Goal: Task Accomplishment & Management: Manage account settings

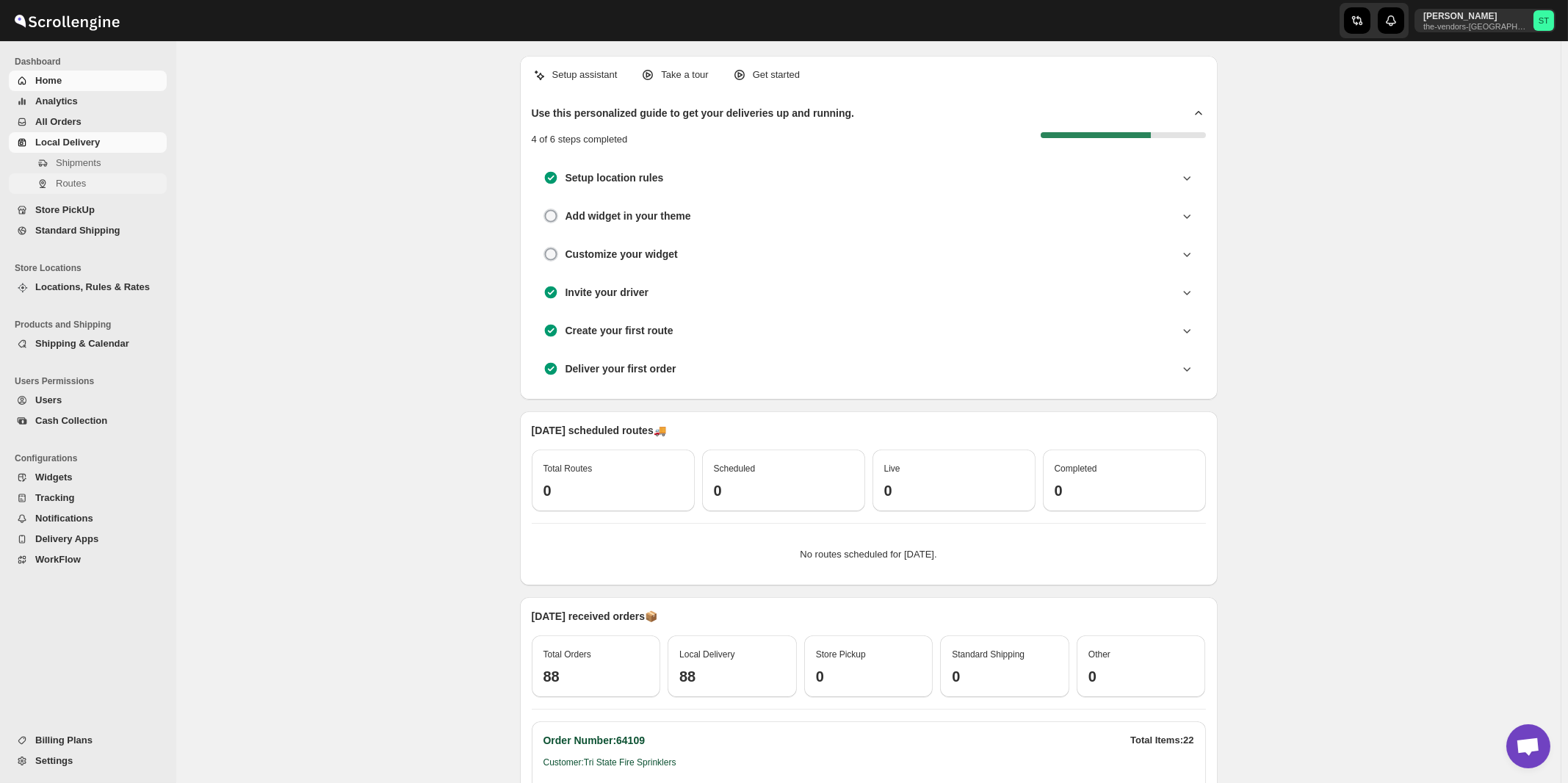
click at [72, 189] on span "Routes" at bounding box center [71, 183] width 30 height 11
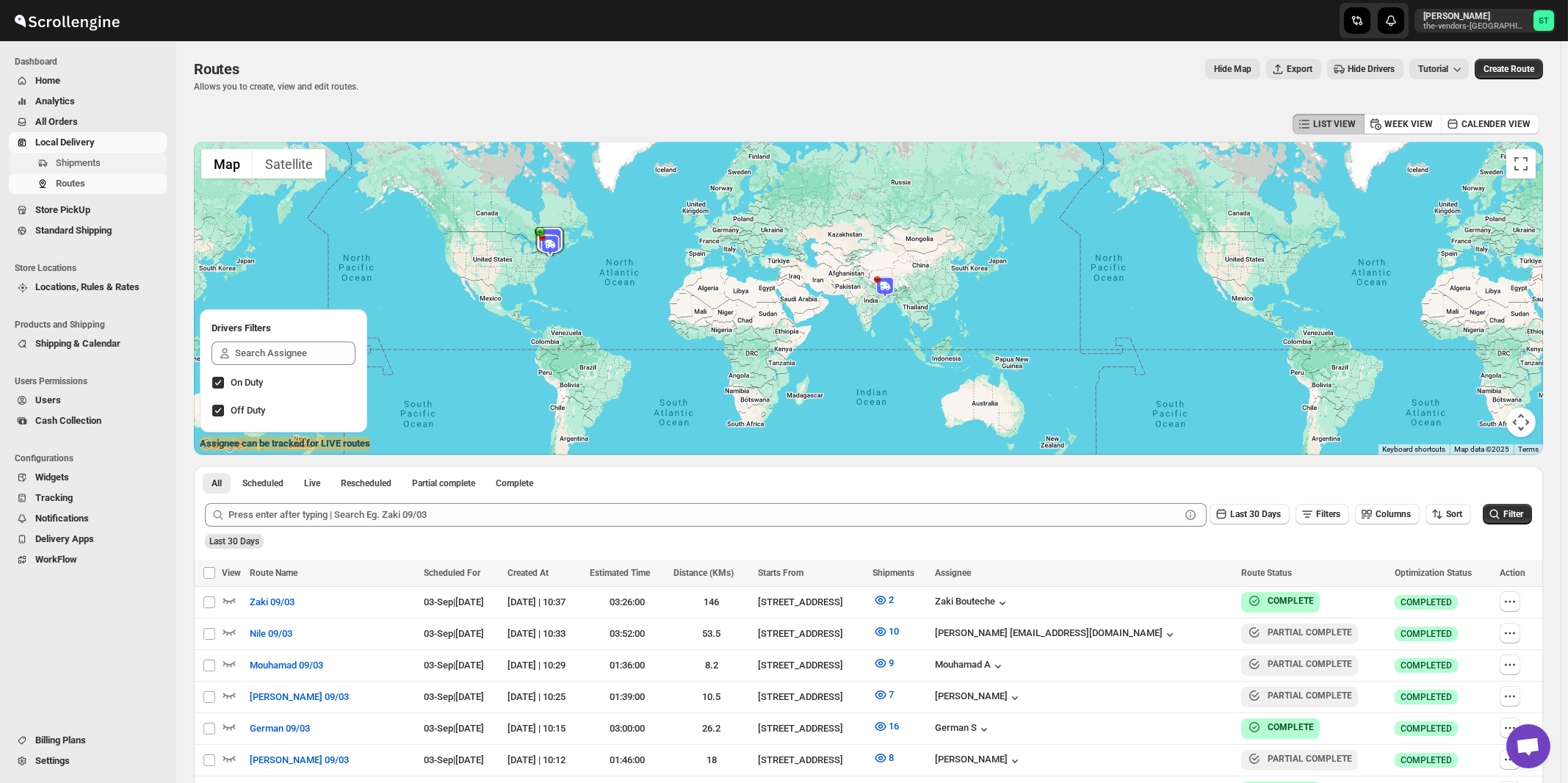
click at [98, 164] on span "Shipments" at bounding box center [78, 163] width 45 height 11
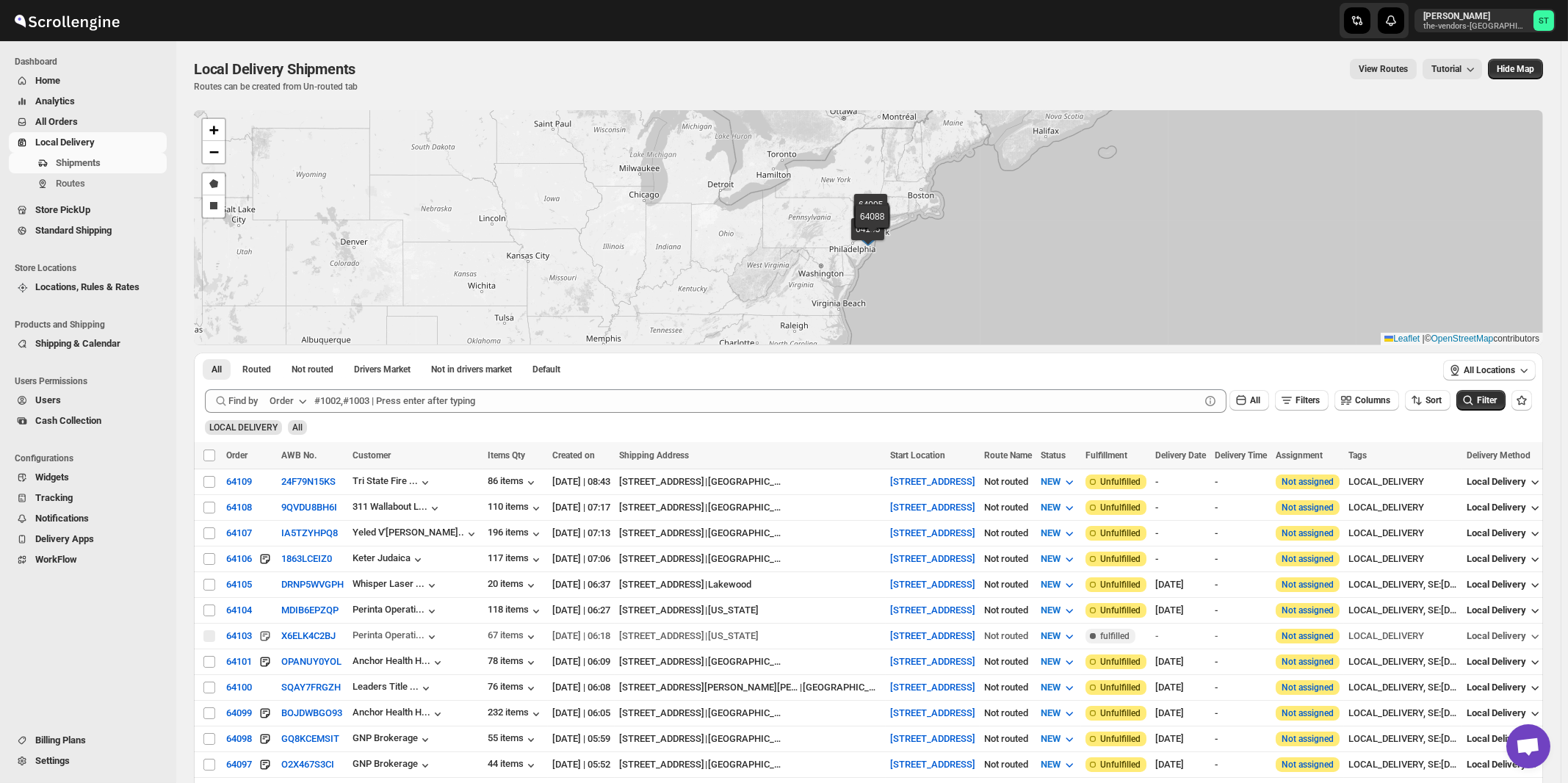
click at [291, 403] on div "Order" at bounding box center [281, 401] width 24 height 14
click at [303, 513] on div "Customer Name" at bounding box center [290, 510] width 67 height 14
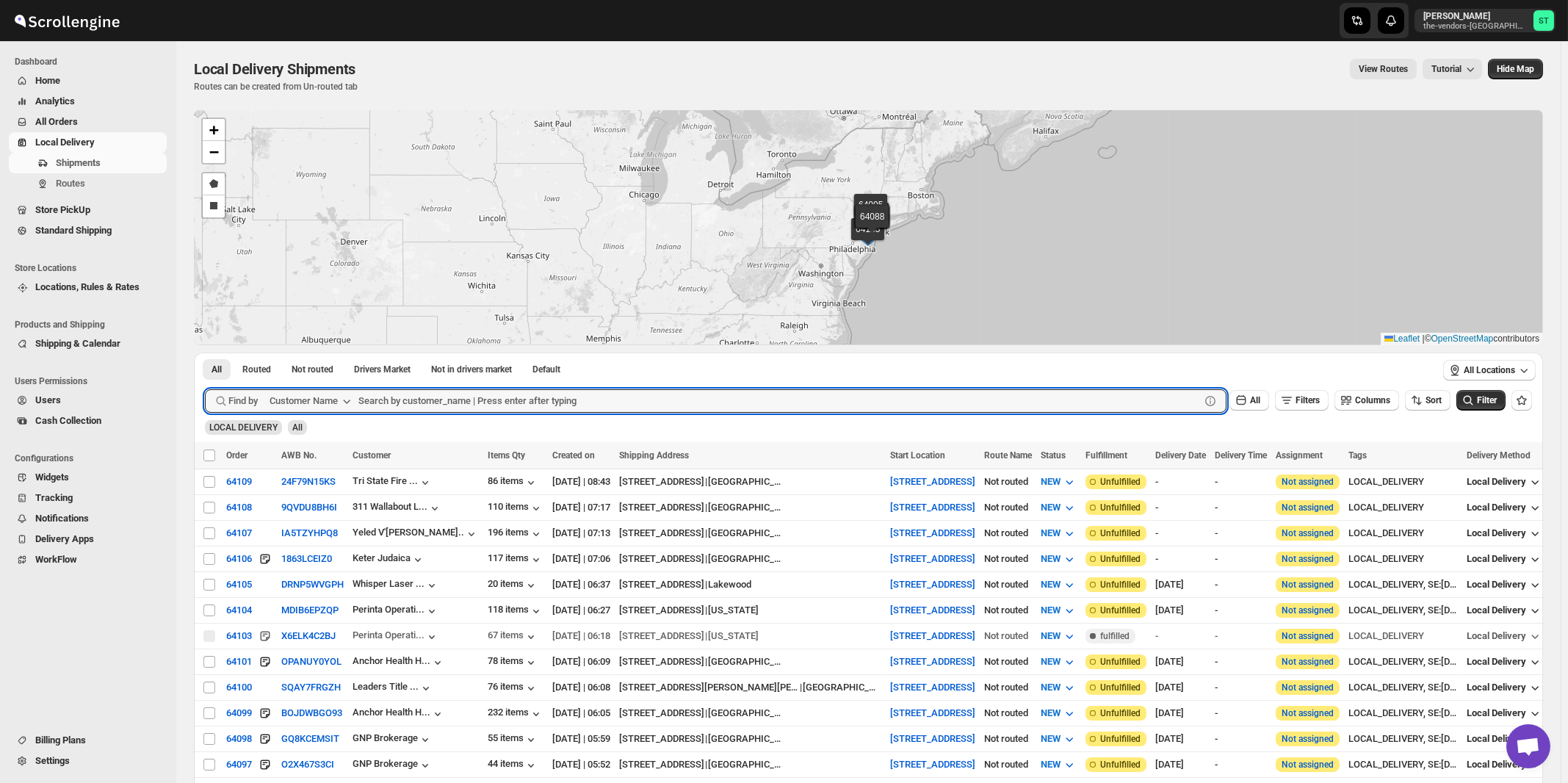
paste input "ODA Wallabout"
click at [205, 353] on button "Submit" at bounding box center [226, 360] width 42 height 15
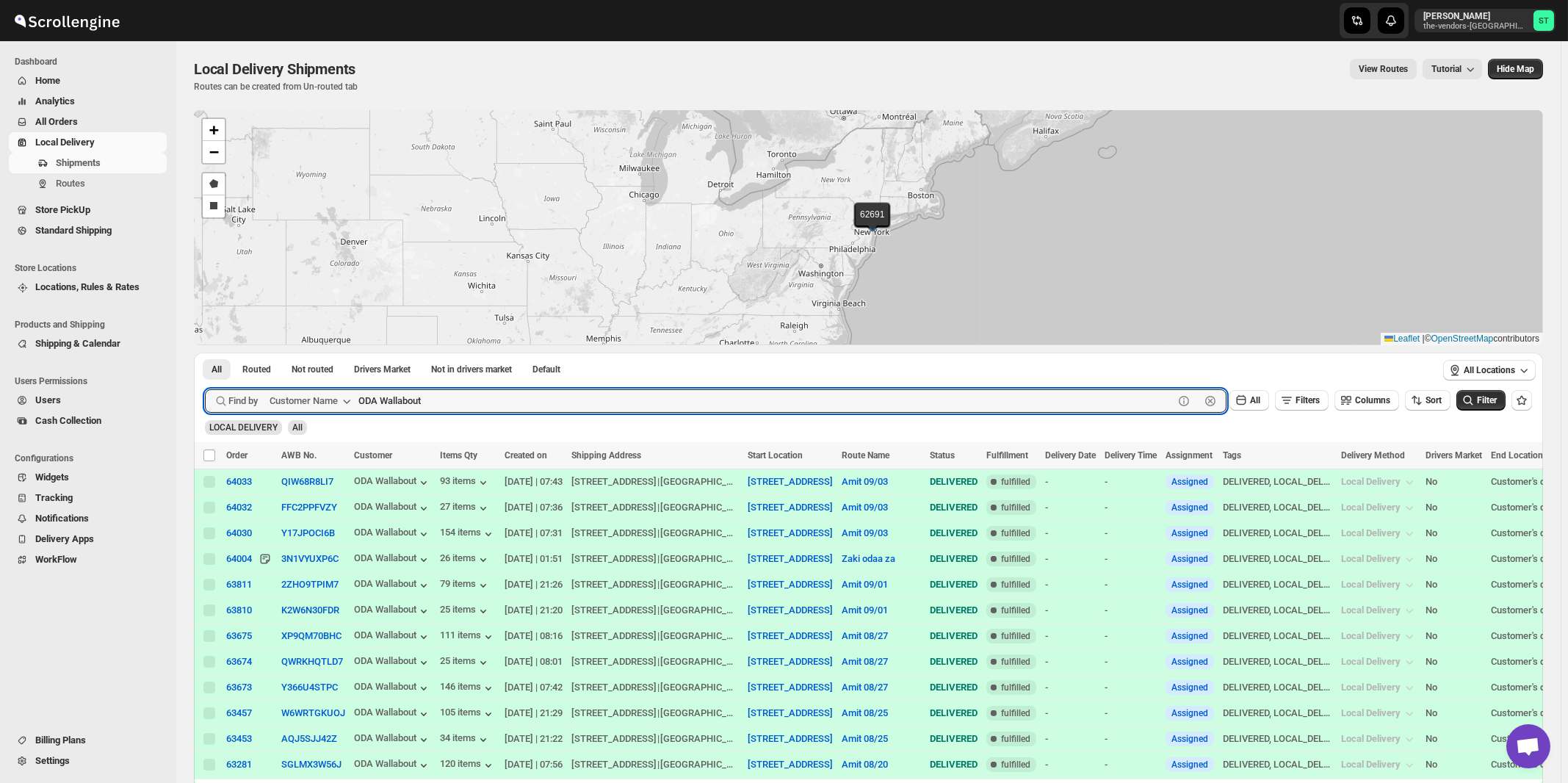
paste input "Bikur Cholim 101"
type input "Bikur"
click at [205, 353] on button "Submit" at bounding box center [226, 360] width 42 height 15
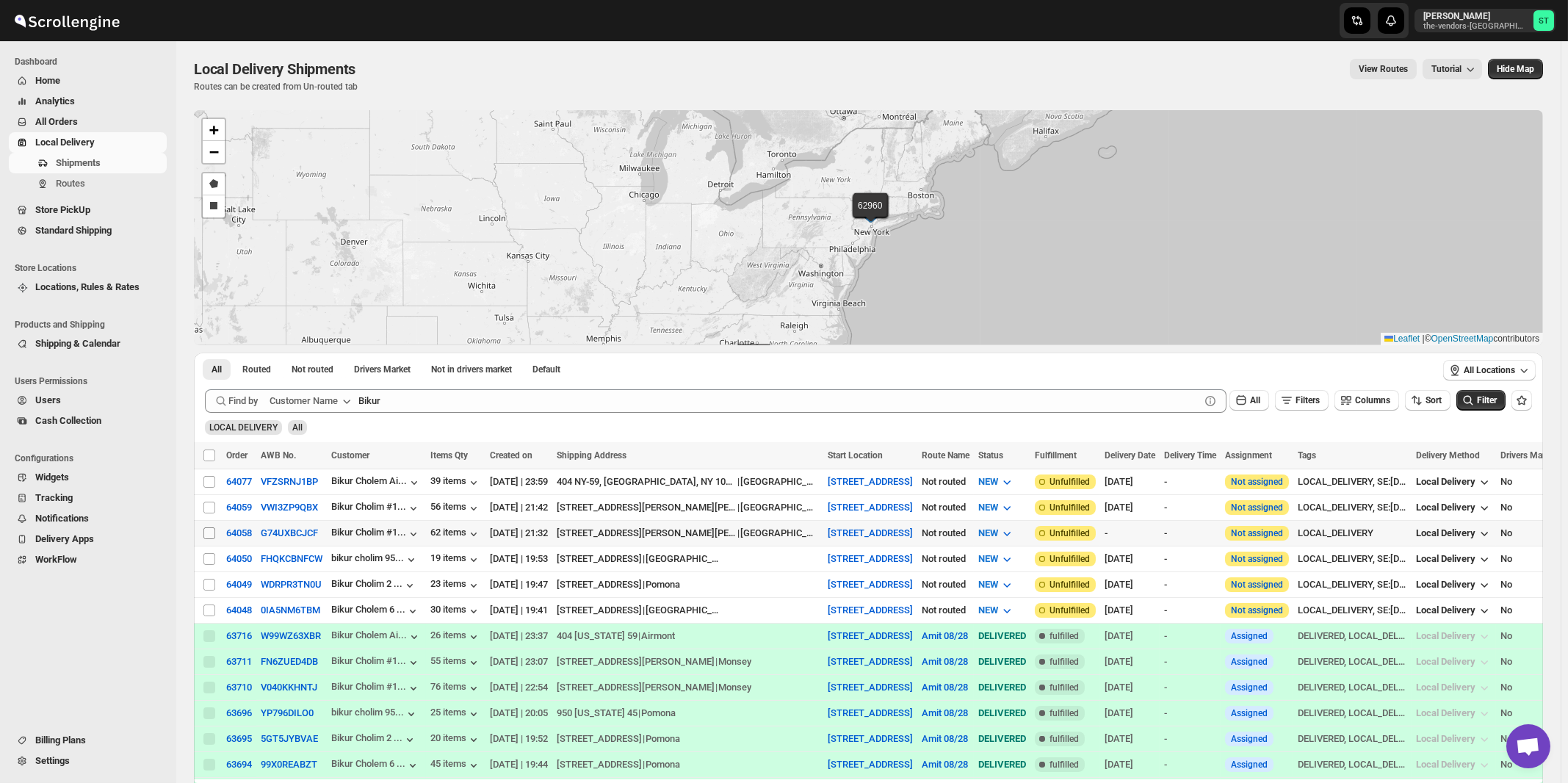
click at [210, 532] on input "Select shipment" at bounding box center [209, 532] width 12 height 12
checkbox input "true"
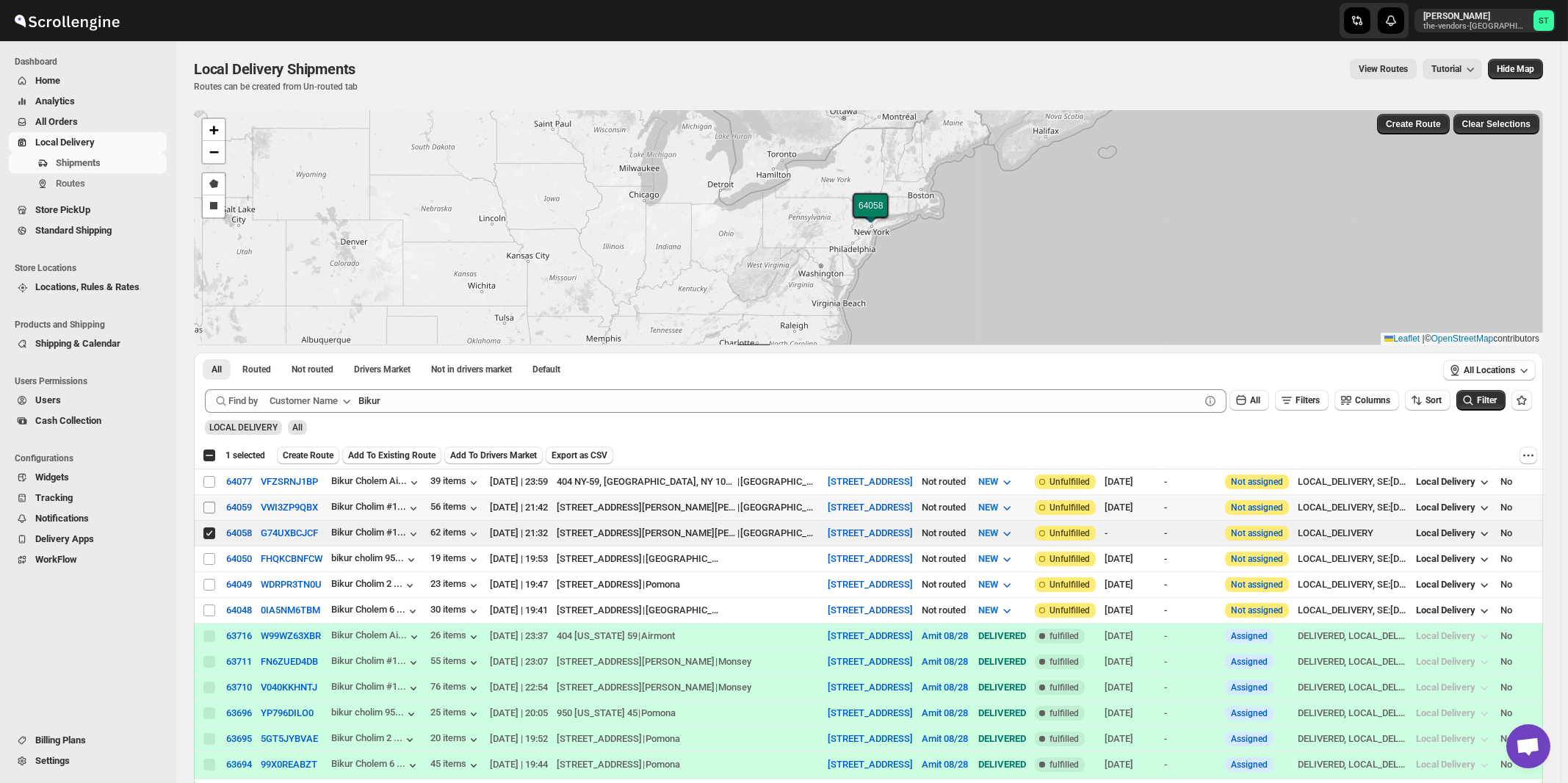
click at [210, 509] on input "Select shipment" at bounding box center [209, 506] width 12 height 12
checkbox input "true"
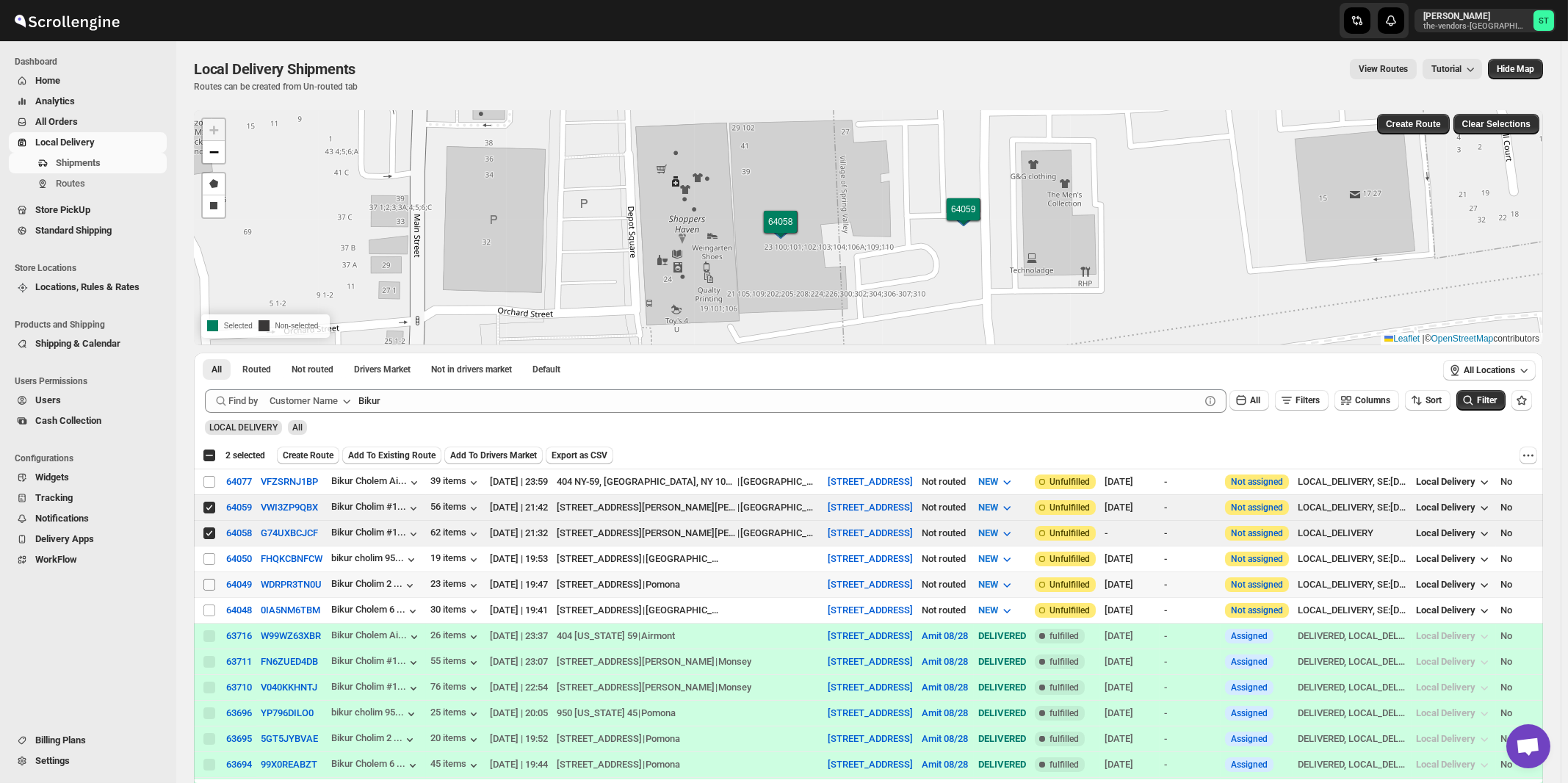
click at [209, 583] on input "Select shipment" at bounding box center [209, 584] width 12 height 12
checkbox input "true"
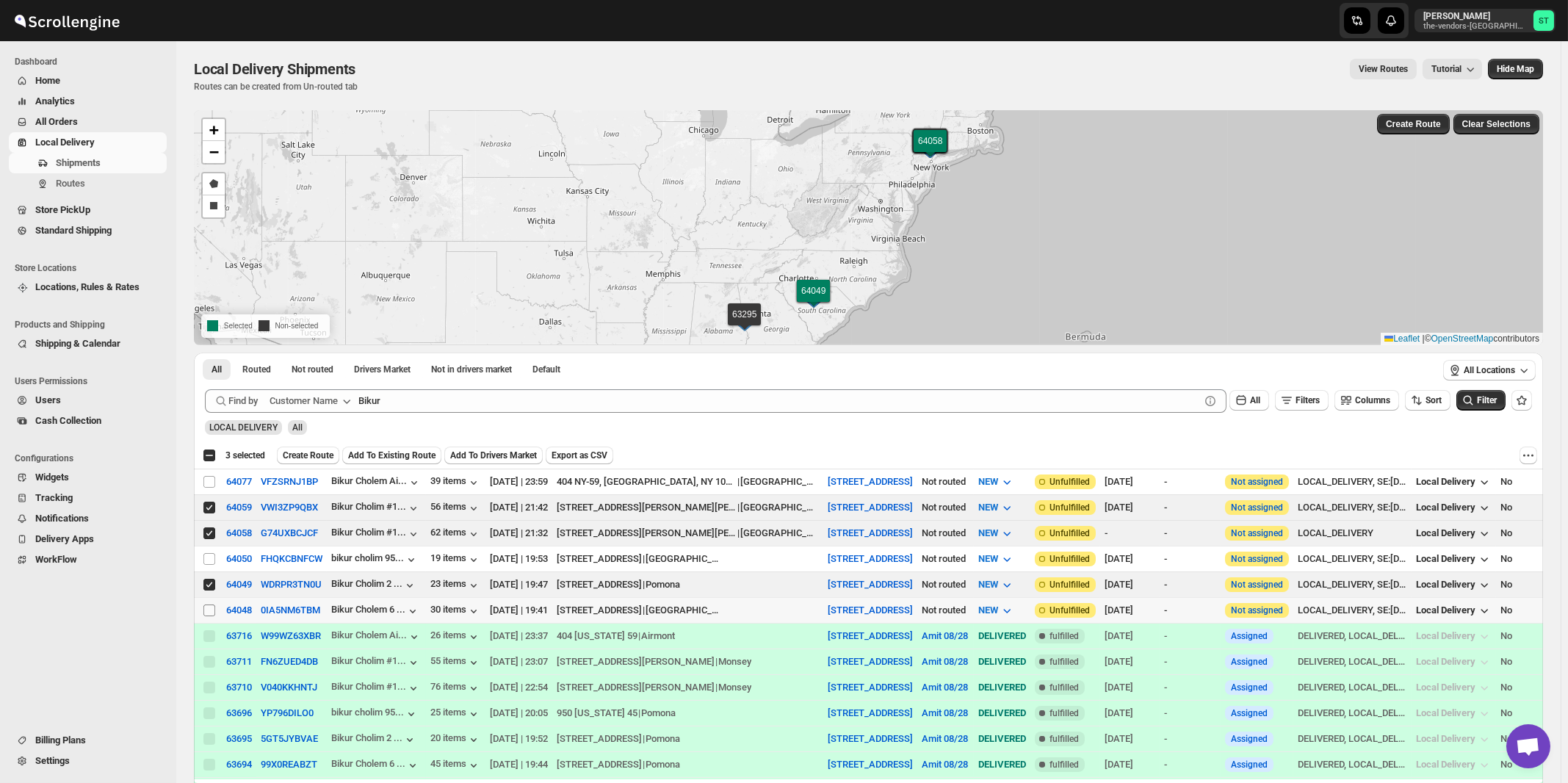
click at [210, 610] on input "Select shipment" at bounding box center [209, 609] width 12 height 12
checkbox input "true"
click at [210, 558] on input "Select shipment" at bounding box center [209, 558] width 12 height 12
checkbox input "true"
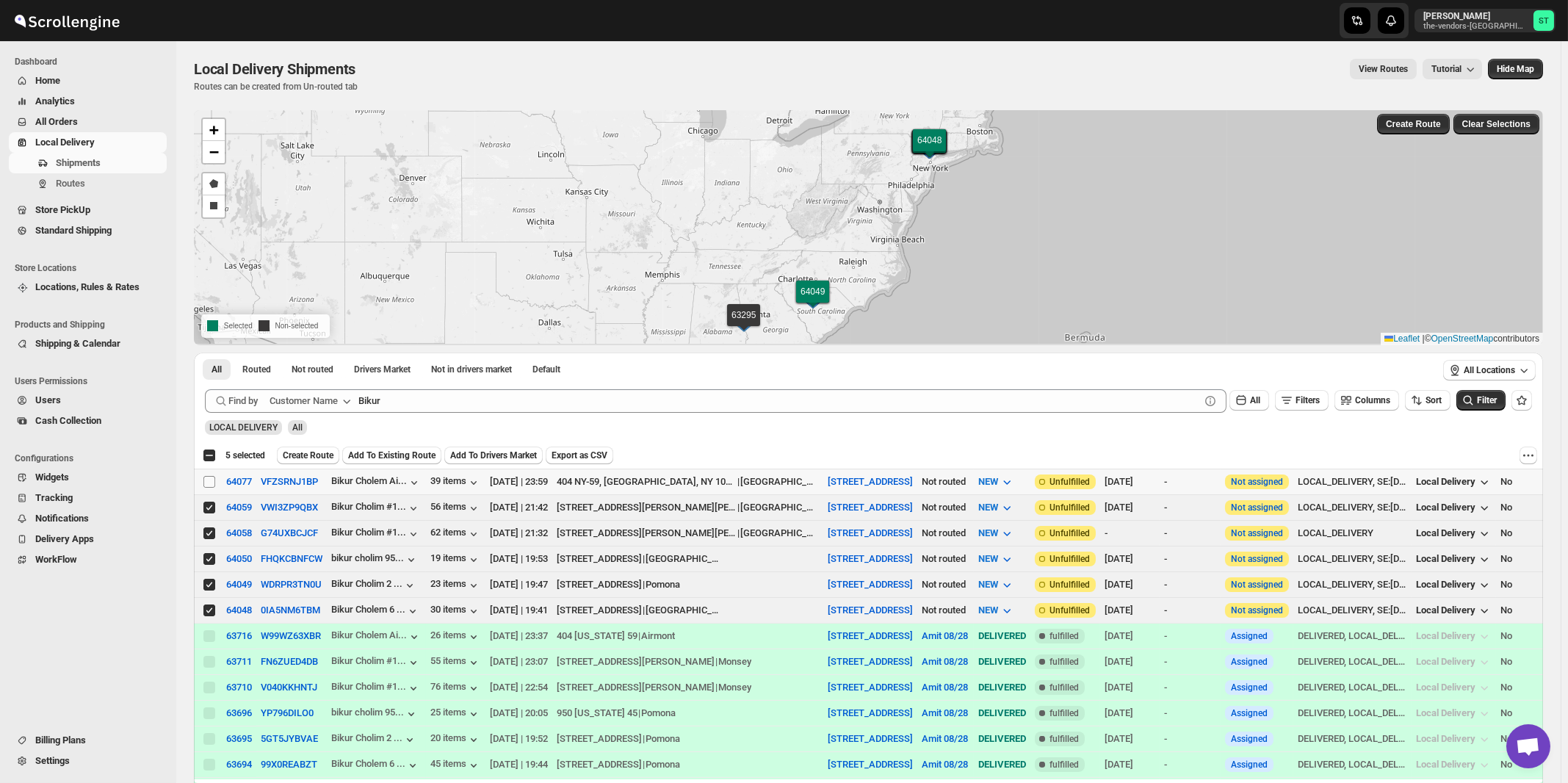
click at [210, 481] on input "Select shipment" at bounding box center [209, 481] width 12 height 12
checkbox input "true"
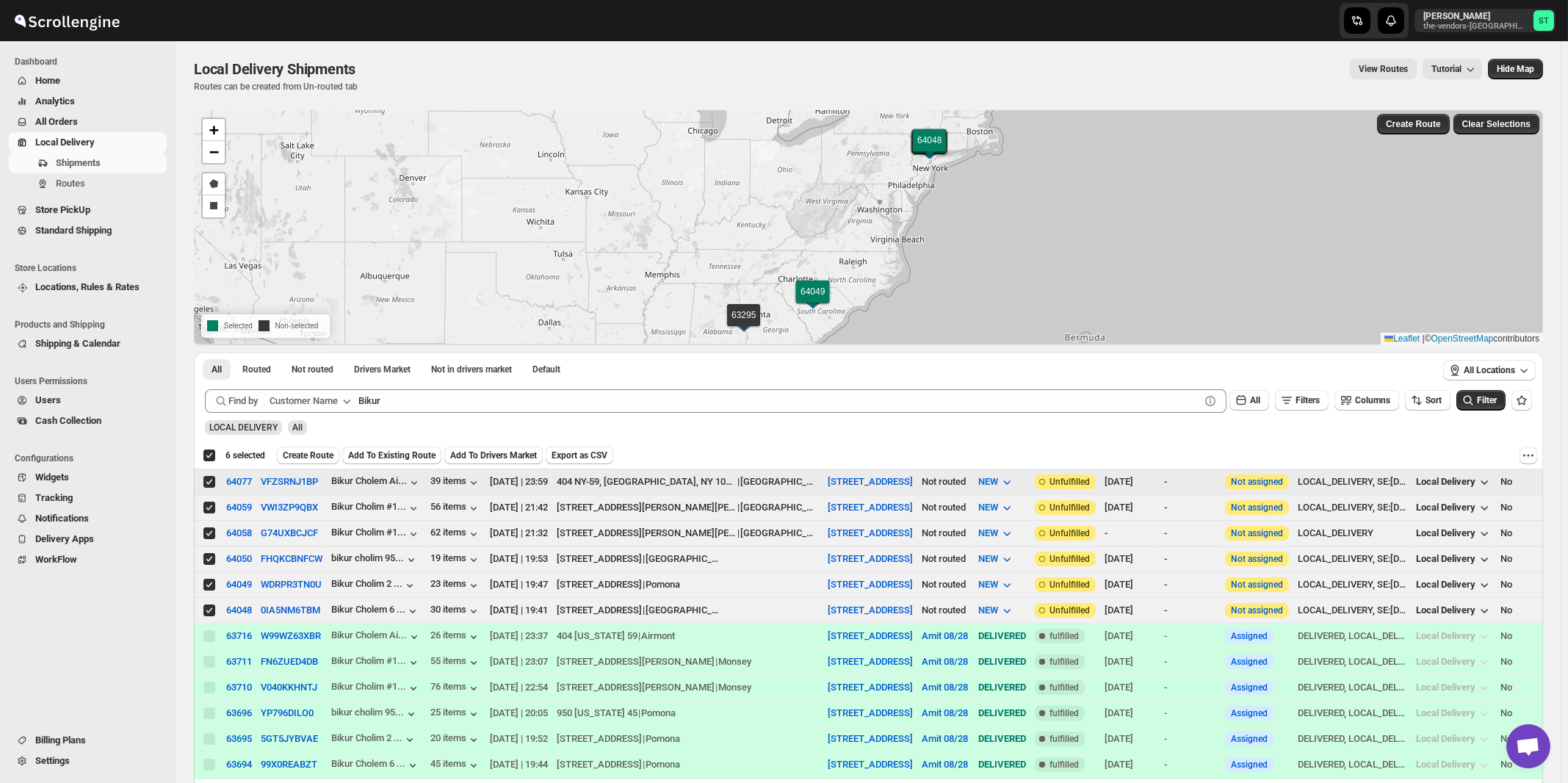
checkbox input "true"
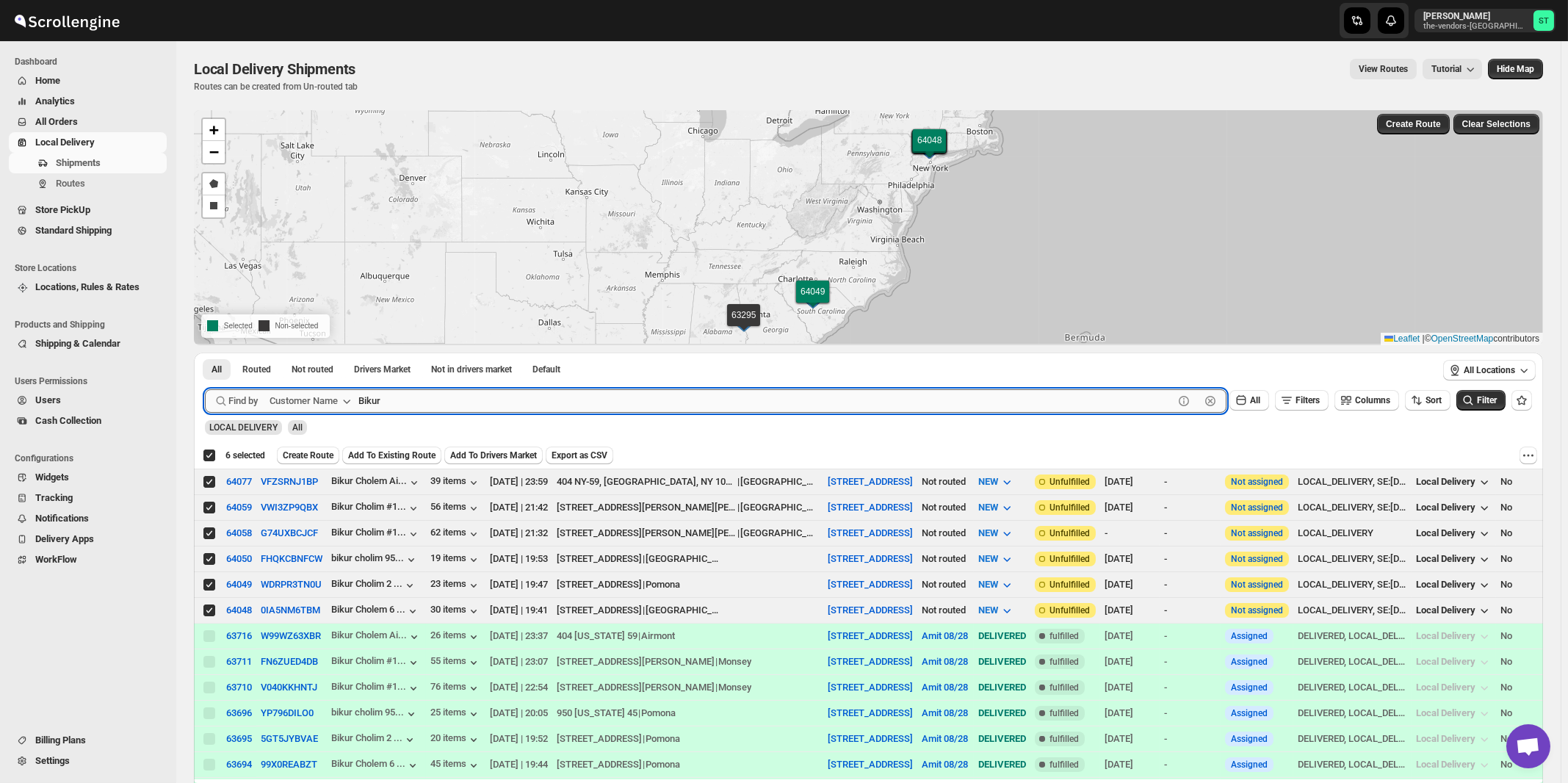
click at [468, 409] on input "Bikur" at bounding box center [765, 401] width 815 height 23
paste input "HCS 160"
type input "HCS 160"
click at [205, 353] on button "Submit" at bounding box center [226, 360] width 42 height 15
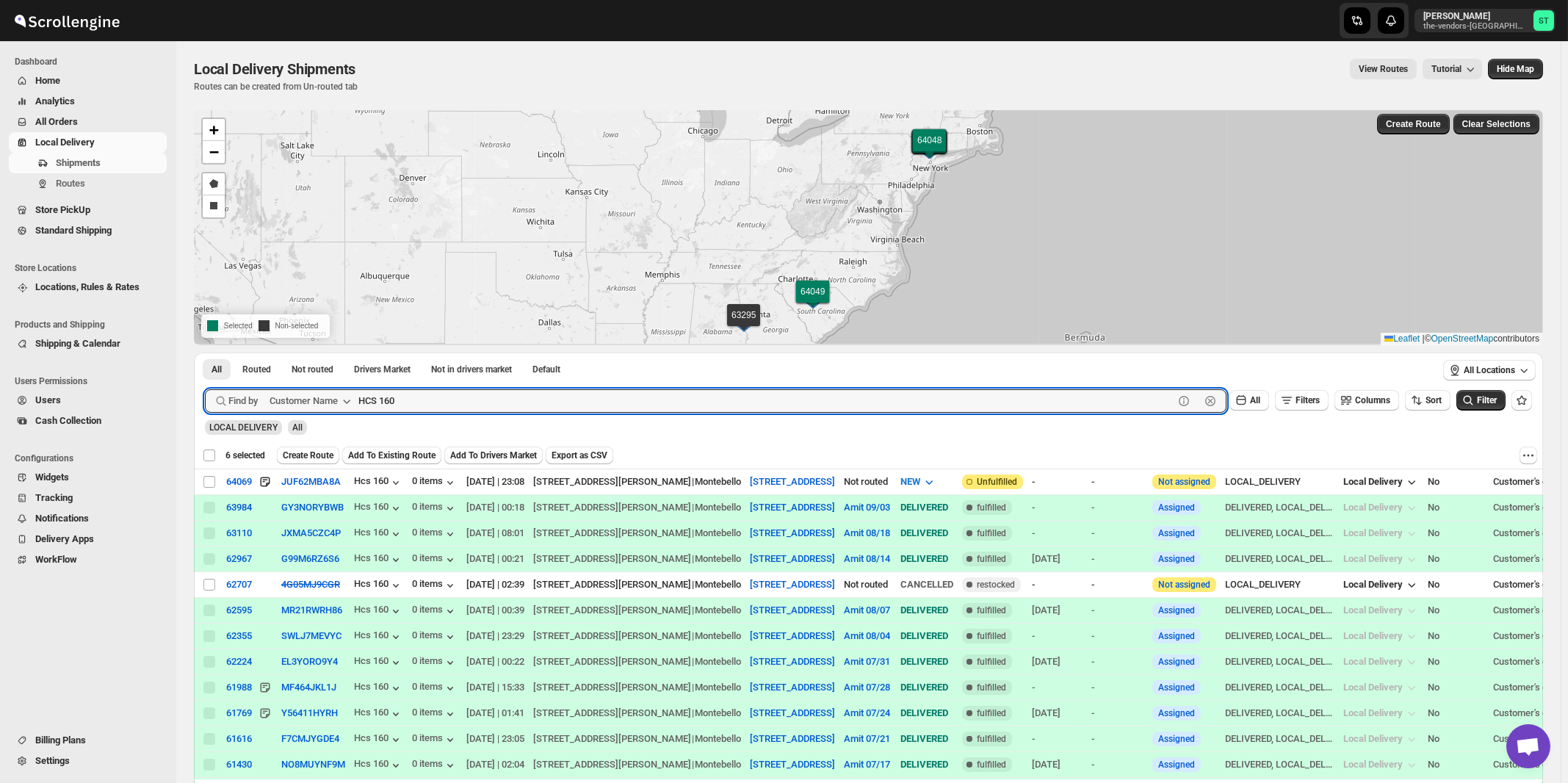
checkbox input "false"
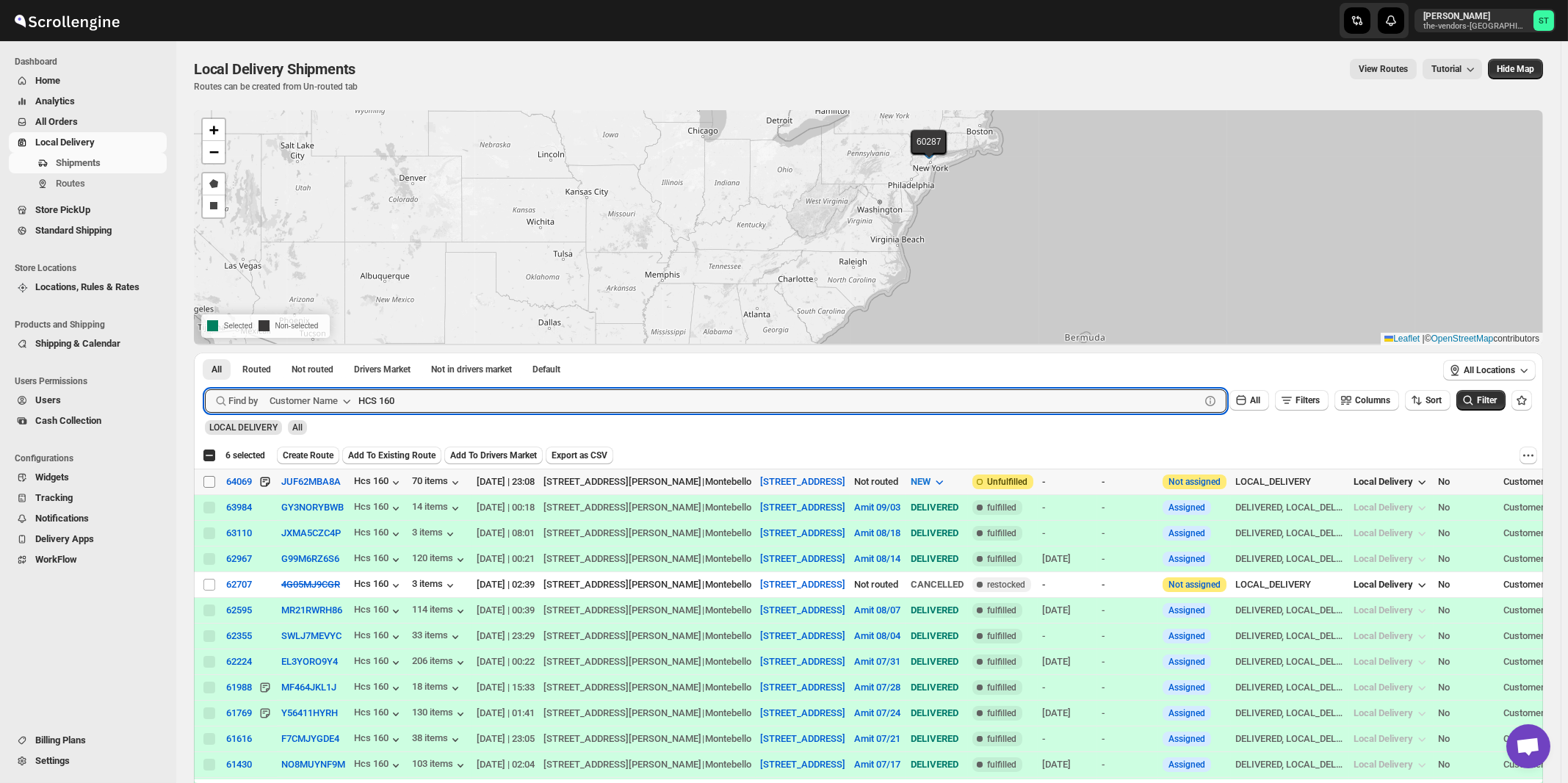
click at [209, 483] on input "Select shipment" at bounding box center [209, 481] width 12 height 12
checkbox input "true"
click at [460, 401] on input "HCS 160" at bounding box center [765, 401] width 815 height 23
paste input "308"
type input "HCS 308"
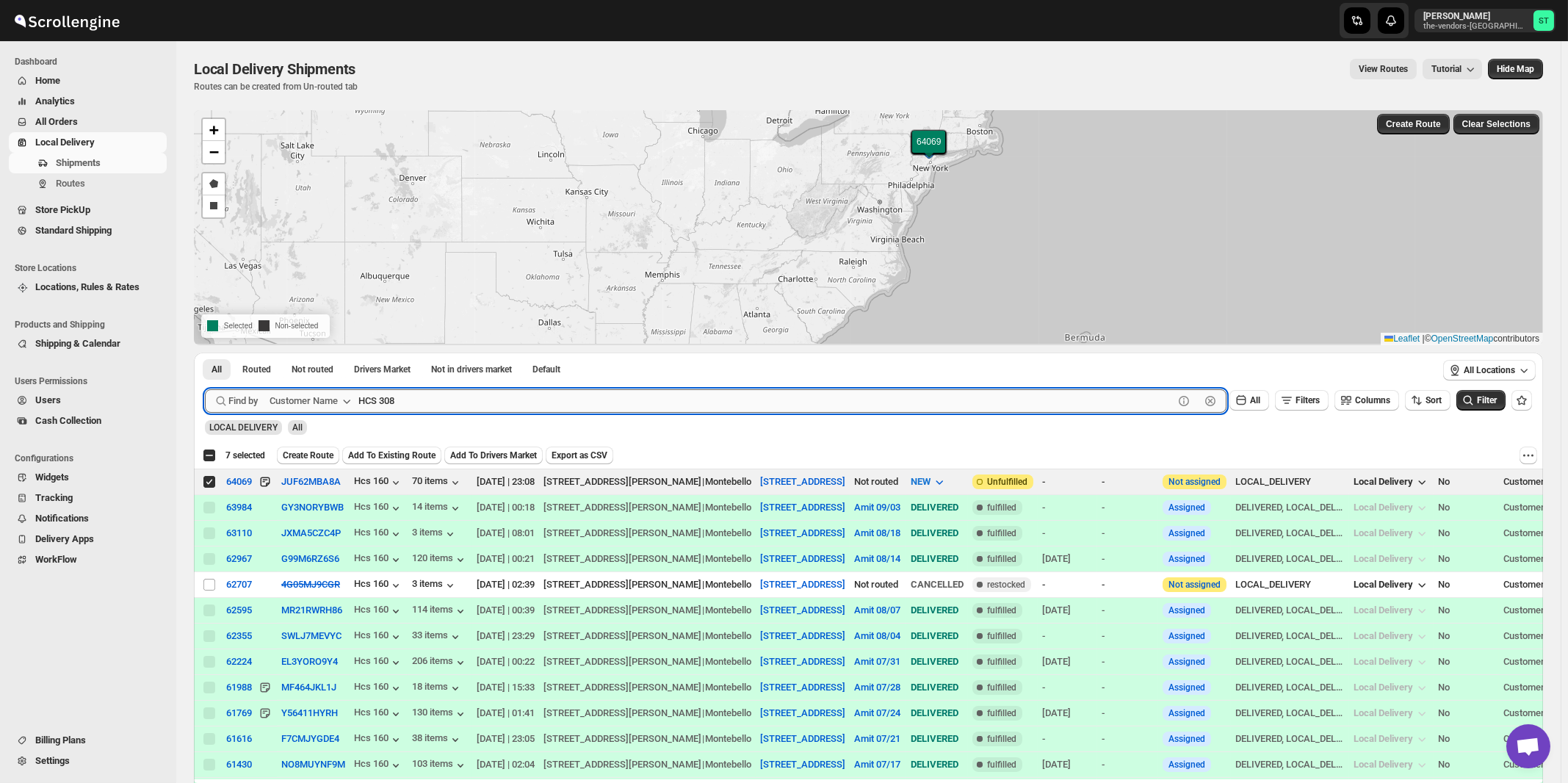
click at [205, 353] on button "Submit" at bounding box center [226, 360] width 42 height 15
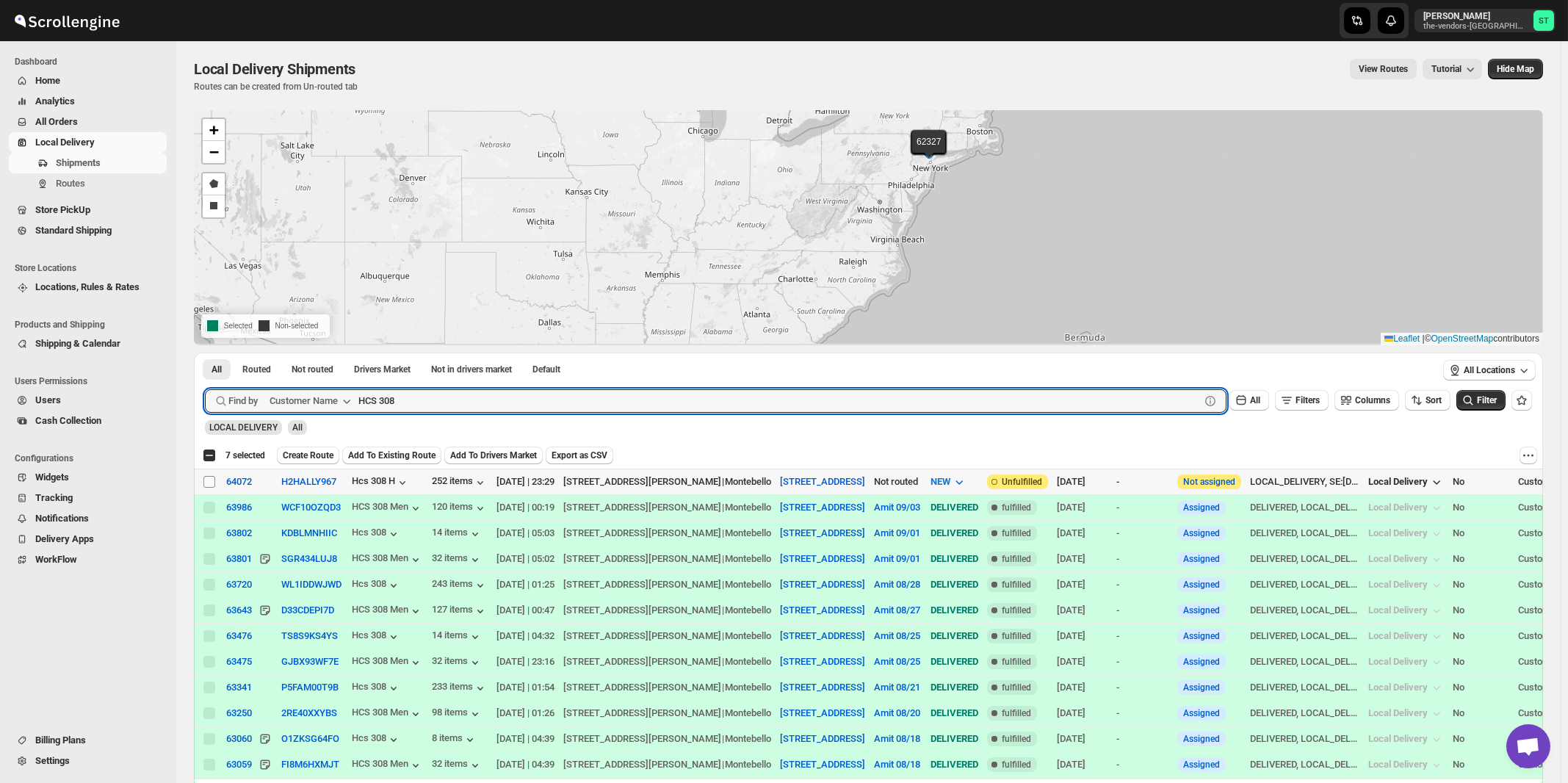
click at [210, 482] on input "Select shipment" at bounding box center [209, 481] width 12 height 12
checkbox input "true"
click at [428, 402] on input "HCS 308" at bounding box center [765, 401] width 815 height 23
paste input "Okg Tech"
type input "Okg Tech"
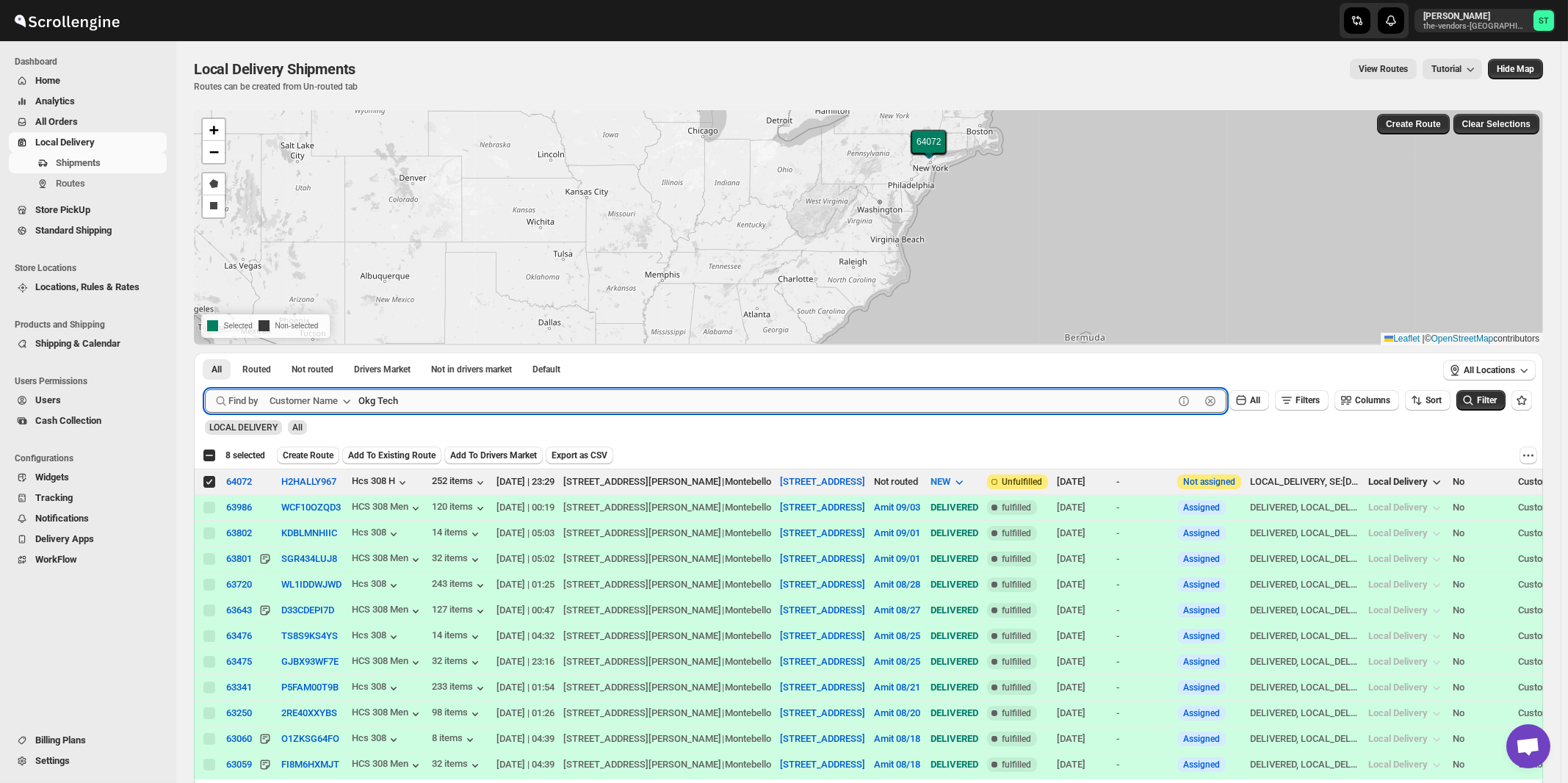
click at [205, 353] on button "Submit" at bounding box center [226, 360] width 42 height 15
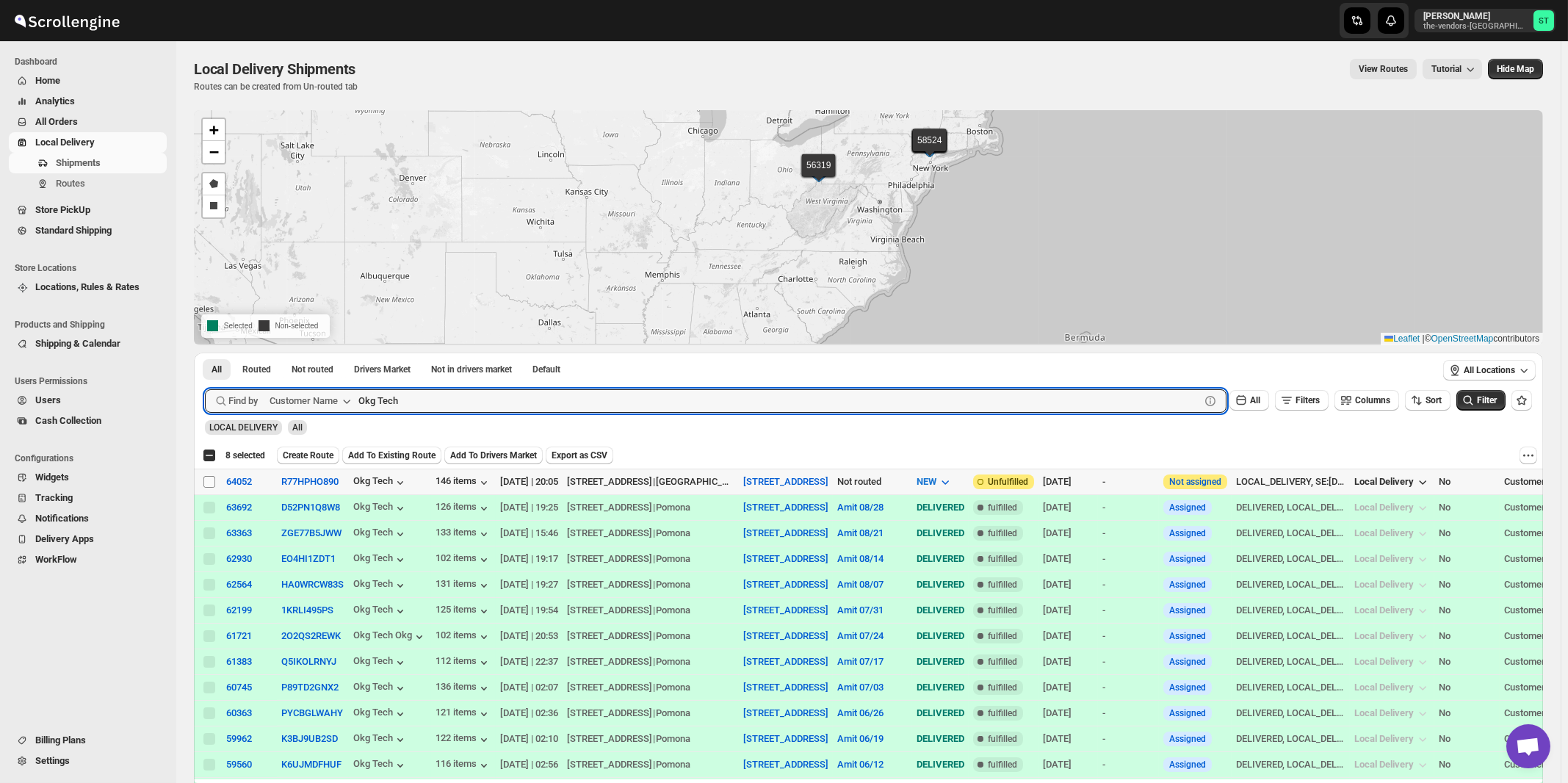
click at [210, 480] on input "Select shipment" at bounding box center [209, 481] width 12 height 12
checkbox input "true"
click at [479, 402] on input "Okg Tech" at bounding box center [765, 401] width 815 height 23
paste input "Yossi Spitser"
type input "Yossi Spitser"
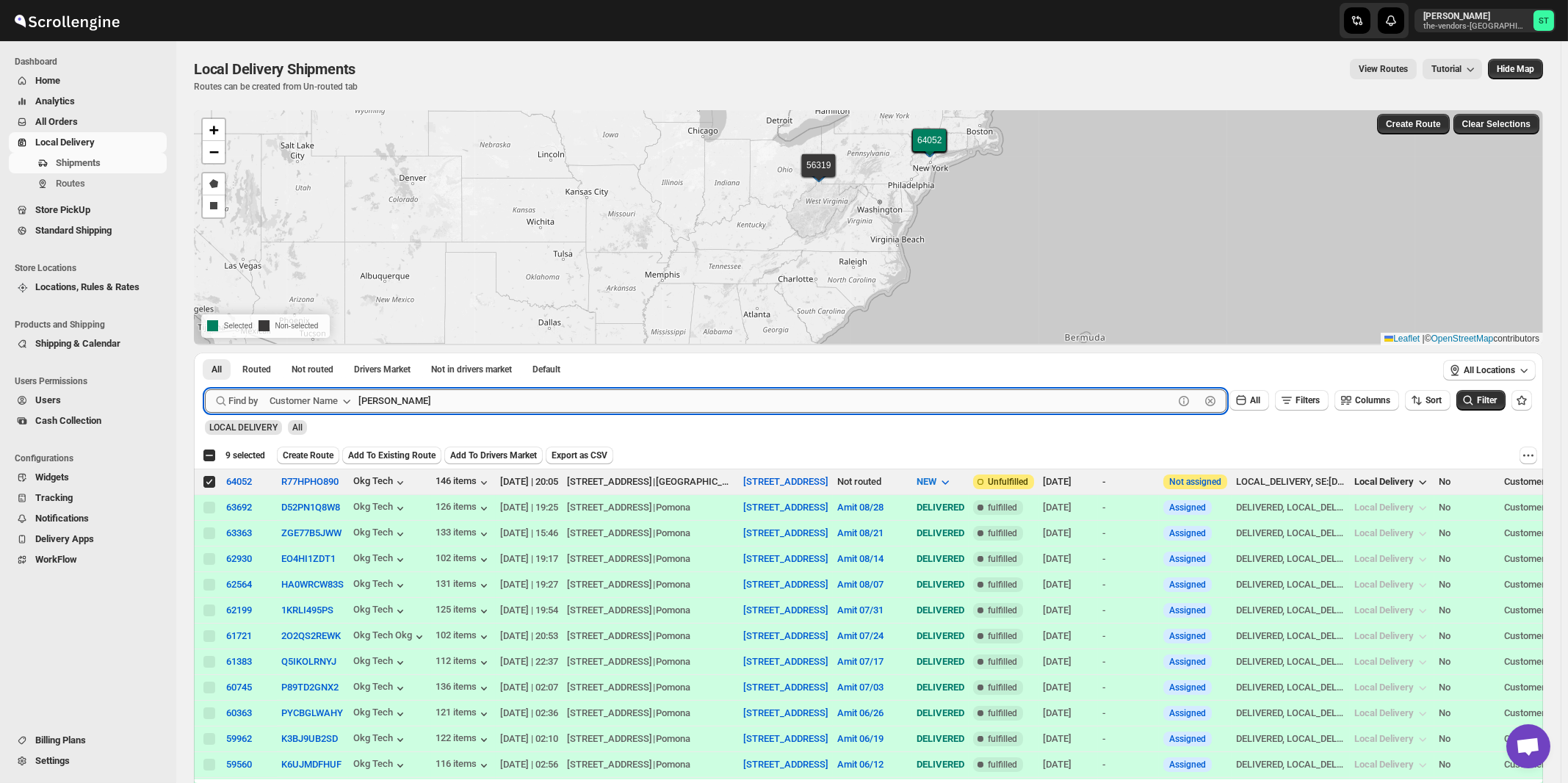
click at [205, 353] on button "Submit" at bounding box center [226, 360] width 42 height 15
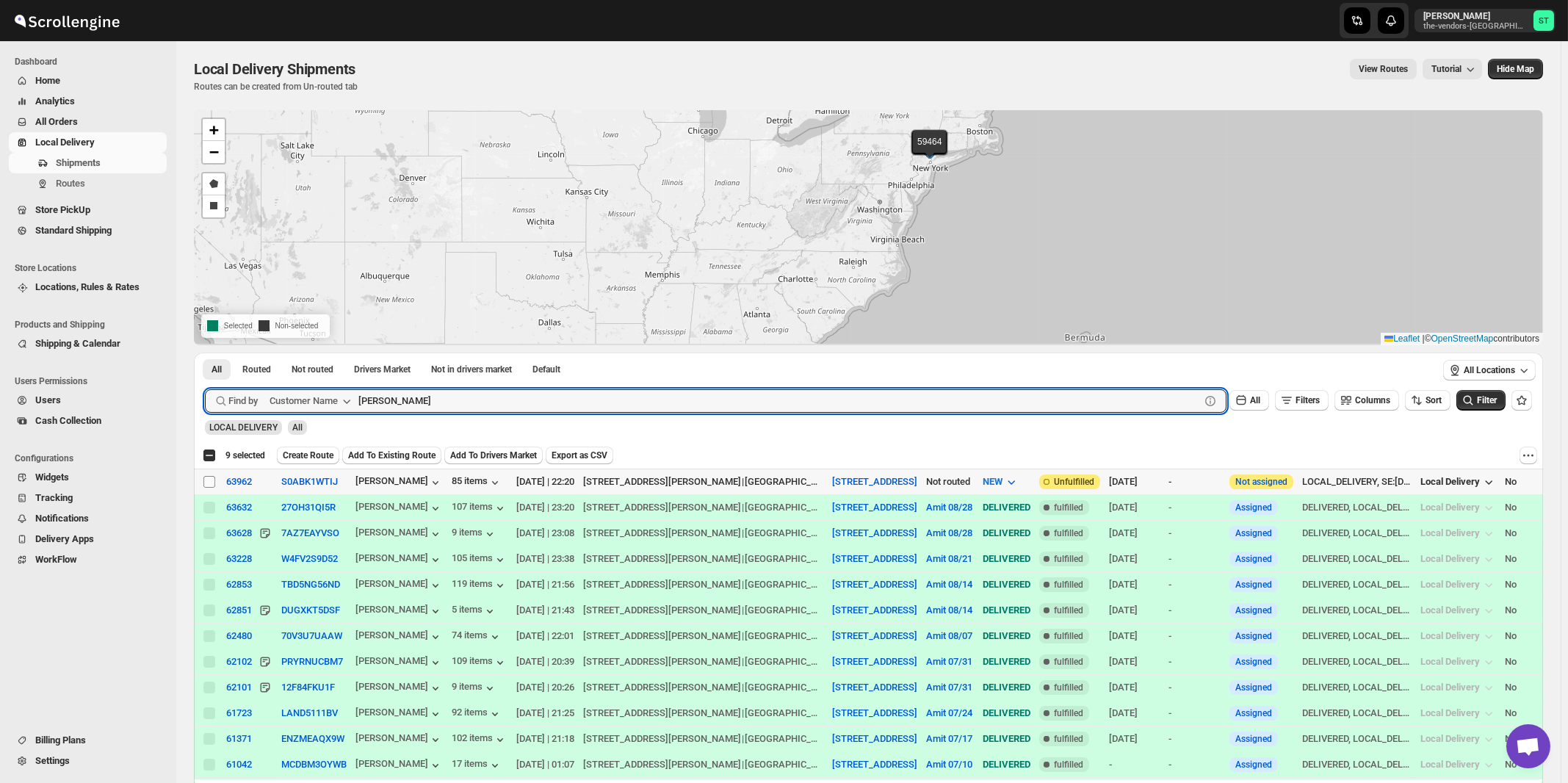
click at [210, 483] on input "Select shipment" at bounding box center [209, 481] width 12 height 12
checkbox input "true"
click at [493, 389] on input "Yossi Spitser" at bounding box center [765, 401] width 815 height 23
paste input "Flow Mark plumbing supplies"
type input "Flow Mark plumbing supplies"
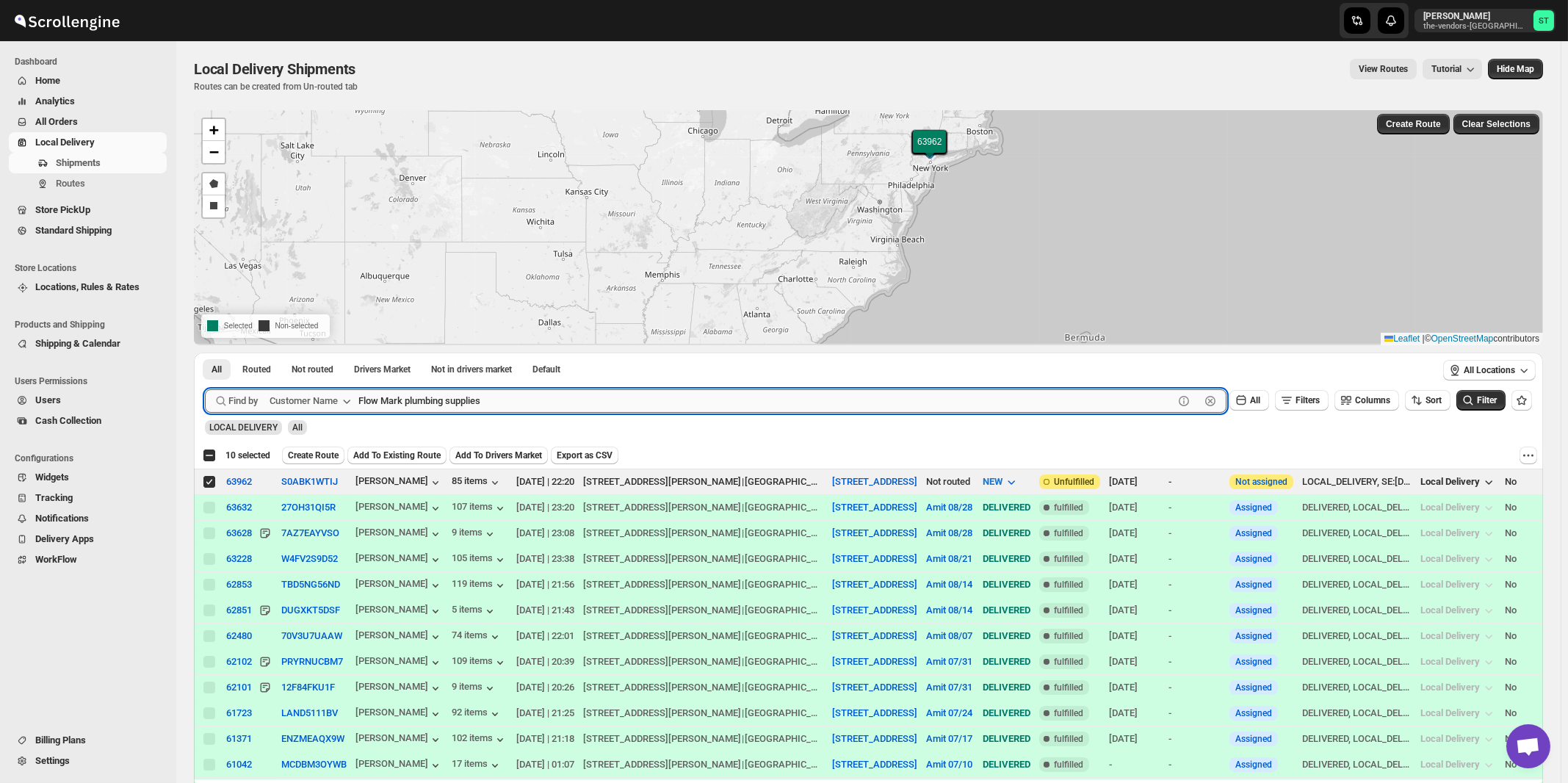
click at [205, 353] on button "Submit" at bounding box center [226, 360] width 42 height 15
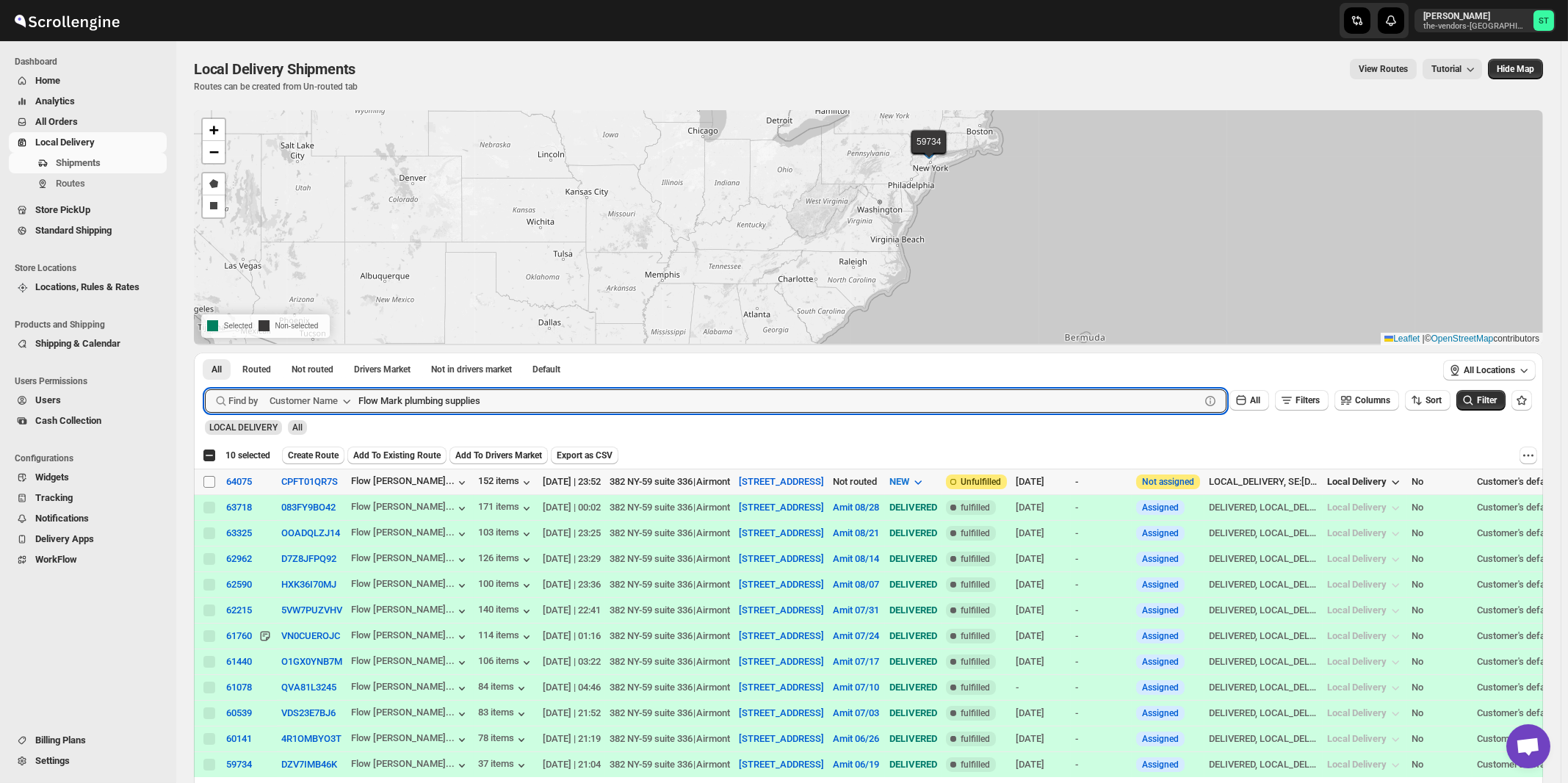
click at [210, 481] on input "Select shipment" at bounding box center [209, 481] width 12 height 12
checkbox input "true"
click at [549, 405] on input "Flow Mark plumbing supplies" at bounding box center [765, 401] width 815 height 23
paste input "Airco"
type input "Airco"
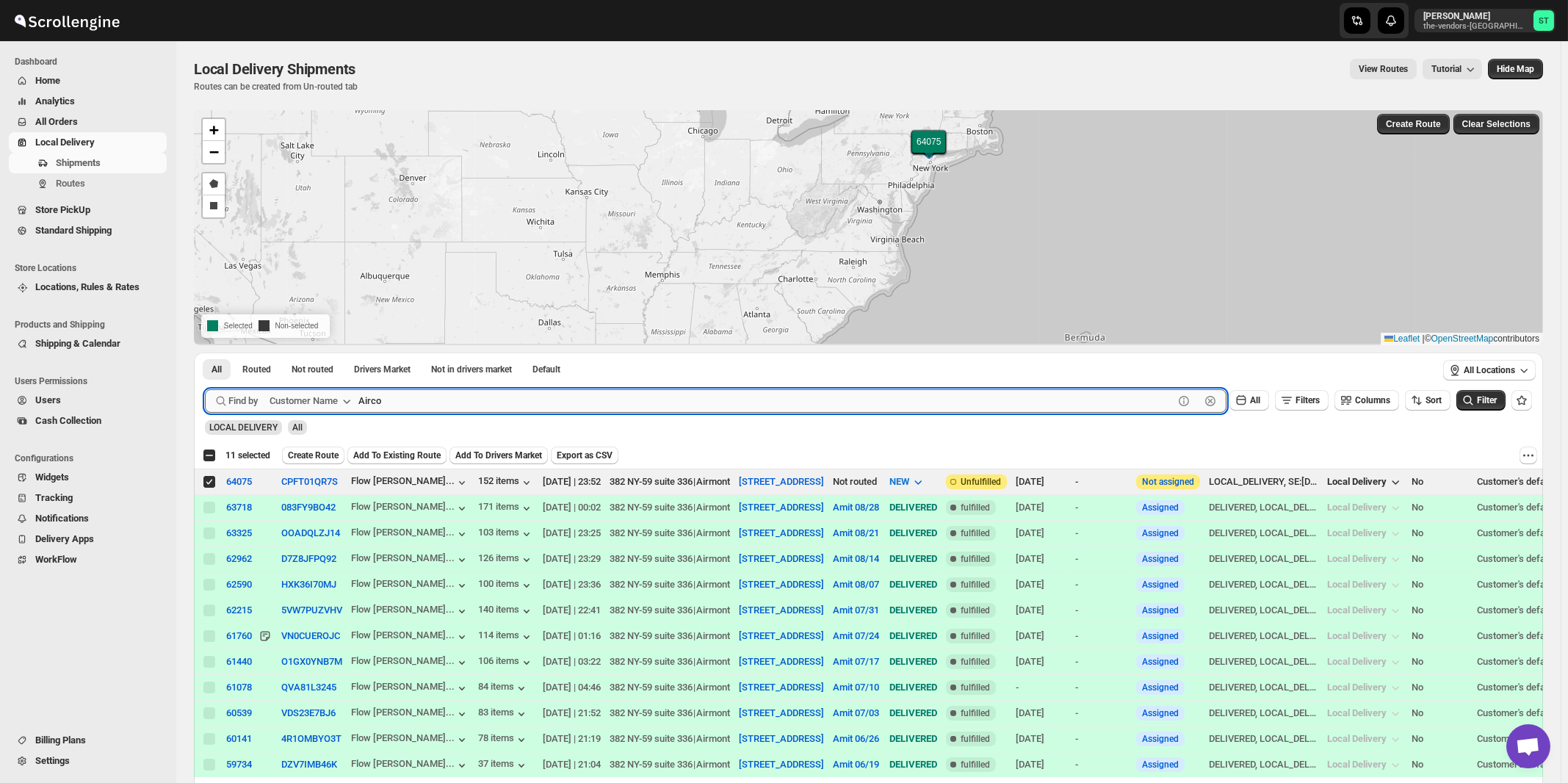
click at [205, 353] on button "Submit" at bounding box center [226, 360] width 42 height 15
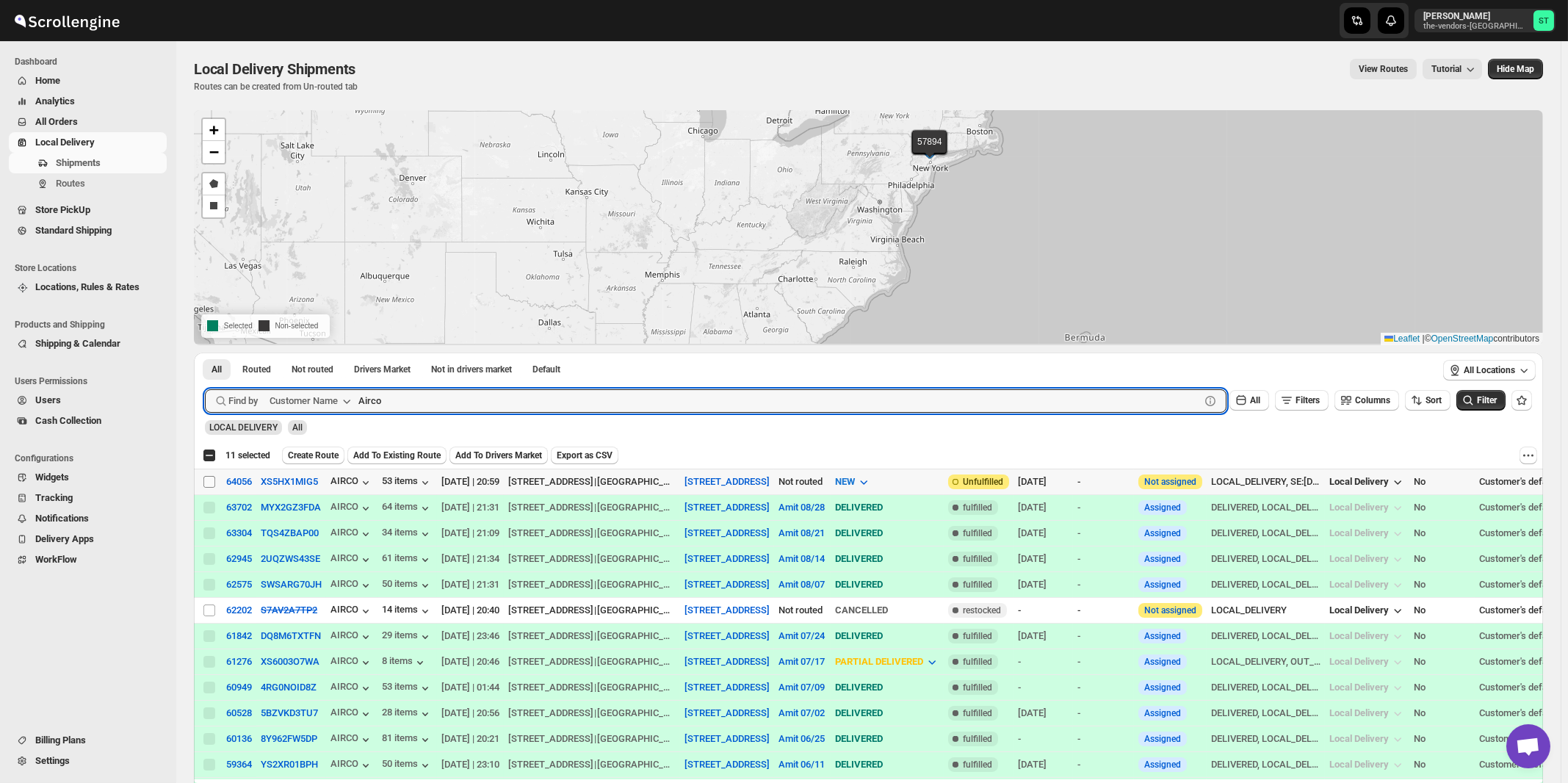
click at [208, 480] on input "Select shipment" at bounding box center [209, 481] width 12 height 12
checkbox input "true"
click at [495, 394] on input "Airco" at bounding box center [765, 401] width 815 height 23
paste input "Onyx Equity"
type input "Onyx Equity"
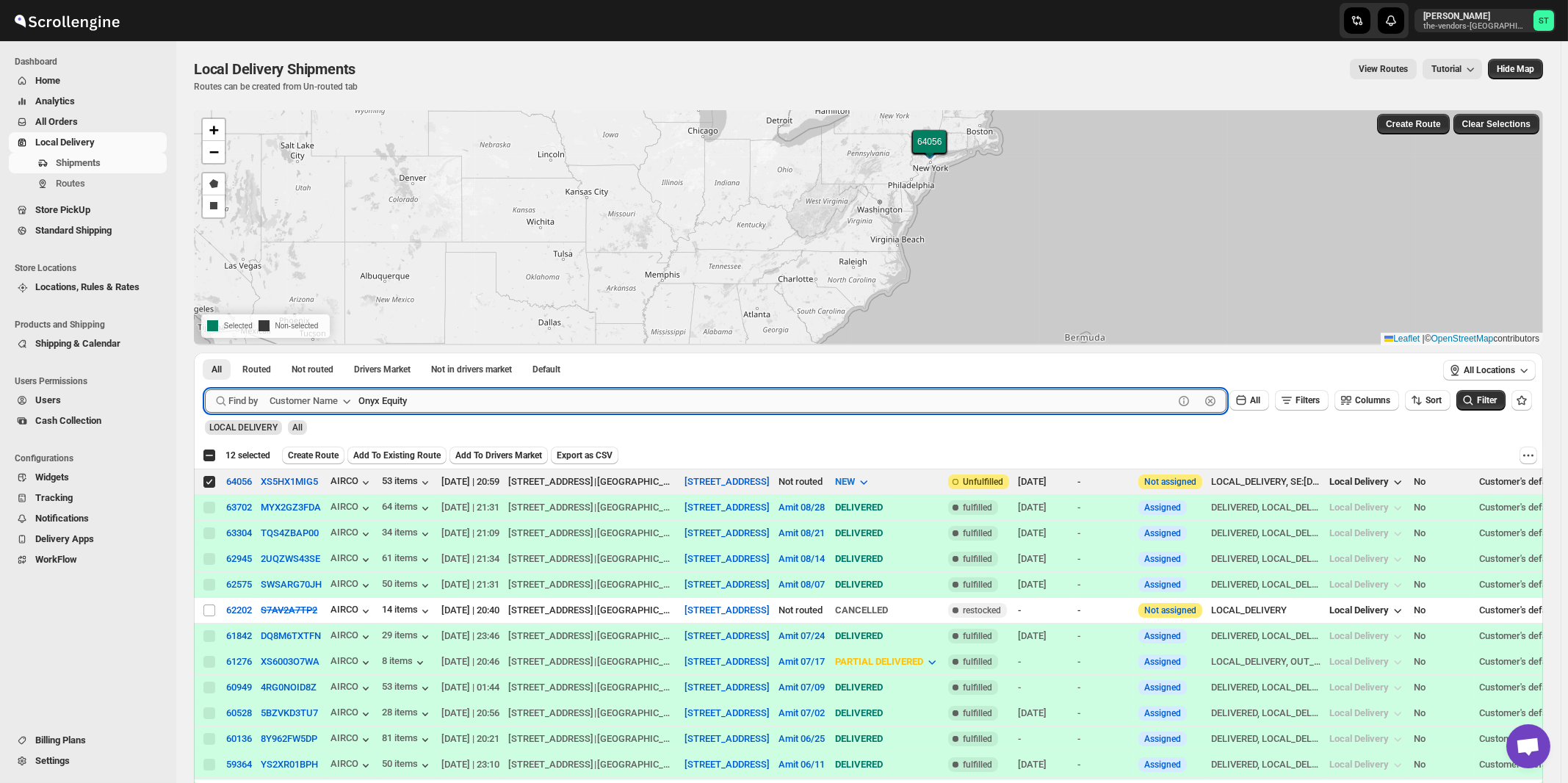
click at [205, 353] on button "Submit" at bounding box center [226, 360] width 42 height 15
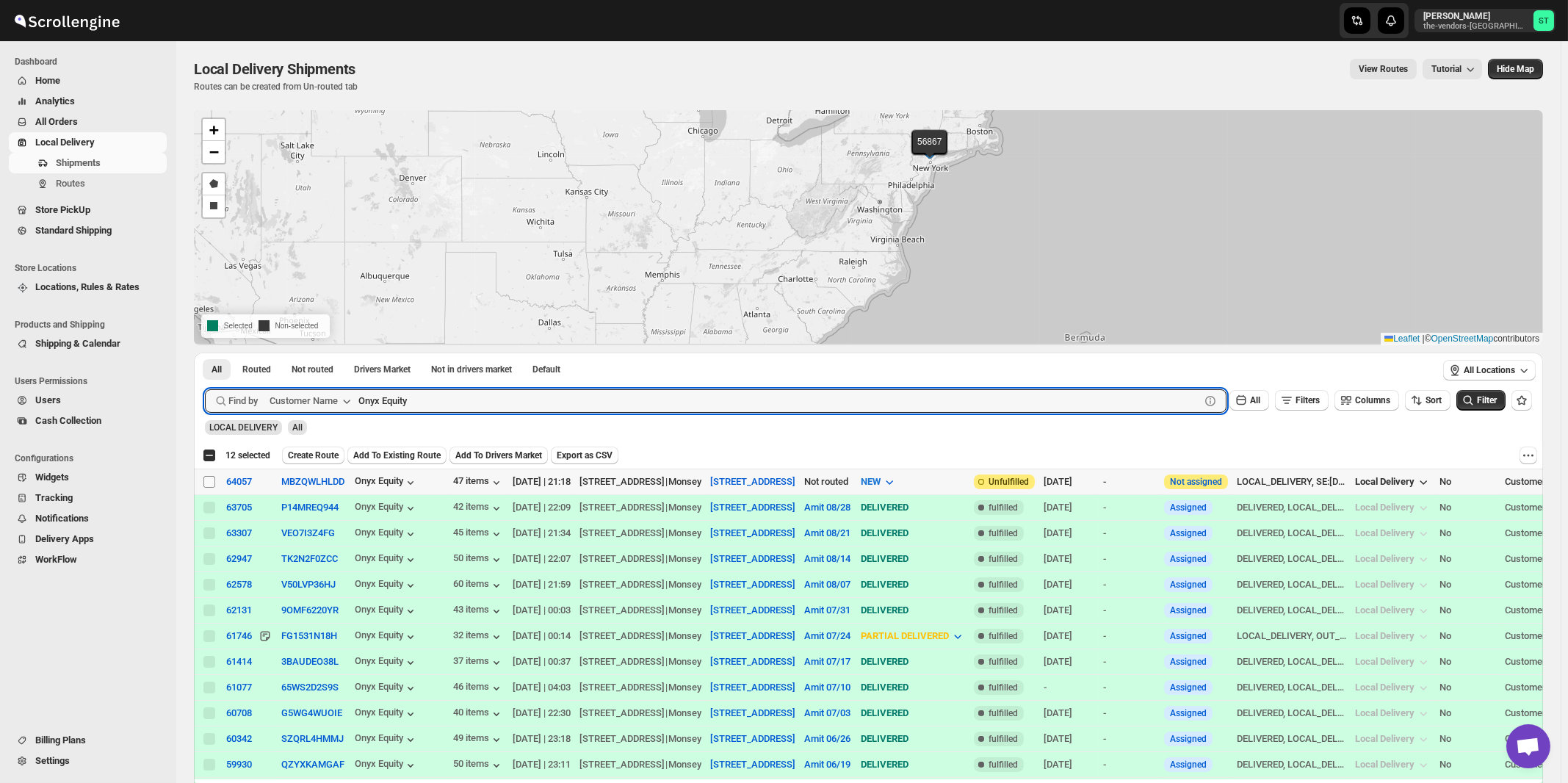
click at [207, 481] on input "Select shipment" at bounding box center [209, 481] width 12 height 12
checkbox input "true"
click at [498, 405] on input "Onyx Equity" at bounding box center [765, 401] width 815 height 23
paste input "Yossi Spitser"
click at [205, 353] on button "Submit" at bounding box center [226, 360] width 42 height 15
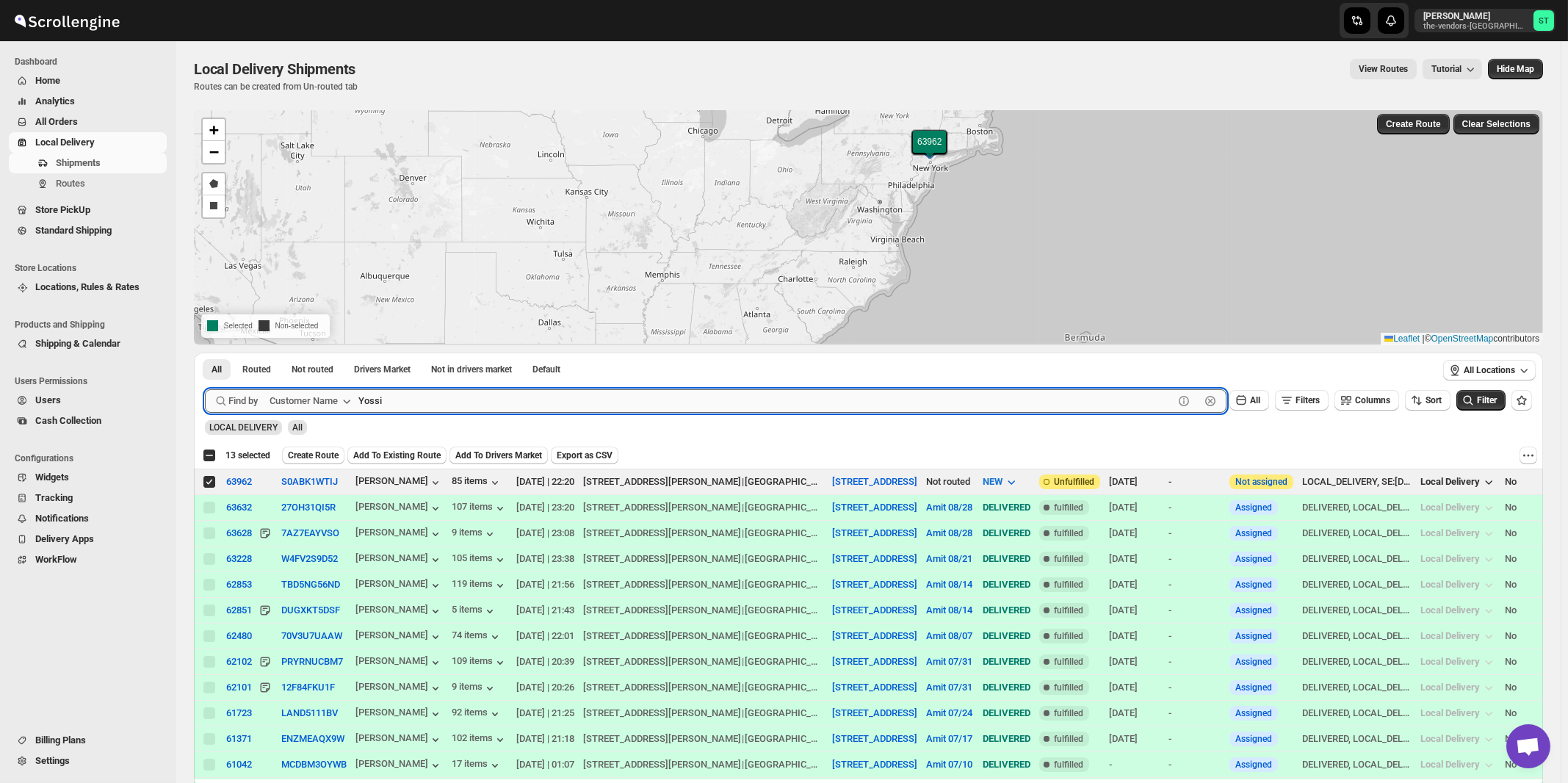
click at [205, 353] on button "Submit" at bounding box center [226, 360] width 42 height 15
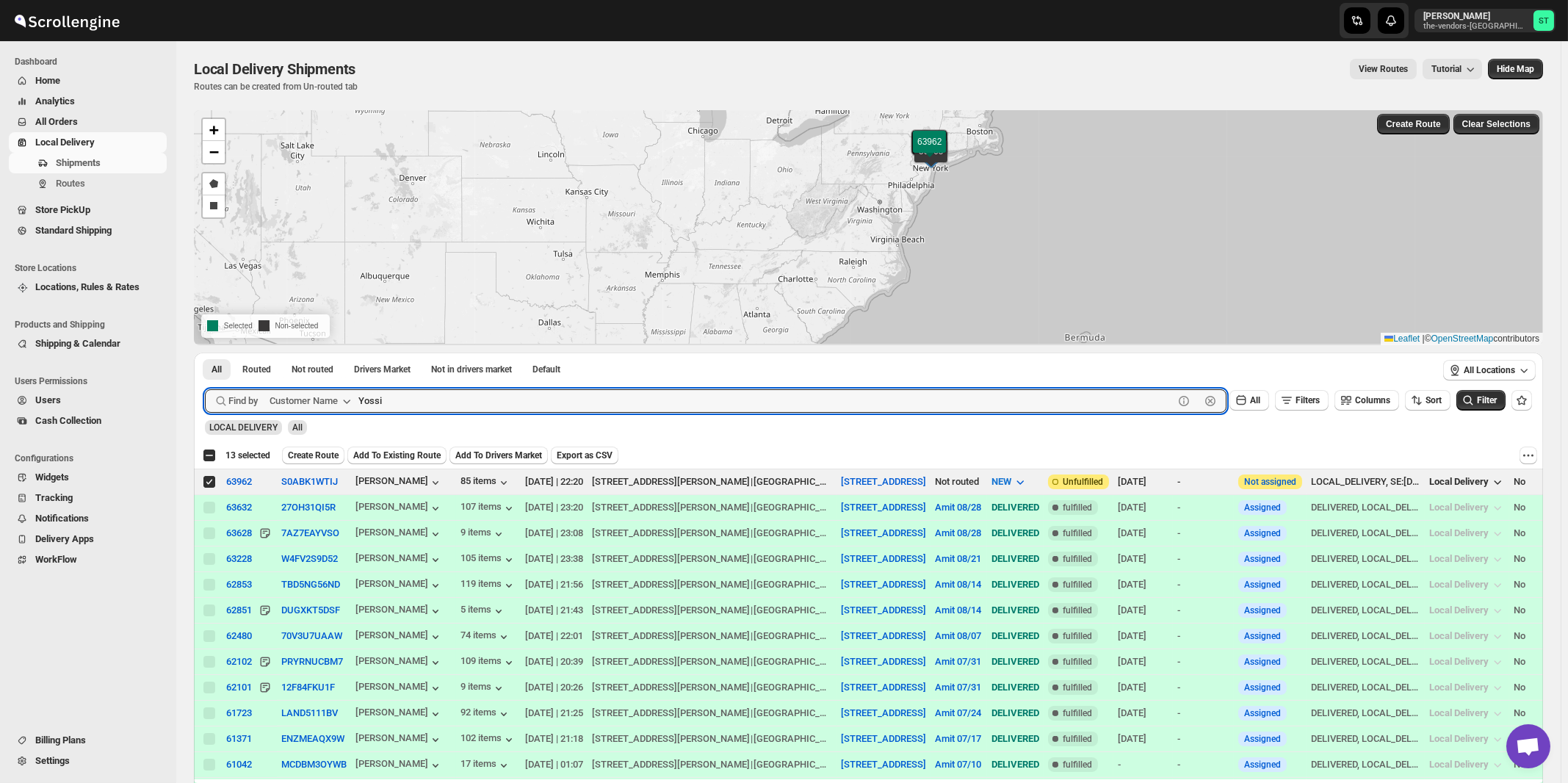
paste input "IMS Transportation"
type input "IMS Transportation"
click at [205, 353] on button "Submit" at bounding box center [226, 360] width 42 height 15
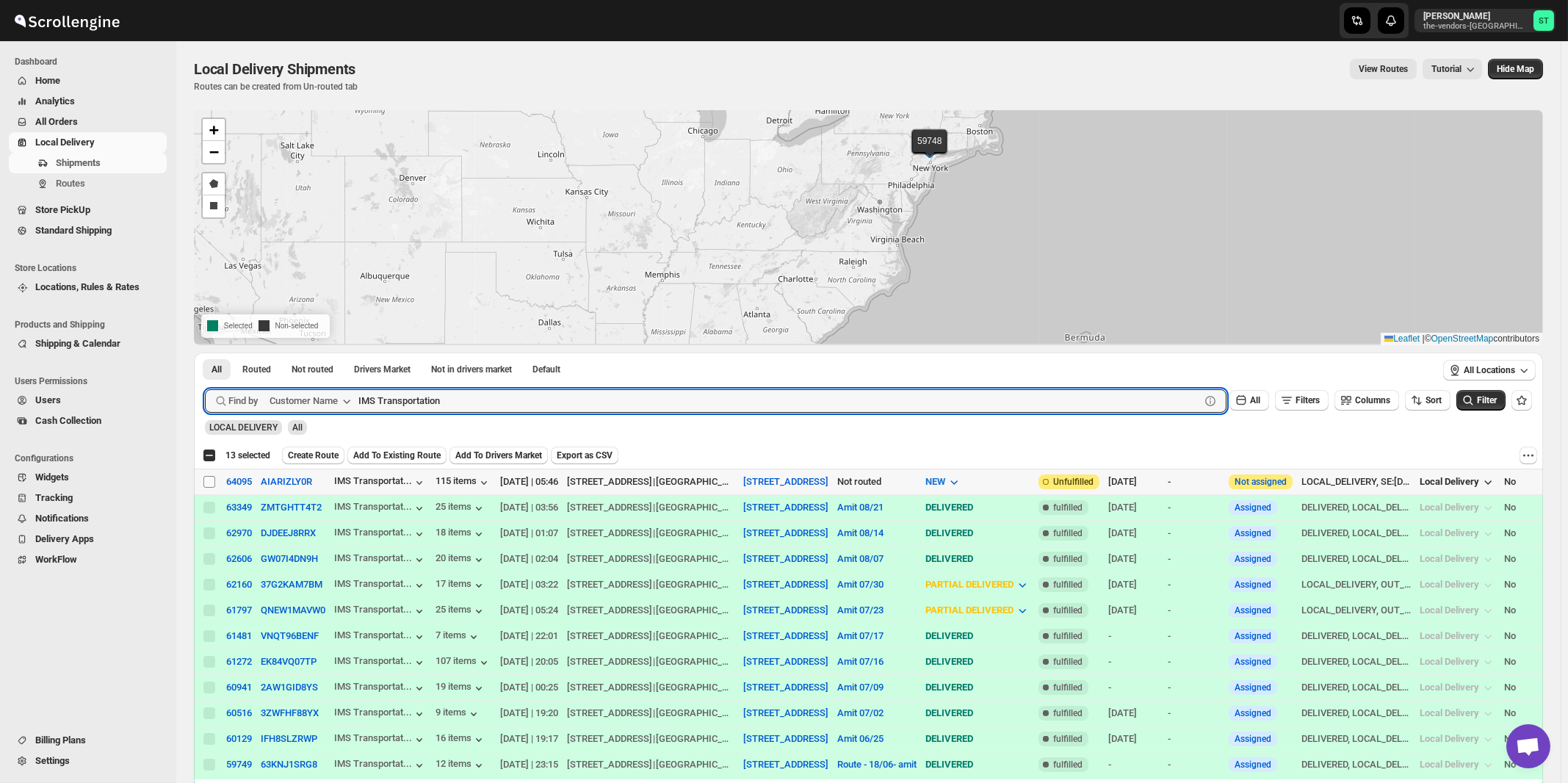
click at [208, 481] on input "Select shipment" at bounding box center [209, 481] width 12 height 12
checkbox input "true"
click at [483, 396] on input "IMS Transportation" at bounding box center [765, 401] width 815 height 23
paste input "Thalwei Abstract"
click at [205, 353] on button "Submit" at bounding box center [226, 360] width 42 height 15
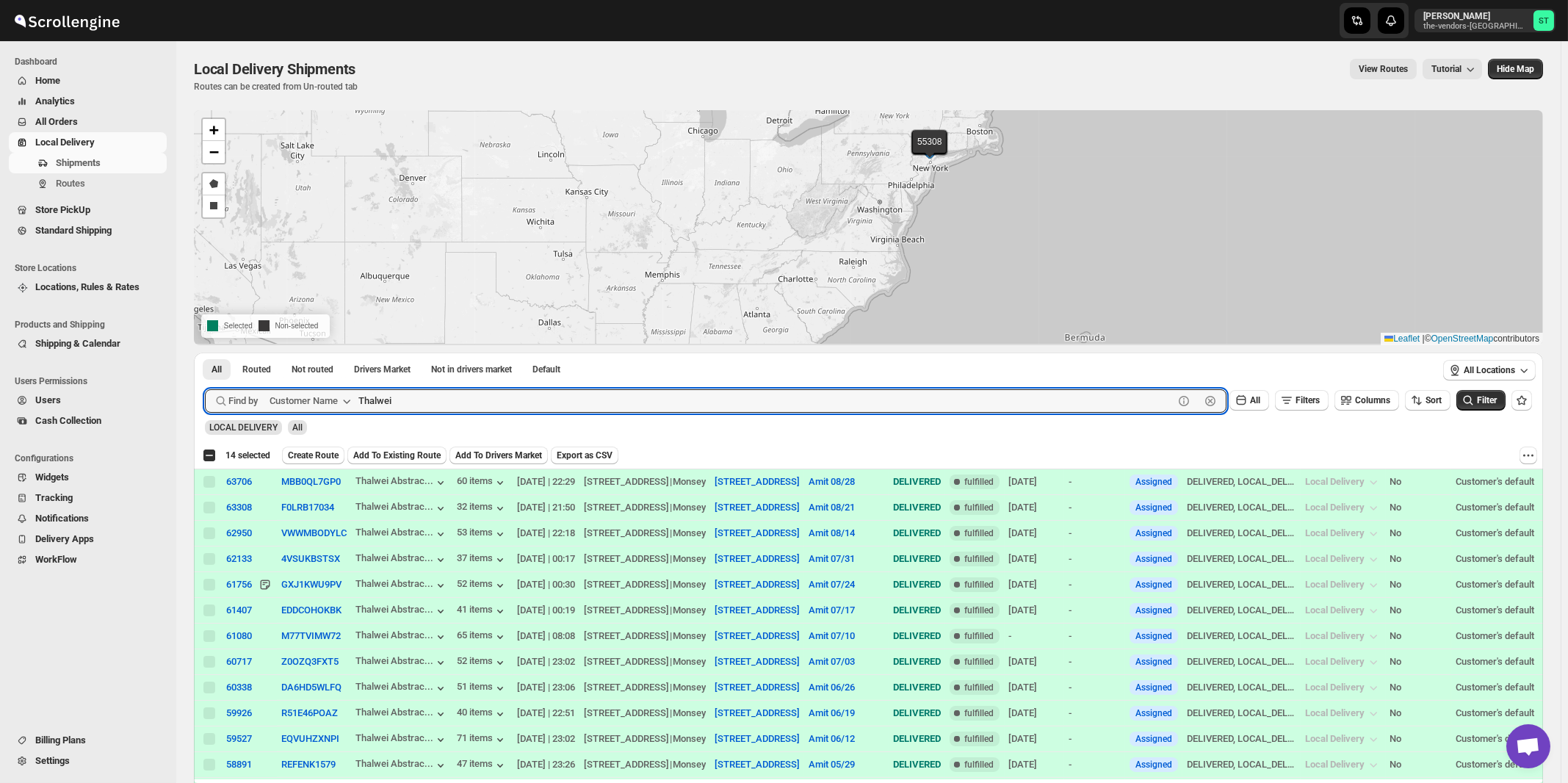
click at [205, 353] on button "Submit" at bounding box center [226, 360] width 42 height 15
paste input "Construction Expediting"
click at [205, 353] on button "Submit" at bounding box center [226, 360] width 42 height 15
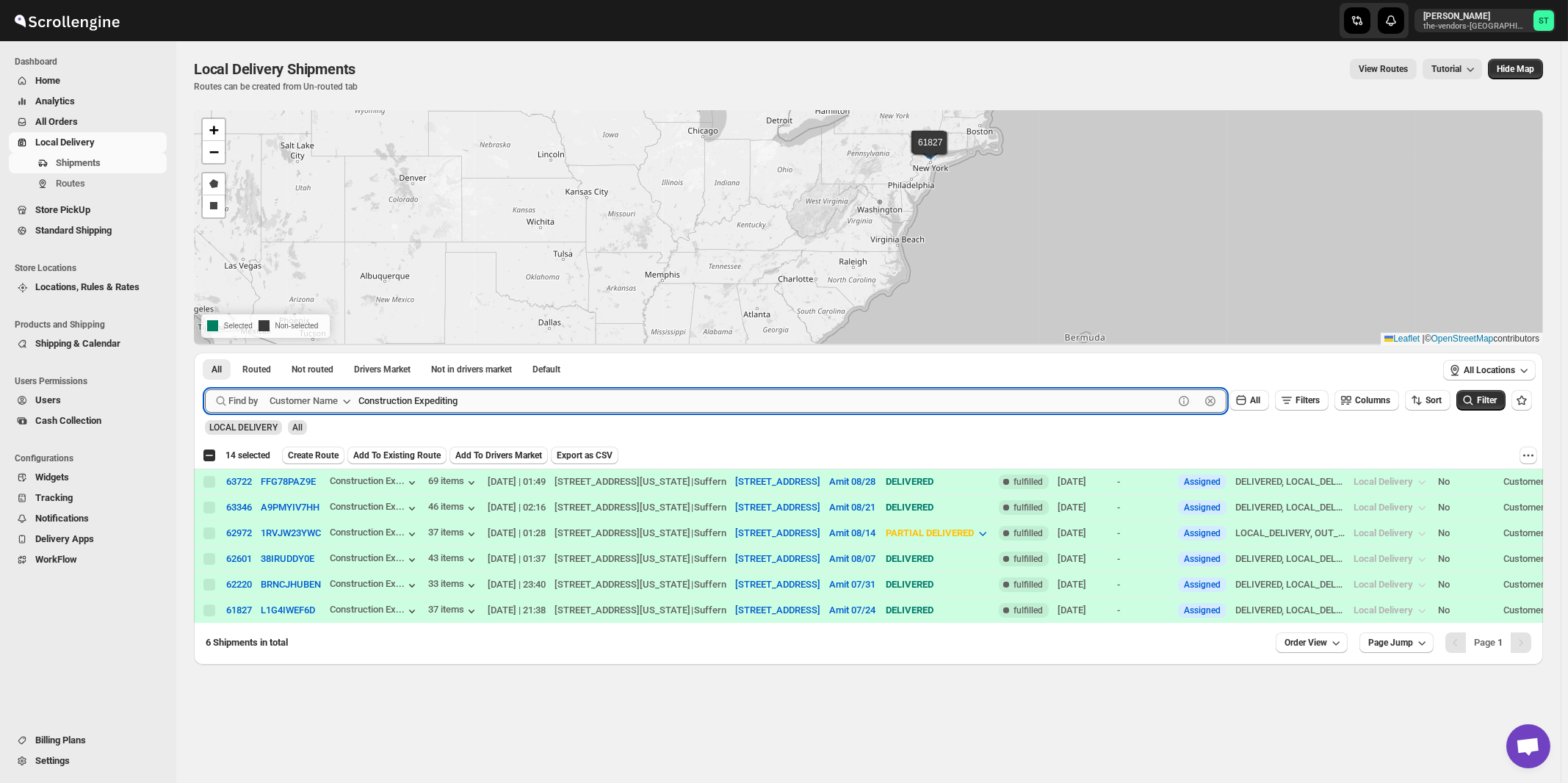
paste input "Whisper Laser MO LLC (Monsey)"
click at [205, 353] on button "Submit" at bounding box center [226, 360] width 42 height 15
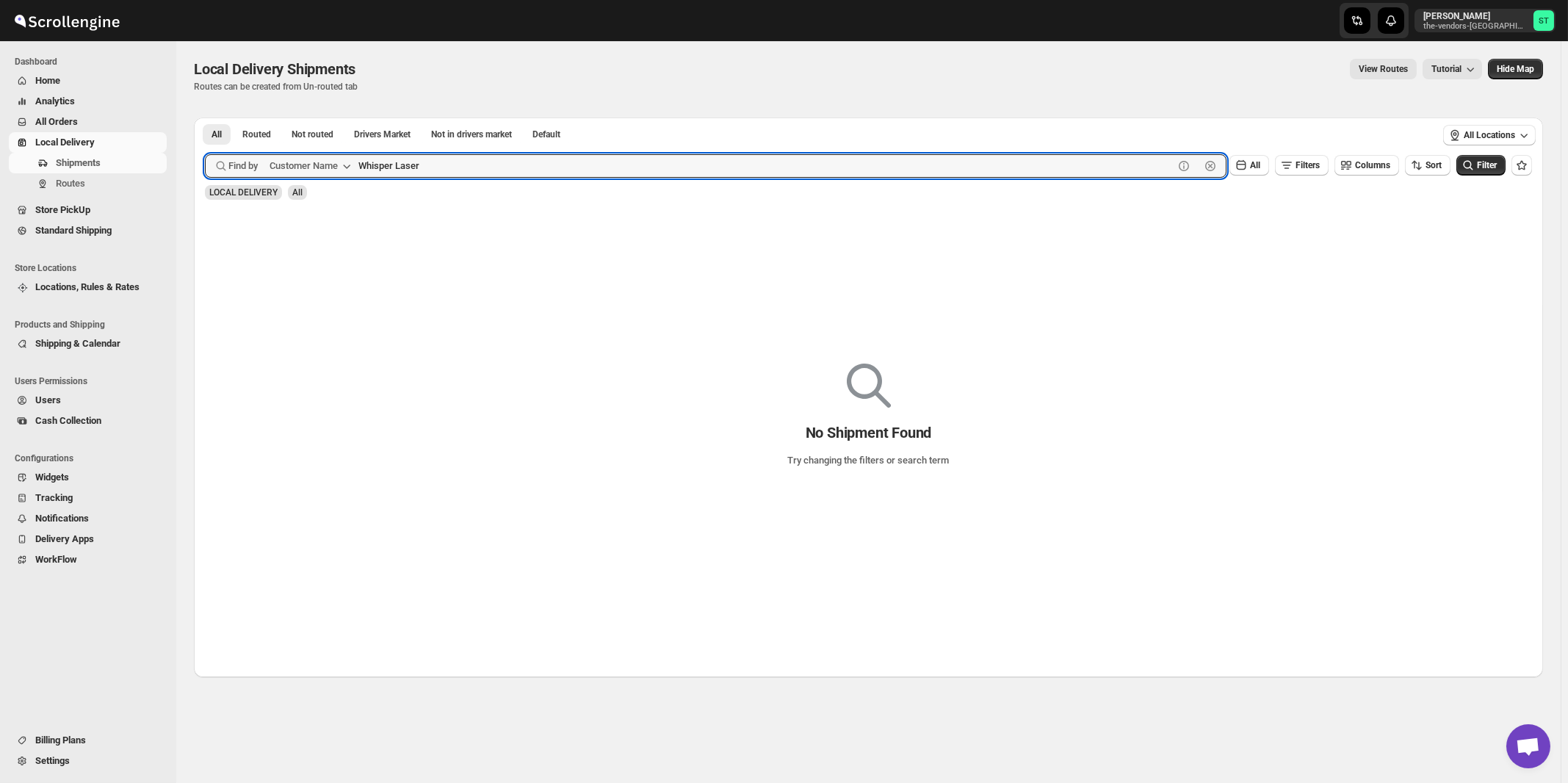
type input "Whisper Laser"
click at [205, 117] on button "Submit" at bounding box center [226, 124] width 42 height 15
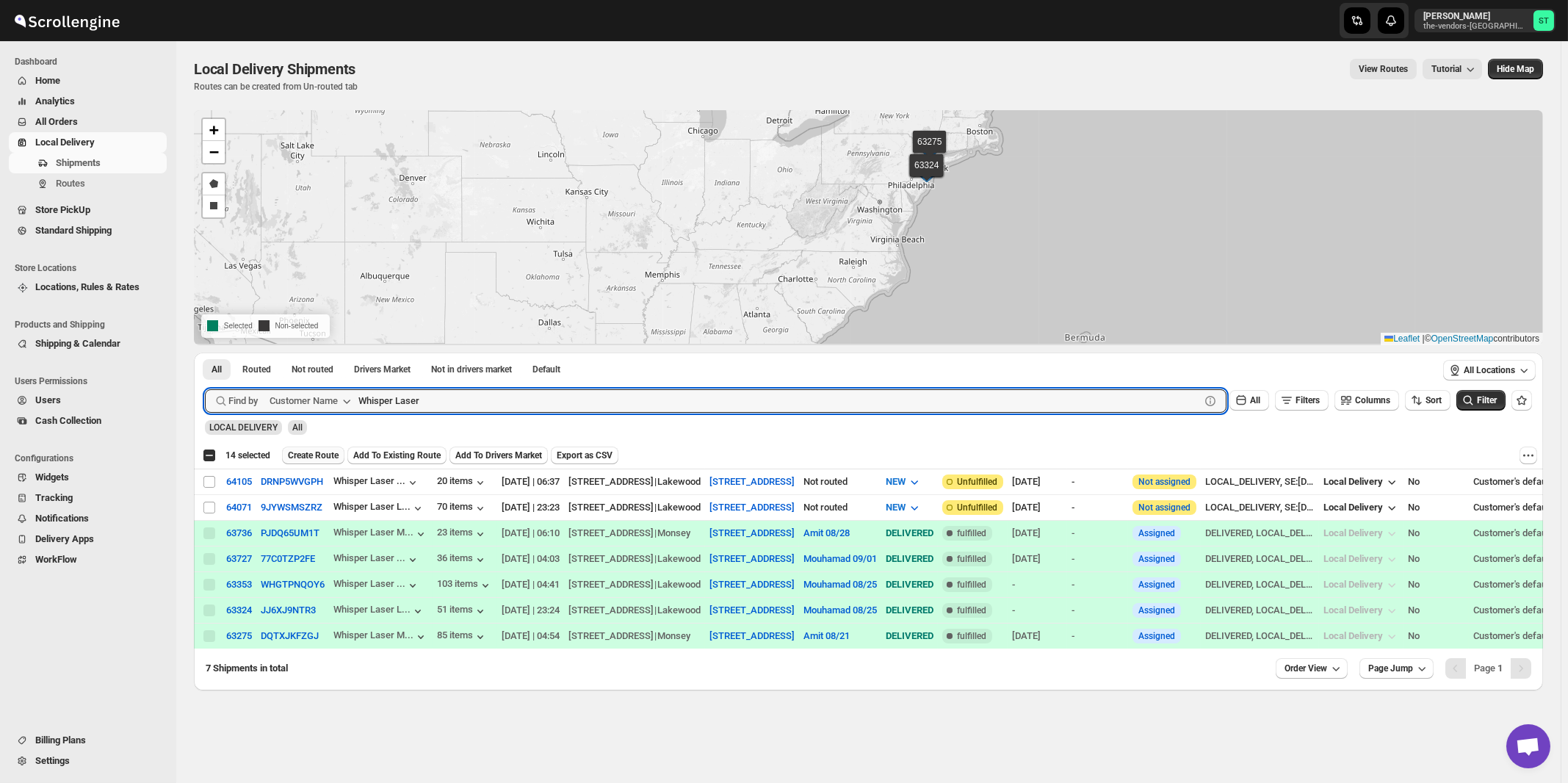
click at [309, 455] on span "Create Route" at bounding box center [313, 455] width 51 height 12
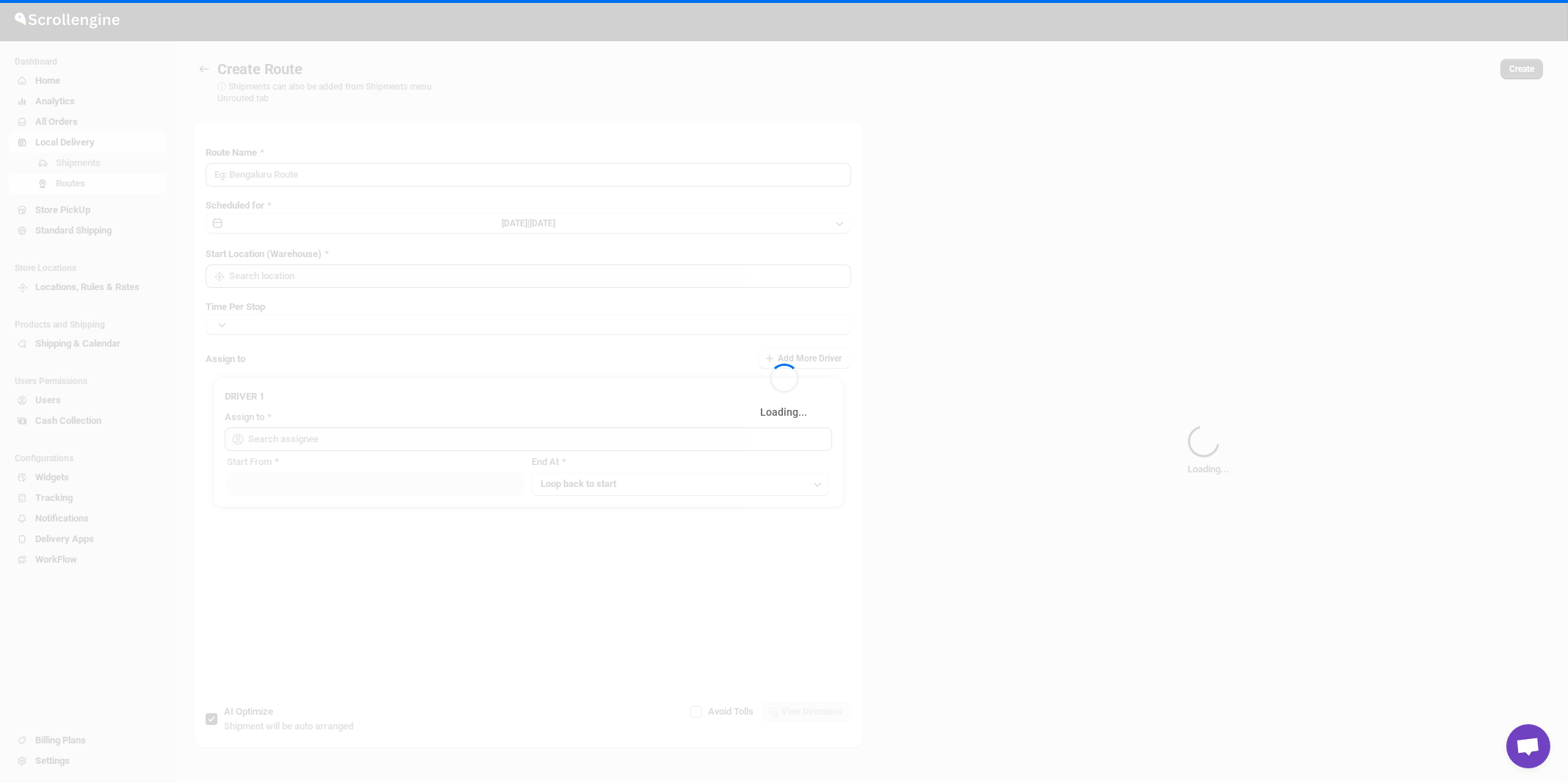
type input "Route - 04/09-1104"
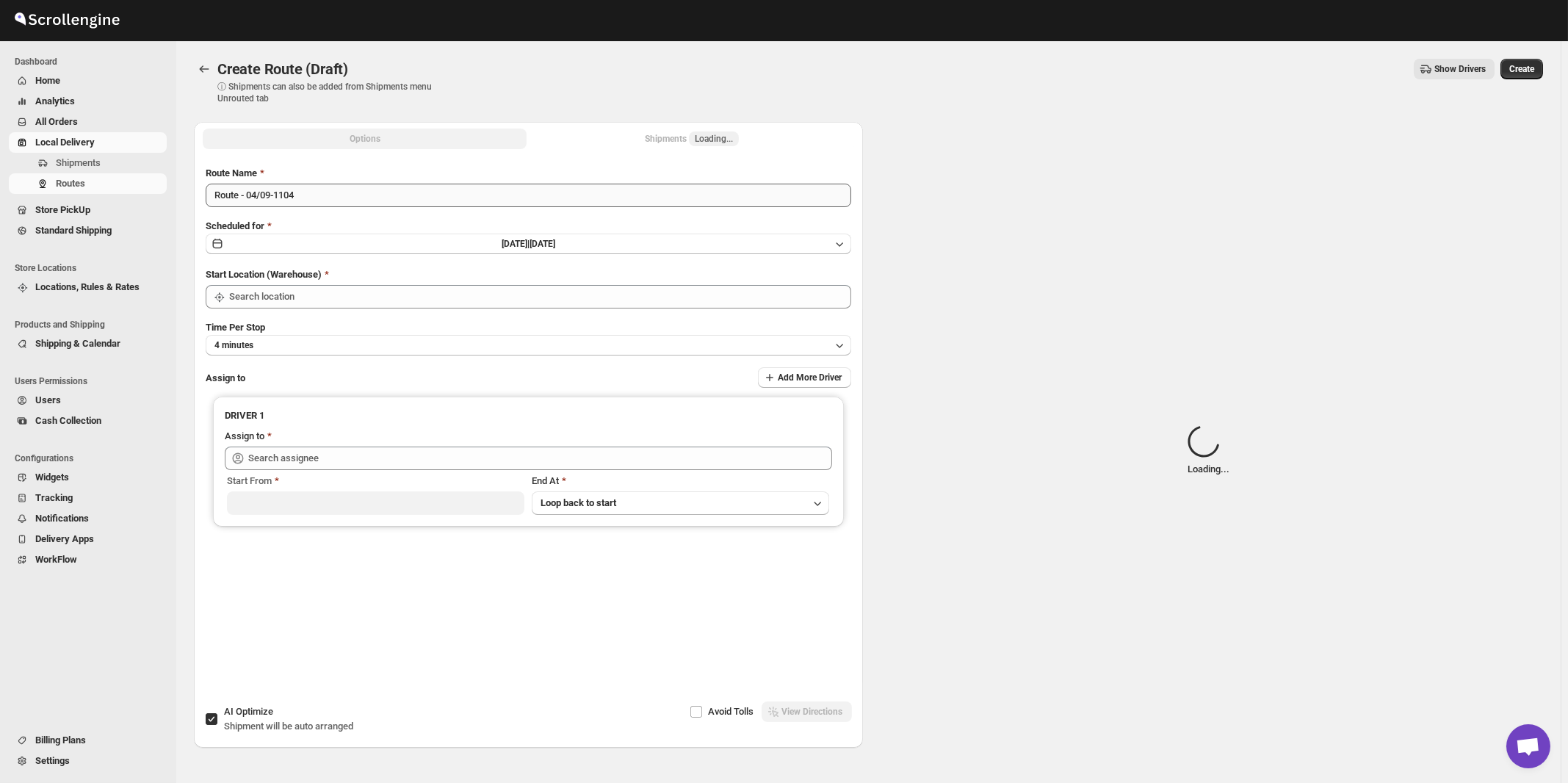
type input "[STREET_ADDRESS]"
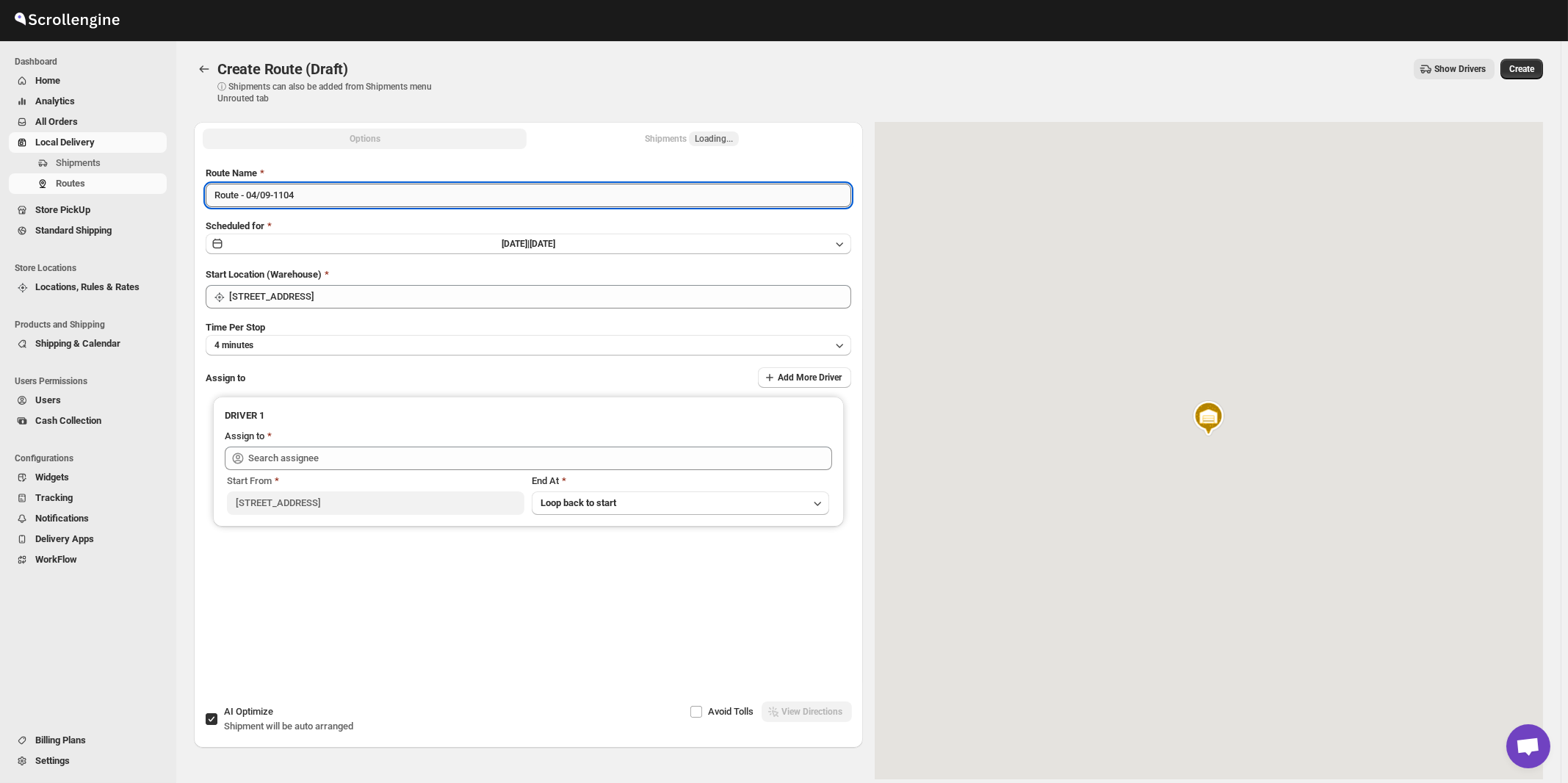
click at [337, 199] on input "Route - 04/09-1104" at bounding box center [528, 195] width 645 height 23
paste input "Amit"
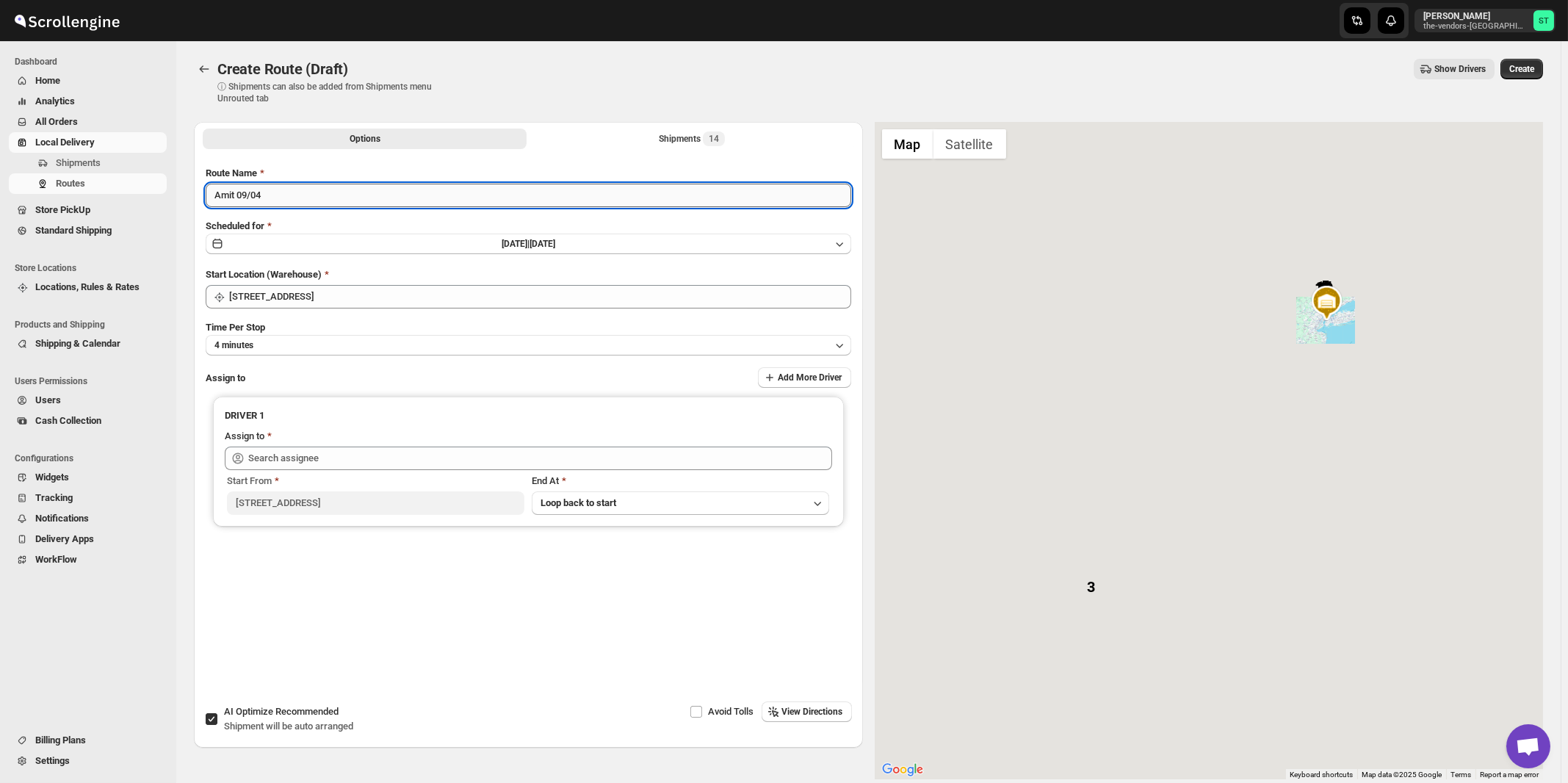
type input "Amit 09/04"
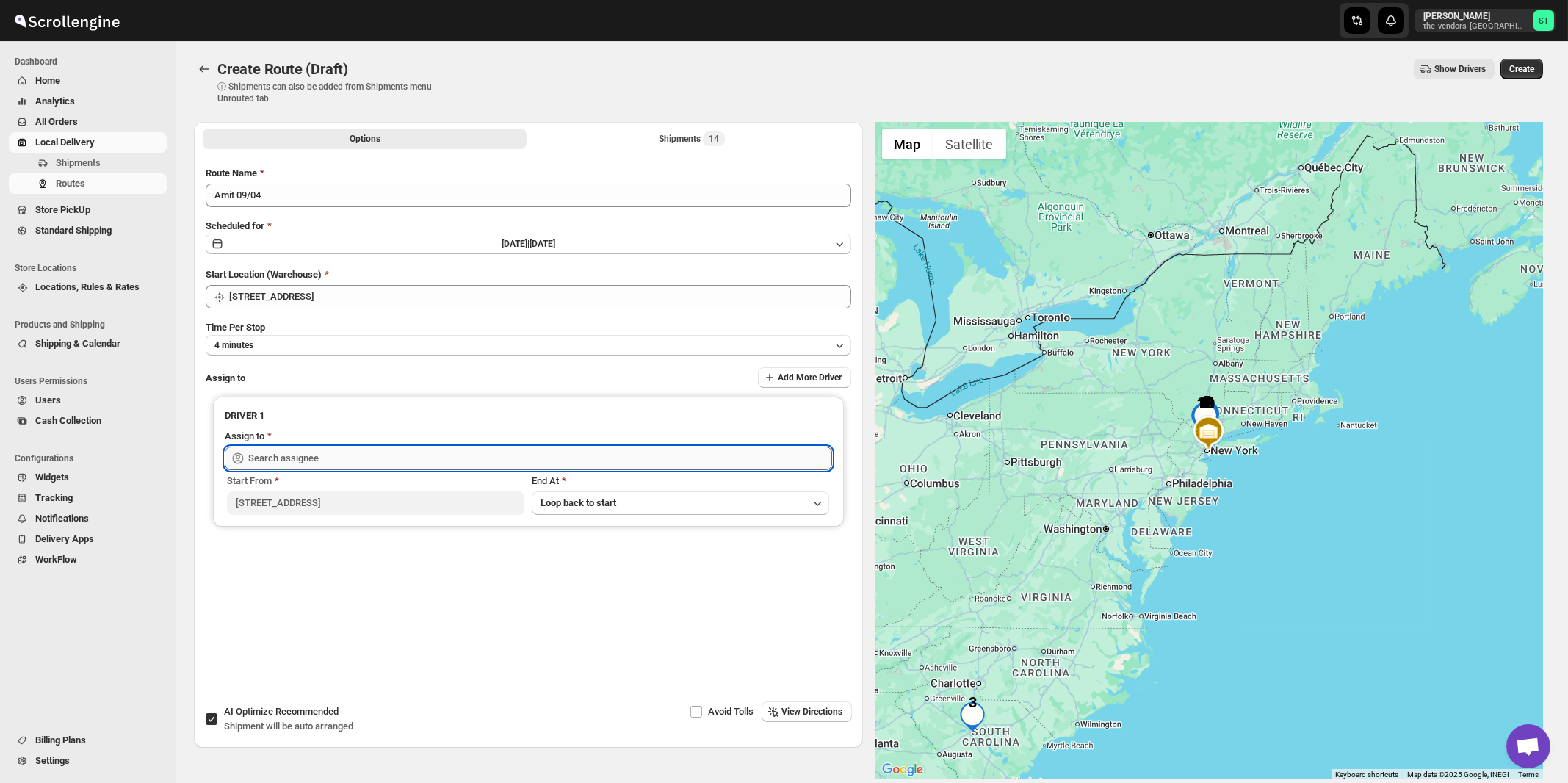
click at [268, 464] on input "text" at bounding box center [540, 458] width 584 height 23
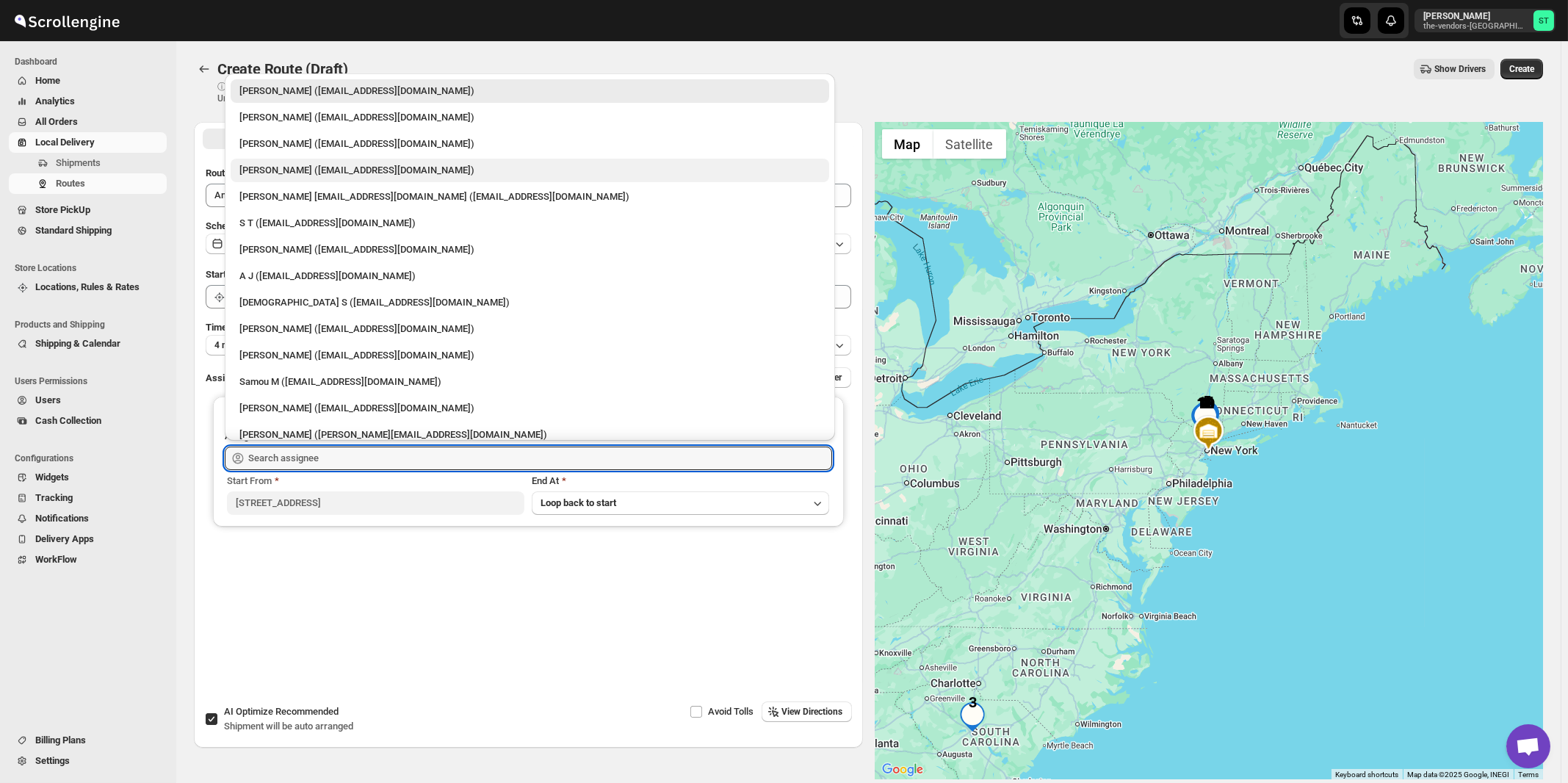
click at [272, 169] on div "[PERSON_NAME] ([EMAIL_ADDRESS][DOMAIN_NAME])" at bounding box center [529, 170] width 581 height 14
type input "[PERSON_NAME] ([EMAIL_ADDRESS][DOMAIN_NAME])"
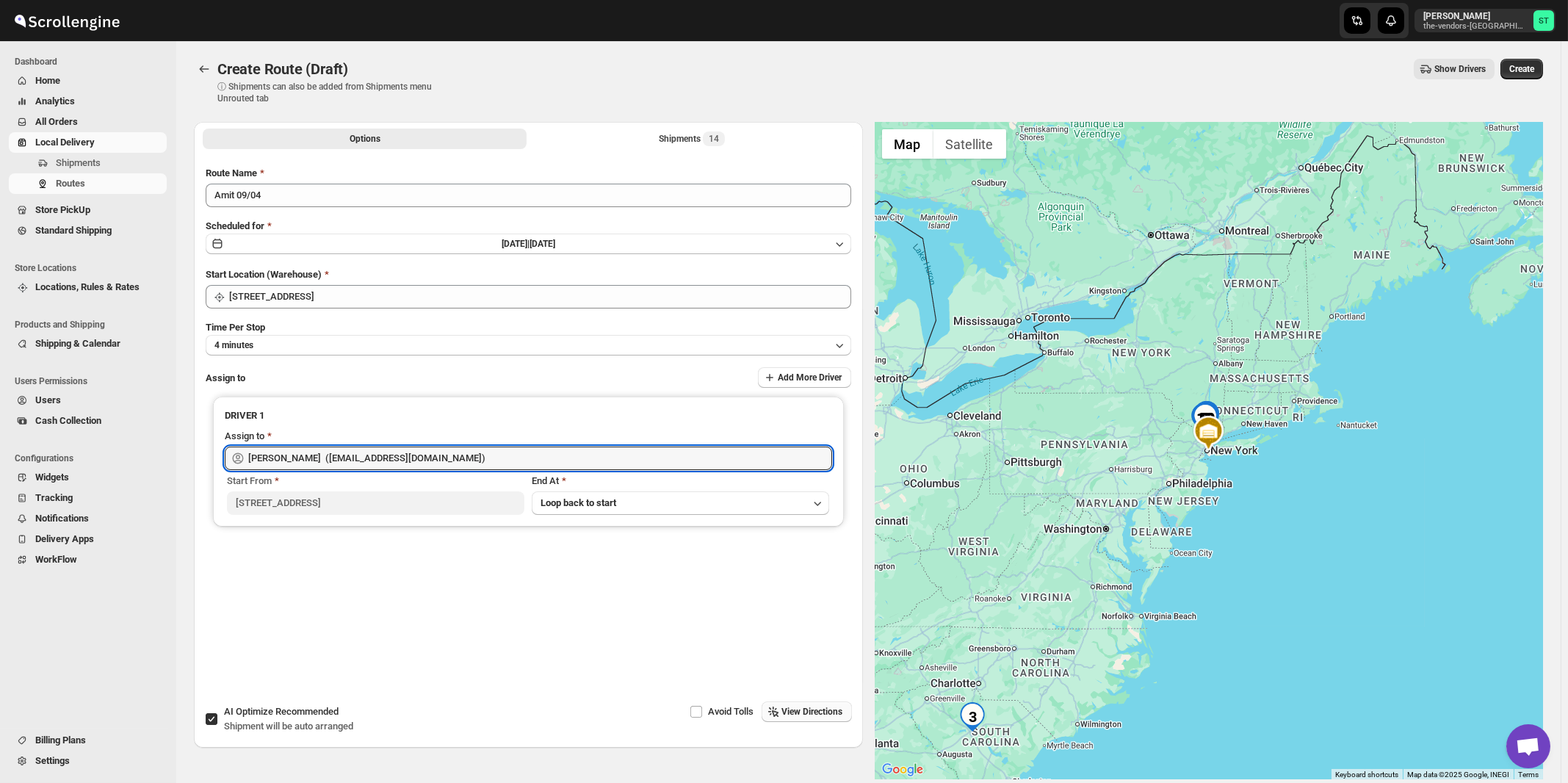
click at [823, 711] on span "View Directions" at bounding box center [813, 711] width 61 height 12
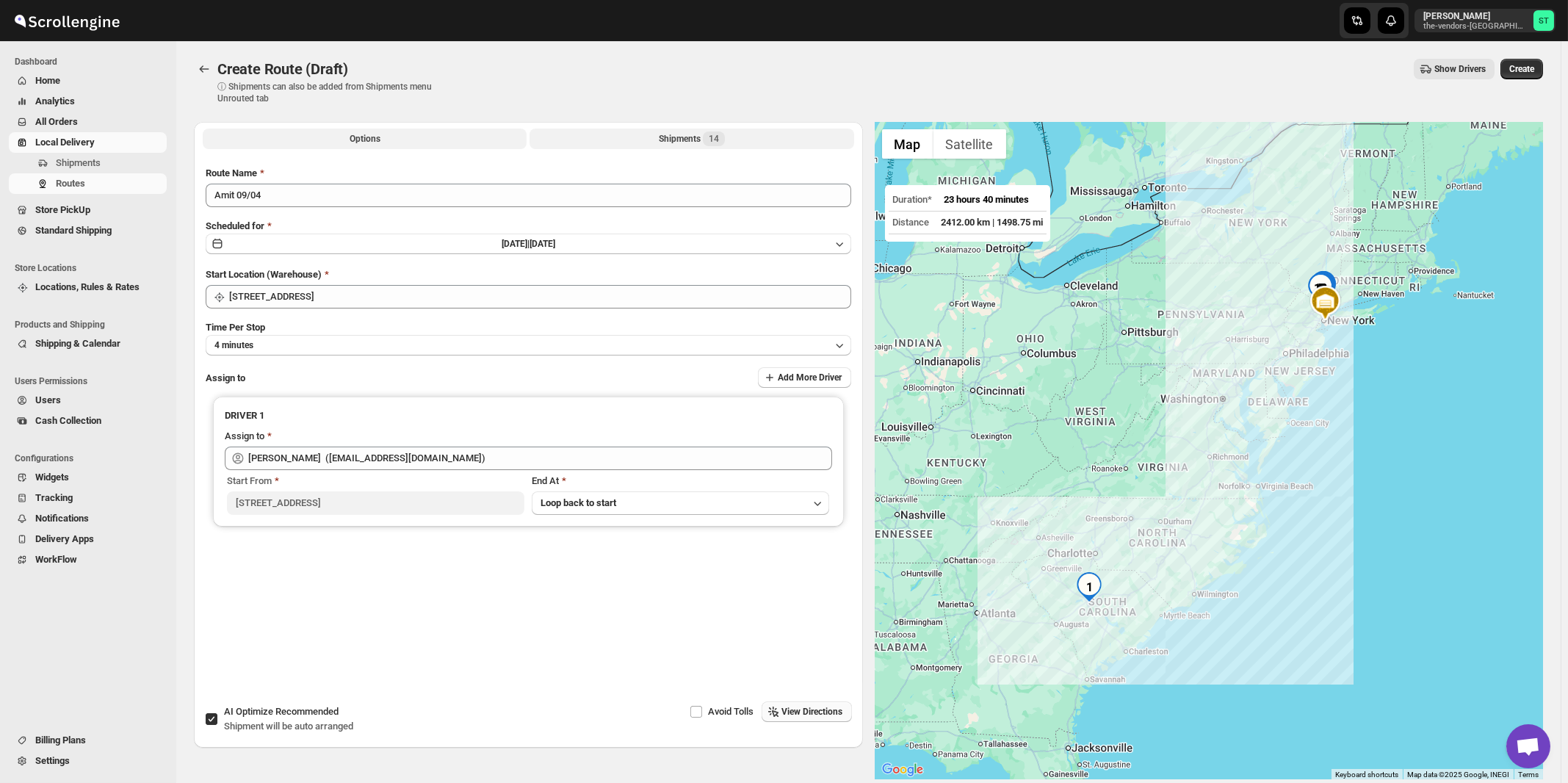
click at [684, 138] on div "Shipments 14" at bounding box center [692, 139] width 66 height 14
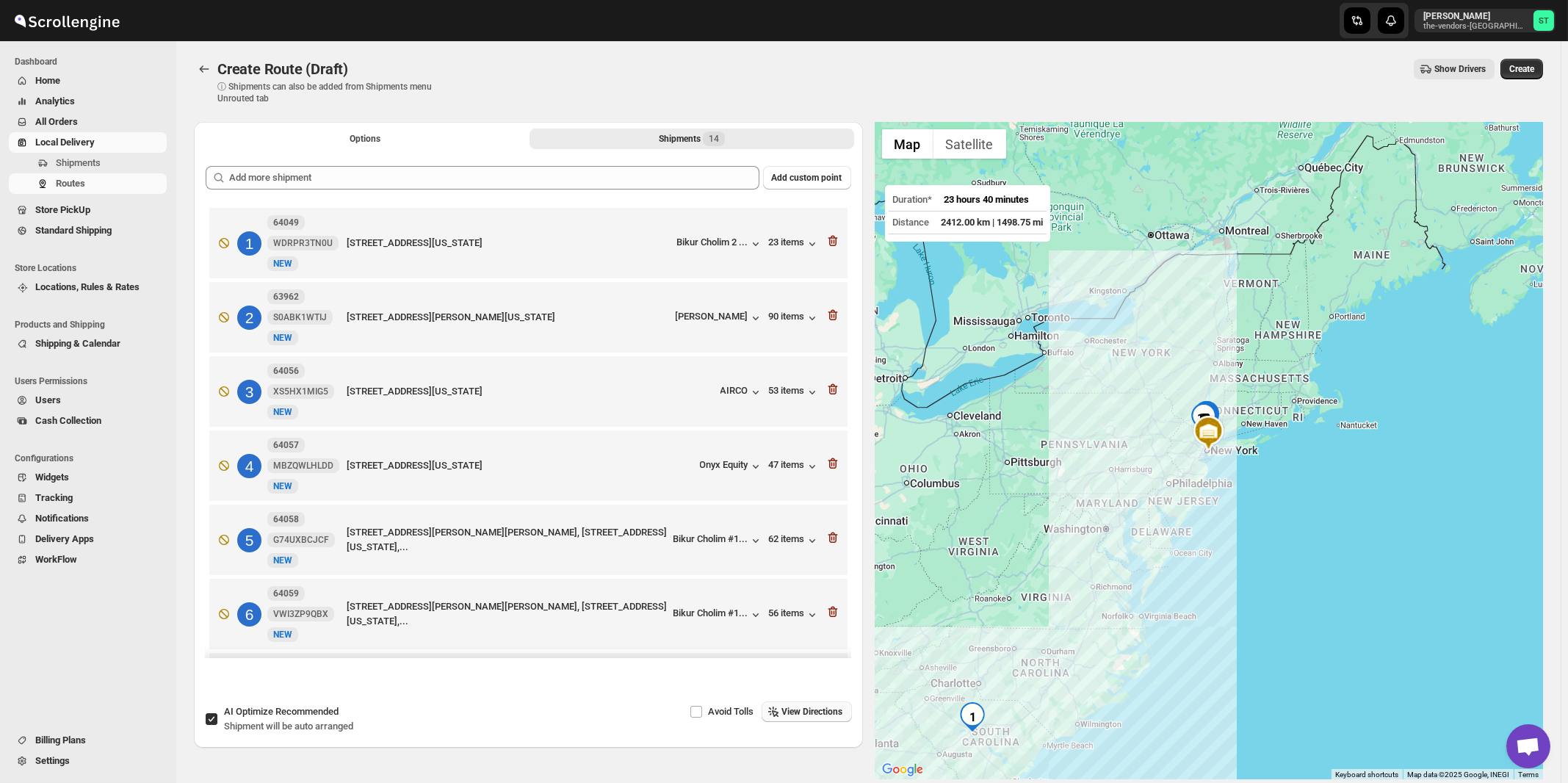
click at [262, 712] on span "AI Optimize Recommended" at bounding box center [281, 711] width 115 height 11
click at [217, 713] on input "AI Optimize Recommended Shipment will be auto arranged" at bounding box center [211, 719] width 12 height 12
checkbox input "false"
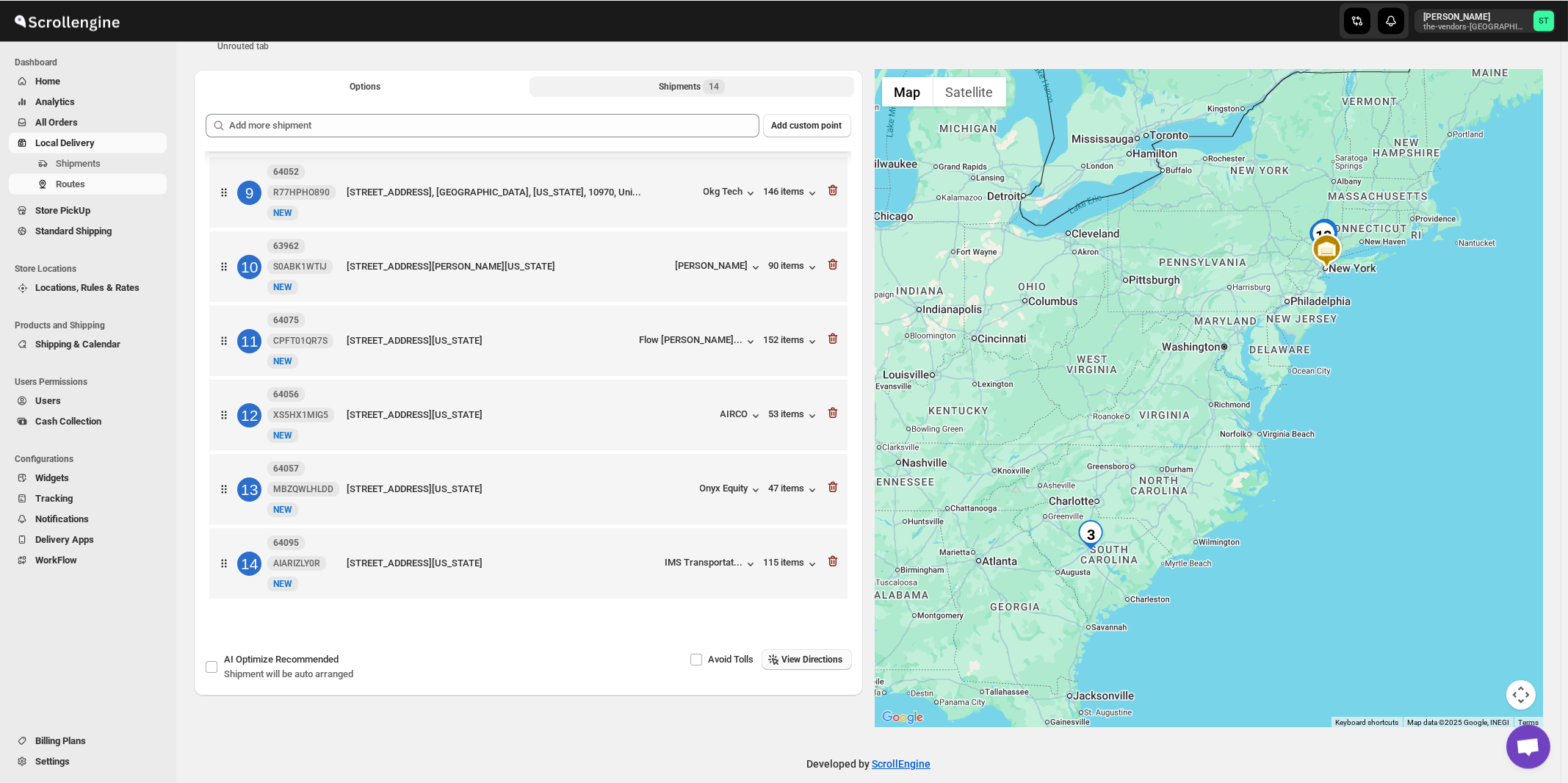
scroll to position [69, 0]
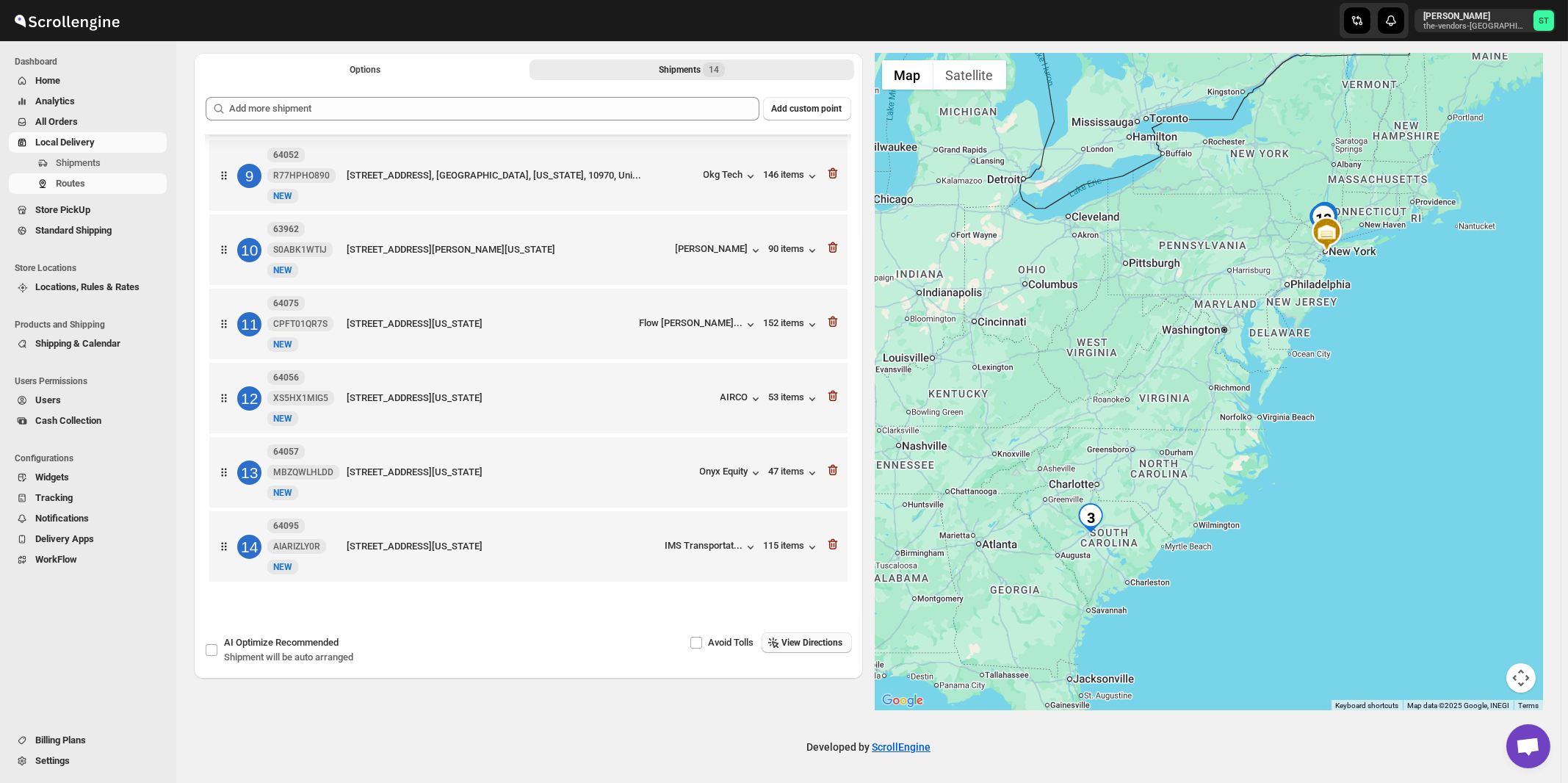
click at [830, 646] on span "View Directions" at bounding box center [813, 642] width 61 height 12
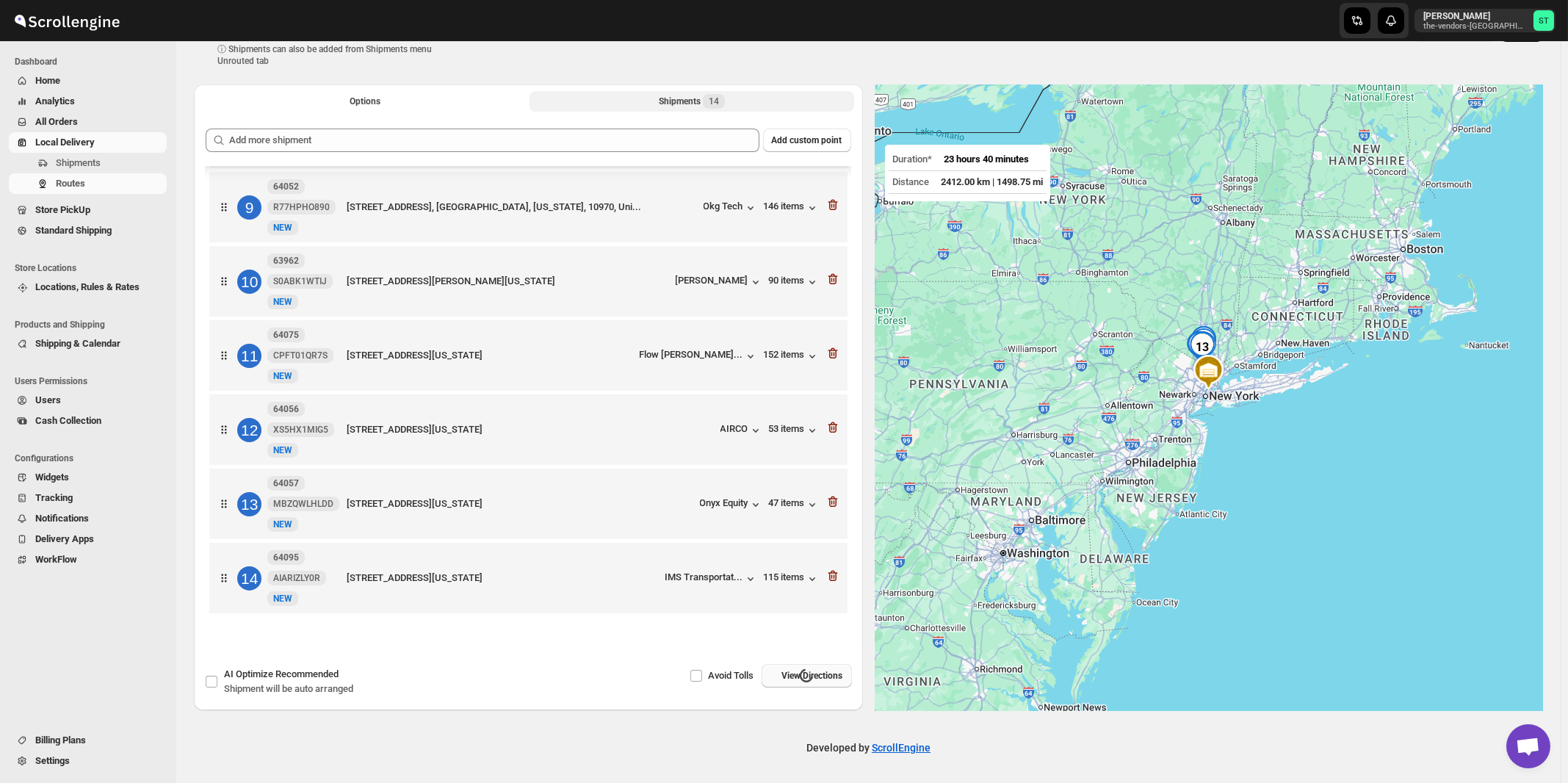
scroll to position [0, 0]
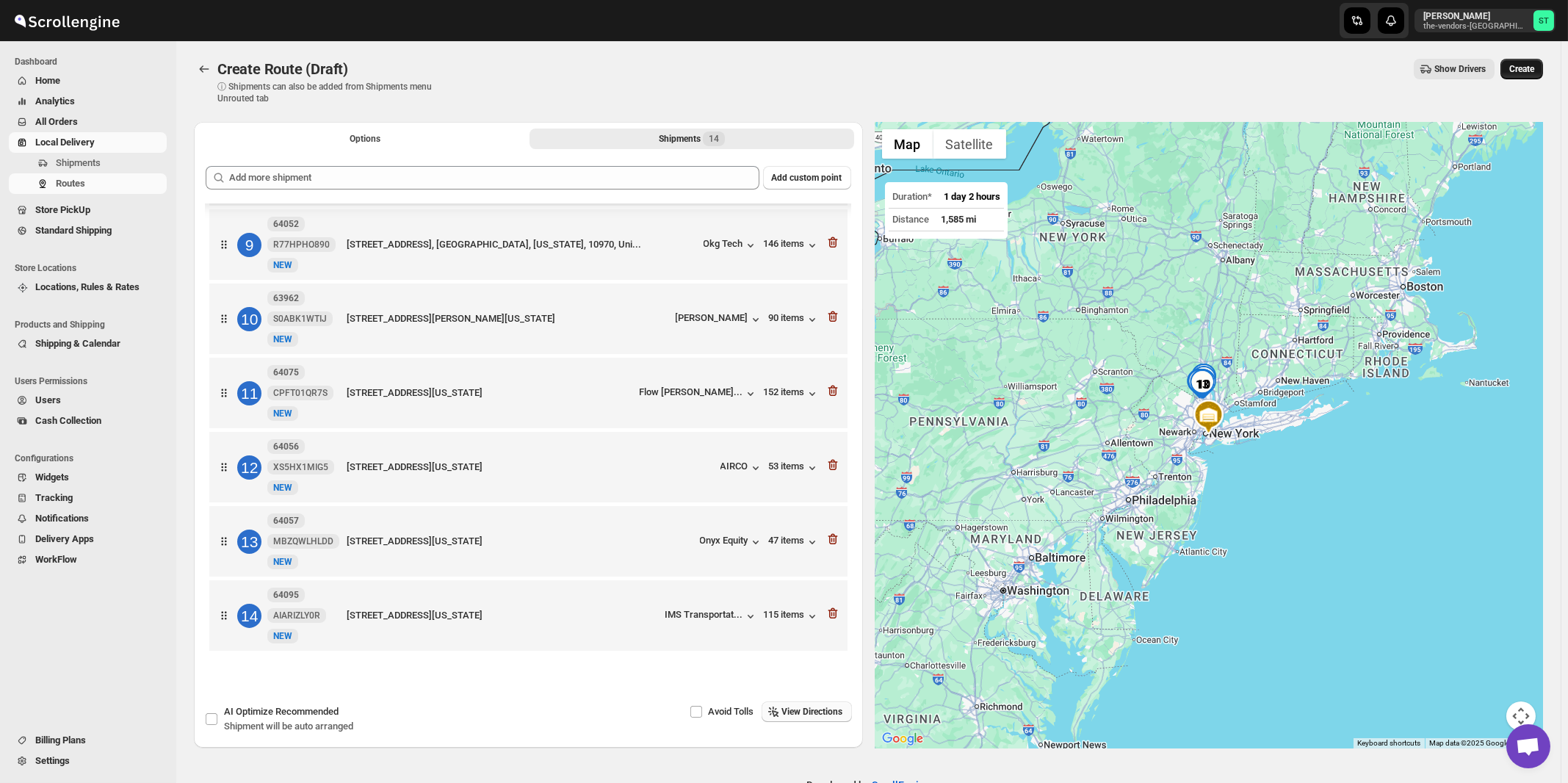
click at [1528, 69] on span "Create" at bounding box center [1521, 69] width 25 height 12
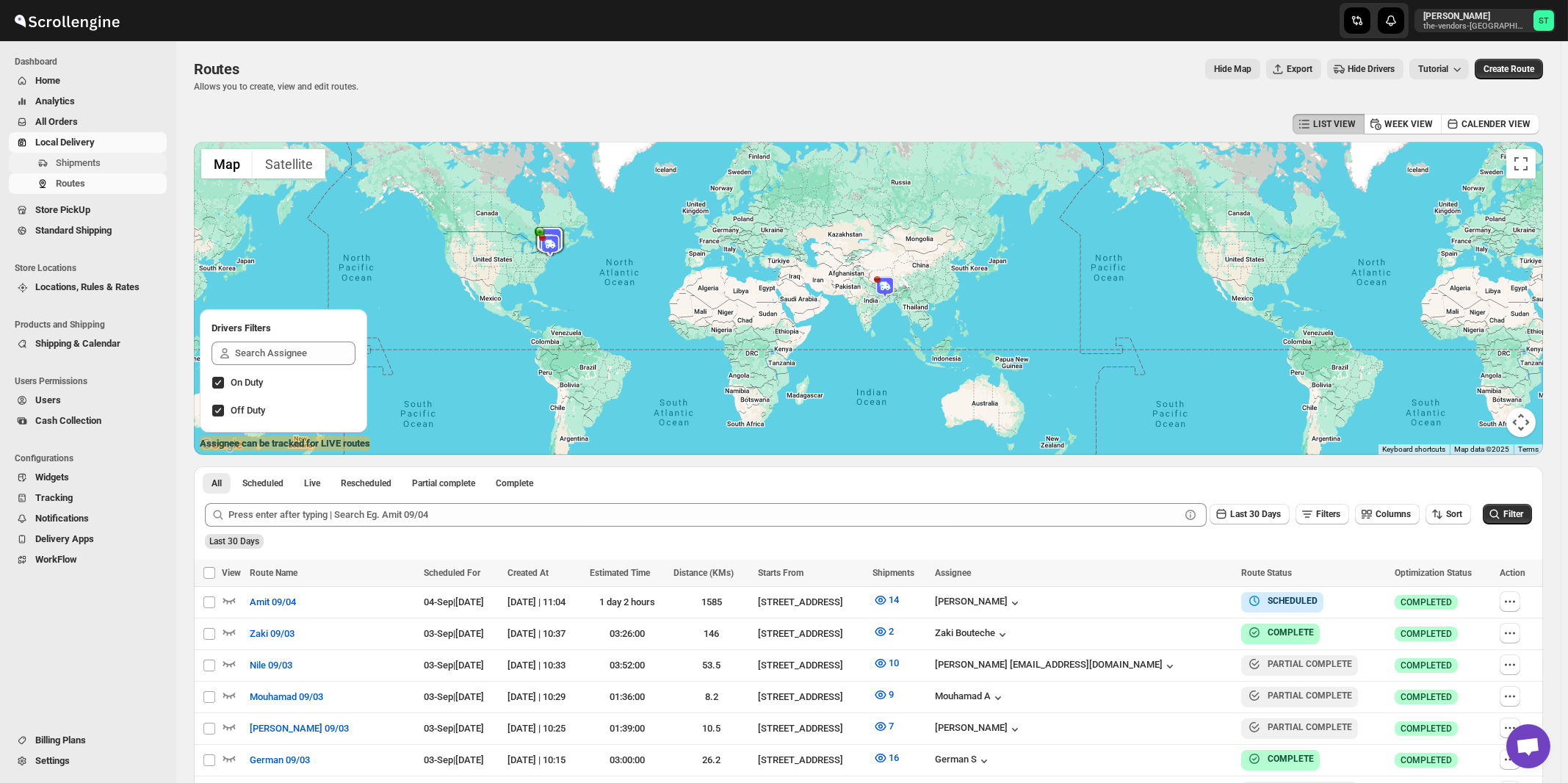
click at [91, 165] on span "Shipments" at bounding box center [78, 163] width 45 height 11
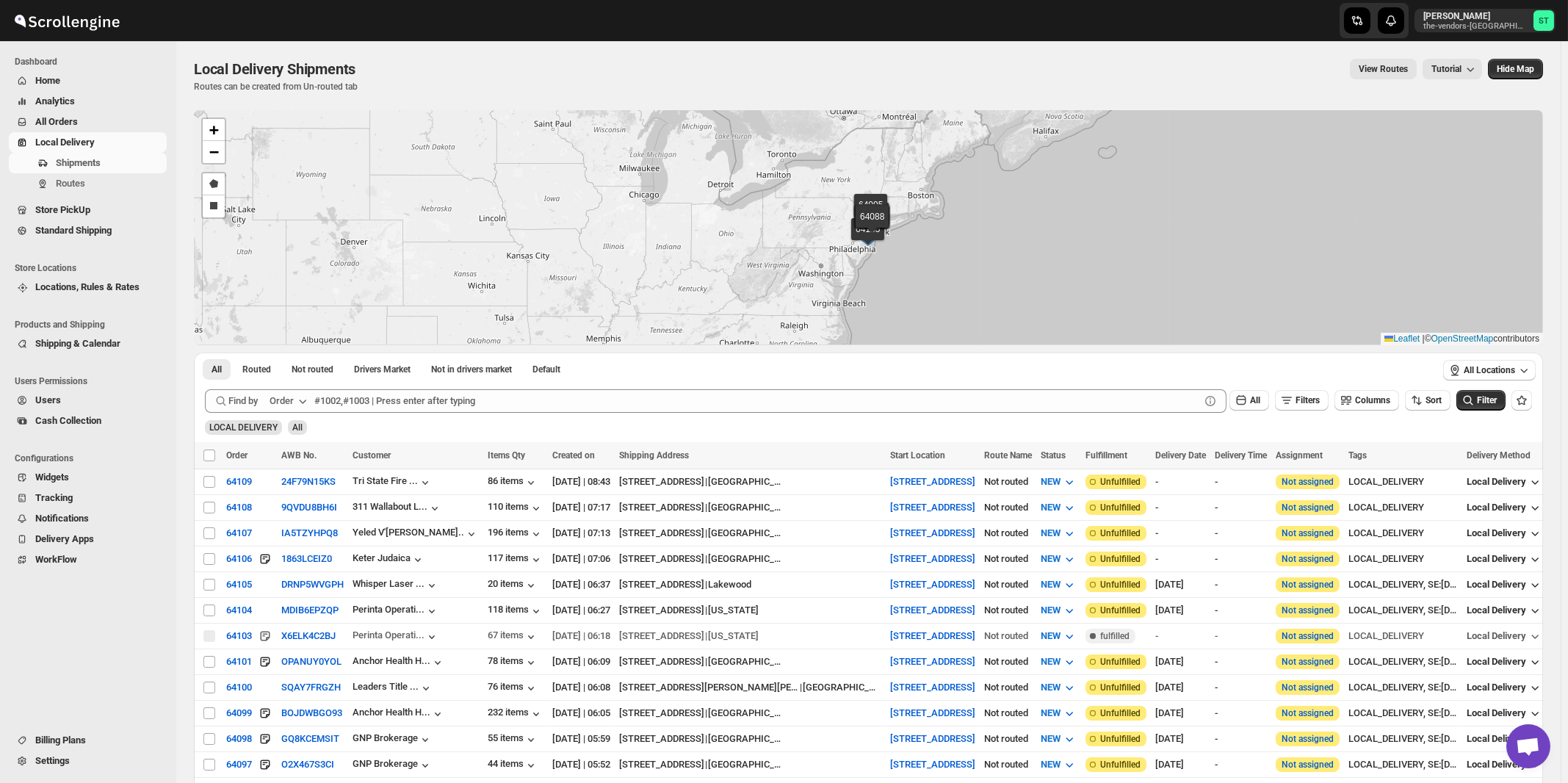
click at [294, 401] on div "Order" at bounding box center [281, 401] width 24 height 14
click at [288, 512] on div "Customer Name" at bounding box center [290, 510] width 67 height 14
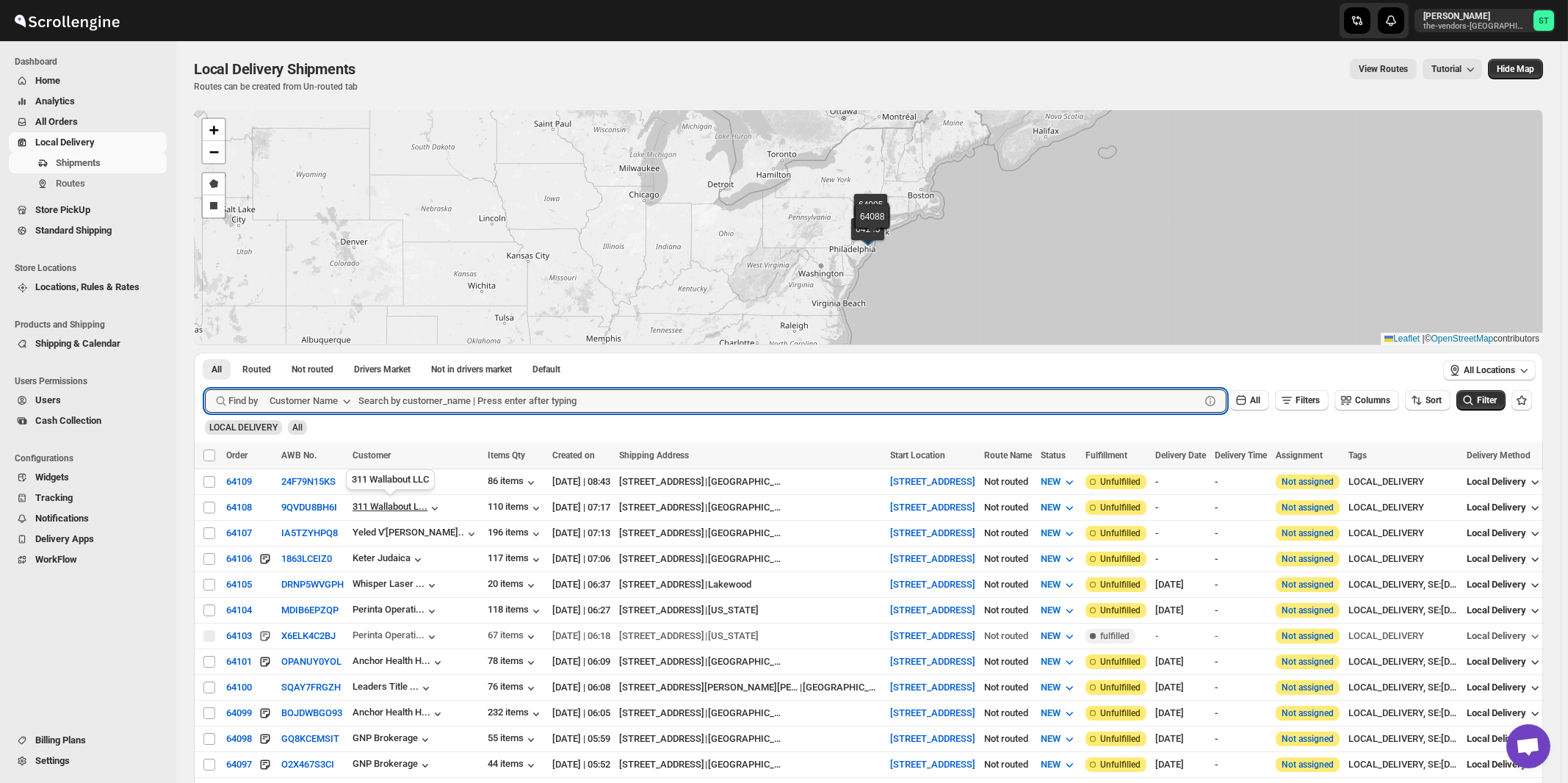
paste input "Highstyle"
click at [205, 353] on button "Submit" at bounding box center [226, 360] width 42 height 15
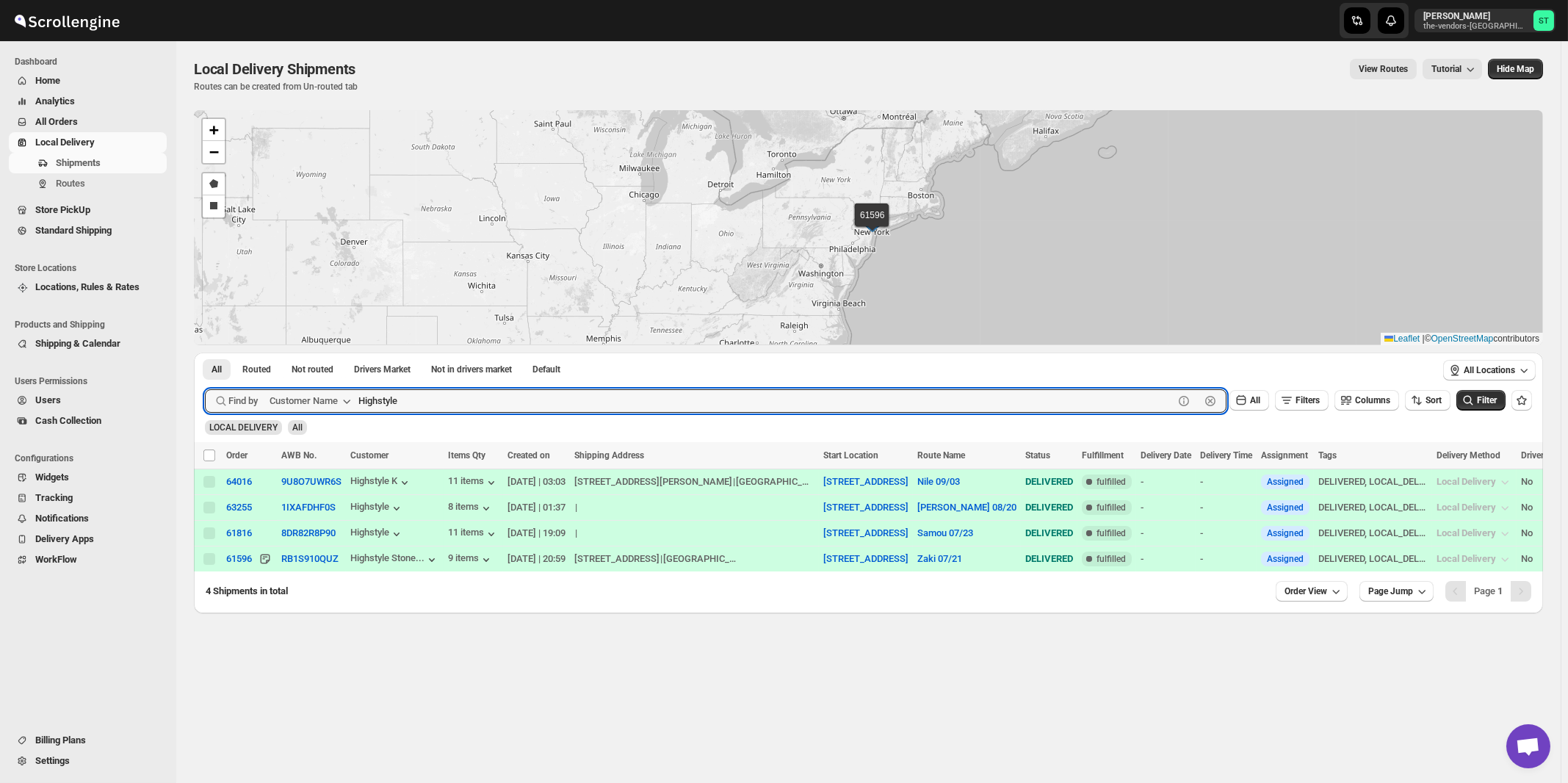
paste input "Yeled V'Yalda ECC Inc"
type input "Yeled V'Yalda ECC Inc"
click at [205, 353] on button "Submit" at bounding box center [226, 360] width 42 height 15
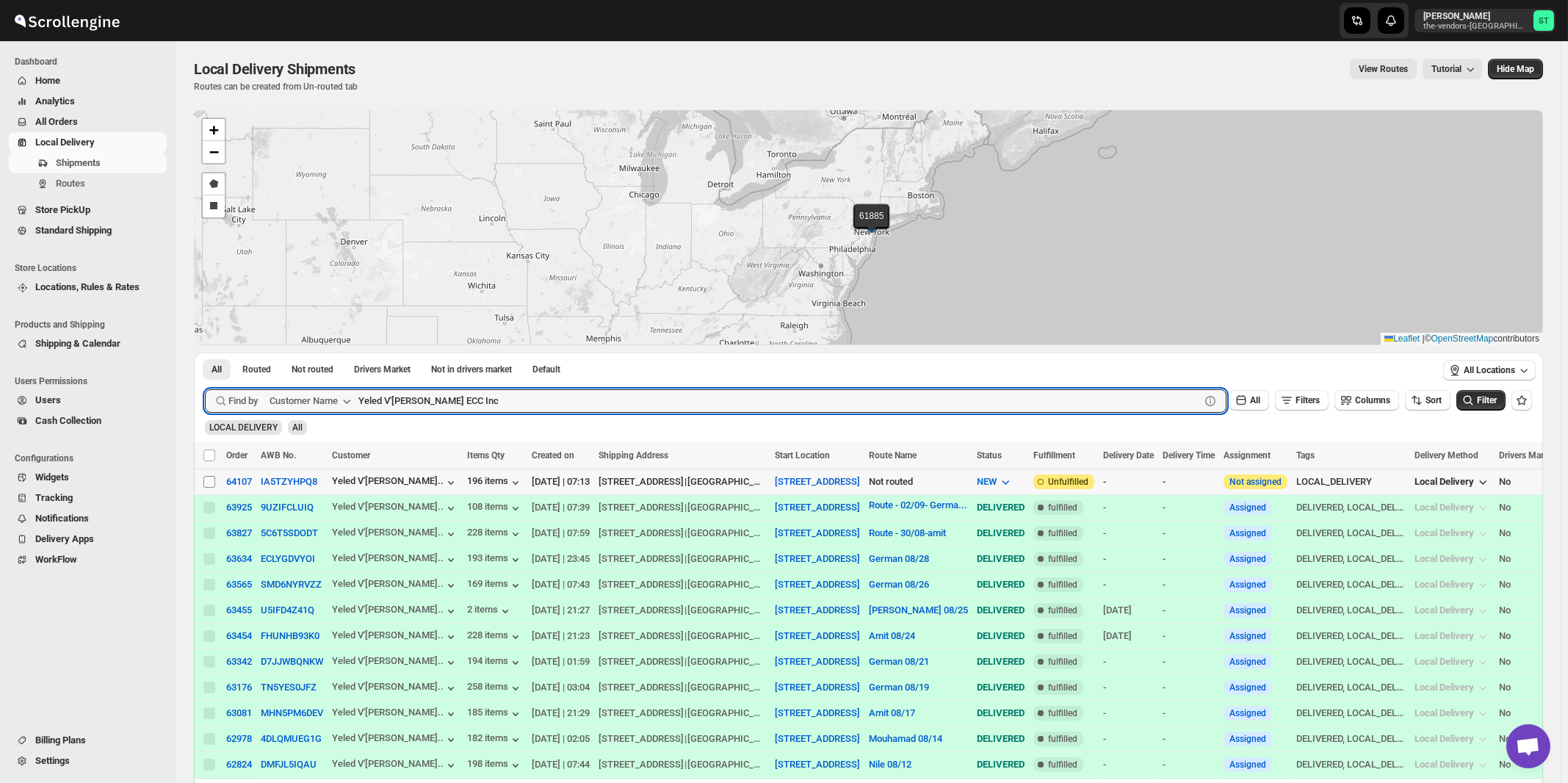
click at [206, 482] on input "Select shipment" at bounding box center [209, 481] width 12 height 12
checkbox input "true"
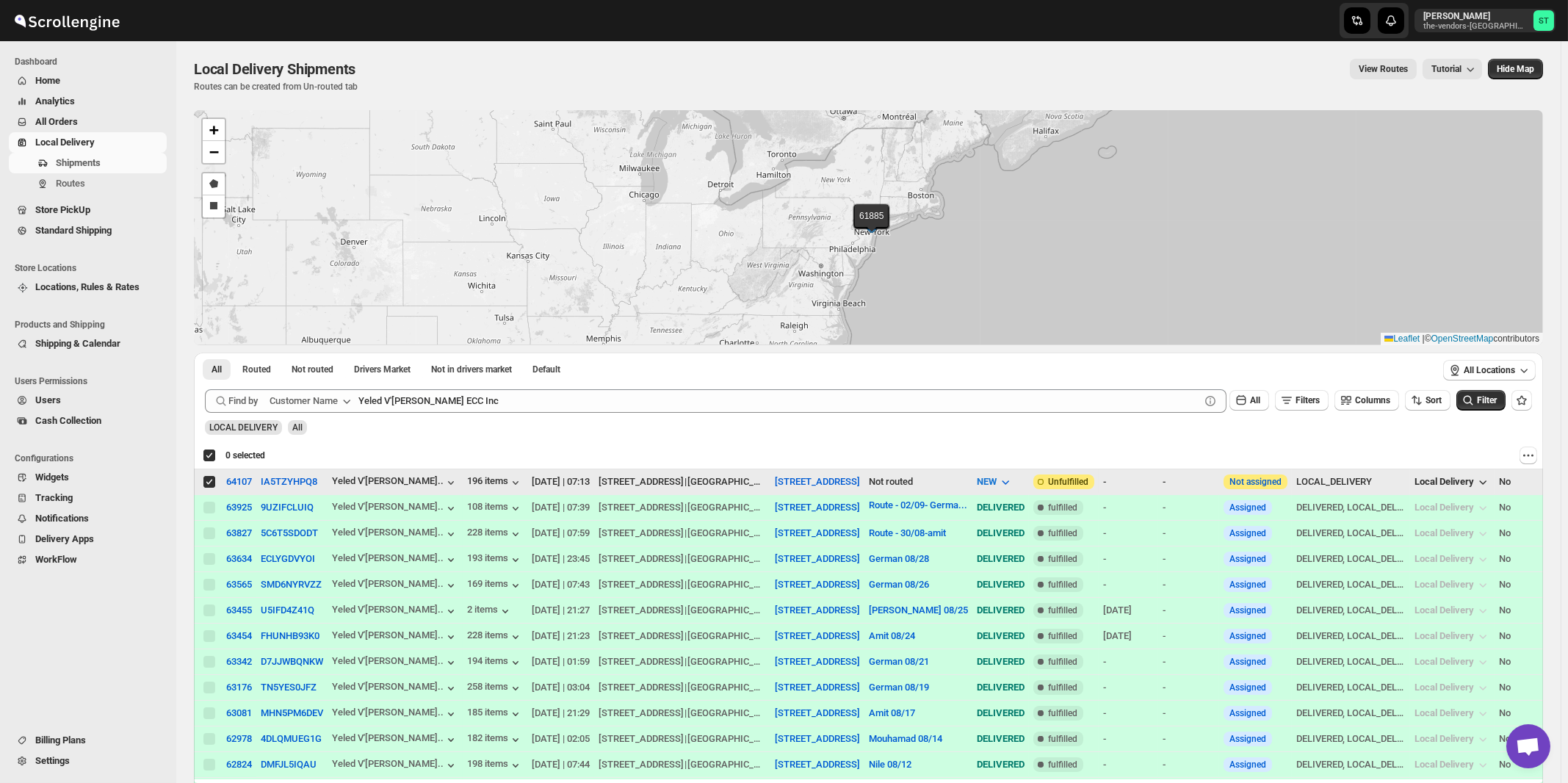
checkbox input "true"
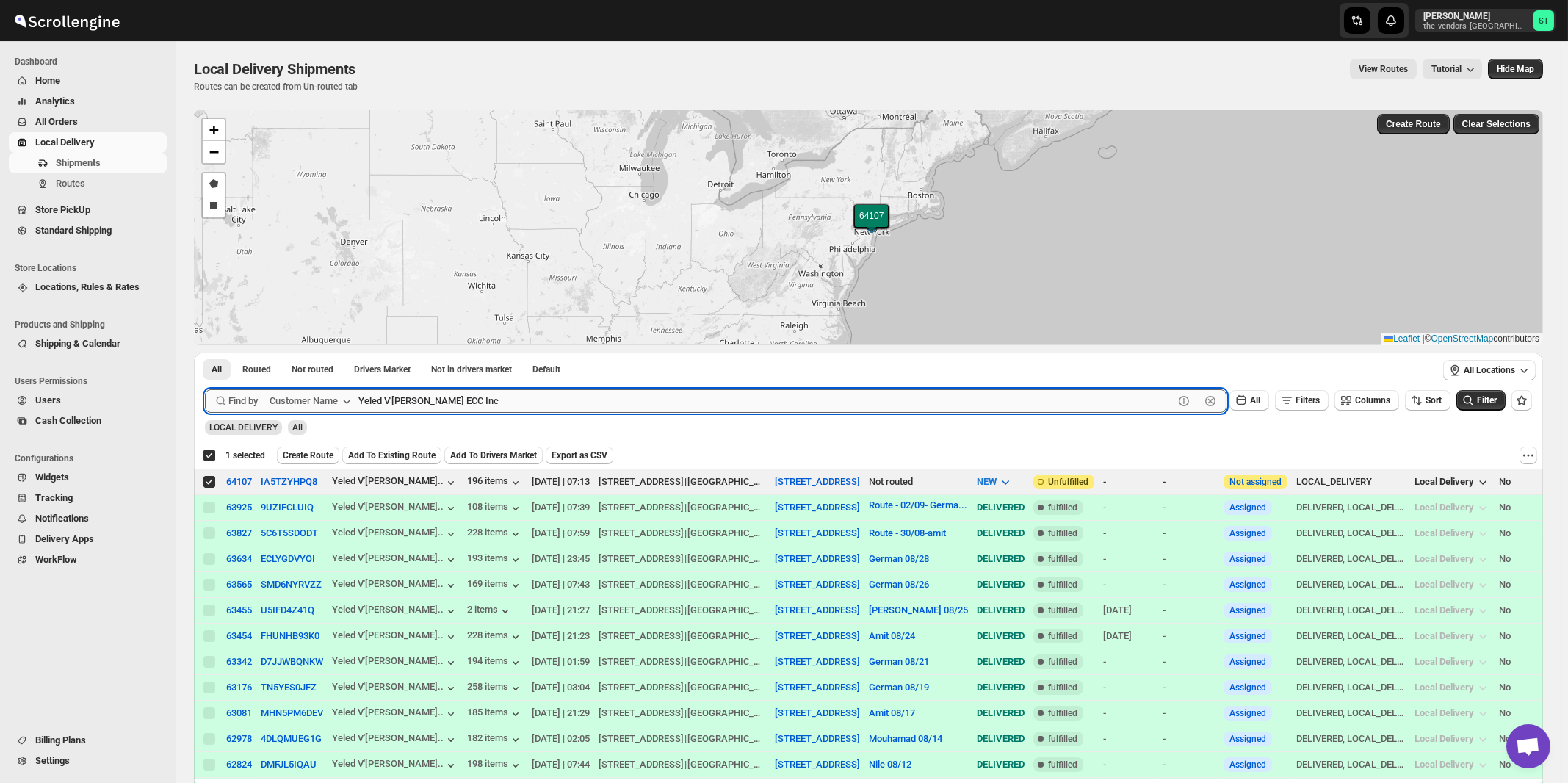
click at [524, 399] on input "Yeled V'Yalda ECC Inc" at bounding box center [765, 401] width 815 height 23
paste input "Tri State Fire Sprinklers"
type input "Tri State Fire Sprinklers"
click at [205, 353] on button "Submit" at bounding box center [226, 360] width 42 height 15
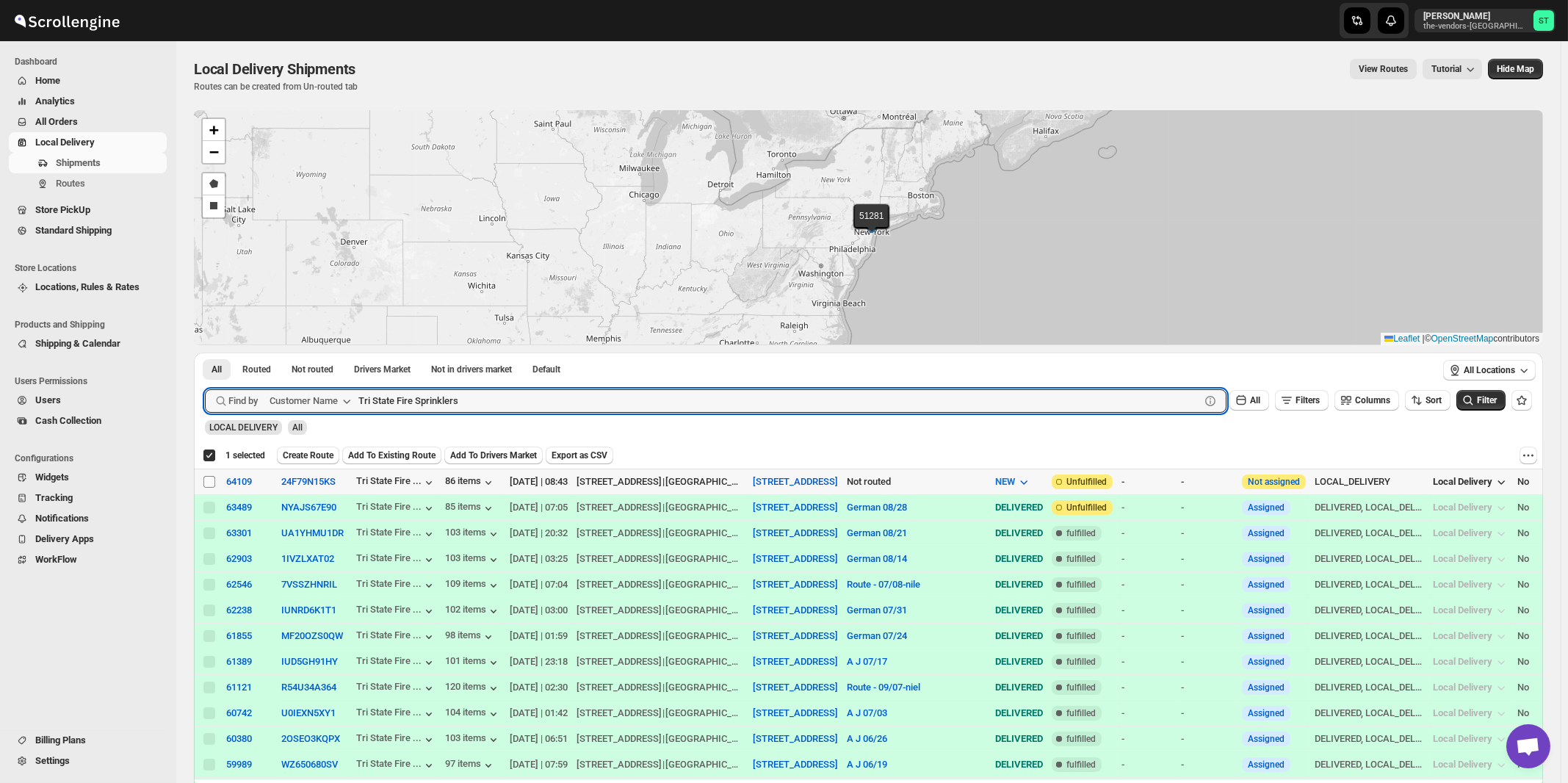
click at [205, 478] on input "Select shipment" at bounding box center [209, 481] width 12 height 12
checkbox input "true"
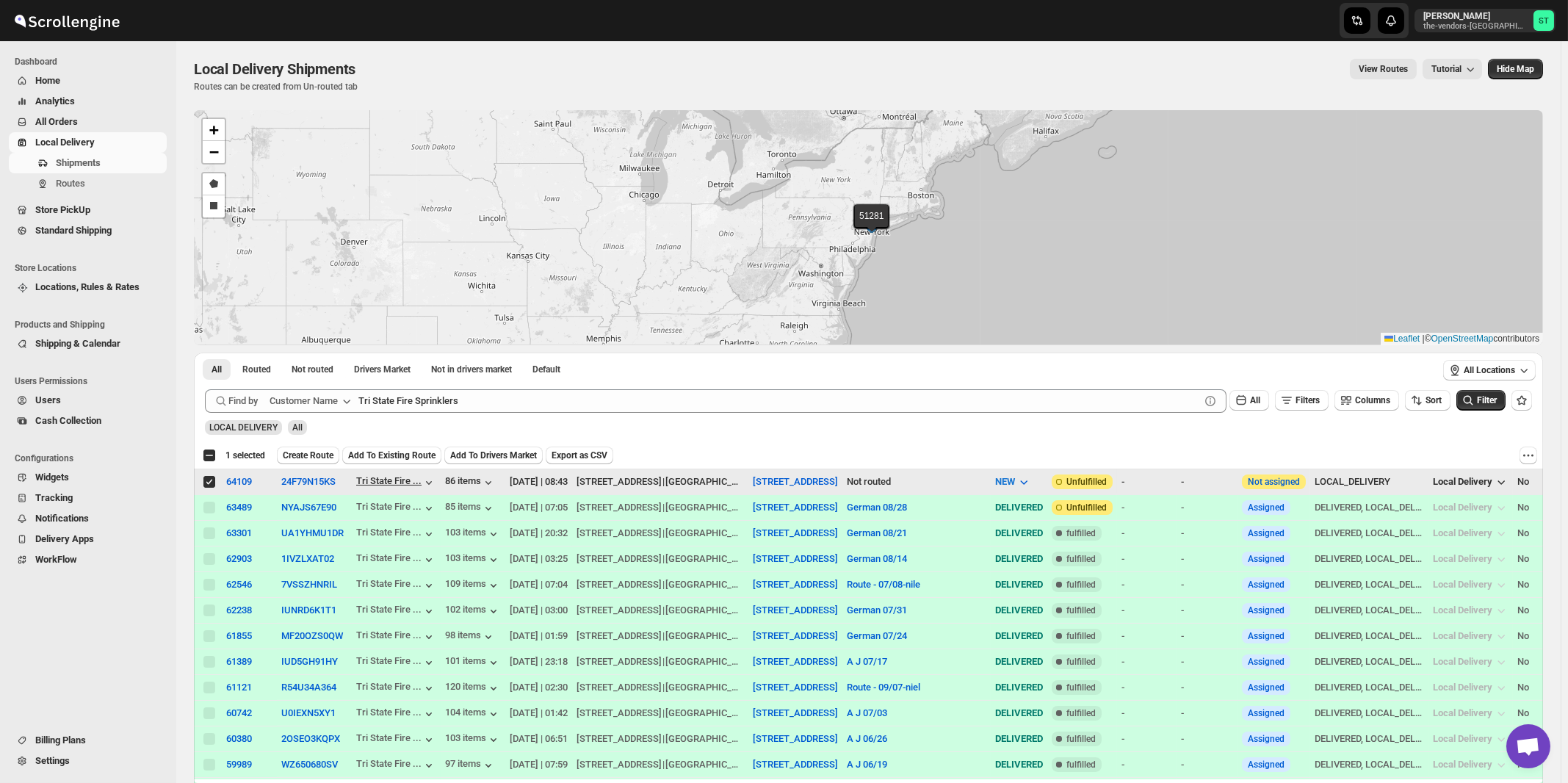
checkbox input "false"
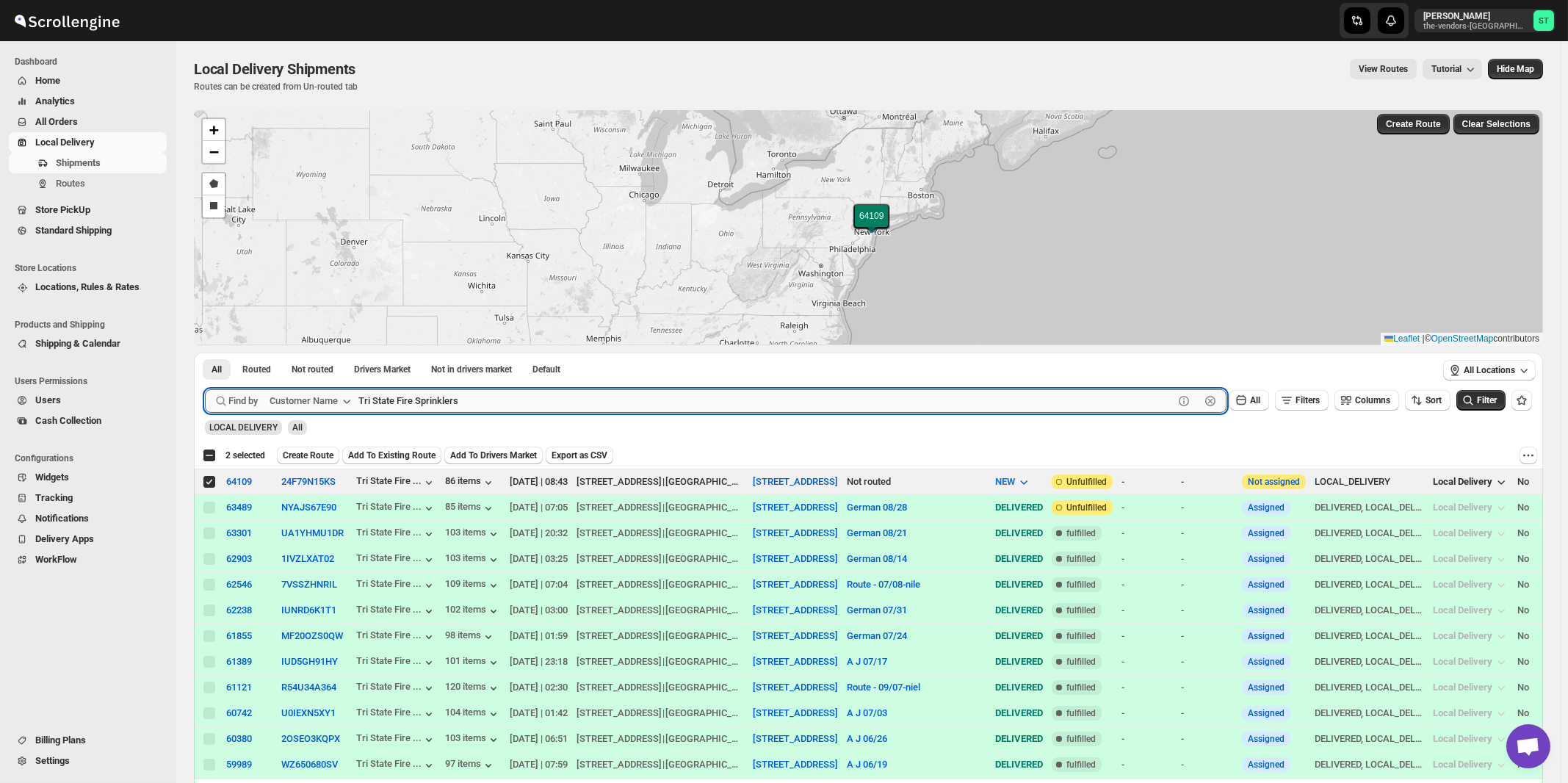
click at [535, 396] on input "Tri State Fire Sprinklers" at bounding box center [765, 401] width 815 height 23
paste input "Advanced Care"
type input "Advanced Care"
click at [205, 353] on button "Submit" at bounding box center [226, 360] width 42 height 15
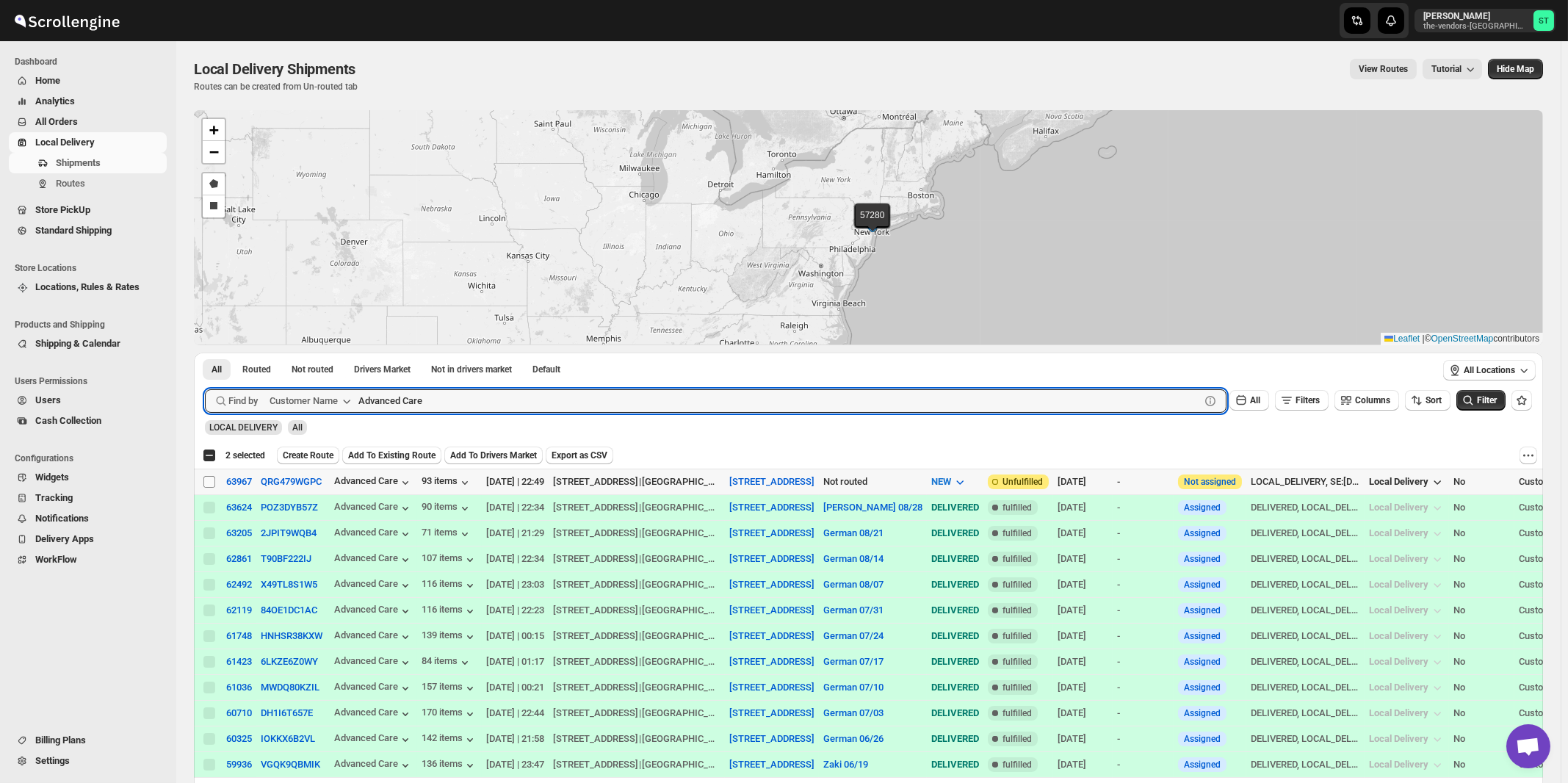
click at [207, 483] on input "Select shipment" at bounding box center [209, 481] width 12 height 12
checkbox input "true"
click at [462, 398] on input "Advanced Care" at bounding box center [765, 401] width 815 height 23
paste input "Keren Hatzalah"
type input "Keren Hatzalah"
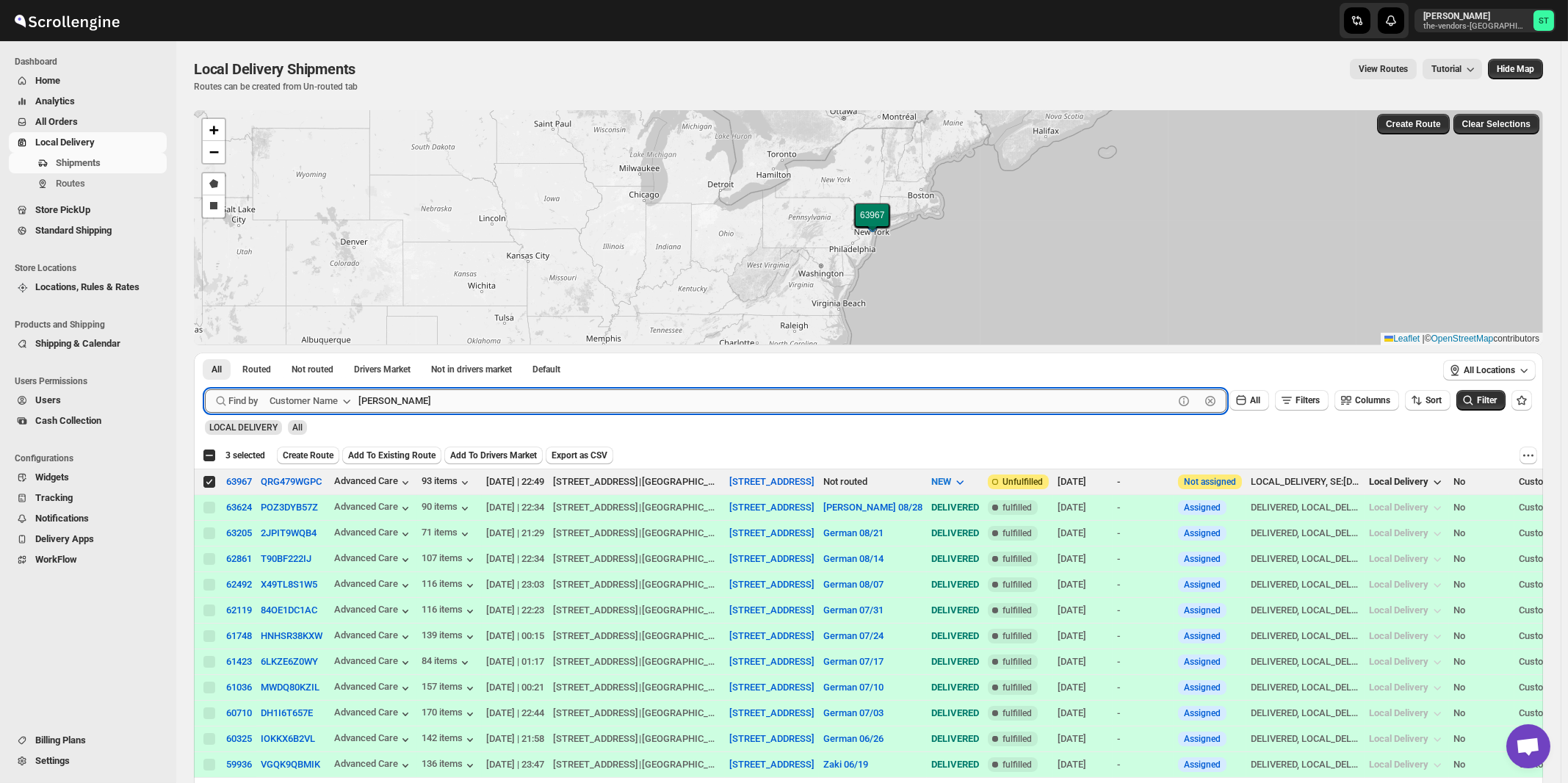
click at [205, 353] on button "Submit" at bounding box center [226, 360] width 42 height 15
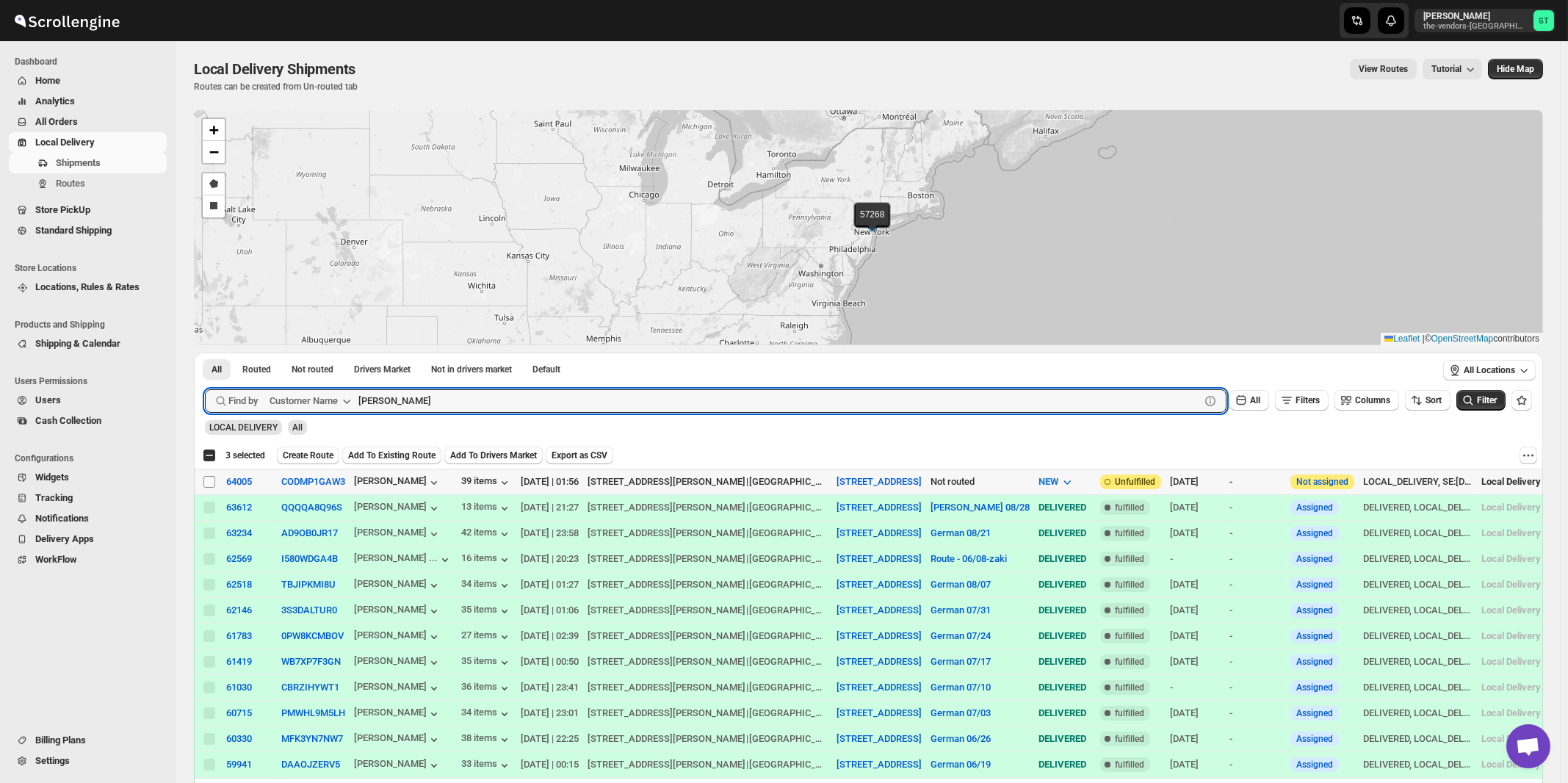
click at [209, 481] on input "Select shipment" at bounding box center [209, 481] width 12 height 12
checkbox input "true"
click at [575, 395] on input "Keren Hatzalah" at bounding box center [765, 401] width 815 height 23
paste input "Twin Group"
type input "Twin Group"
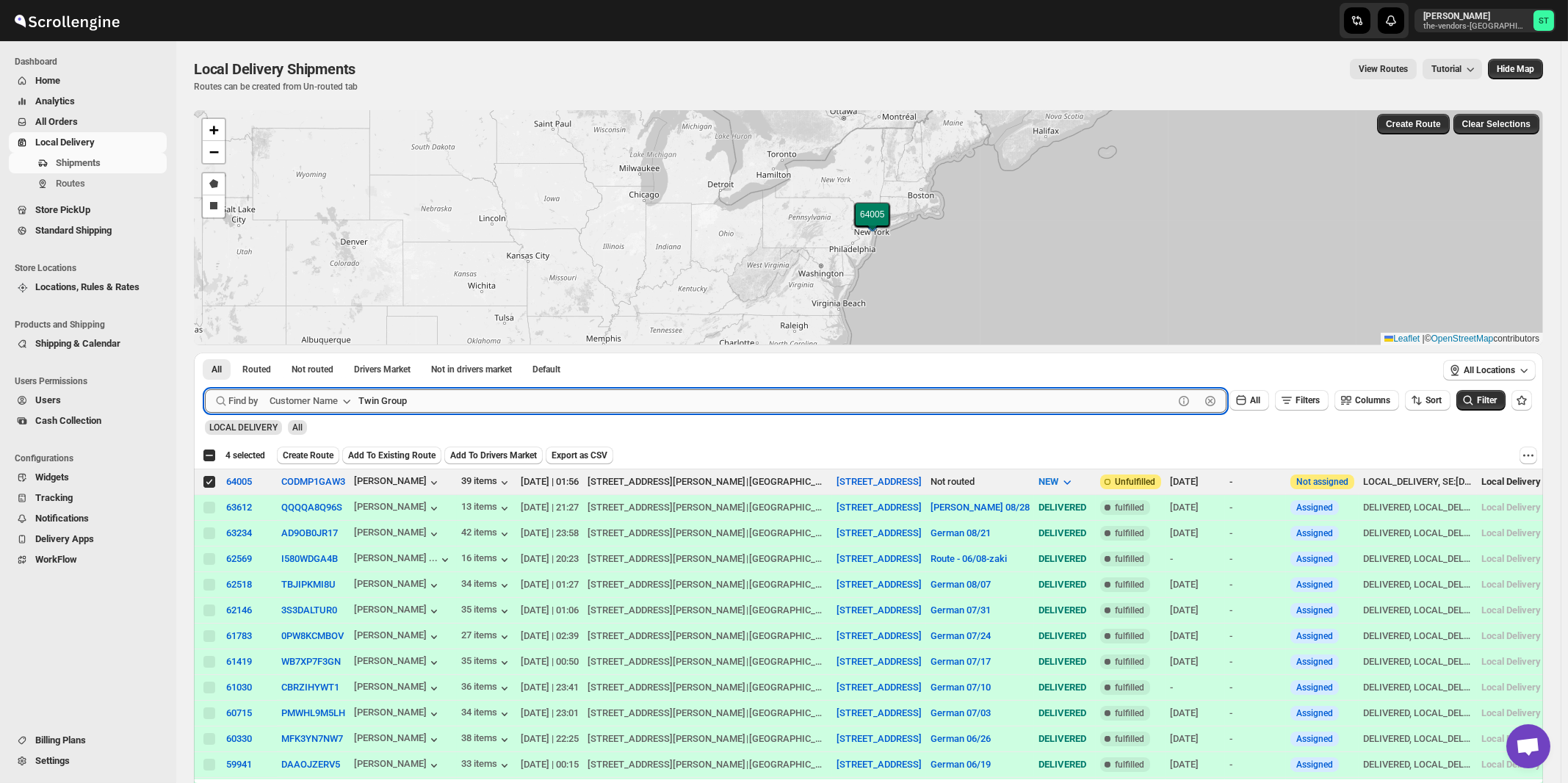
click at [205, 353] on button "Submit" at bounding box center [226, 360] width 42 height 15
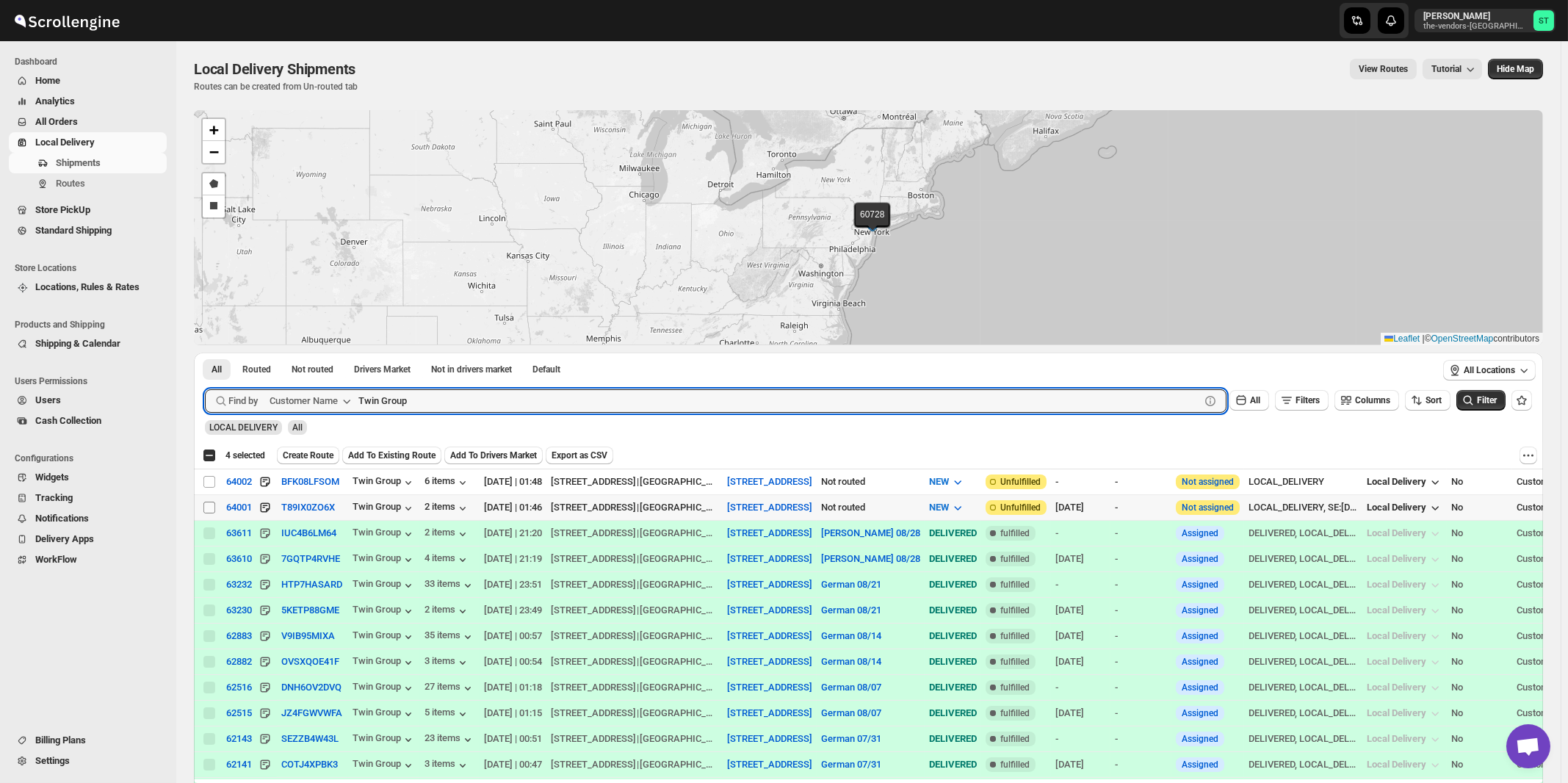
click at [211, 508] on input "Select shipment" at bounding box center [209, 506] width 12 height 12
checkbox input "true"
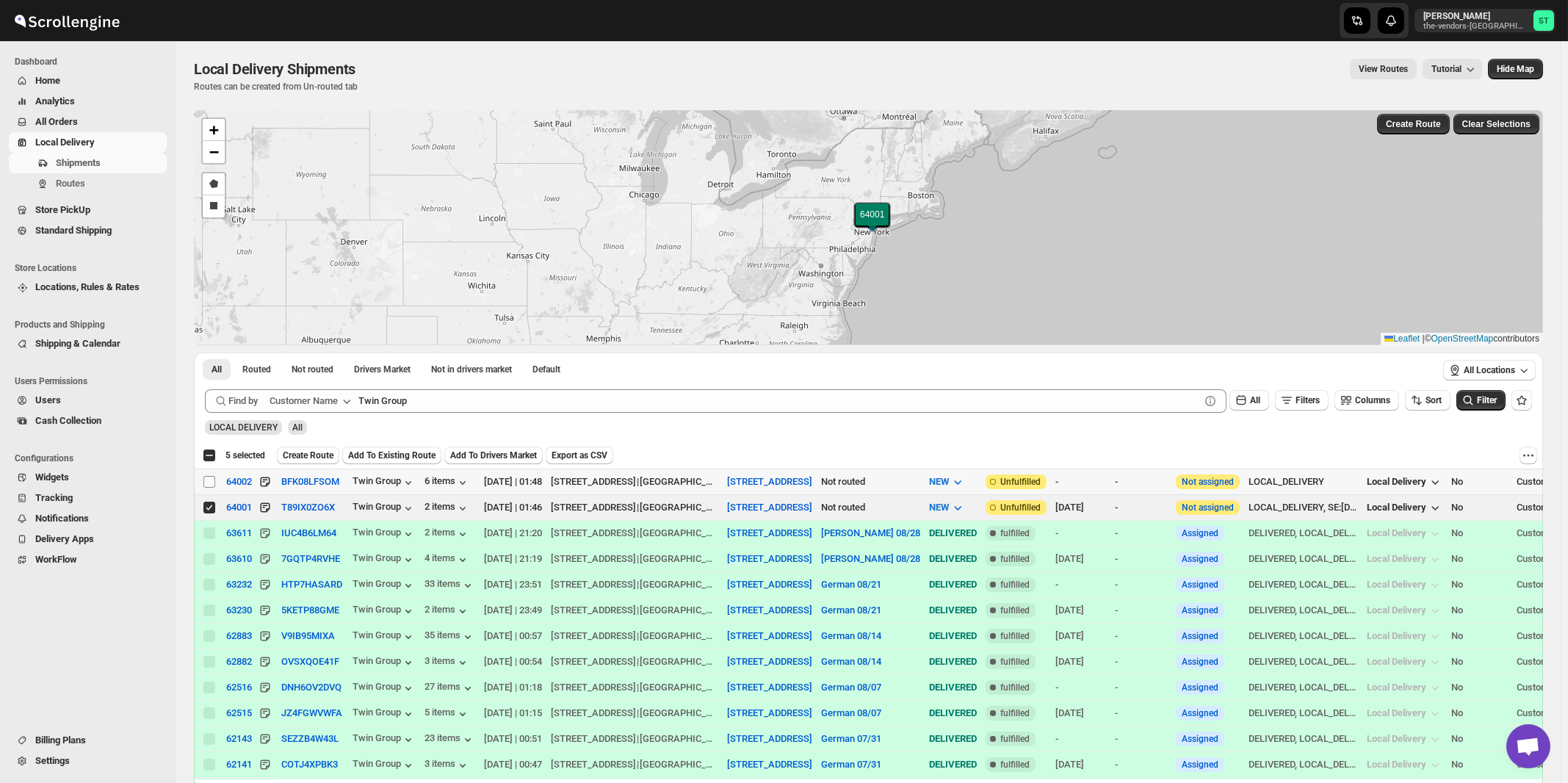
click at [207, 484] on input "Select shipment" at bounding box center [209, 481] width 12 height 12
checkbox input "true"
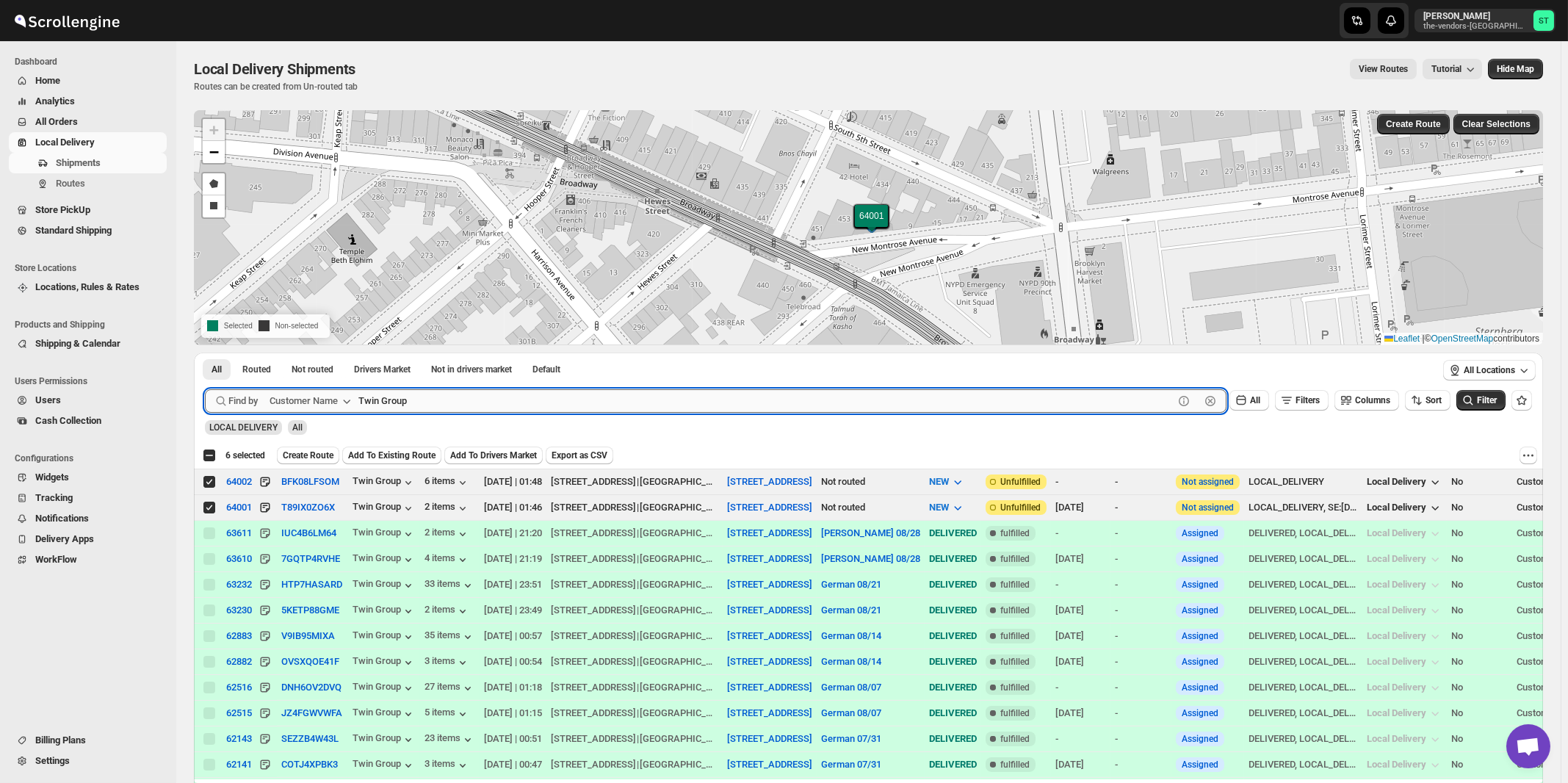
click at [550, 401] on input "Twin Group" at bounding box center [765, 401] width 815 height 23
paste input "Y&Y Realty"
type input "Y&Y Realty Group"
click at [205, 353] on button "Submit" at bounding box center [226, 360] width 42 height 15
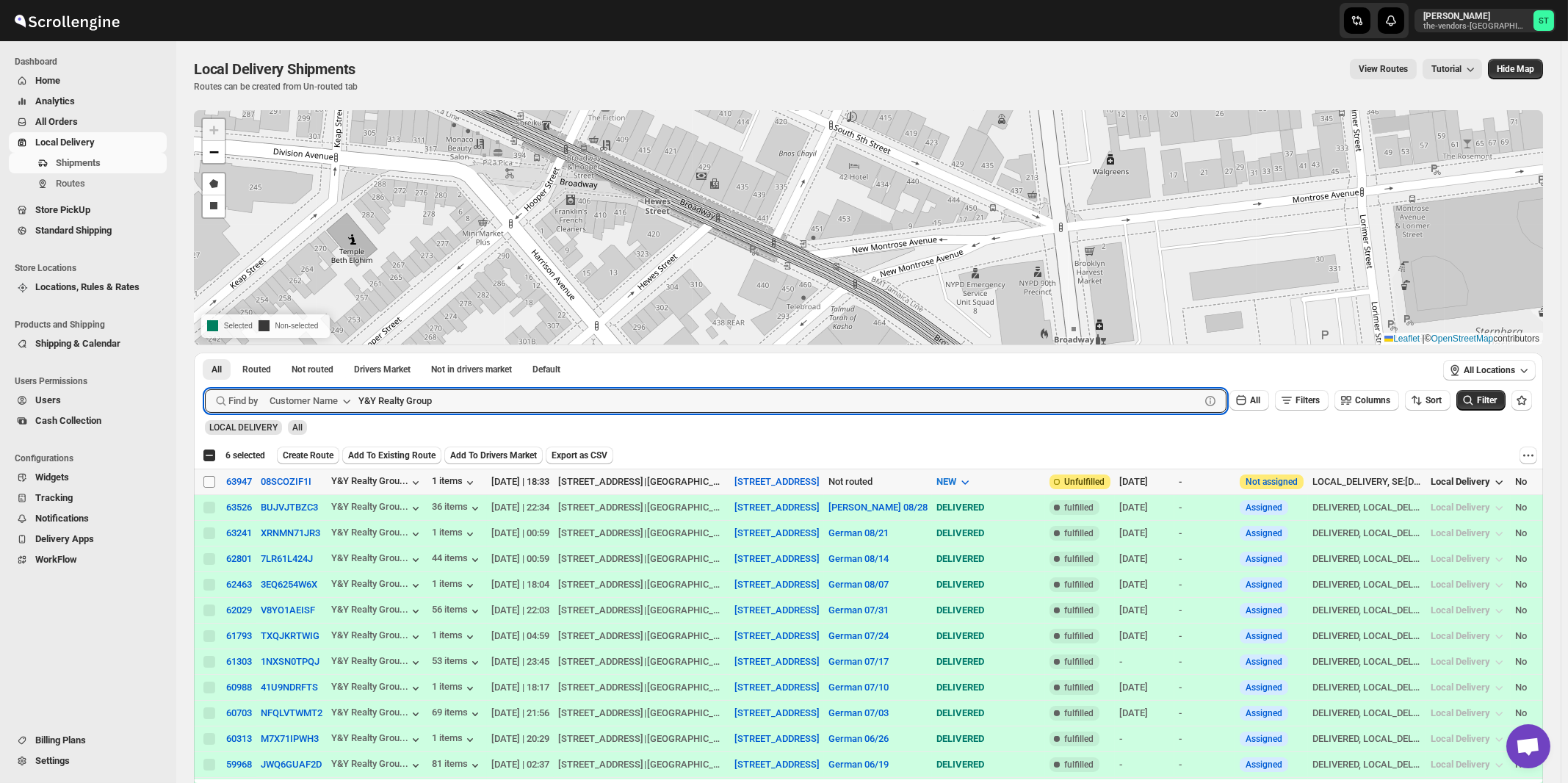
click at [209, 481] on input "Select shipment" at bounding box center [209, 481] width 12 height 12
checkbox input "true"
click at [465, 400] on input "Y&Y Realty Group" at bounding box center [765, 401] width 815 height 23
paste input "Hamaspik Of Kings County Williamsburg"
type input "Hamaspik Of Kings County Williamsburg"
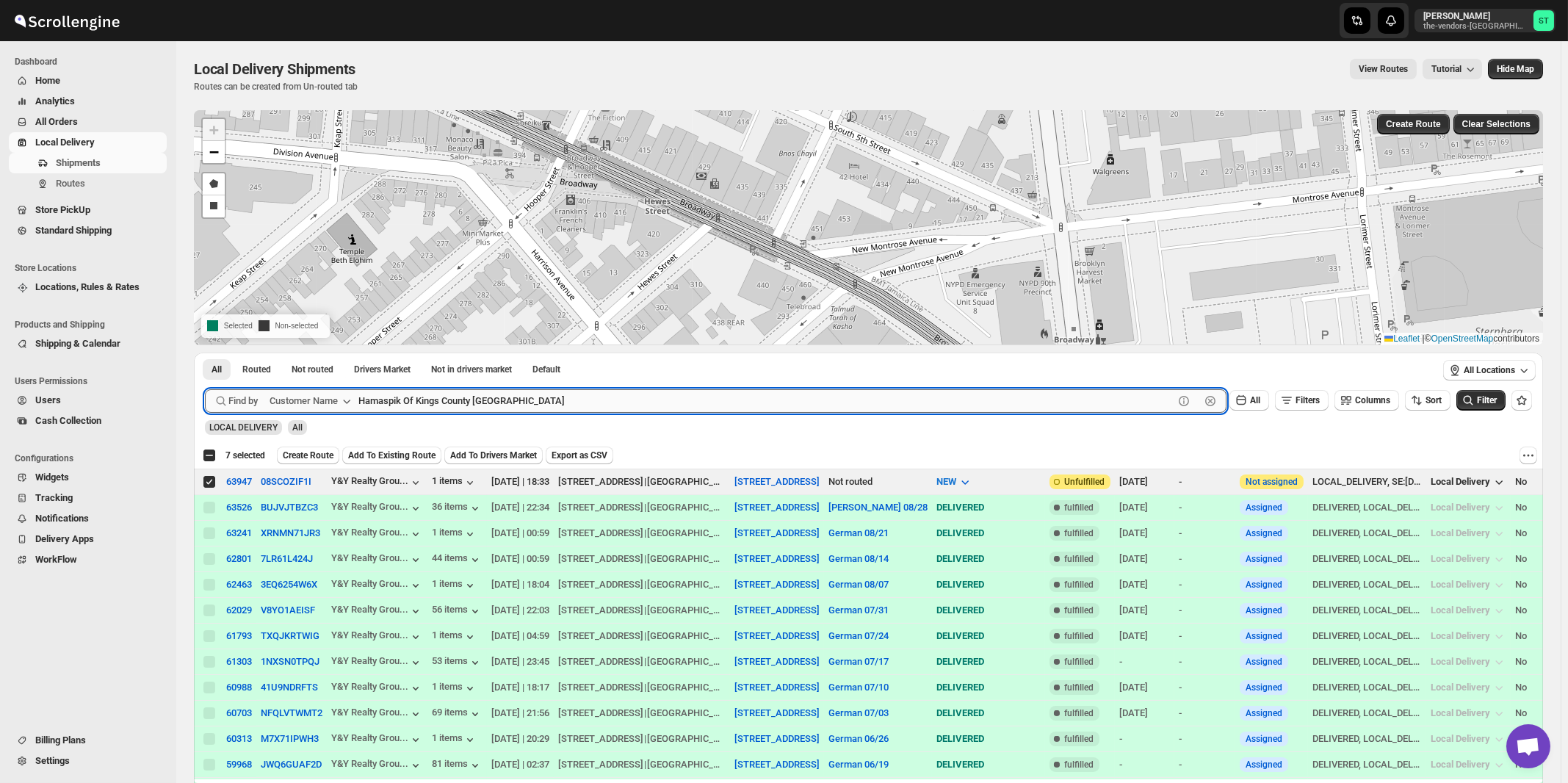
click at [205, 353] on button "Submit" at bounding box center [226, 360] width 42 height 15
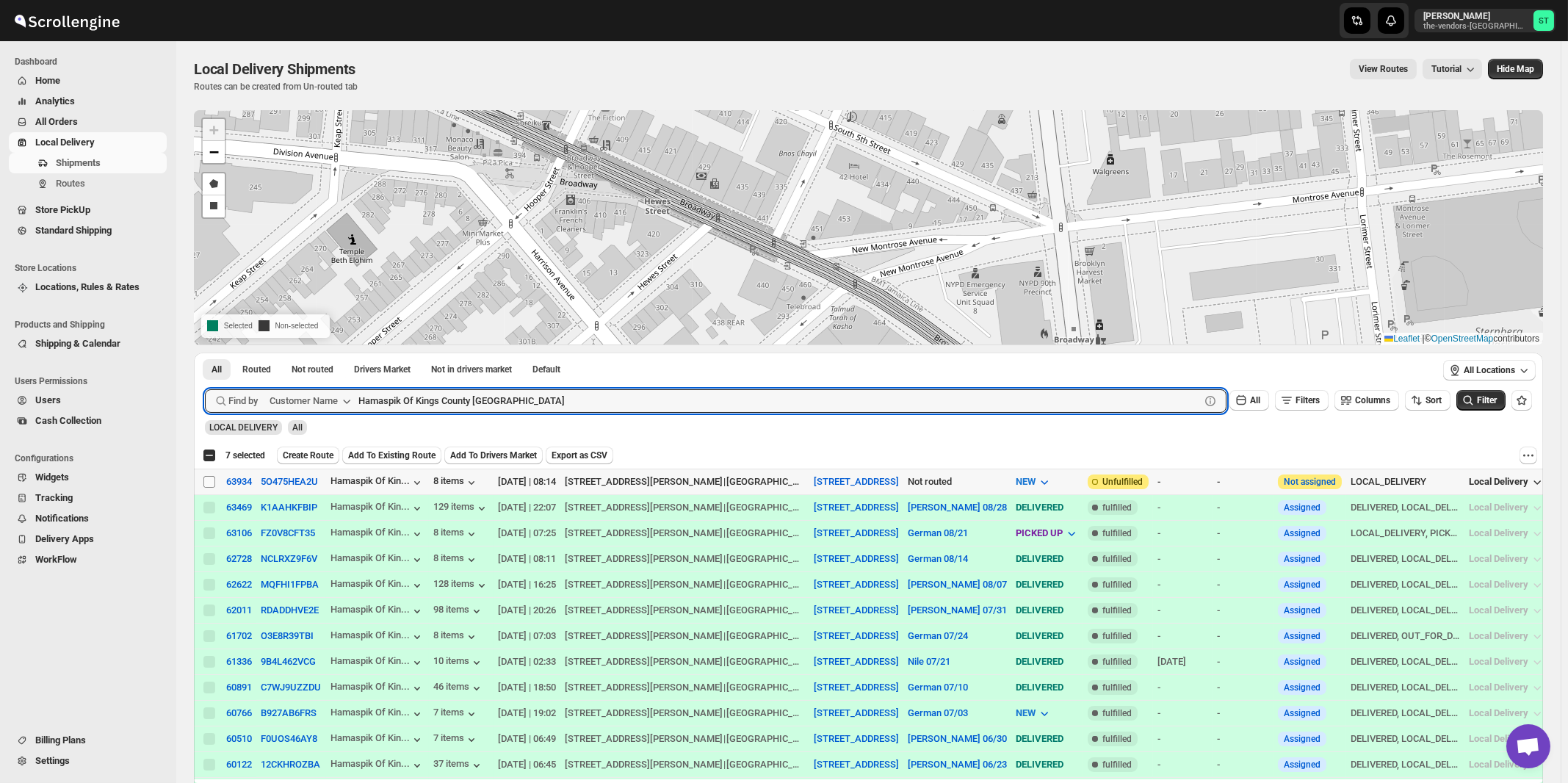
click at [209, 481] on input "Select shipment" at bounding box center [209, 481] width 12 height 12
checkbox input "true"
click at [609, 392] on input "Hamaspik Of Kings County Williamsburg" at bounding box center [765, 401] width 815 height 23
paste input "EZ Filling NY"
click at [205, 353] on button "Submit" at bounding box center [226, 360] width 42 height 15
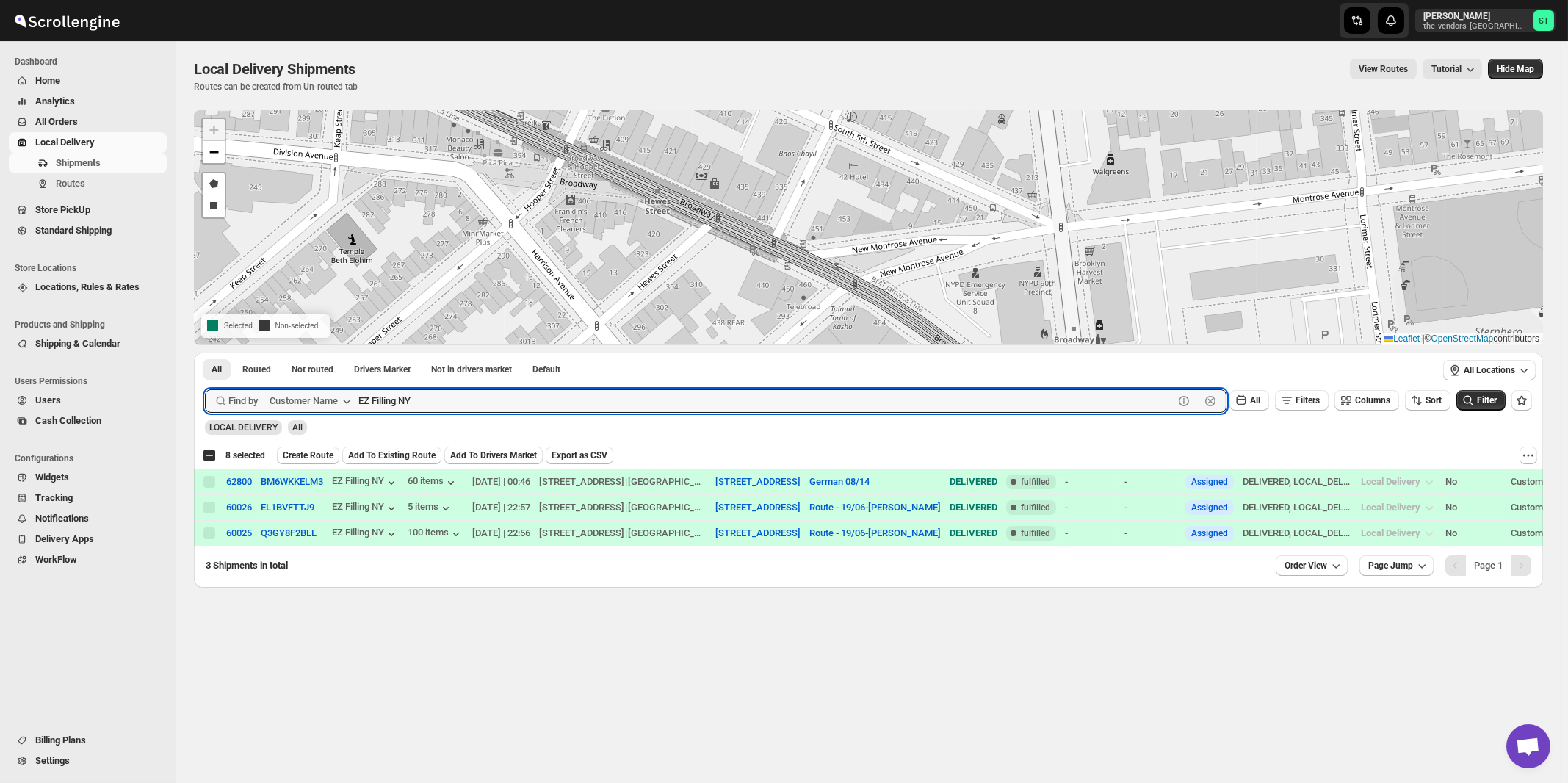
paste input "GNP Brokerage"
type input "GNP"
click at [205, 353] on button "Submit" at bounding box center [226, 360] width 42 height 15
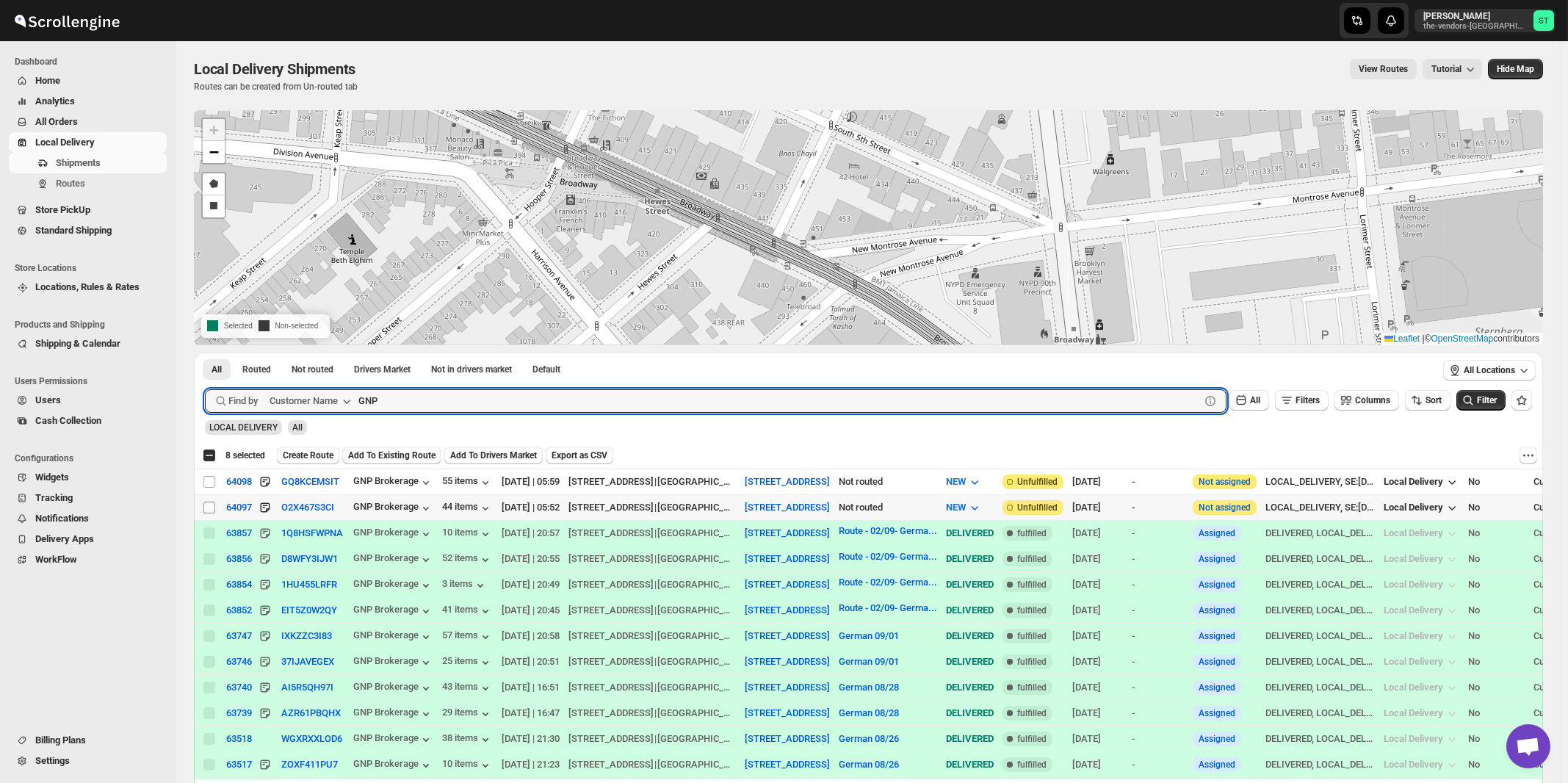
click at [208, 508] on input "Select shipment" at bounding box center [209, 506] width 12 height 12
checkbox input "true"
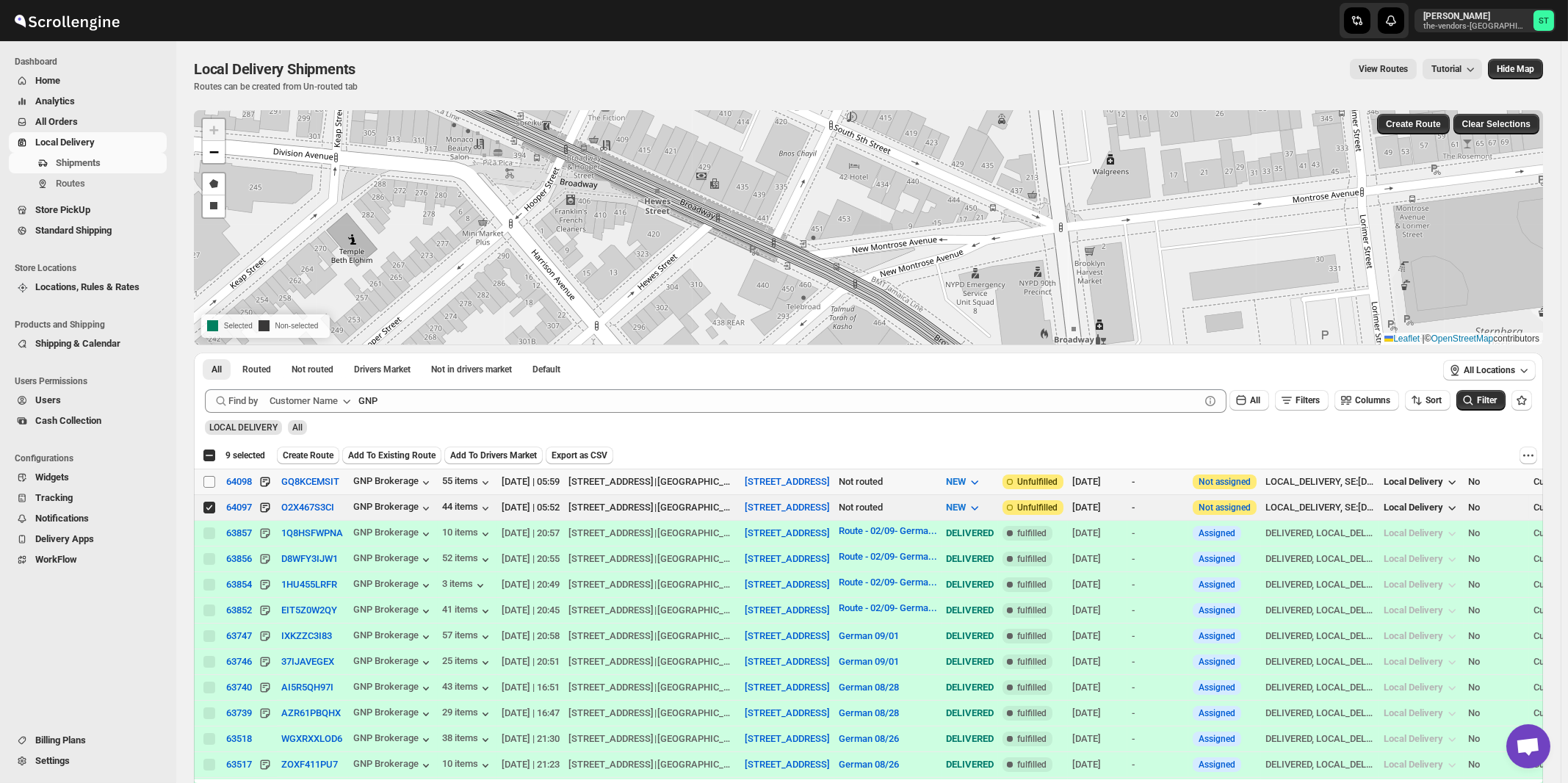
click at [208, 480] on input "Select shipment" at bounding box center [209, 481] width 12 height 12
checkbox input "true"
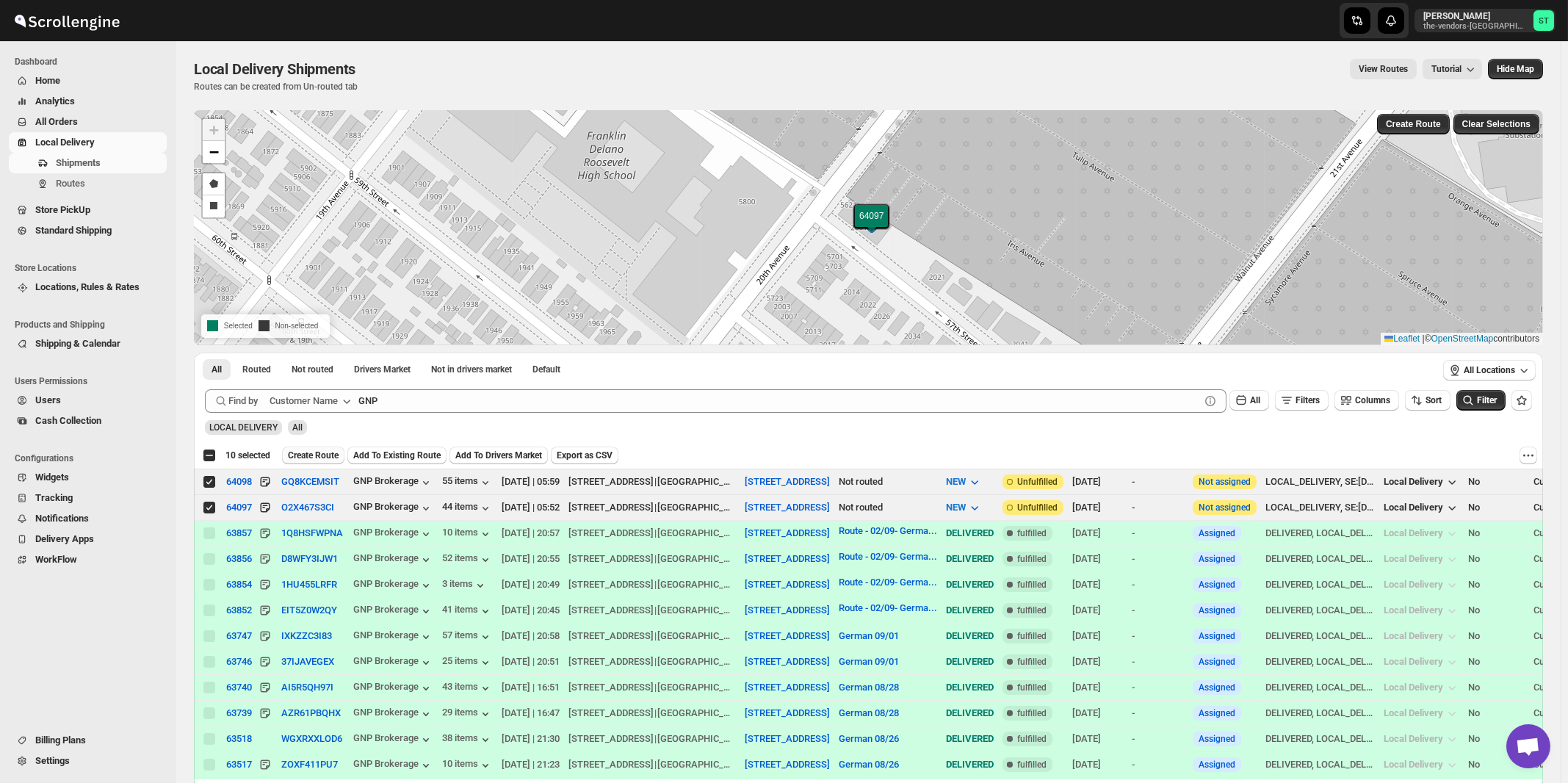
click at [320, 450] on span "Create Route" at bounding box center [313, 455] width 51 height 12
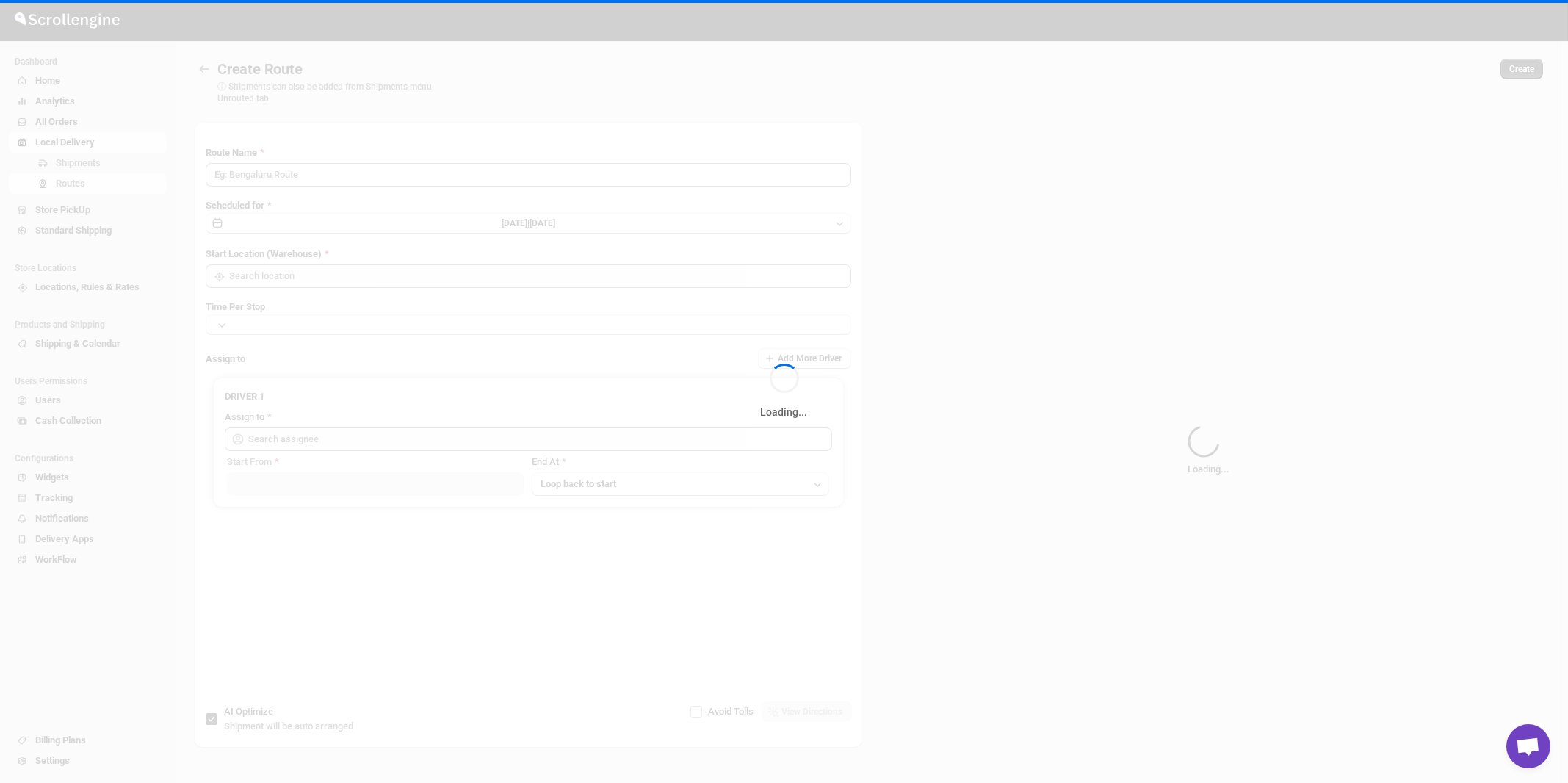
type input "Route - 04/09-1110"
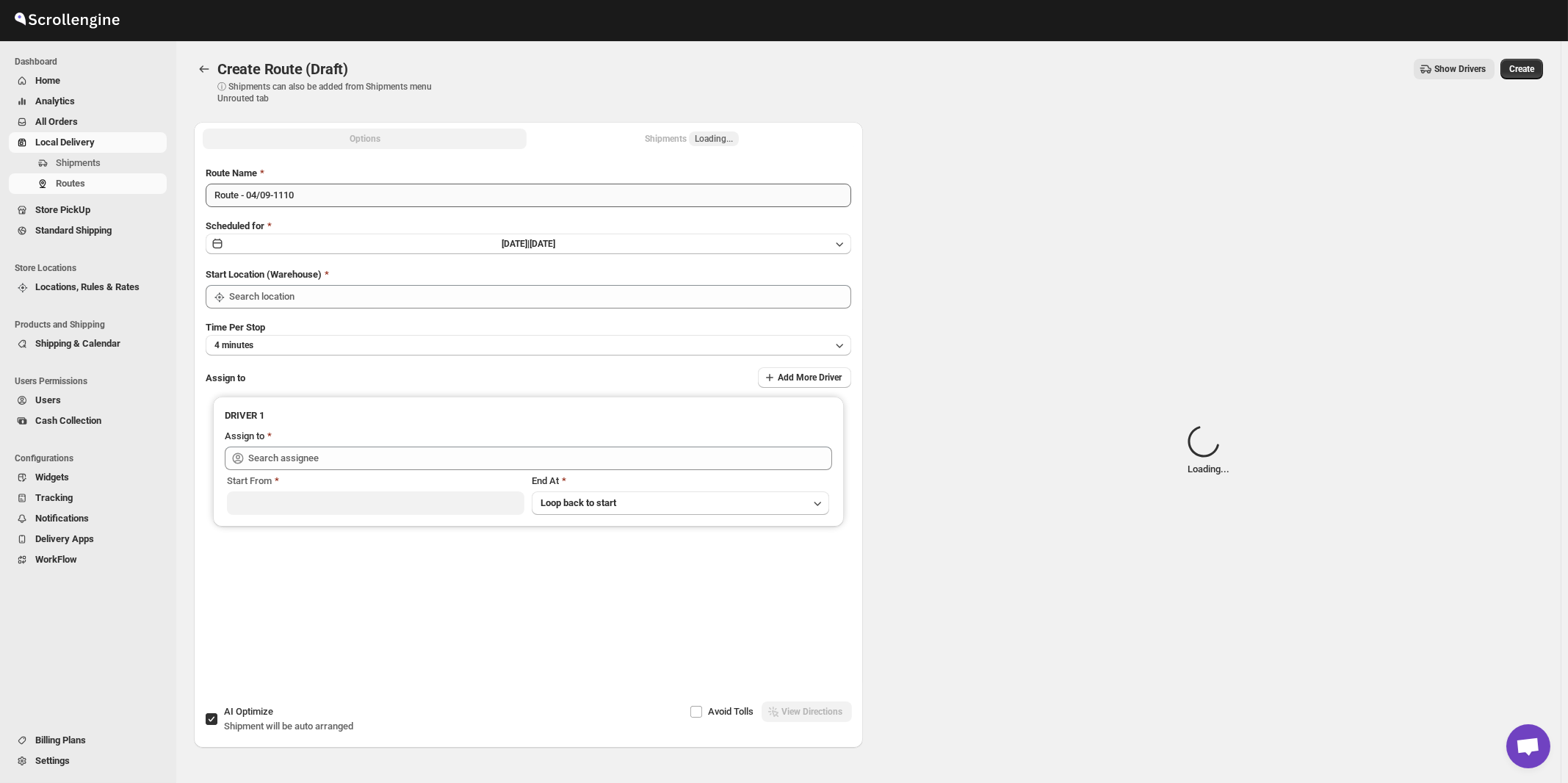
type input "[STREET_ADDRESS]"
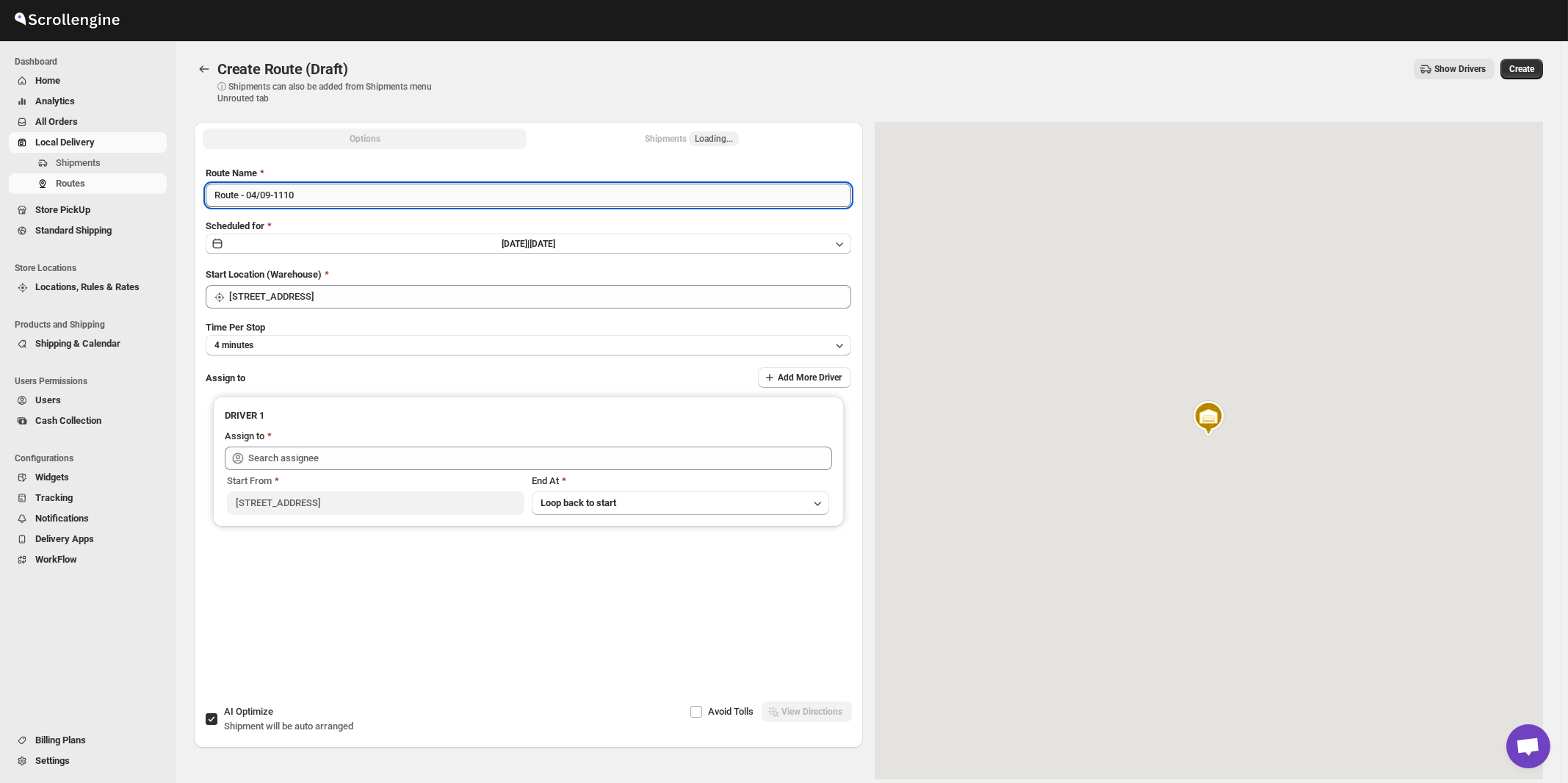
click at [464, 194] on input "Route - 04/09-1110" at bounding box center [528, 195] width 645 height 23
paste input "German"
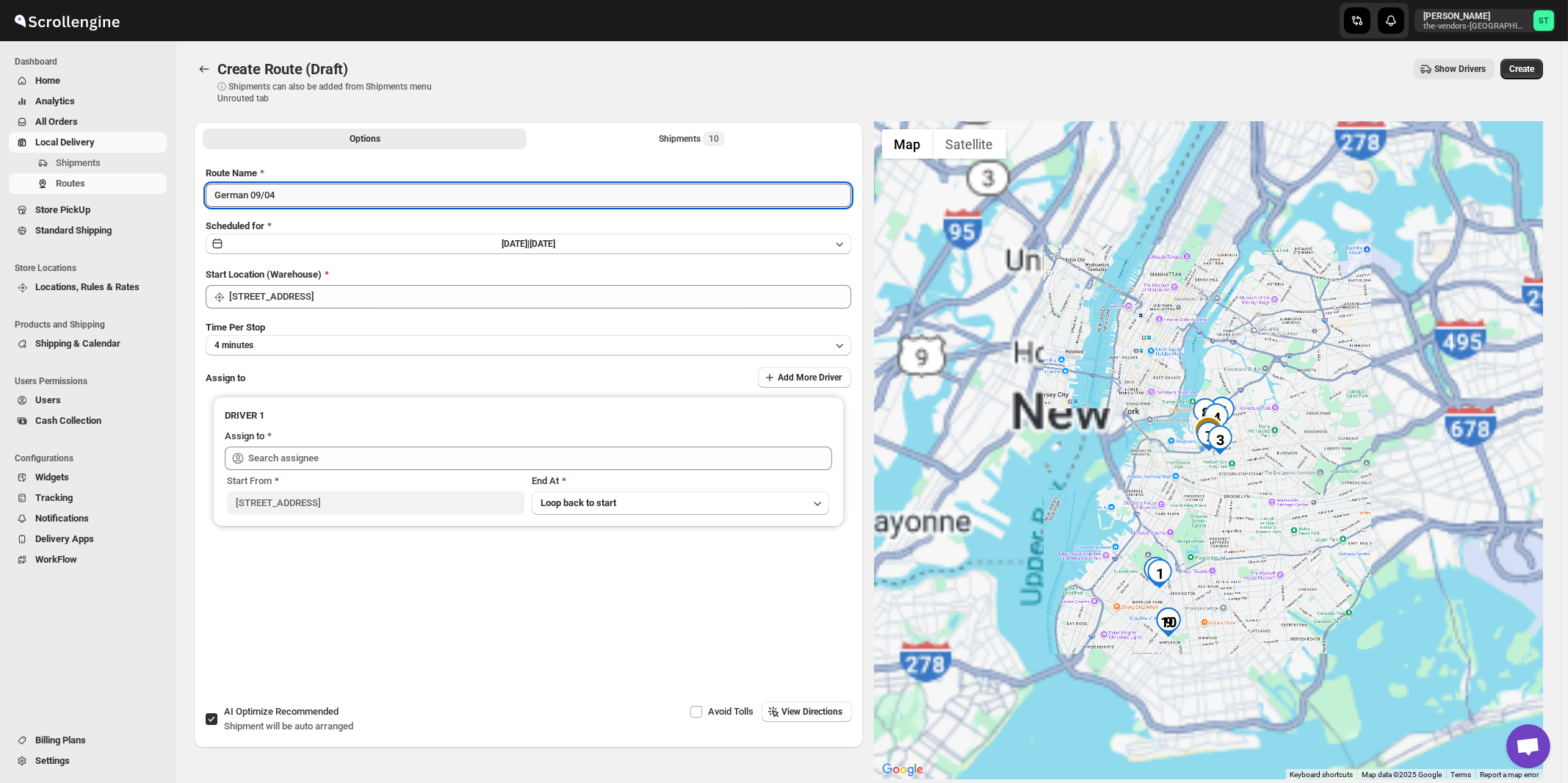
type input "German 09/04"
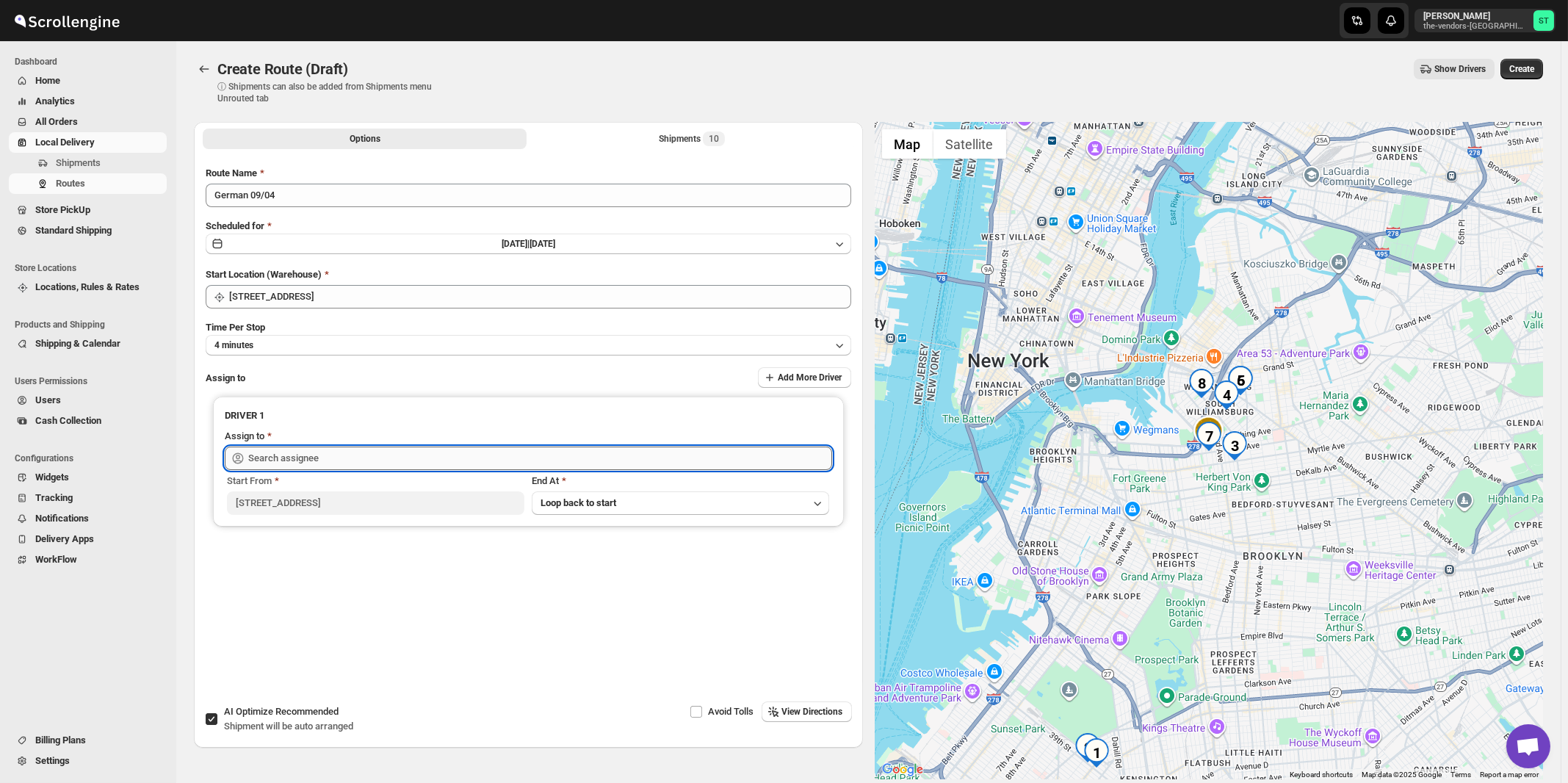
click at [407, 465] on input "text" at bounding box center [540, 458] width 584 height 23
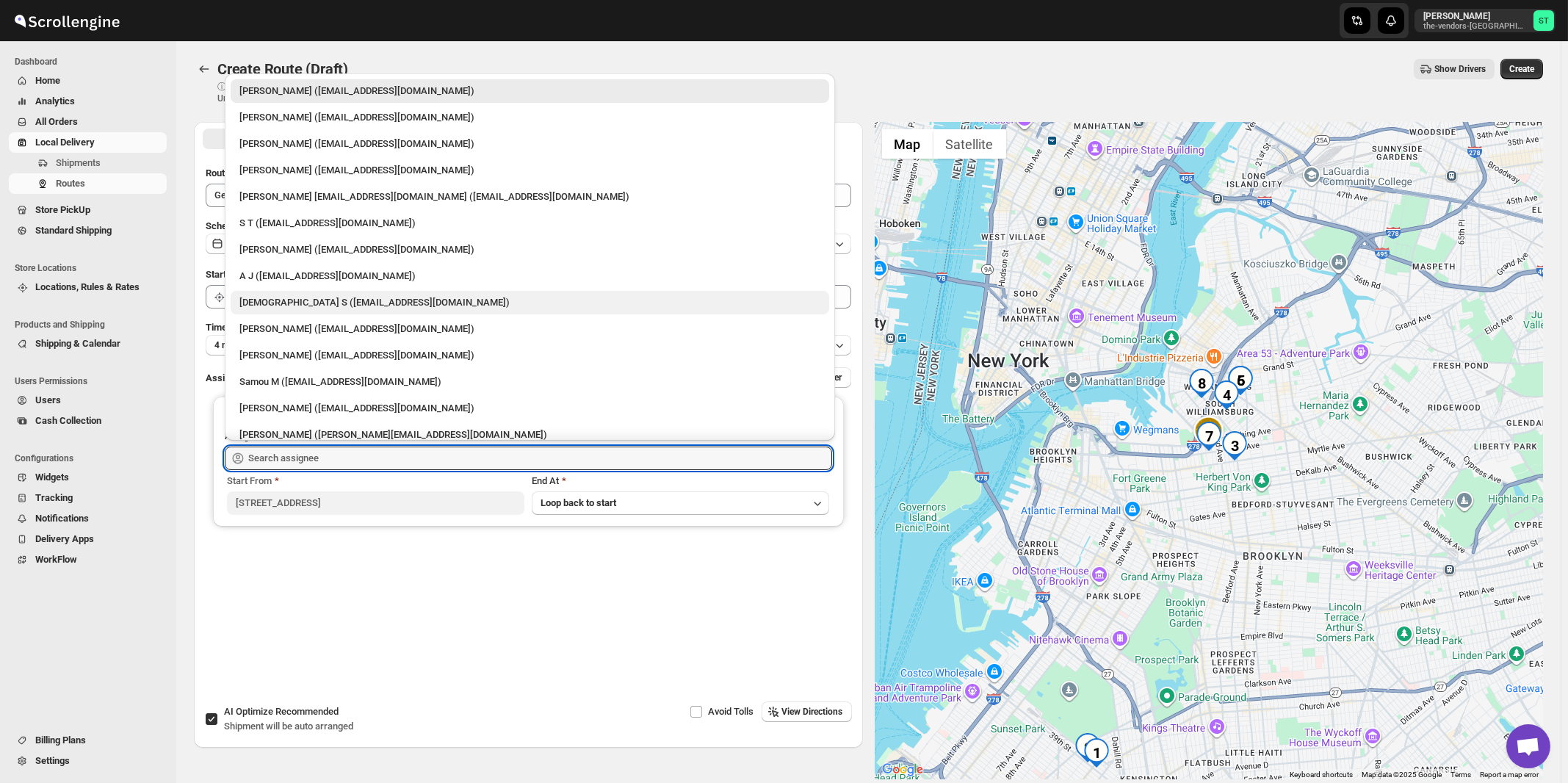
click at [316, 308] on div "[DEMOGRAPHIC_DATA] S ([EMAIL_ADDRESS][DOMAIN_NAME])" at bounding box center [529, 302] width 581 height 14
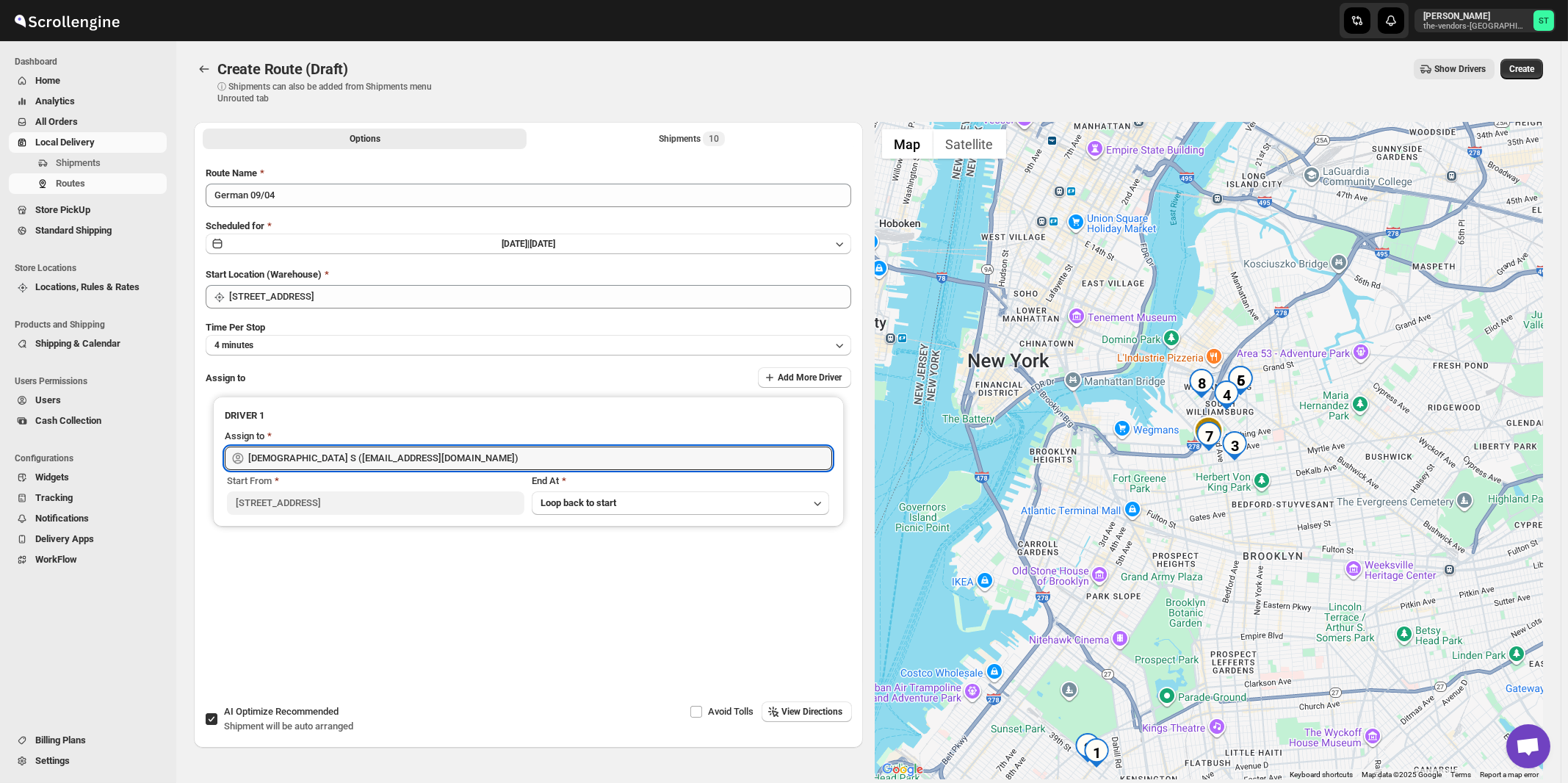
type input "[DEMOGRAPHIC_DATA] S ([EMAIL_ADDRESS][DOMAIN_NAME])"
click at [798, 714] on span "View Directions" at bounding box center [813, 711] width 61 height 12
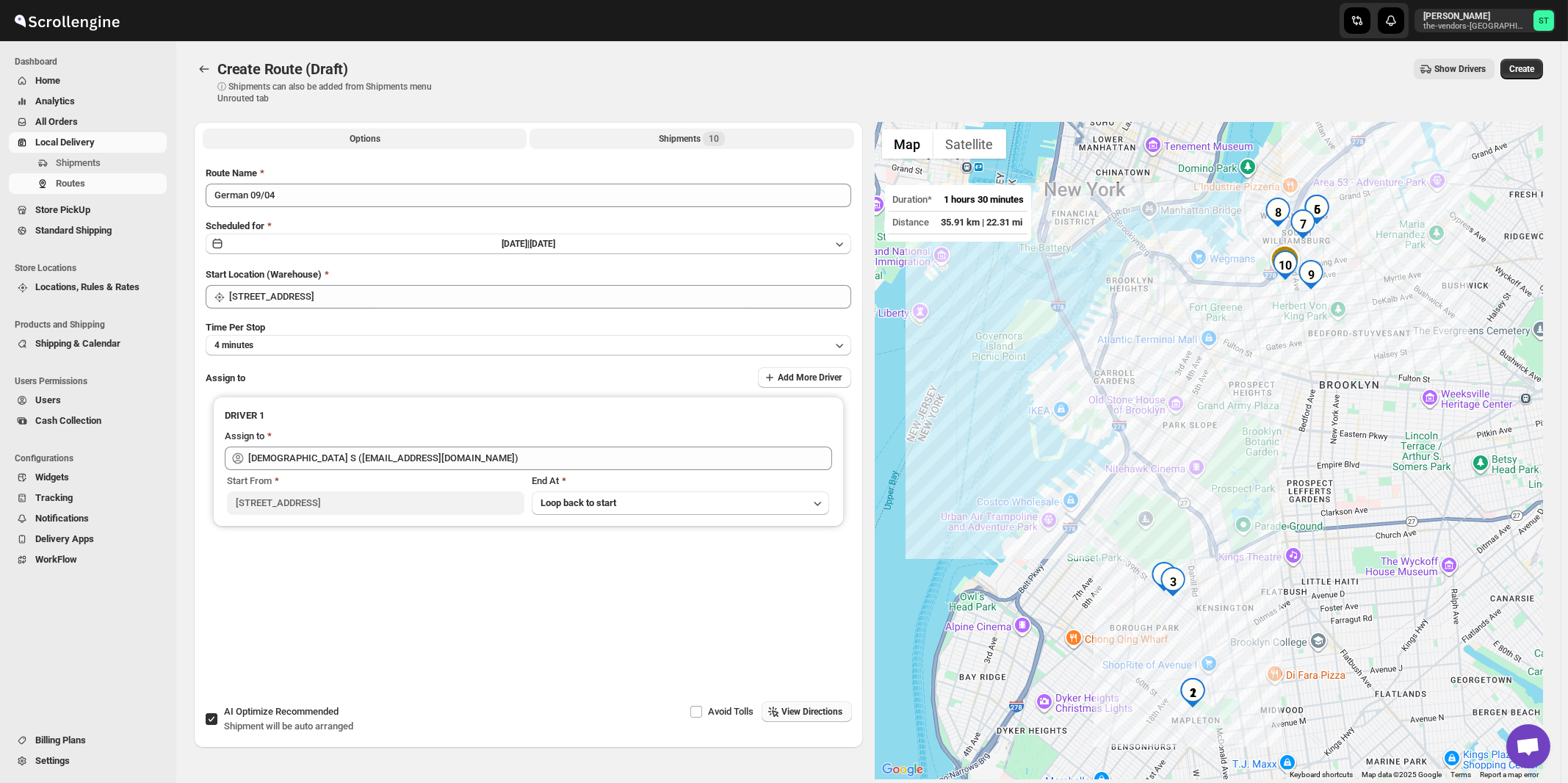
click at [703, 137] on div "Shipments 10" at bounding box center [692, 139] width 66 height 14
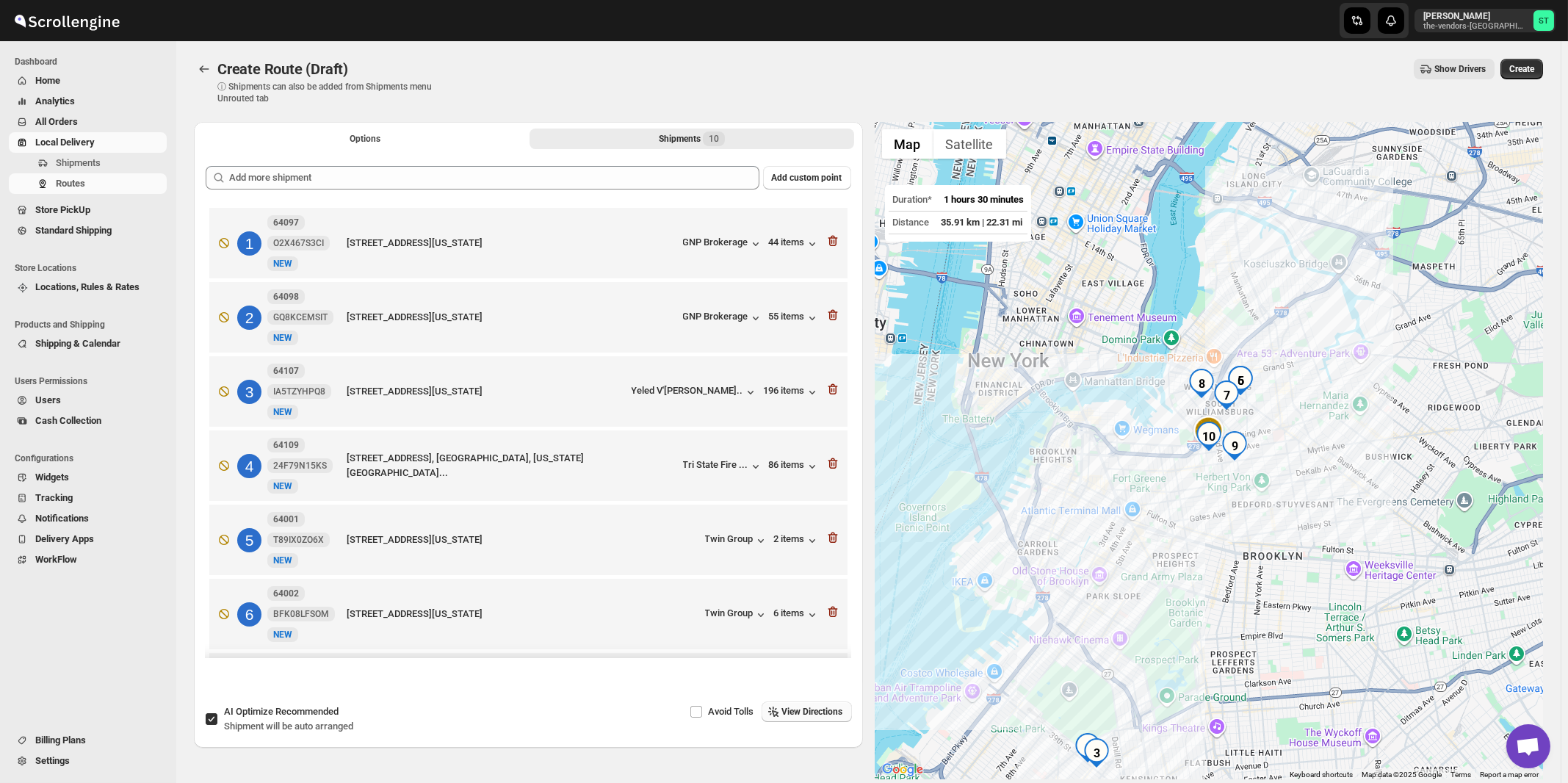
click at [306, 711] on span "Recommended" at bounding box center [307, 711] width 64 height 11
click at [217, 713] on input "AI Optimize Recommended Shipment will be auto arranged" at bounding box center [211, 719] width 12 height 12
checkbox input "false"
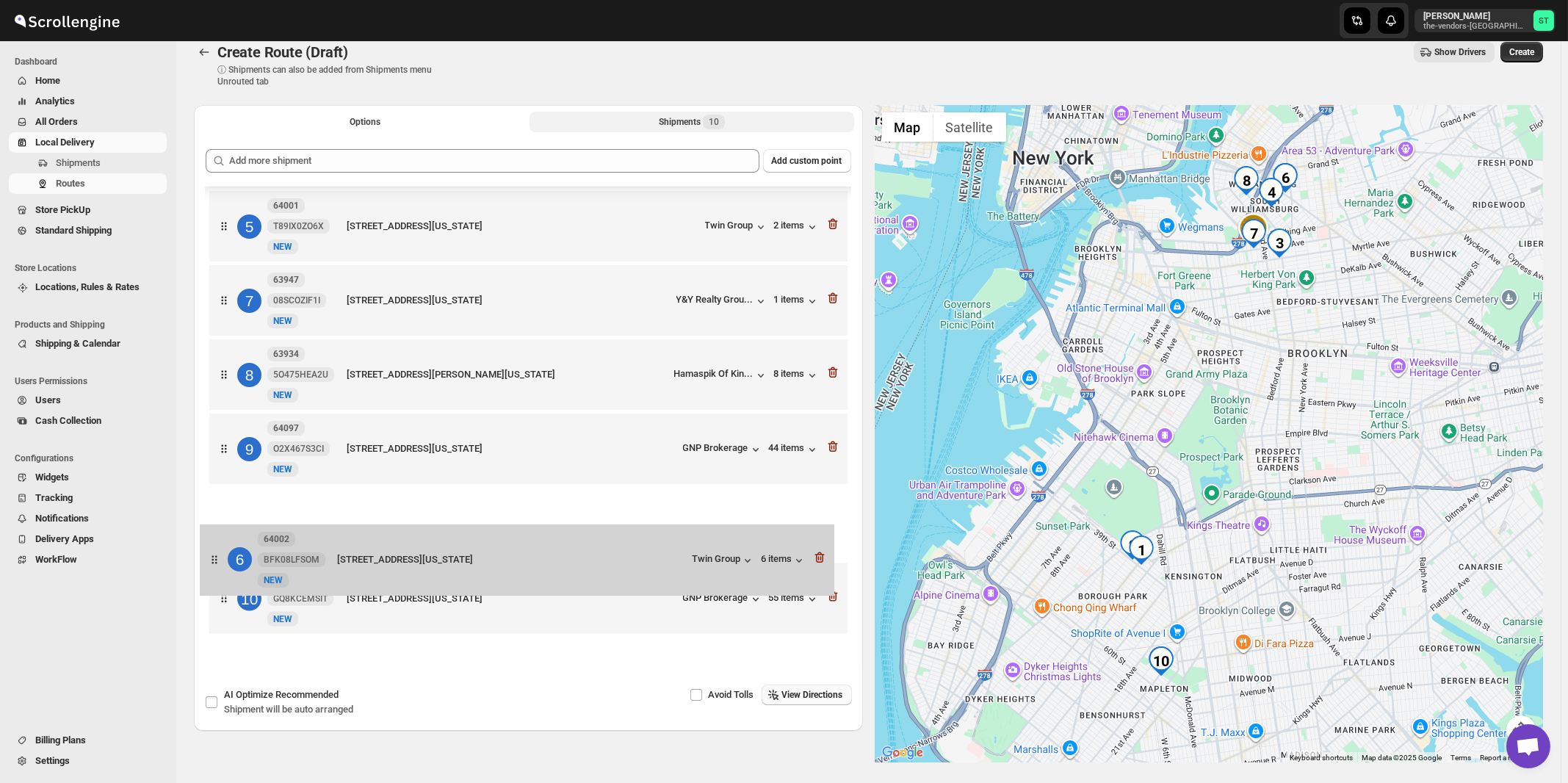
scroll to position [306, 0]
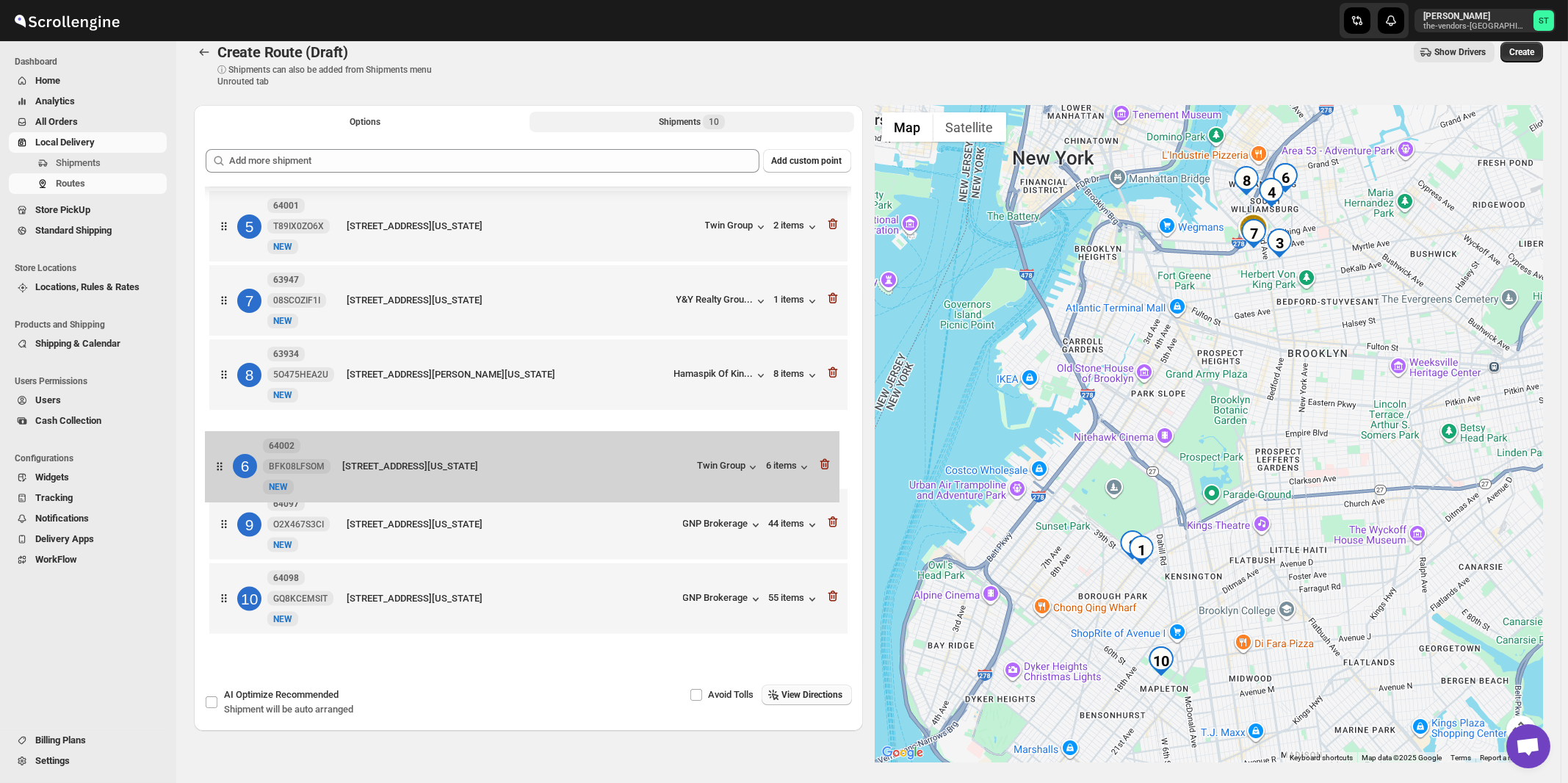
click at [689, 468] on div "1 64107 IA5TZYHPQ8 New NEW 1312 38th Street, Brooklyn, New York, 11218, United …" at bounding box center [528, 266] width 645 height 751
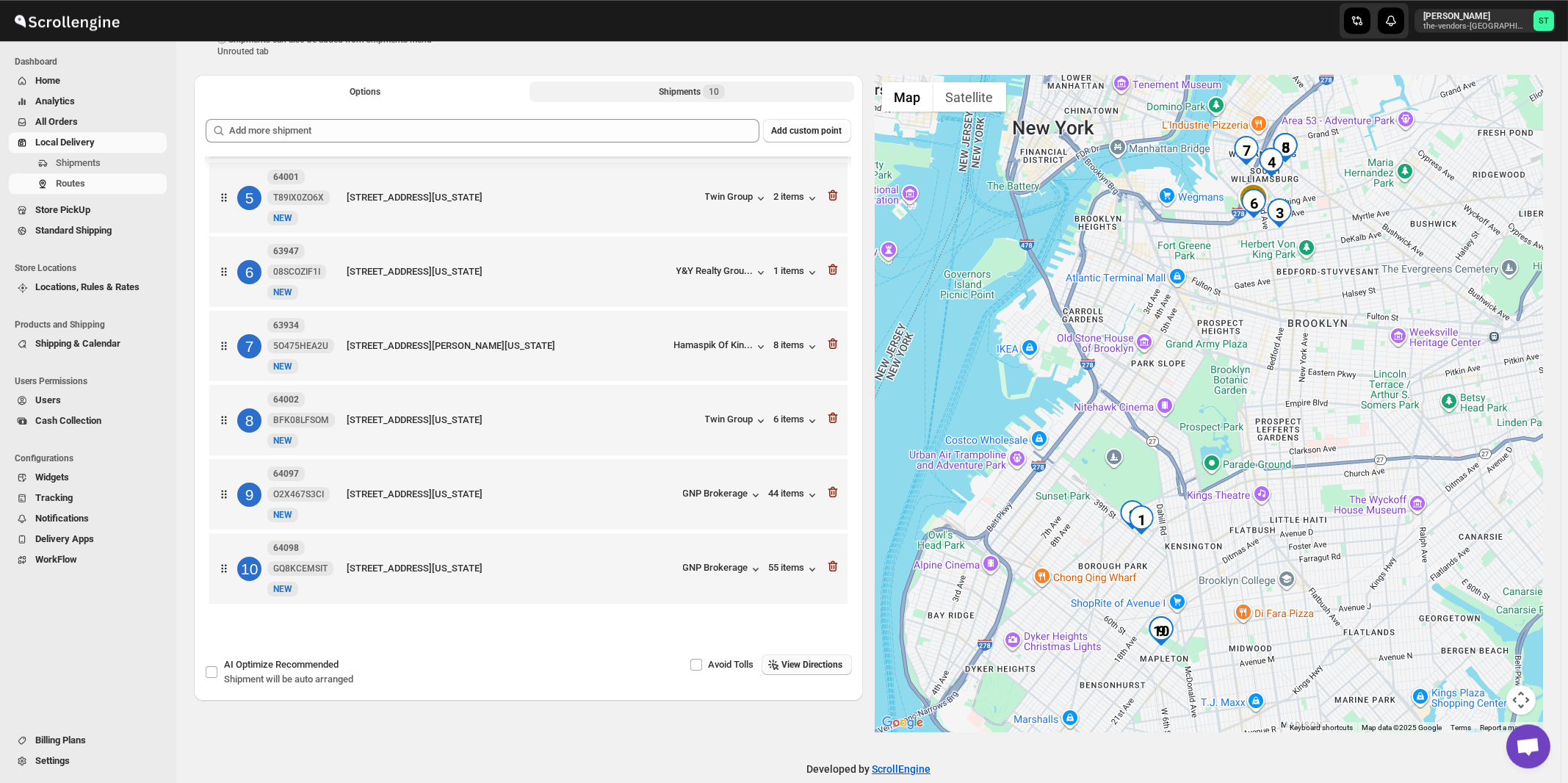
scroll to position [69, 0]
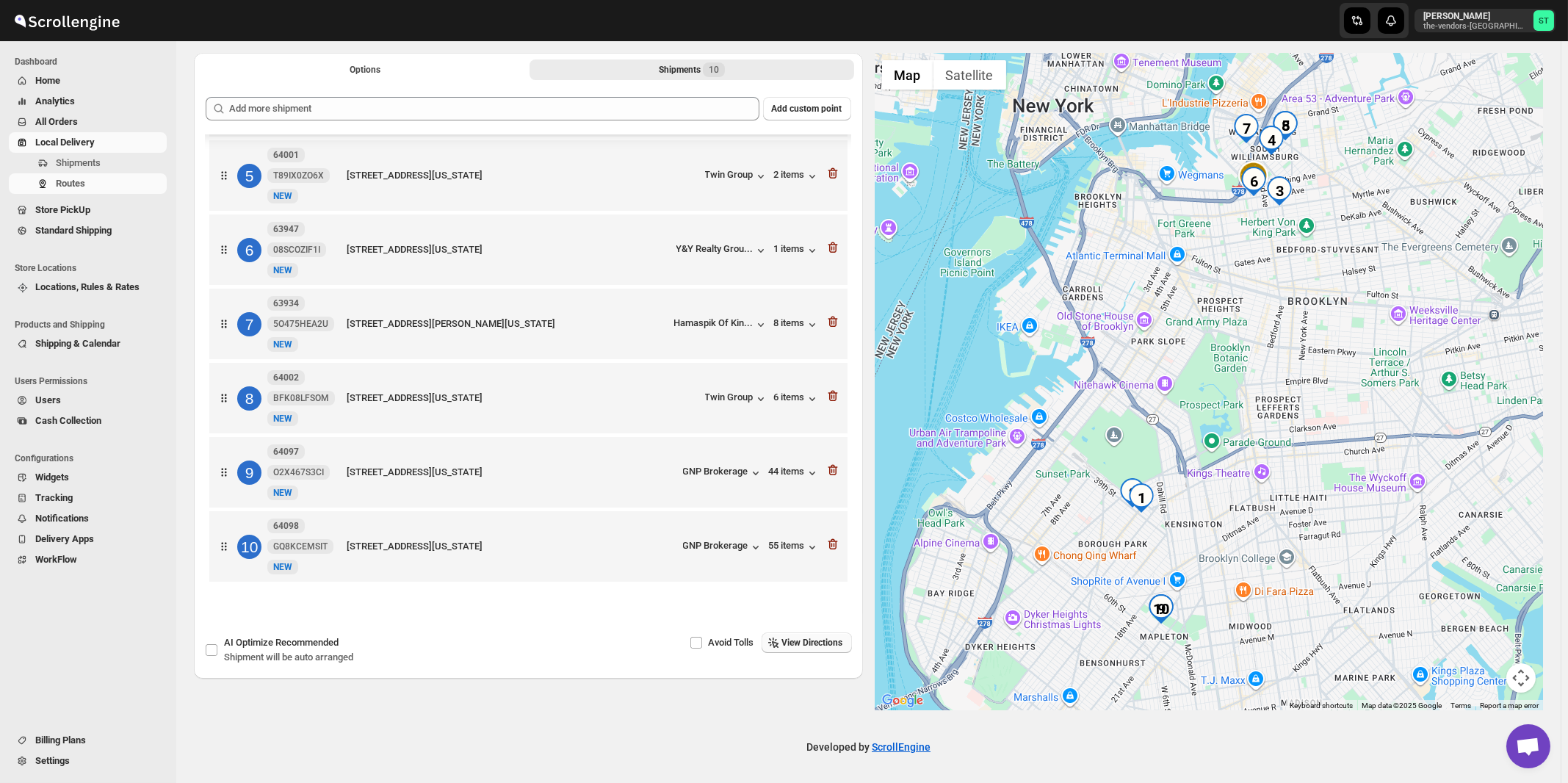
click at [824, 648] on span "View Directions" at bounding box center [813, 642] width 61 height 12
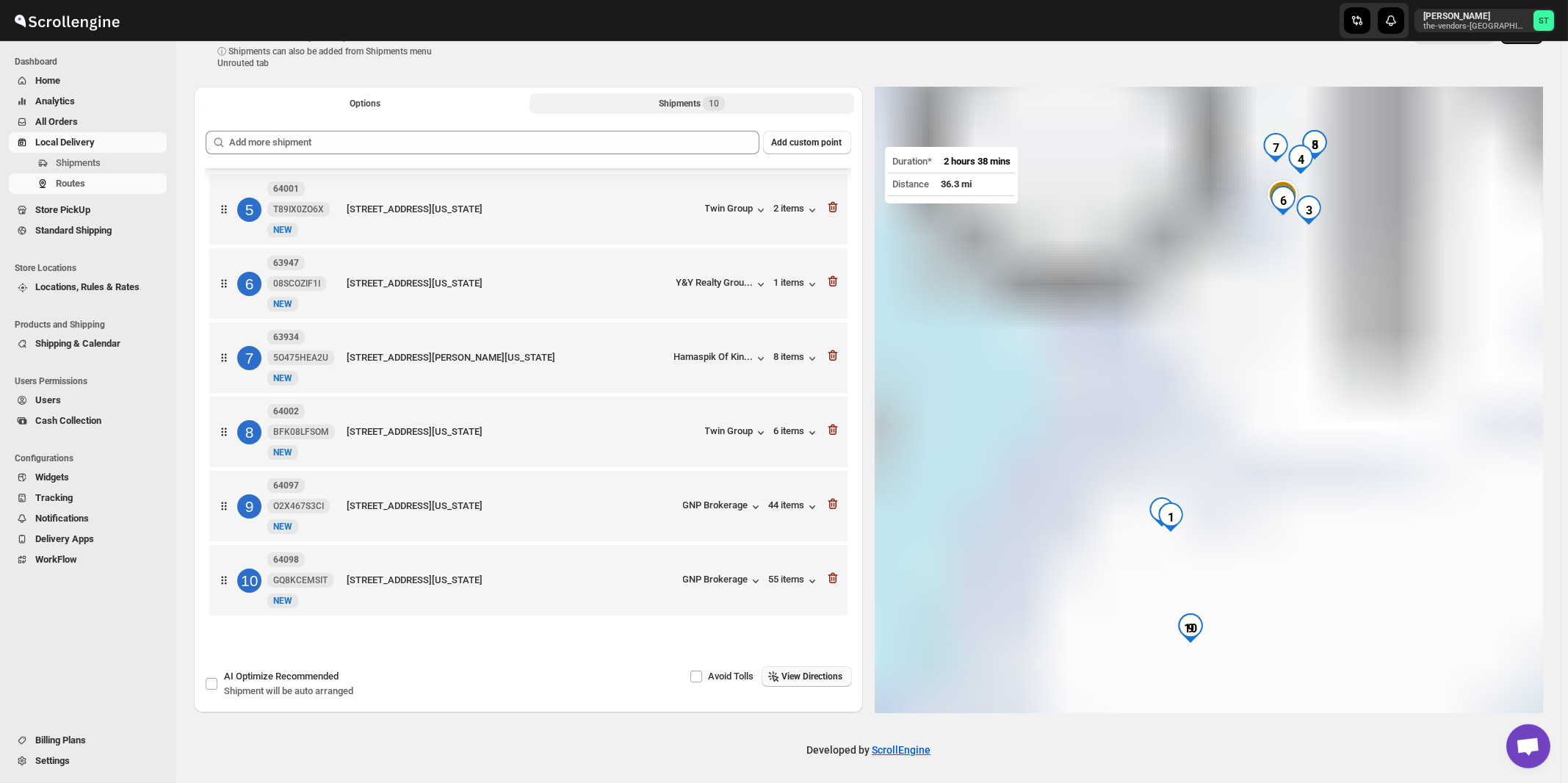
scroll to position [0, 0]
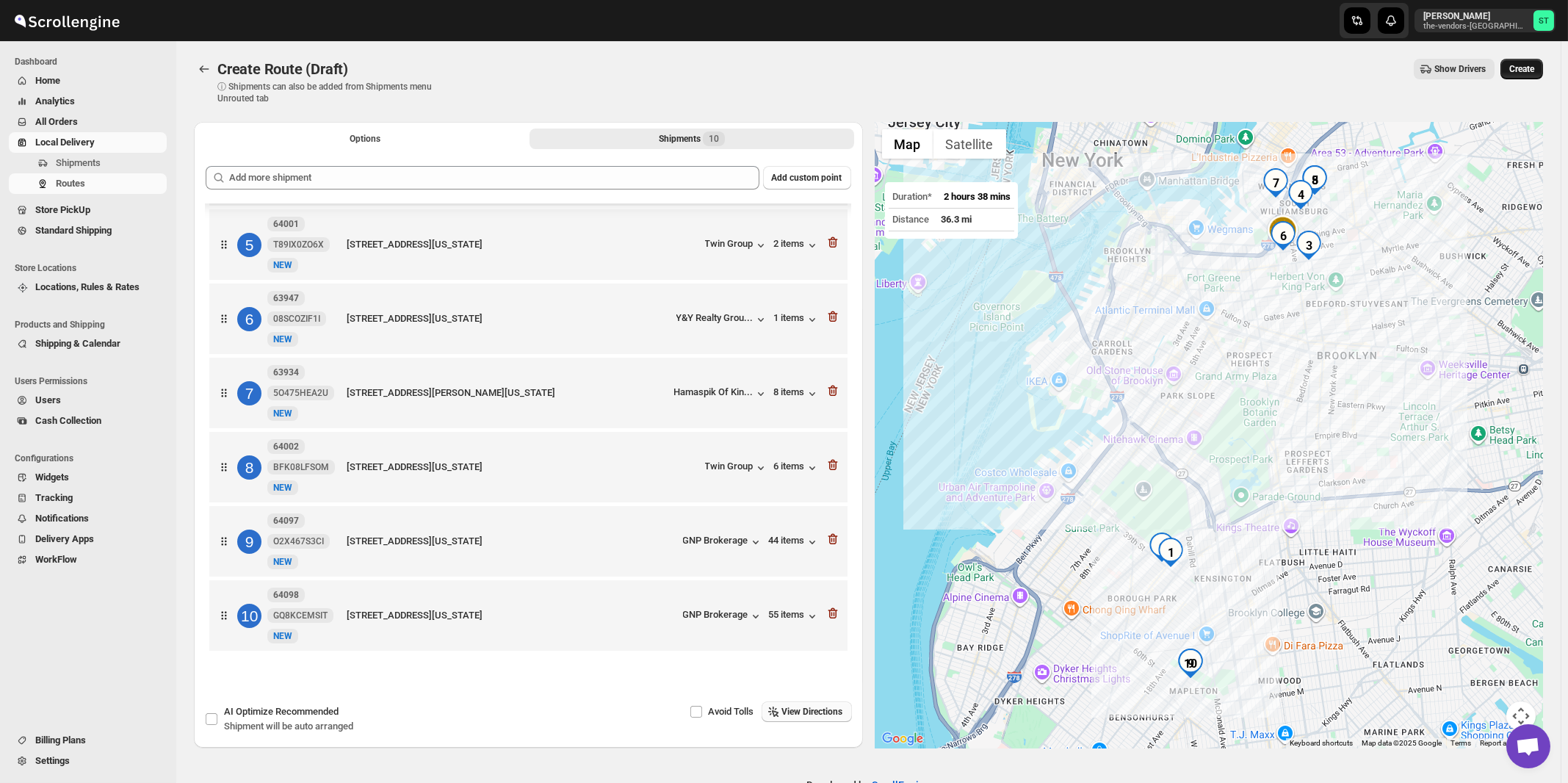
click at [1542, 72] on button "Create" at bounding box center [1521, 69] width 43 height 21
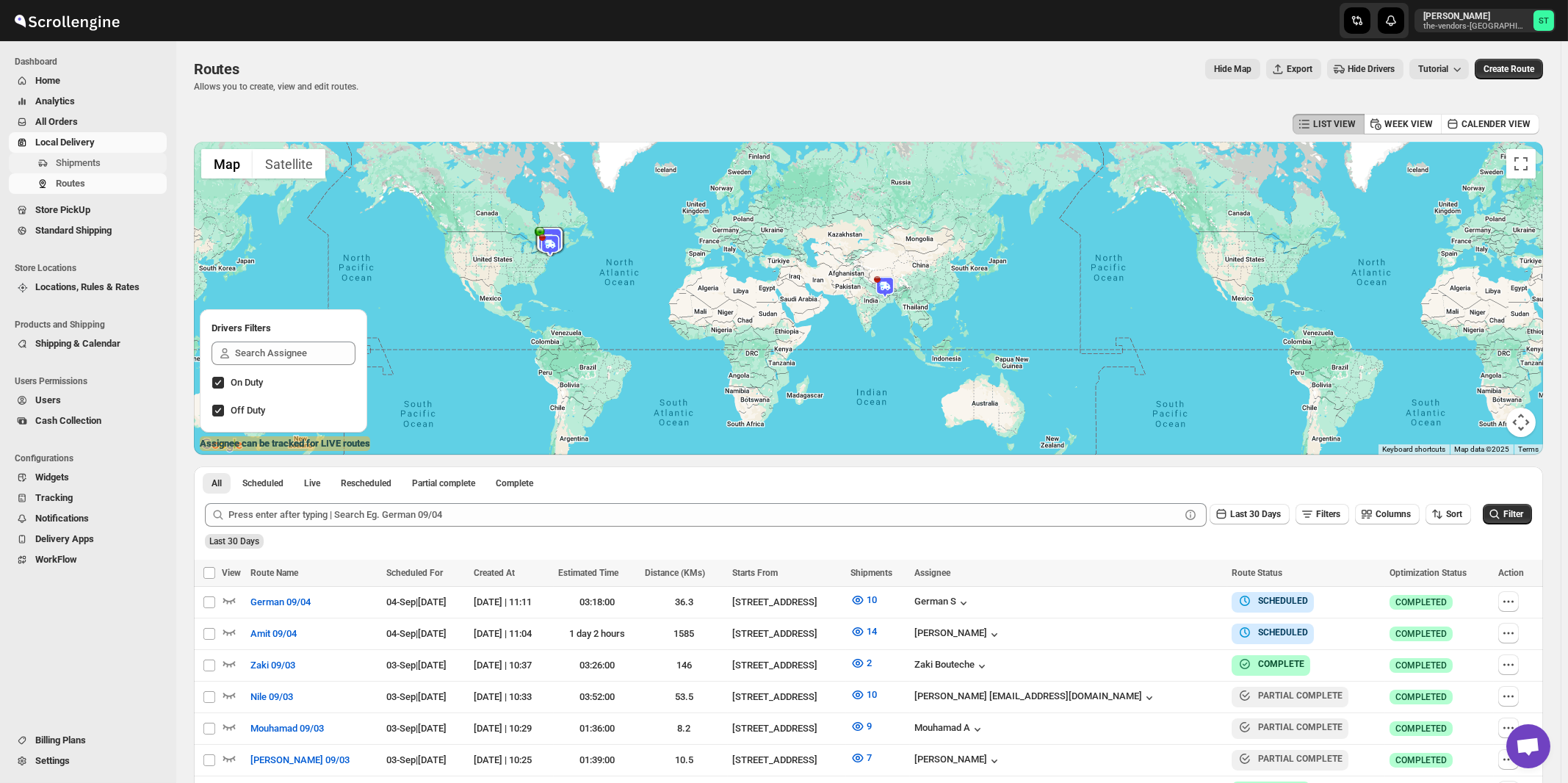
click at [76, 159] on span "Shipments" at bounding box center [78, 163] width 45 height 11
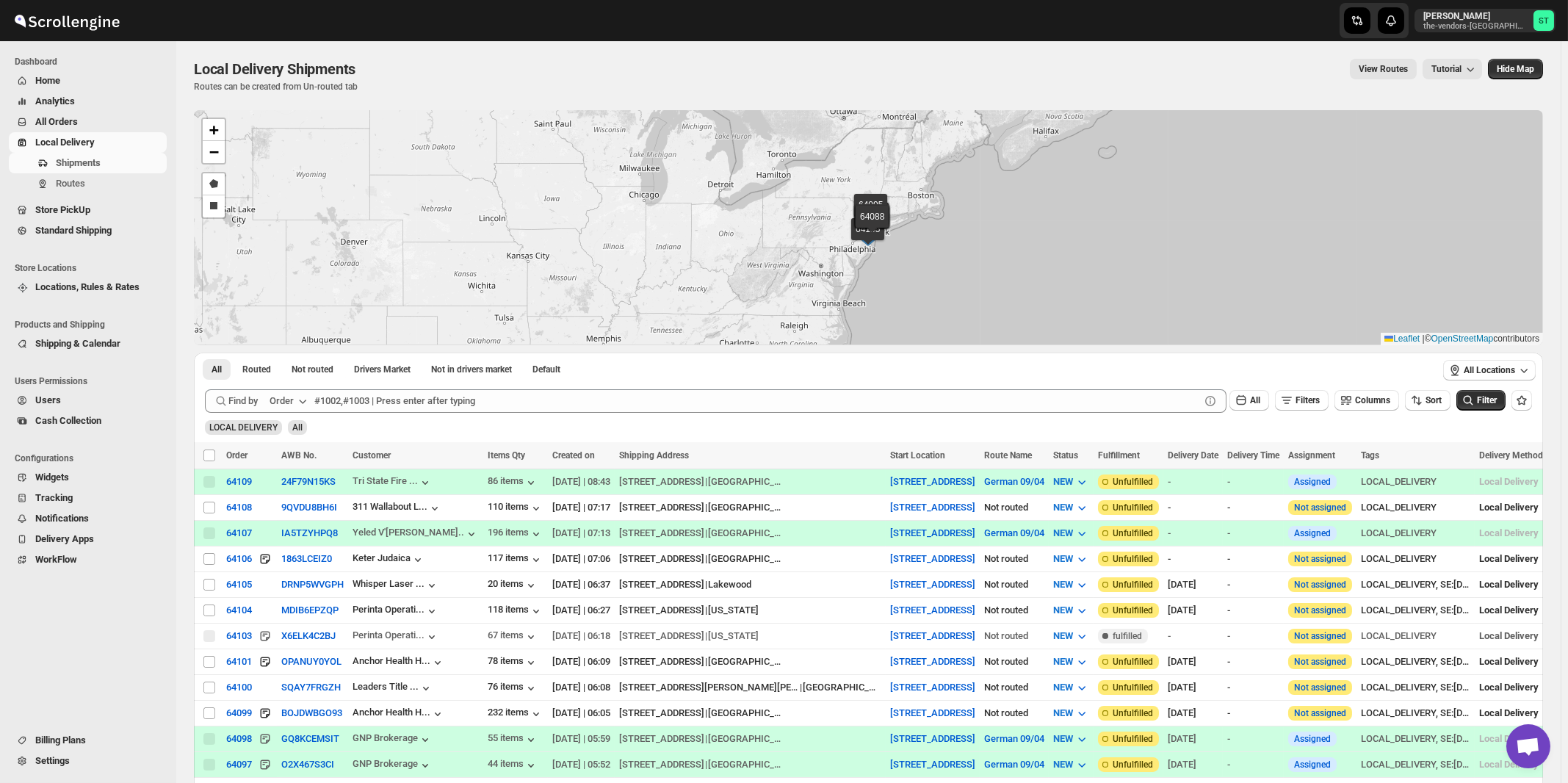
click at [294, 401] on div "Order" at bounding box center [281, 401] width 24 height 14
click at [290, 512] on div "Customer Name" at bounding box center [290, 510] width 67 height 14
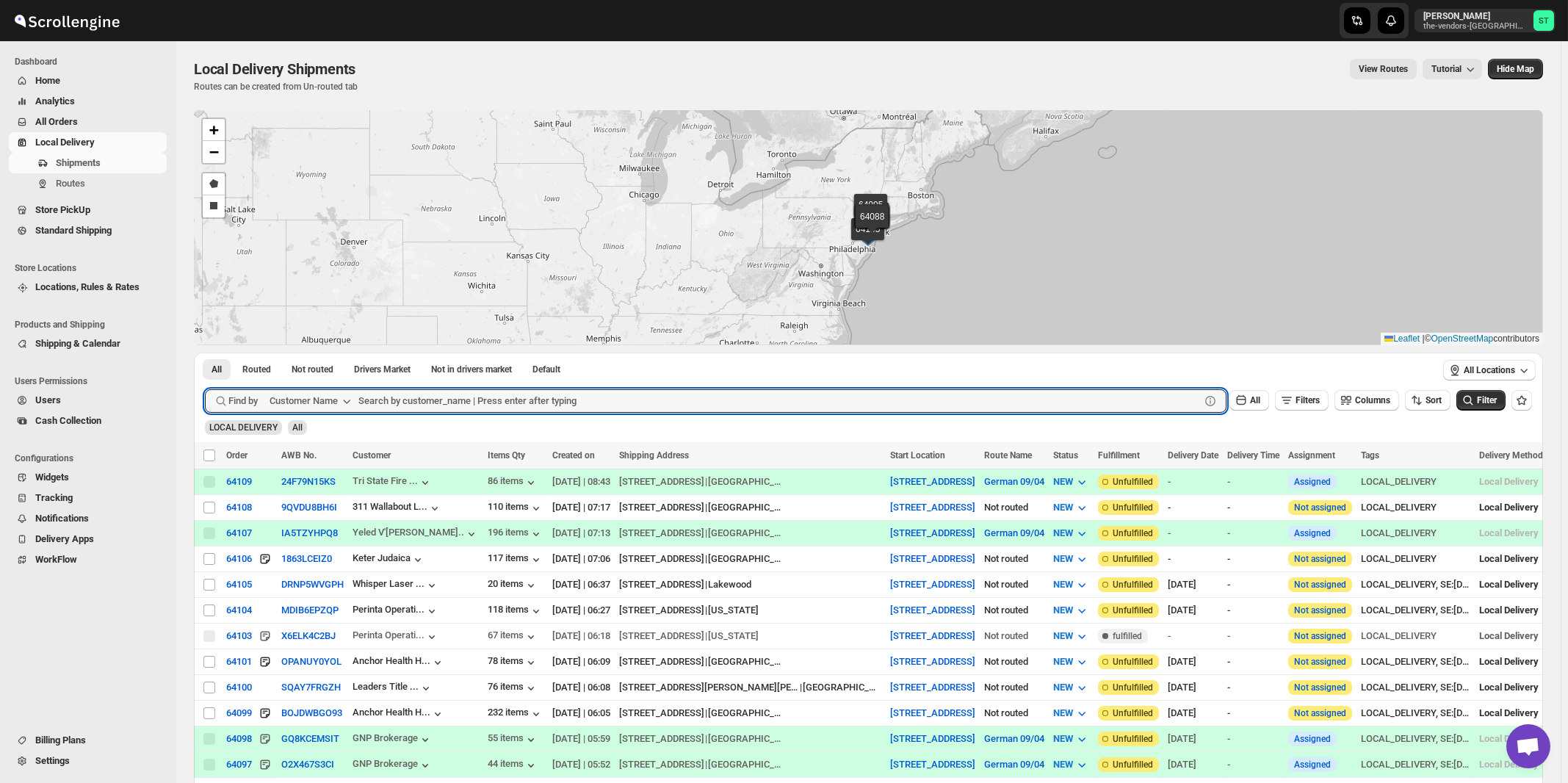
paste input "Corner Hardware & Print Ctr."
type input "Corner Hardware & Print Ctr."
click at [205, 353] on button "Submit" at bounding box center [226, 360] width 42 height 15
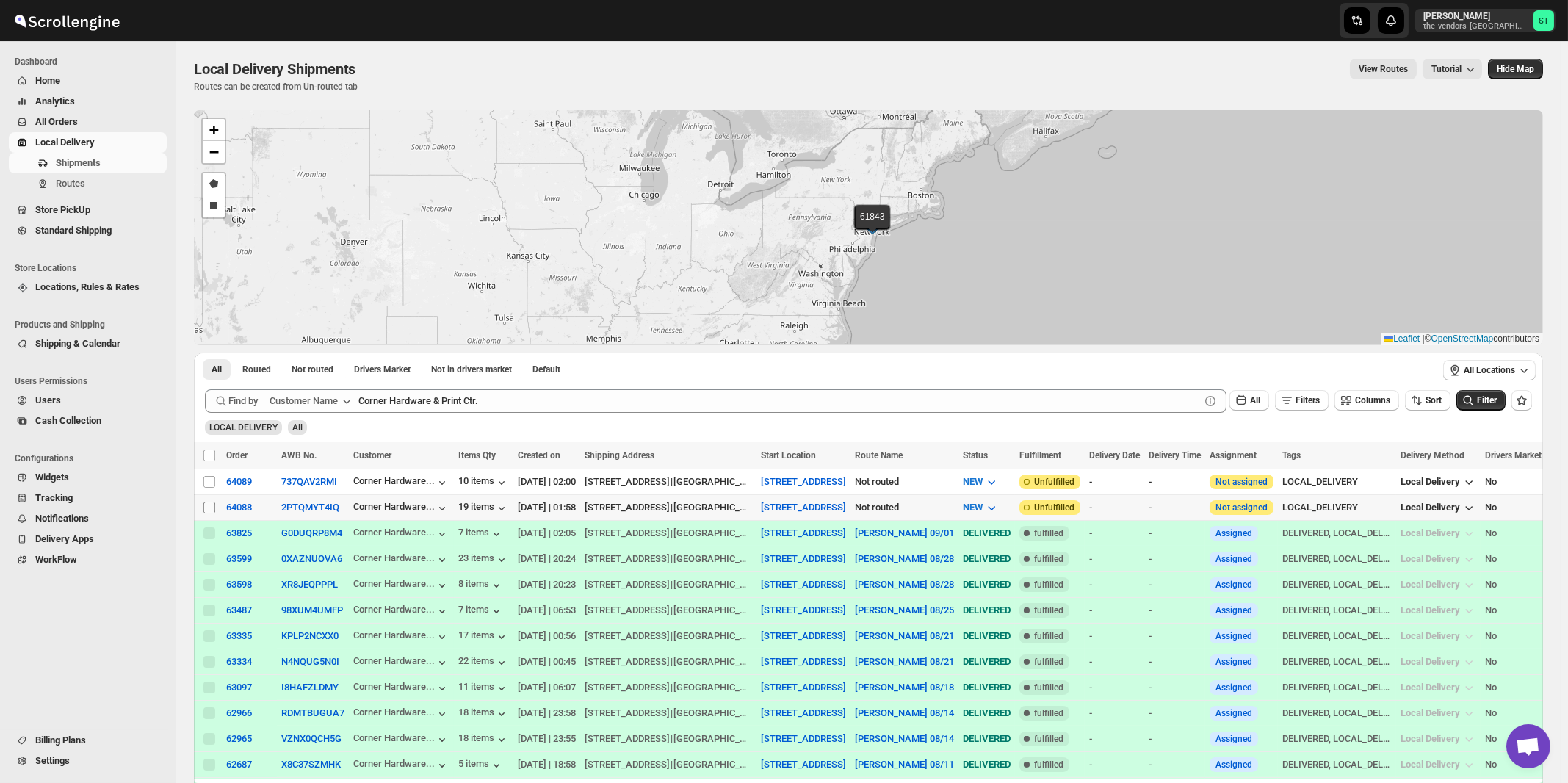
click at [206, 507] on input "Select shipment" at bounding box center [209, 506] width 12 height 12
checkbox input "true"
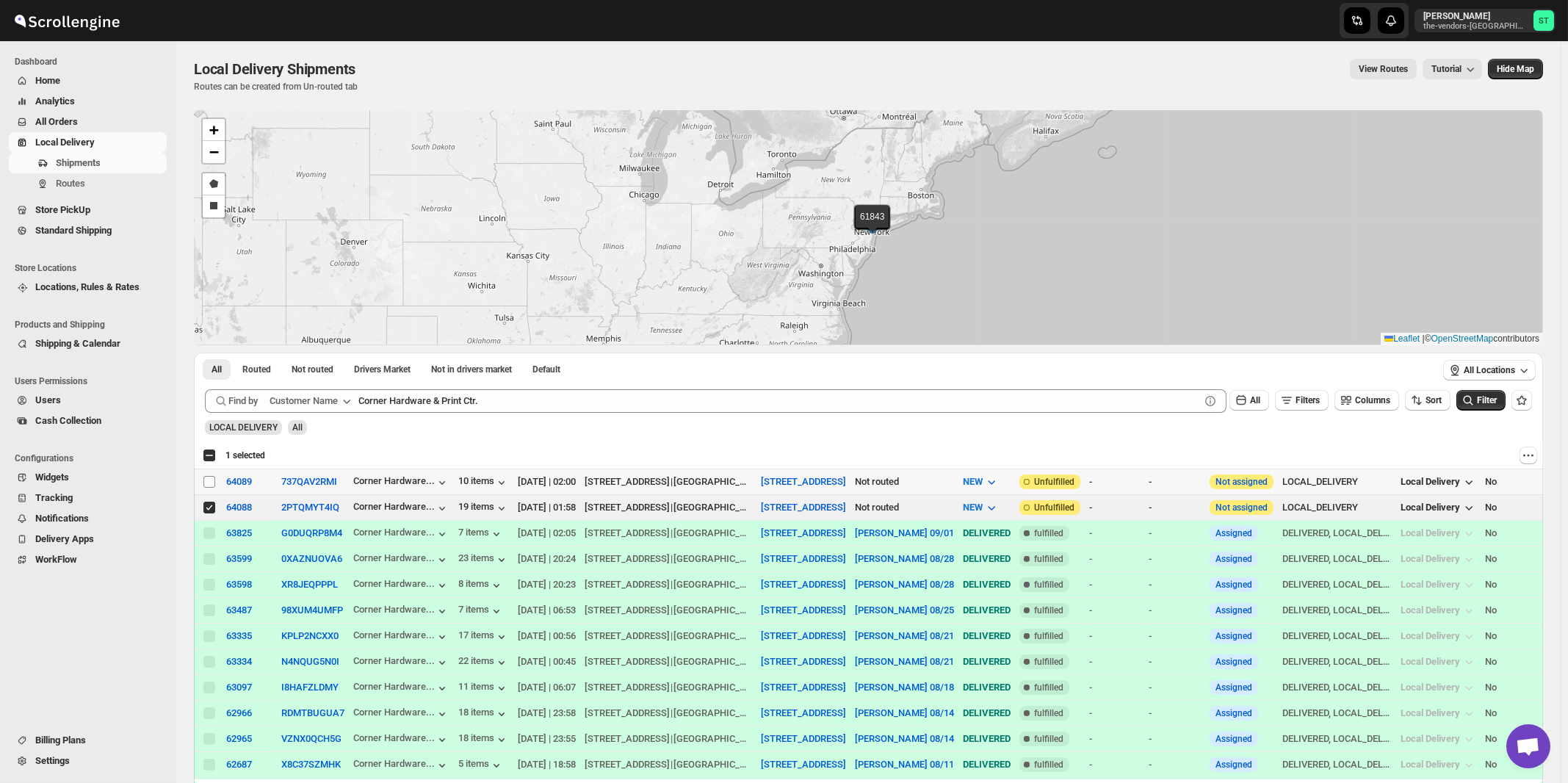
click at [209, 483] on input "Select shipment" at bounding box center [209, 481] width 12 height 12
checkbox input "true"
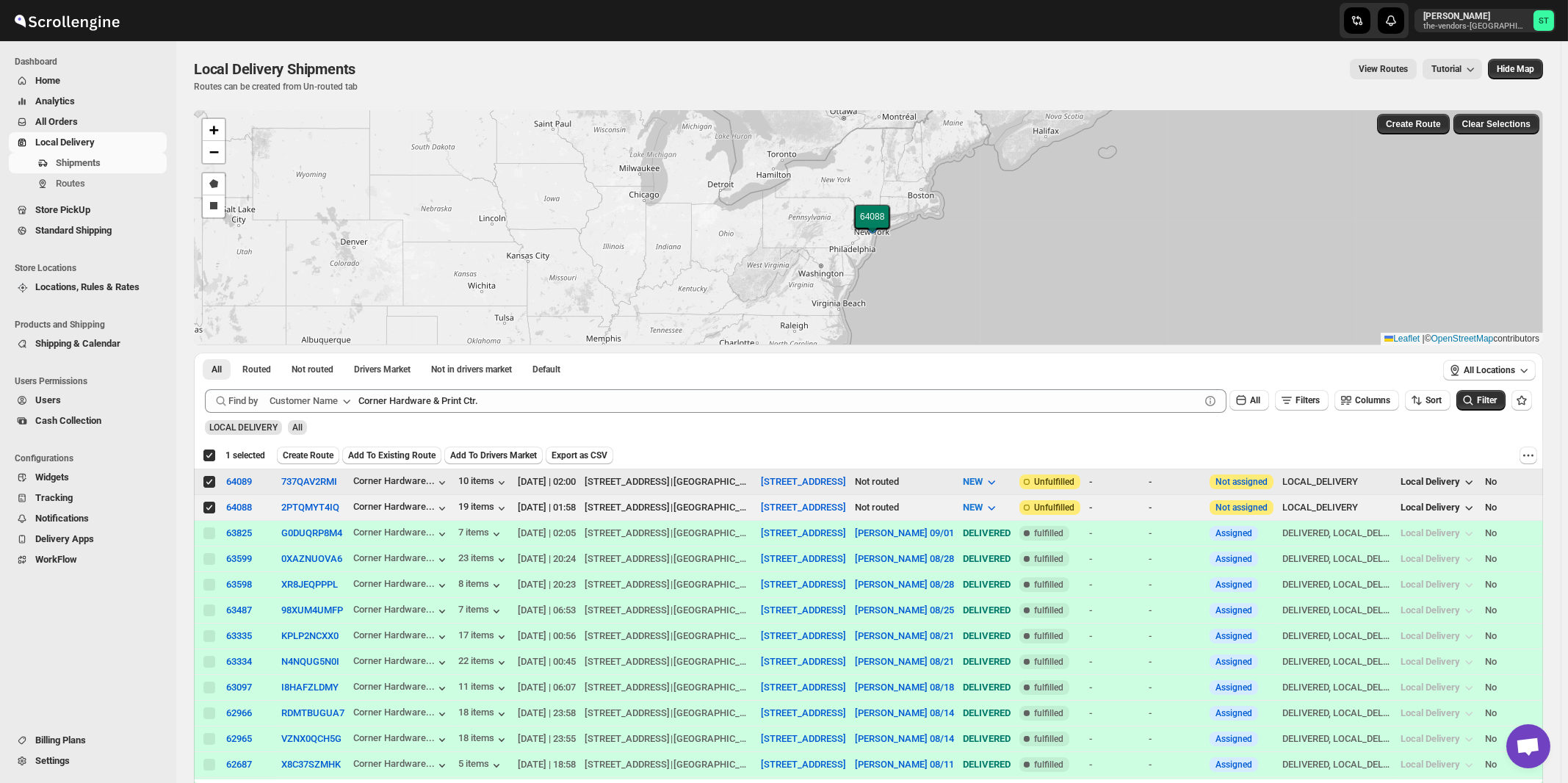
checkbox input "true"
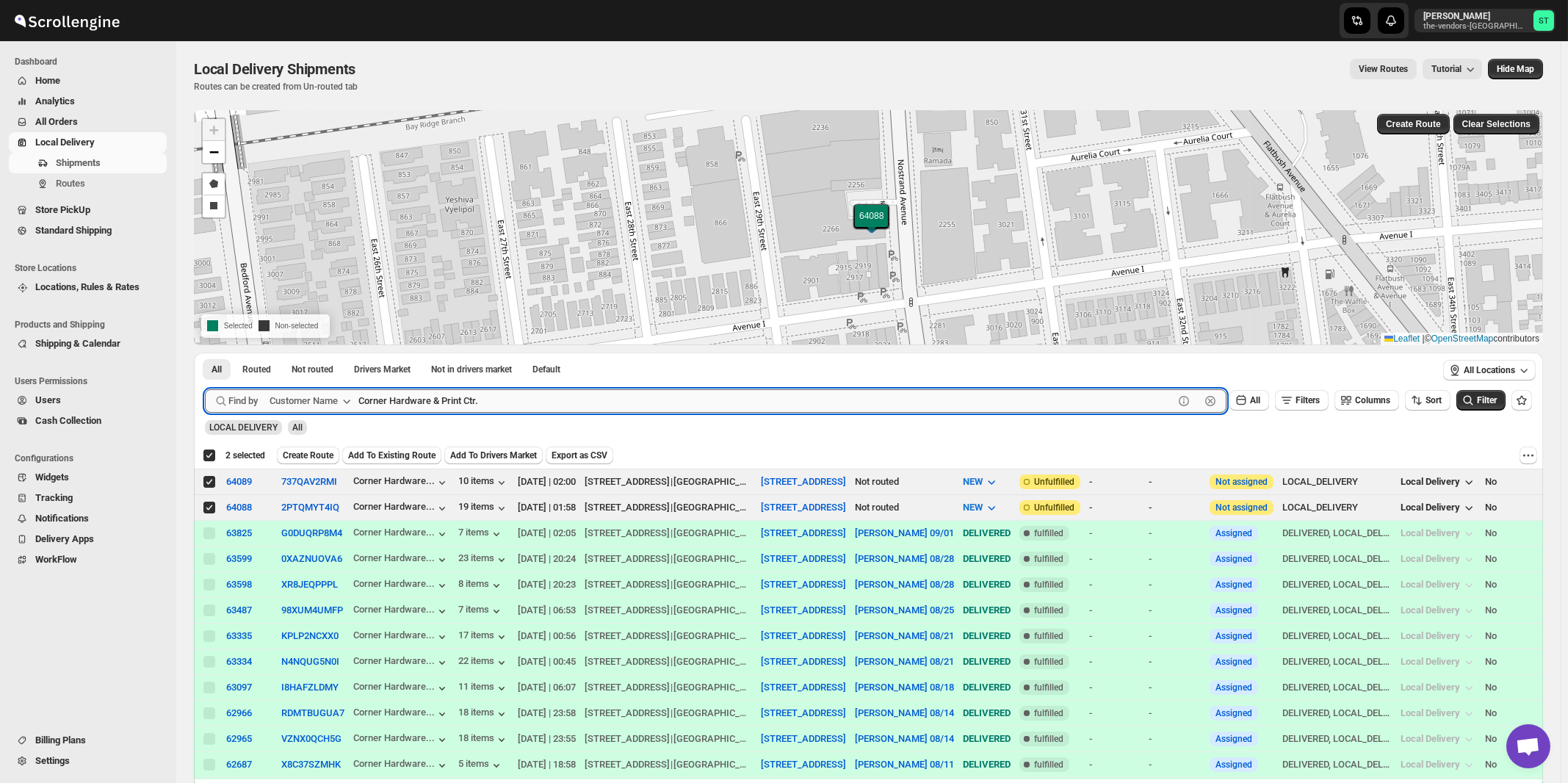
click at [497, 405] on input "Corner Hardware & Print Ctr." at bounding box center [765, 401] width 815 height 23
paste input "Dialog Marketing Williamsburg"
type input "Dialog Marketing Williamsburg"
click at [205, 353] on button "Submit" at bounding box center [226, 360] width 42 height 15
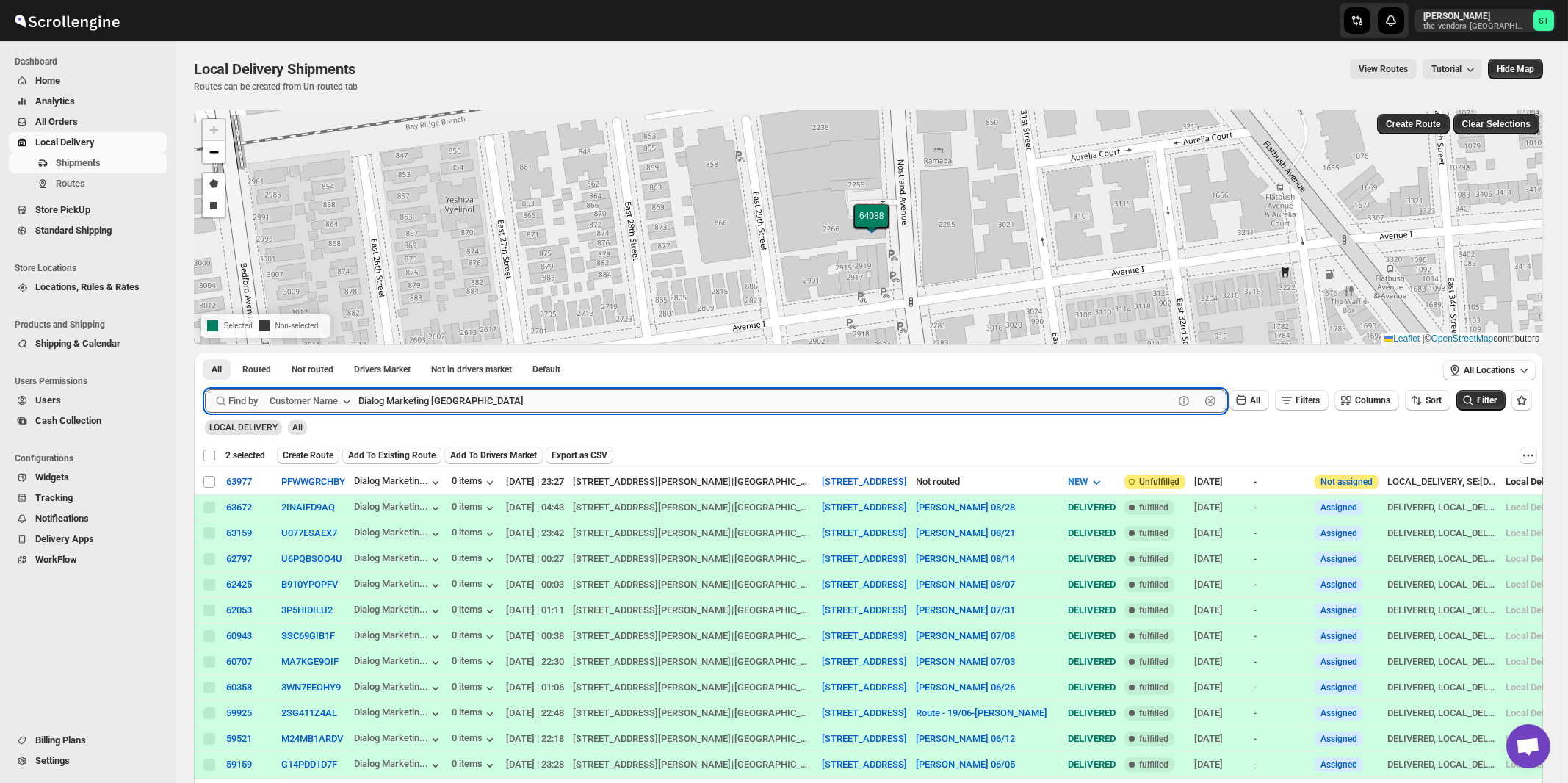
checkbox input "false"
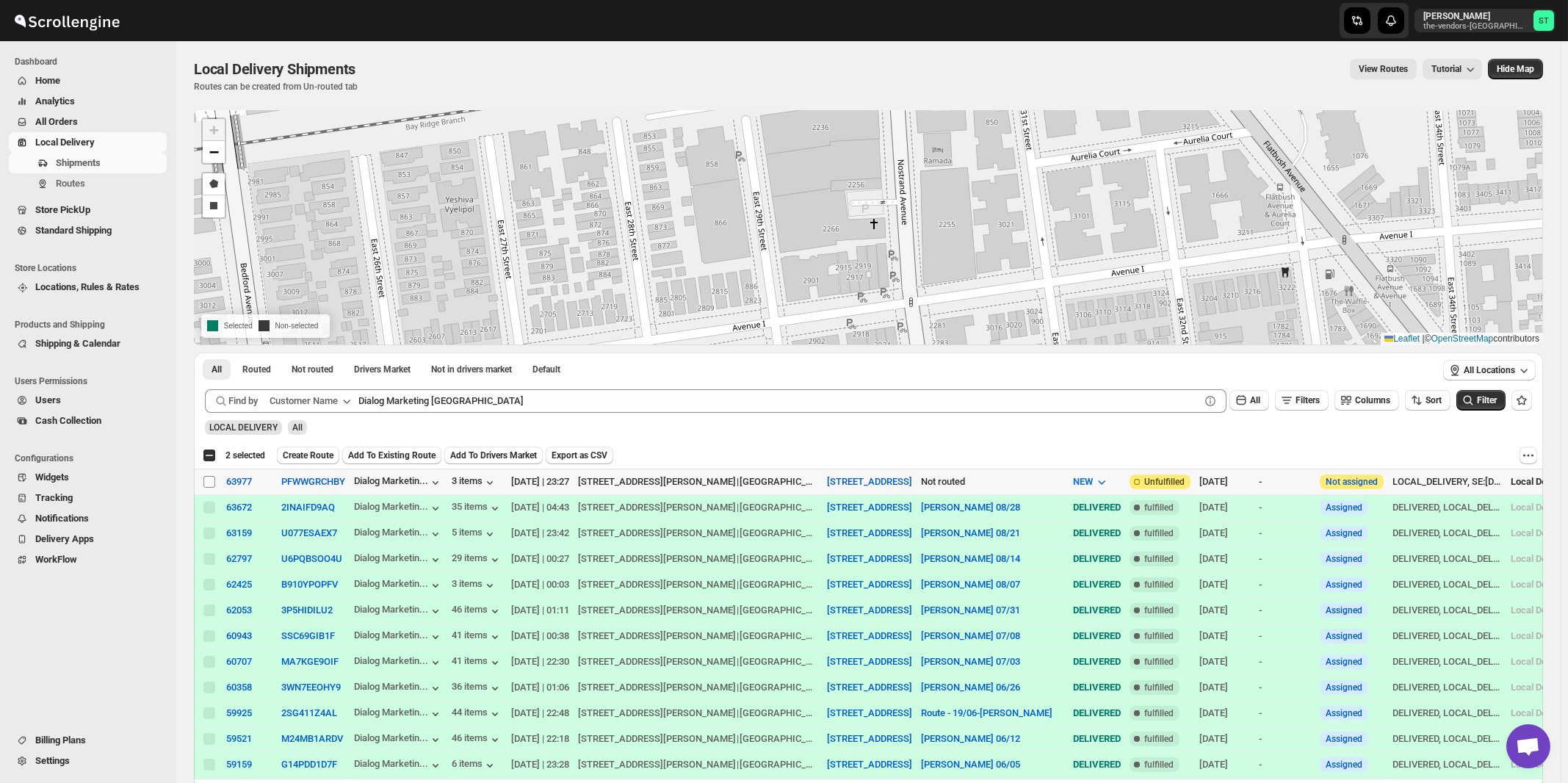
click at [210, 481] on input "Select shipment" at bounding box center [209, 481] width 12 height 12
checkbox input "true"
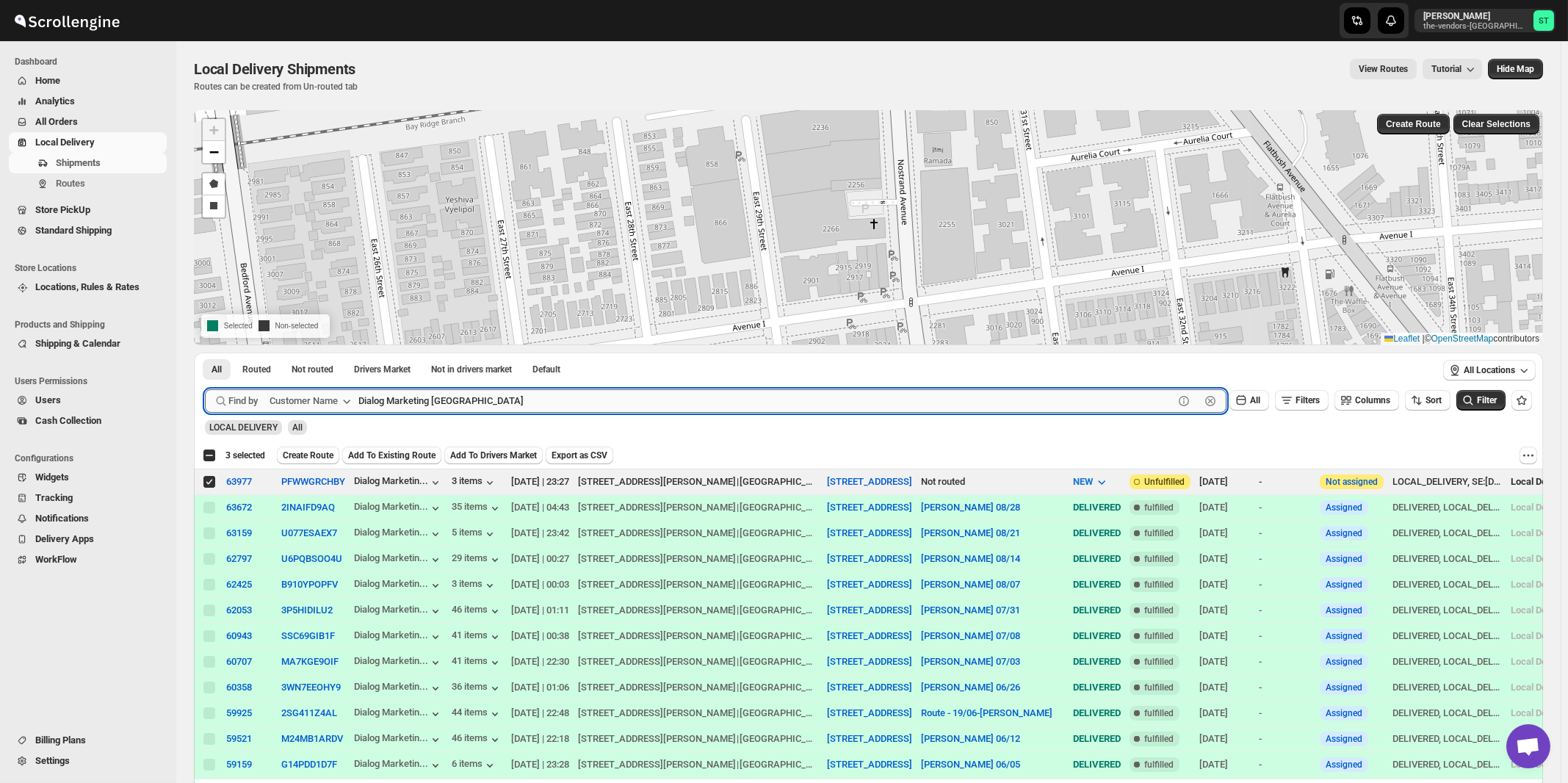
click at [479, 396] on input "Dialog Marketing Williamsburg" at bounding box center [765, 401] width 815 height 23
paste input "Funding Nexus"
type input "Funding Nexus"
click at [205, 353] on button "Submit" at bounding box center [226, 360] width 42 height 15
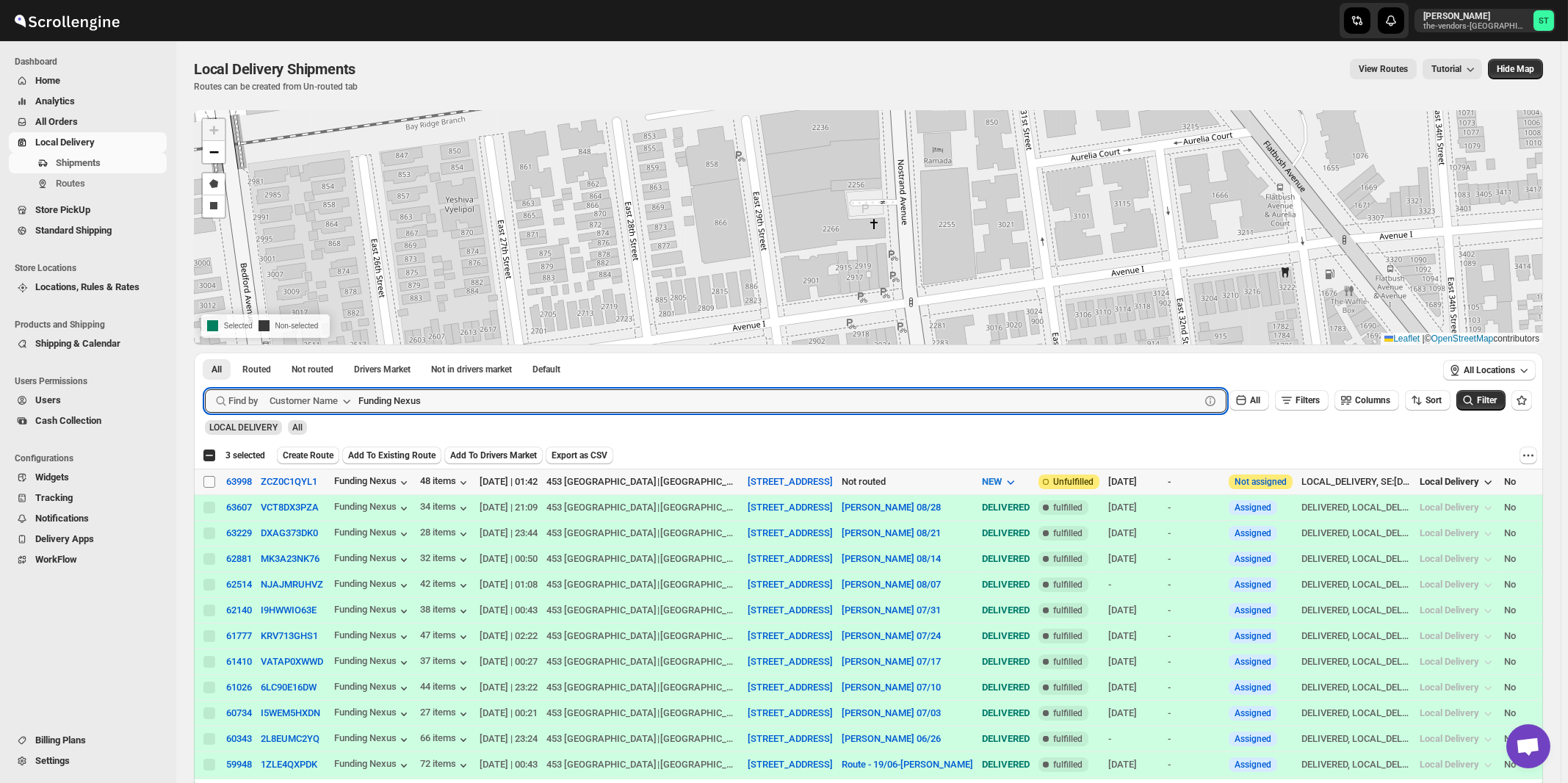
click at [209, 482] on input "Select shipment" at bounding box center [209, 481] width 12 height 12
checkbox input "true"
click at [537, 393] on input "Funding Nexus" at bounding box center [765, 401] width 815 height 23
paste input "Hospitality Opening"
type input "Hospitality Openings"
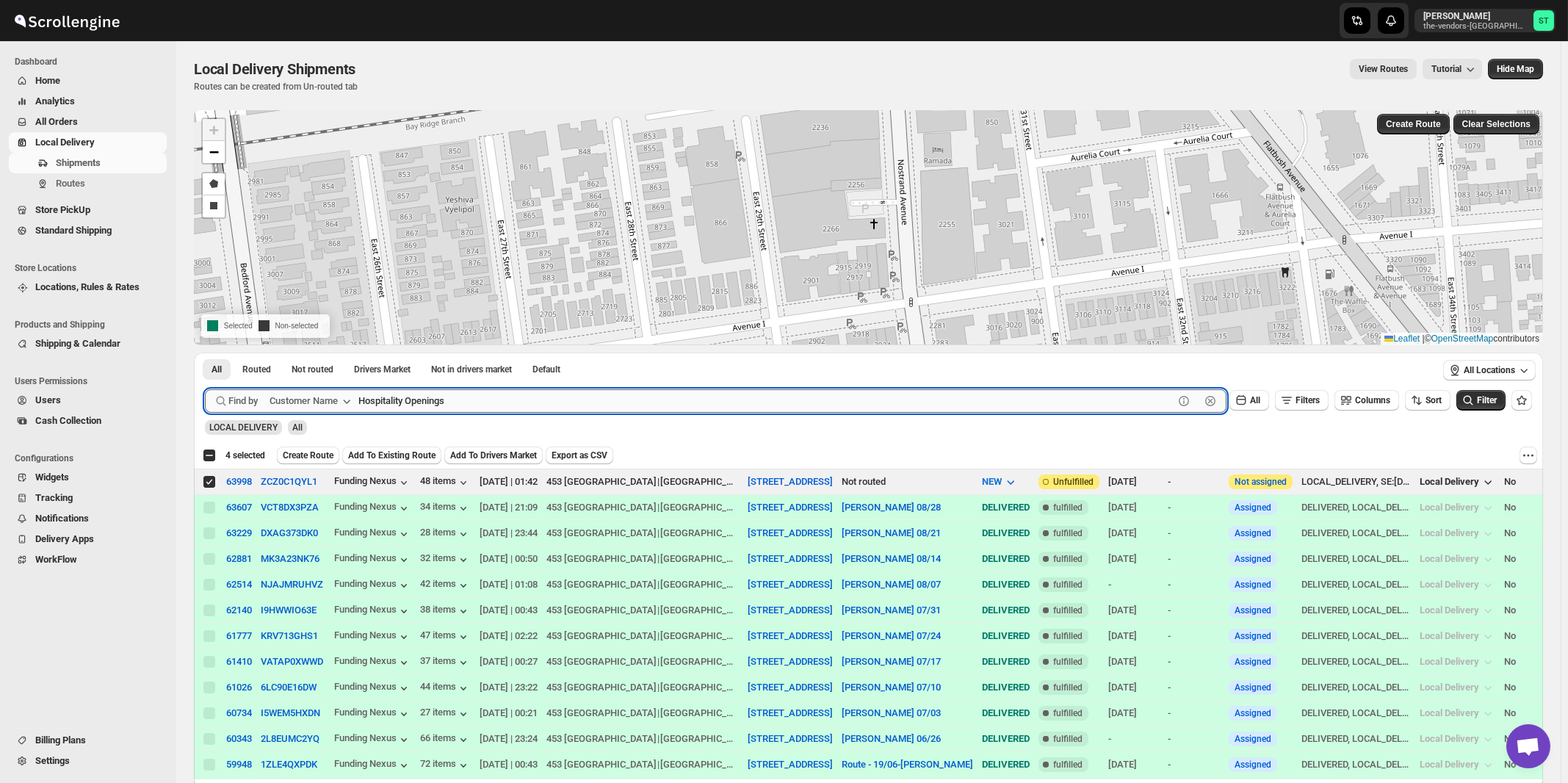
click at [205, 353] on button "Submit" at bounding box center [226, 360] width 42 height 15
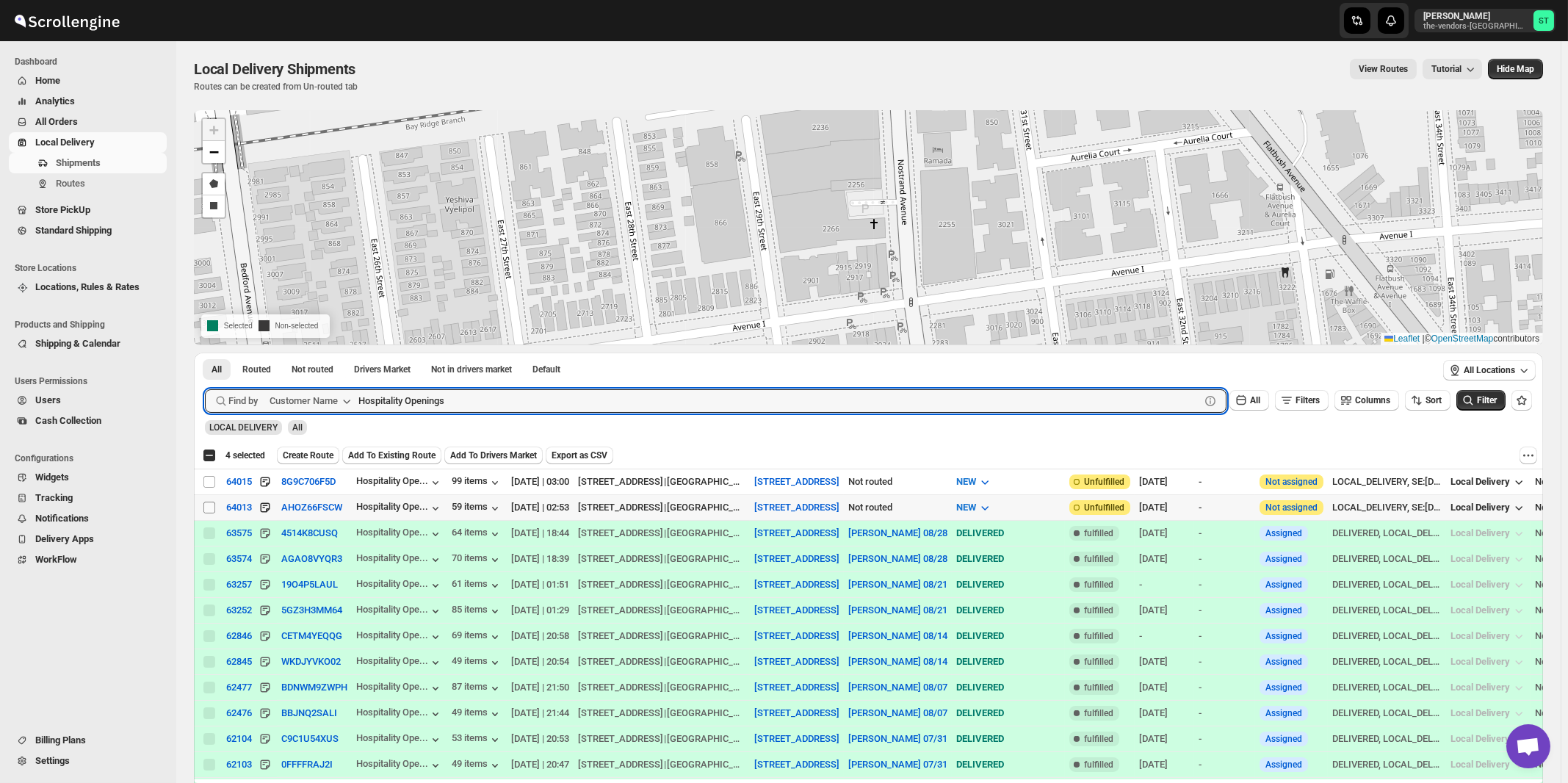
click at [210, 506] on input "Select shipment" at bounding box center [209, 506] width 12 height 12
checkbox input "true"
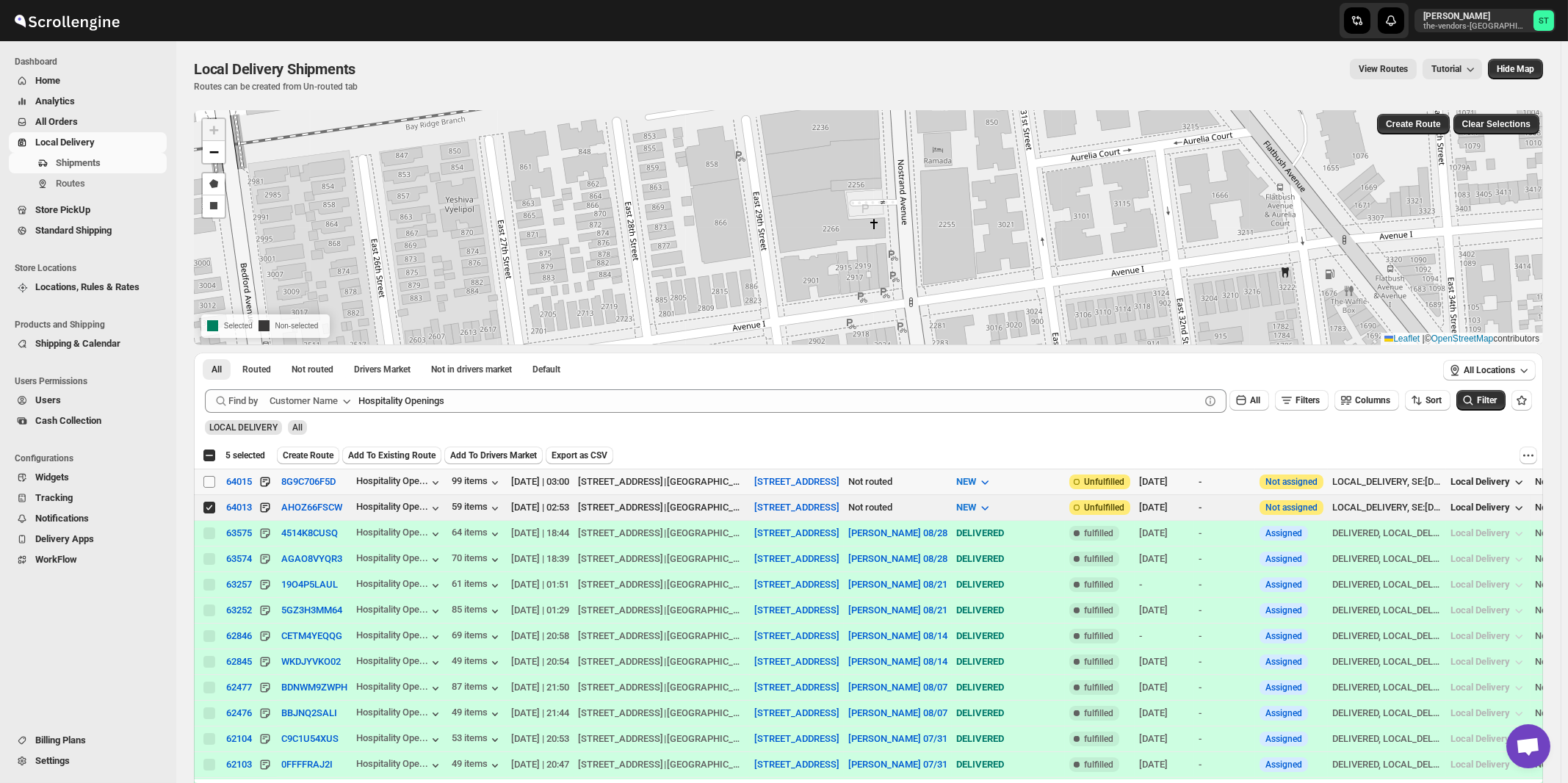
click at [209, 481] on input "Select shipment" at bounding box center [209, 481] width 12 height 12
checkbox input "true"
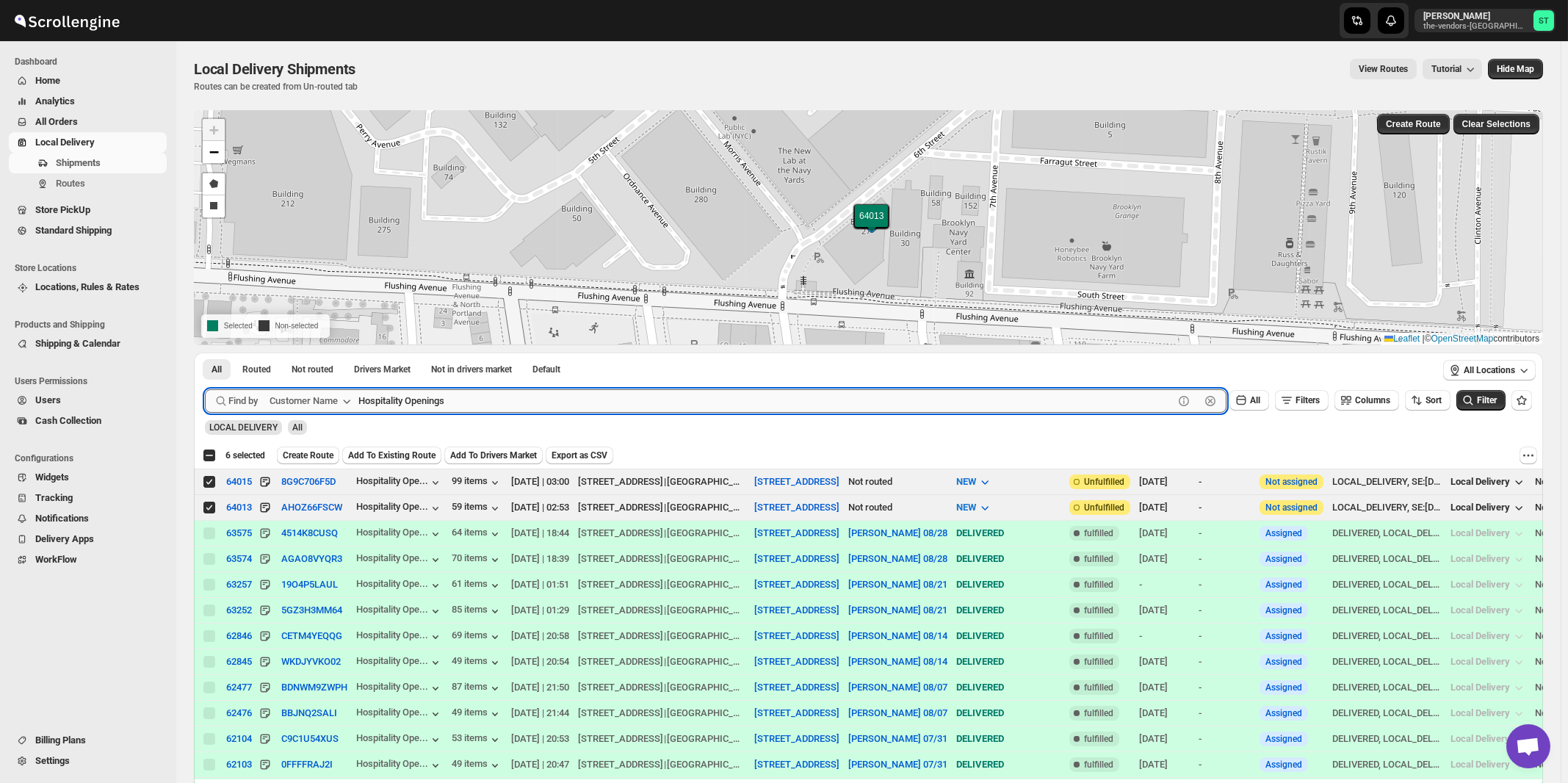
click at [476, 404] on input "Hospitality Openings" at bounding box center [765, 401] width 815 height 23
paste input "Smart Cafe Anchor Health Homecare Services Inc"
type input "Smart Cafe Anchor Health Homecare Services Inc"
click at [205, 353] on button "Submit" at bounding box center [226, 360] width 42 height 15
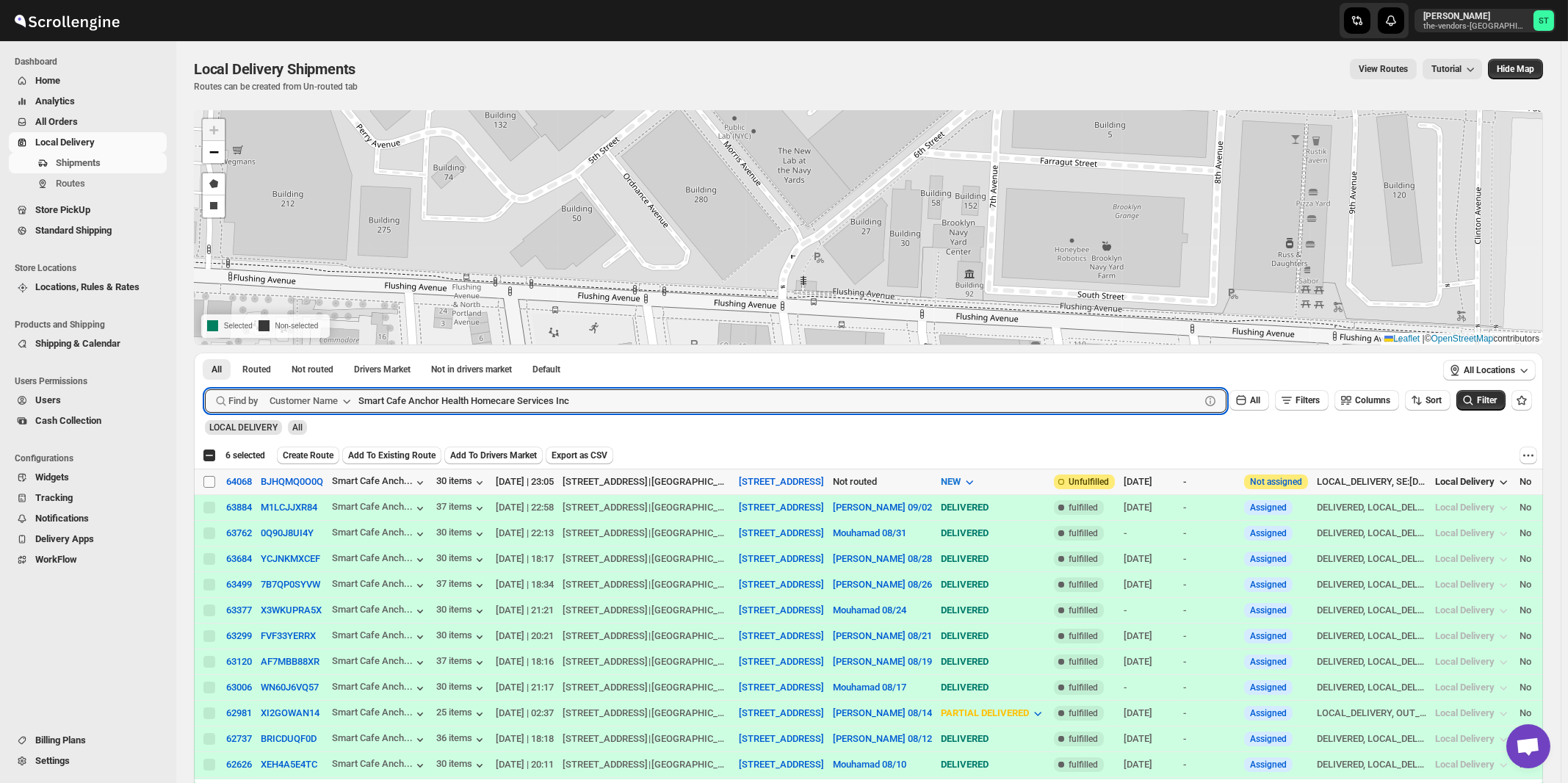
click at [210, 480] on input "Select shipment" at bounding box center [209, 481] width 12 height 12
checkbox input "true"
click at [572, 404] on input "Smart Cafe Anchor Health Homecare Services Inc" at bounding box center [765, 401] width 815 height 23
paste input "The Vendors - Trieger"
type input "The Vendors - Trieger"
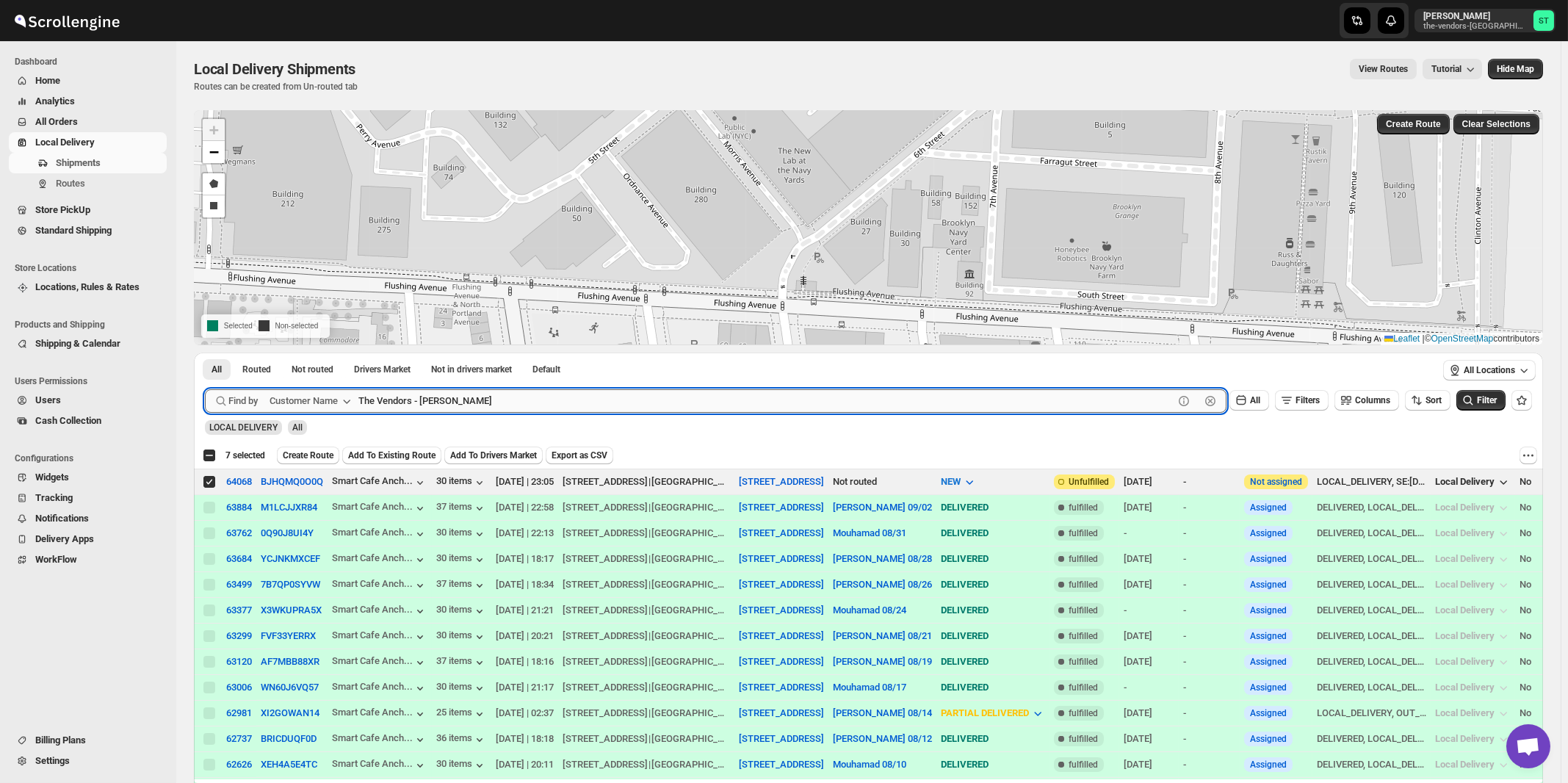
click at [205, 353] on button "Submit" at bounding box center [226, 360] width 42 height 15
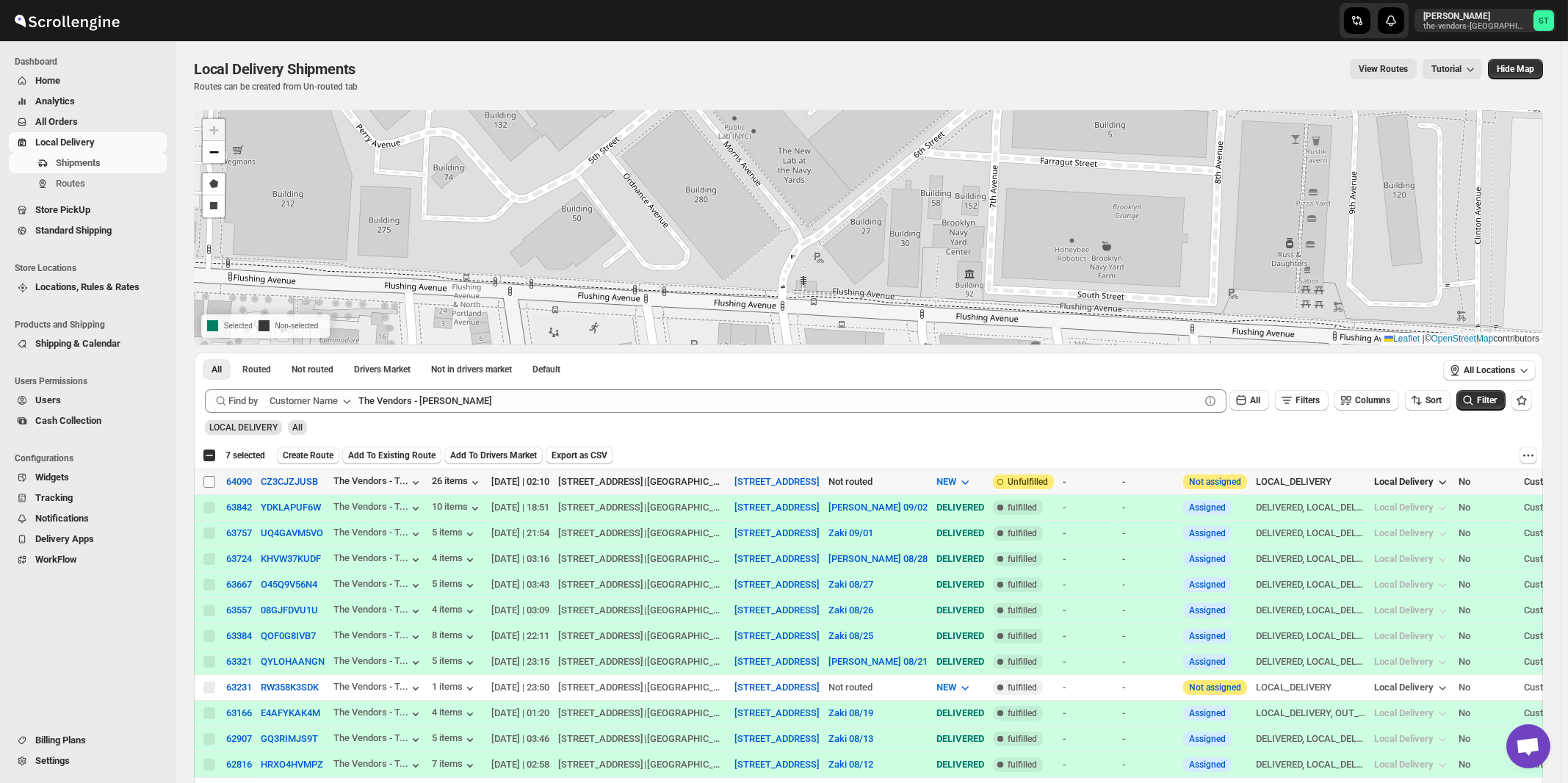
click at [210, 483] on input "Select shipment" at bounding box center [209, 481] width 12 height 12
checkbox input "true"
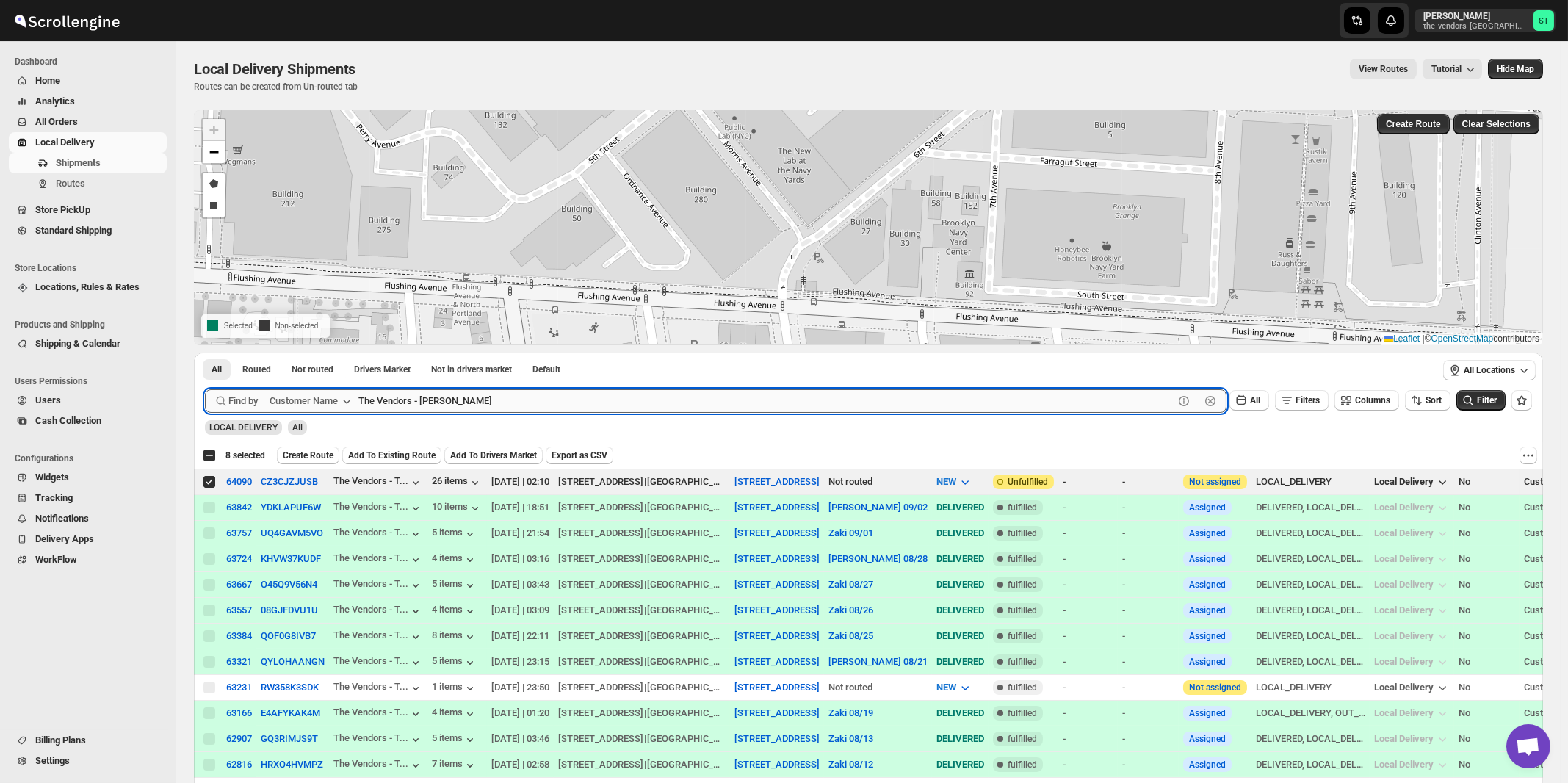
click at [487, 402] on input "The Vendors - Trieger" at bounding box center [765, 401] width 815 height 23
paste input "Zack Teper - Pesach Tikvah 3rd floo"
click at [205, 353] on button "Submit" at bounding box center [226, 360] width 42 height 15
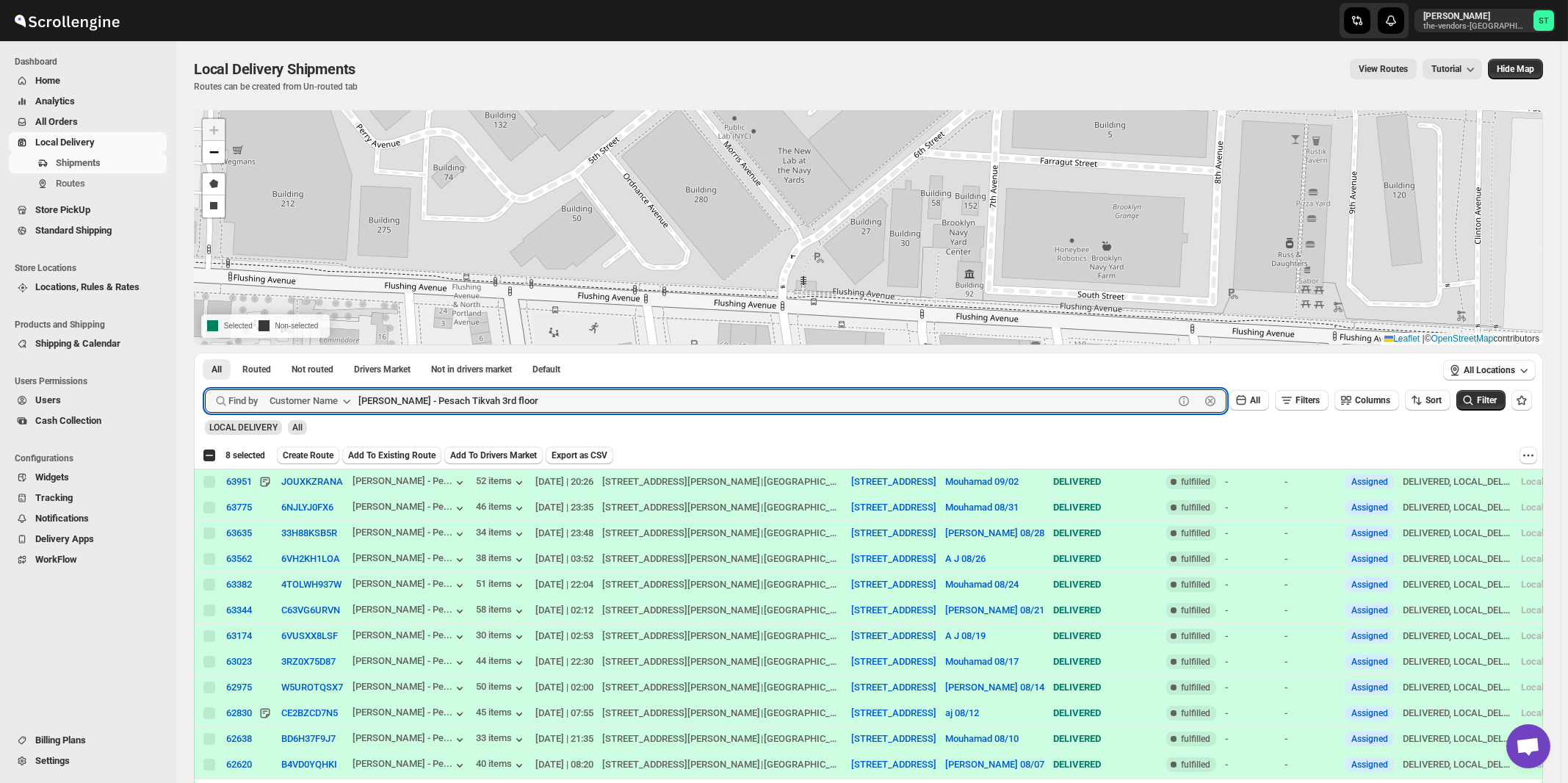
paste input "Anchor Health Homecare Services Inc."
type input "Anchor Health Homecare Services Inc."
click at [205, 353] on button "Submit" at bounding box center [226, 360] width 42 height 15
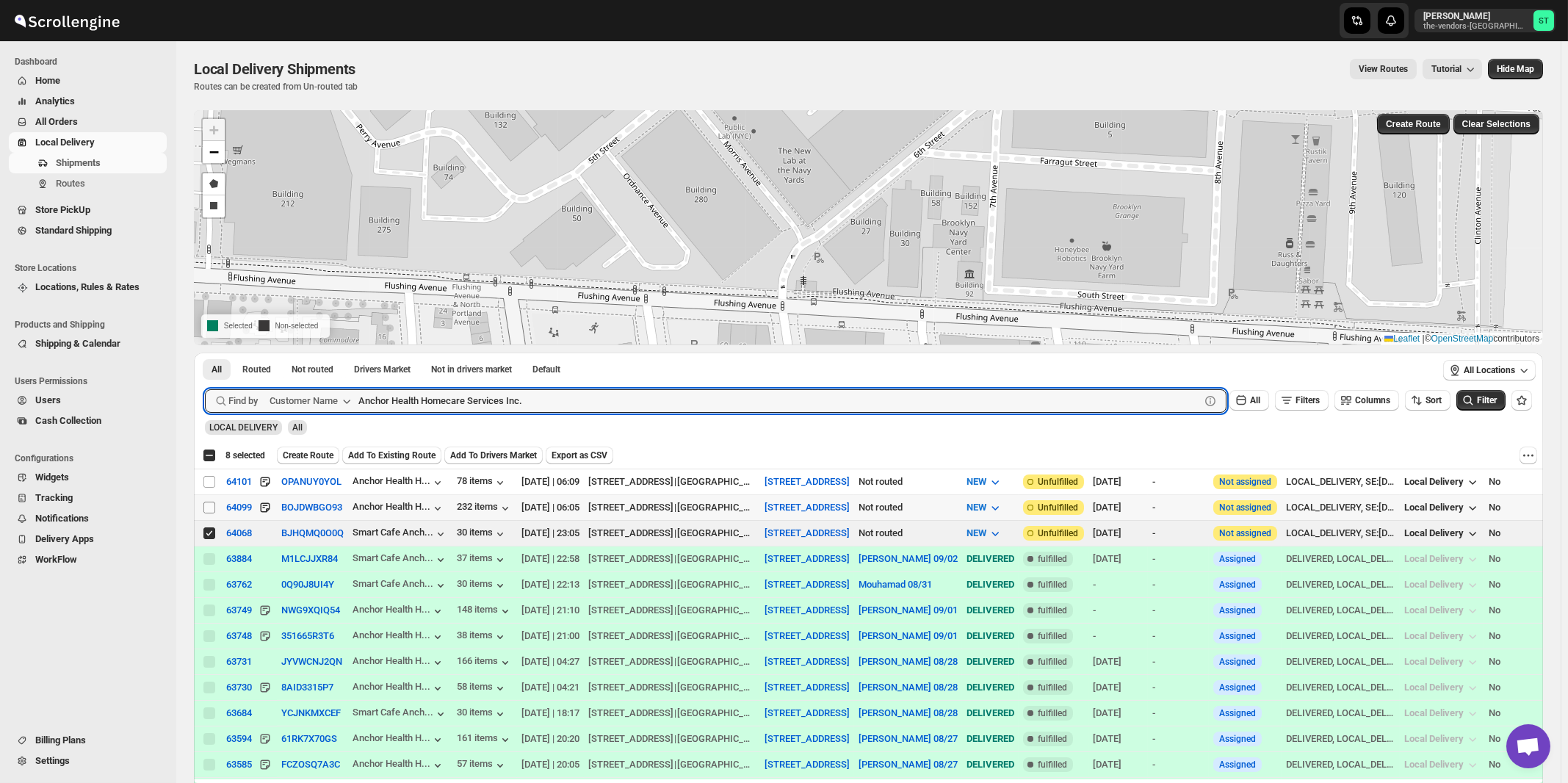
click at [209, 506] on input "Select shipment" at bounding box center [209, 506] width 12 height 12
checkbox input "true"
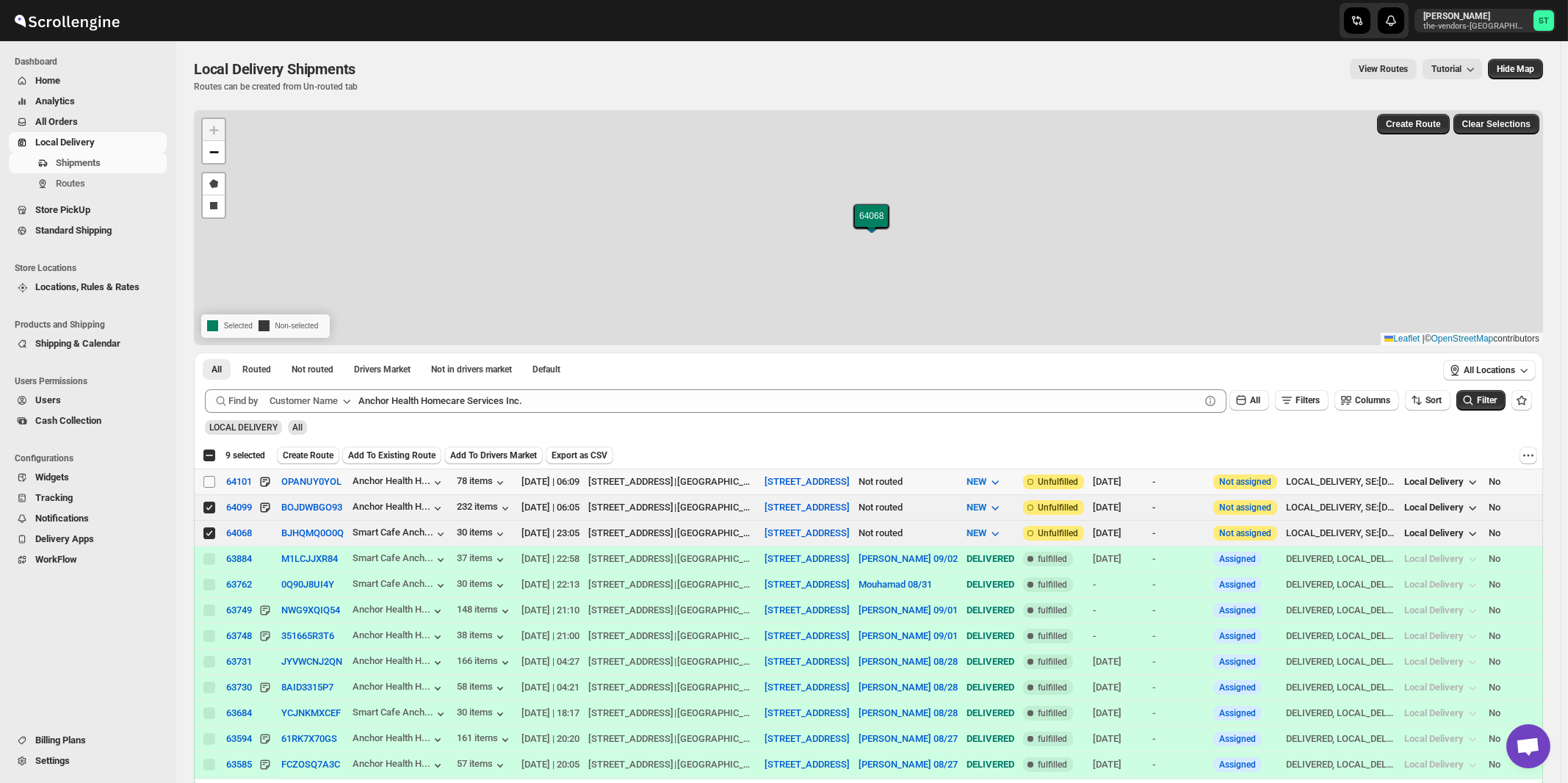
click at [209, 478] on input "Select shipment" at bounding box center [209, 481] width 12 height 12
checkbox input "true"
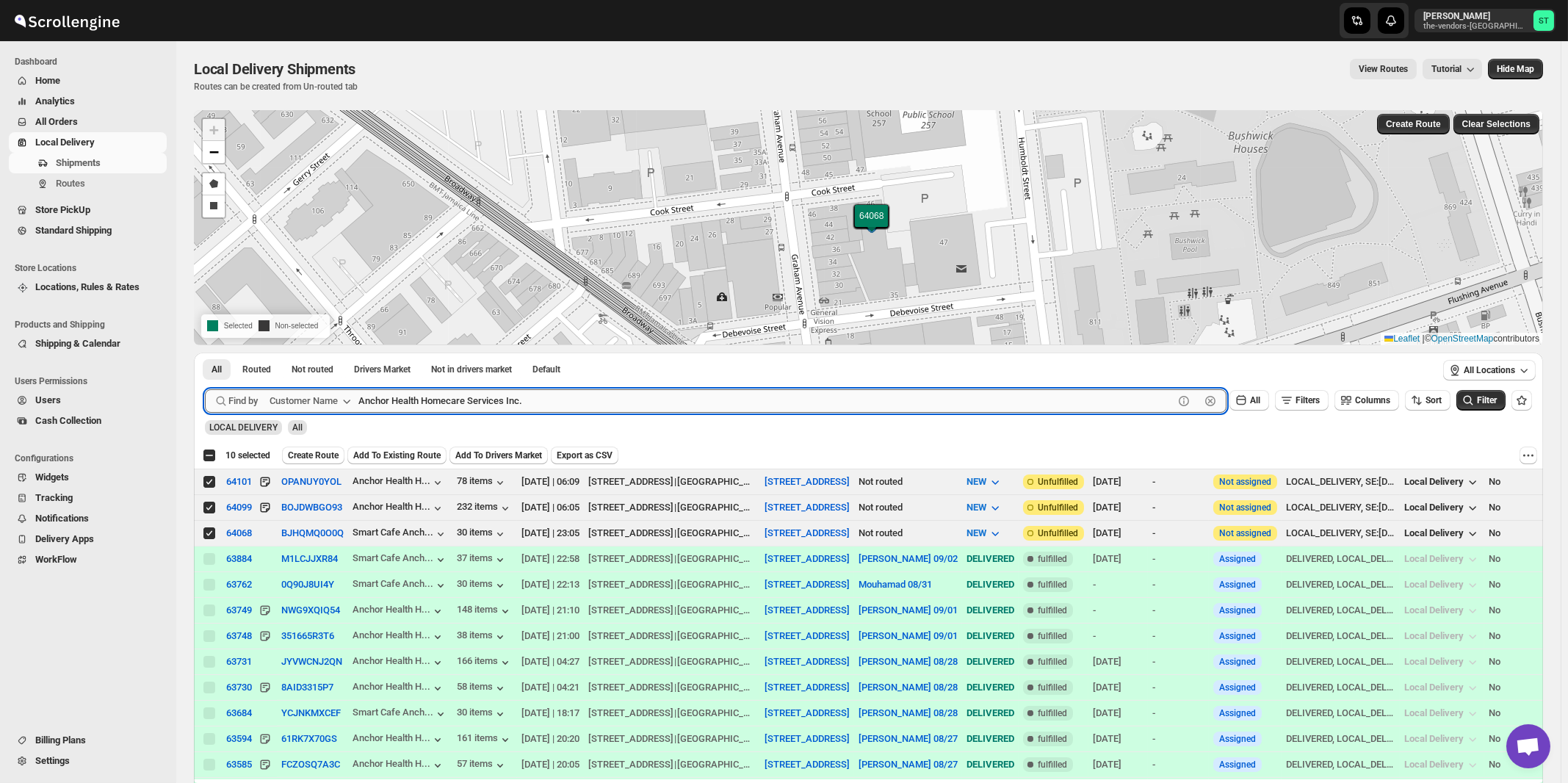
click at [618, 399] on input "Anchor Health Homecare Services Inc." at bounding box center [765, 401] width 815 height 23
paste input "Signature Management"
type input "Signature Management"
click at [205, 353] on button "Submit" at bounding box center [226, 360] width 42 height 15
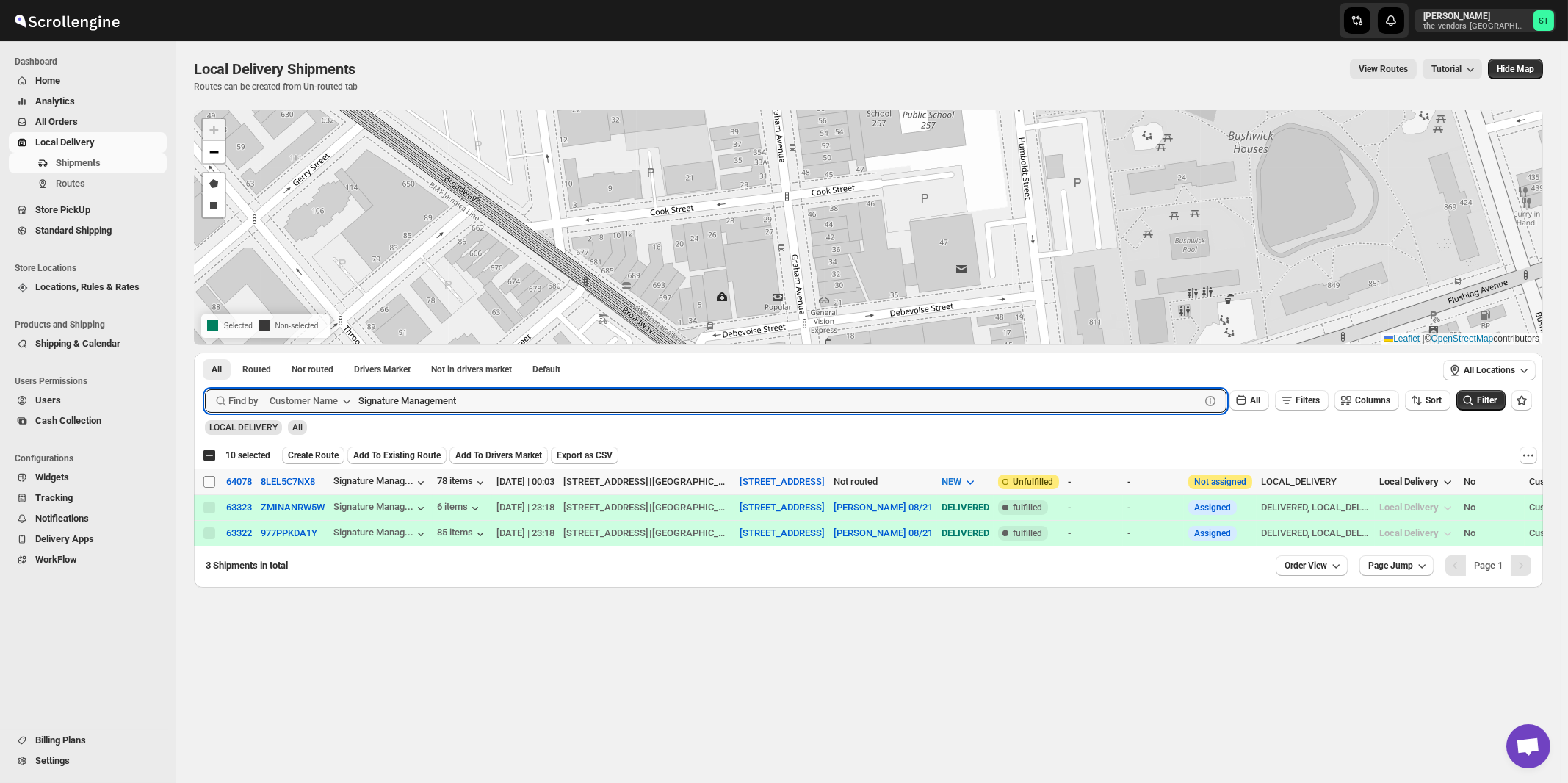
click at [212, 483] on input "Select shipment" at bounding box center [209, 481] width 12 height 12
checkbox input "true"
click at [468, 399] on input "Signature Management" at bounding box center [765, 401] width 815 height 23
paste input "Highstyle"
type input "Highstyle"
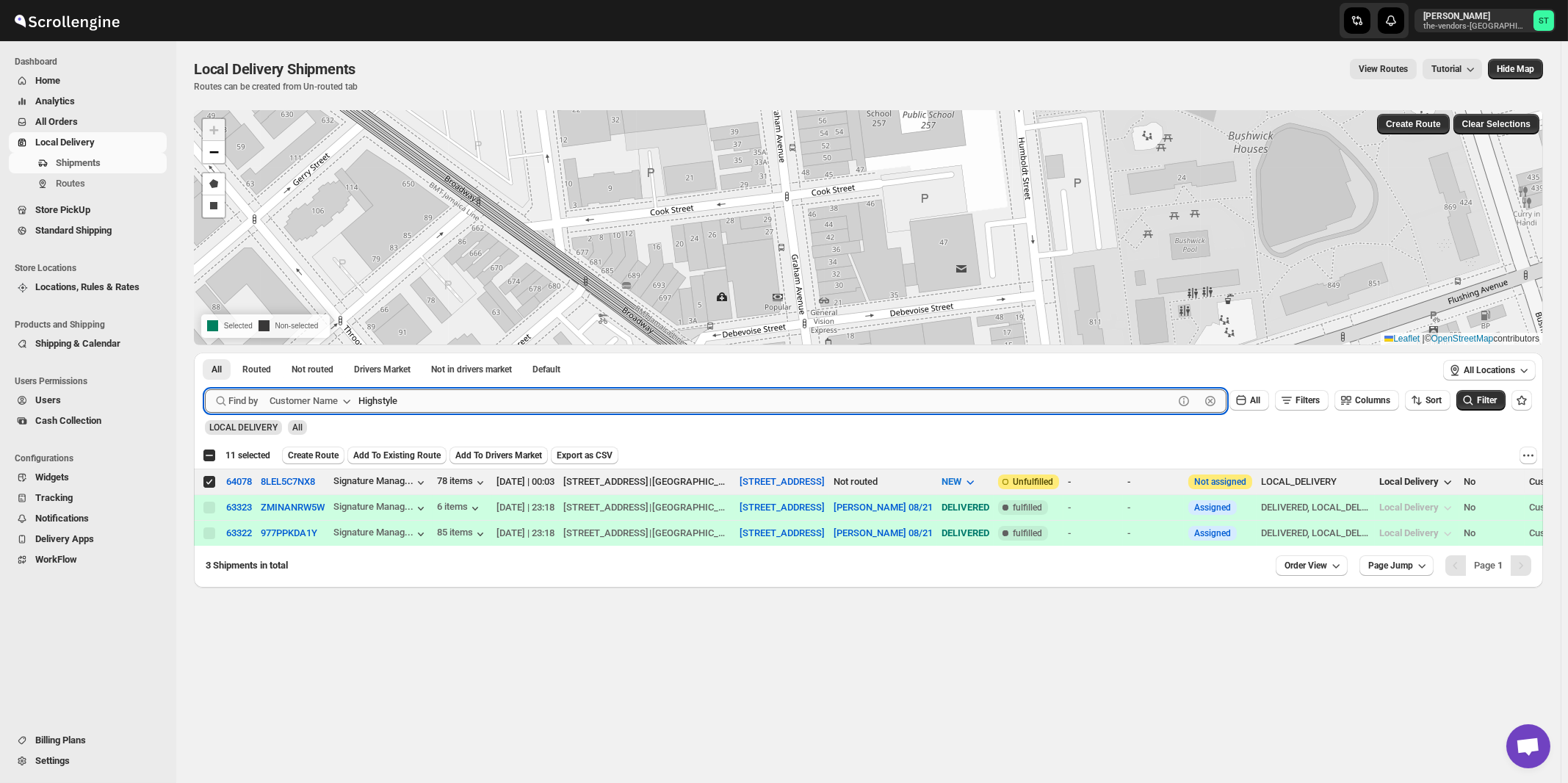
click at [205, 353] on button "Submit" at bounding box center [226, 360] width 42 height 15
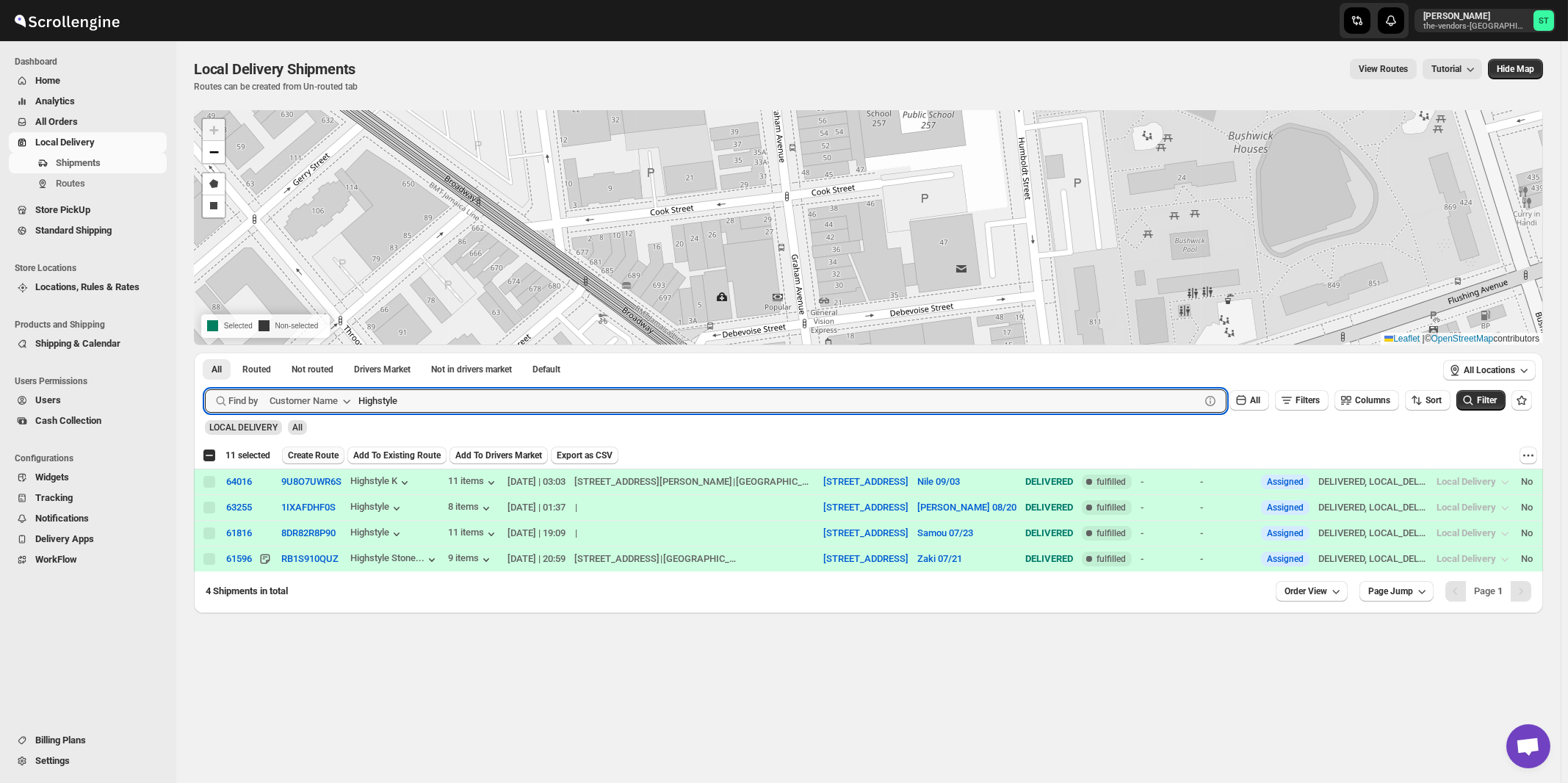
click at [310, 452] on span "Create Route" at bounding box center [313, 455] width 51 height 12
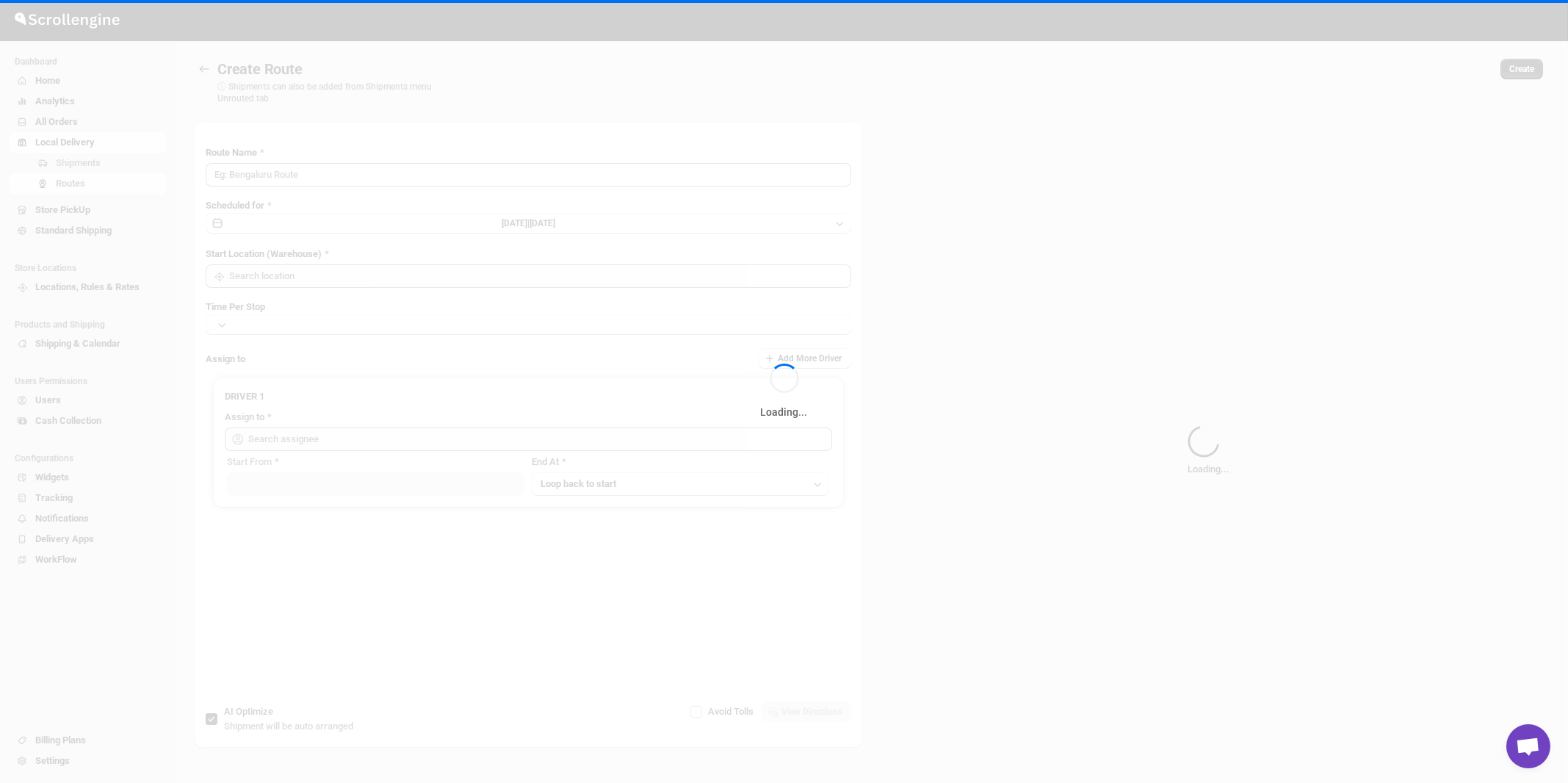
type input "Route - 04/09-1114"
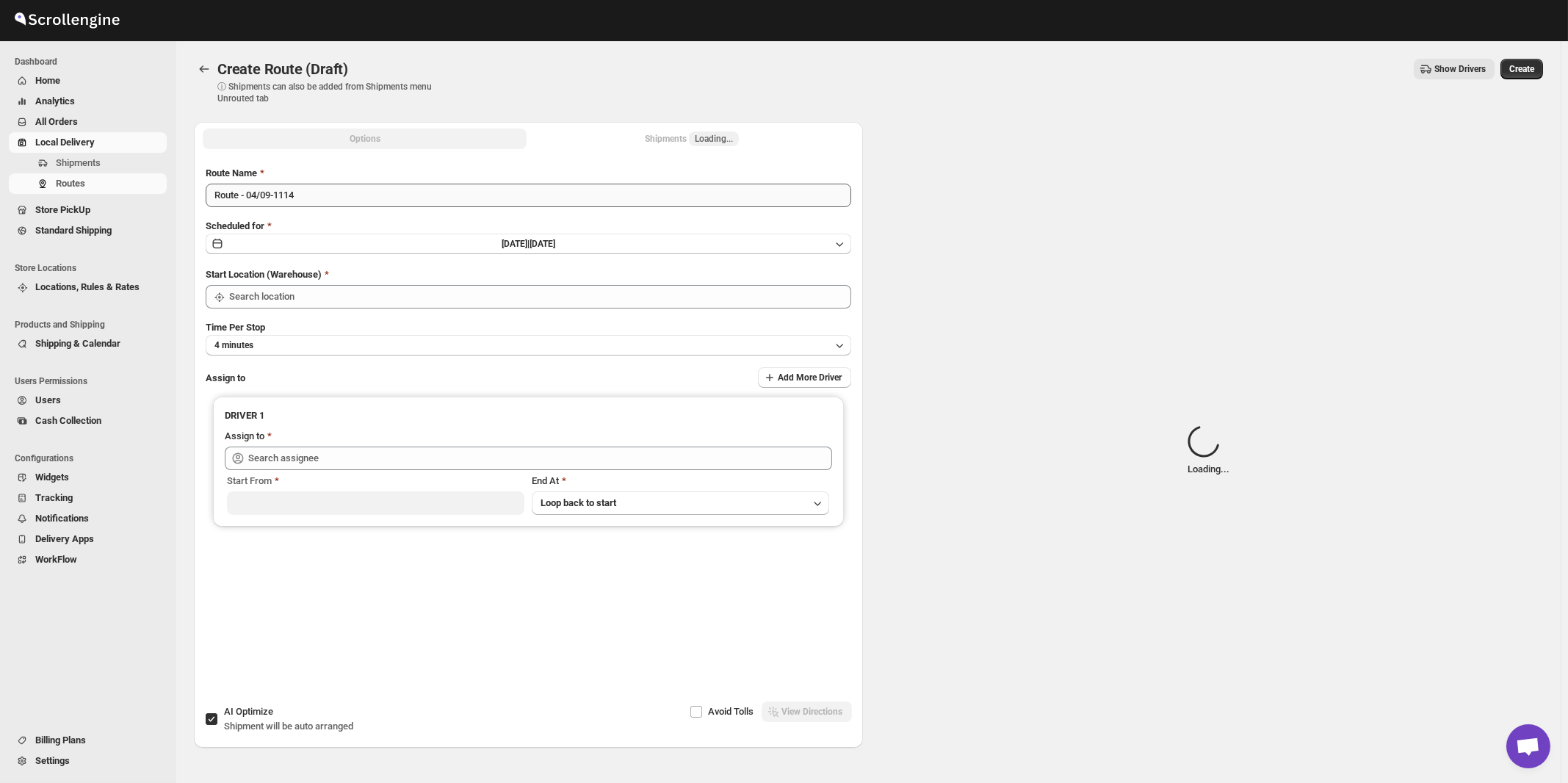
type input "[STREET_ADDRESS]"
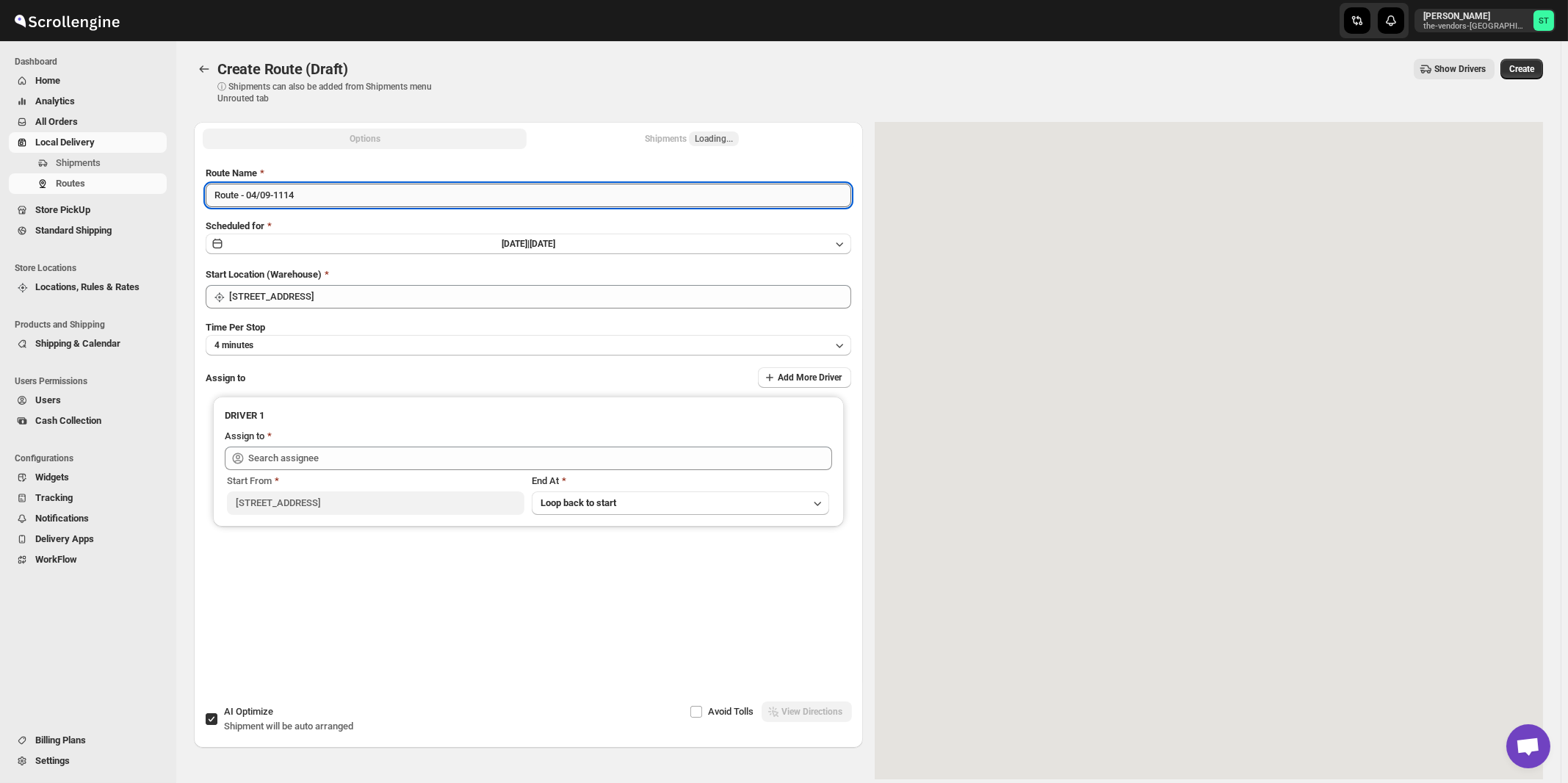
click at [437, 194] on input "Route - 04/09-1114" at bounding box center [528, 195] width 645 height 23
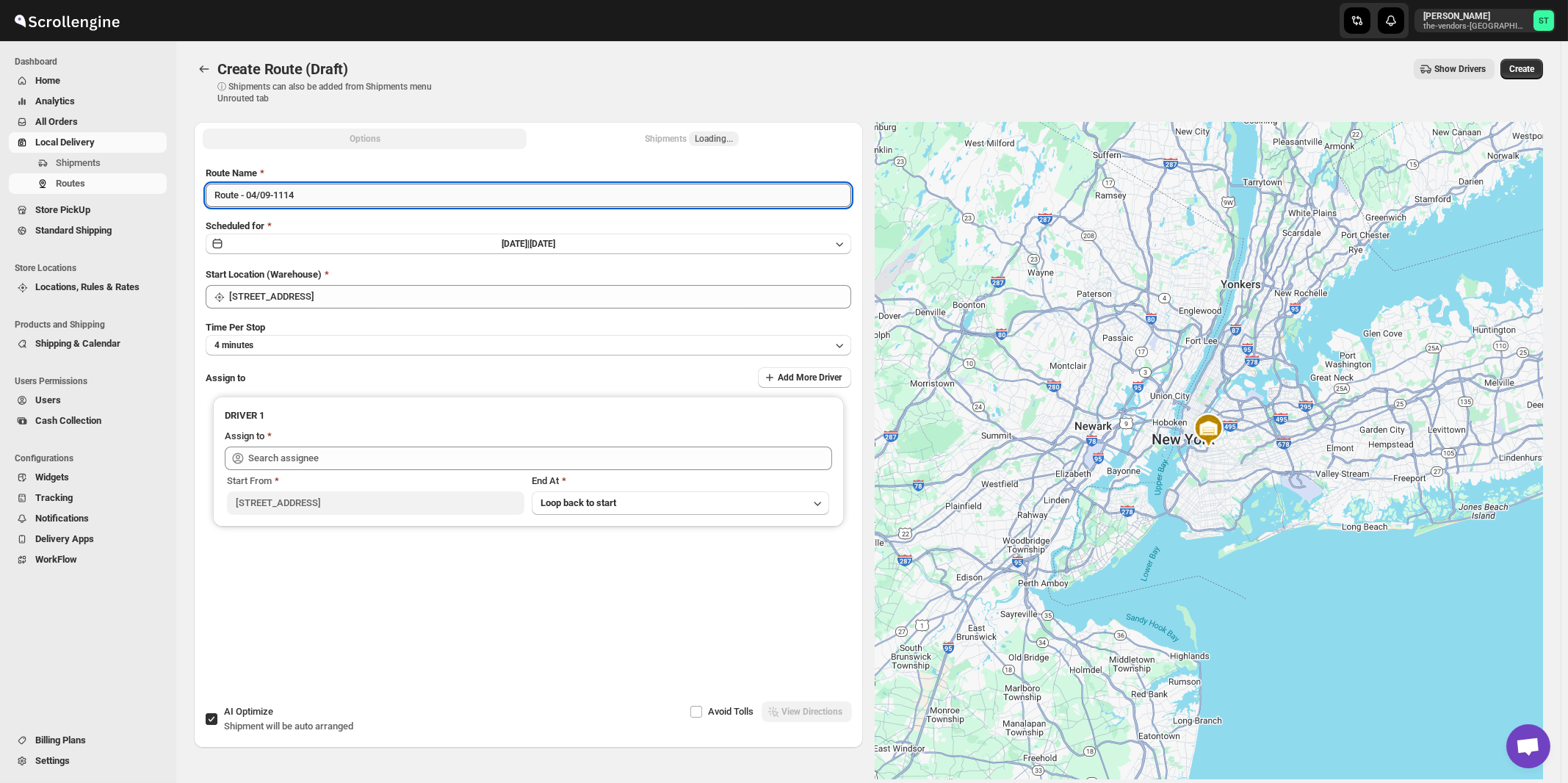
paste input "Milton"
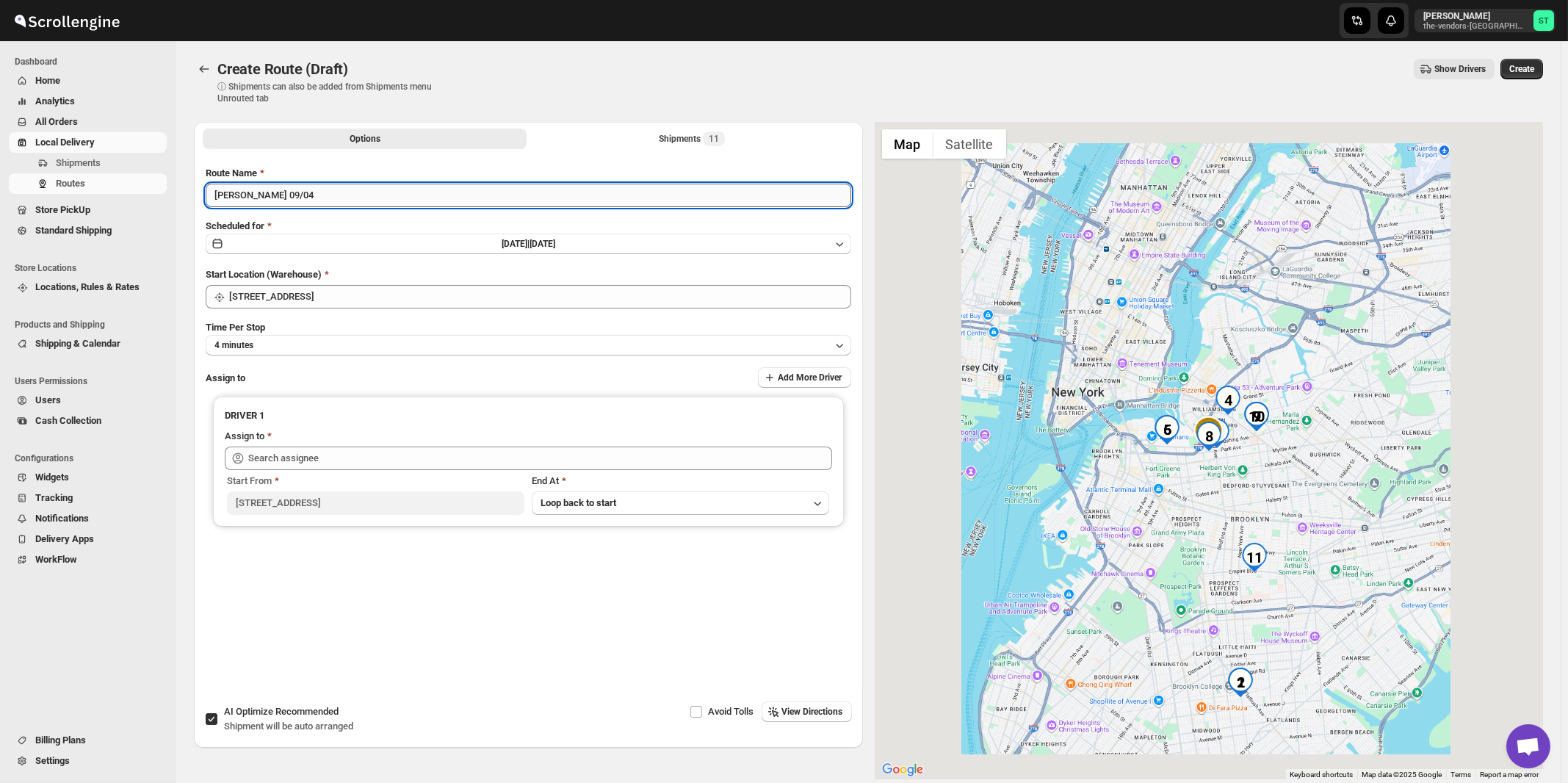
type input "[PERSON_NAME] 09/04"
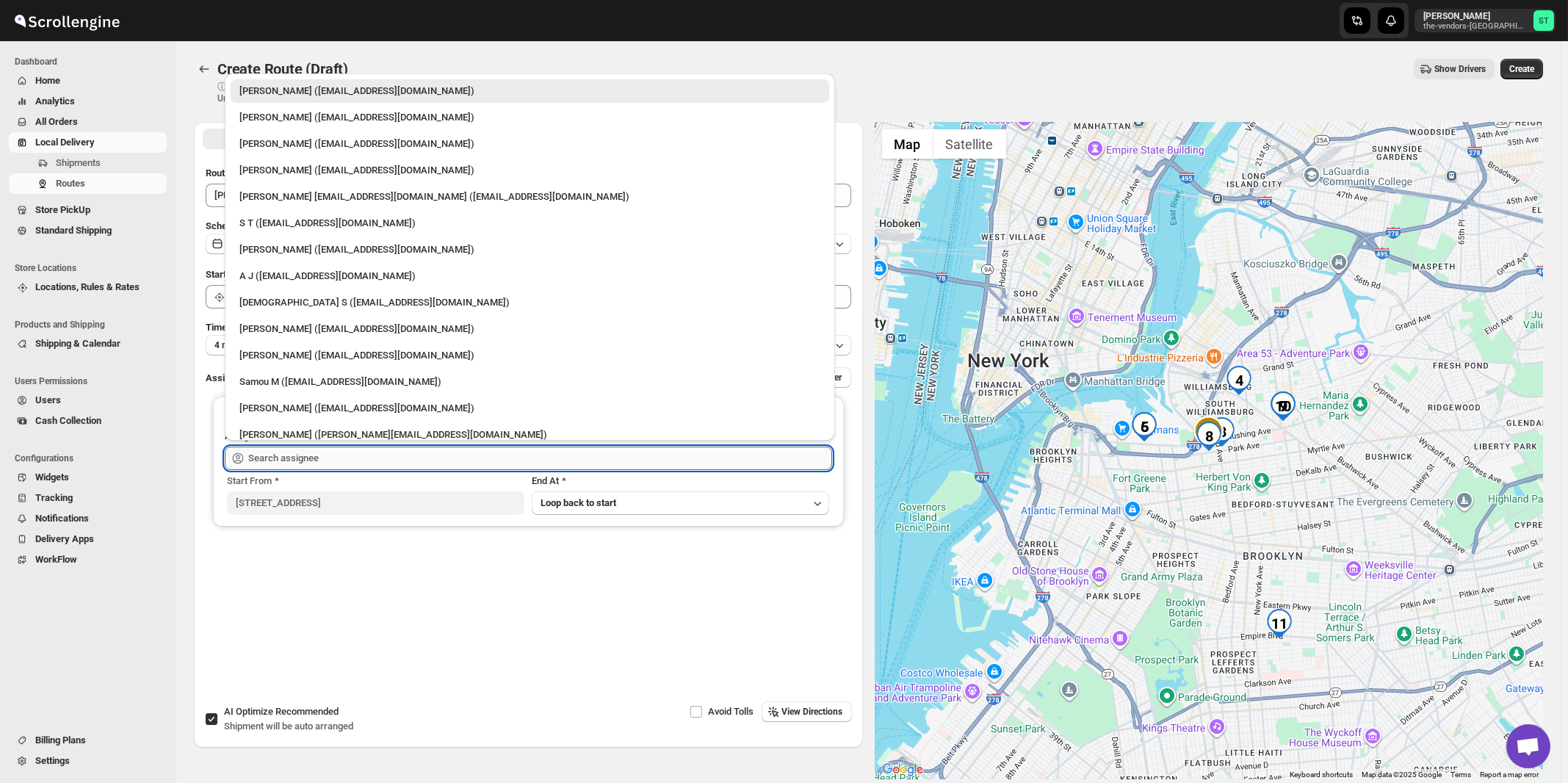
click at [358, 451] on input "text" at bounding box center [540, 458] width 584 height 23
click at [272, 119] on div "[PERSON_NAME] ([EMAIL_ADDRESS][DOMAIN_NAME])" at bounding box center [529, 117] width 581 height 14
type input "[PERSON_NAME] ([EMAIL_ADDRESS][DOMAIN_NAME])"
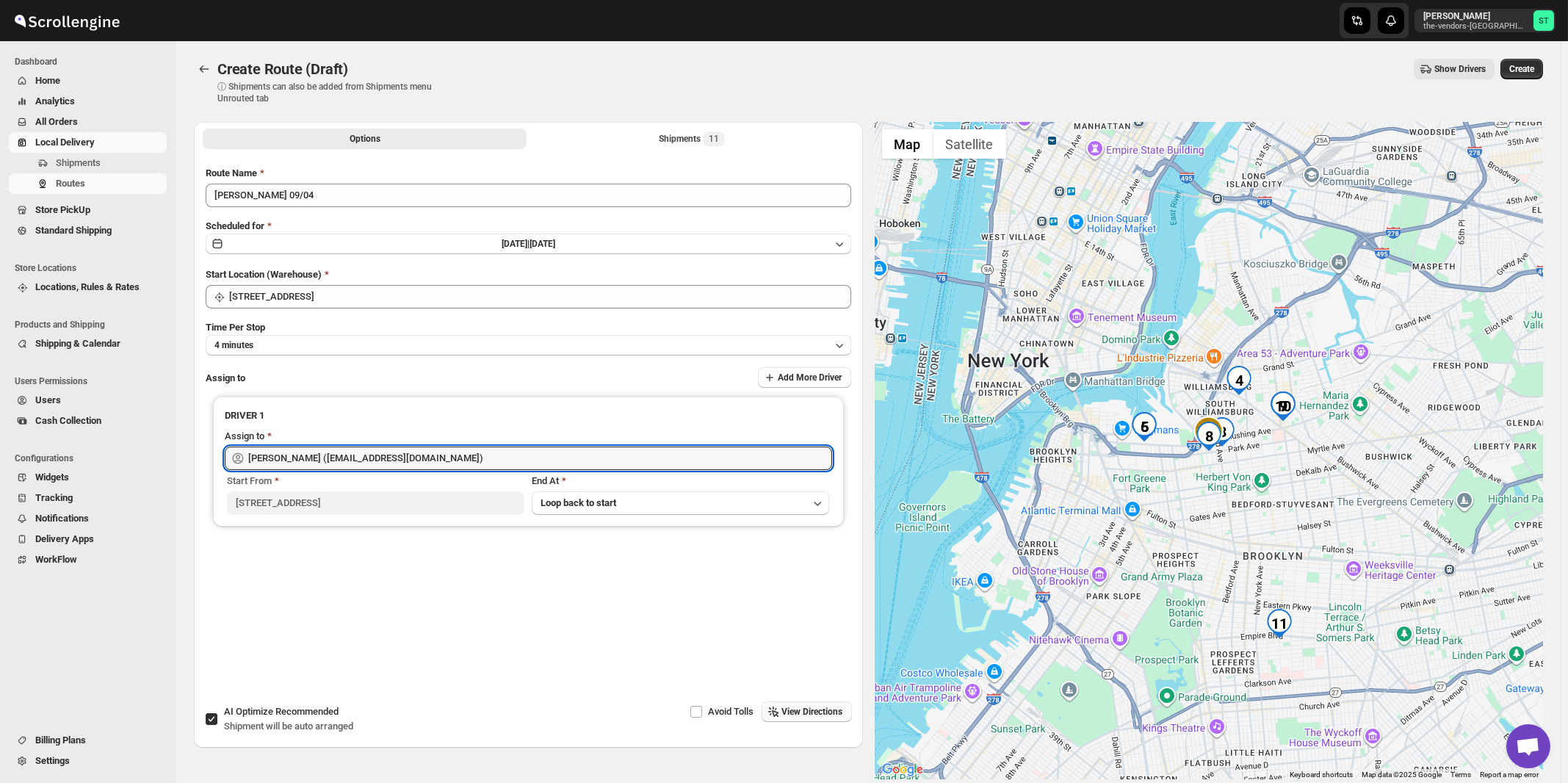
click at [812, 709] on span "View Directions" at bounding box center [813, 711] width 61 height 12
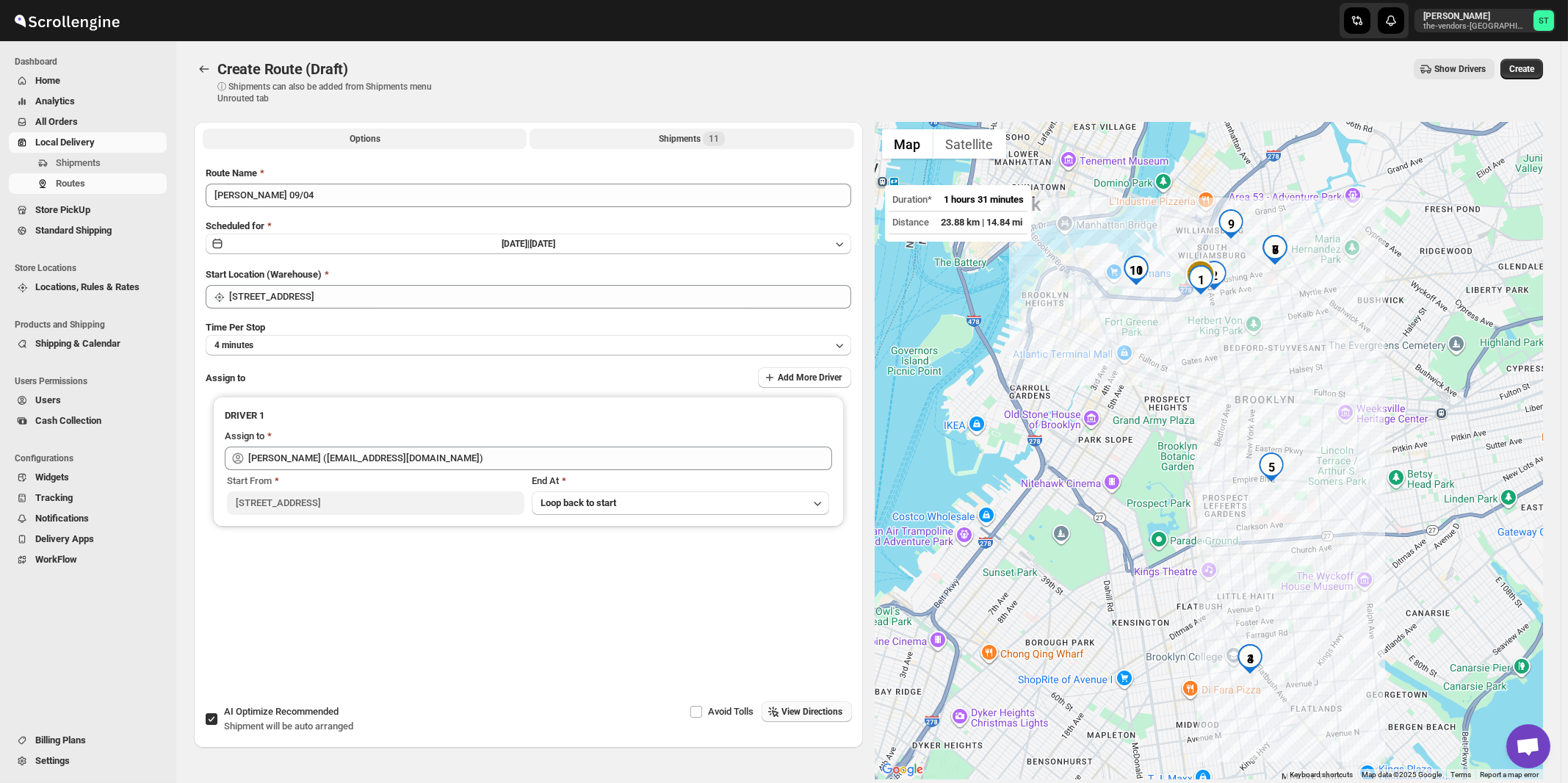
click at [695, 140] on div "Shipments 11" at bounding box center [692, 139] width 66 height 14
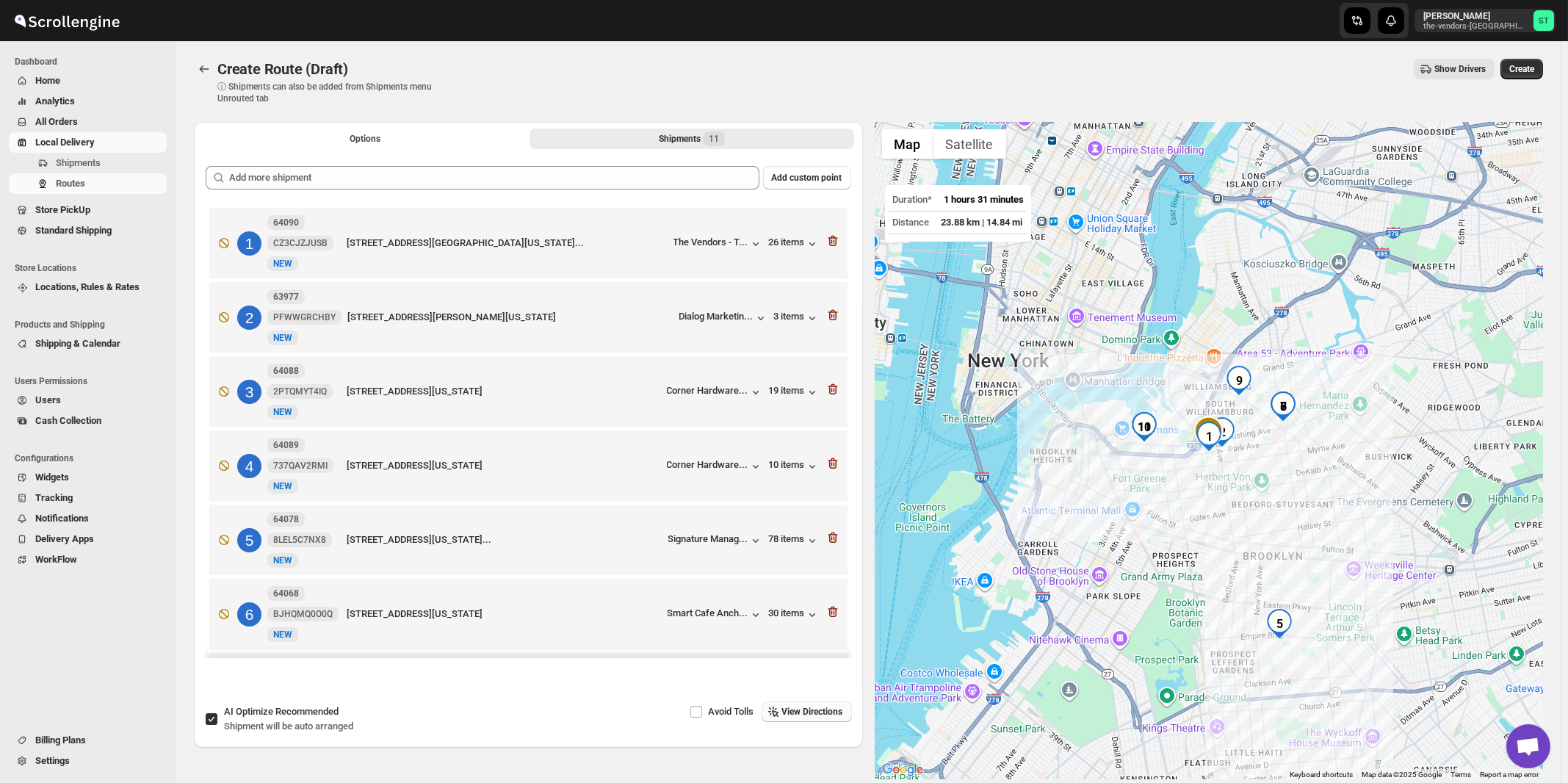
click at [296, 714] on span "Recommended" at bounding box center [307, 711] width 64 height 11
click at [217, 714] on input "AI Optimize Recommended Shipment will be auto arranged" at bounding box center [211, 719] width 12 height 12
checkbox input "false"
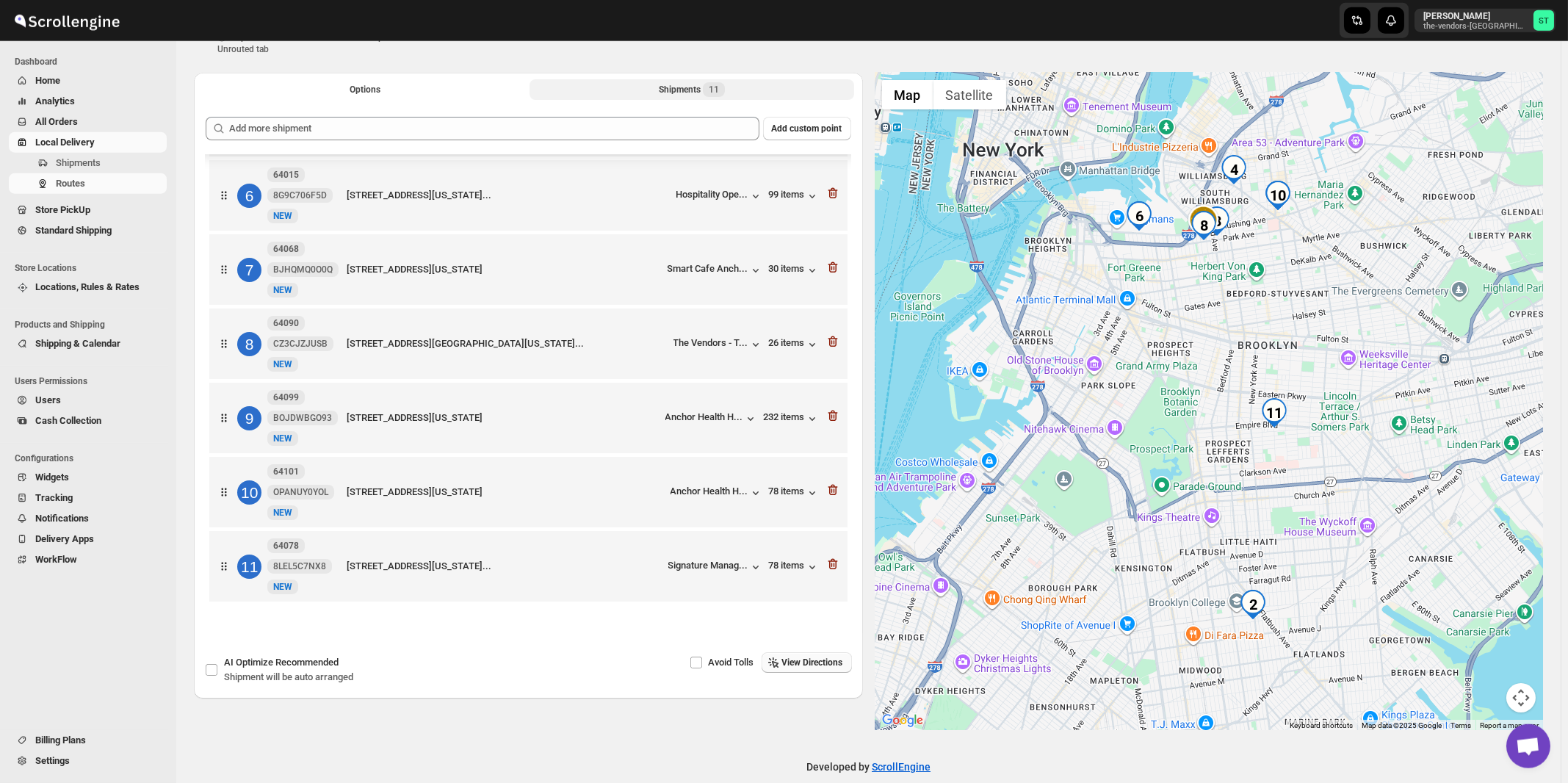
scroll to position [69, 0]
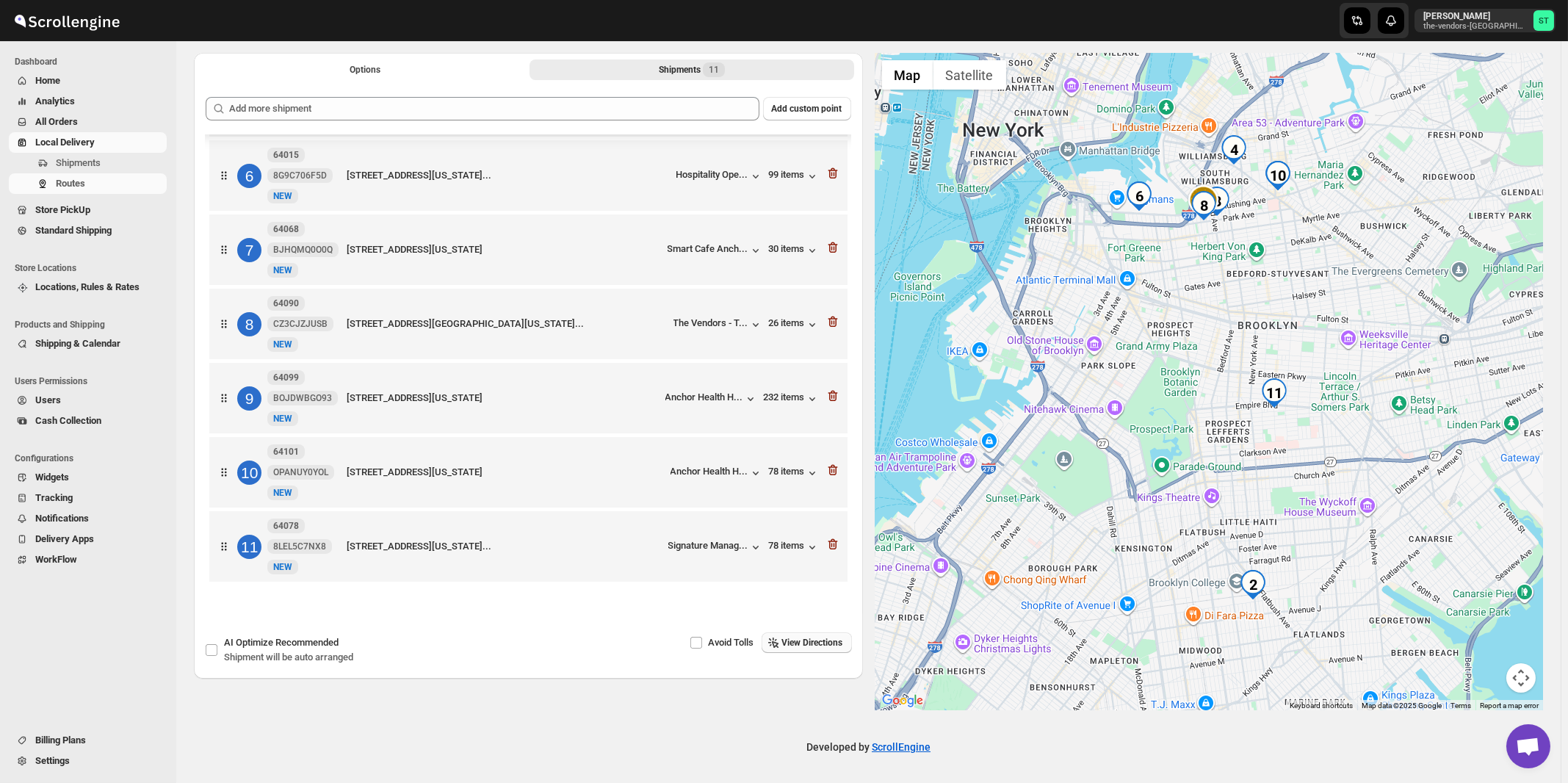
click at [814, 645] on span "View Directions" at bounding box center [813, 642] width 61 height 12
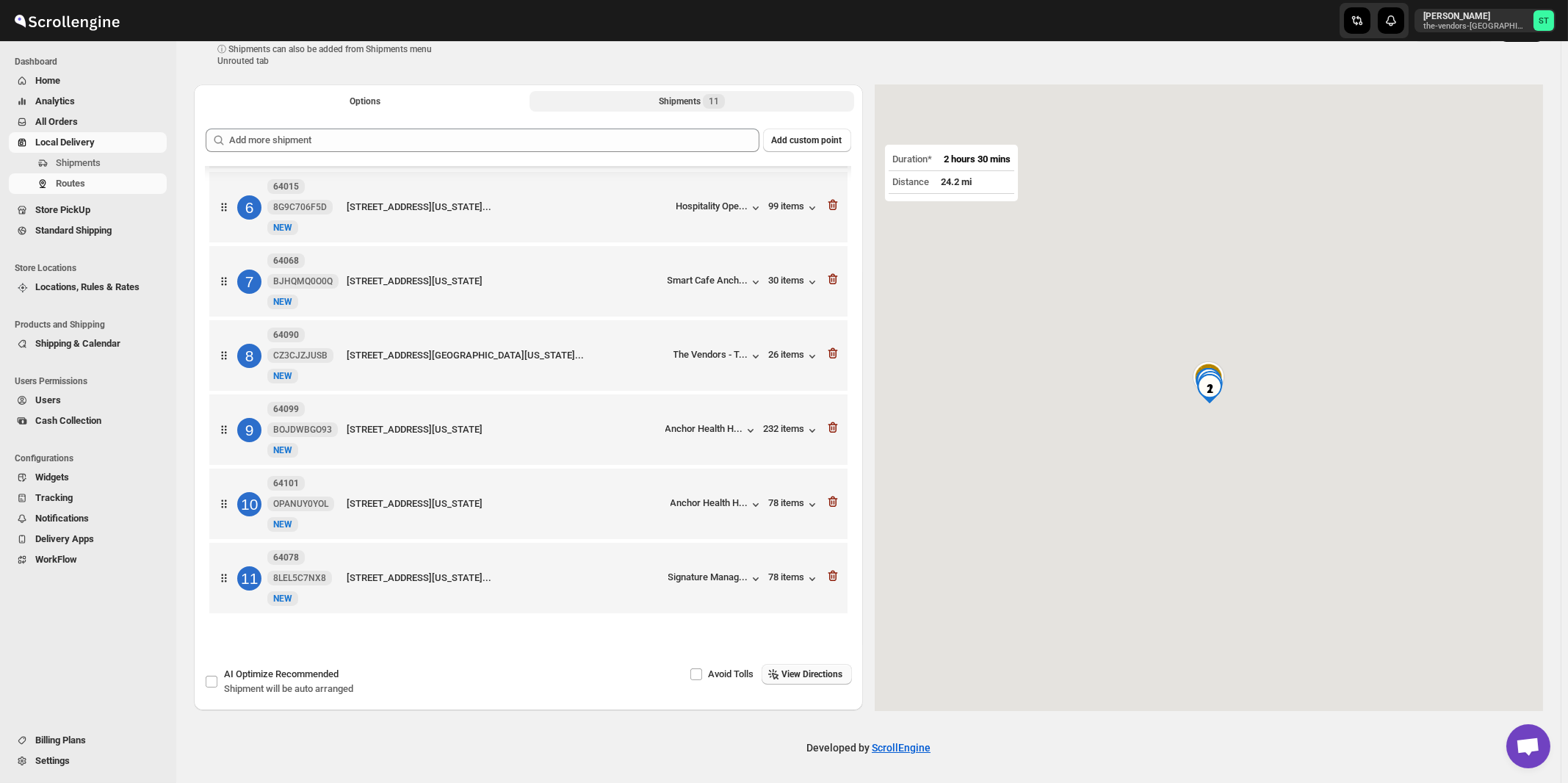
scroll to position [0, 0]
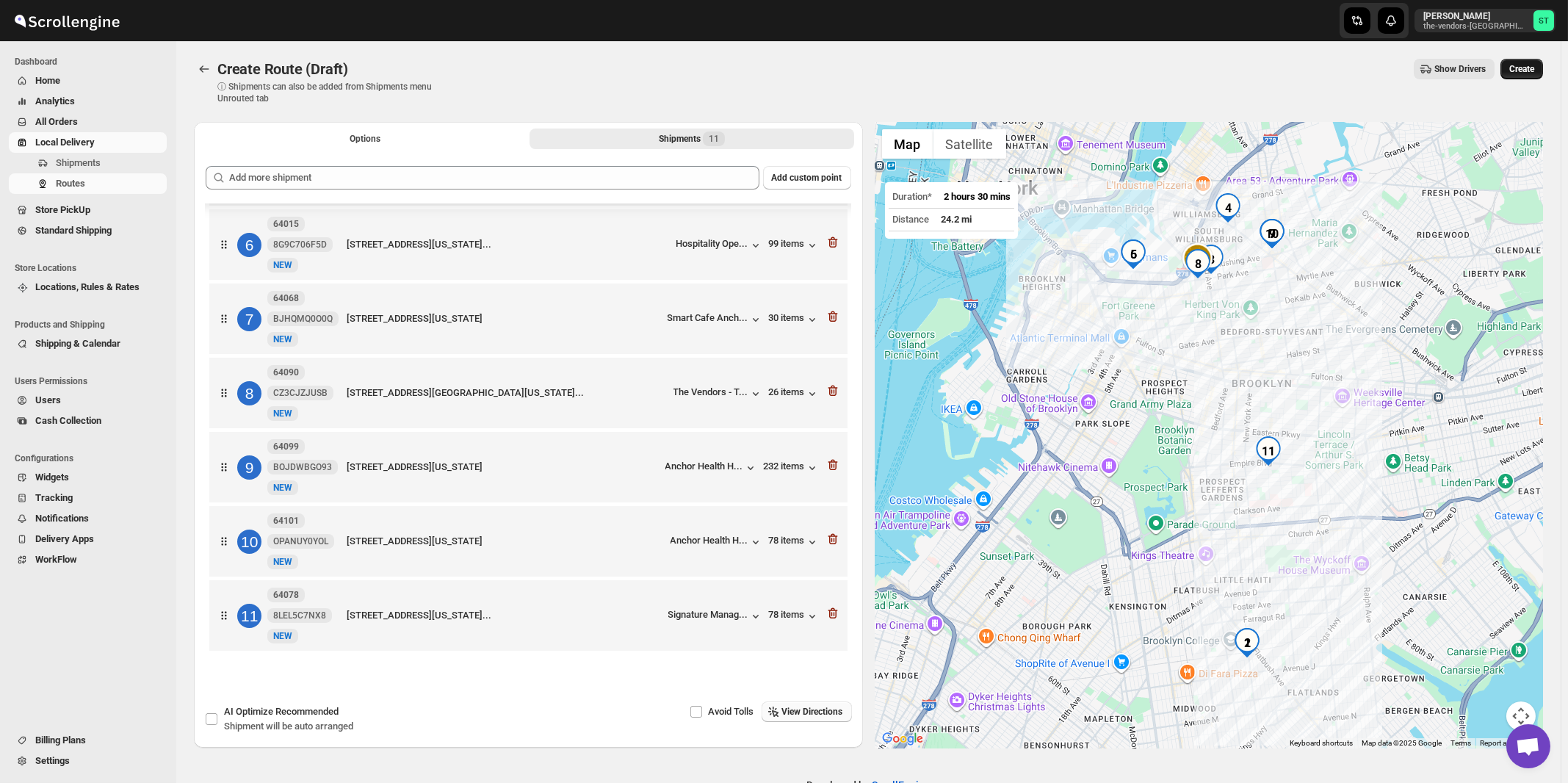
click at [1534, 69] on span "Create" at bounding box center [1521, 69] width 25 height 12
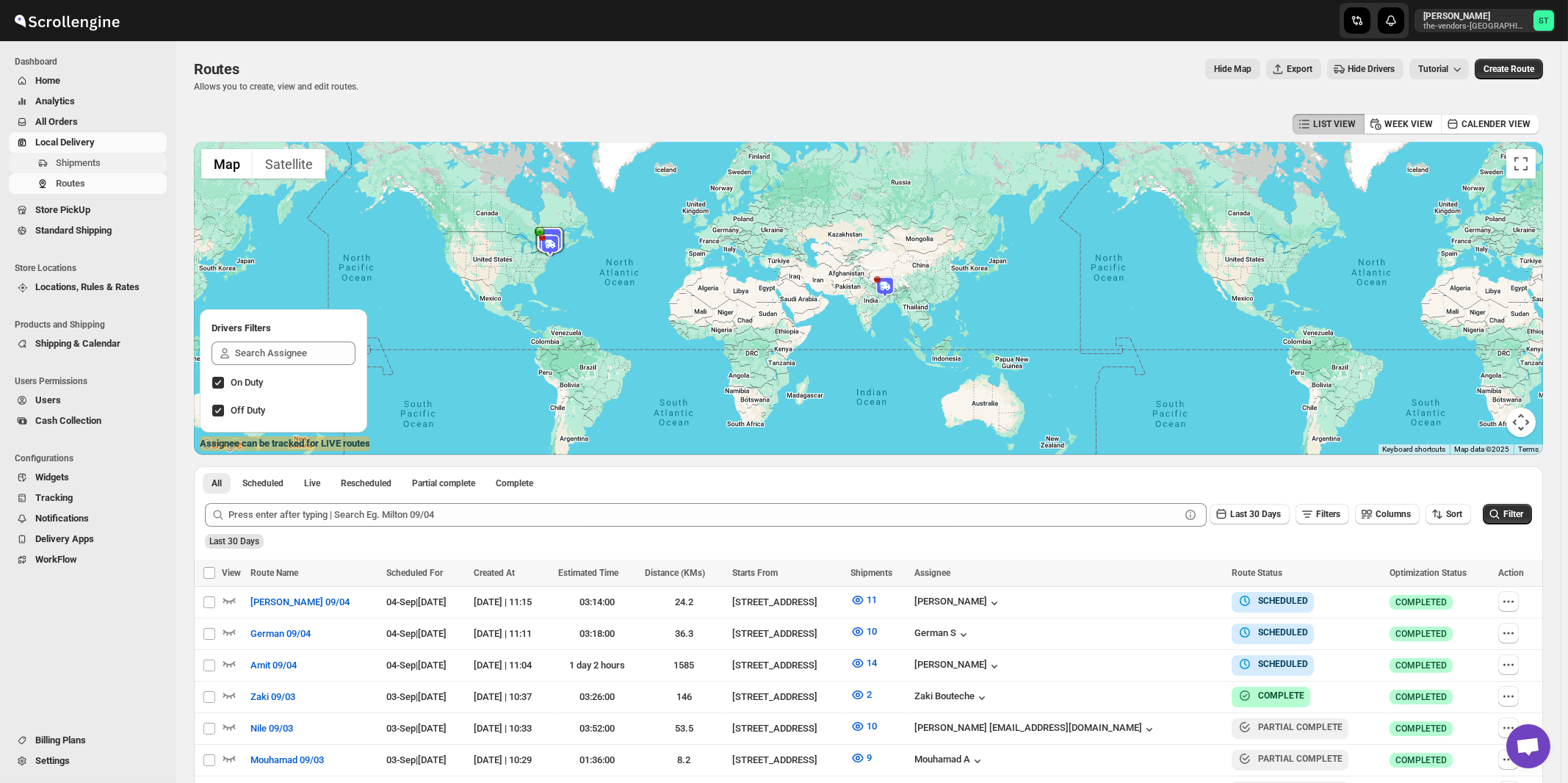
click at [74, 162] on span "Shipments" at bounding box center [78, 163] width 45 height 11
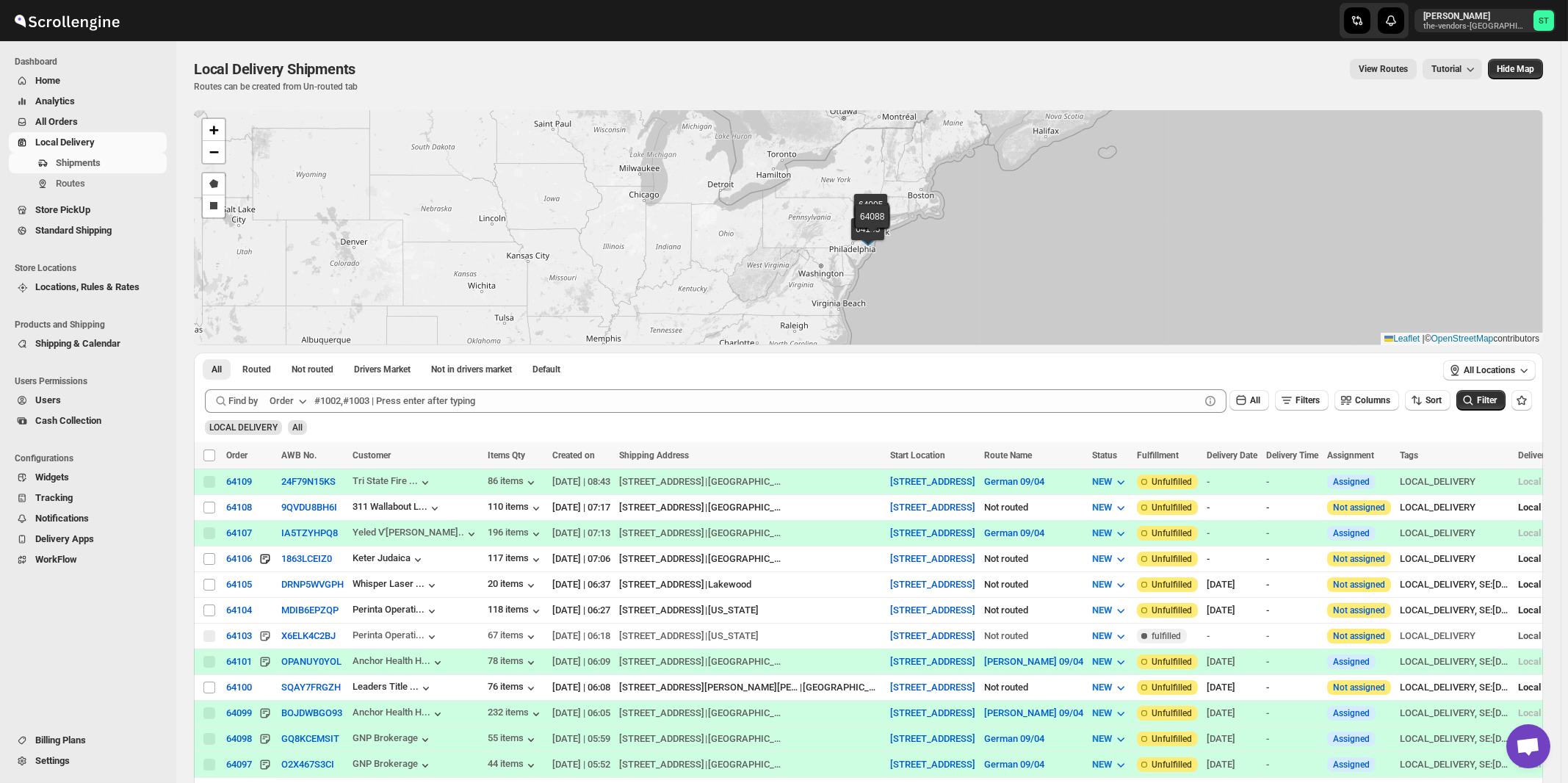
click at [288, 399] on div "Order" at bounding box center [281, 401] width 24 height 14
click at [288, 506] on div "Customer Name" at bounding box center [290, 510] width 67 height 14
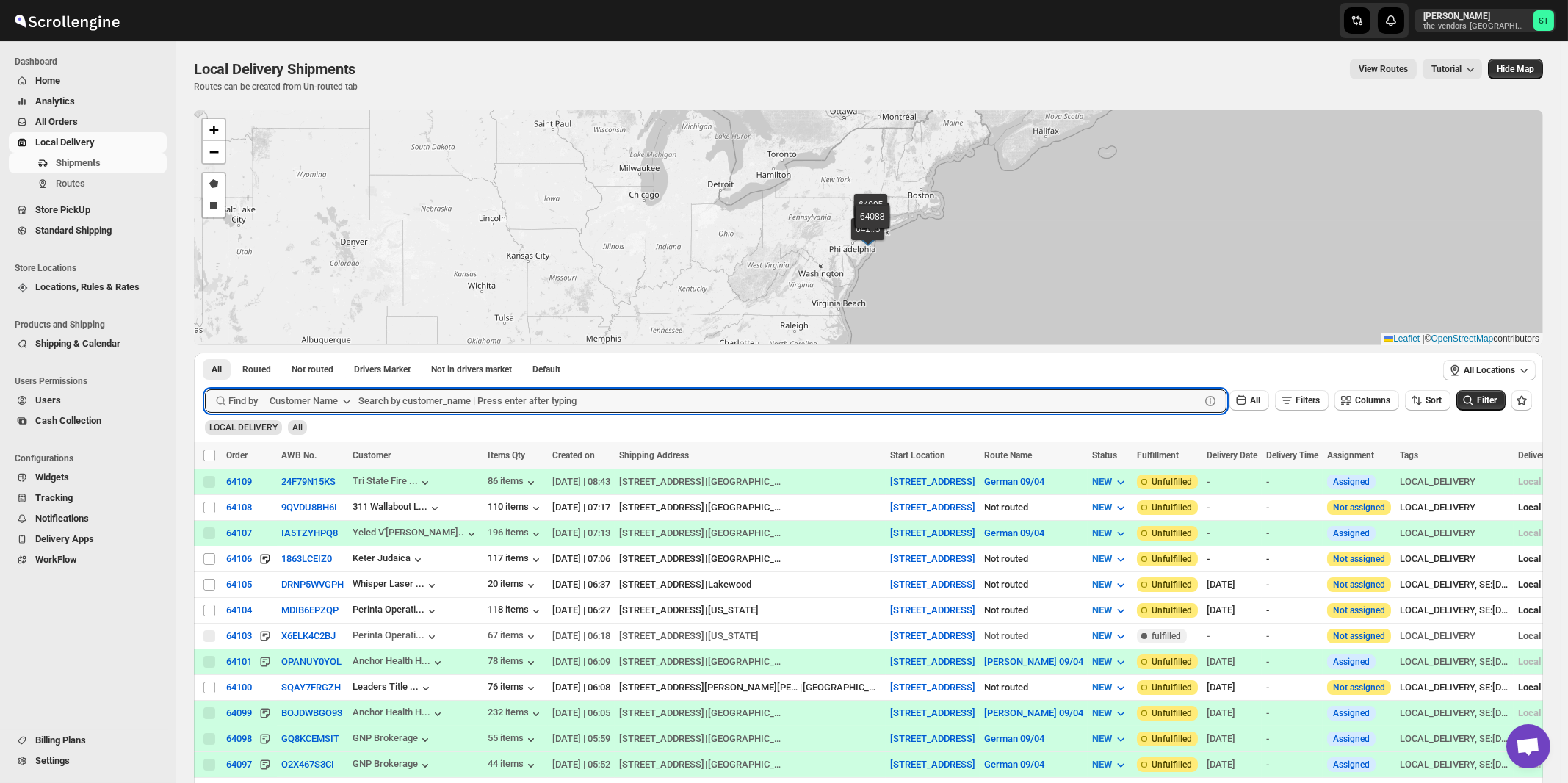
paste input "311 Wallabout LLC"
type input "311 Wallabout LLC"
click at [205, 353] on button "Submit" at bounding box center [226, 360] width 42 height 15
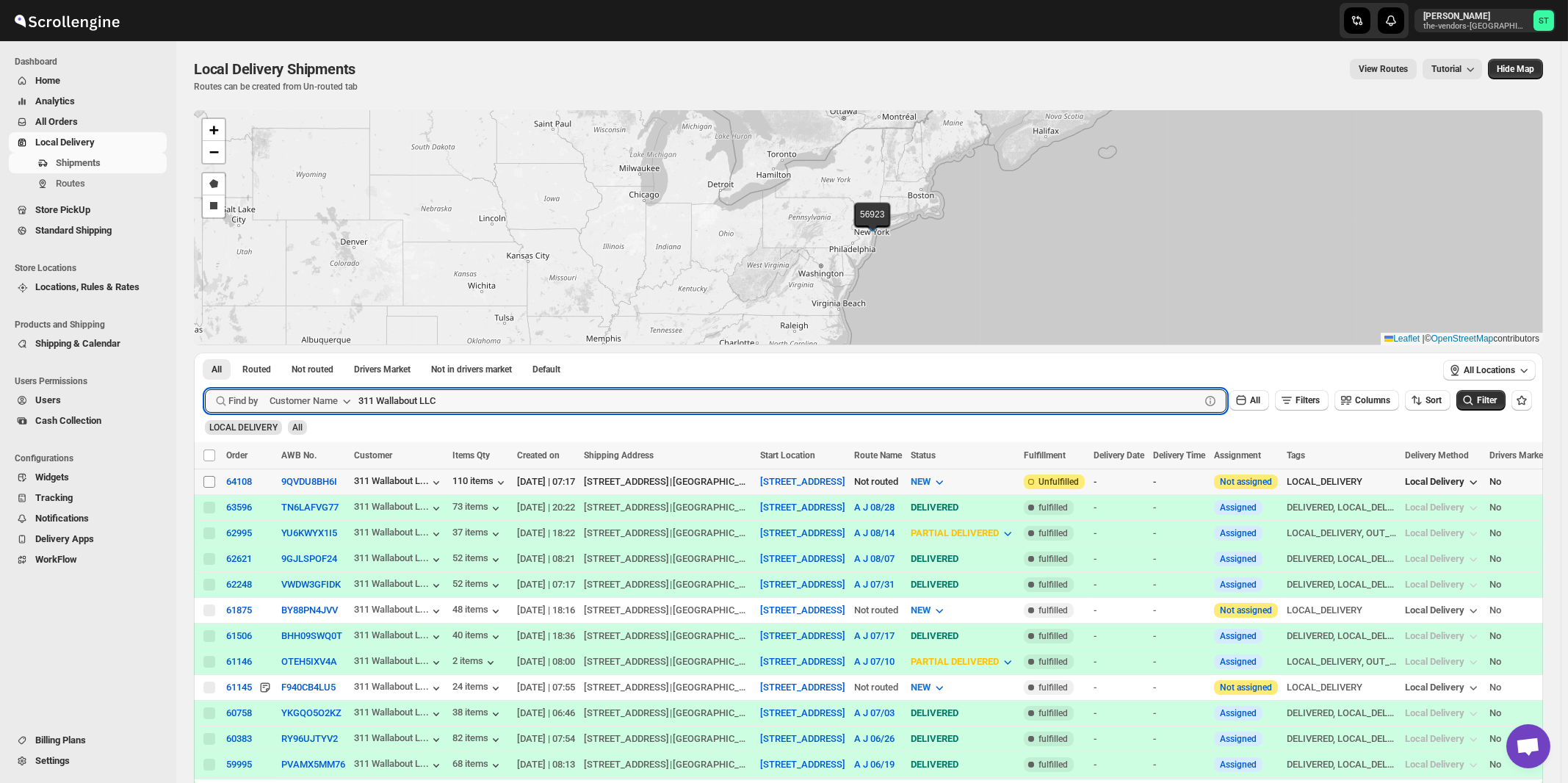
click at [210, 481] on input "Select shipment" at bounding box center [209, 481] width 12 height 12
checkbox input "true"
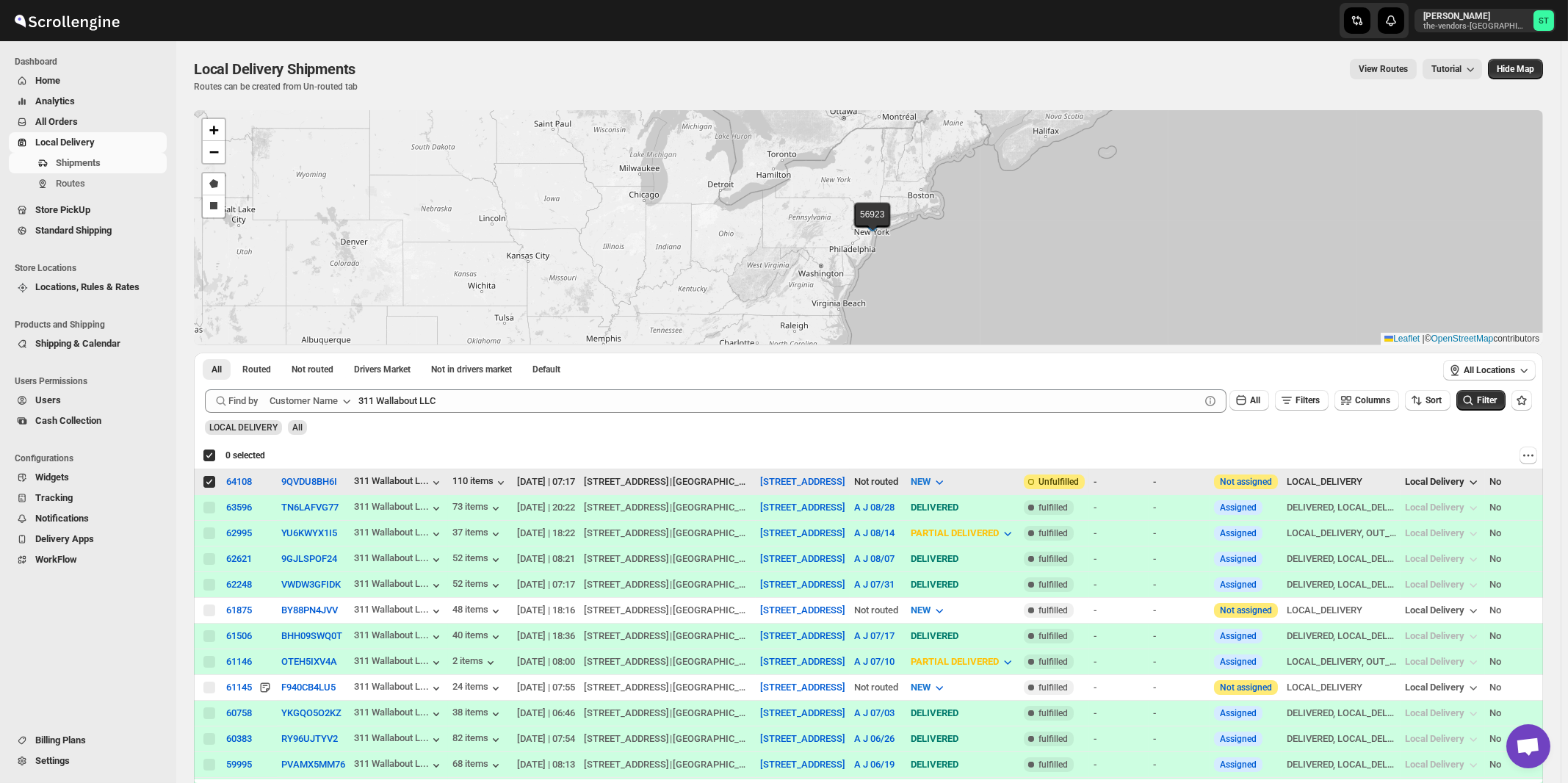
checkbox input "true"
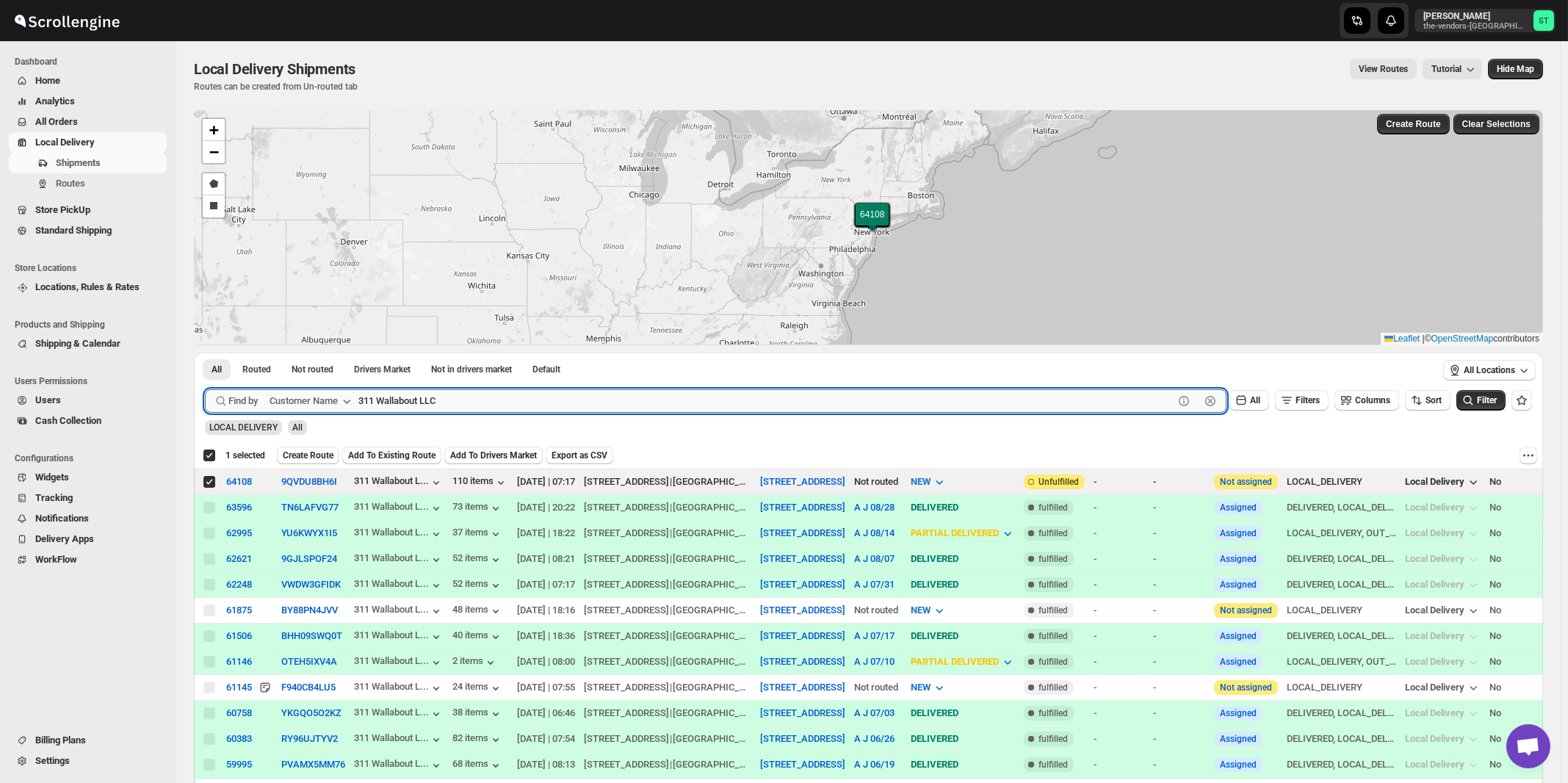
click at [535, 401] on input "311 Wallabout LLC" at bounding box center [765, 401] width 815 height 23
paste input "Spectrum Medical Management Ground Floor"
type input "Spectrum Medical Management Ground Floor"
click at [205, 353] on button "Submit" at bounding box center [226, 360] width 42 height 15
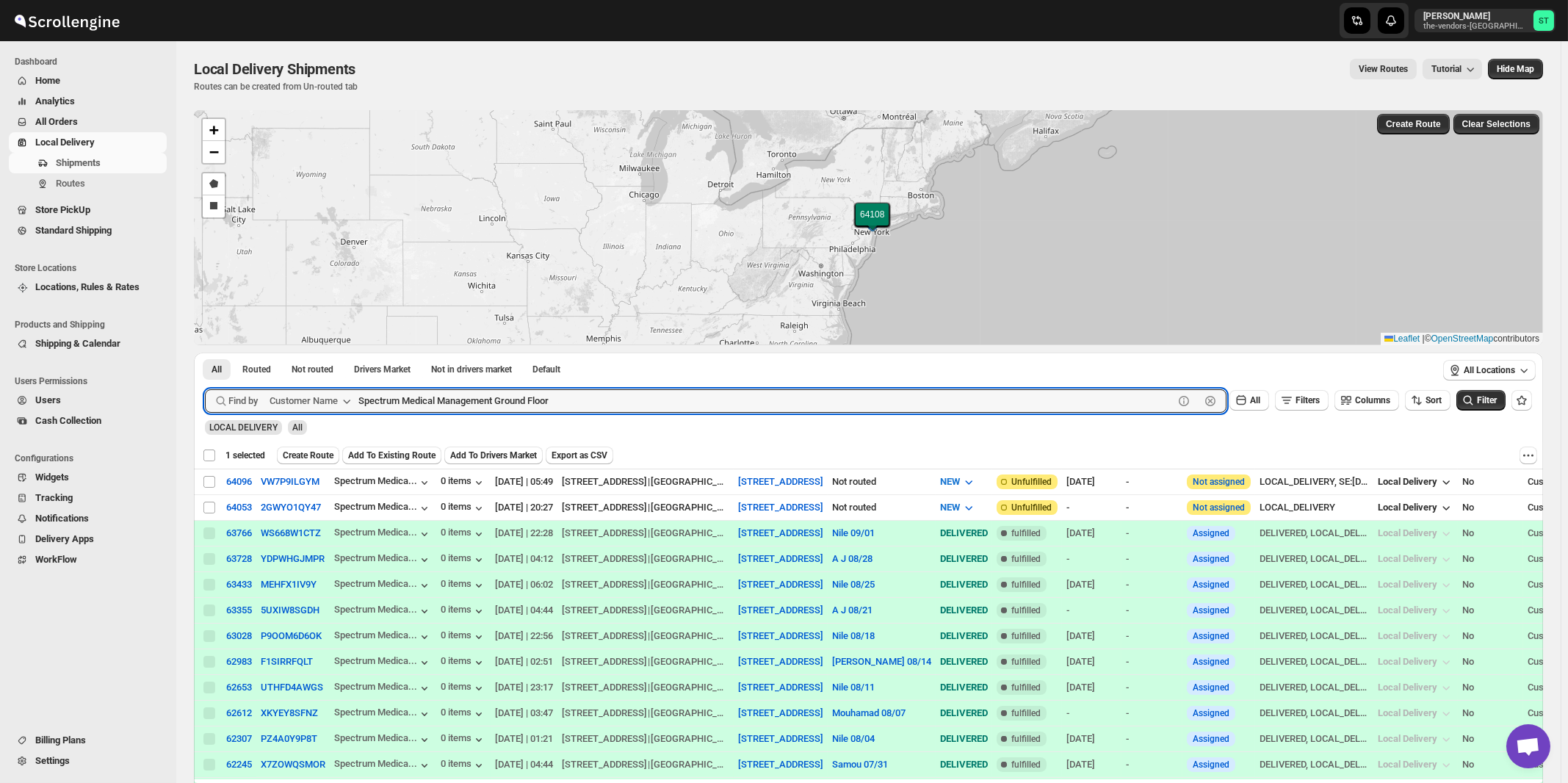
checkbox input "false"
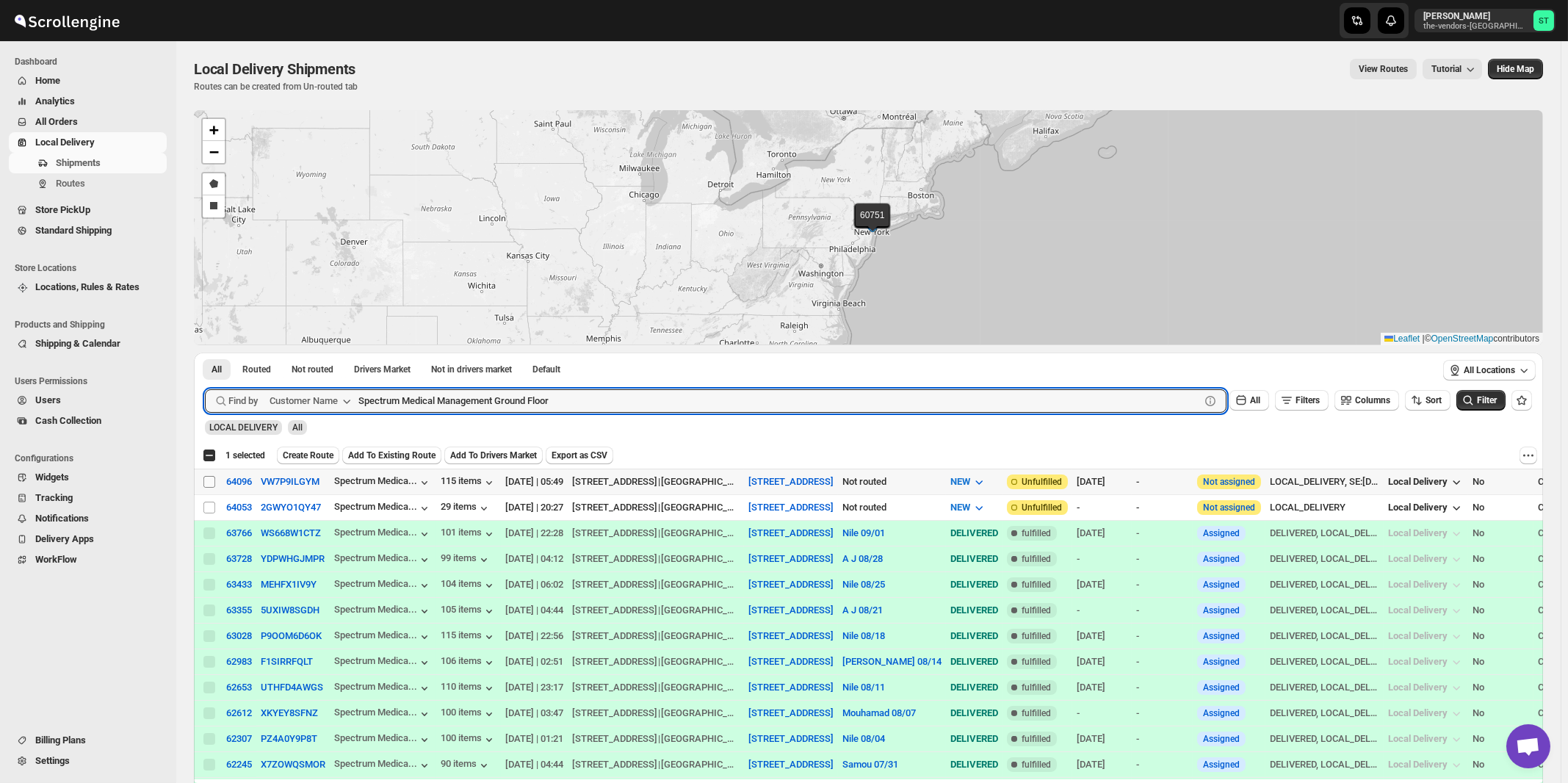
click at [207, 479] on input "Select shipment" at bounding box center [209, 481] width 12 height 12
checkbox input "true"
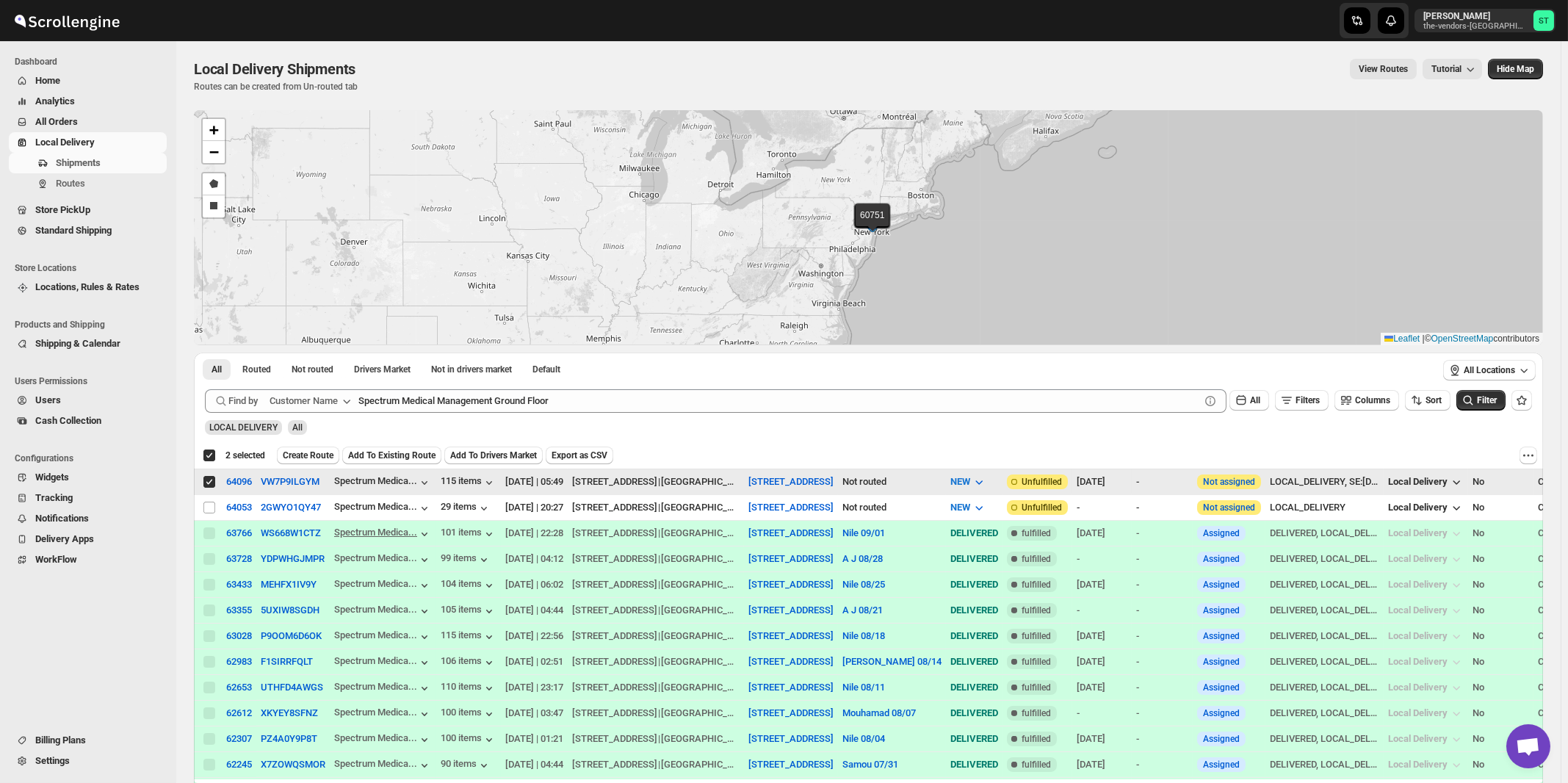
checkbox input "true"
click at [207, 481] on input "Select shipment" at bounding box center [209, 481] width 12 height 12
checkbox input "false"
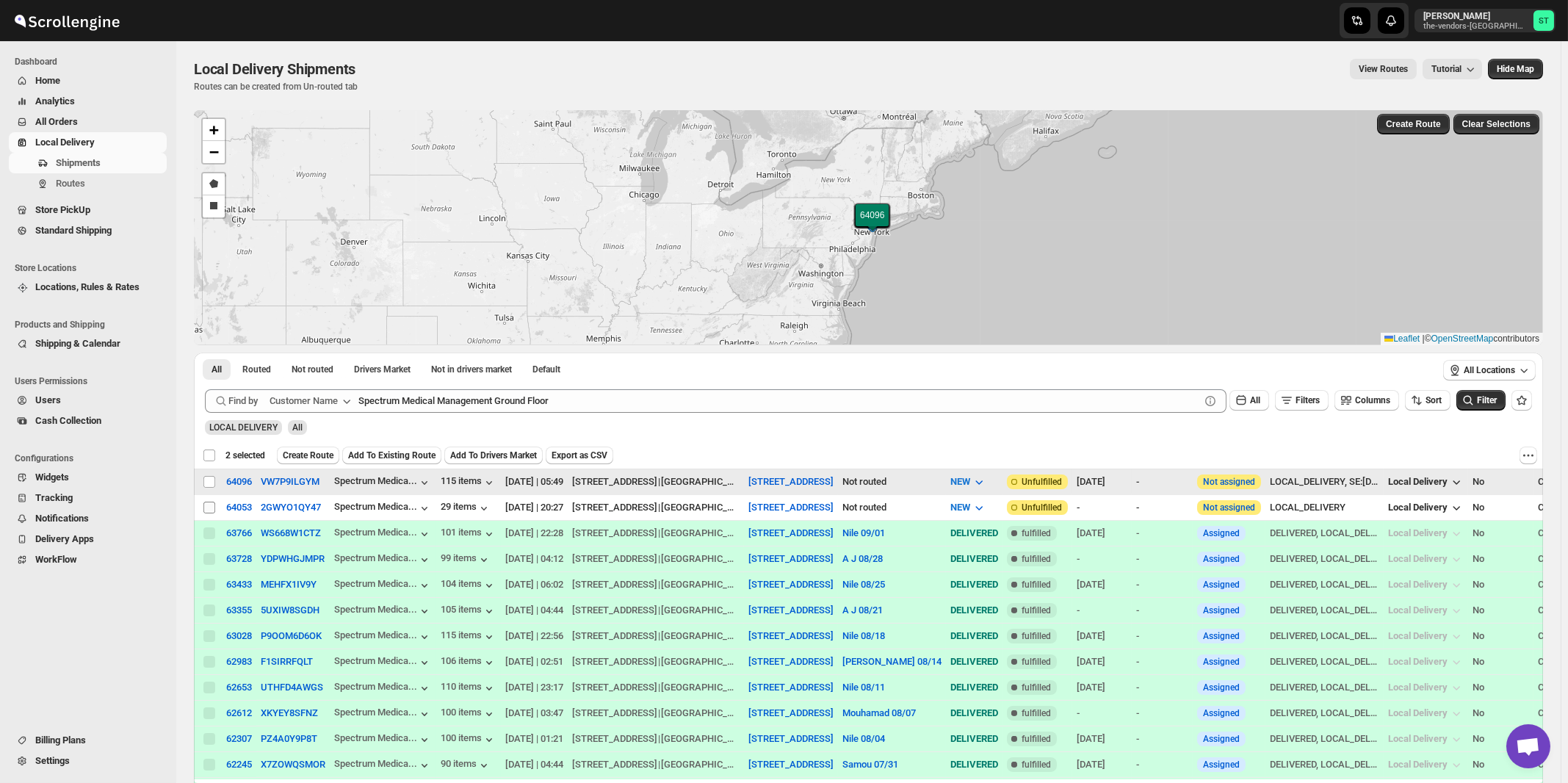
checkbox input "false"
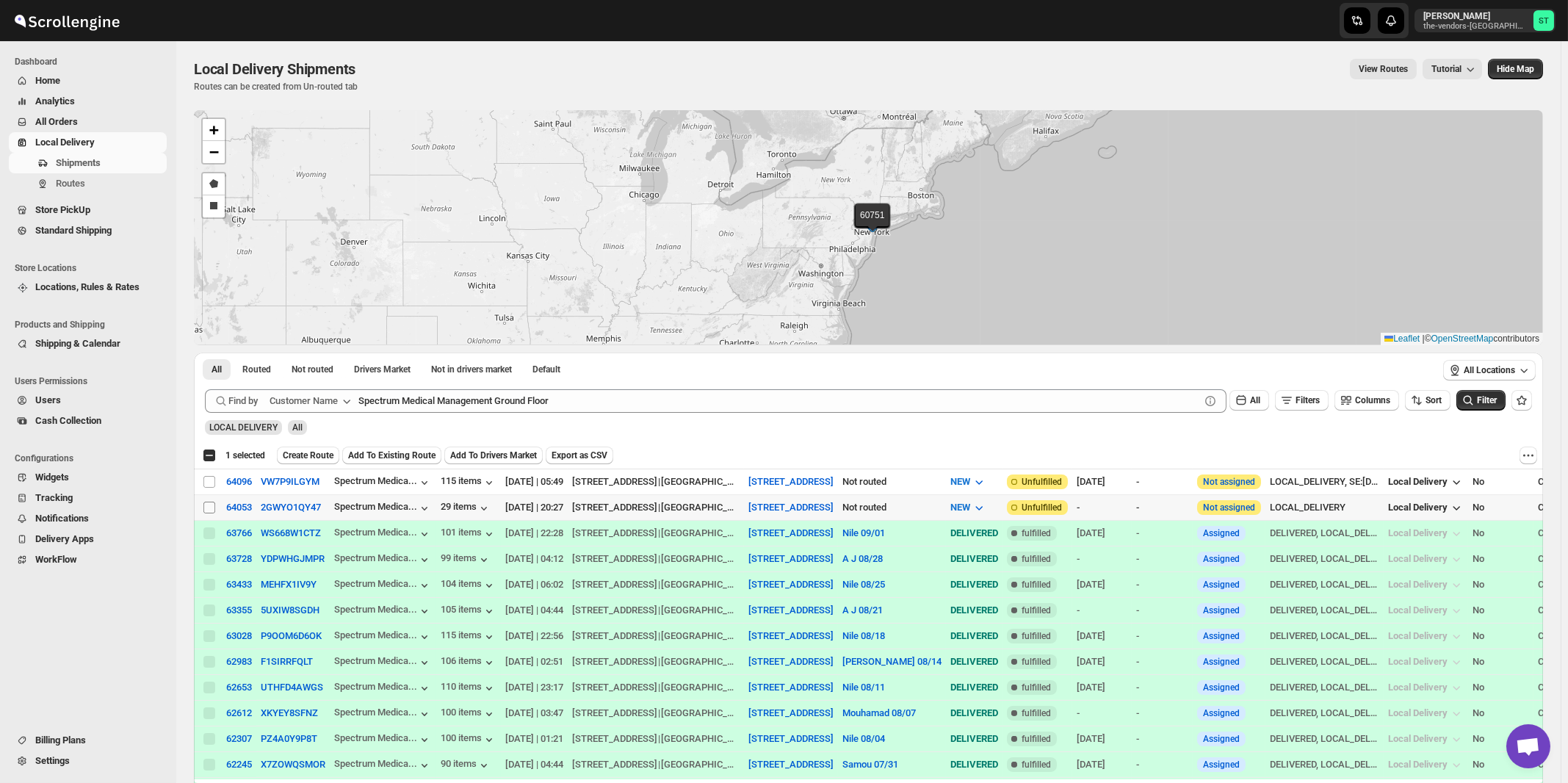
click at [210, 506] on input "Select shipment" at bounding box center [209, 506] width 12 height 12
checkbox input "true"
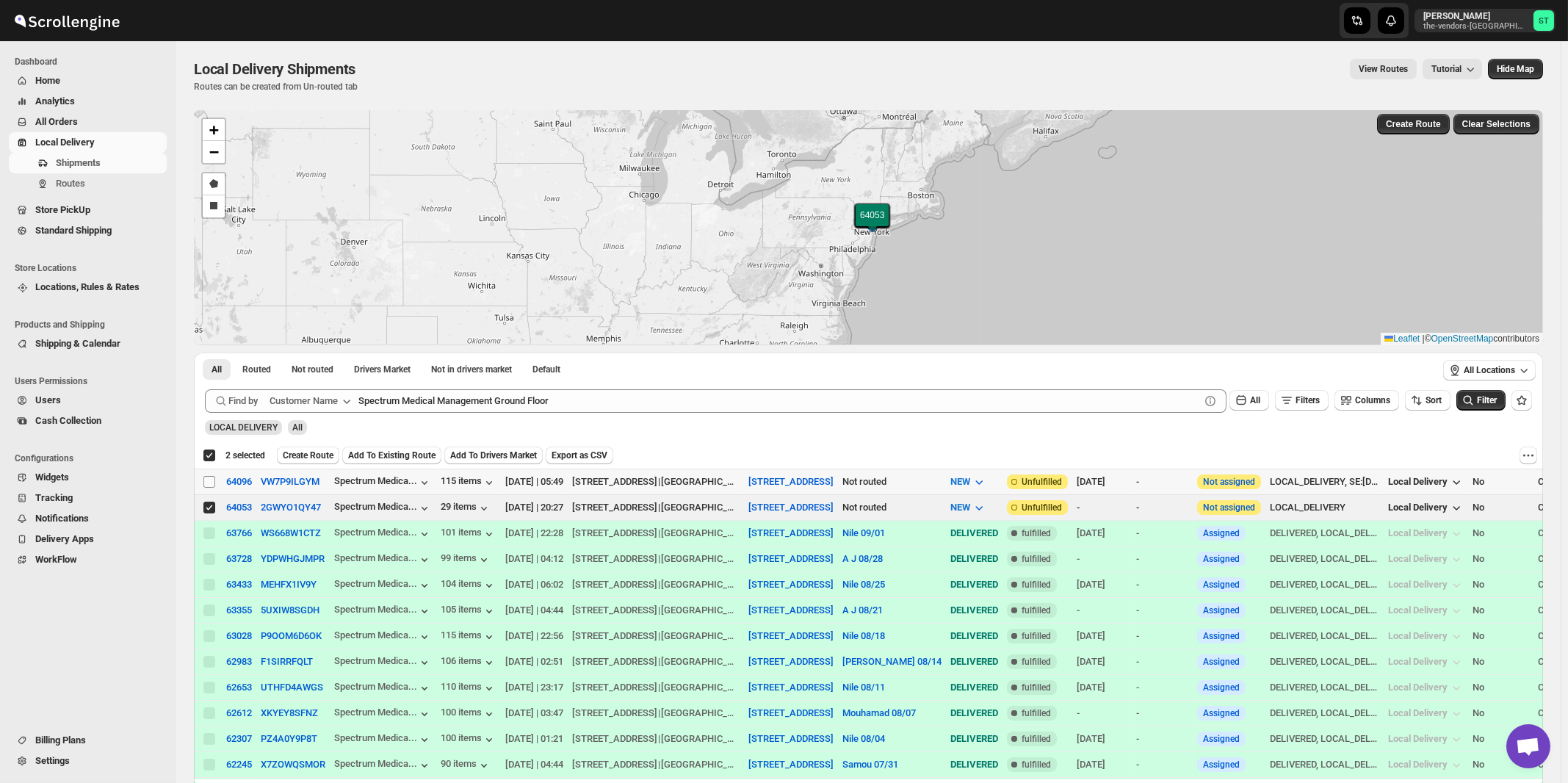
click at [211, 479] on input "Select shipment" at bounding box center [209, 481] width 12 height 12
checkbox input "true"
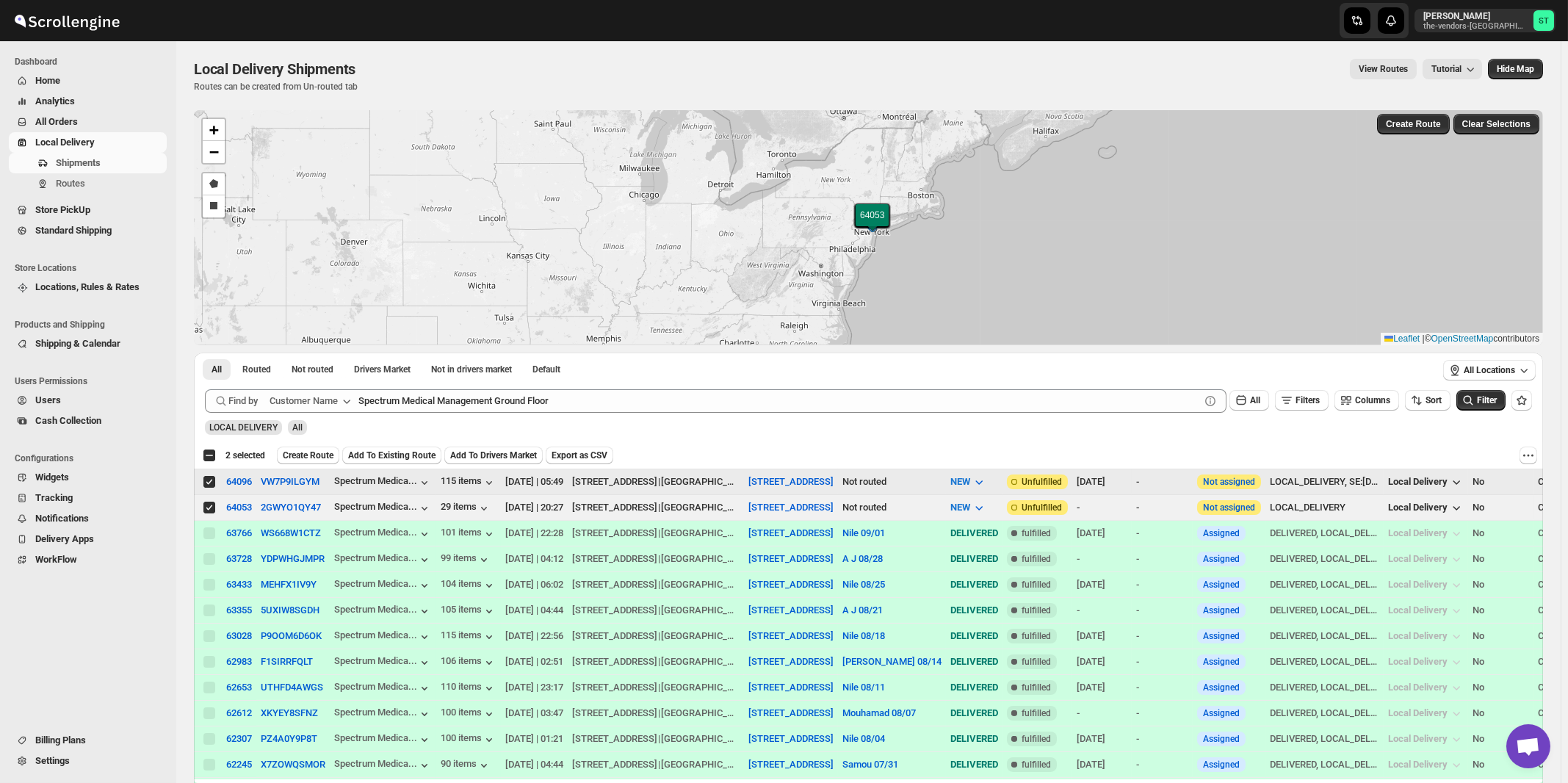
checkbox input "false"
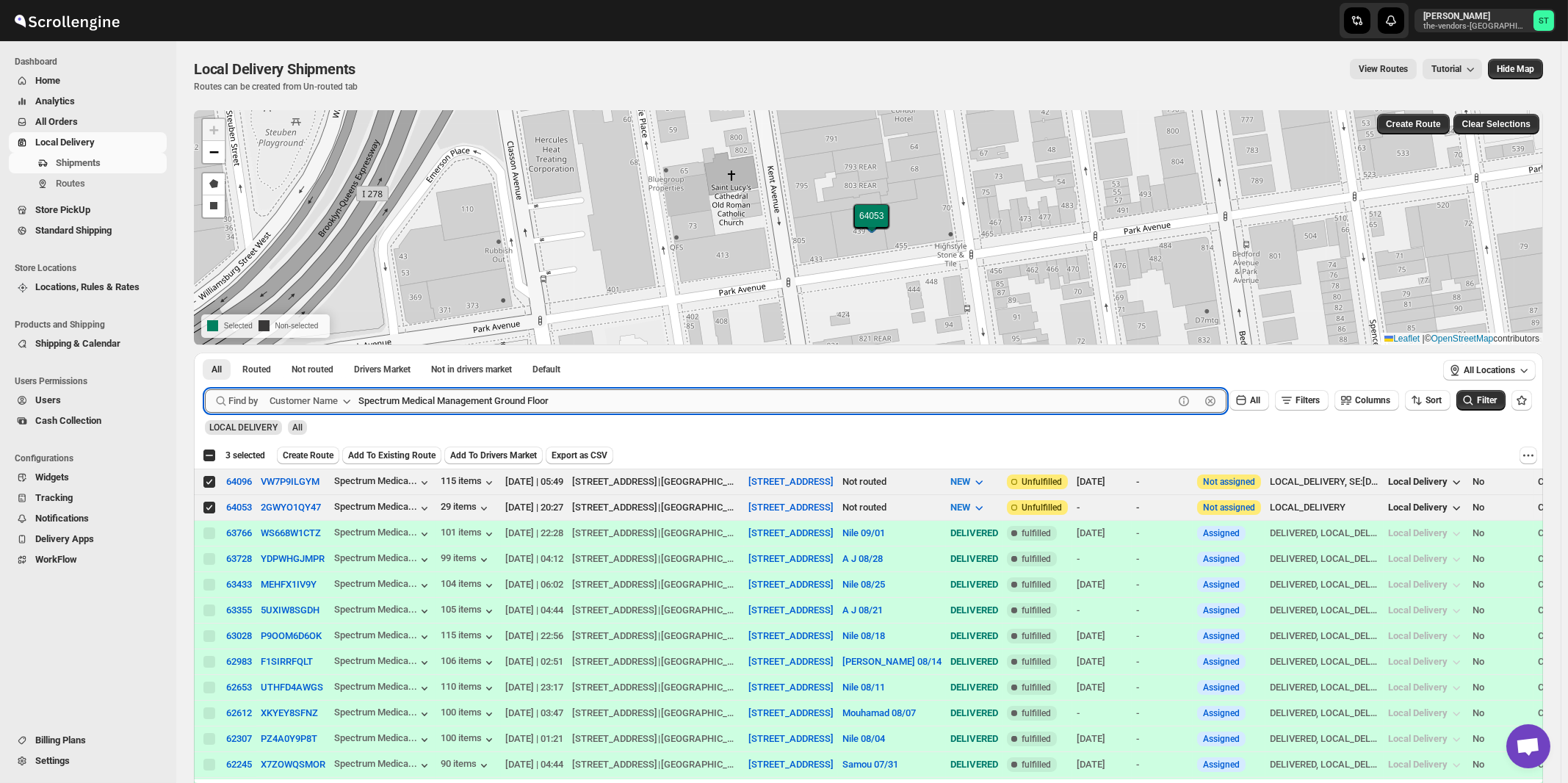
click at [519, 409] on input "Spectrum Medical Management Ground Floor" at bounding box center [765, 401] width 815 height 23
paste input "Artistic Framers Inc"
type input "Artistic Framers Inc"
click at [205, 353] on button "Submit" at bounding box center [226, 360] width 42 height 15
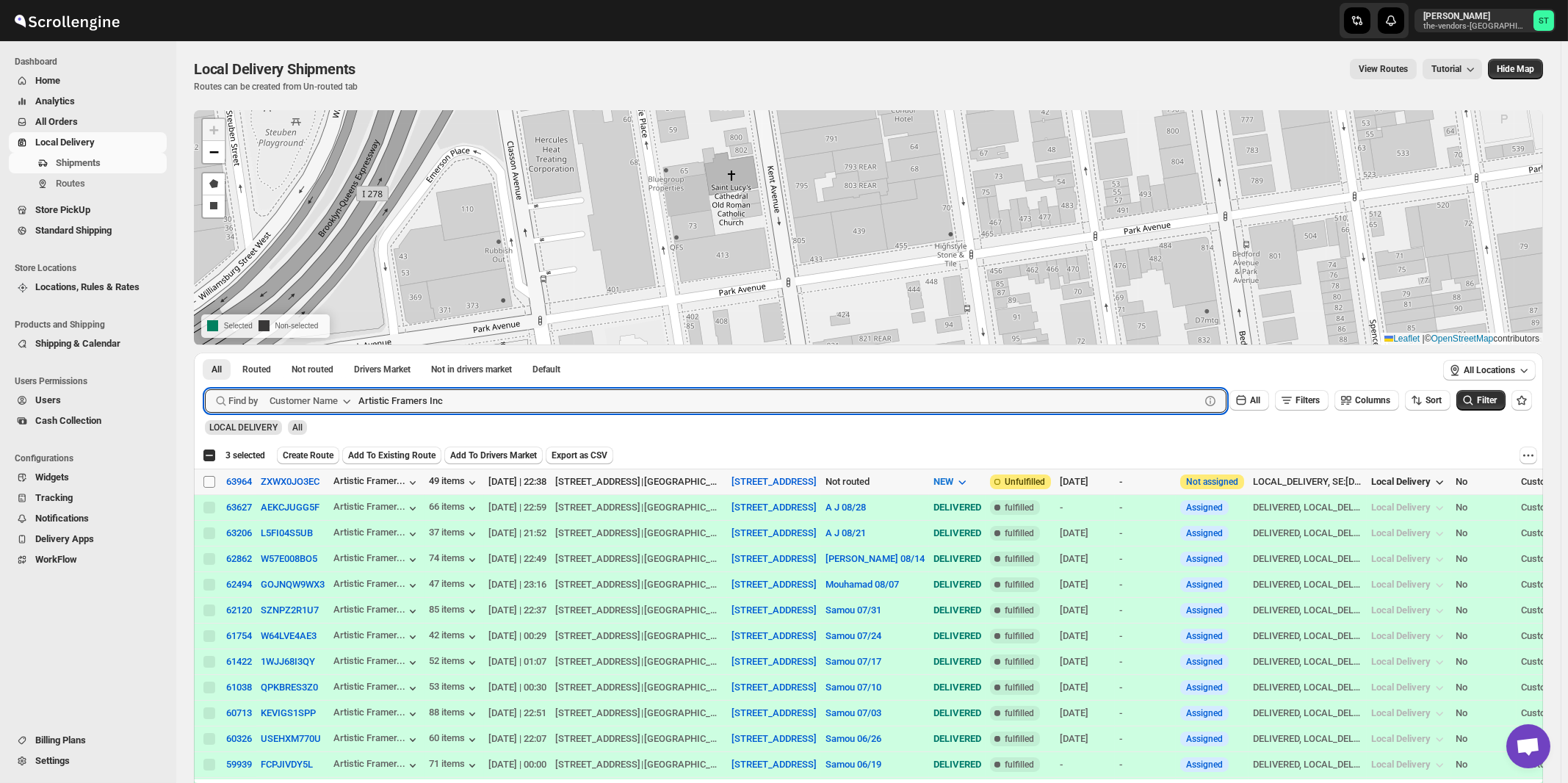
click at [210, 480] on input "Select shipment" at bounding box center [209, 481] width 12 height 12
checkbox input "true"
click at [535, 408] on input "Artistic Framers Inc" at bounding box center [765, 401] width 815 height 23
paste input "Energy Plus NY"
click at [205, 353] on button "Submit" at bounding box center [226, 360] width 42 height 15
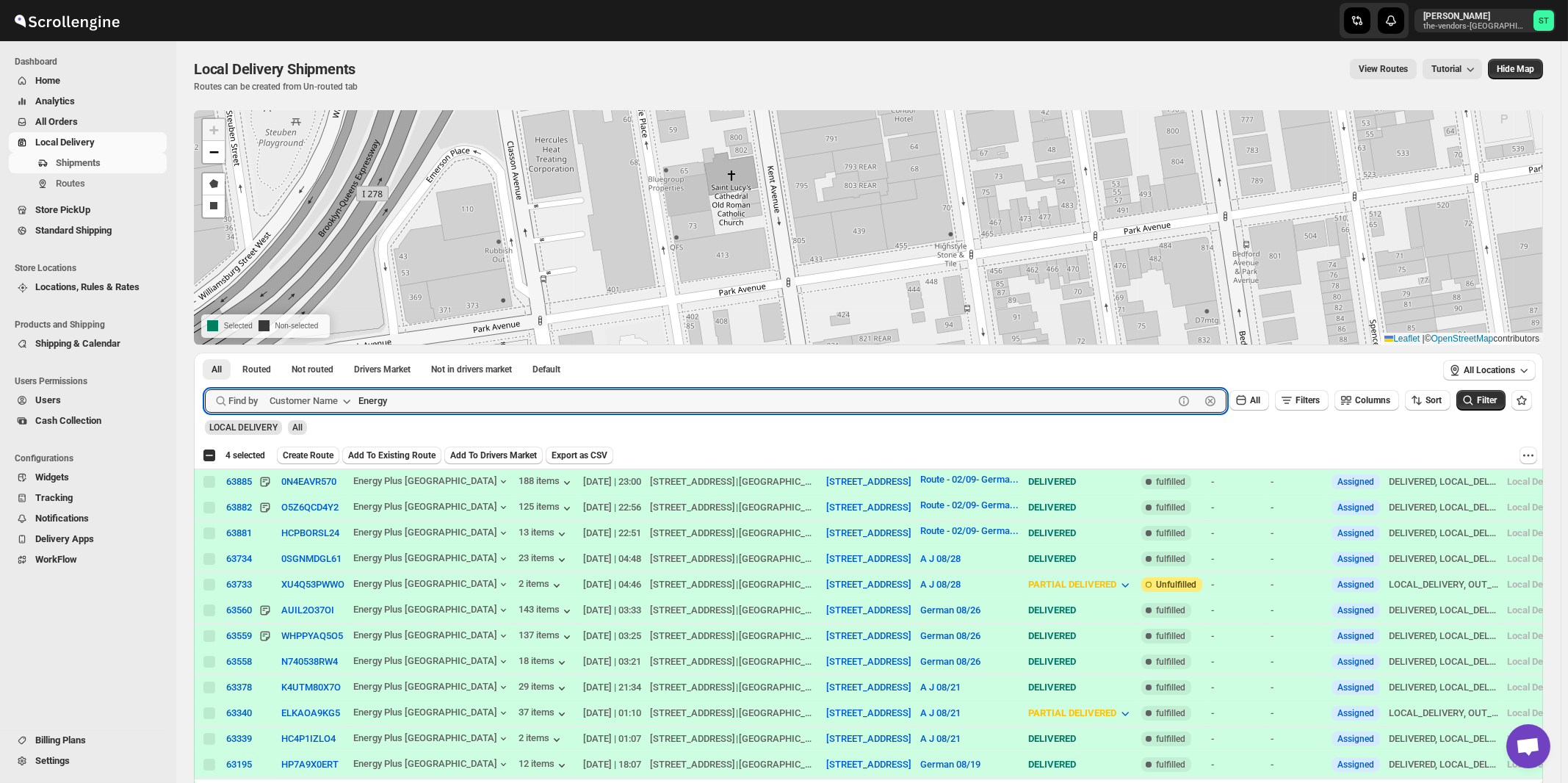
click at [205, 353] on button "Submit" at bounding box center [226, 360] width 42 height 15
paste input "The Yid"
type input "The Yid"
click at [205, 353] on button "Submit" at bounding box center [226, 360] width 42 height 15
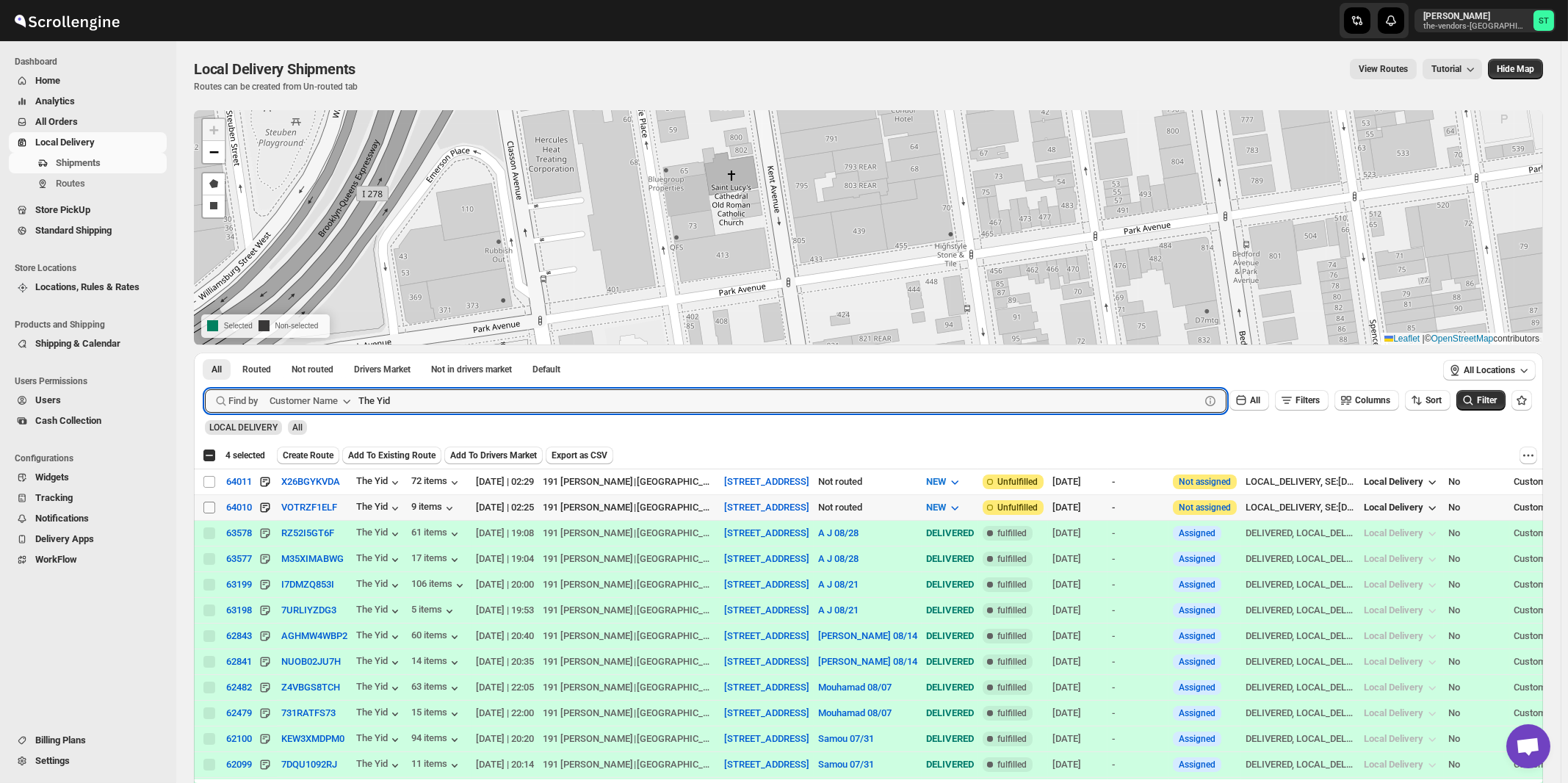
click at [209, 506] on input "Select shipment" at bounding box center [209, 506] width 12 height 12
checkbox input "true"
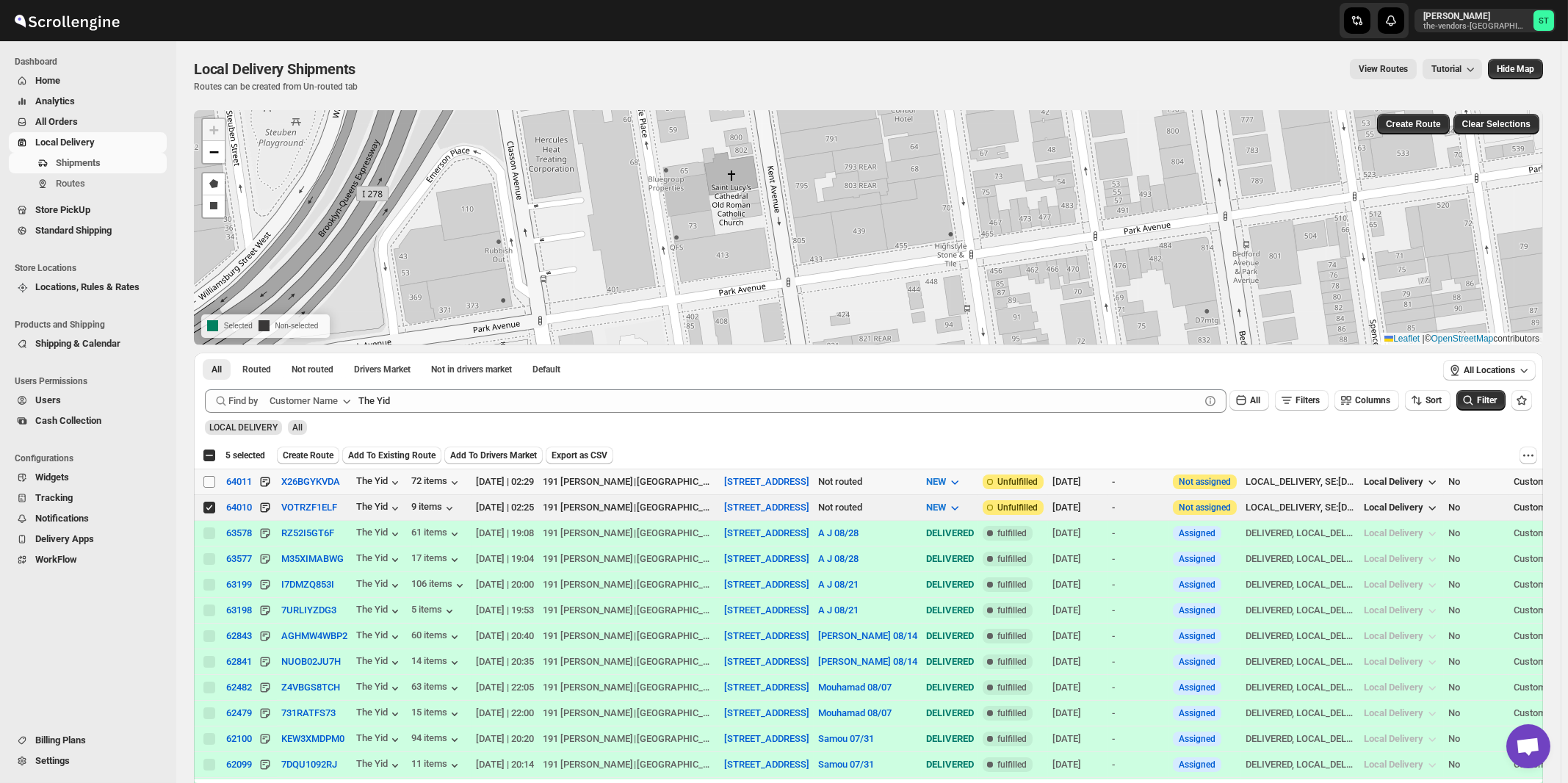
click at [209, 484] on input "Select shipment" at bounding box center [209, 481] width 12 height 12
checkbox input "true"
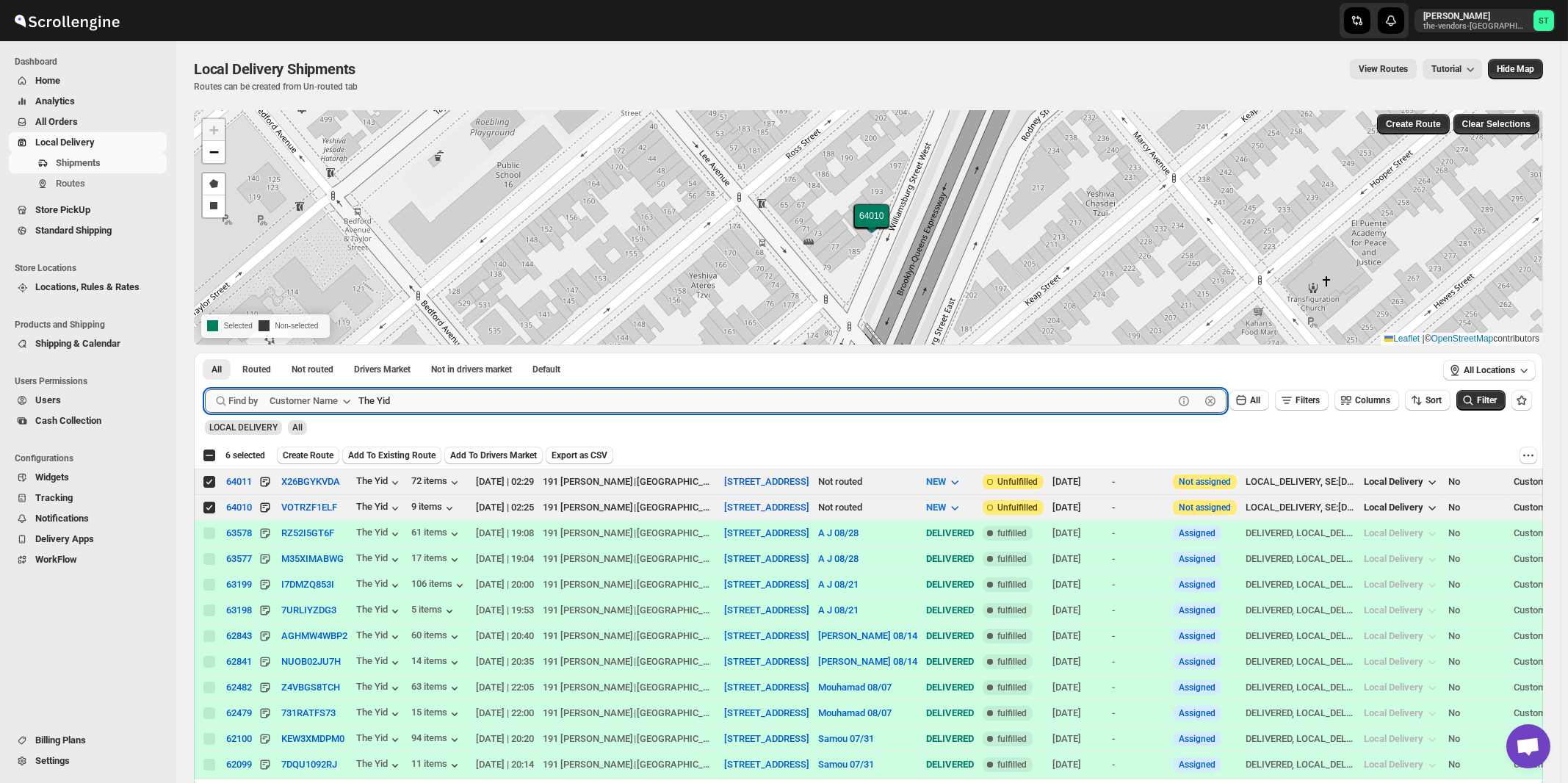
click at [554, 396] on input "The Yid" at bounding box center [765, 401] width 815 height 23
paste input "Baron Hospital Supplies"
click at [205, 353] on button "Submit" at bounding box center [226, 360] width 42 height 15
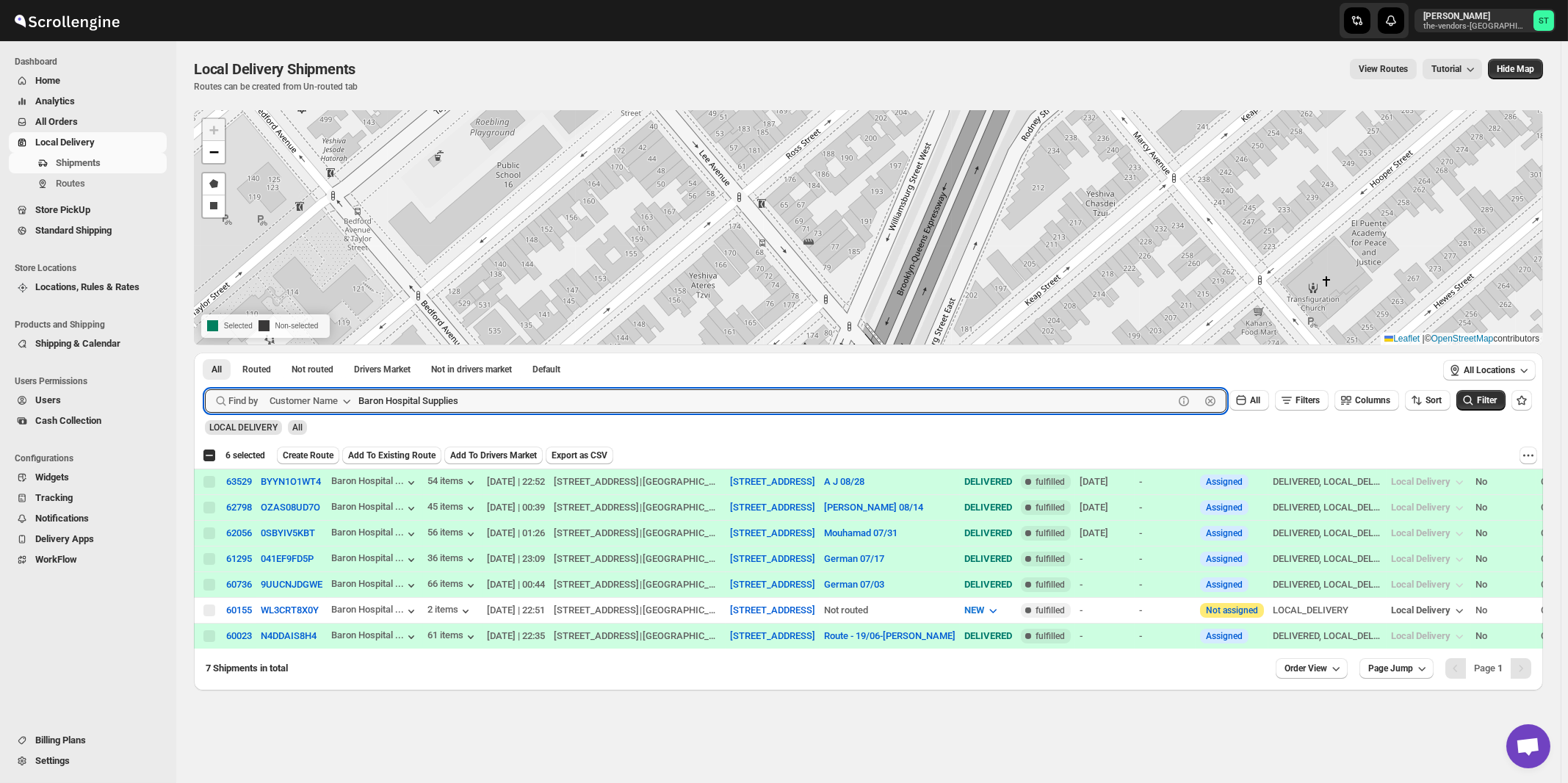
paste input "Lead It Builders LLC"
type input "Lead It Builders LLC"
click at [205, 353] on button "Submit" at bounding box center [226, 360] width 42 height 15
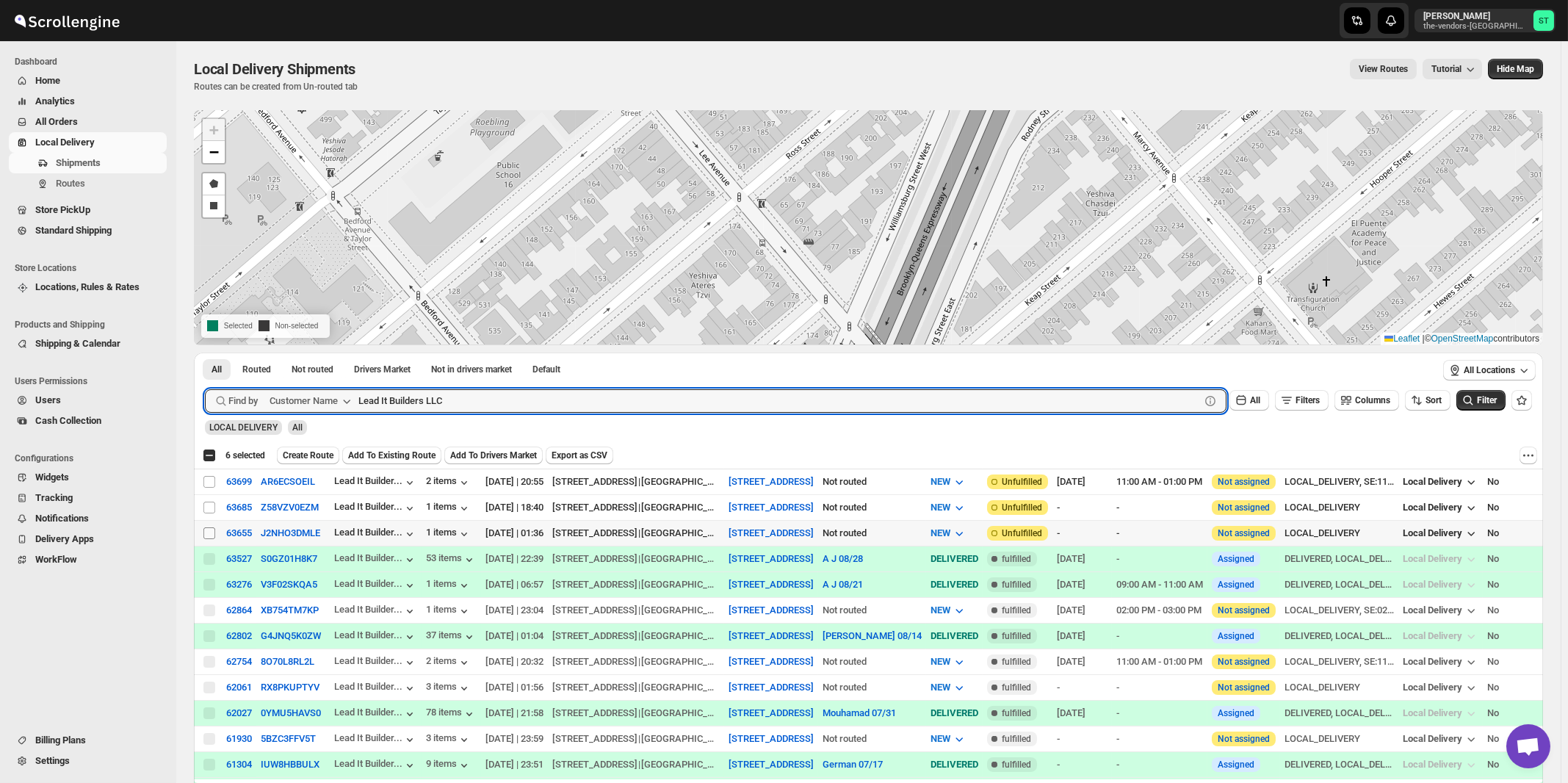
click at [208, 530] on input "Select shipment" at bounding box center [209, 532] width 12 height 12
checkbox input "true"
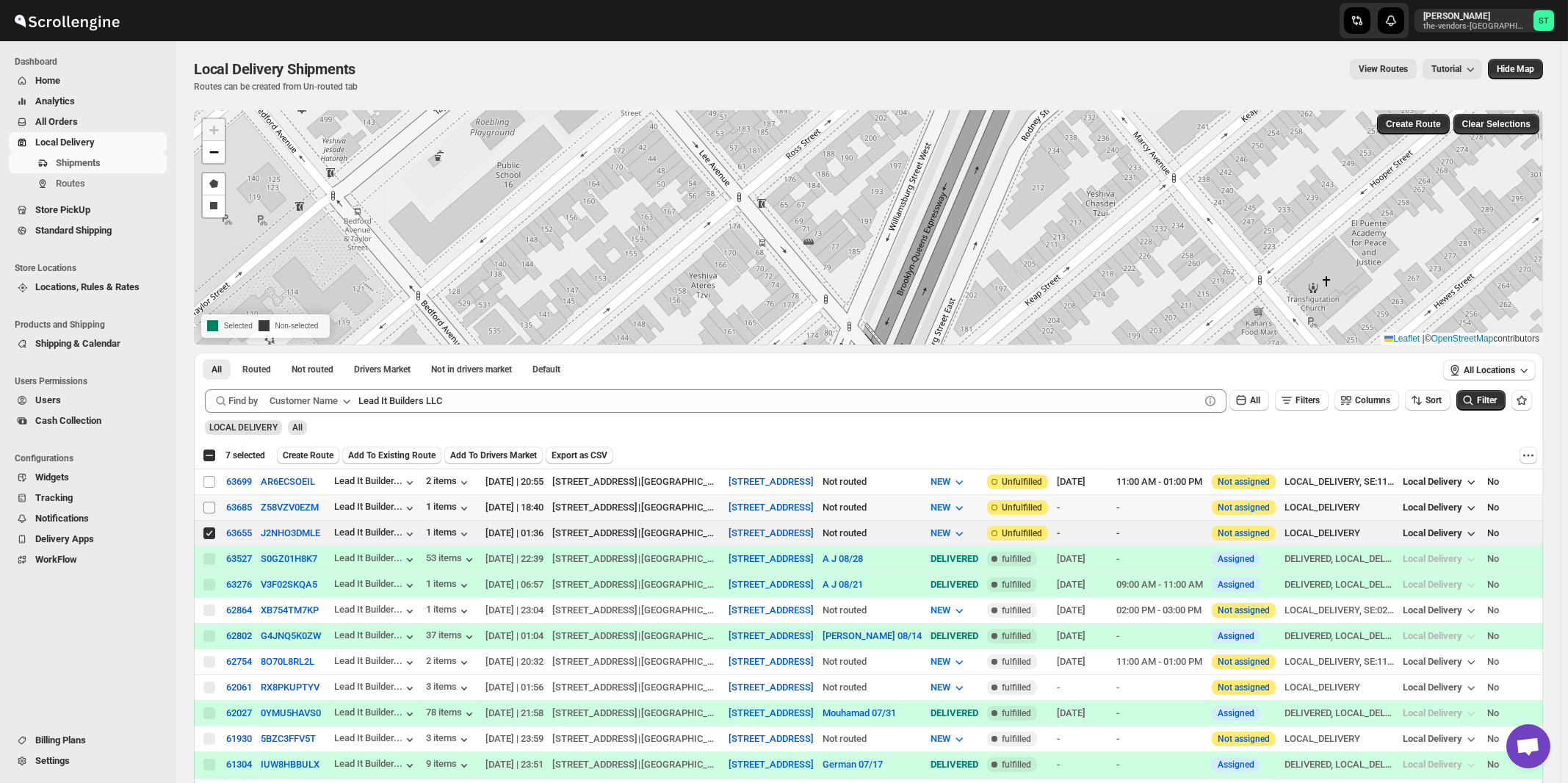
click at [210, 507] on input "Select shipment" at bounding box center [209, 506] width 12 height 12
checkbox input "true"
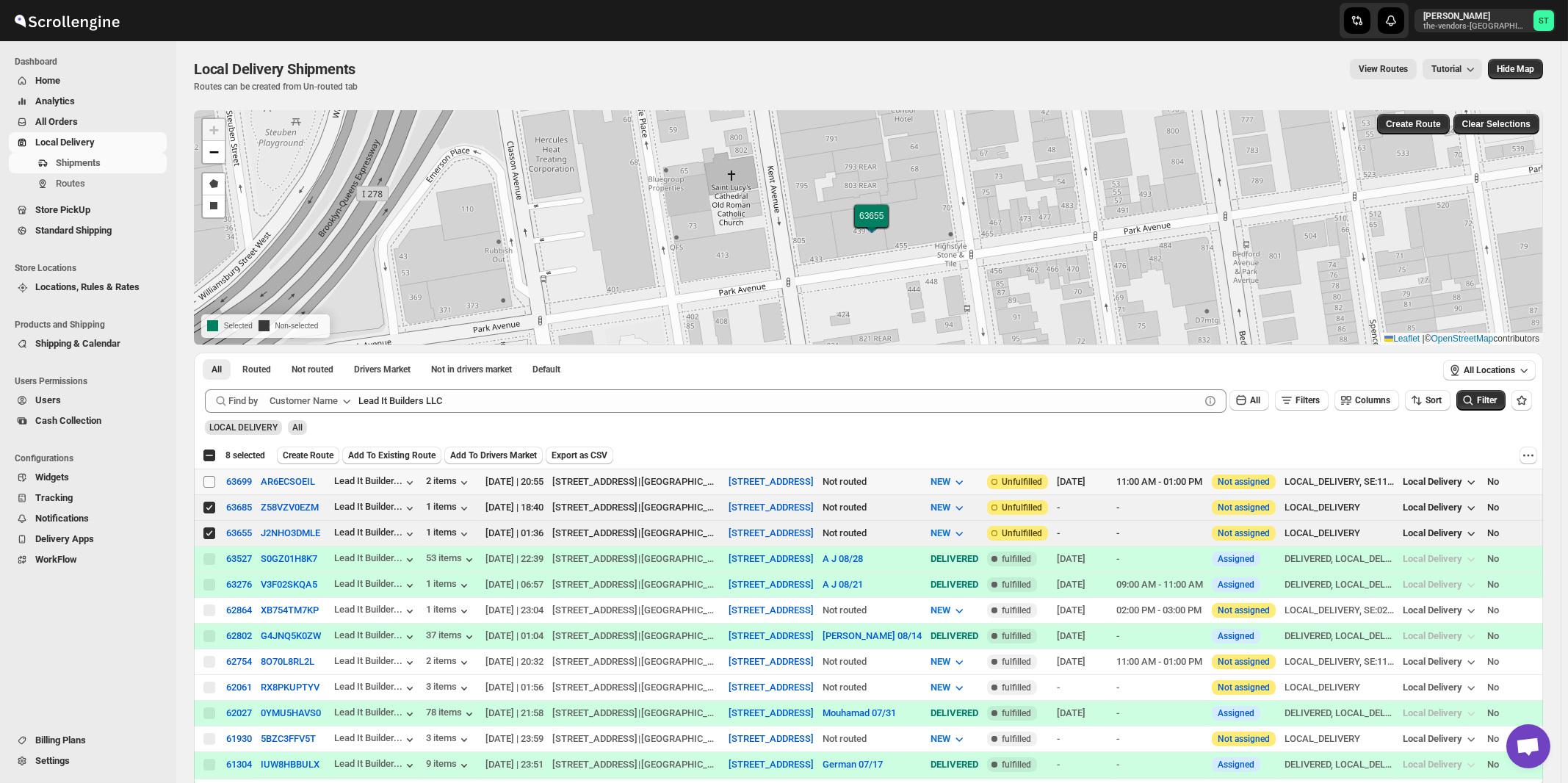
click at [210, 481] on input "Select shipment" at bounding box center [209, 481] width 12 height 12
checkbox input "true"
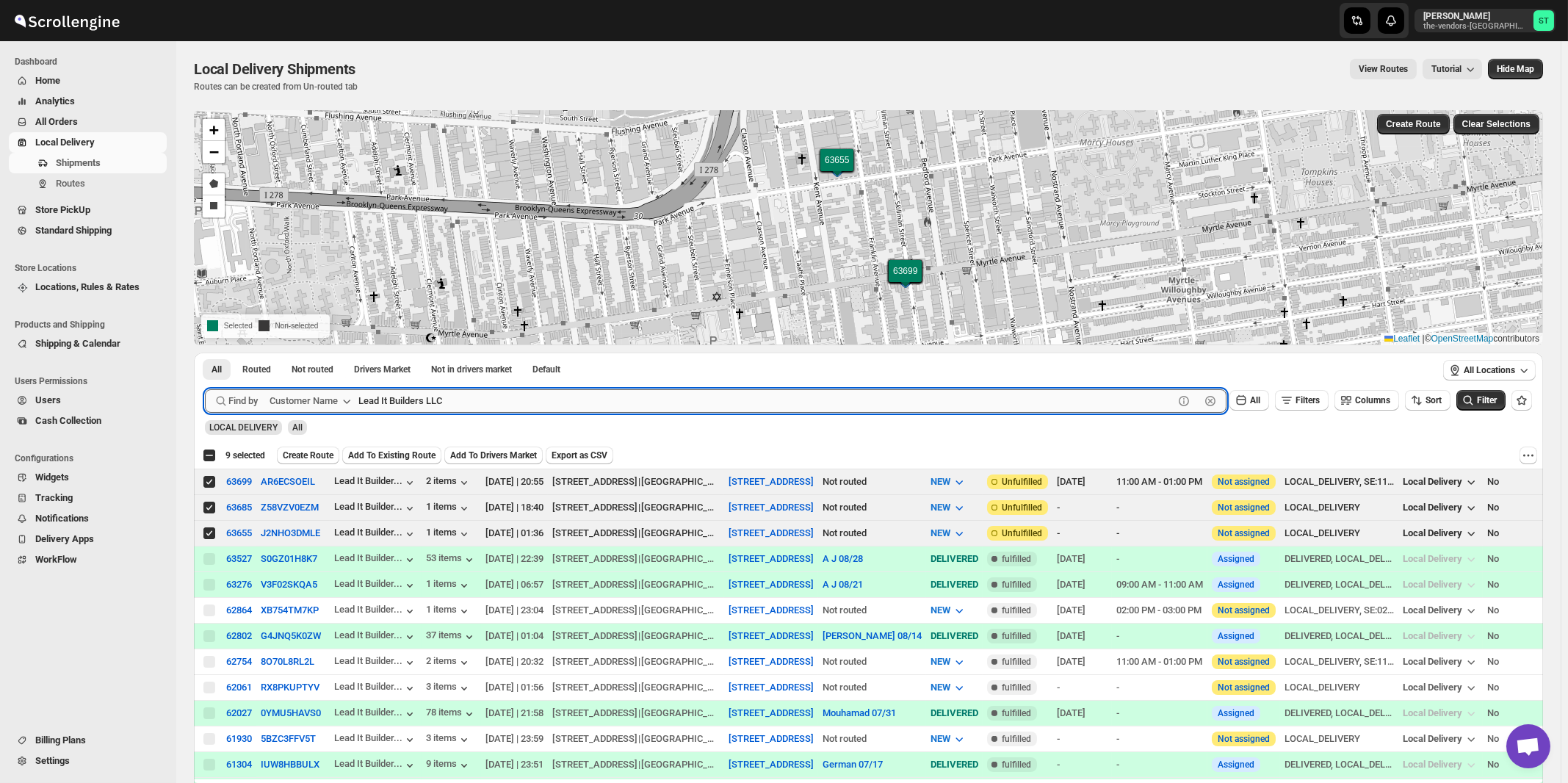
click at [458, 399] on input "Lead It Builders LLC" at bounding box center [765, 401] width 815 height 23
paste input "S Wieder architect P"
click at [205, 353] on button "Submit" at bounding box center [226, 360] width 42 height 15
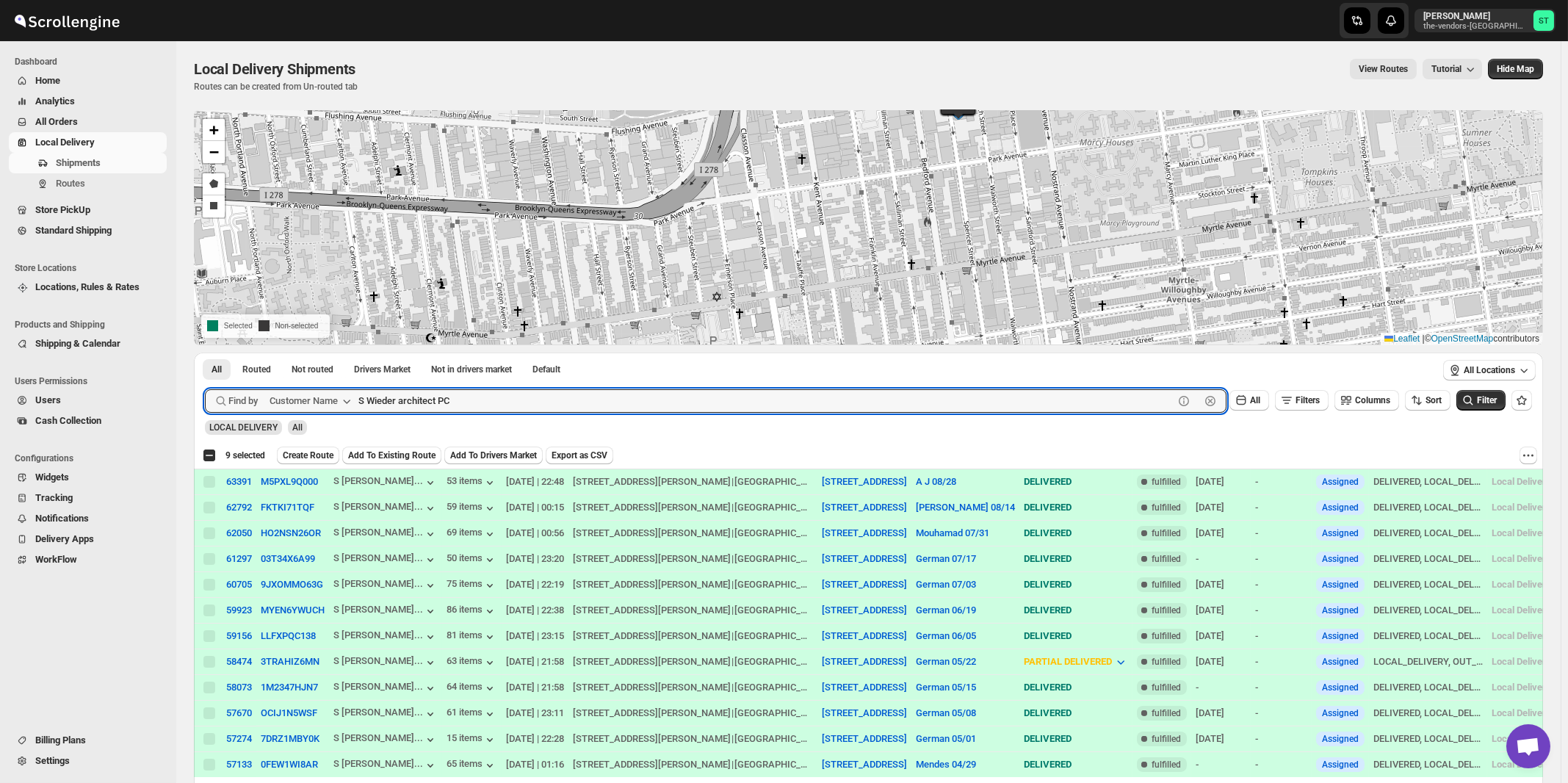
paste input "Capital Plus Williamsburg"
click at [205, 353] on button "Submit" at bounding box center [226, 360] width 42 height 15
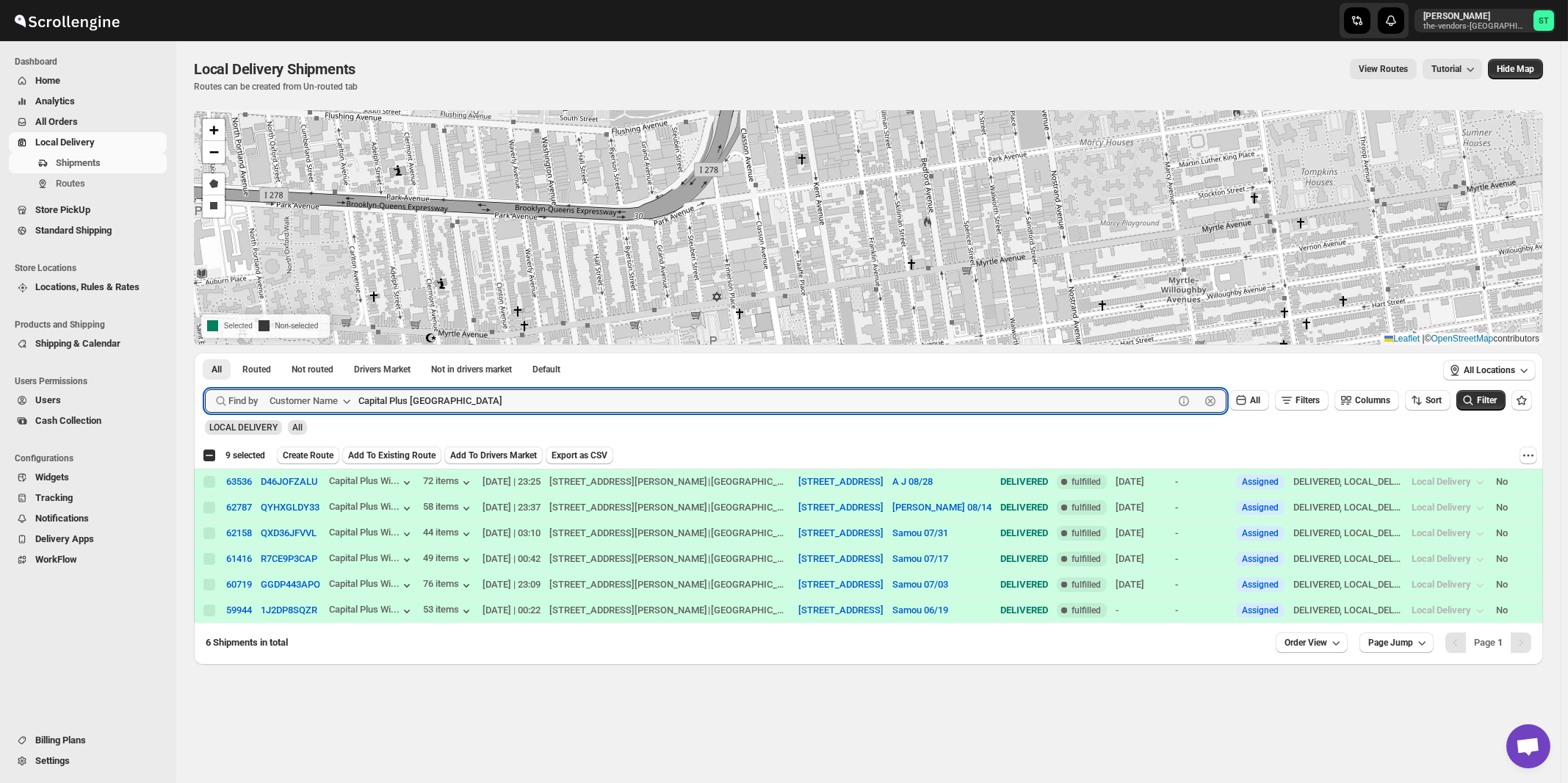
paste input "Global Risk Services"
type input "Global Risk Services"
click at [205, 353] on button "Submit" at bounding box center [226, 360] width 42 height 15
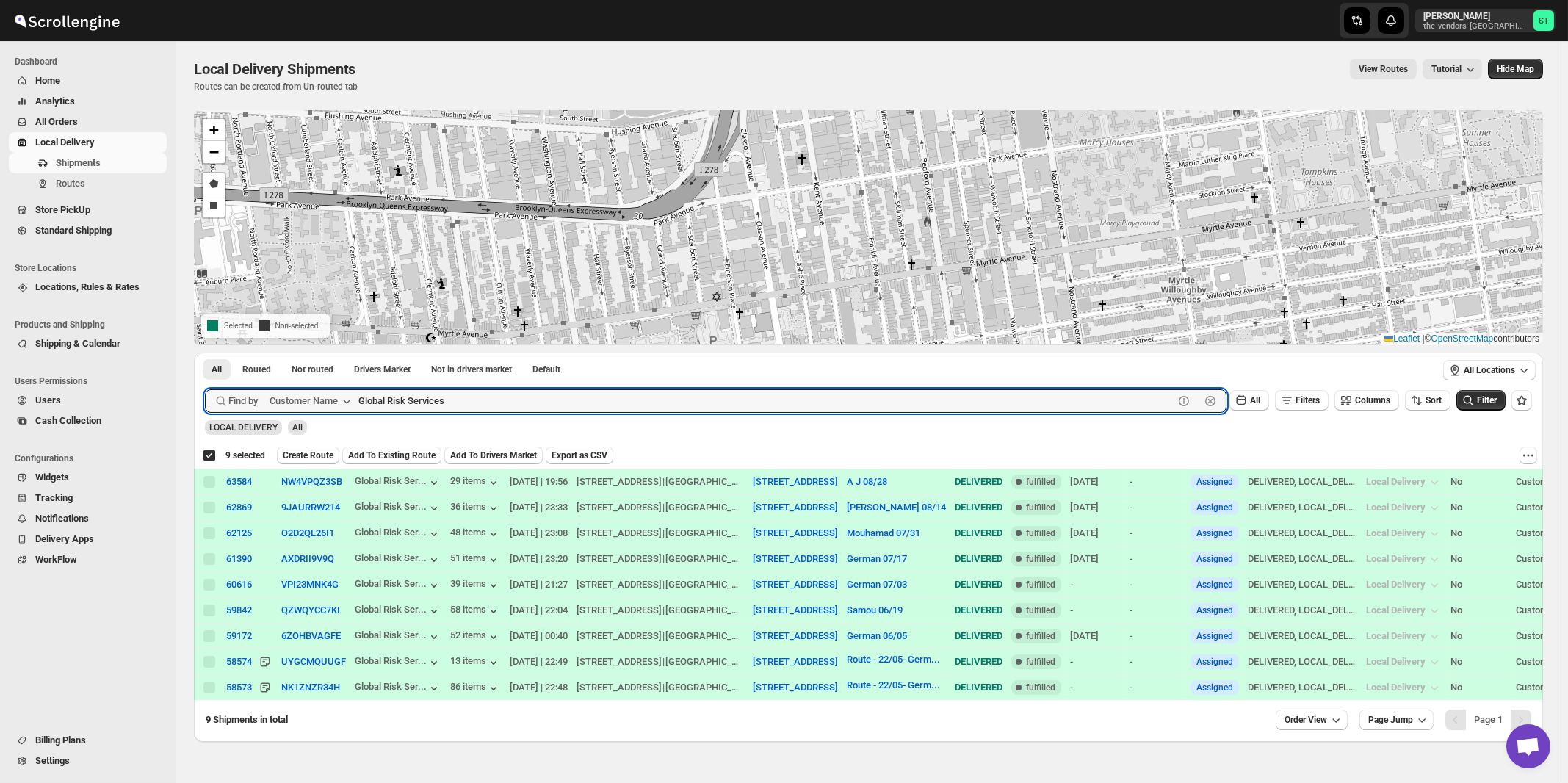
checkbox input "true"
paste input "Express Filing"
type input "Express Filing"
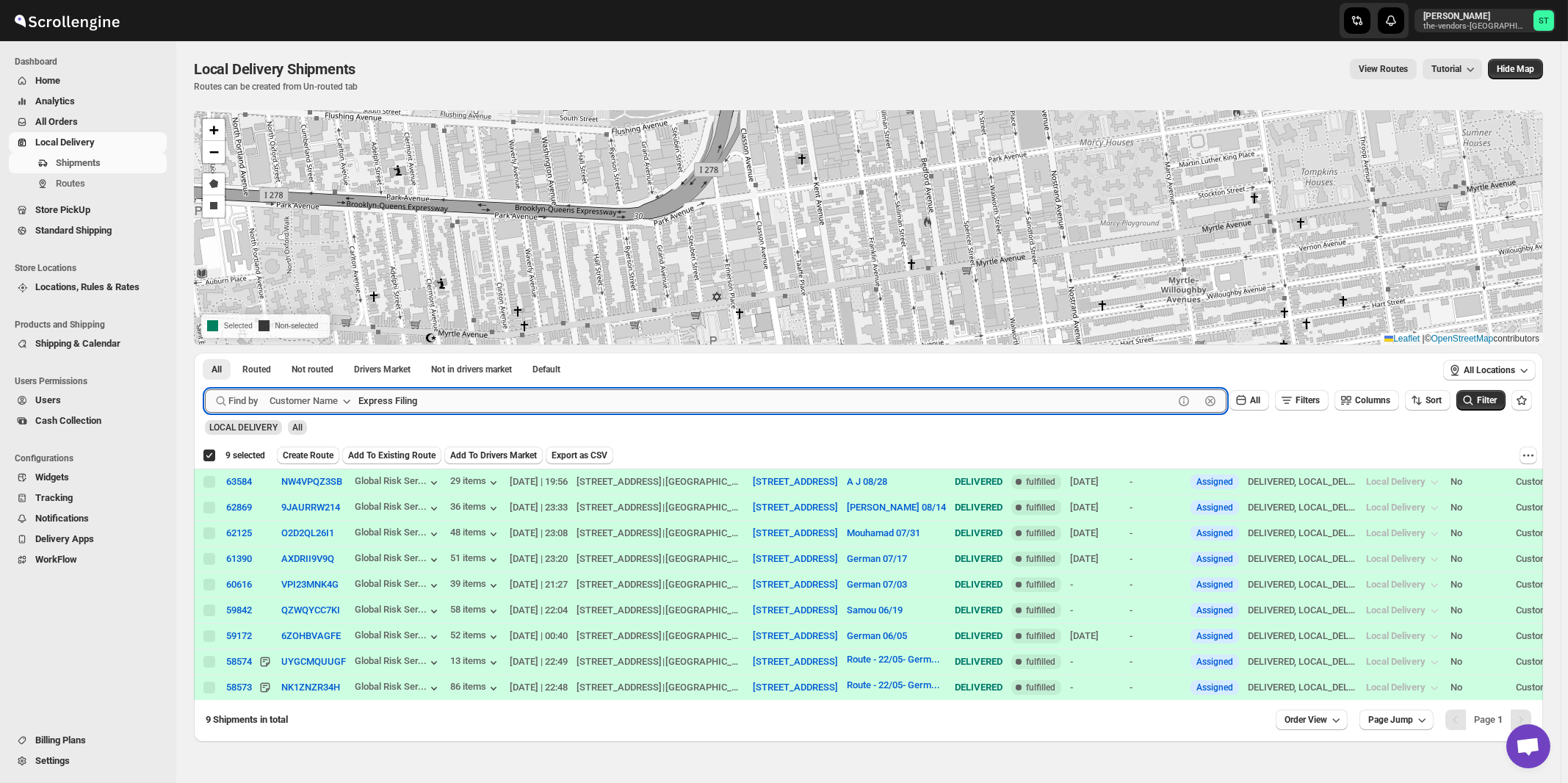
click at [205, 353] on button "Submit" at bounding box center [226, 360] width 42 height 15
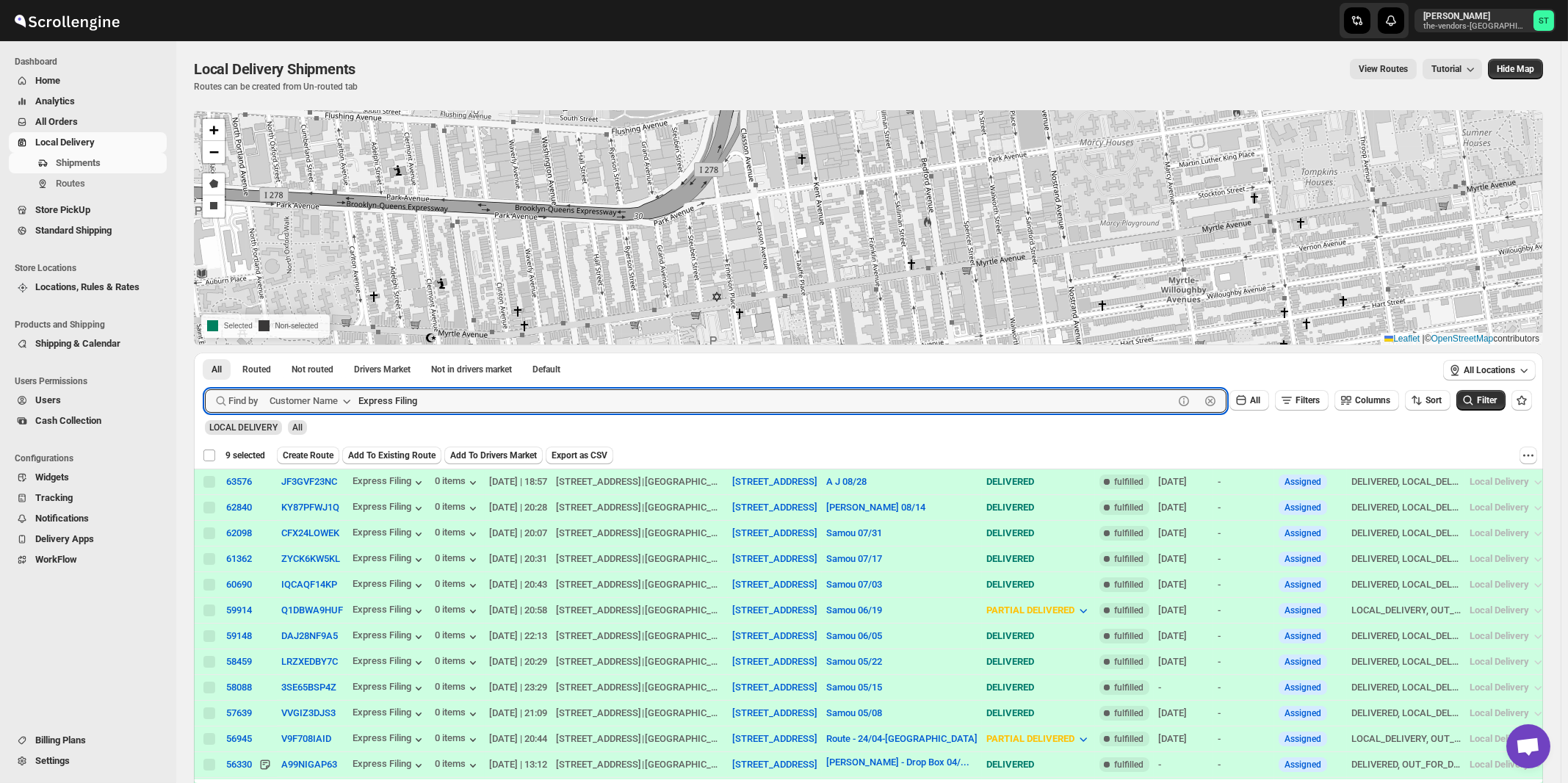
checkbox input "false"
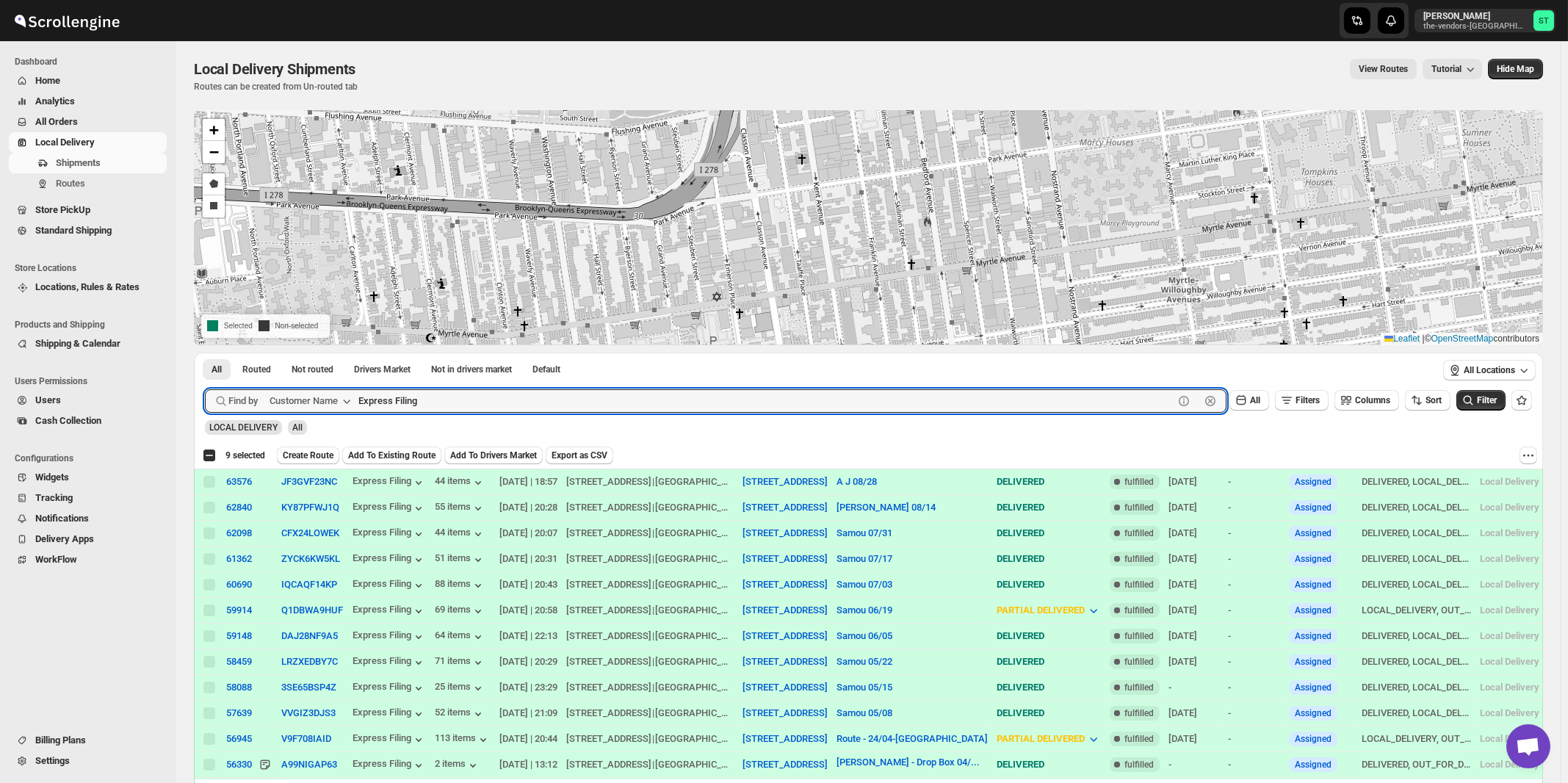
paste input "GM Insurance"
type input "GM Insurance"
click at [205, 353] on button "Submit" at bounding box center [226, 360] width 42 height 15
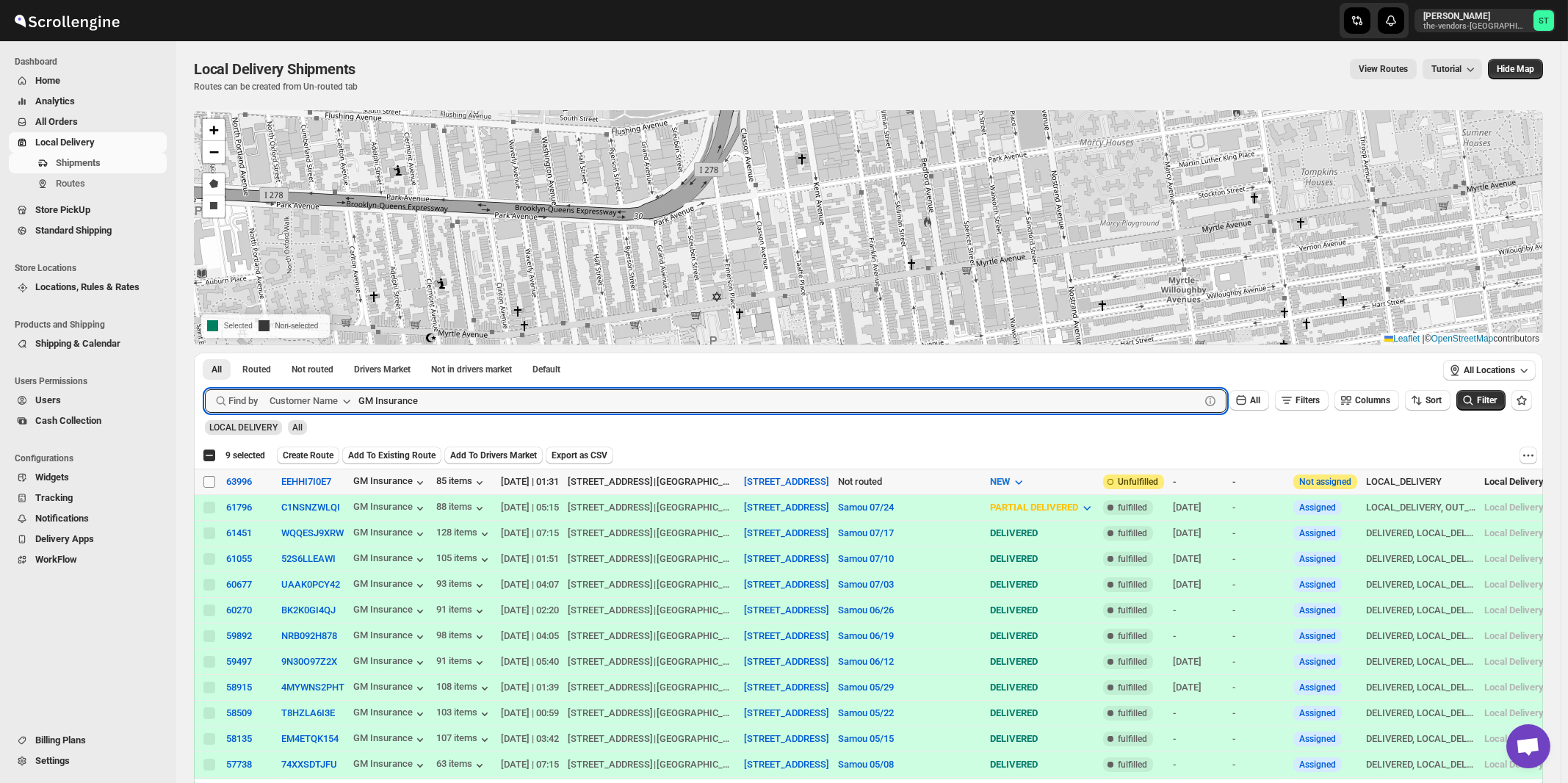
click at [209, 481] on input "Select shipment" at bounding box center [209, 481] width 12 height 12
checkbox input "true"
click at [490, 395] on input "GM Insurance" at bounding box center [765, 401] width 815 height 23
paste input "Xpdite Group LLC"
click at [205, 353] on button "Submit" at bounding box center [226, 360] width 42 height 15
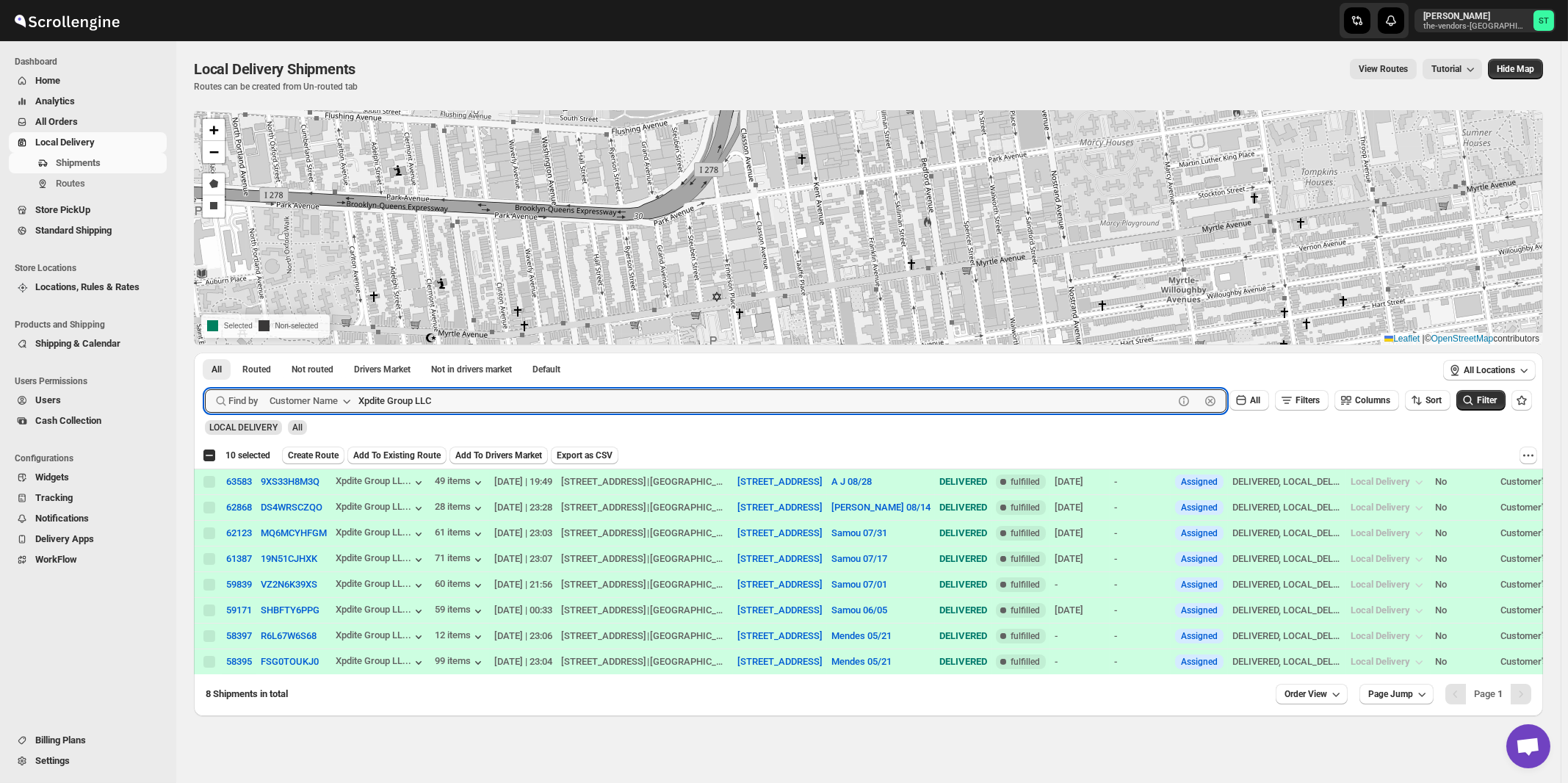
paste input "Kiddieland"
type input "Kiddieland"
click at [205, 353] on button "Submit" at bounding box center [226, 360] width 42 height 15
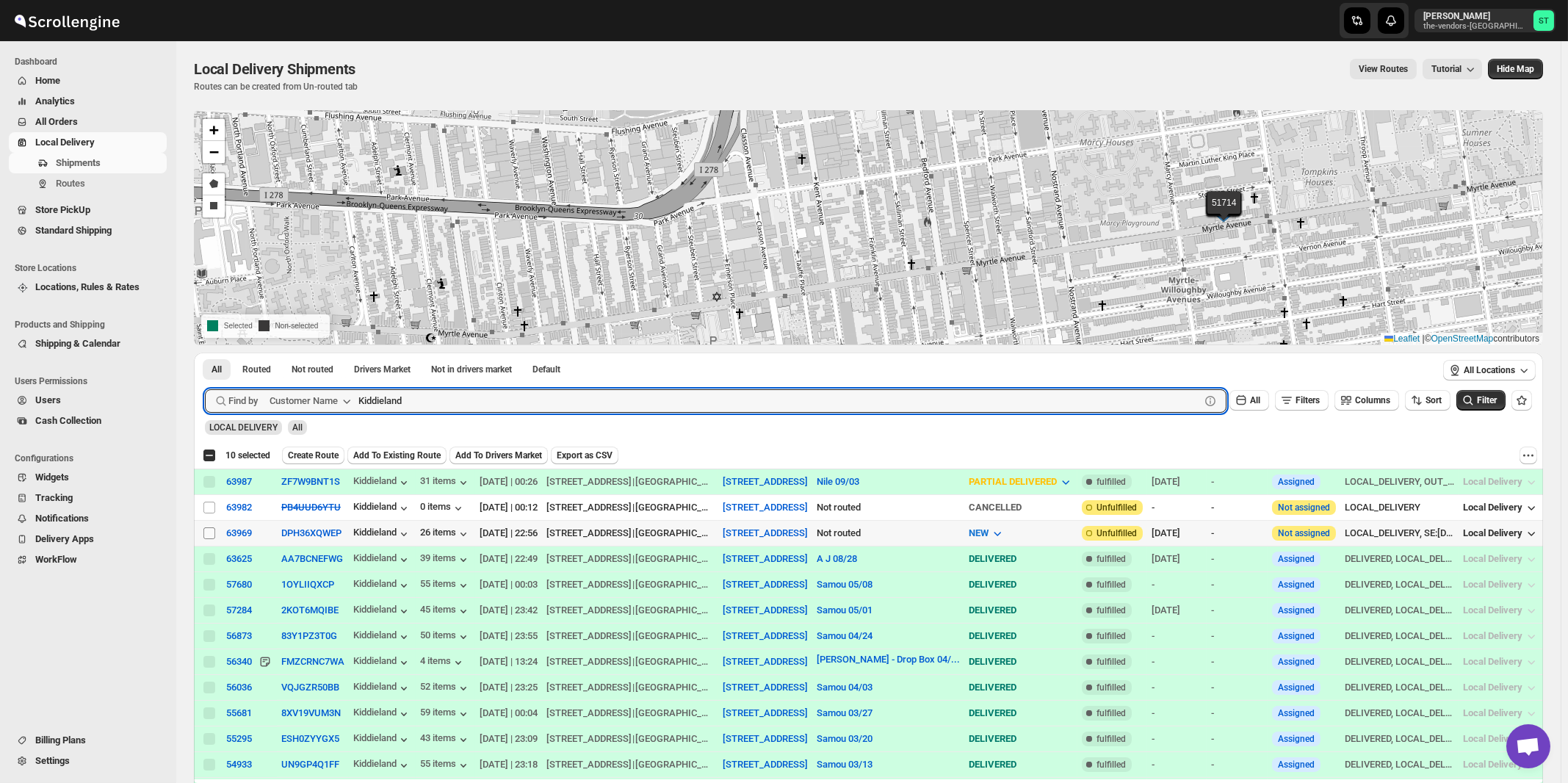
click at [210, 532] on input "Select shipment" at bounding box center [209, 532] width 12 height 12
checkbox input "true"
click at [523, 407] on input "Kiddieland" at bounding box center [765, 401] width 815 height 23
paste input "David Breier"
type input "David"
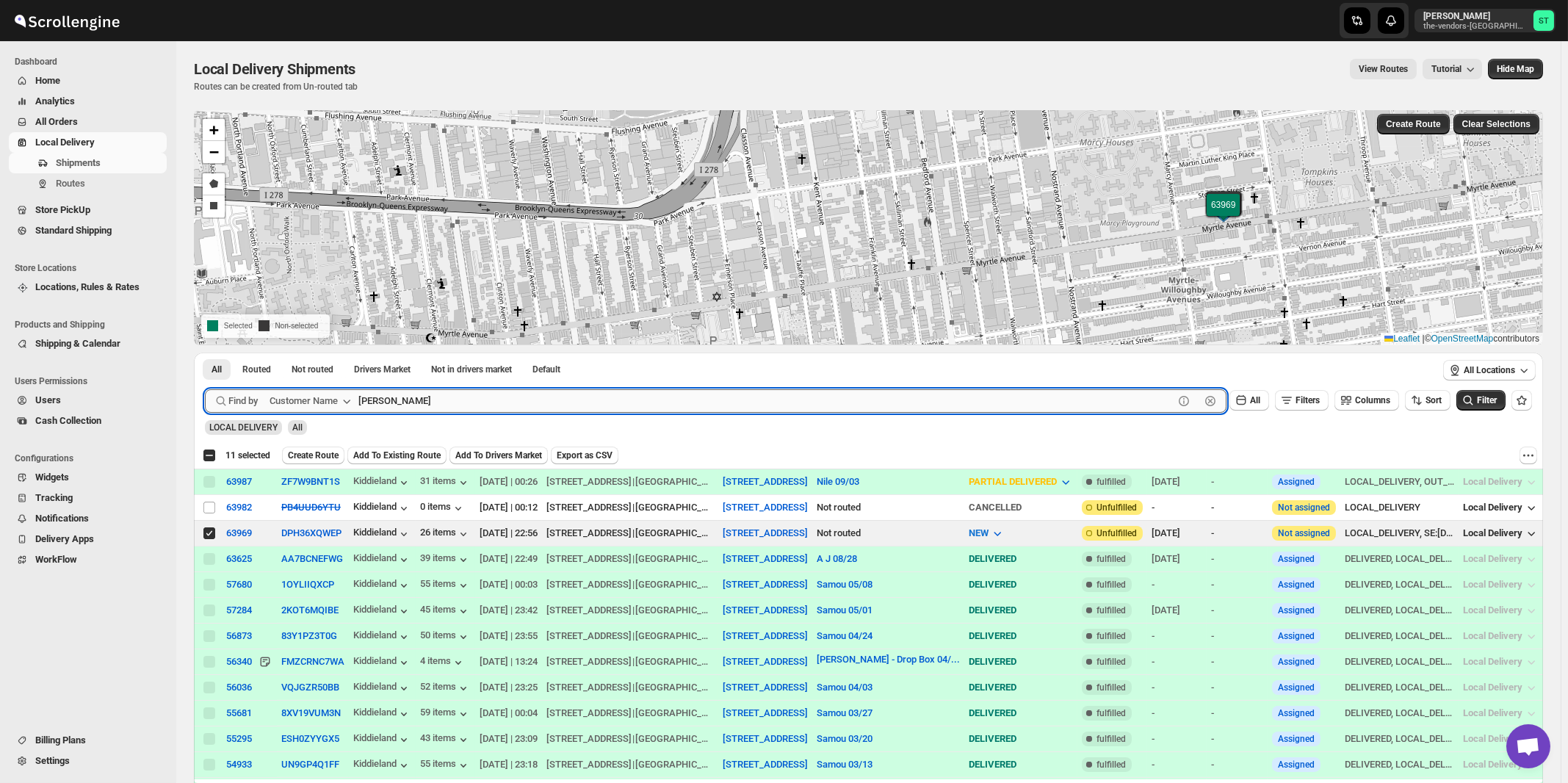
click at [205, 353] on button "Submit" at bounding box center [226, 360] width 42 height 15
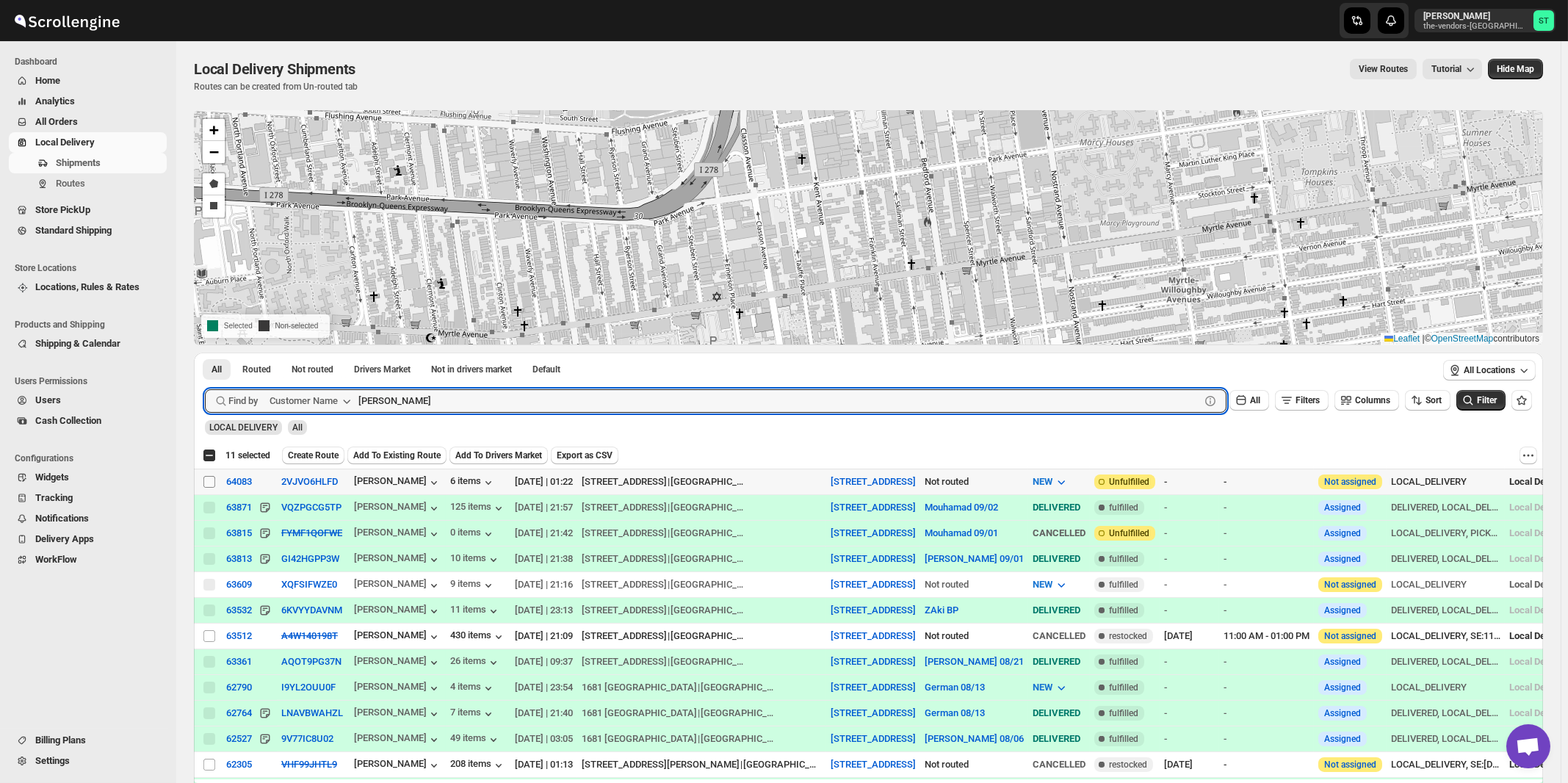
click at [209, 482] on input "Select shipment" at bounding box center [209, 481] width 12 height 12
checkbox input "true"
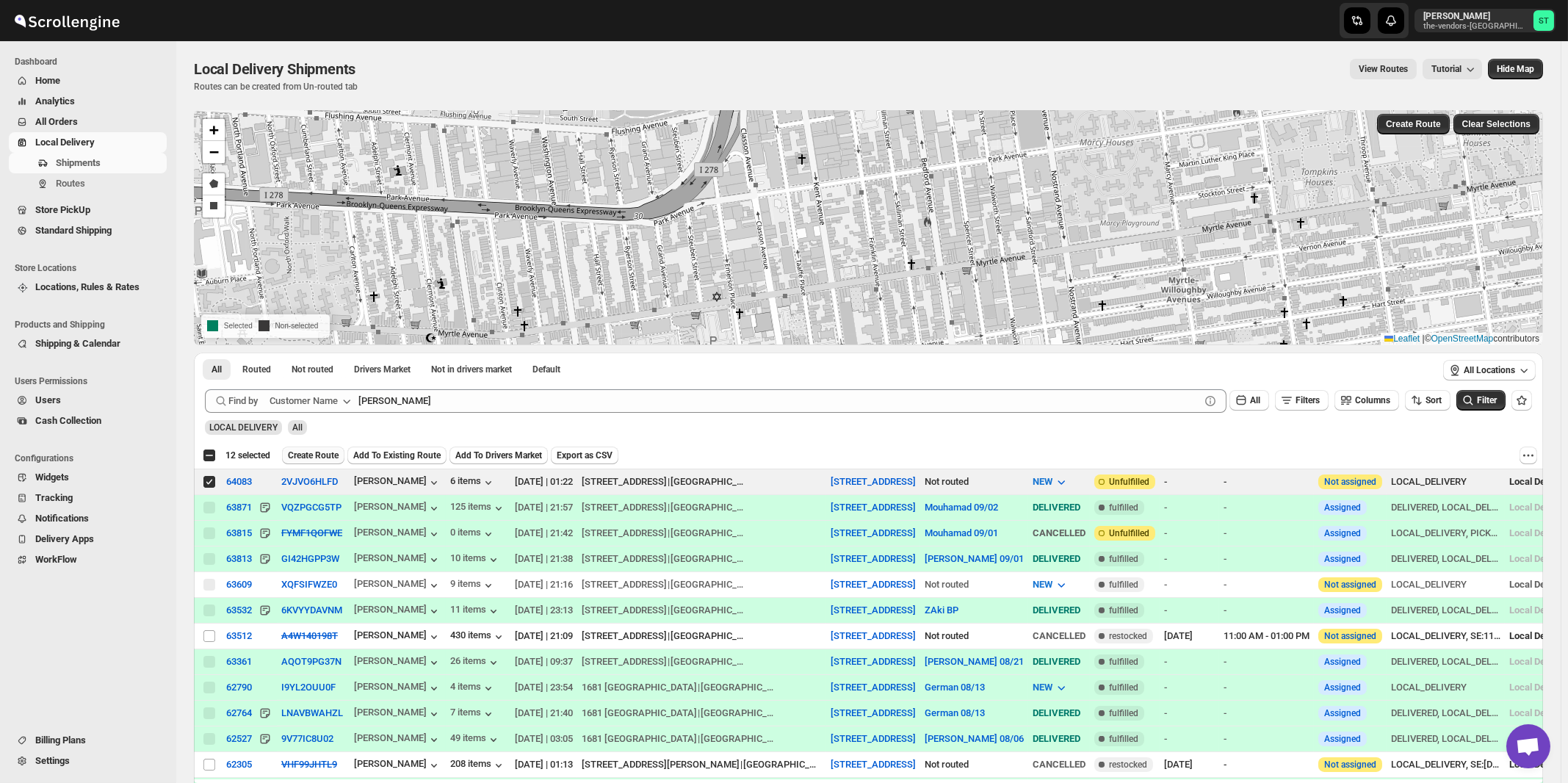
click at [309, 456] on span "Create Route" at bounding box center [313, 455] width 51 height 12
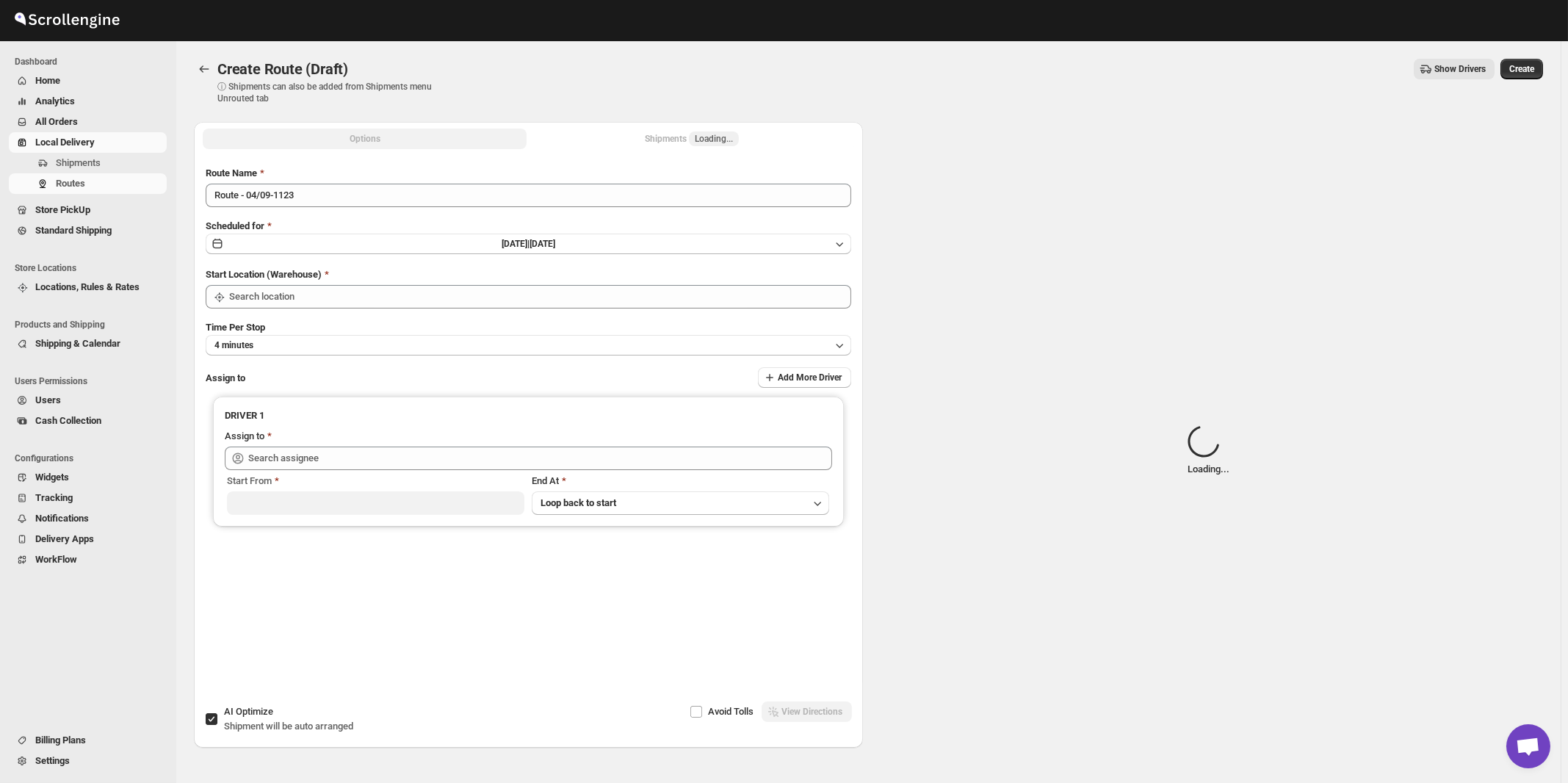
type input "[STREET_ADDRESS]"
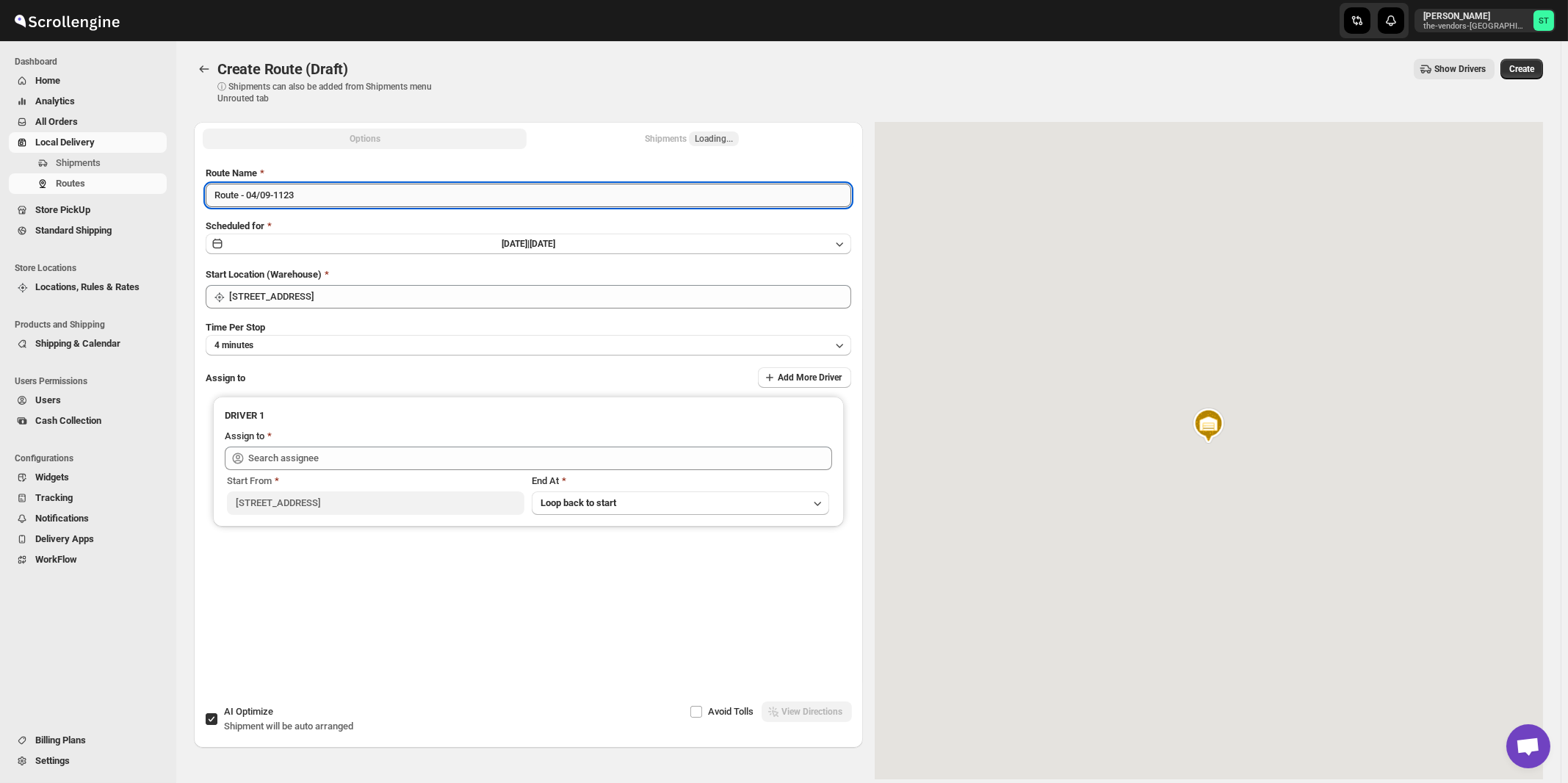
click at [439, 197] on input "Route - 04/09-1123" at bounding box center [528, 195] width 645 height 23
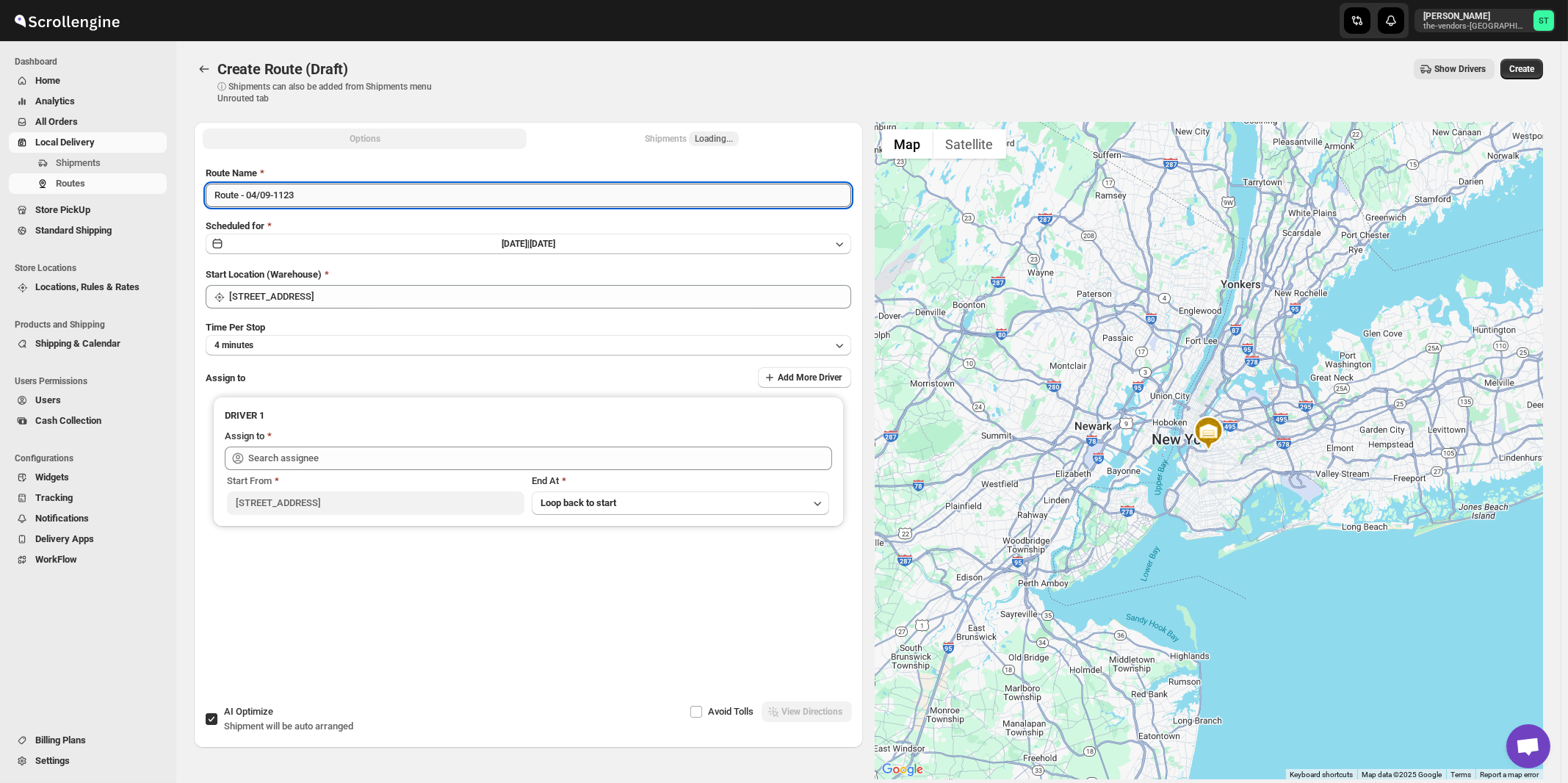
paste input "Mouhamad"
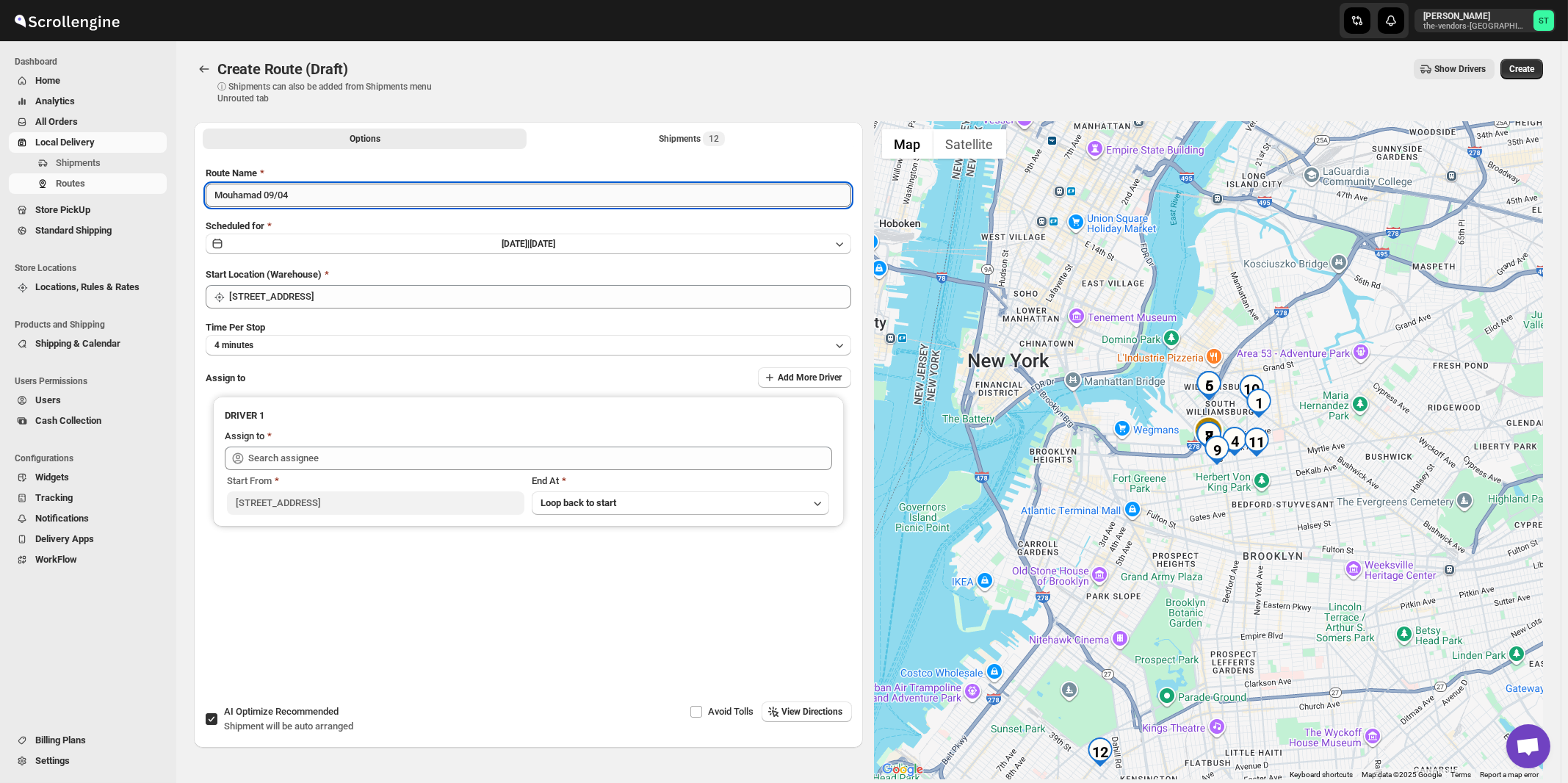
type input "Mouhamad 09/04"
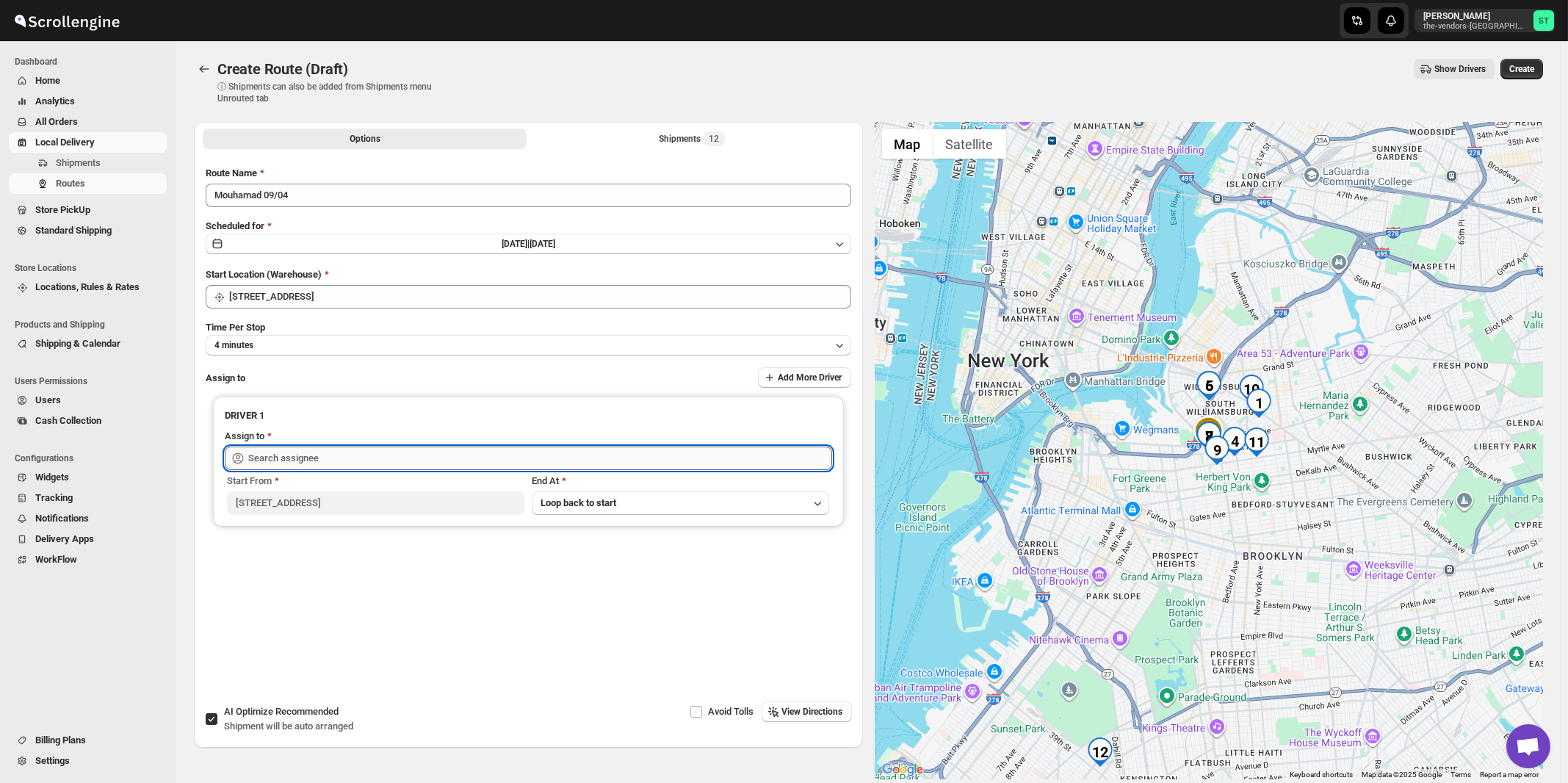
click at [306, 465] on input "text" at bounding box center [540, 458] width 584 height 23
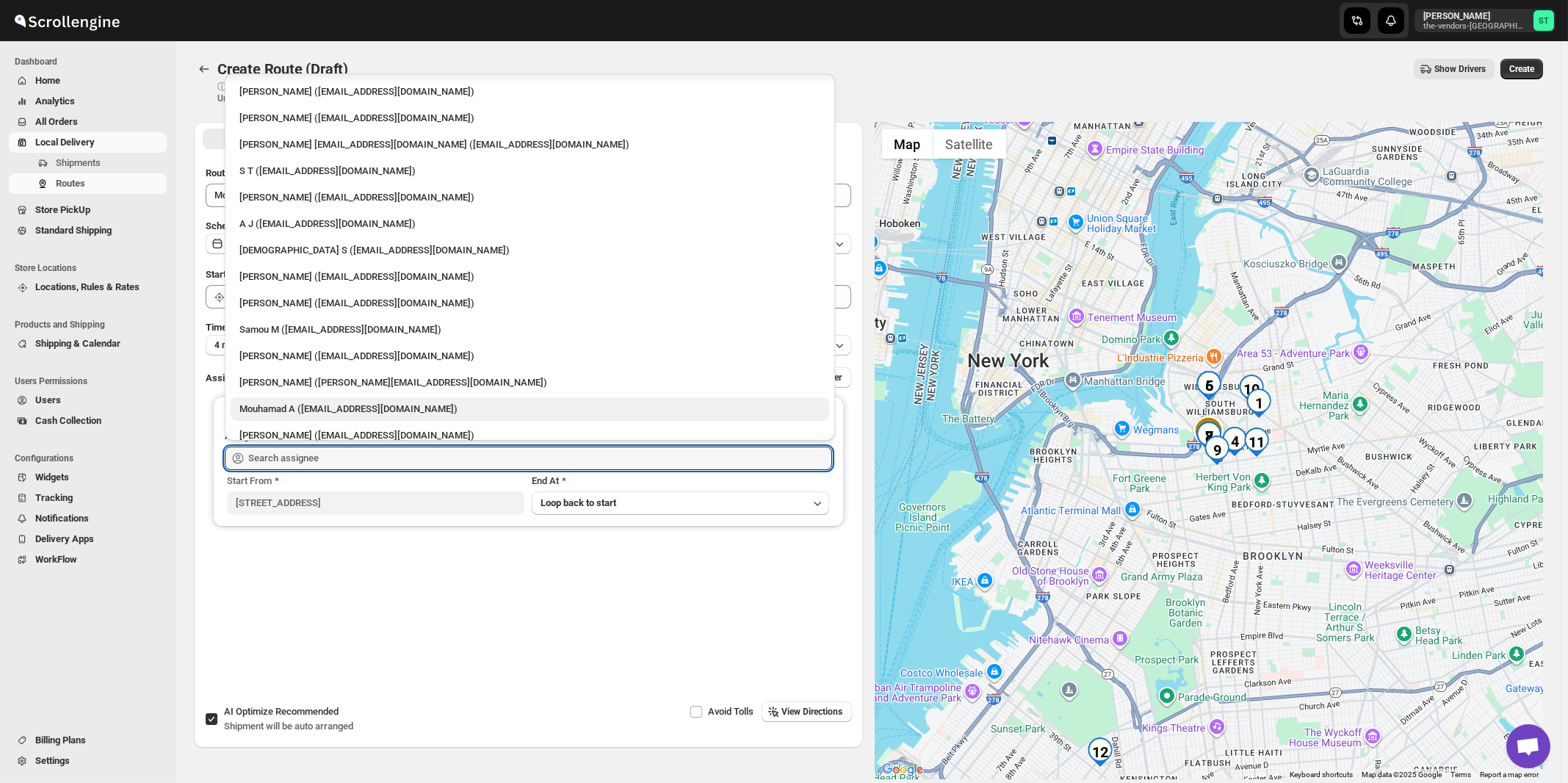
scroll to position [64, 0]
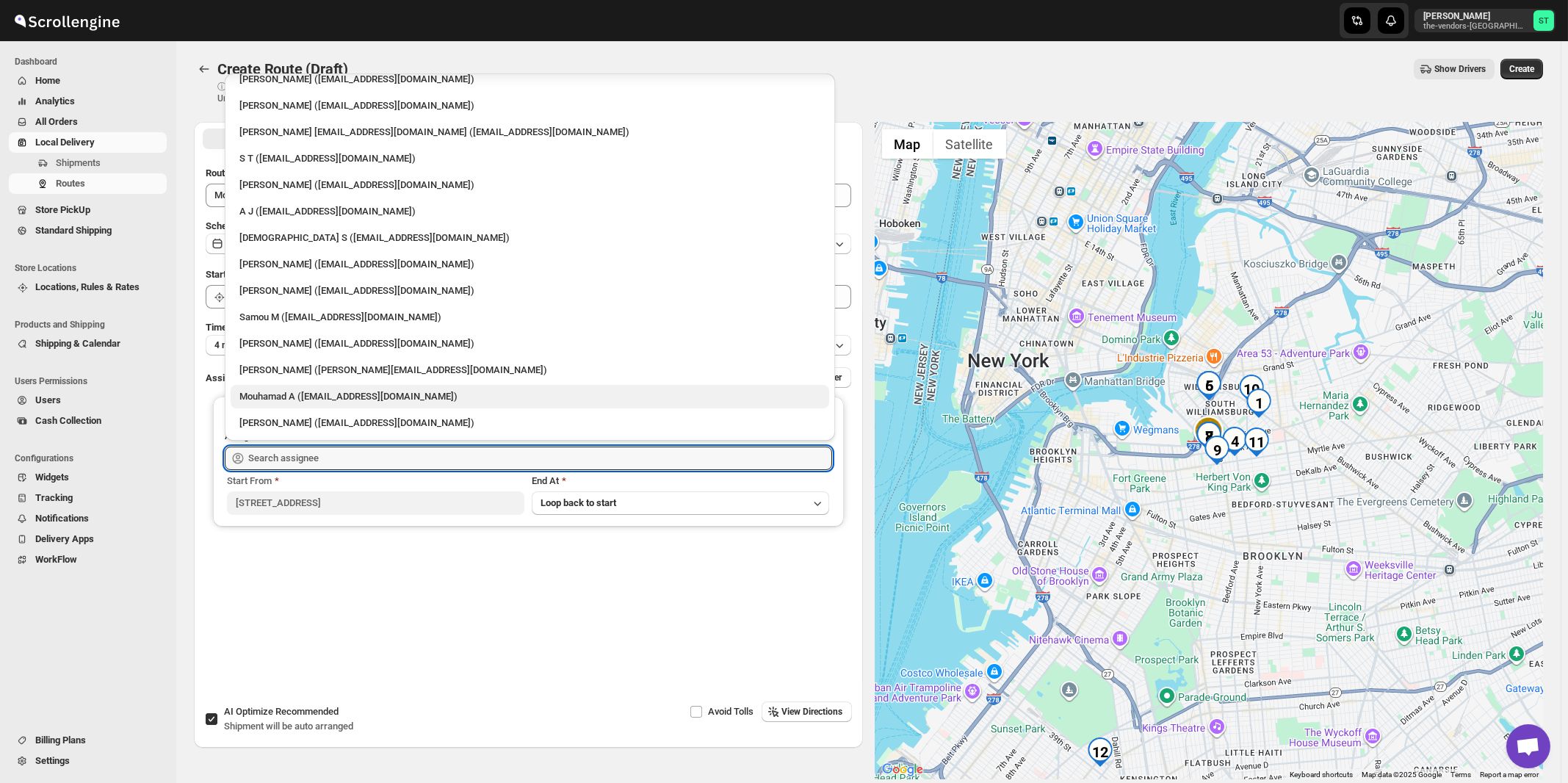
click at [298, 401] on div "Mouhamad A ([EMAIL_ADDRESS][DOMAIN_NAME])" at bounding box center [529, 396] width 581 height 14
type input "Mouhamad A ([EMAIL_ADDRESS][DOMAIN_NAME])"
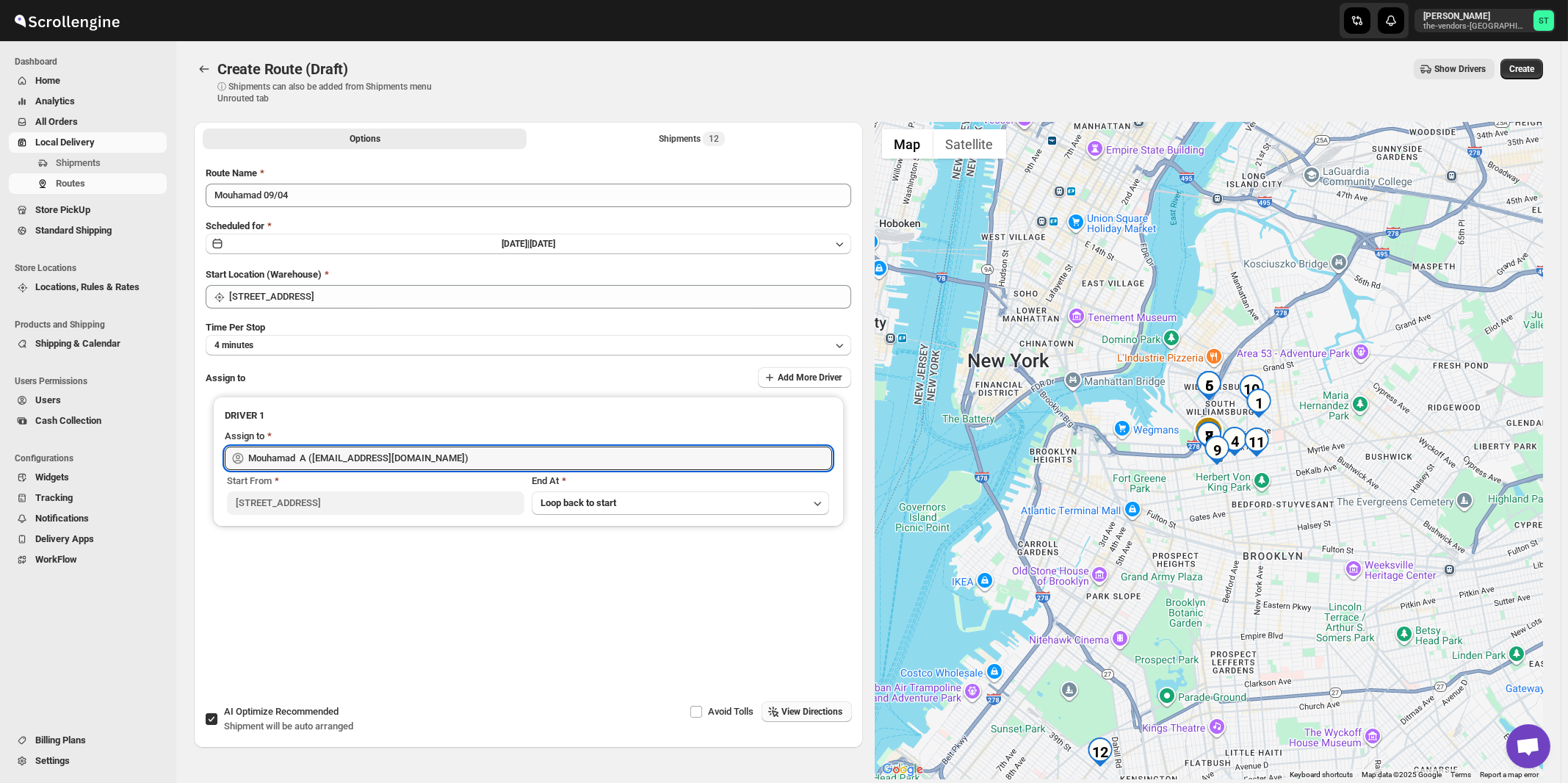
click at [802, 712] on span "View Directions" at bounding box center [813, 711] width 61 height 12
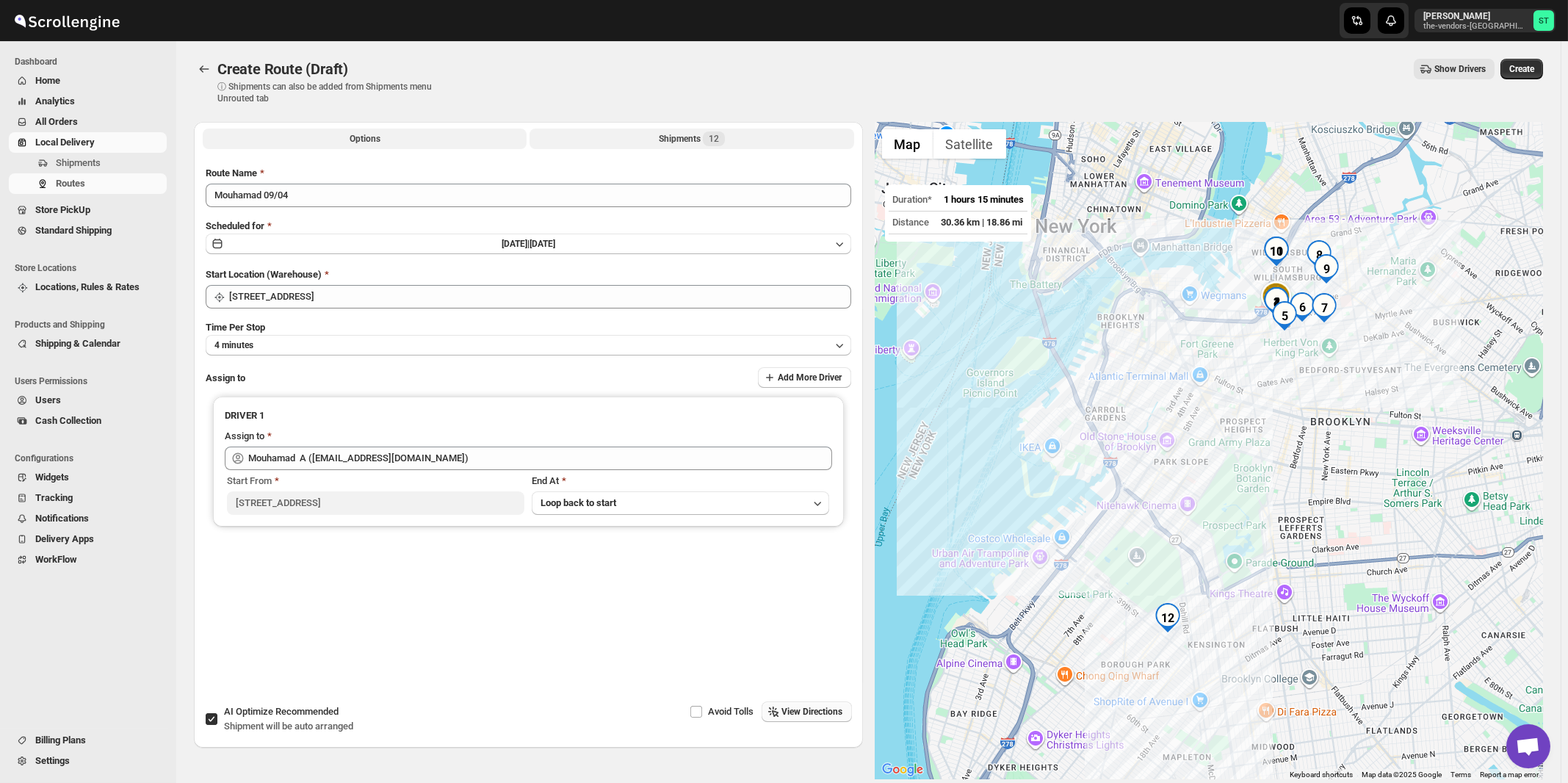
click at [717, 146] on span "12" at bounding box center [713, 139] width 22 height 14
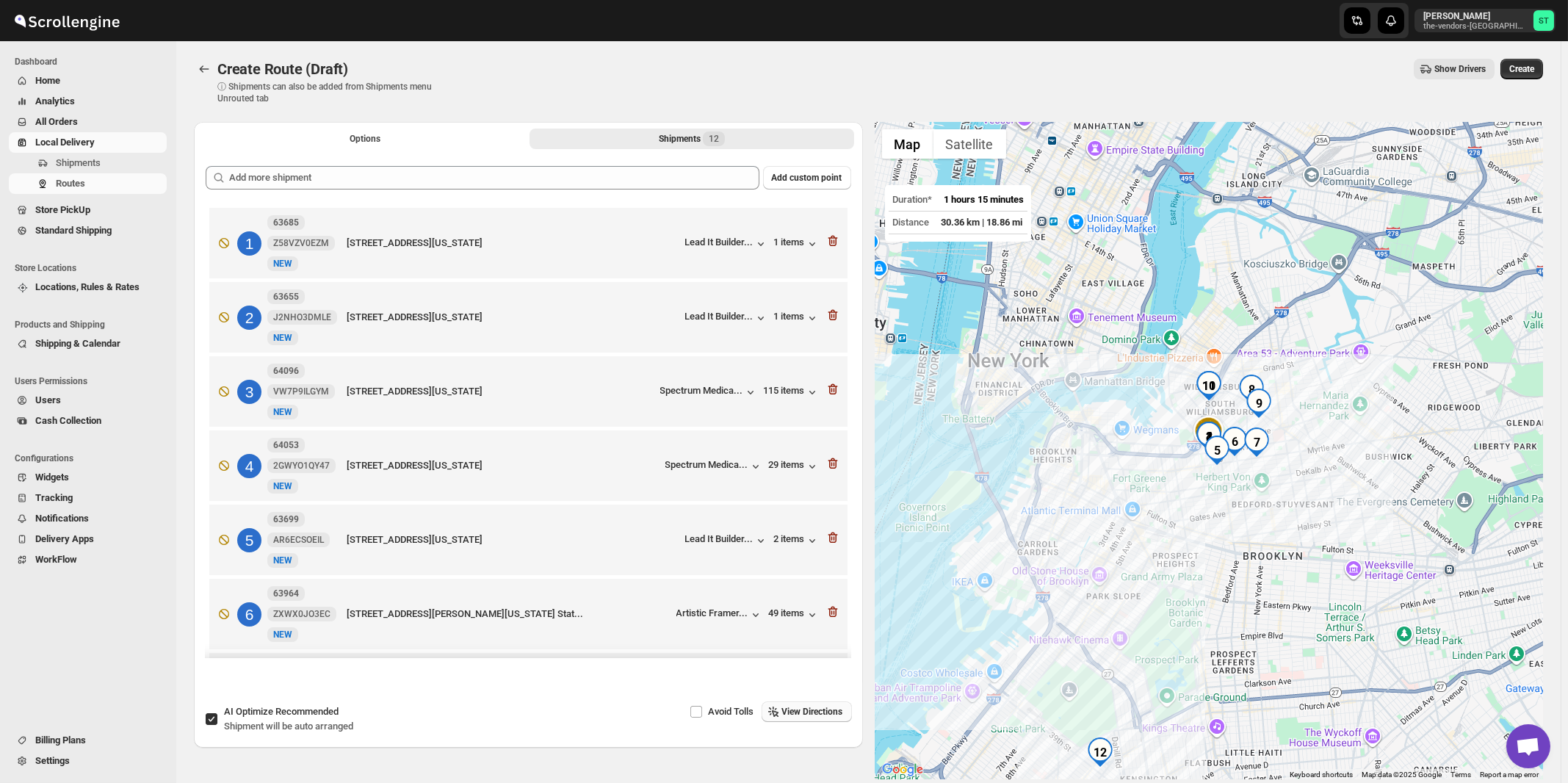
click at [295, 710] on span "Recommended" at bounding box center [307, 711] width 64 height 11
click at [217, 713] on input "AI Optimize Recommended Shipment will be auto arranged" at bounding box center [211, 719] width 12 height 12
checkbox input "false"
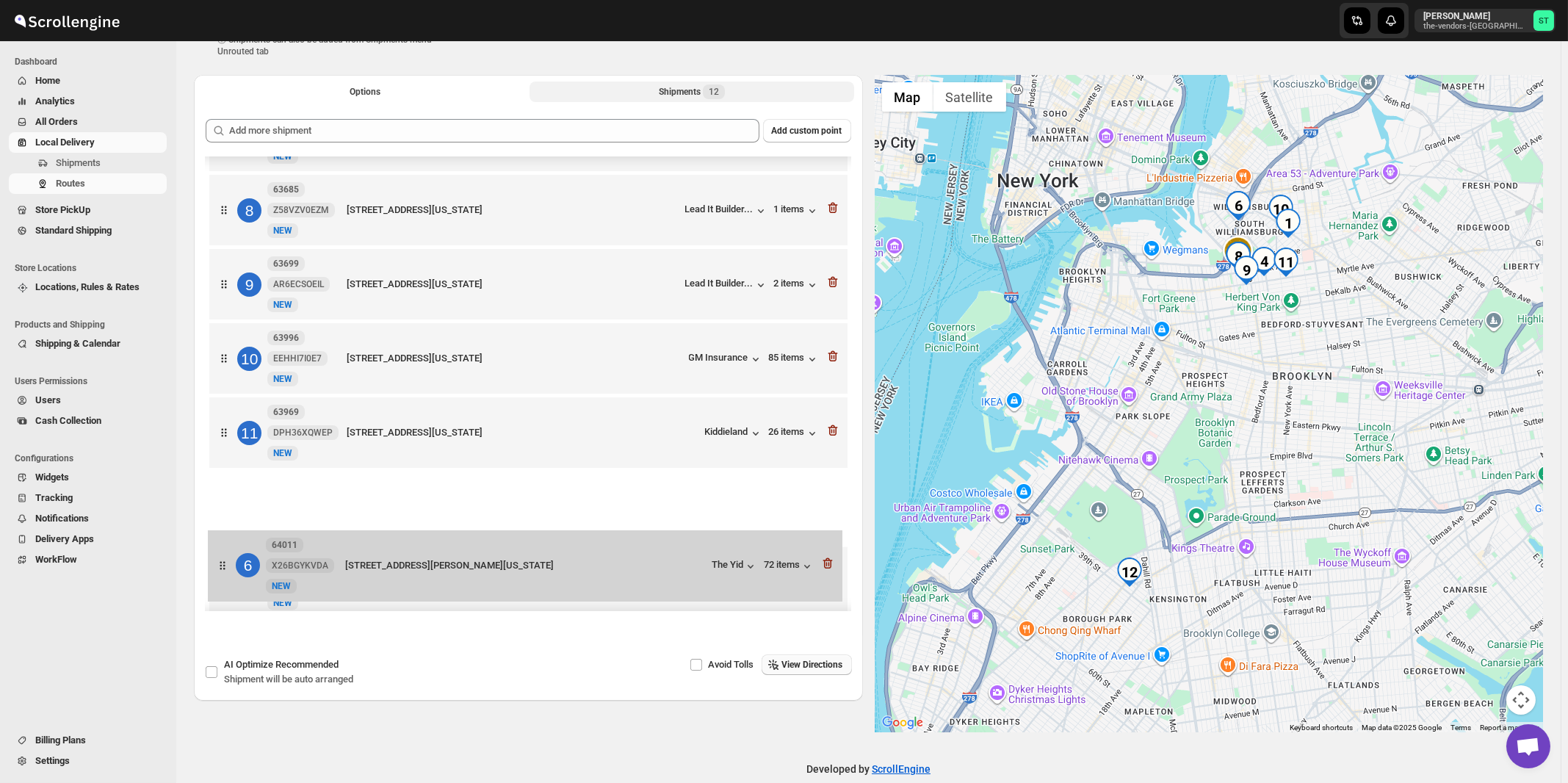
scroll to position [458, 0]
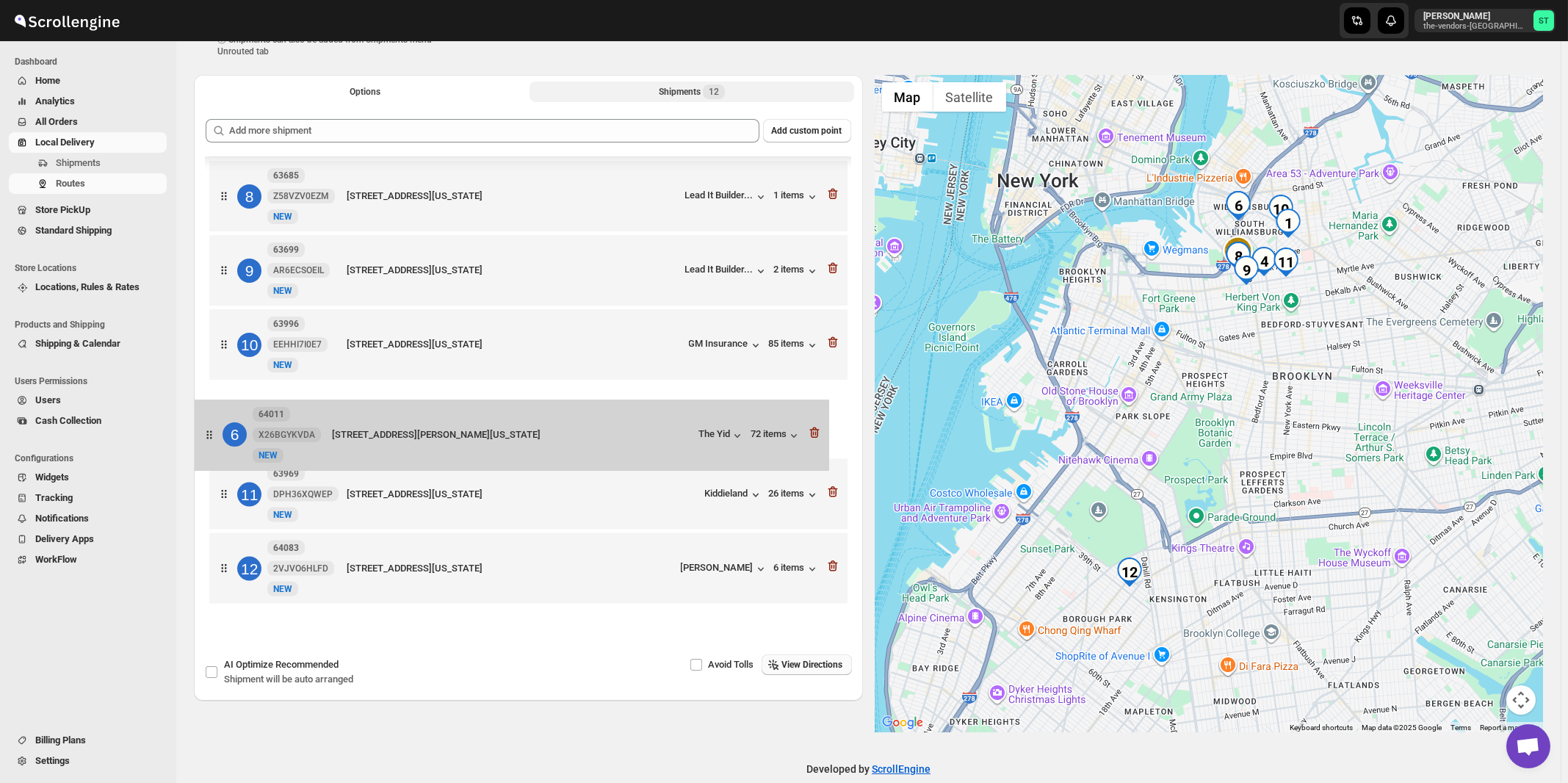
drag, startPoint x: 683, startPoint y: 464, endPoint x: 669, endPoint y: 441, distance: 26.9
click at [669, 441] on div "1 64108 9QVDU8BH6I New NEW 311 Wallabout Street, Brooklyn, New York, 11206, Uni…" at bounding box center [528, 161] width 645 height 898
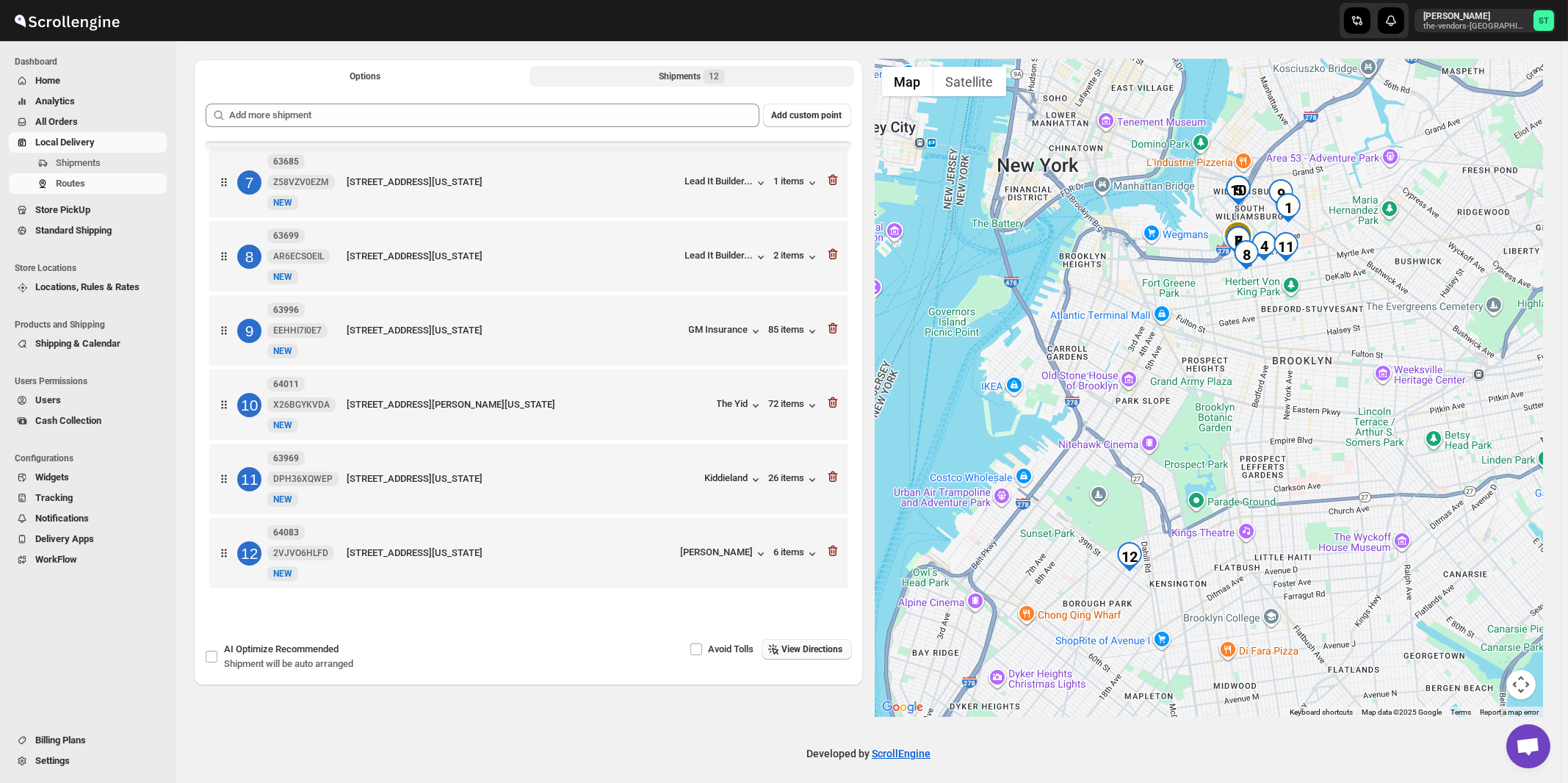
scroll to position [69, 0]
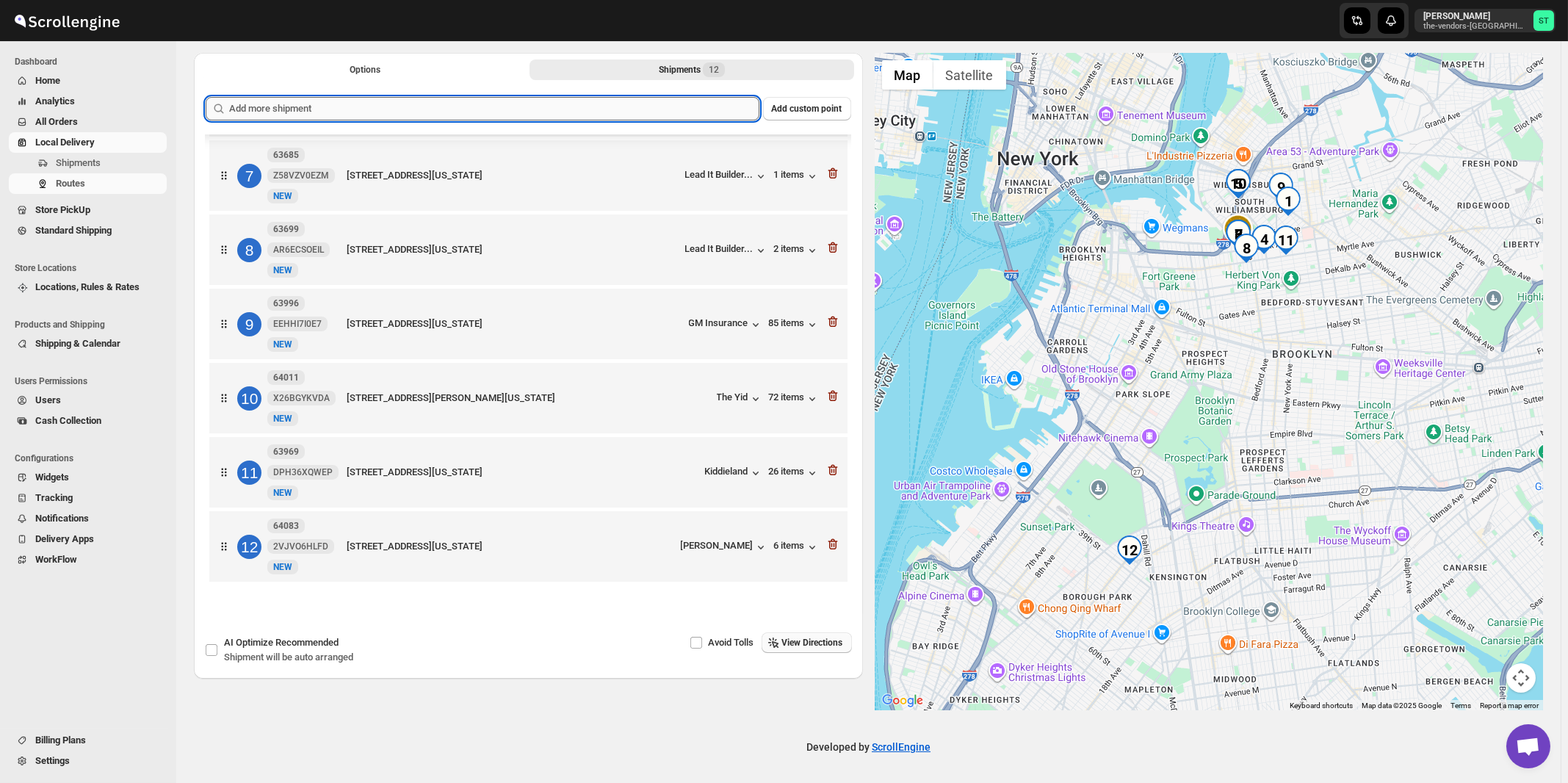
click at [647, 109] on input "text" at bounding box center [494, 108] width 530 height 23
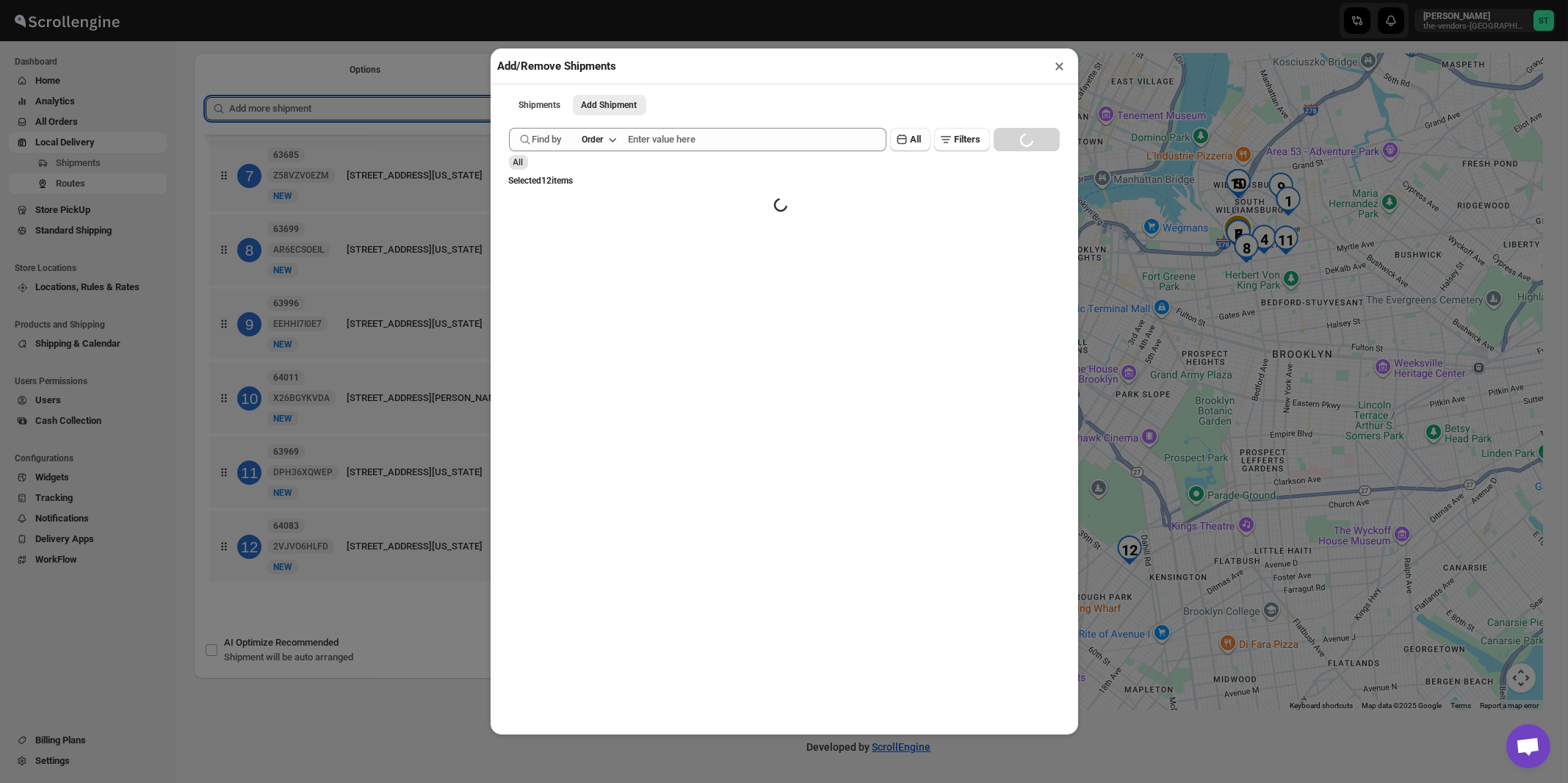
scroll to position [457, 0]
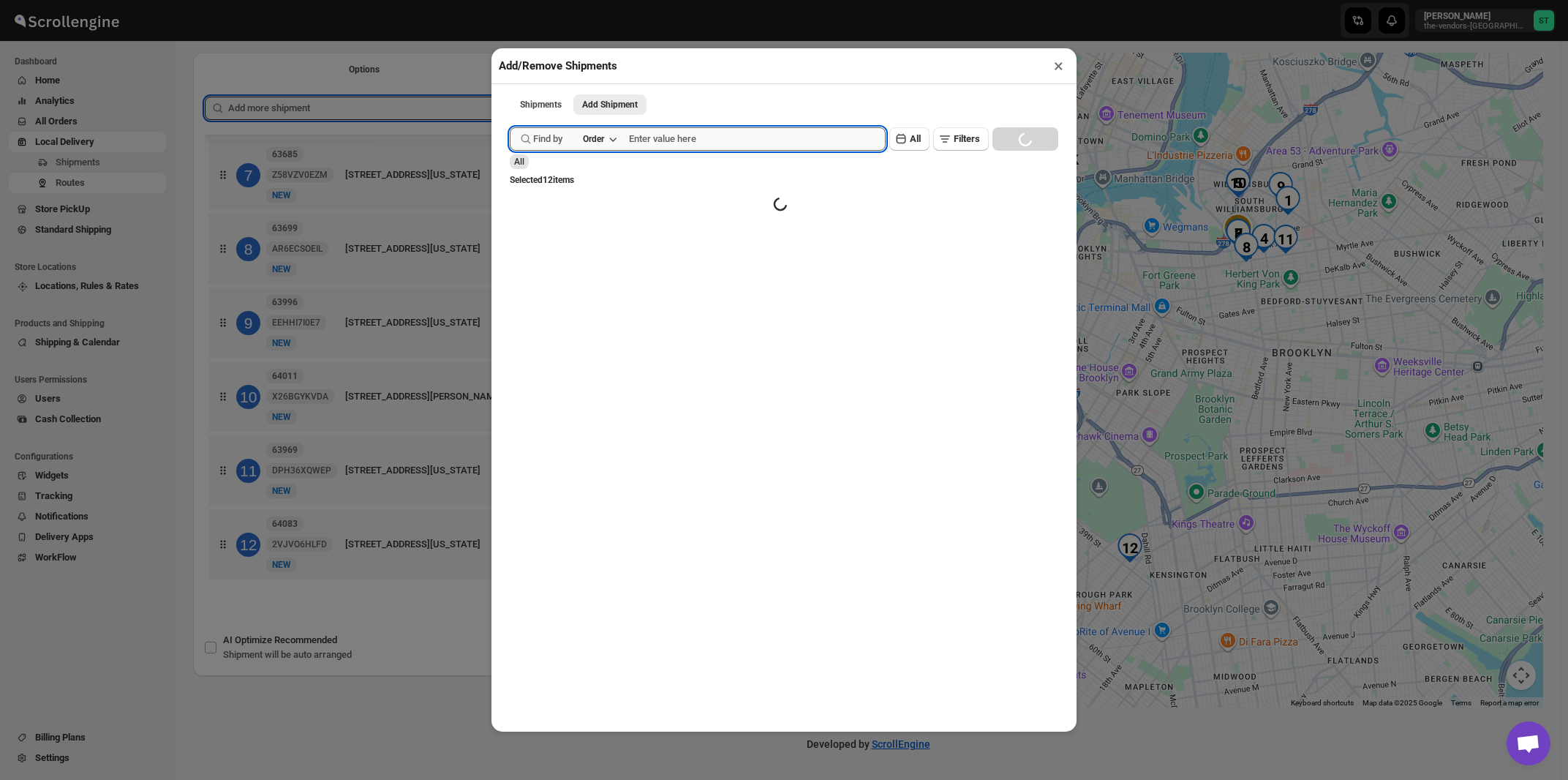
click at [707, 136] on input "text" at bounding box center [758, 139] width 257 height 23
type input "63733"
click at [510, 0] on button "Submit" at bounding box center [530, 7] width 42 height 15
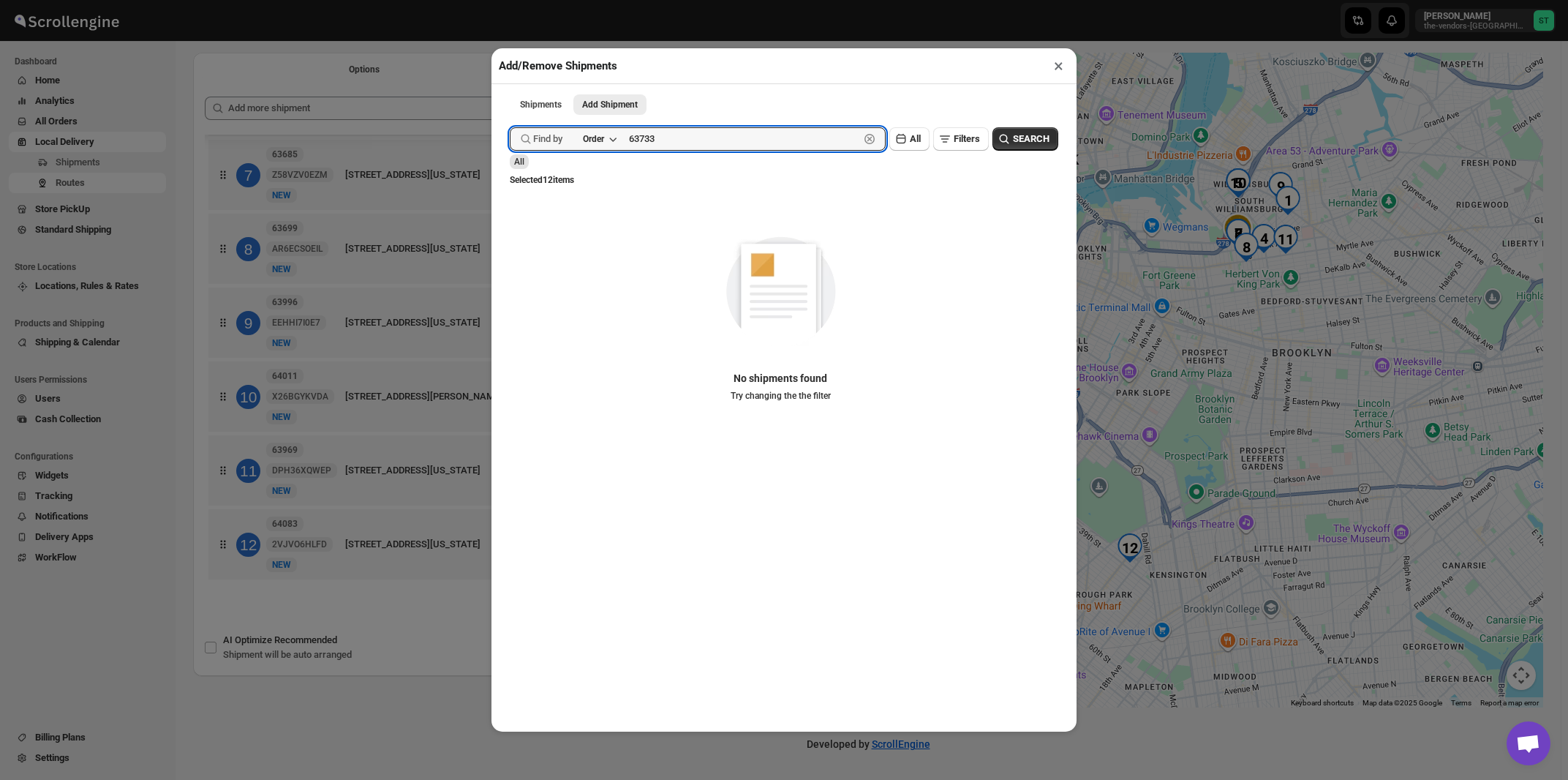
click at [510, 0] on button "Submit" at bounding box center [530, 7] width 42 height 15
click at [1063, 68] on button "×" at bounding box center [1059, 65] width 21 height 21
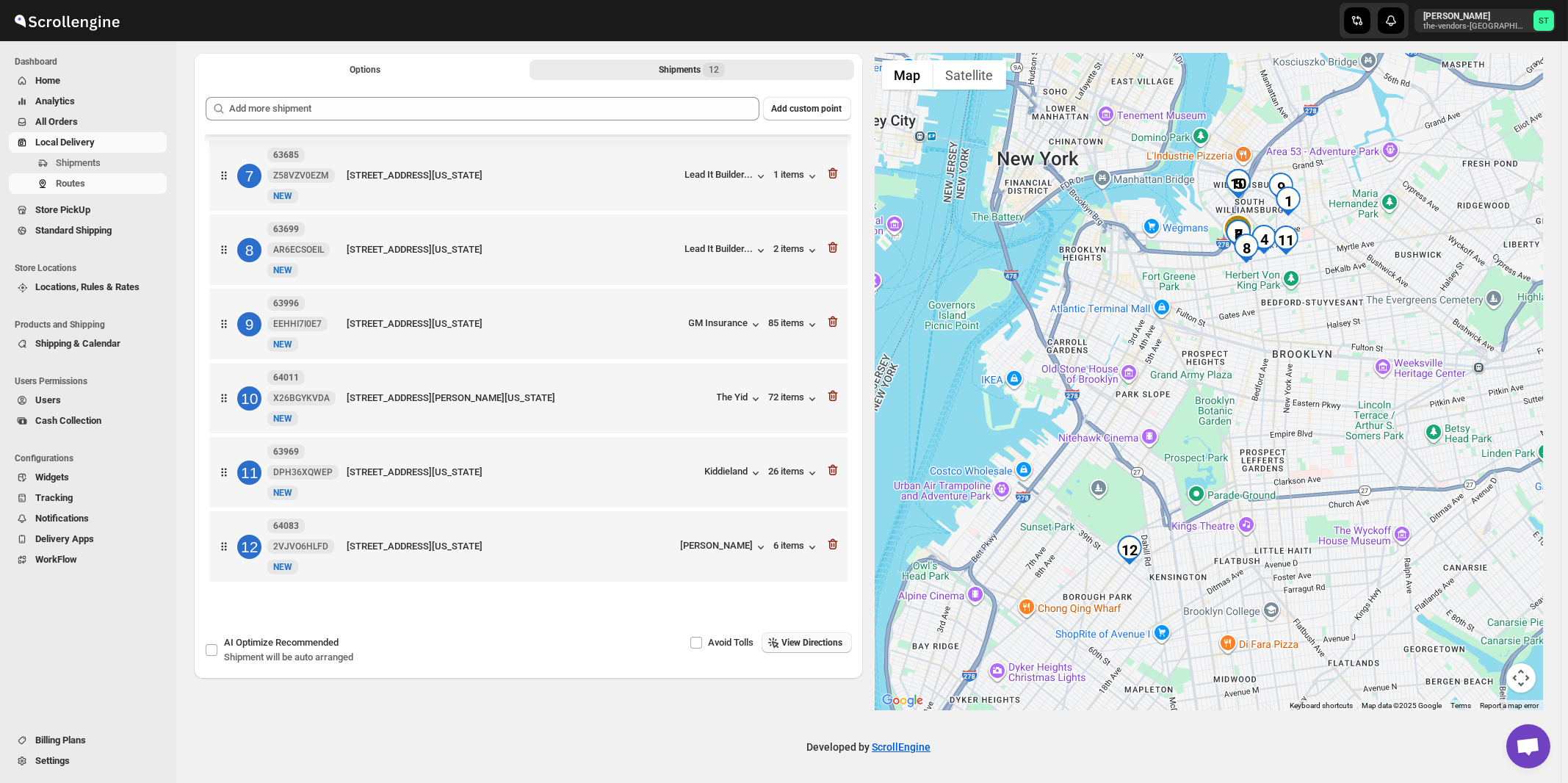
click at [823, 640] on span "View Directions" at bounding box center [813, 642] width 61 height 12
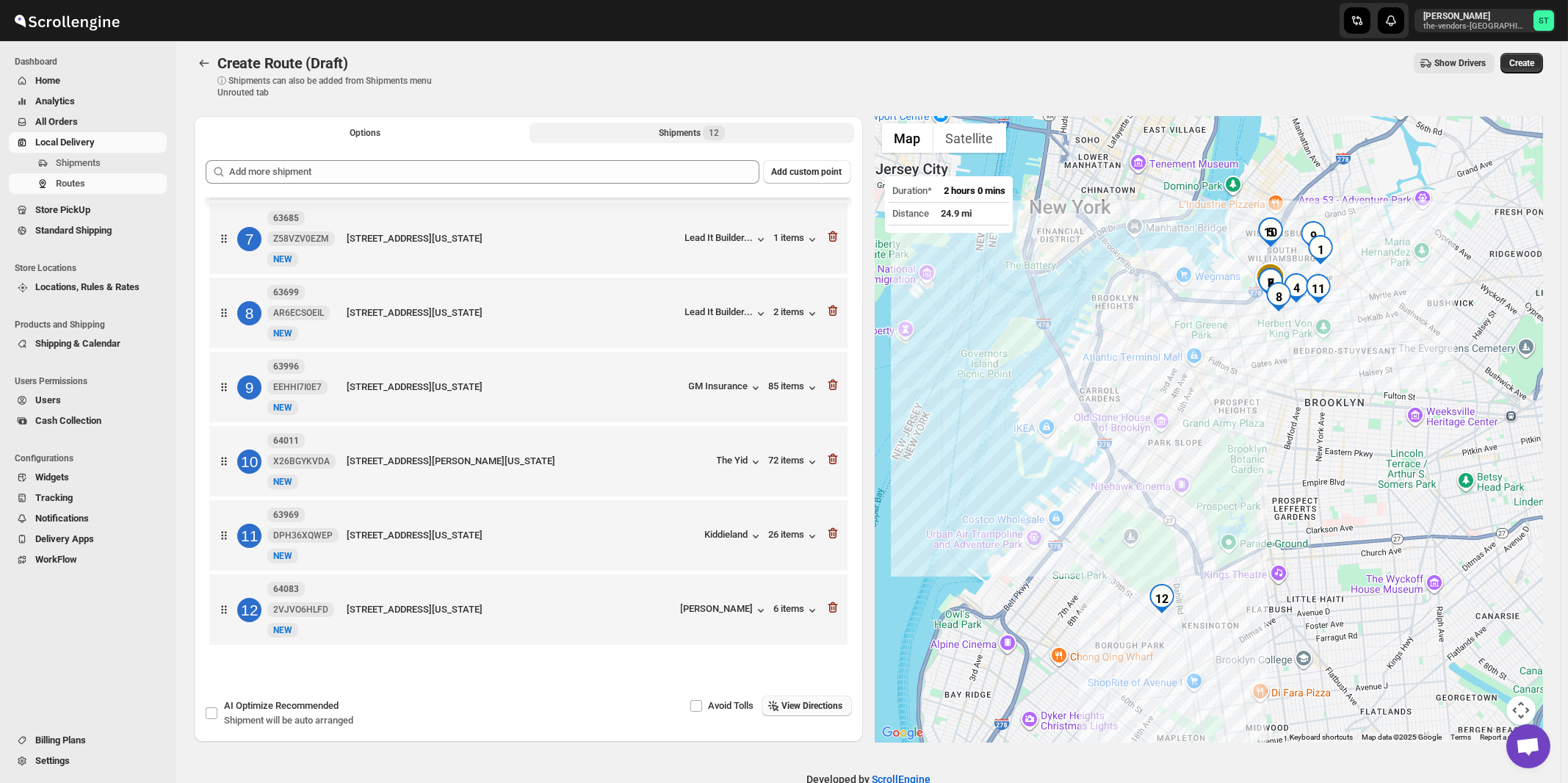
scroll to position [0, 0]
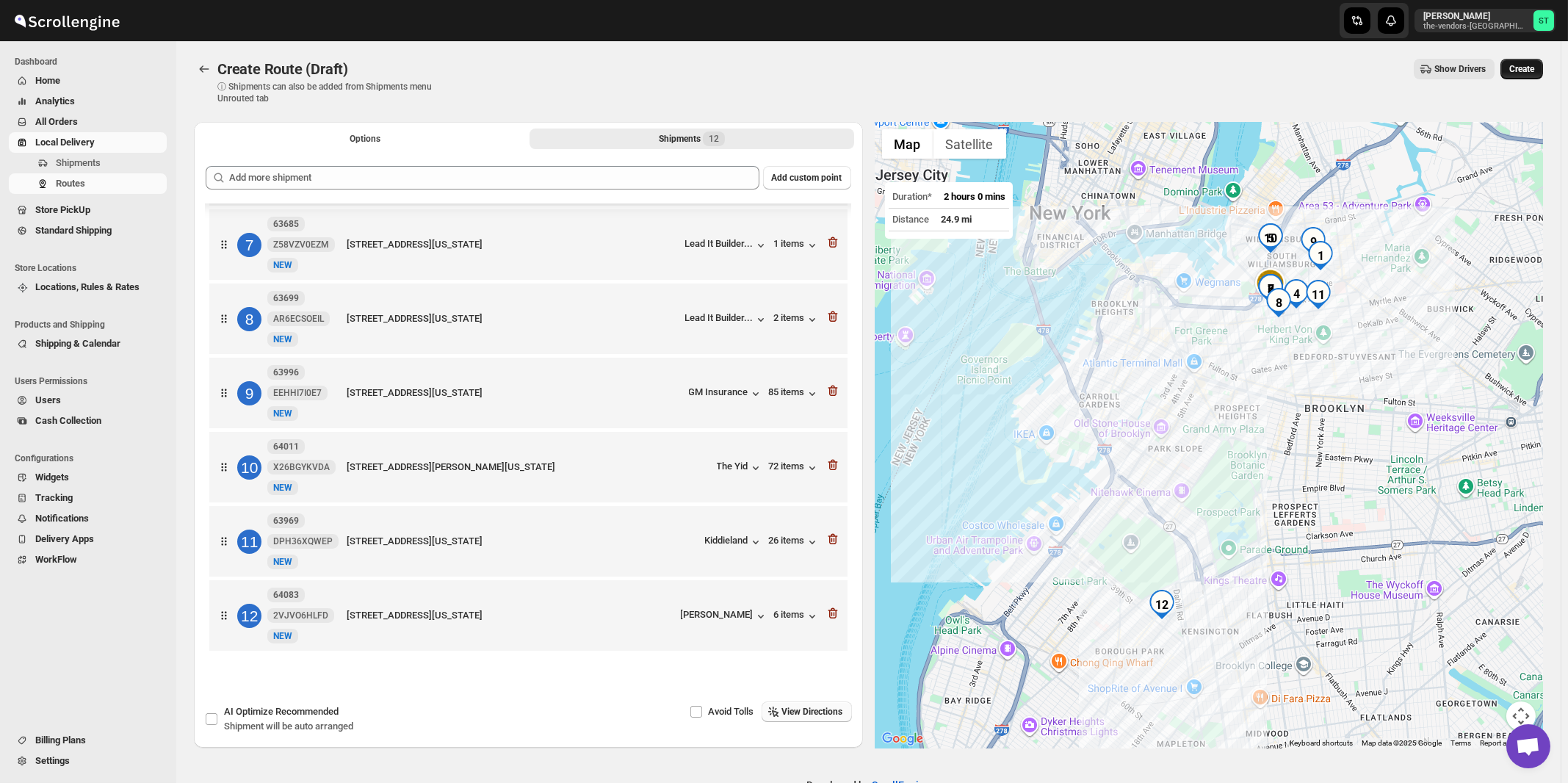
click at [1534, 68] on span "Create" at bounding box center [1521, 69] width 25 height 12
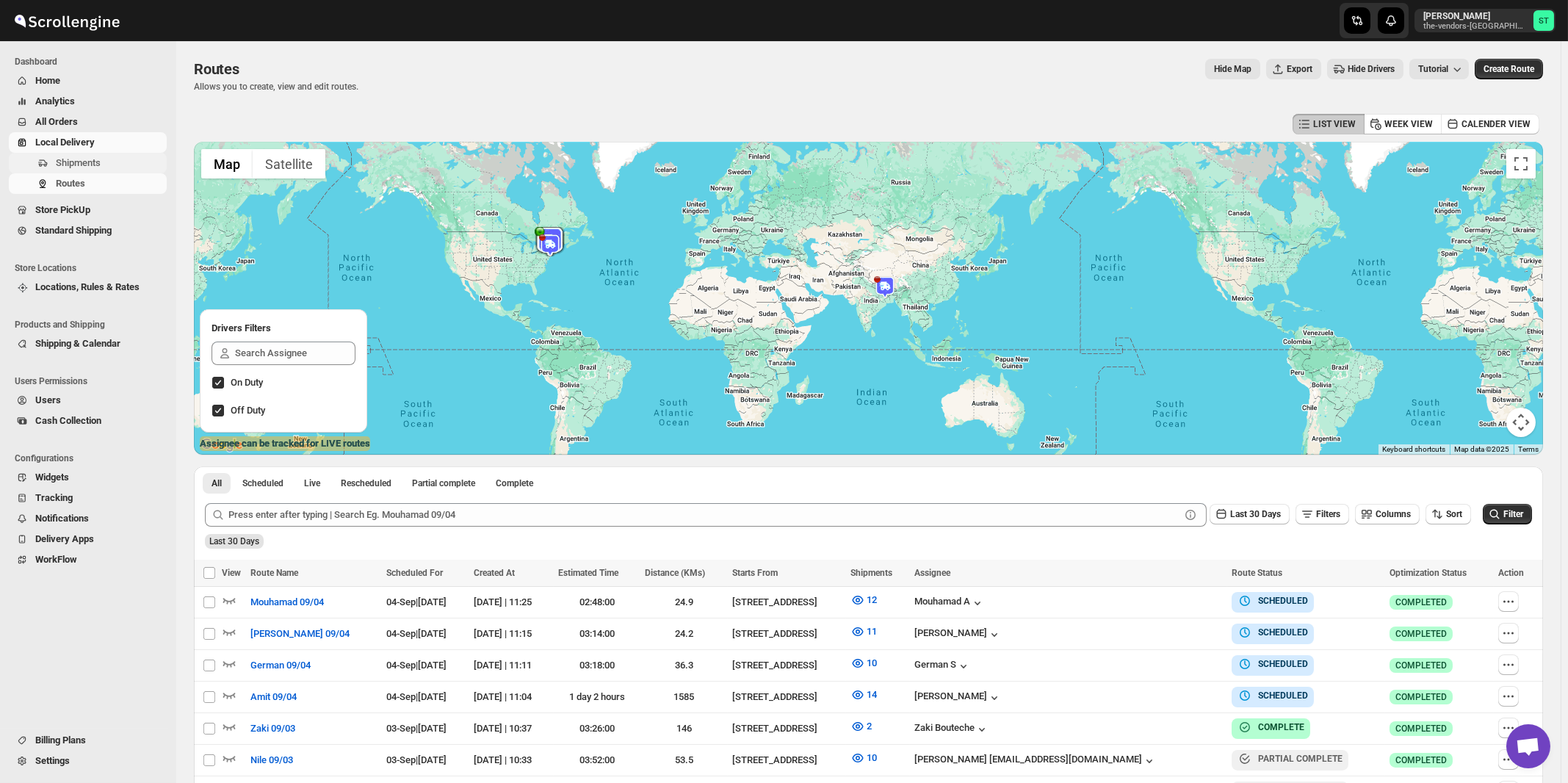
click at [88, 167] on span "Shipments" at bounding box center [78, 163] width 45 height 11
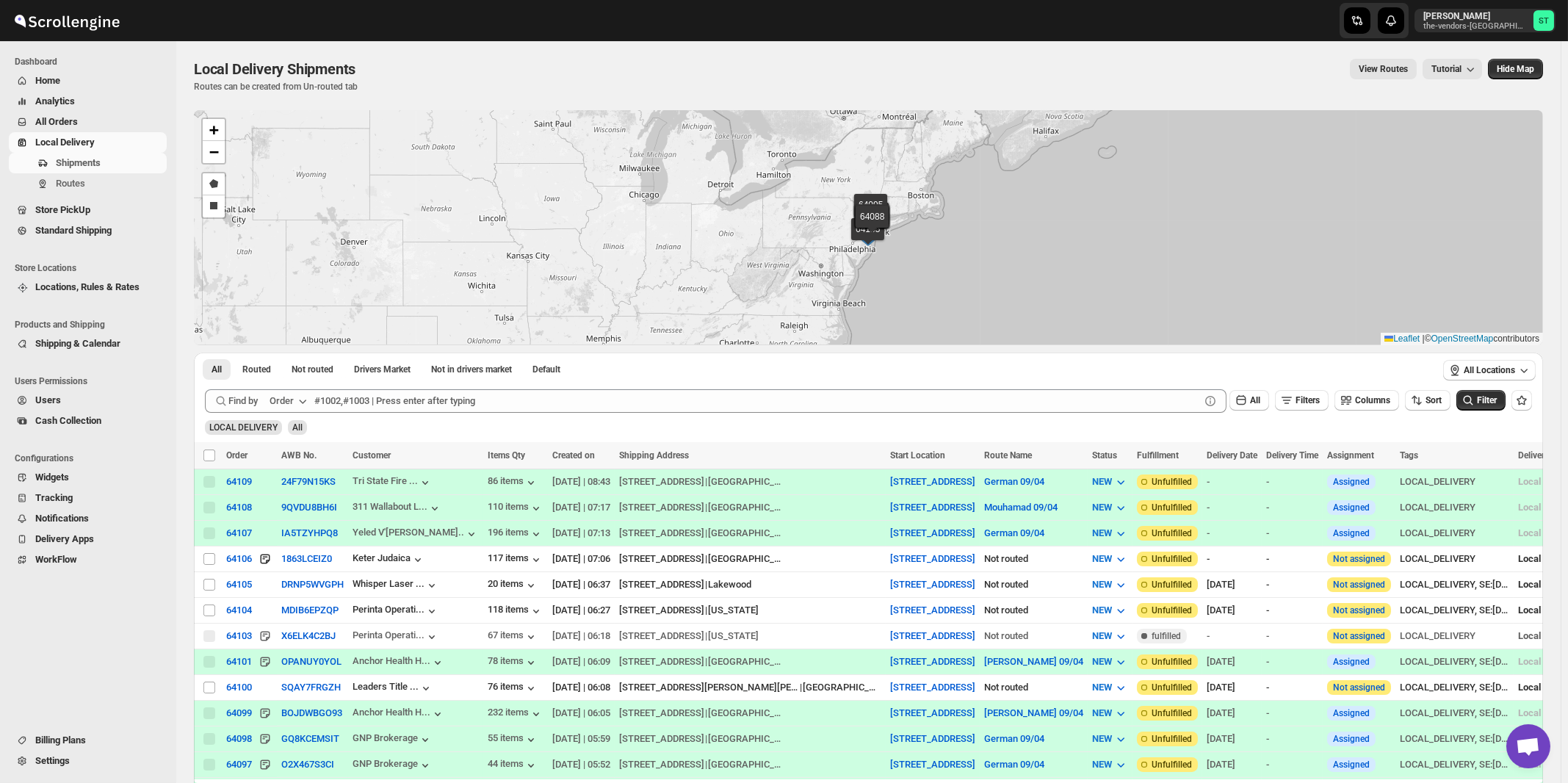
click at [296, 398] on button "Order" at bounding box center [289, 401] width 58 height 23
click at [290, 514] on div "Customer Name" at bounding box center [290, 510] width 67 height 14
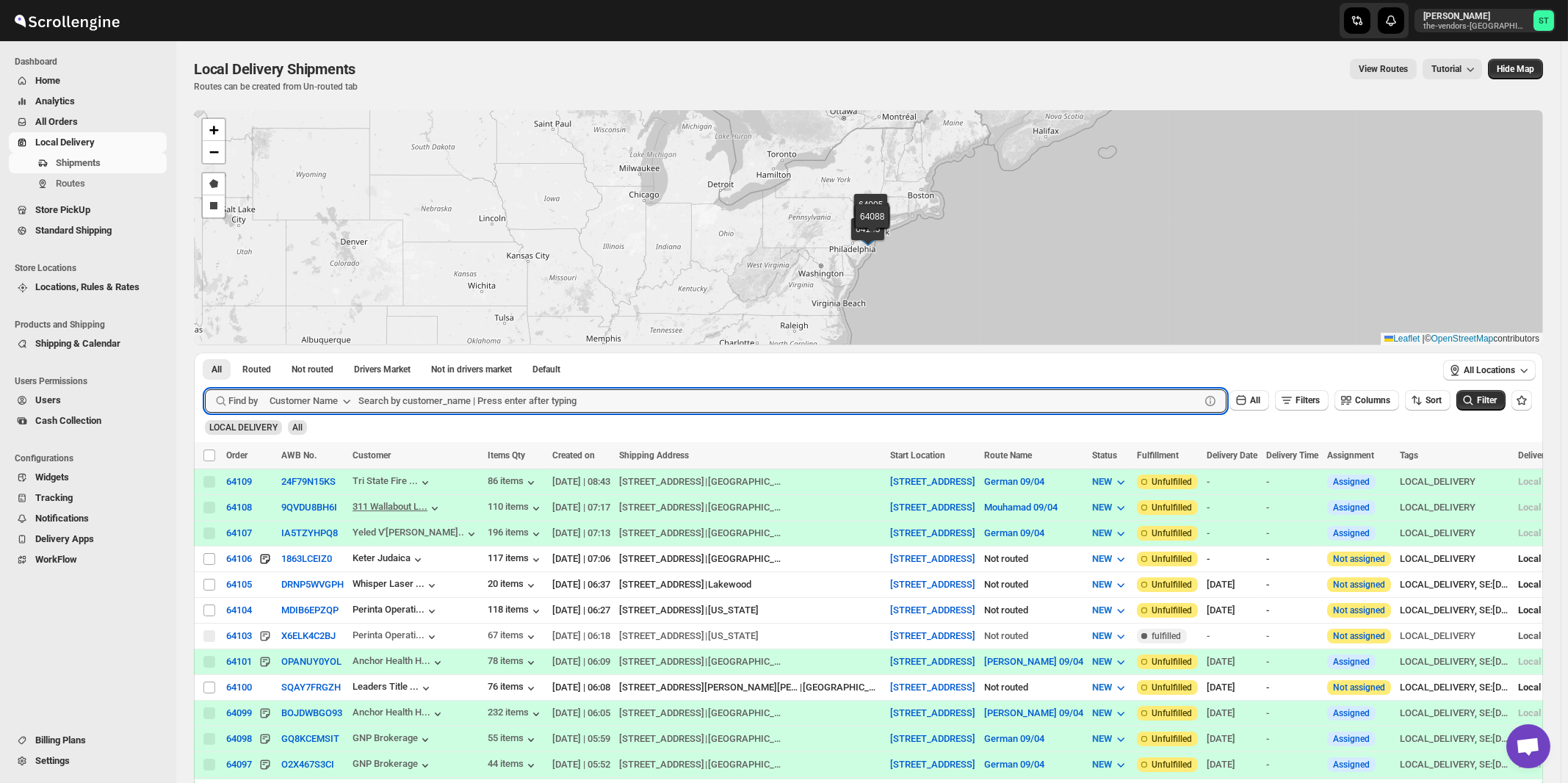
paste input "BP Medical Management"
type input "BP Medical Management"
click at [205, 353] on button "Submit" at bounding box center [226, 360] width 42 height 15
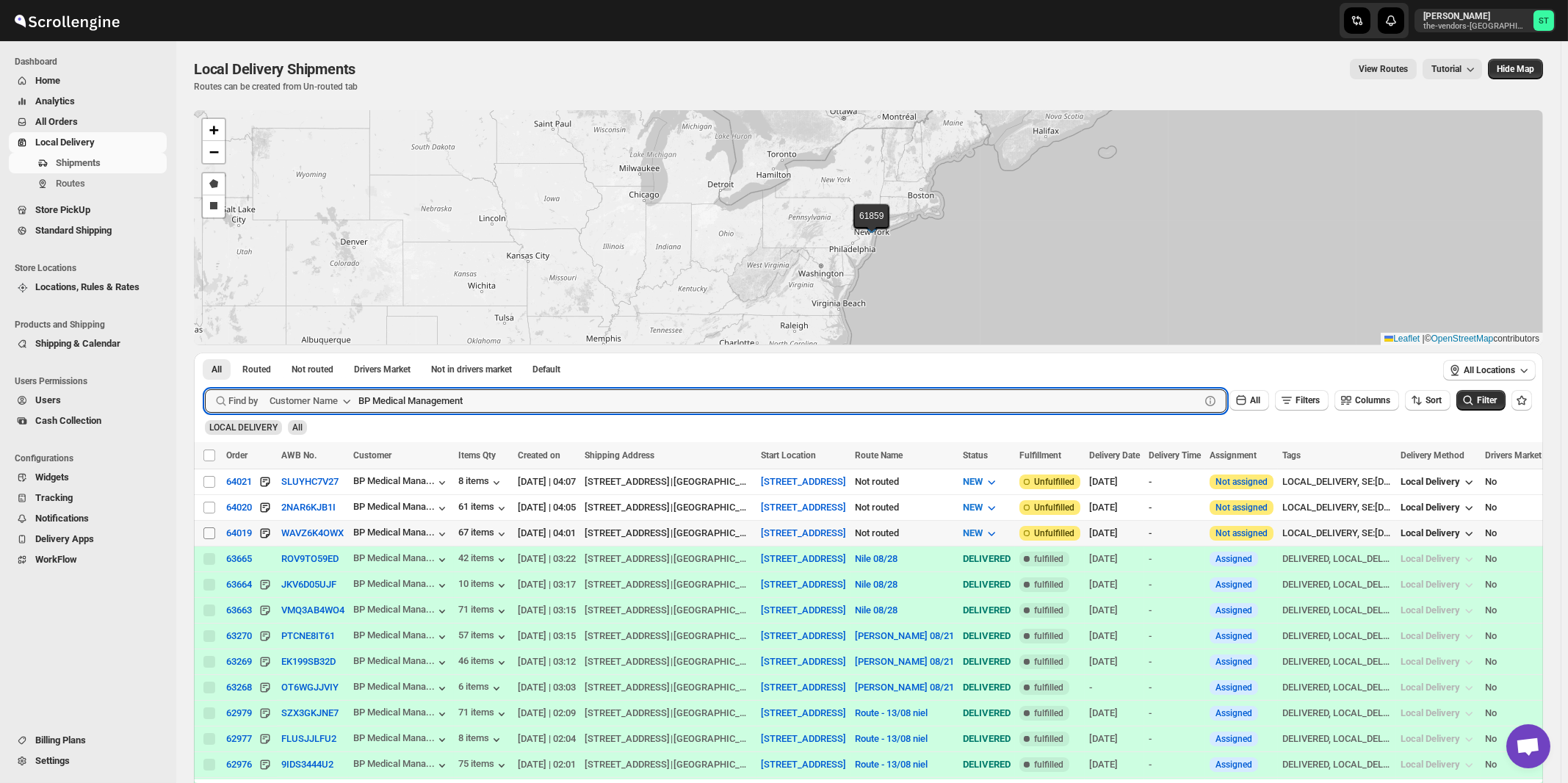
click at [210, 530] on input "Select shipment" at bounding box center [209, 532] width 12 height 12
checkbox input "true"
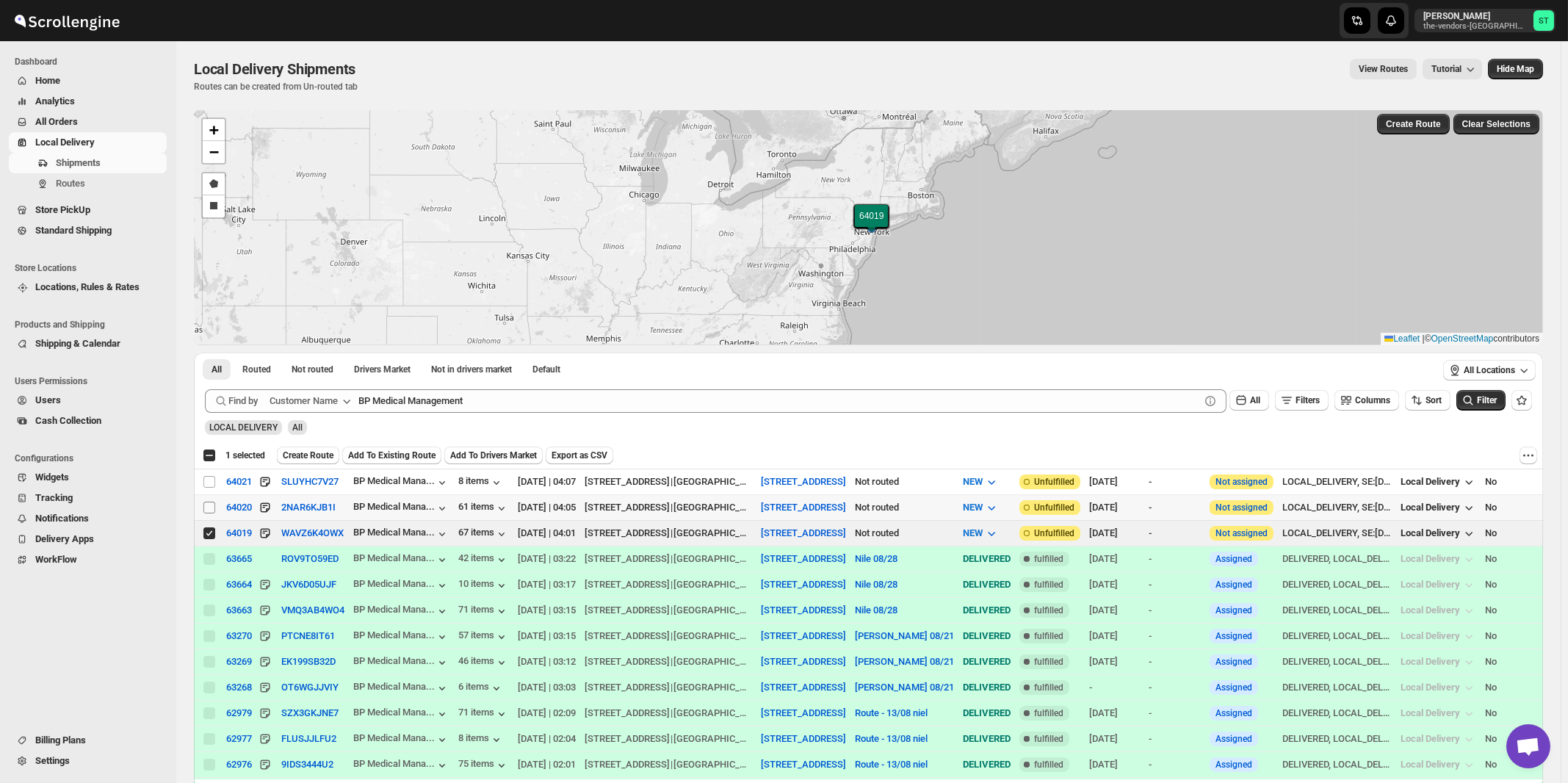
click at [209, 506] on input "Select shipment" at bounding box center [209, 506] width 12 height 12
checkbox input "true"
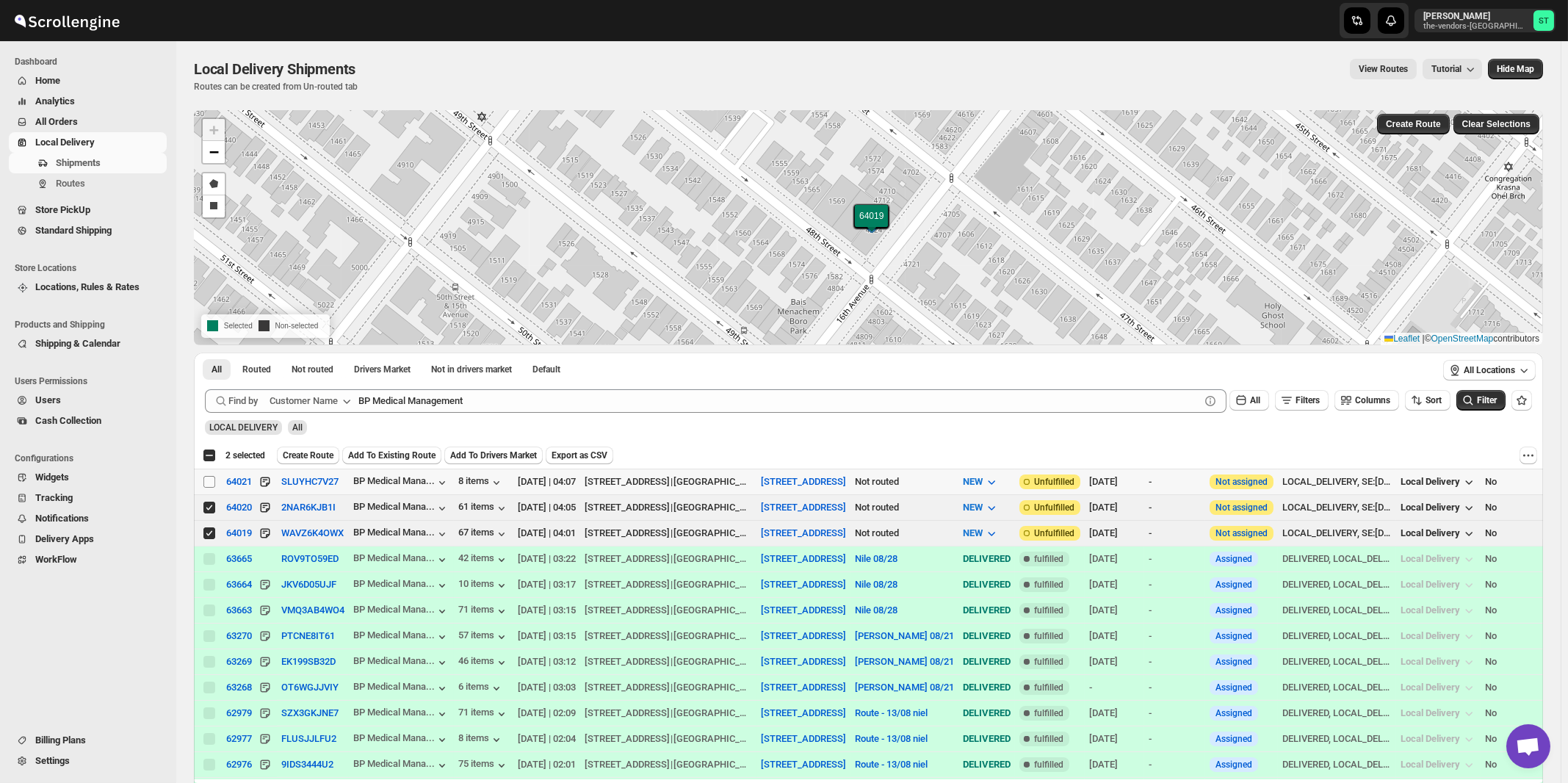
click at [209, 480] on input "Select shipment" at bounding box center [209, 481] width 12 height 12
checkbox input "true"
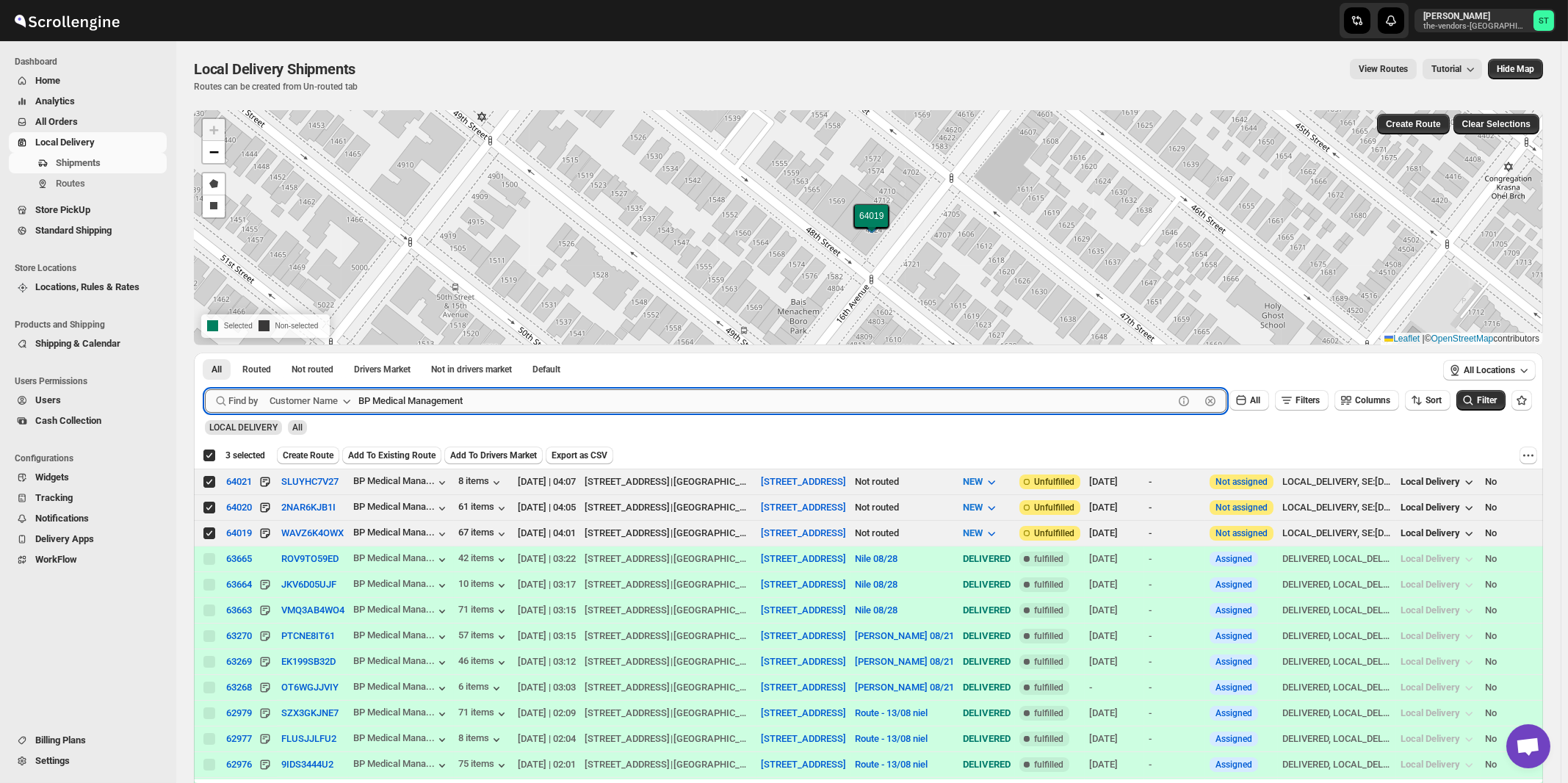
click at [593, 402] on input "BP Medical Management" at bounding box center [765, 401] width 815 height 23
paste input "Keter Judaica"
type input "Keter Judaica"
click at [205, 353] on button "Submit" at bounding box center [226, 360] width 42 height 15
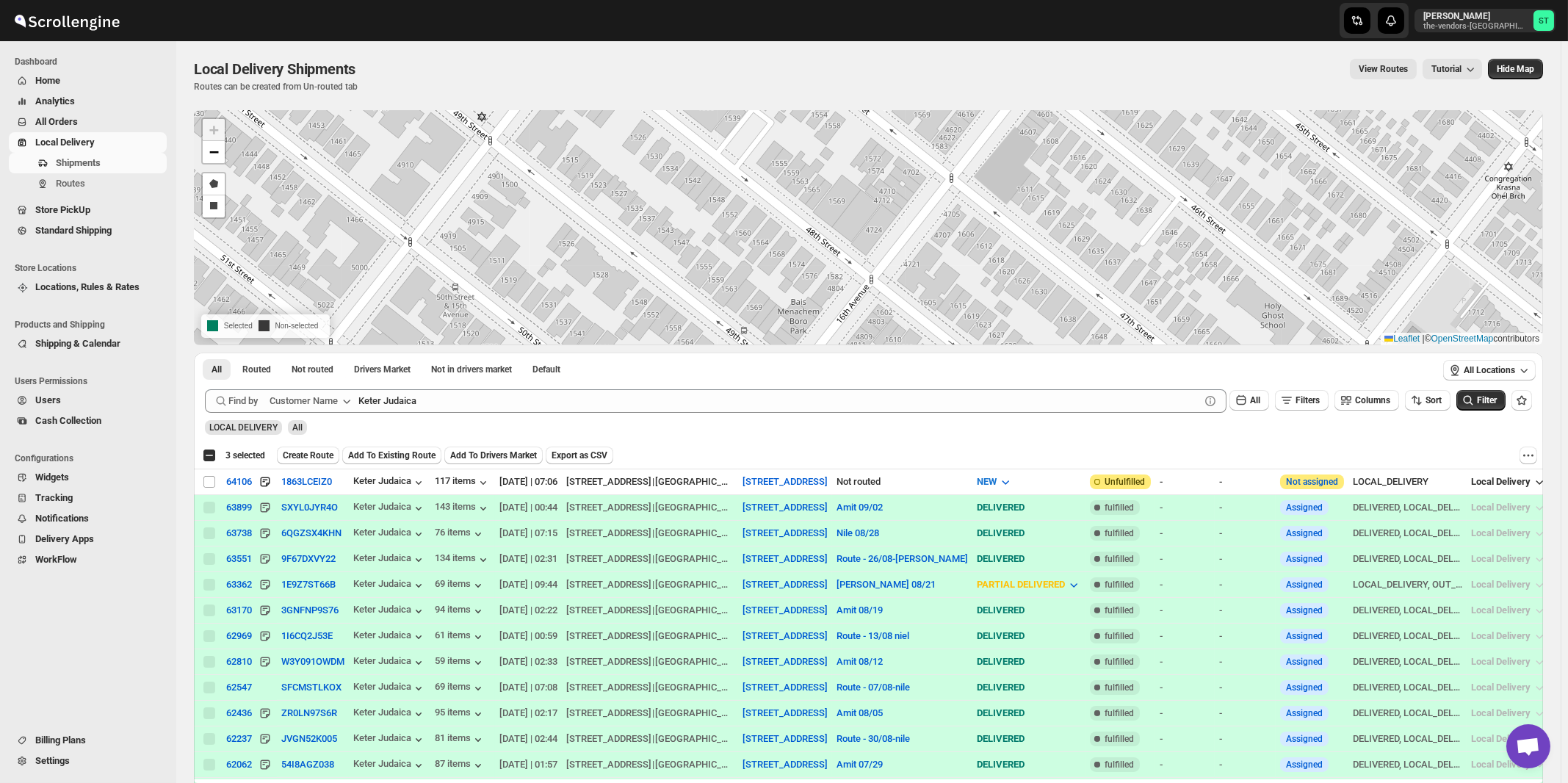
checkbox input "false"
click at [209, 483] on input "Select shipment" at bounding box center [209, 481] width 12 height 12
checkbox input "true"
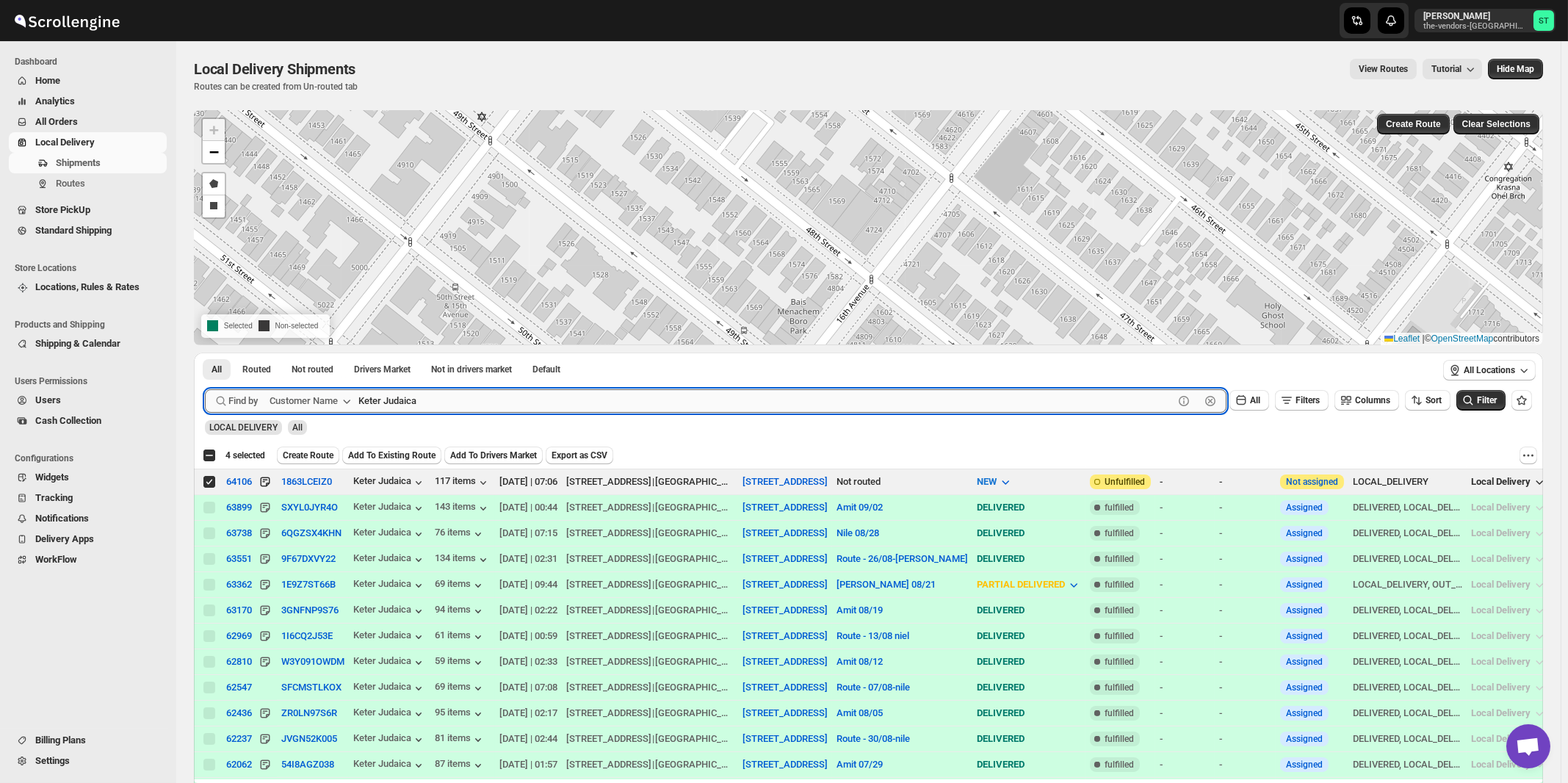
click at [485, 400] on input "Keter Judaica" at bounding box center [765, 401] width 815 height 23
paste input "Handiqup GSE"
type input "Handiqup GSE"
click at [205, 353] on button "Submit" at bounding box center [226, 360] width 42 height 15
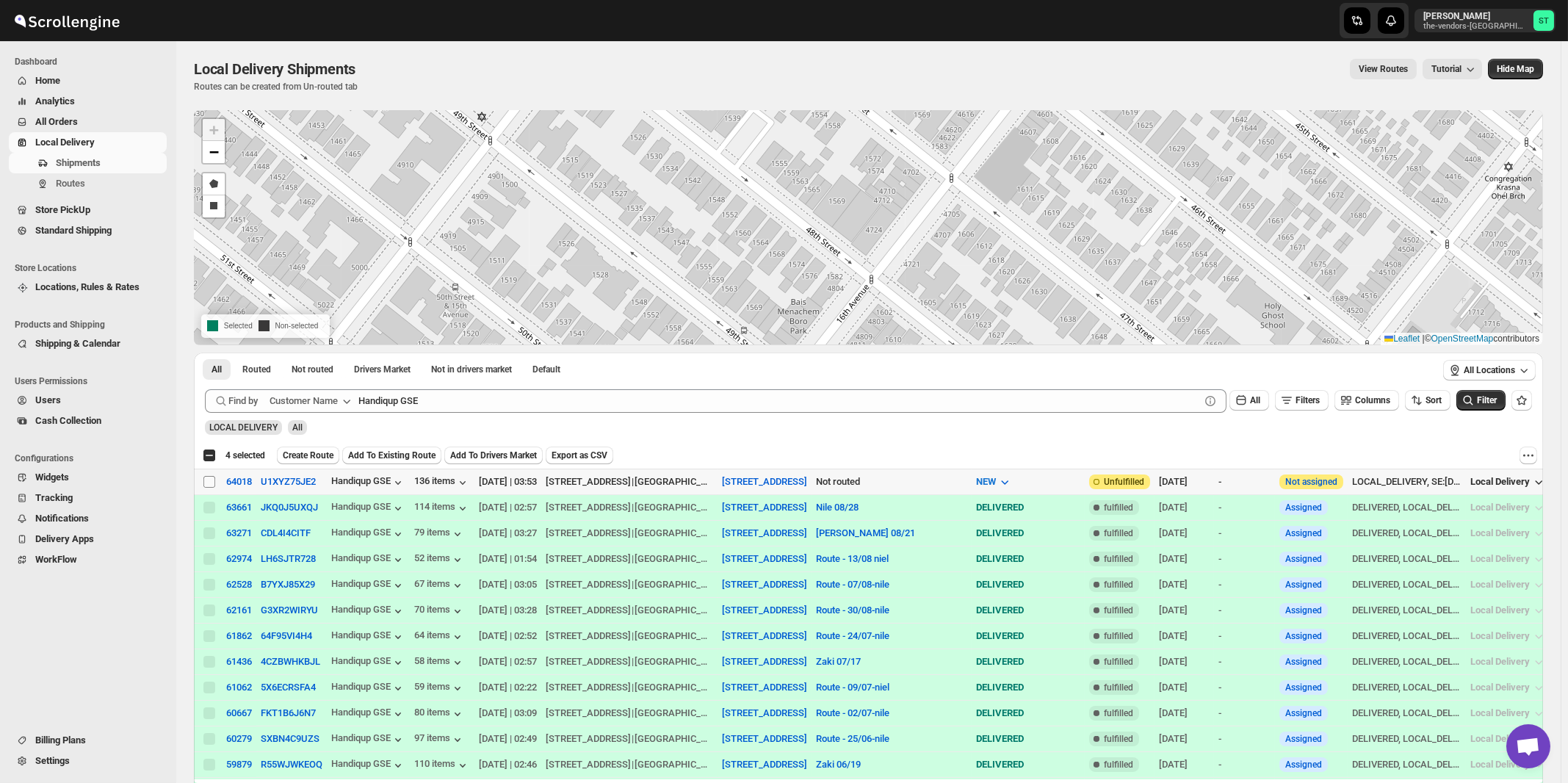
click at [207, 482] on input "Select shipment" at bounding box center [209, 481] width 12 height 12
checkbox input "true"
click at [464, 387] on div "All Routed Not routed Drivers Market Not in drivers market Default More Filters…" at bounding box center [814, 370] width 1241 height 37
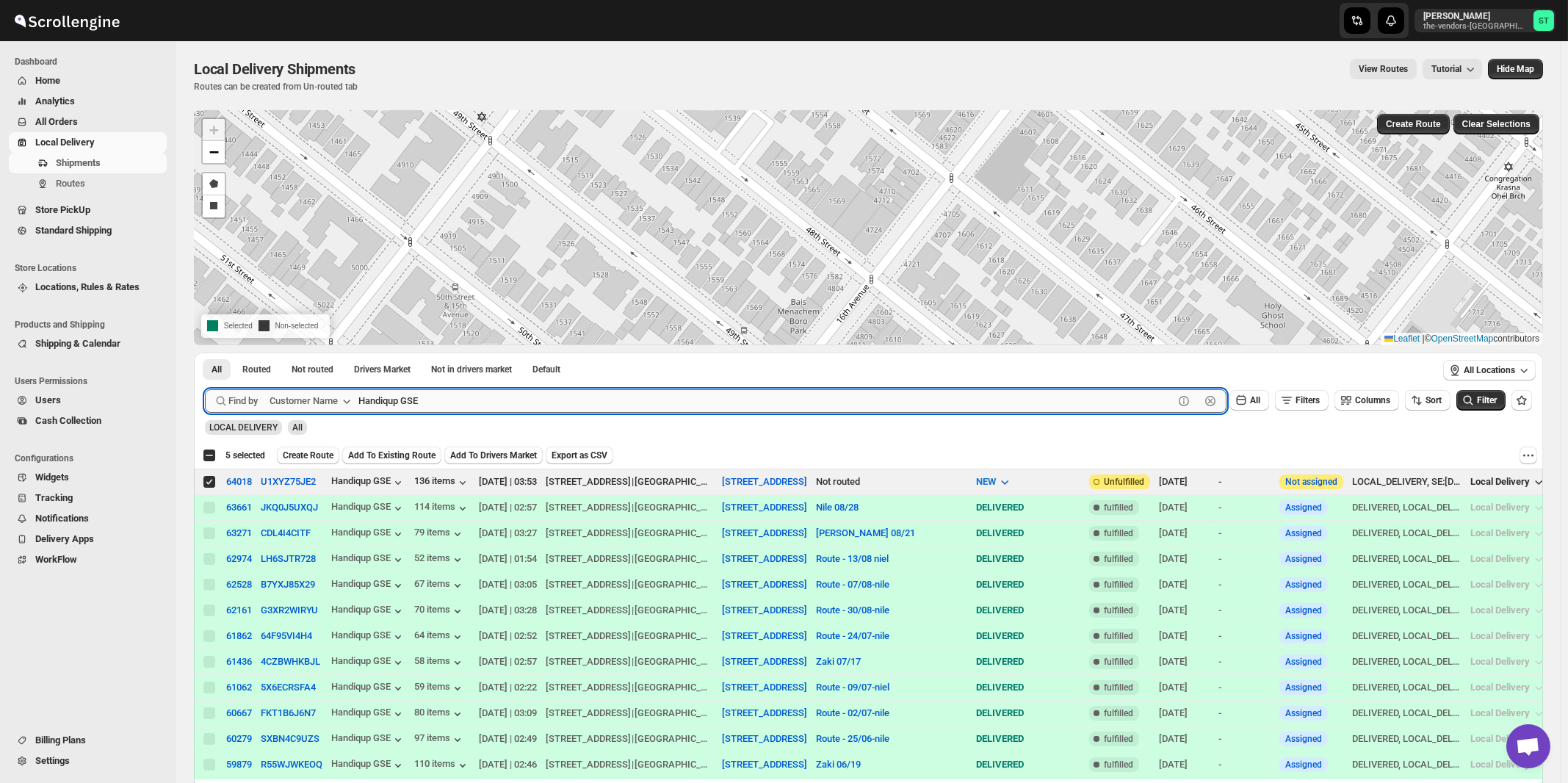
click at [456, 408] on input "Handiqup GSE" at bounding box center [765, 401] width 815 height 23
paste input "Perinta Operations"
type input "Perinta Operations"
click at [205, 353] on button "Submit" at bounding box center [226, 360] width 42 height 15
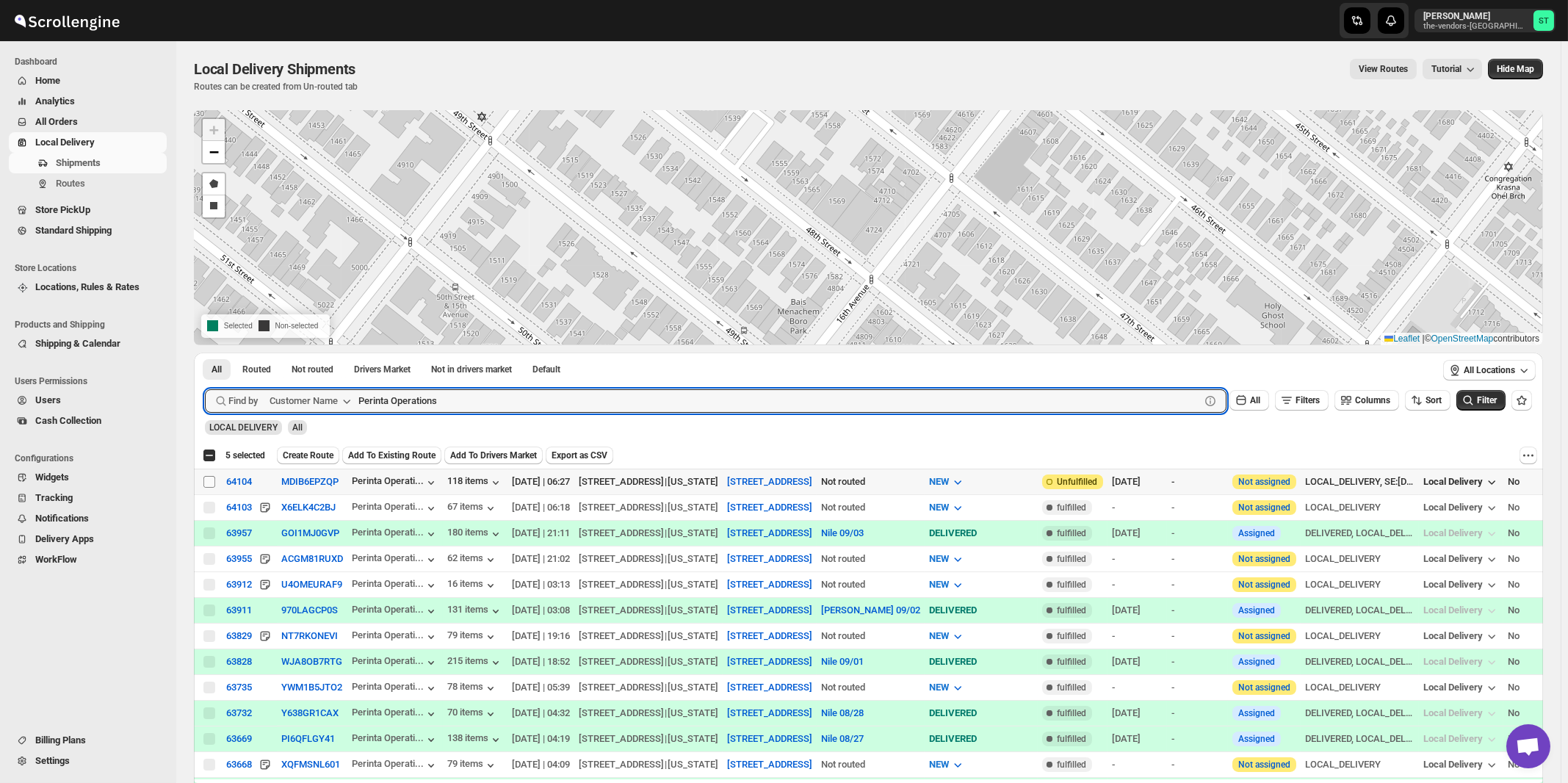
click at [210, 481] on input "Select shipment" at bounding box center [209, 481] width 12 height 12
checkbox input "true"
click at [481, 396] on input "Perinta Operations" at bounding box center [765, 401] width 815 height 23
paste input "Network Solu"
click at [205, 353] on button "Submit" at bounding box center [226, 360] width 42 height 15
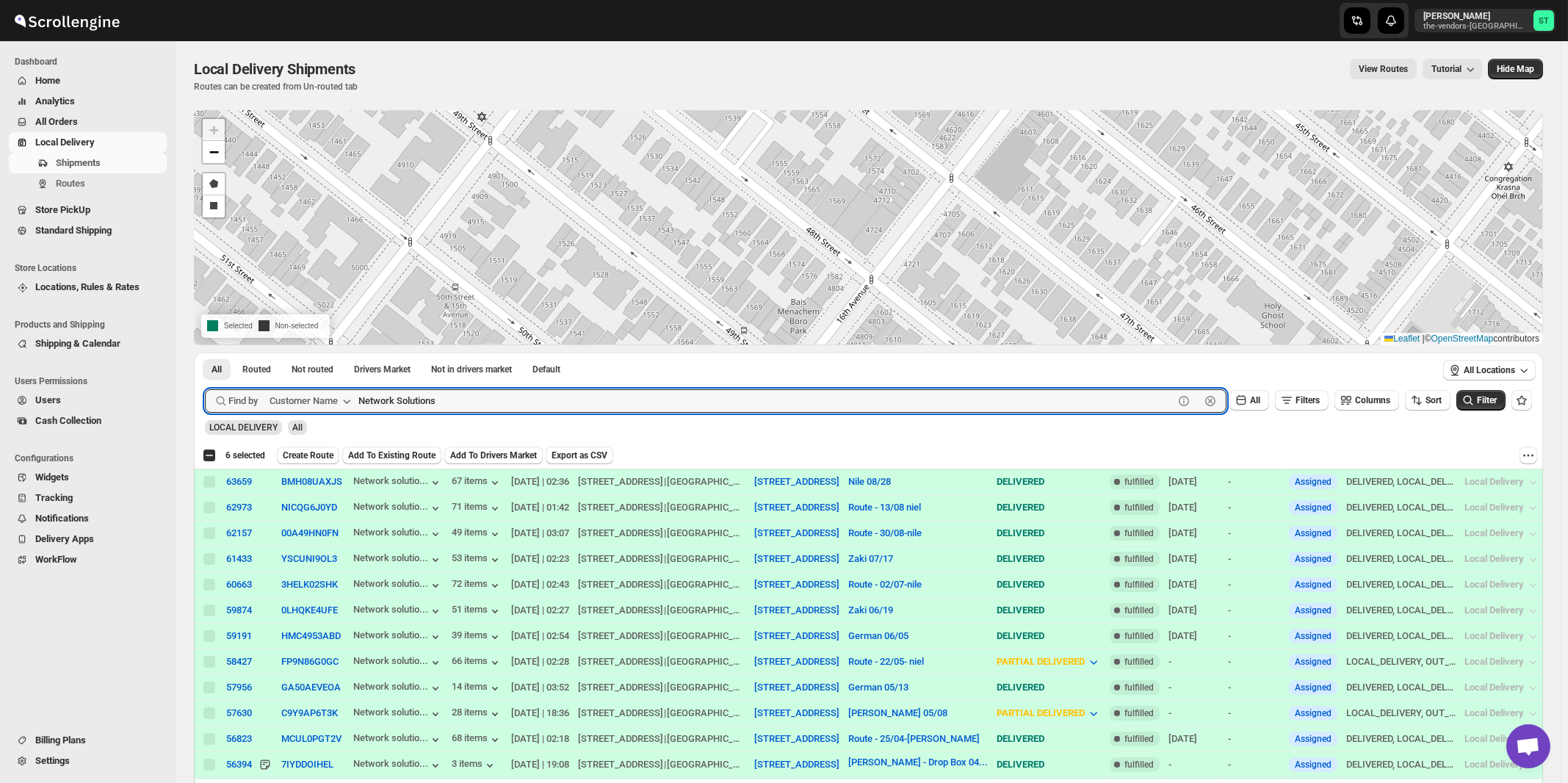
paste input "World Wide Plumbing"
type input "World Wide Plumbing"
click at [205, 353] on button "Submit" at bounding box center [226, 360] width 42 height 15
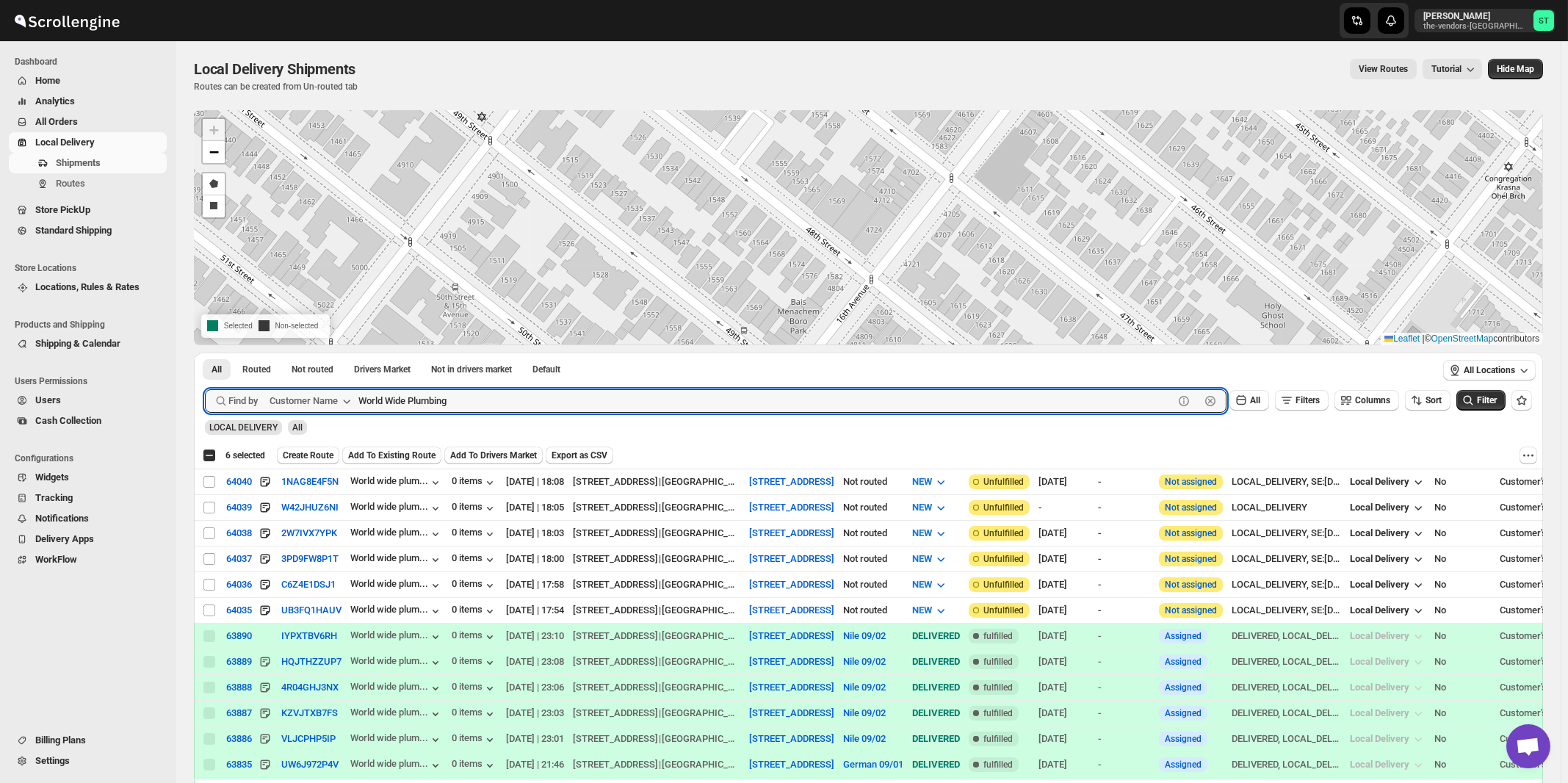
checkbox input "true"
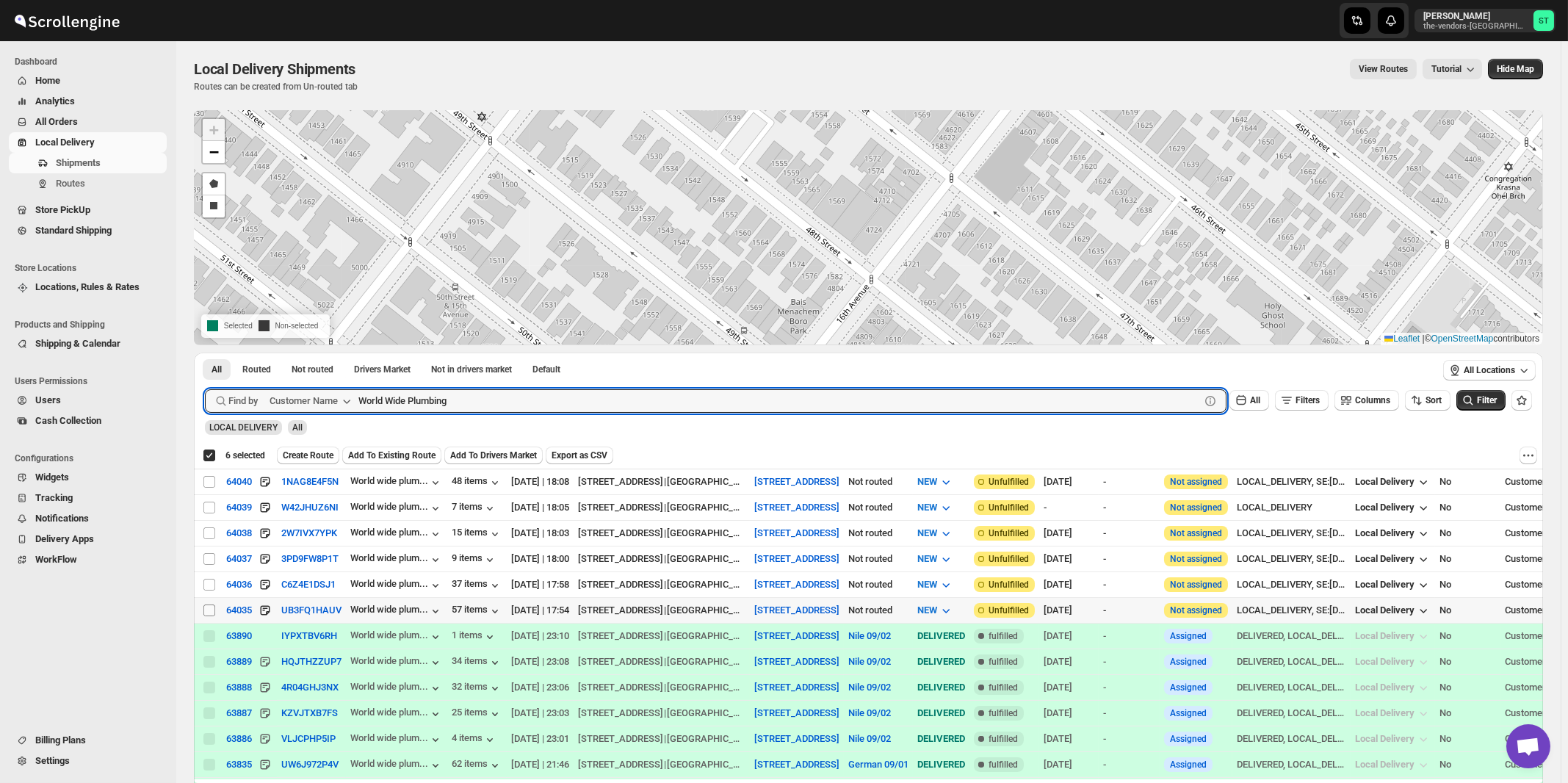
click at [211, 609] on input "Select shipment" at bounding box center [209, 609] width 12 height 12
checkbox input "true"
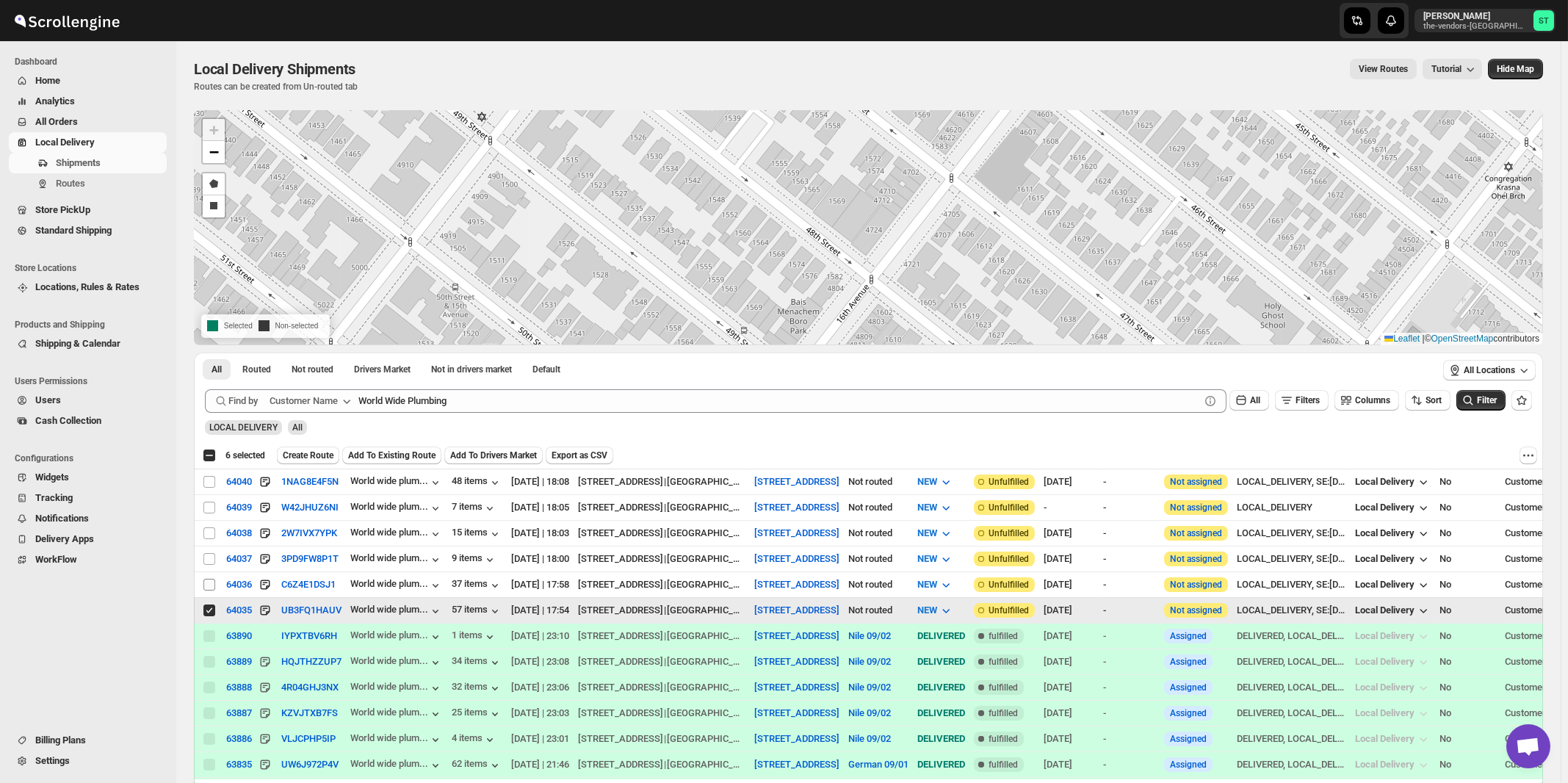
checkbox input "false"
click at [209, 583] on input "Select shipment" at bounding box center [209, 584] width 12 height 12
checkbox input "true"
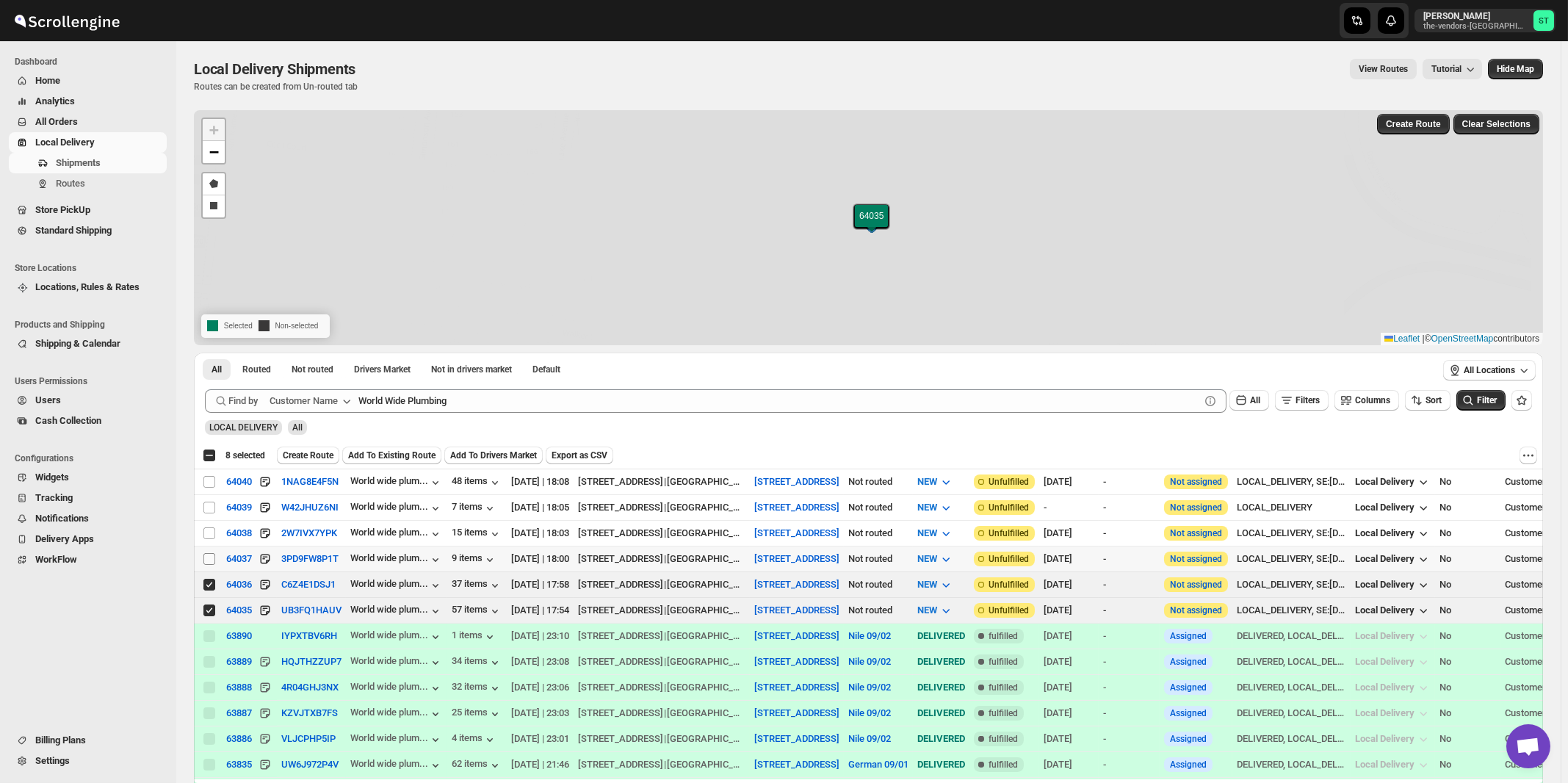
click at [210, 557] on input "Select shipment" at bounding box center [209, 558] width 12 height 12
checkbox input "true"
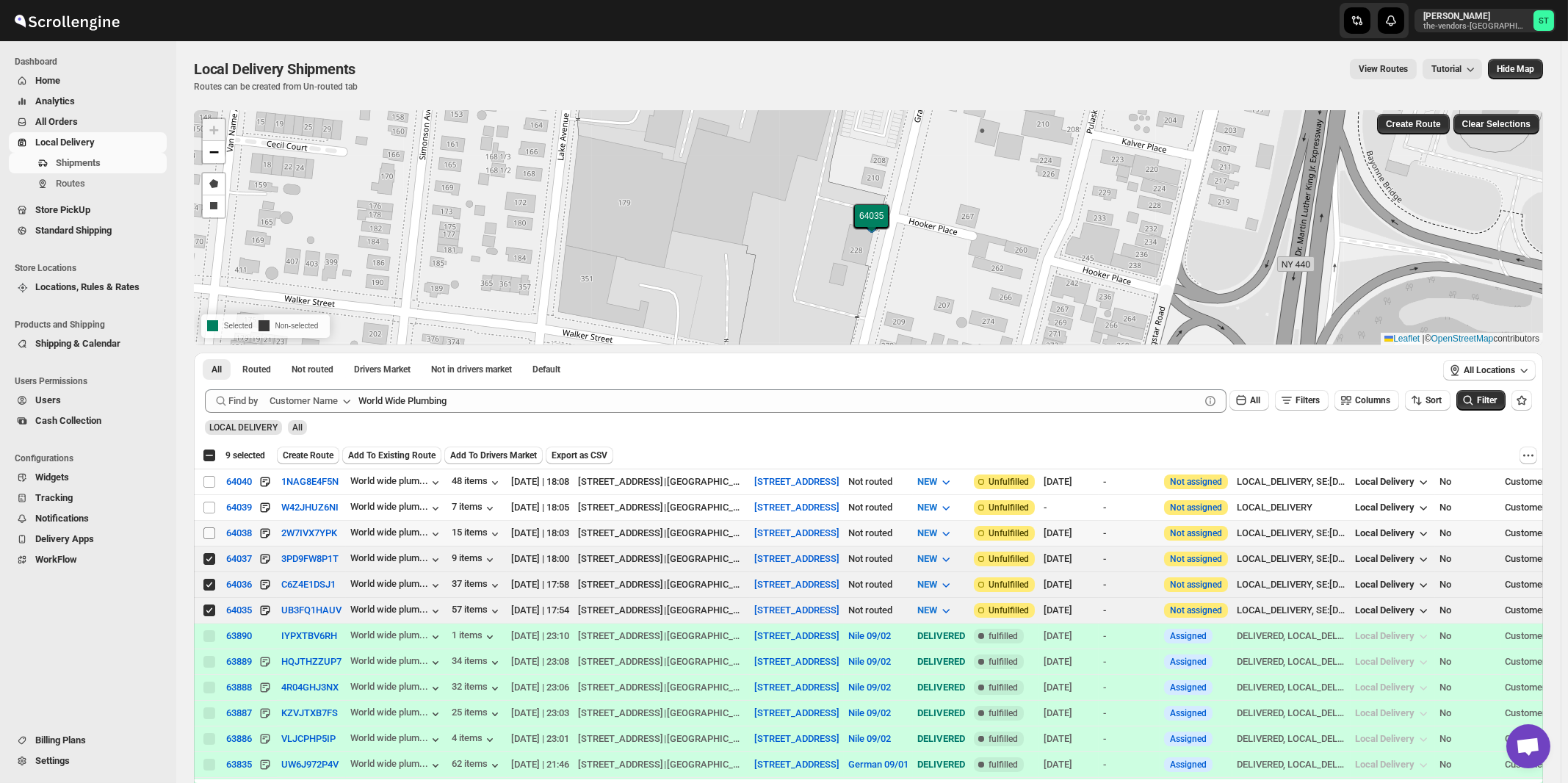
click at [210, 528] on input "Select shipment" at bounding box center [209, 532] width 12 height 12
checkbox input "true"
click at [210, 504] on input "Select shipment" at bounding box center [209, 506] width 12 height 12
checkbox input "true"
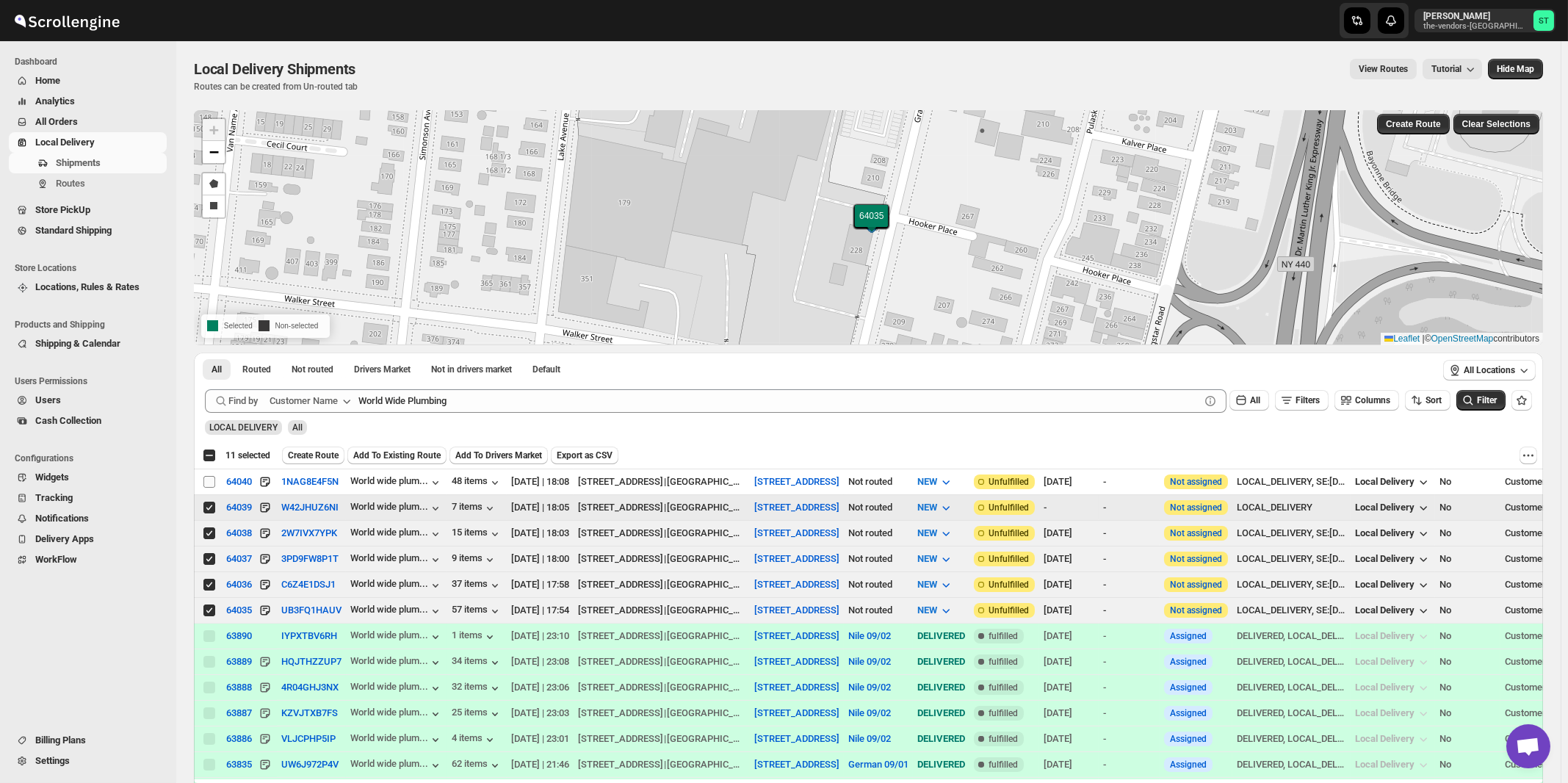
click at [210, 481] on input "Select shipment" at bounding box center [209, 481] width 12 height 12
checkbox input "true"
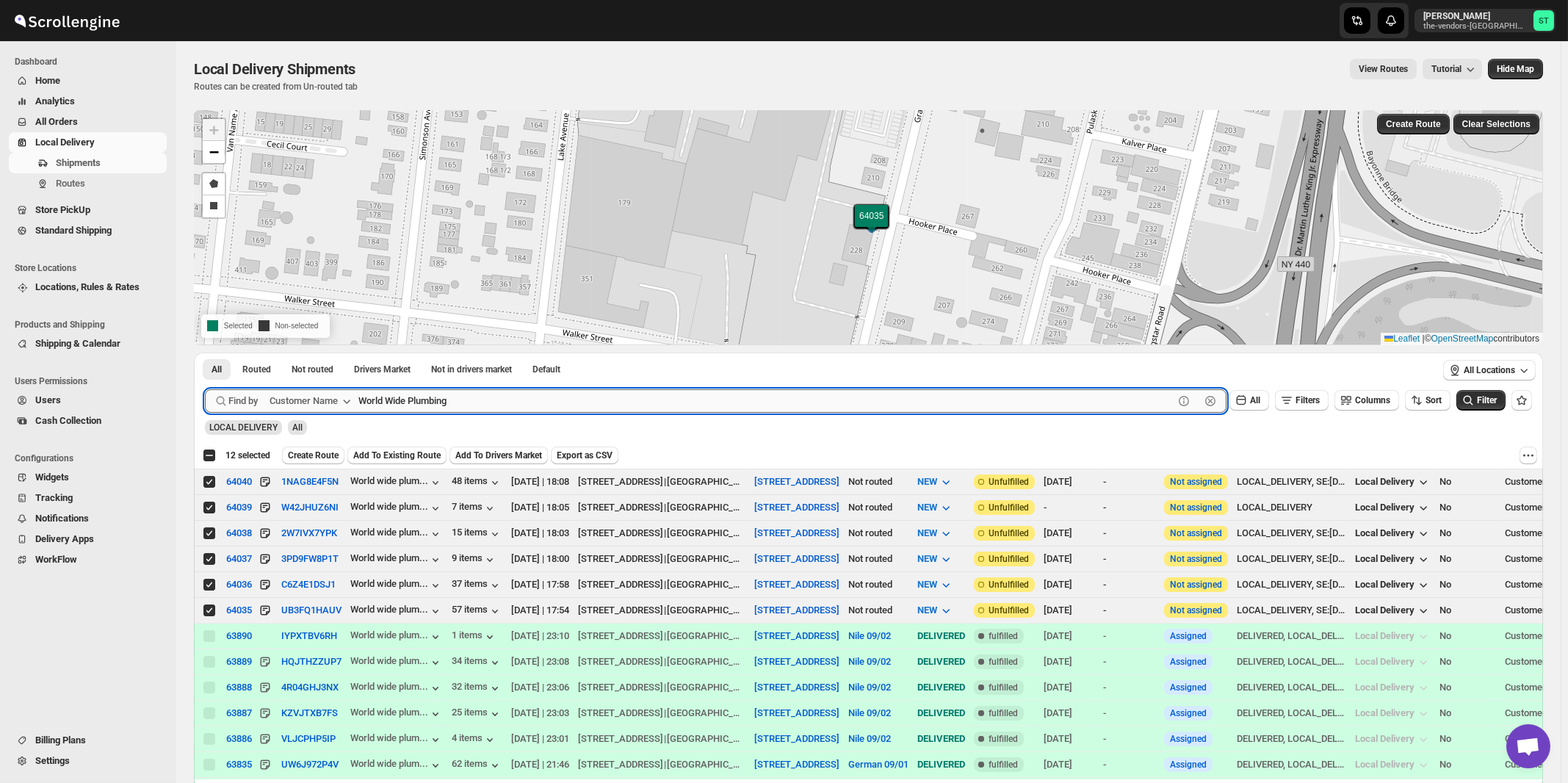
click at [440, 404] on input "World Wide Plumbing" at bounding box center [765, 401] width 815 height 23
paste input "Satmer Mikvah BP Office"
type input "Satmer Mikvah BP Office"
click at [205, 353] on button "Submit" at bounding box center [226, 360] width 42 height 15
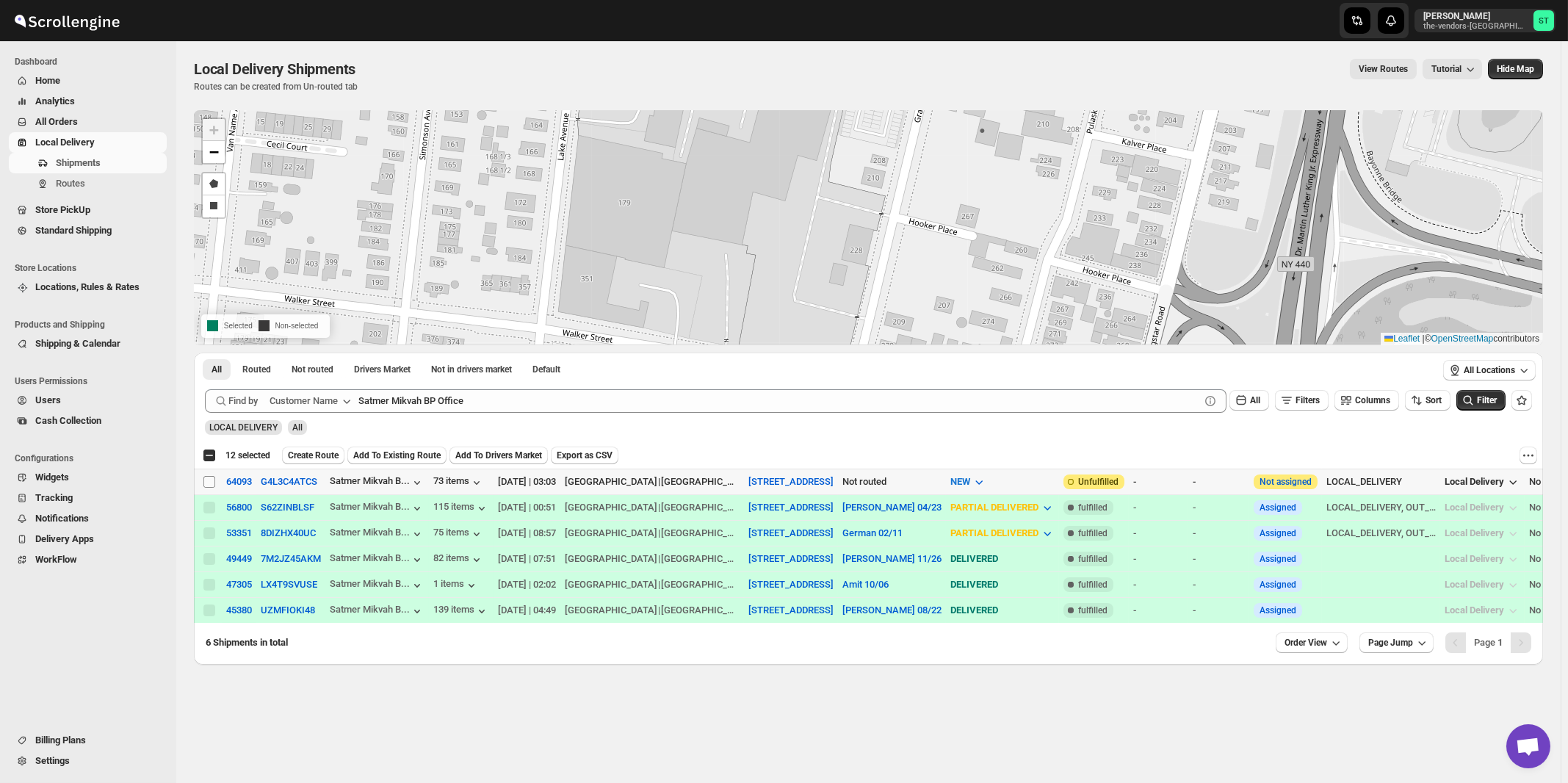
click at [208, 483] on input "Select shipment" at bounding box center [209, 481] width 12 height 12
checkbox input "true"
click at [310, 456] on span "Create Route" at bounding box center [313, 455] width 51 height 12
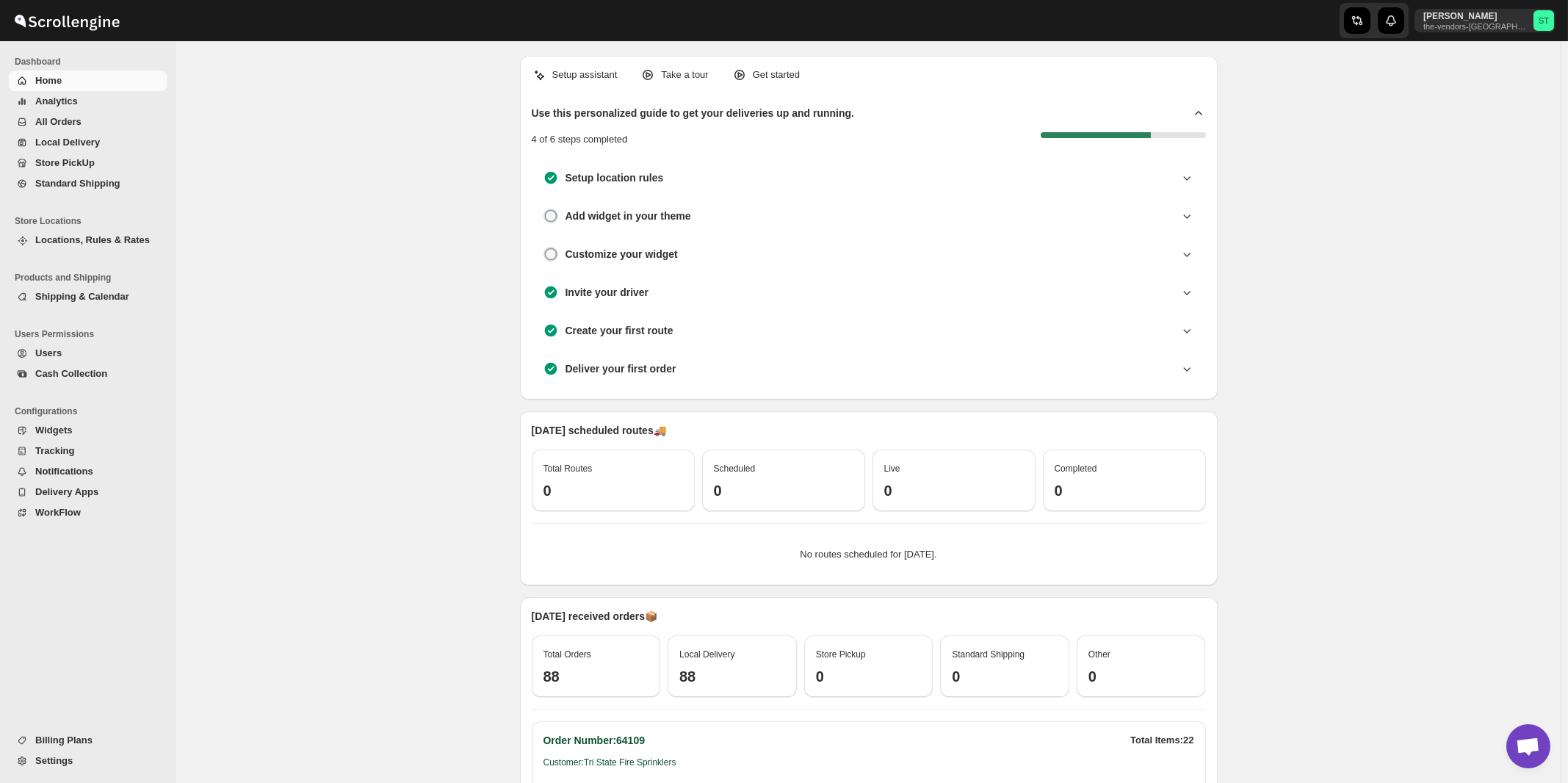
click at [43, 124] on span "All Orders" at bounding box center [58, 122] width 47 height 11
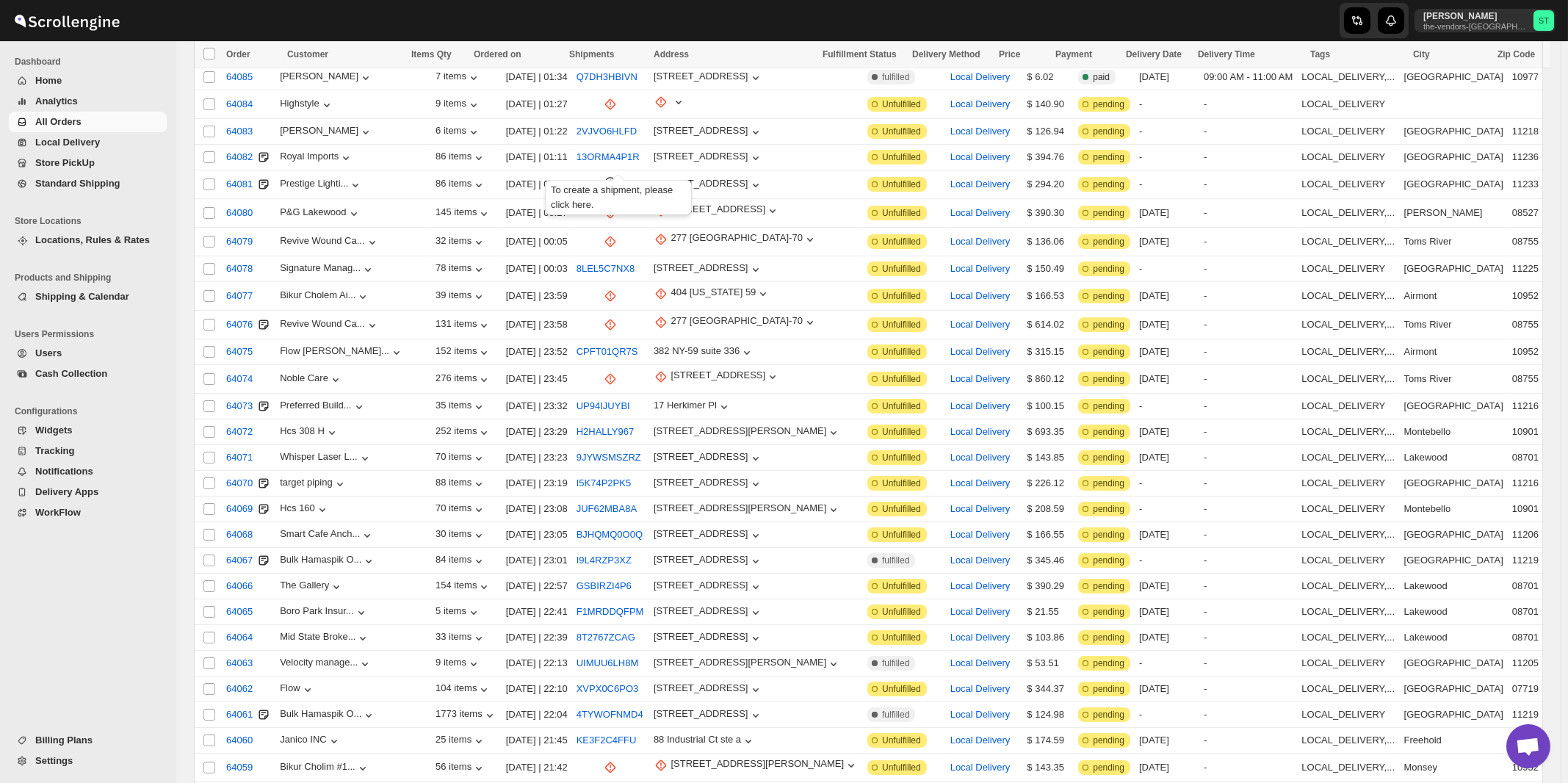
scroll to position [1473, 0]
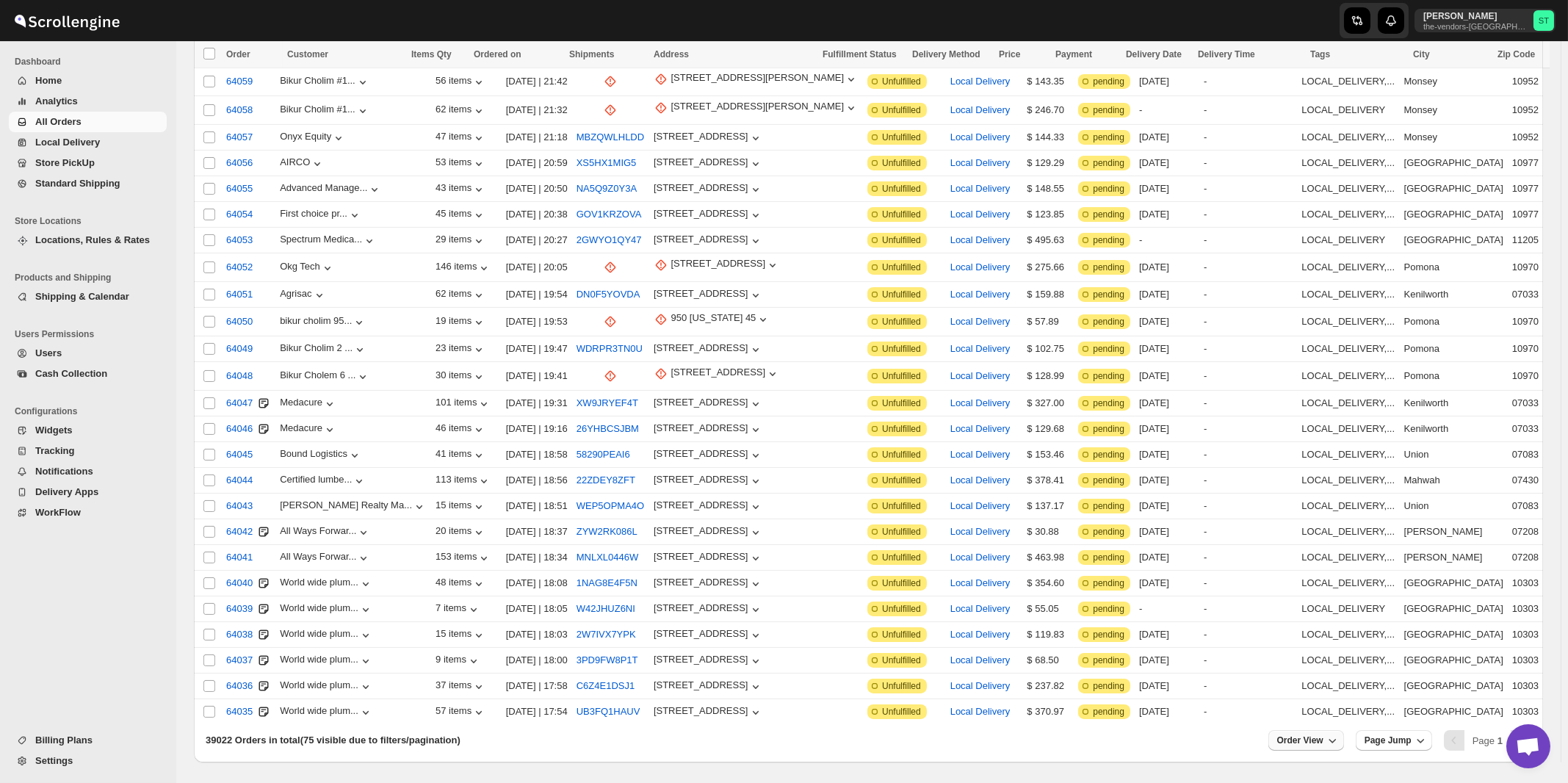
click at [1324, 735] on span "Order View" at bounding box center [1300, 740] width 47 height 12
click at [1303, 632] on input "75" at bounding box center [1307, 634] width 51 height 23
click at [1311, 658] on div "Set" at bounding box center [1318, 657] width 73 height 16
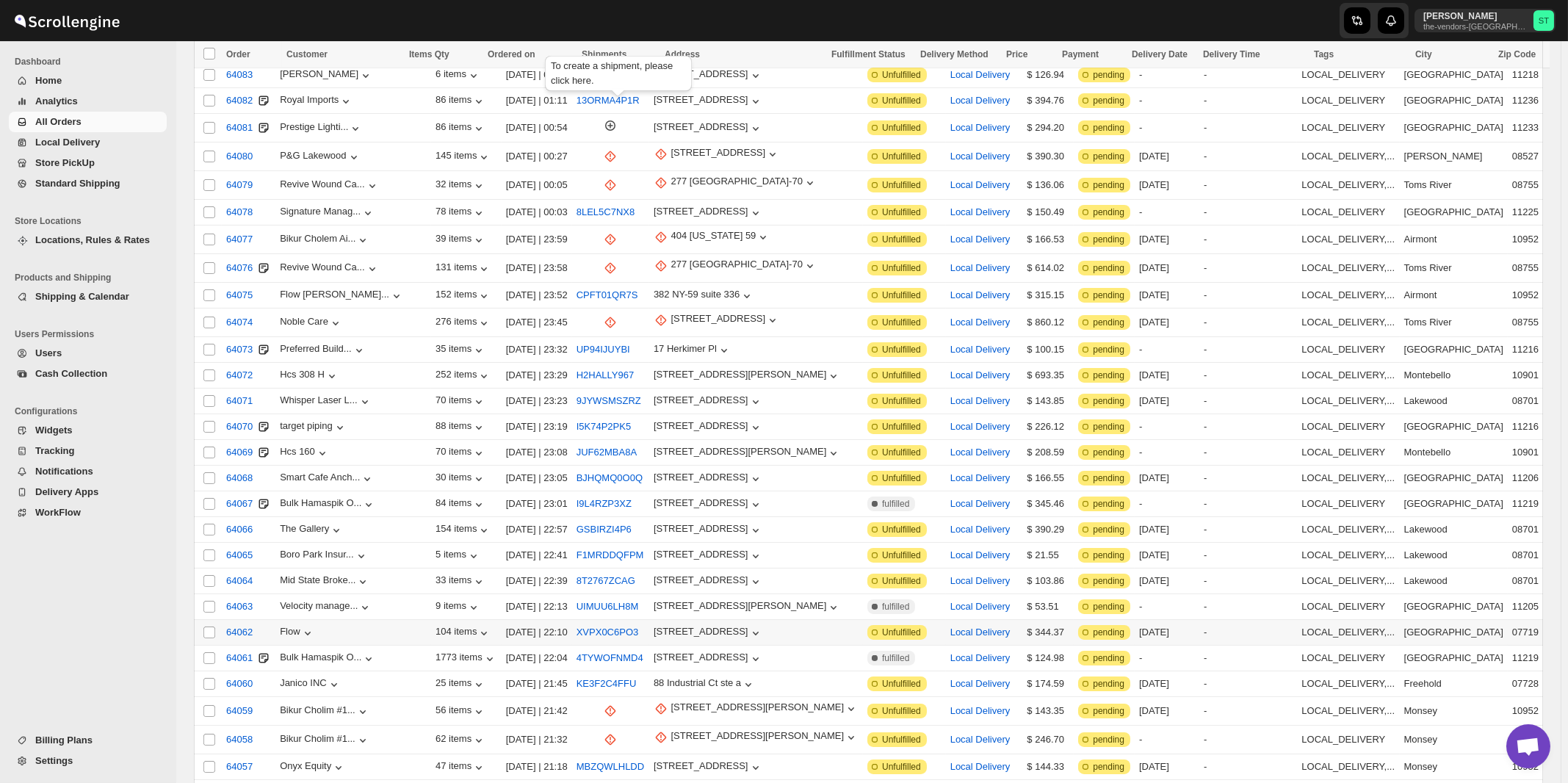
scroll to position [0, 0]
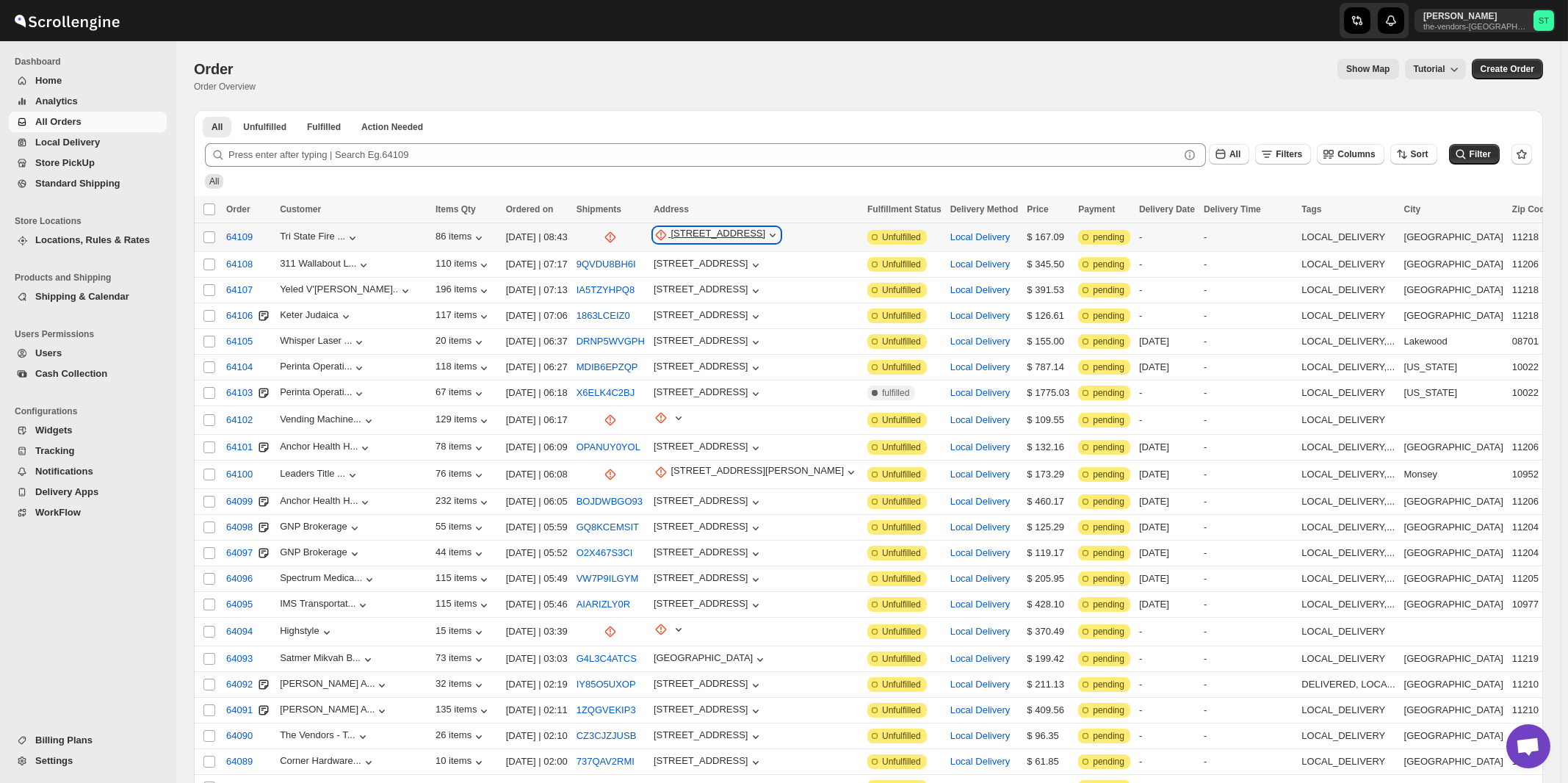
click at [714, 237] on div "1237 39th St" at bounding box center [719, 234] width 95 height 14
click at [720, 309] on span "Update manually" at bounding box center [714, 314] width 72 height 11
select select "US"
select select "[US_STATE]"
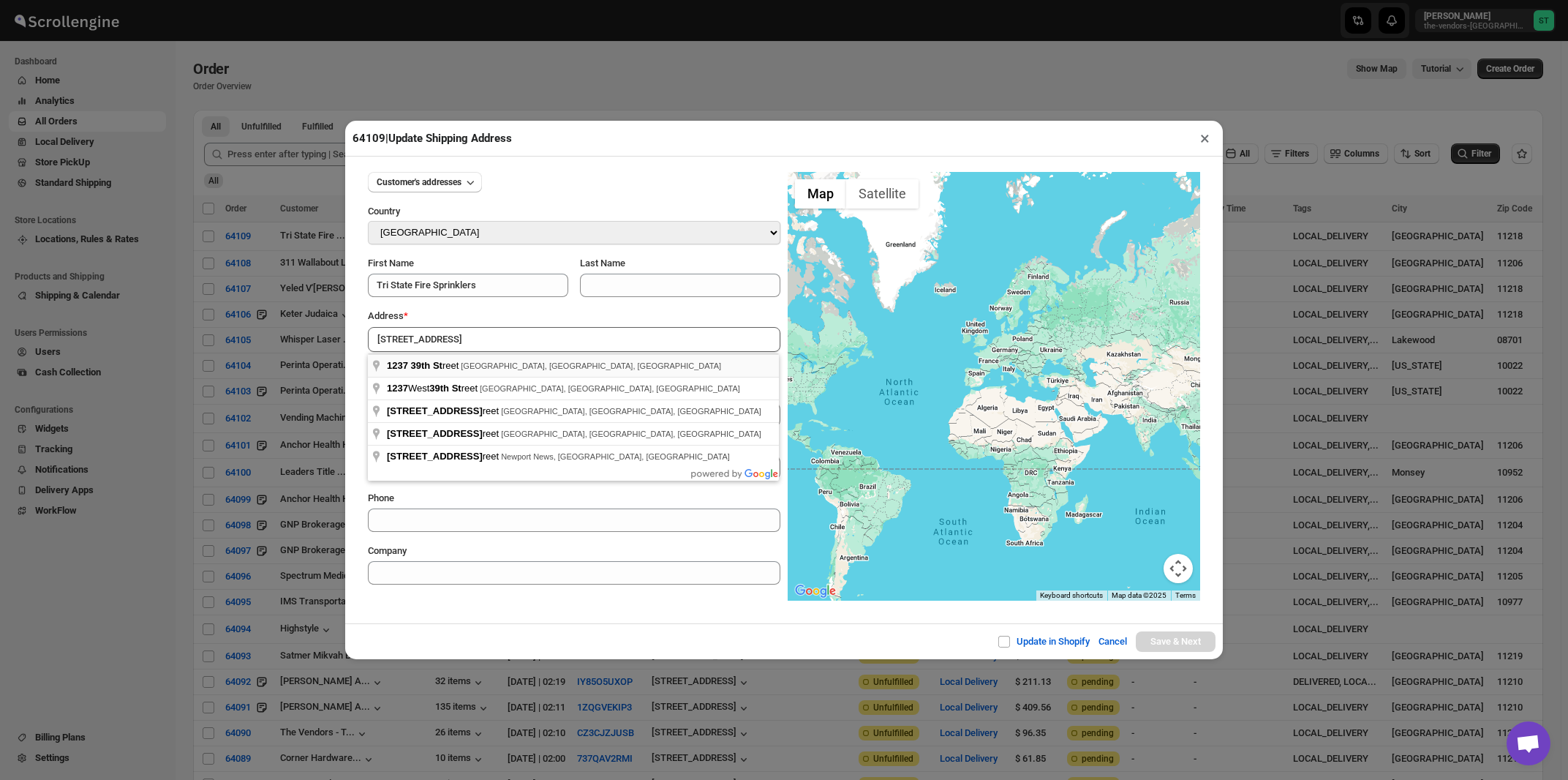
type input "1237 39th Street, Brooklyn, NY, USA"
type input "[GEOGRAPHIC_DATA]"
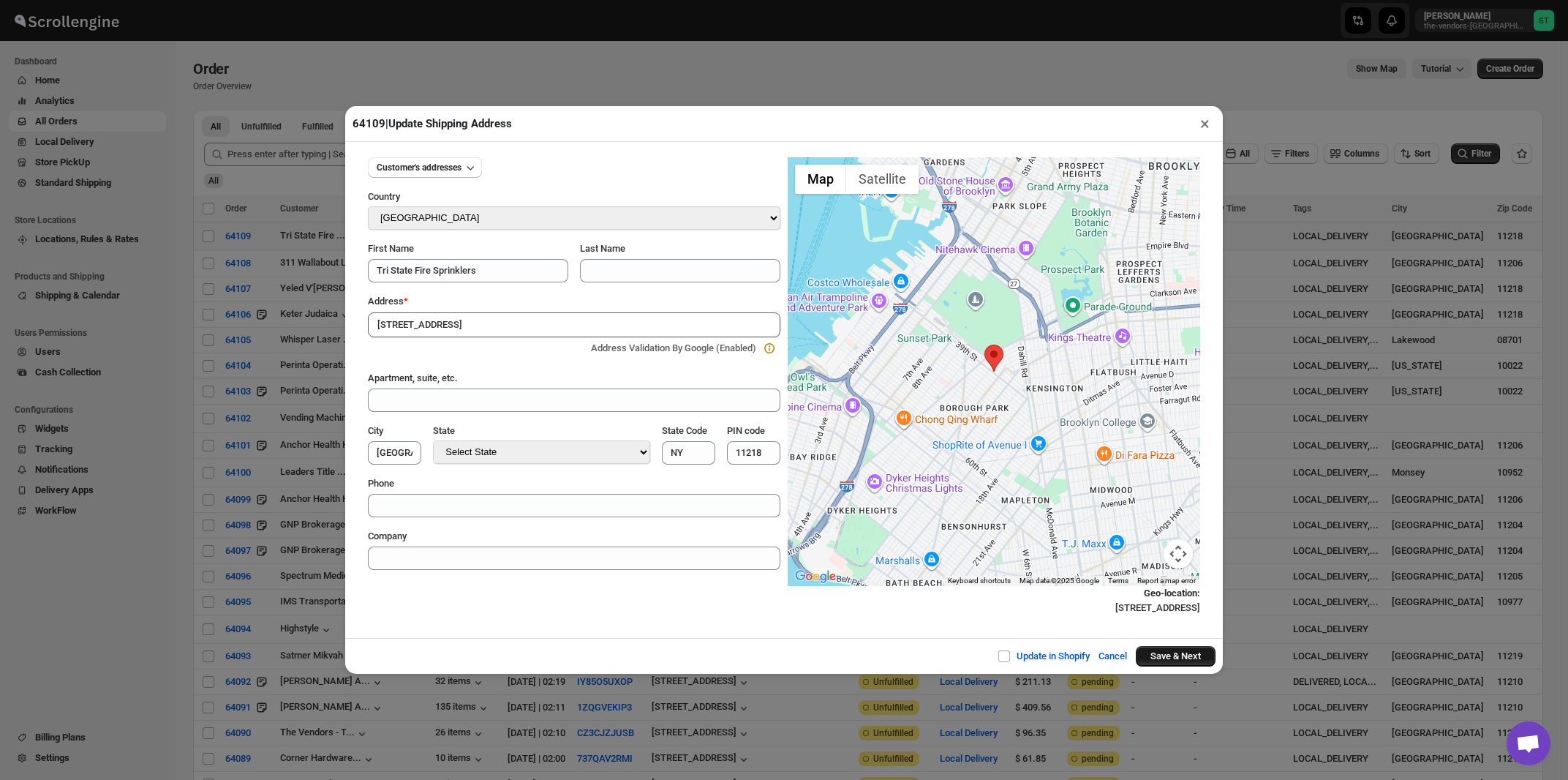
click at [1163, 659] on button "Save & Next" at bounding box center [1175, 656] width 79 height 21
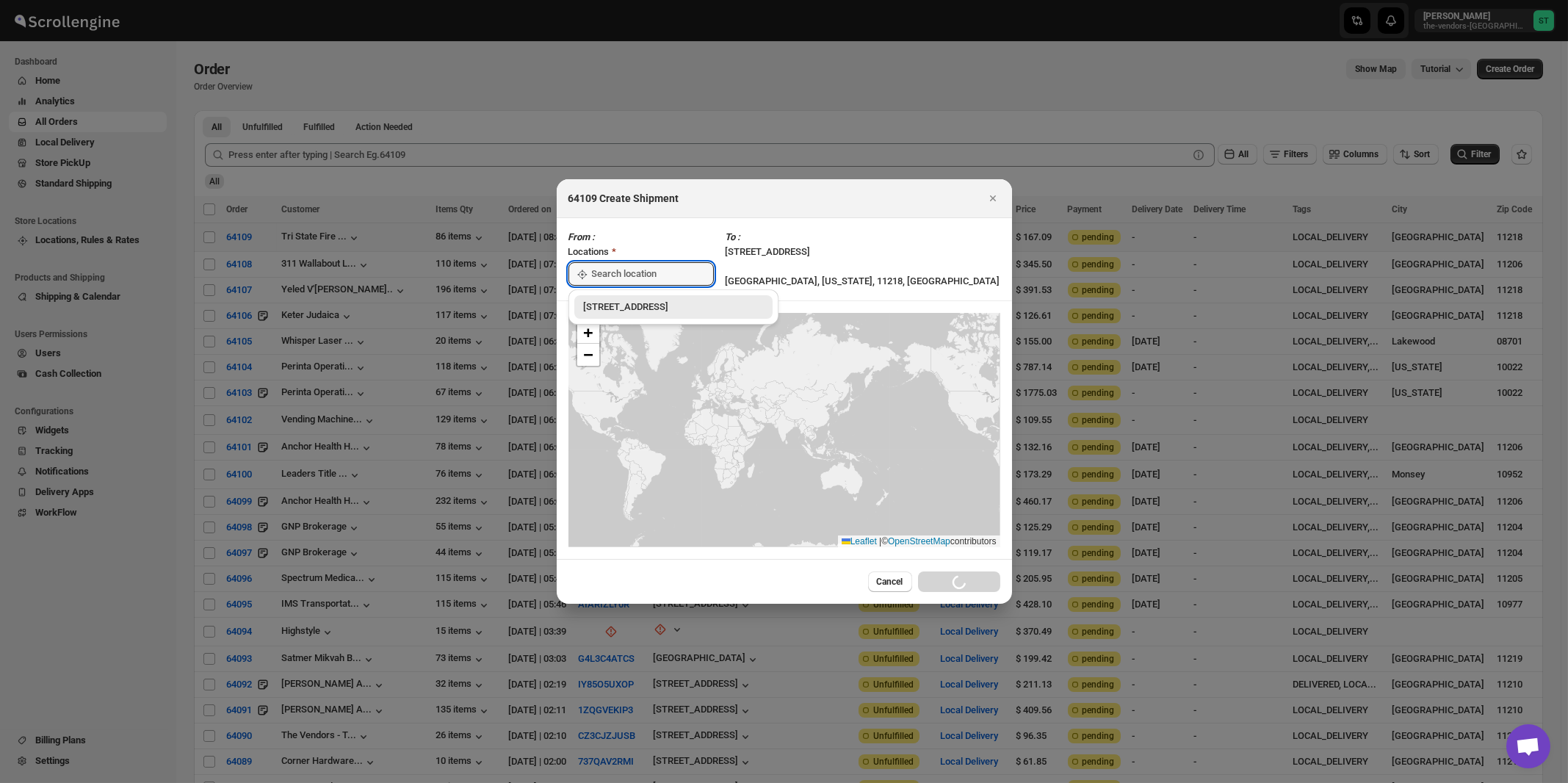
click at [624, 311] on div "[STREET_ADDRESS]" at bounding box center [673, 307] width 181 height 14
type input "[STREET_ADDRESS]"
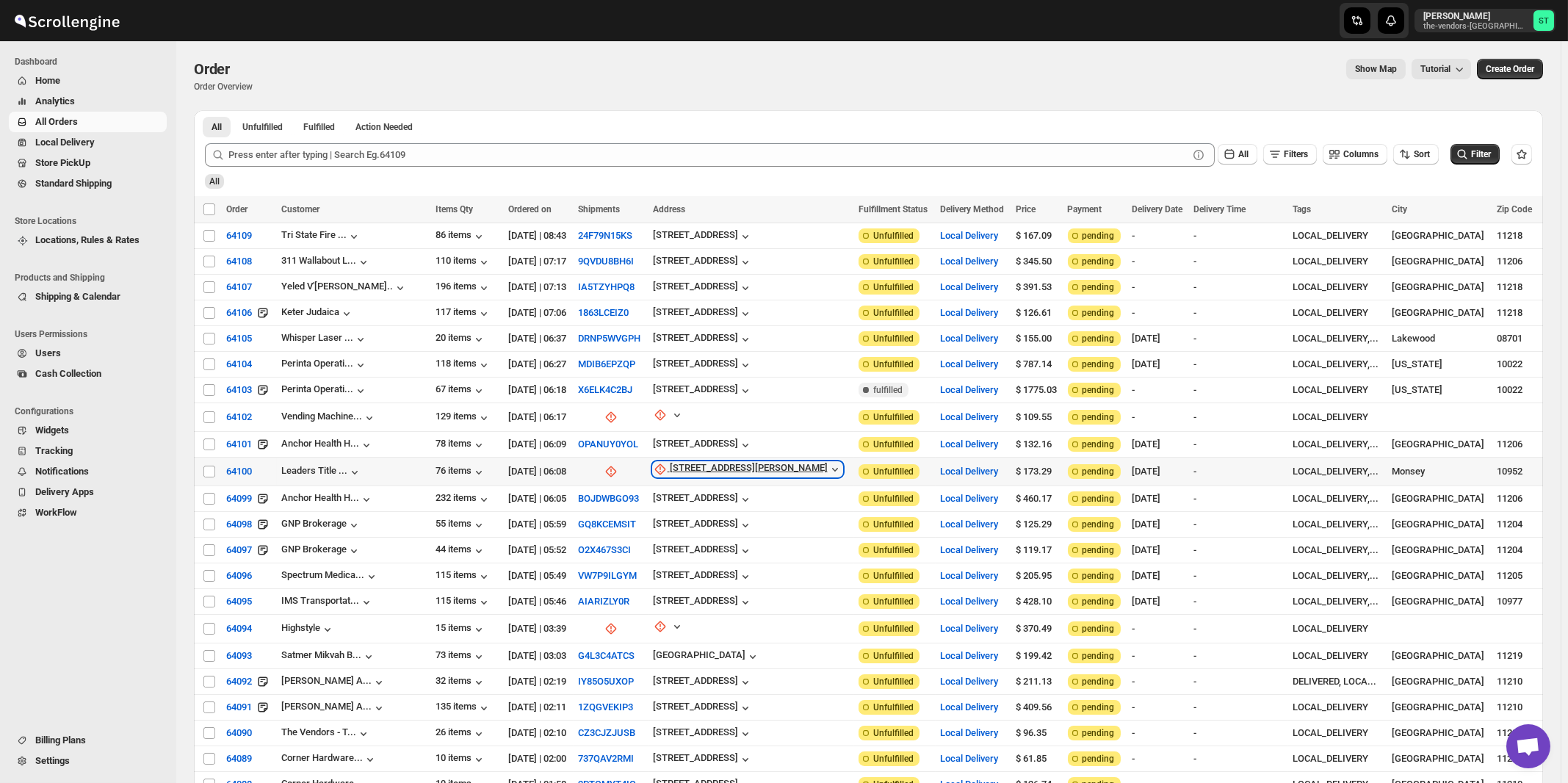
click at [688, 466] on div "23 Robert Pitt Drive" at bounding box center [748, 469] width 158 height 14
click at [694, 544] on span "Update manually" at bounding box center [714, 542] width 70 height 11
select select "US"
select select "[US_STATE]"
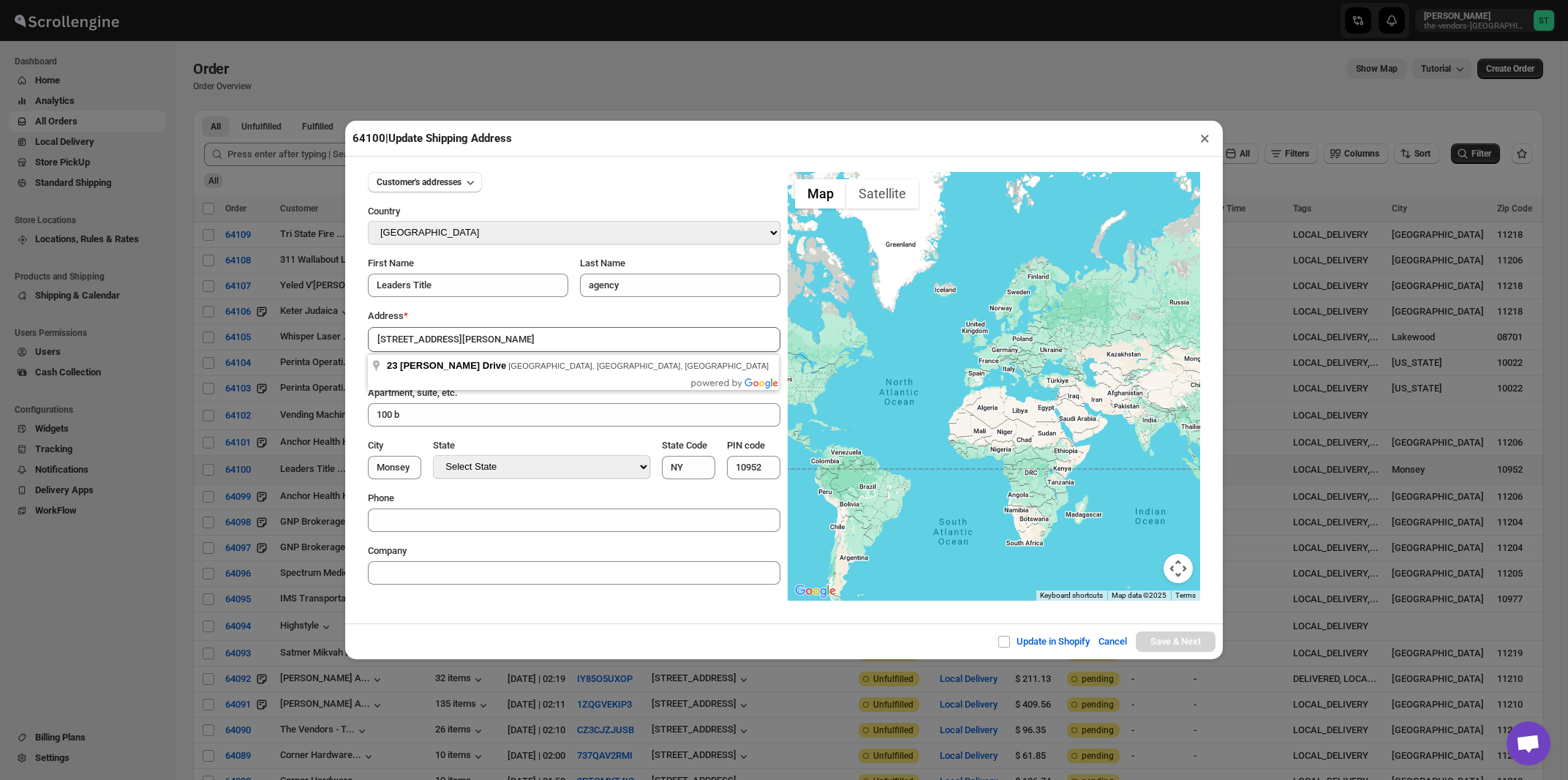
click at [526, 309] on div "Customer's addresses Country Select Country Afghanistan Åland Islands Albania A…" at bounding box center [574, 373] width 413 height 424
click at [512, 343] on input "23 Robert Pitt Drive" at bounding box center [574, 340] width 413 height 25
type input "23 Robert Pitt Drive, Monsey, NY, USA"
type input "[GEOGRAPHIC_DATA]"
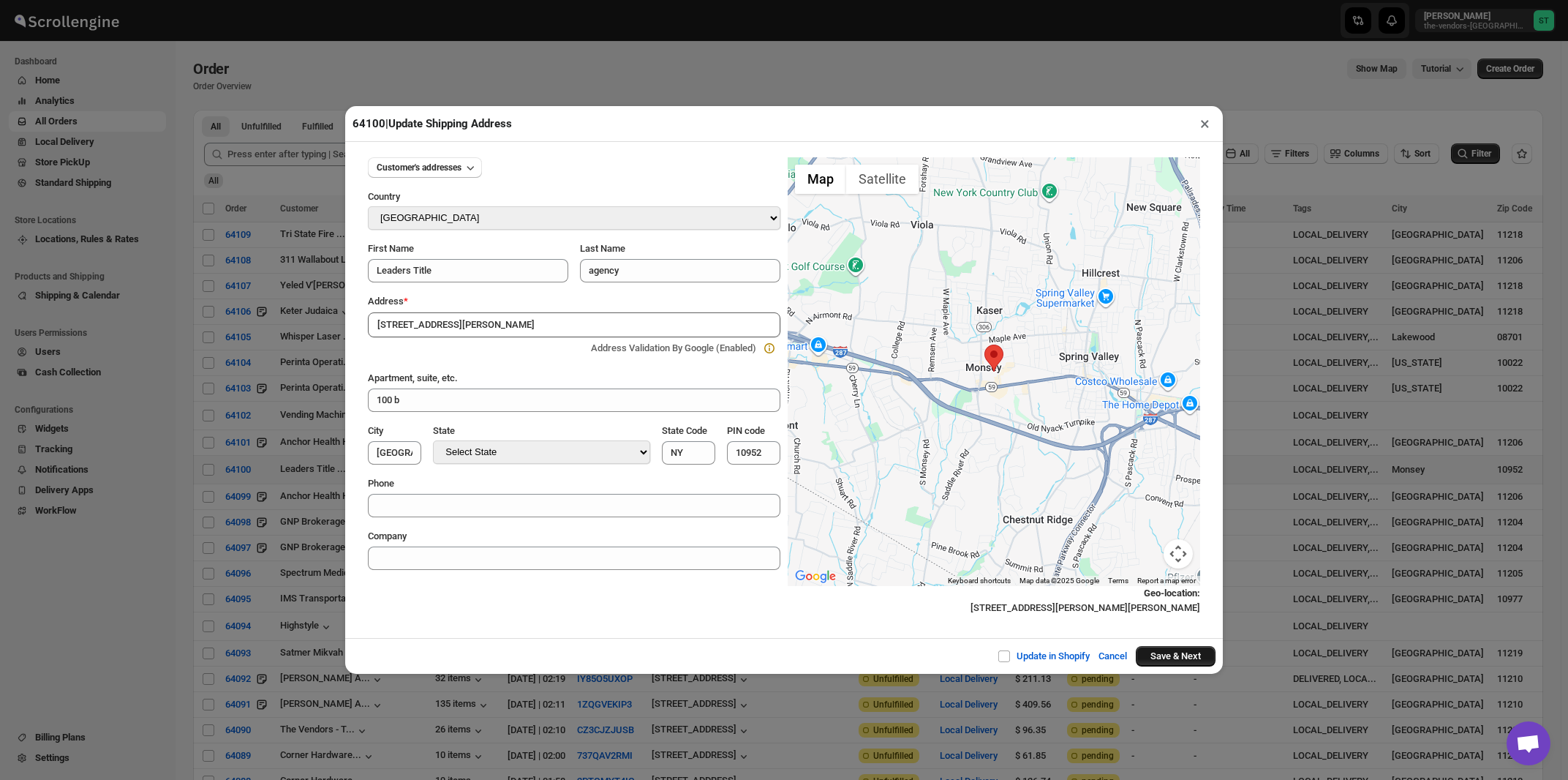
click at [1161, 659] on button "Save & Next" at bounding box center [1175, 656] width 79 height 21
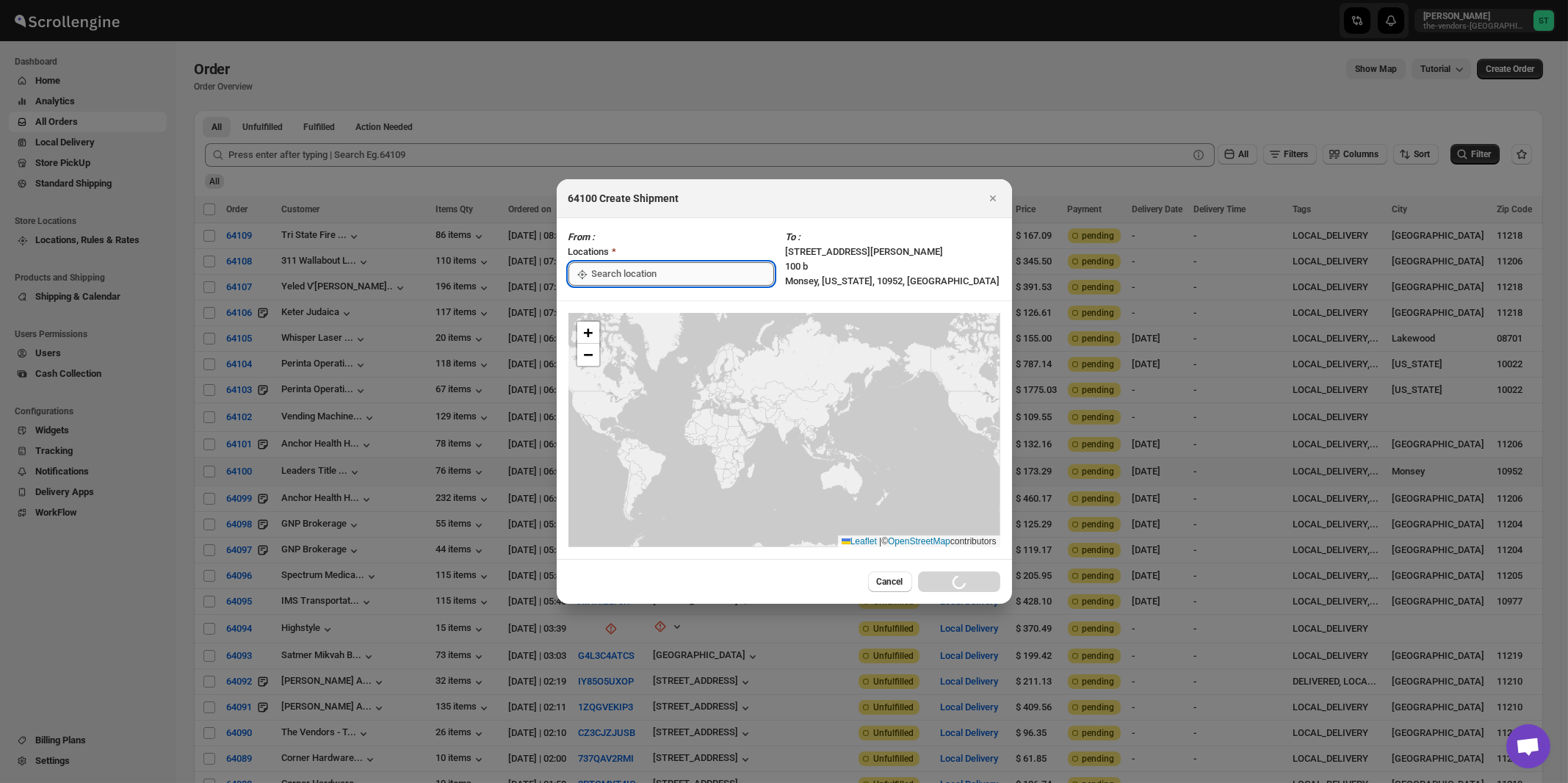
click at [639, 275] on input ":r7l:" at bounding box center [682, 274] width 182 height 23
click at [626, 304] on div "[STREET_ADDRESS]" at bounding box center [673, 307] width 181 height 14
type input "[STREET_ADDRESS]"
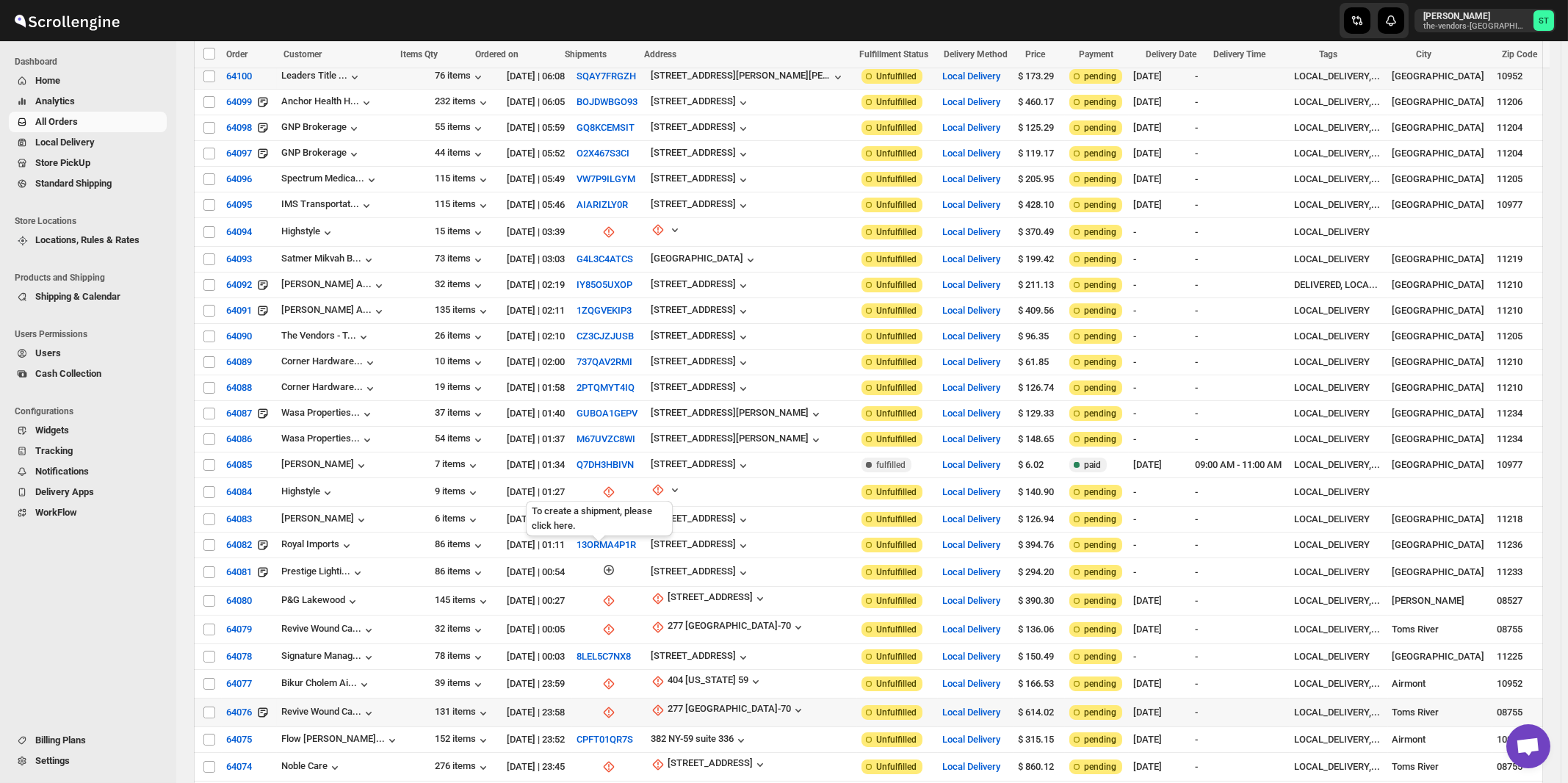
scroll to position [550, 0]
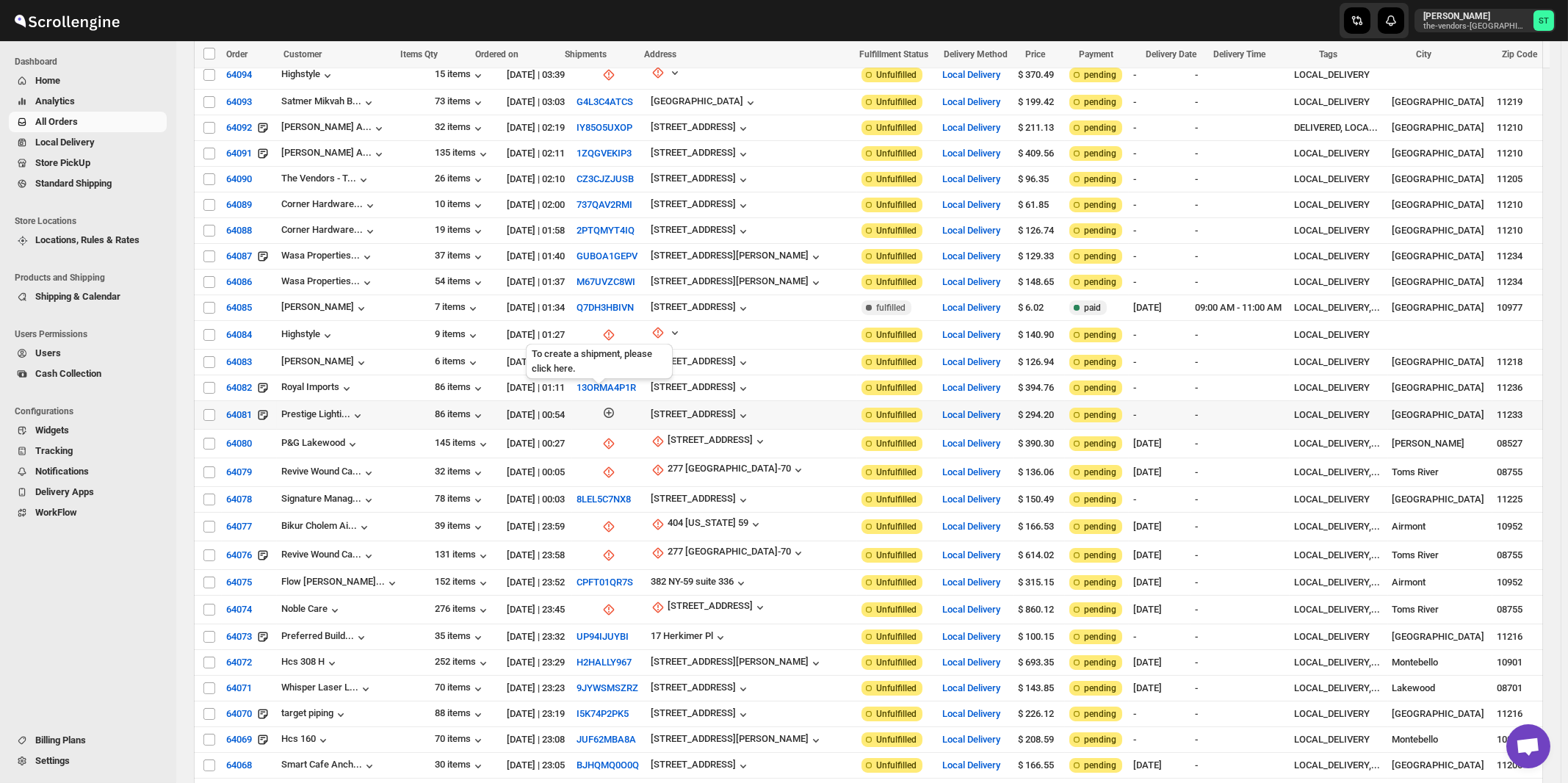
click at [601, 405] on icon "button" at bounding box center [609, 413] width 14 height 14
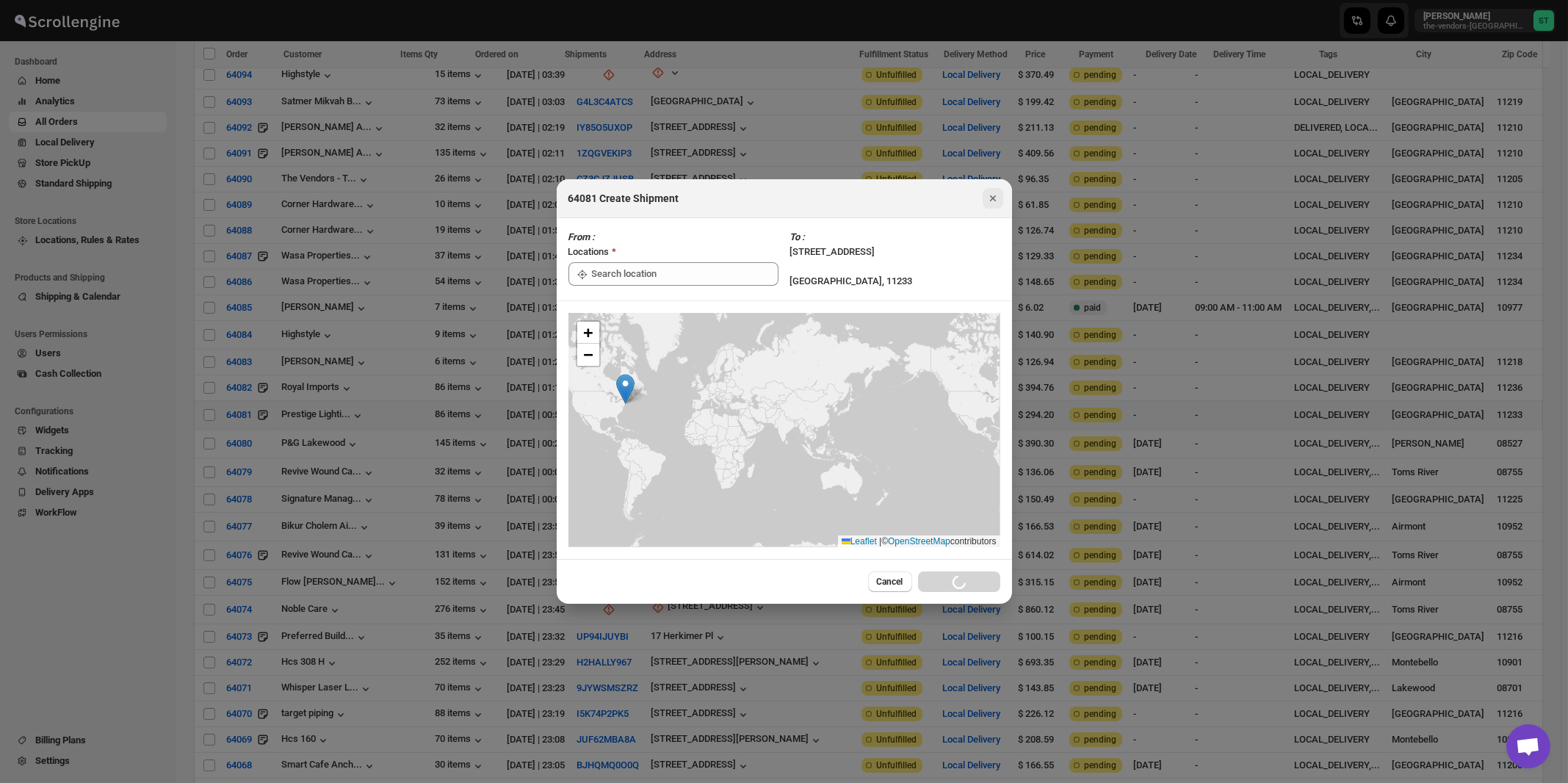
click at [998, 198] on icon "Close" at bounding box center [993, 198] width 14 height 14
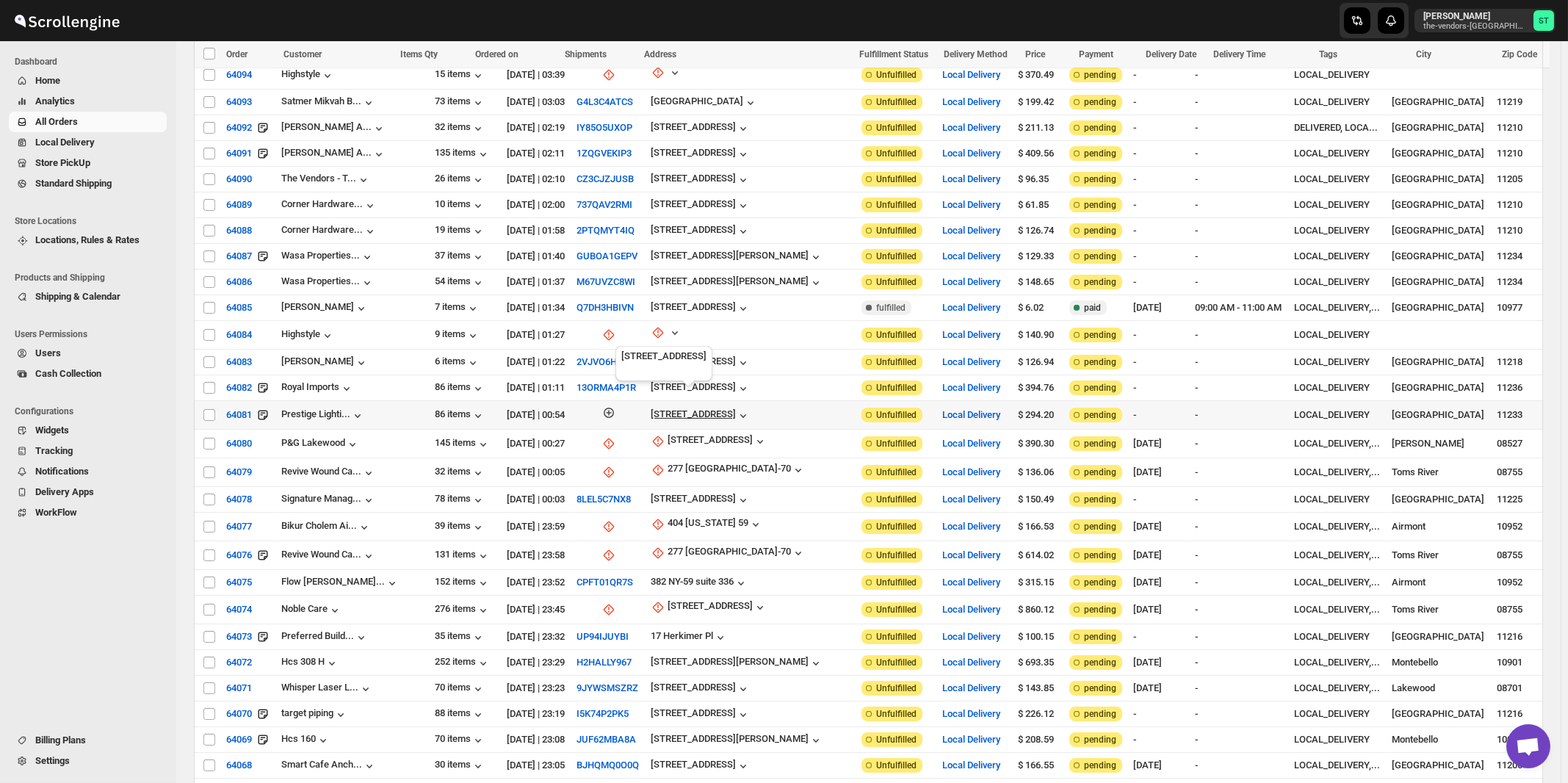
click at [696, 408] on div "1462 Eastern Parkway" at bounding box center [693, 413] width 85 height 11
click at [697, 477] on span "Update manually" at bounding box center [703, 475] width 70 height 11
select select "US"
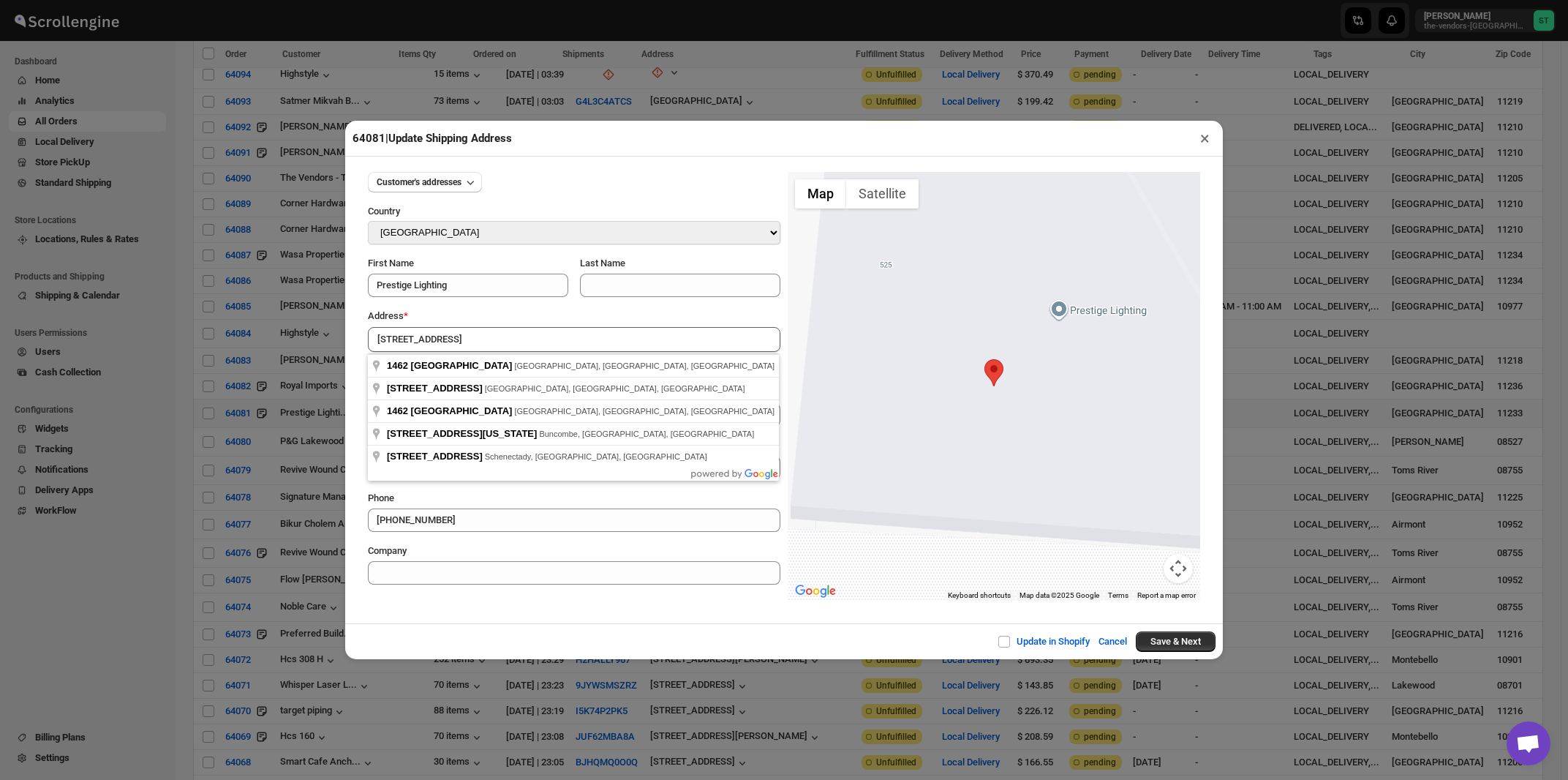
click at [535, 315] on div "Address *" at bounding box center [574, 316] width 413 height 14
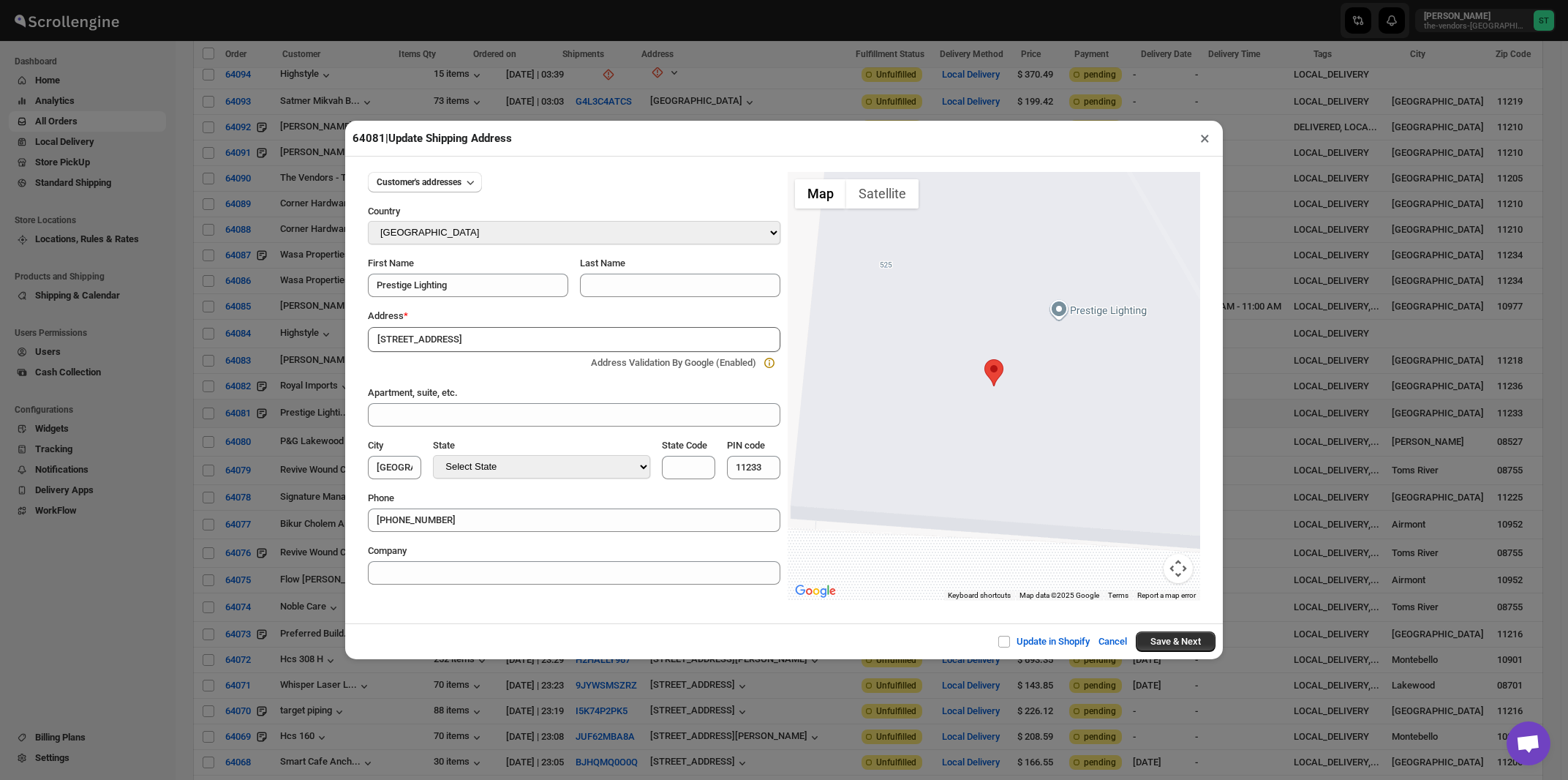
click at [527, 342] on input "1462 Eastern Parkway" at bounding box center [574, 340] width 413 height 25
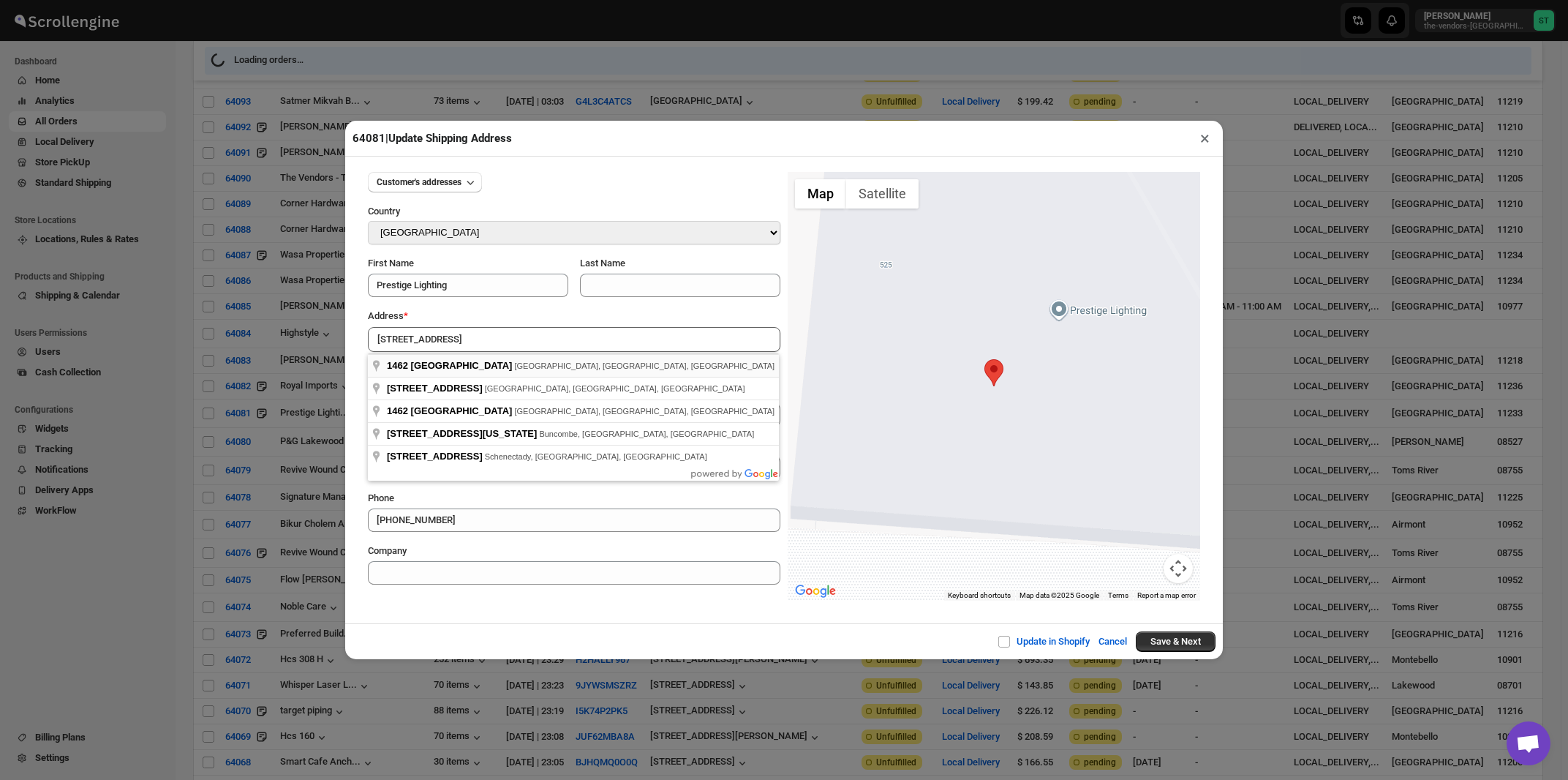
type input "1462 Eastern Parkway, Brooklyn, NY, USA"
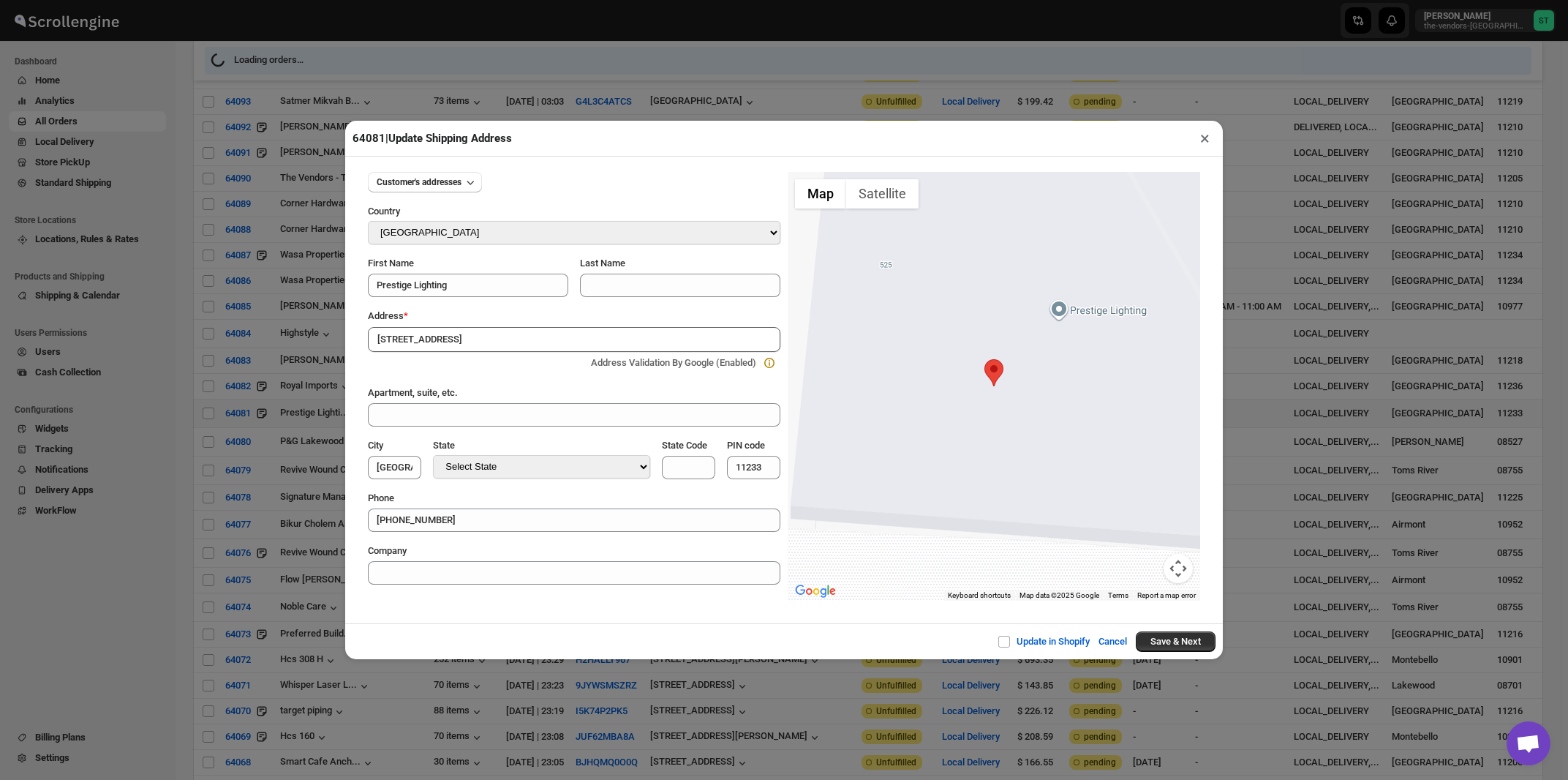
type input "[GEOGRAPHIC_DATA]"
select select "[US_STATE]"
type input "NY"
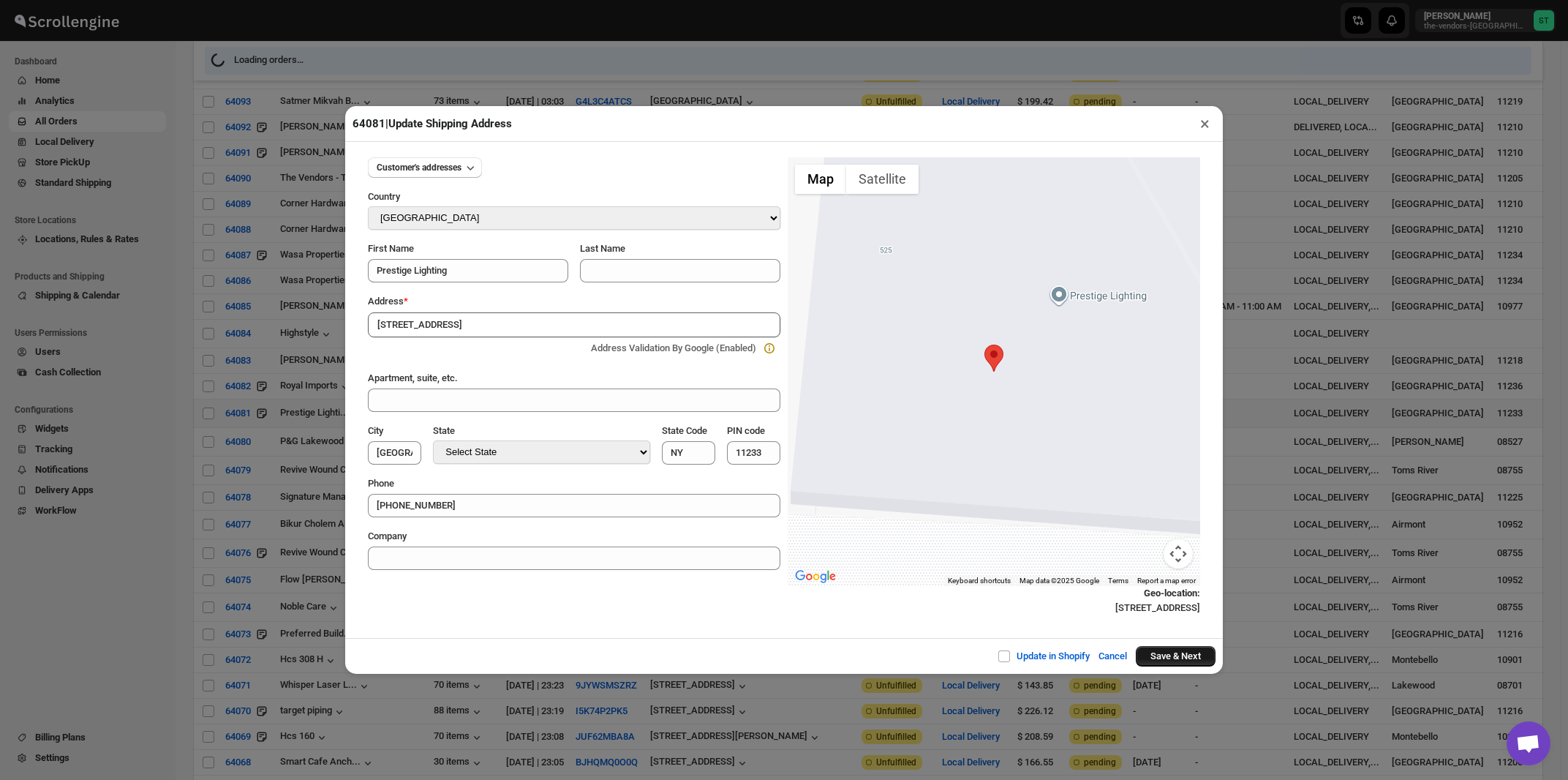
click at [1178, 662] on button "Save & Next" at bounding box center [1175, 656] width 79 height 21
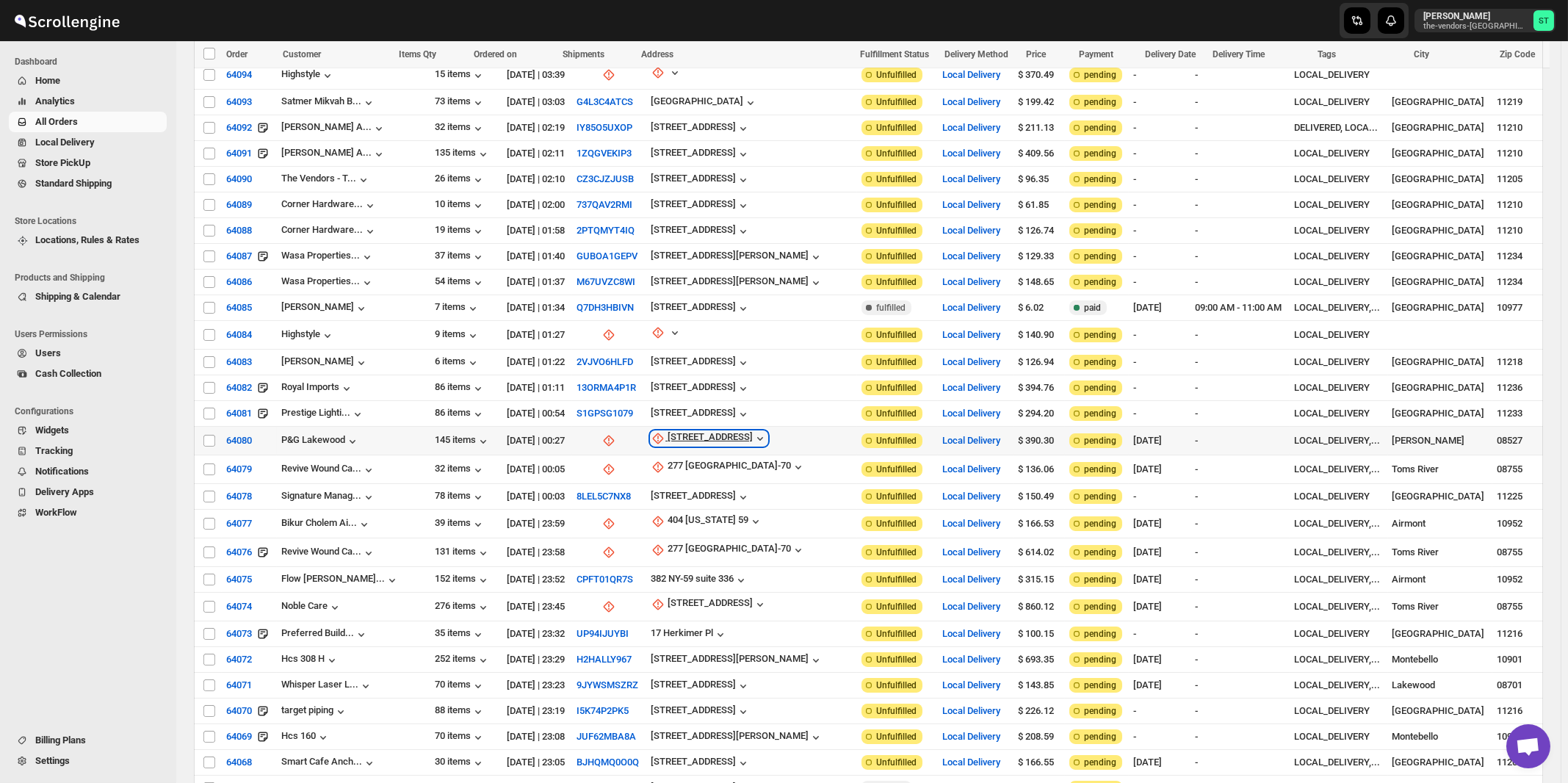
click at [703, 431] on div "[STREET_ADDRESS]" at bounding box center [710, 438] width 85 height 14
click at [702, 495] on span "Update manually" at bounding box center [703, 498] width 70 height 11
select select "US"
select select "New Jersey"
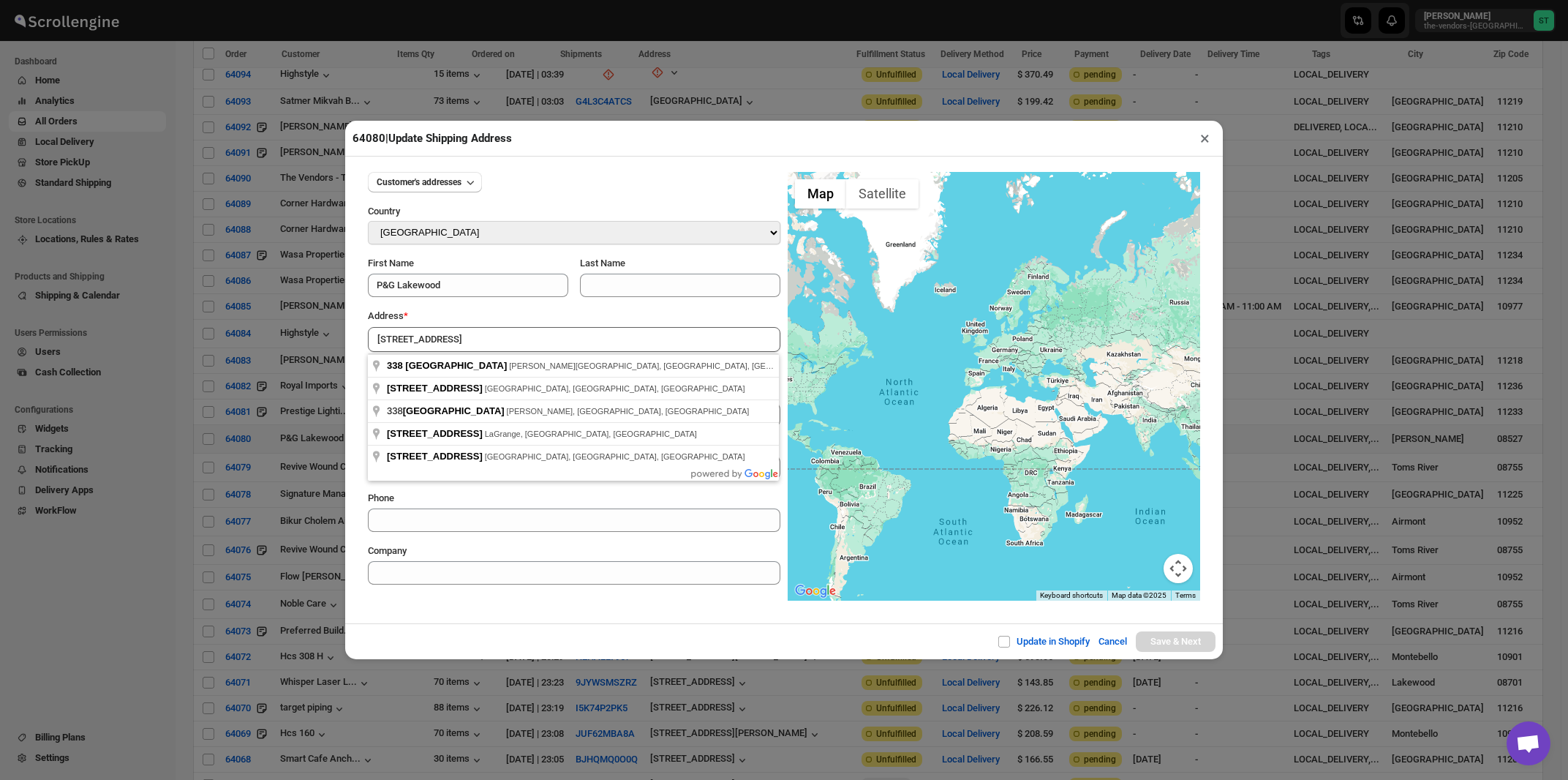
click at [523, 312] on div "Address *" at bounding box center [574, 316] width 413 height 14
click at [518, 337] on input "[STREET_ADDRESS]" at bounding box center [574, 340] width 413 height 25
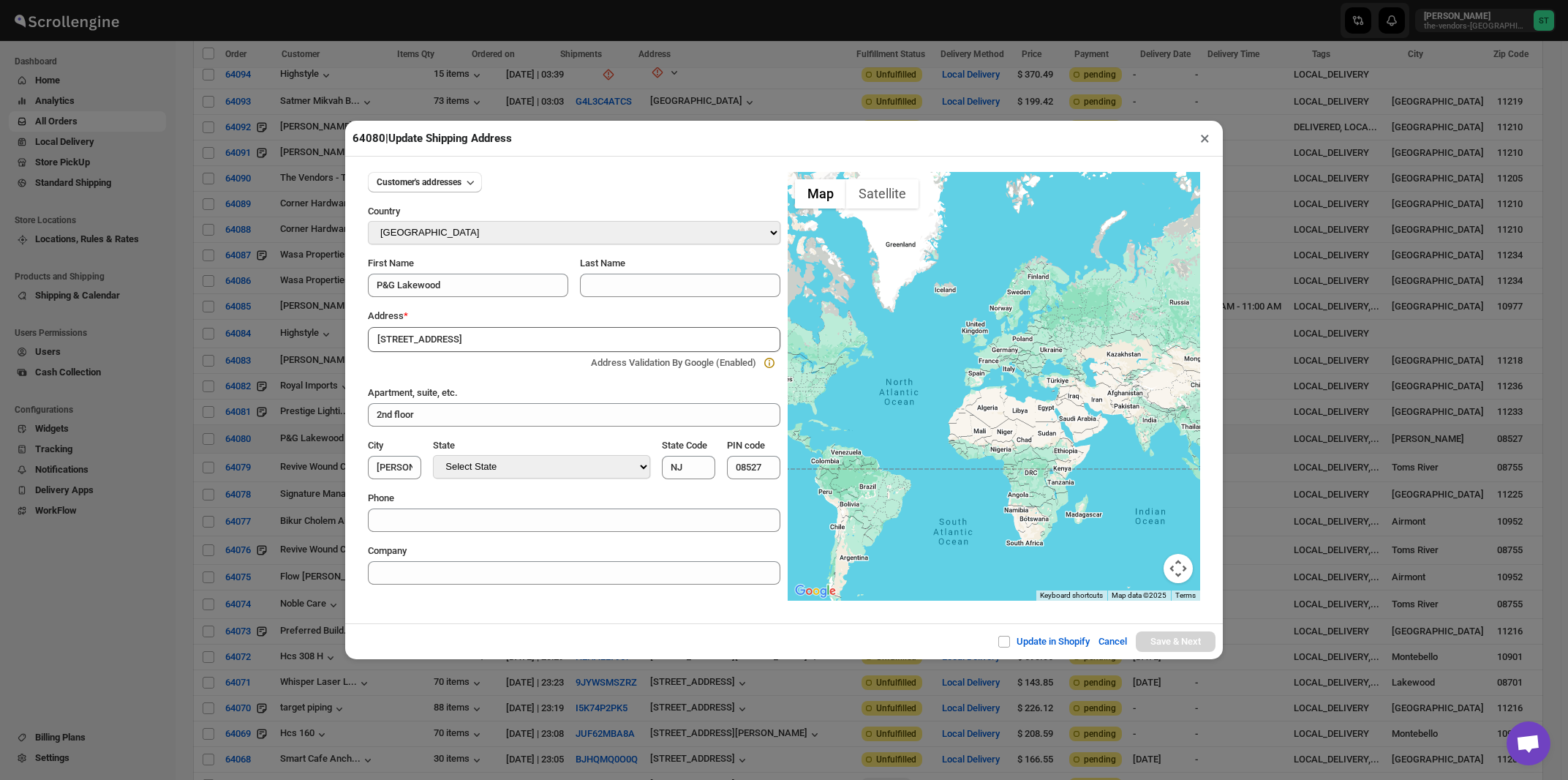
click at [528, 322] on div "Address *" at bounding box center [574, 316] width 413 height 14
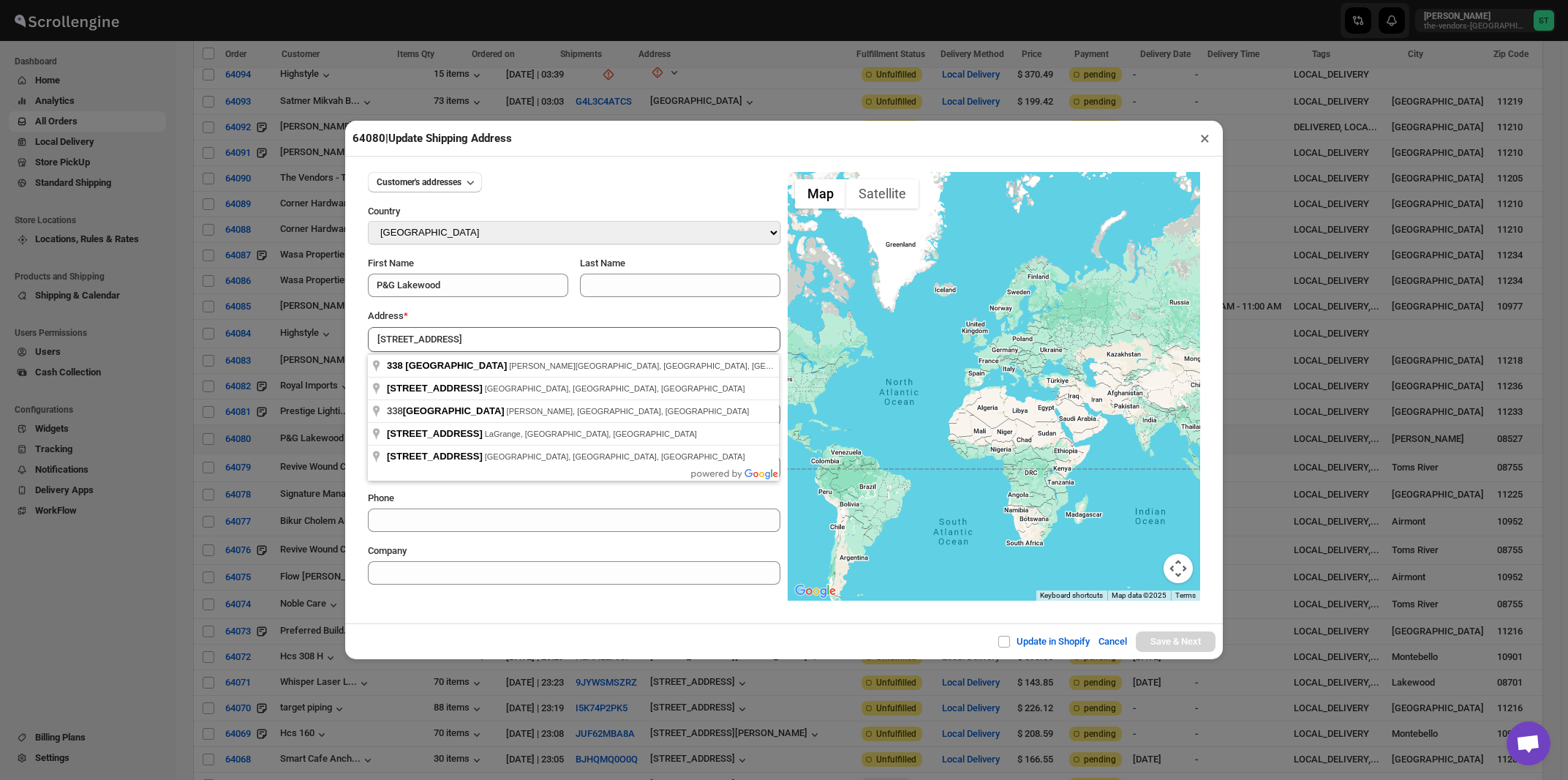
click at [528, 341] on input "[STREET_ADDRESS]" at bounding box center [574, 340] width 413 height 25
type input "338 Whitesville Rd, Jackson Township, NJ, USA"
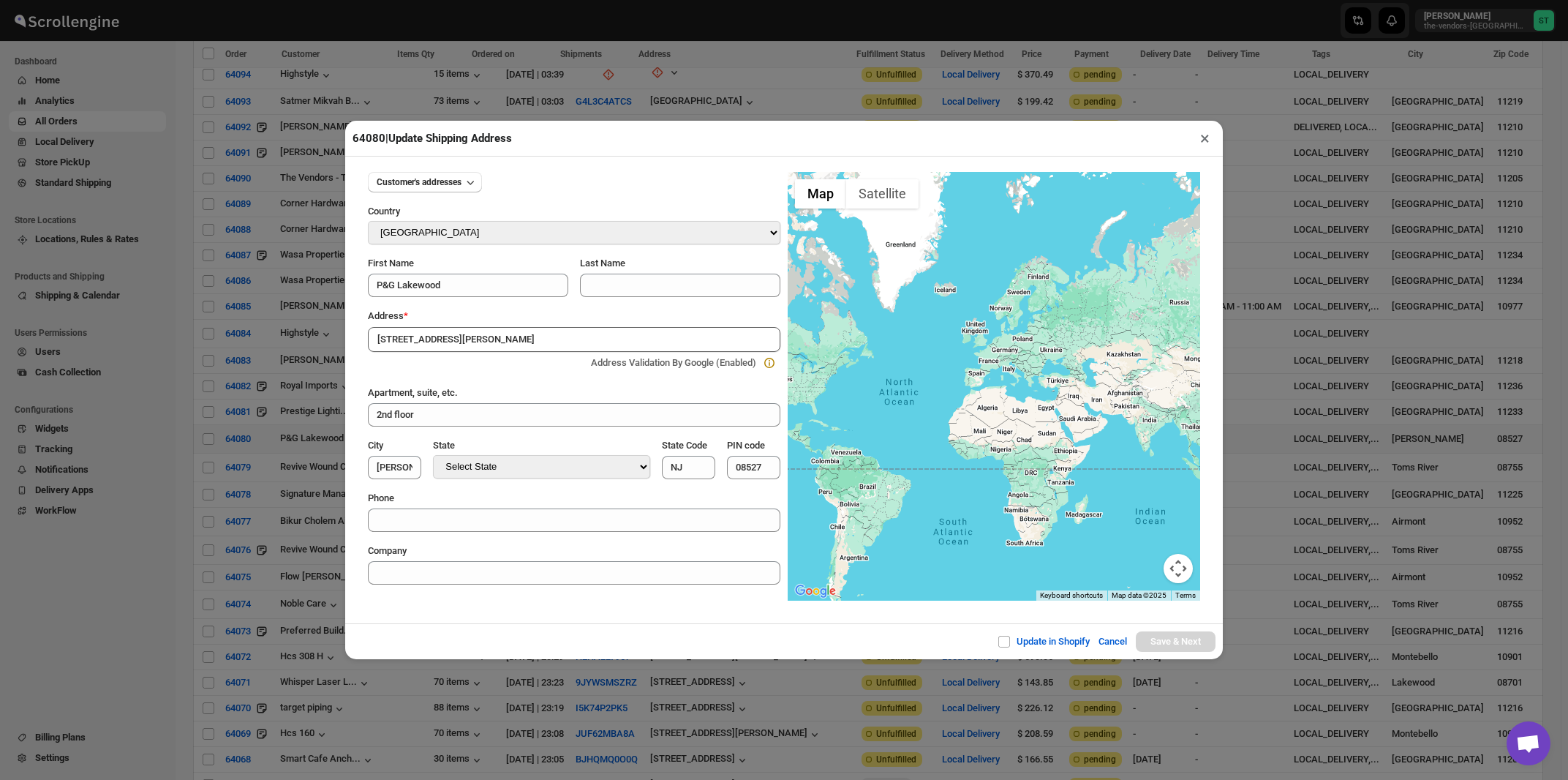
type input "[GEOGRAPHIC_DATA]"
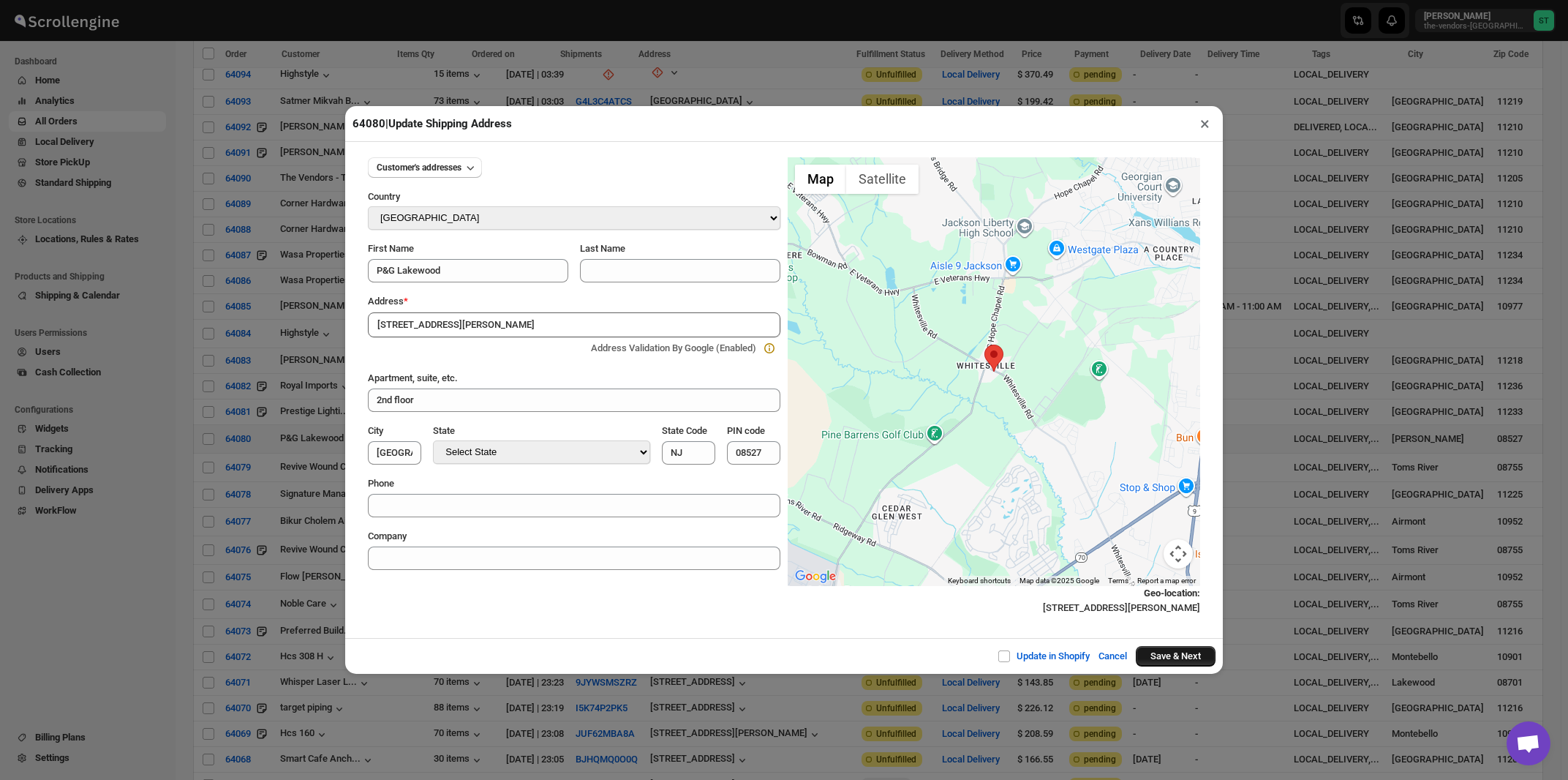
click at [1167, 663] on button "Save & Next" at bounding box center [1175, 656] width 79 height 21
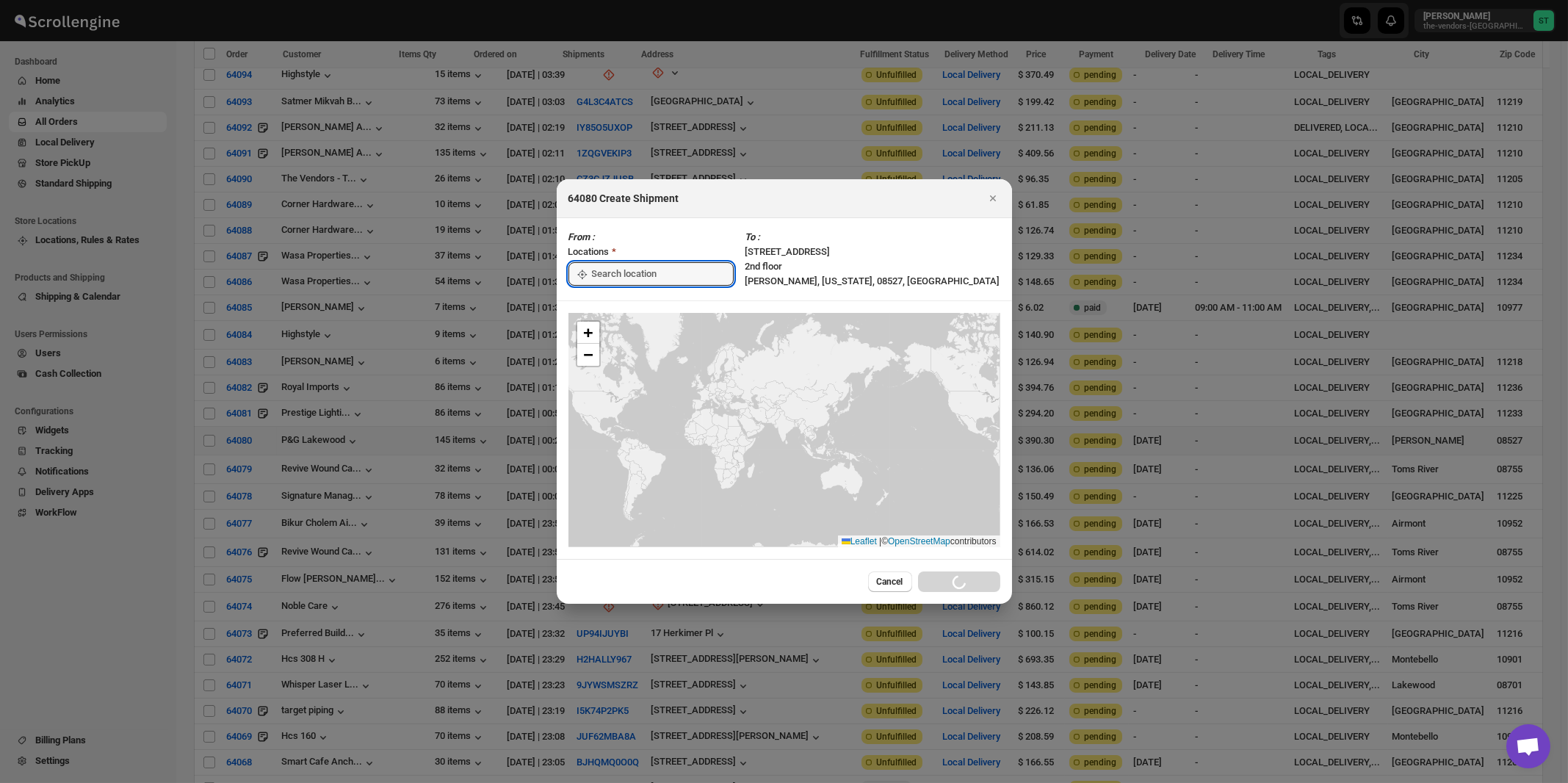
click at [624, 272] on input ":rer:" at bounding box center [662, 274] width 141 height 23
click at [624, 304] on div "[STREET_ADDRESS]" at bounding box center [673, 307] width 181 height 14
type input "[STREET_ADDRESS]"
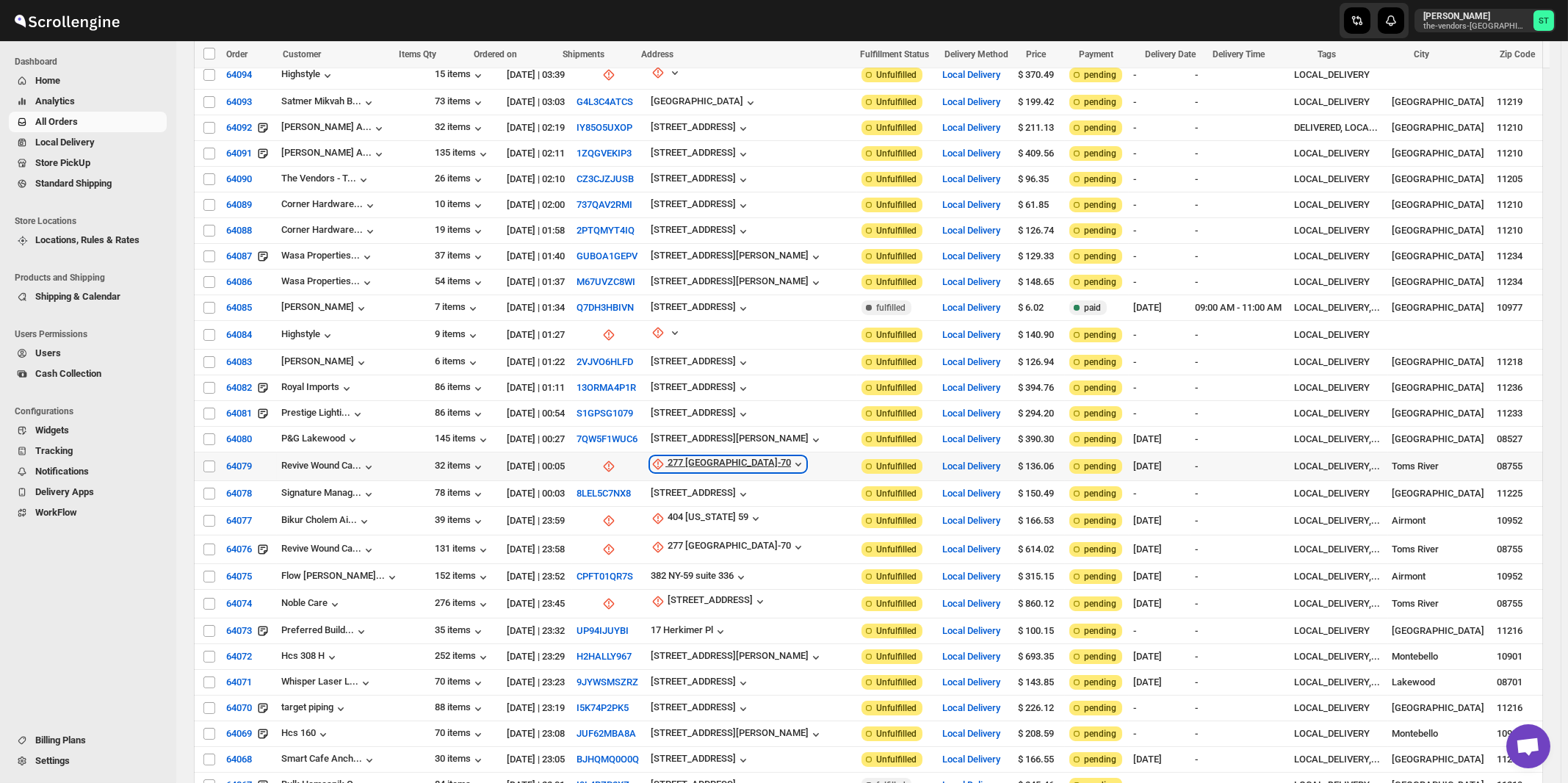
click at [694, 456] on div "277 NJ-70" at bounding box center [729, 464] width 124 height 14
click at [694, 525] on span "Update manually" at bounding box center [686, 523] width 70 height 11
select select "US"
select select "New Jersey"
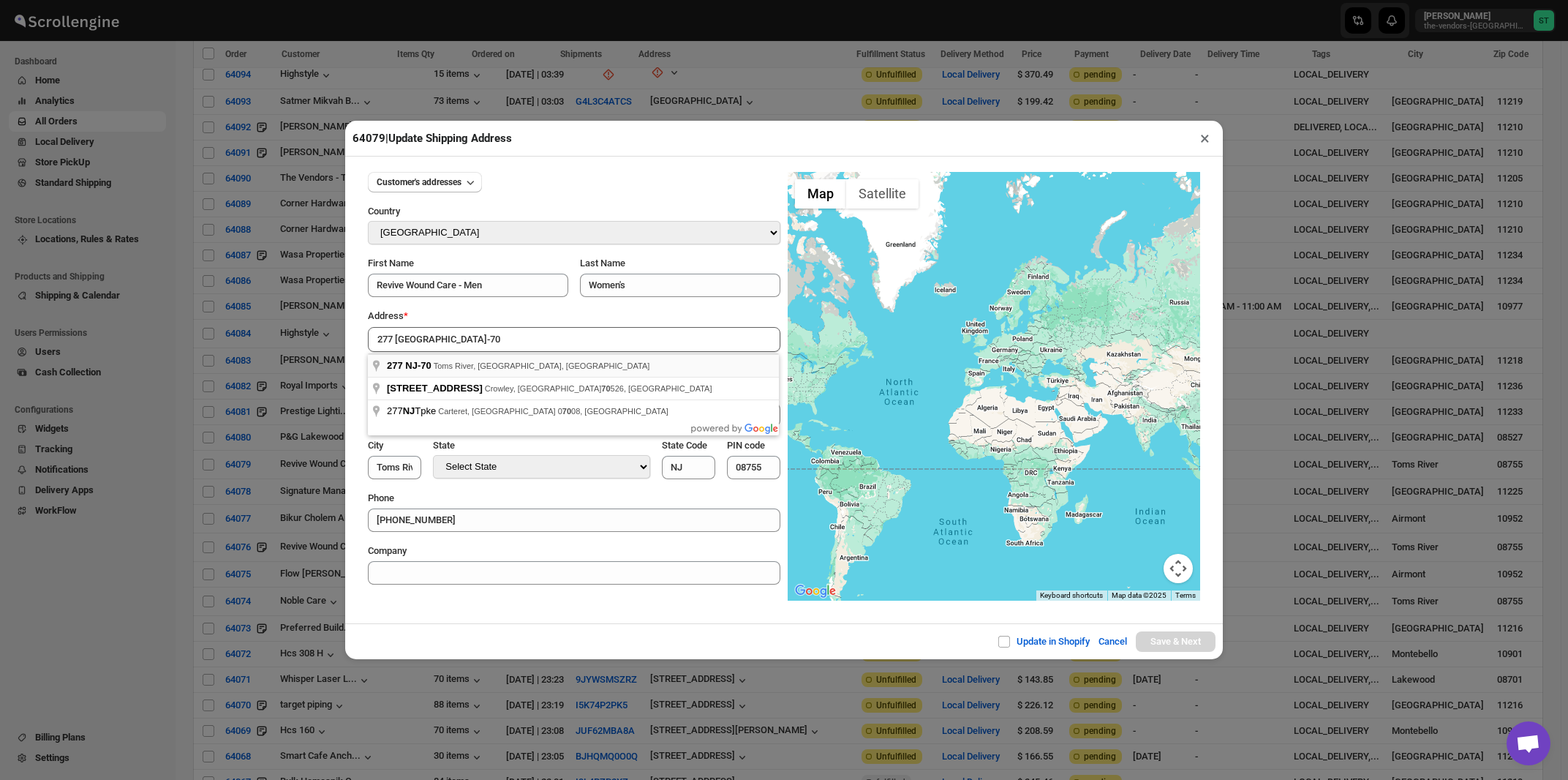
type input "277 NJ-70, Toms River, NJ, USA"
type input "[GEOGRAPHIC_DATA]"
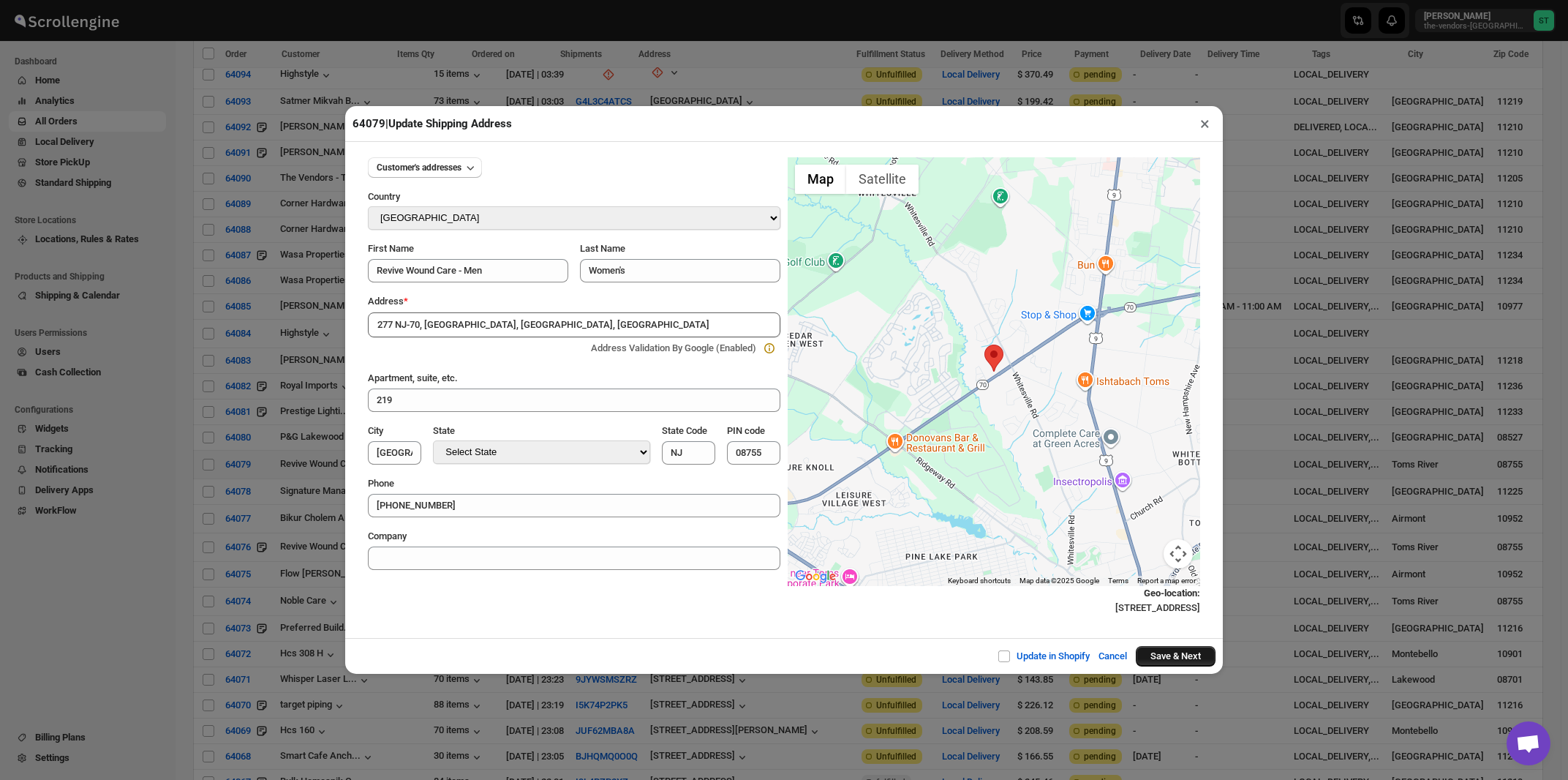
click at [1180, 653] on button "Save & Next" at bounding box center [1175, 656] width 79 height 21
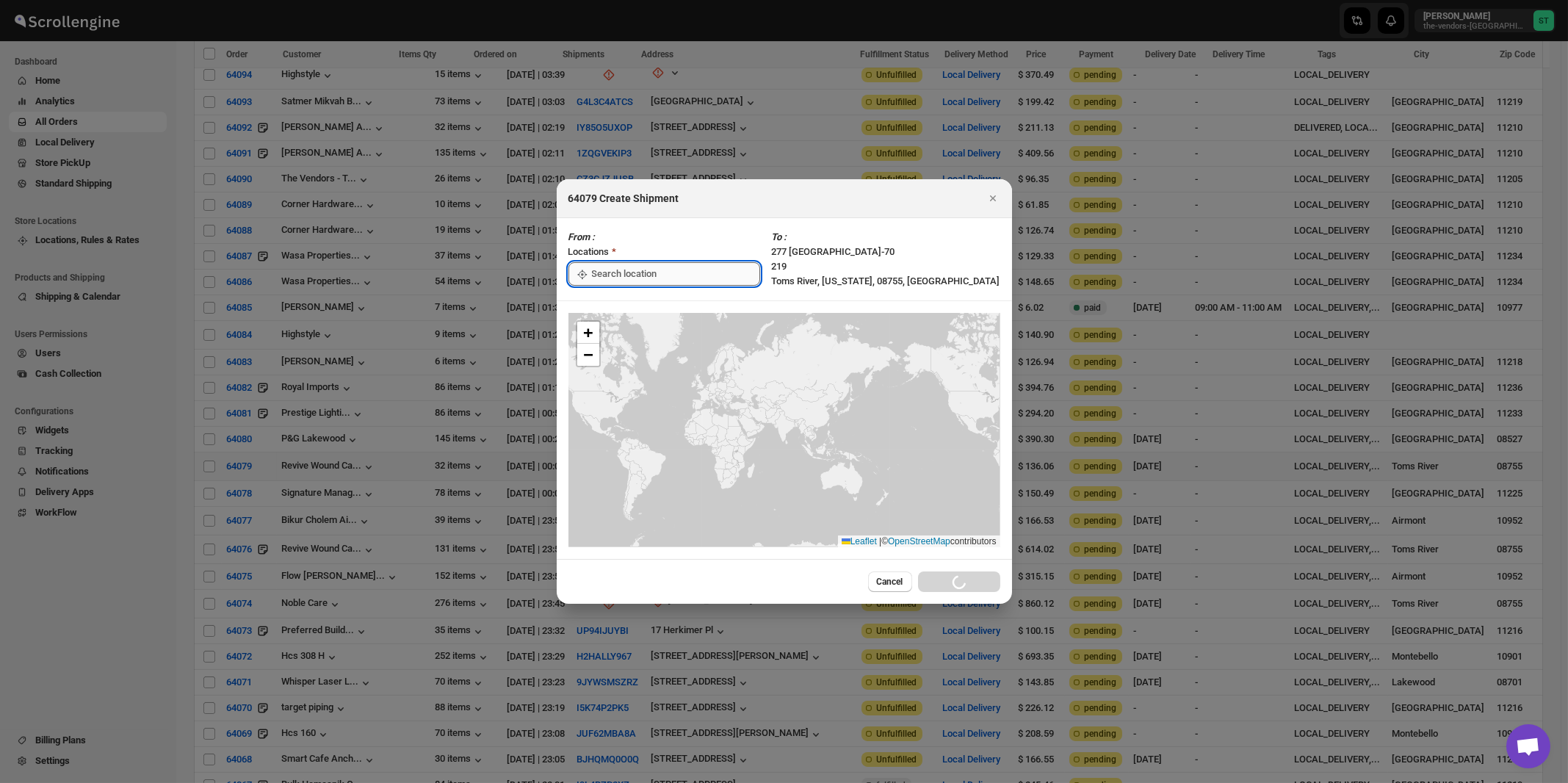
click at [635, 272] on input ":rf7:" at bounding box center [676, 274] width 168 height 23
click at [631, 312] on div "[STREET_ADDRESS]" at bounding box center [673, 307] width 181 height 14
type input "[STREET_ADDRESS]"
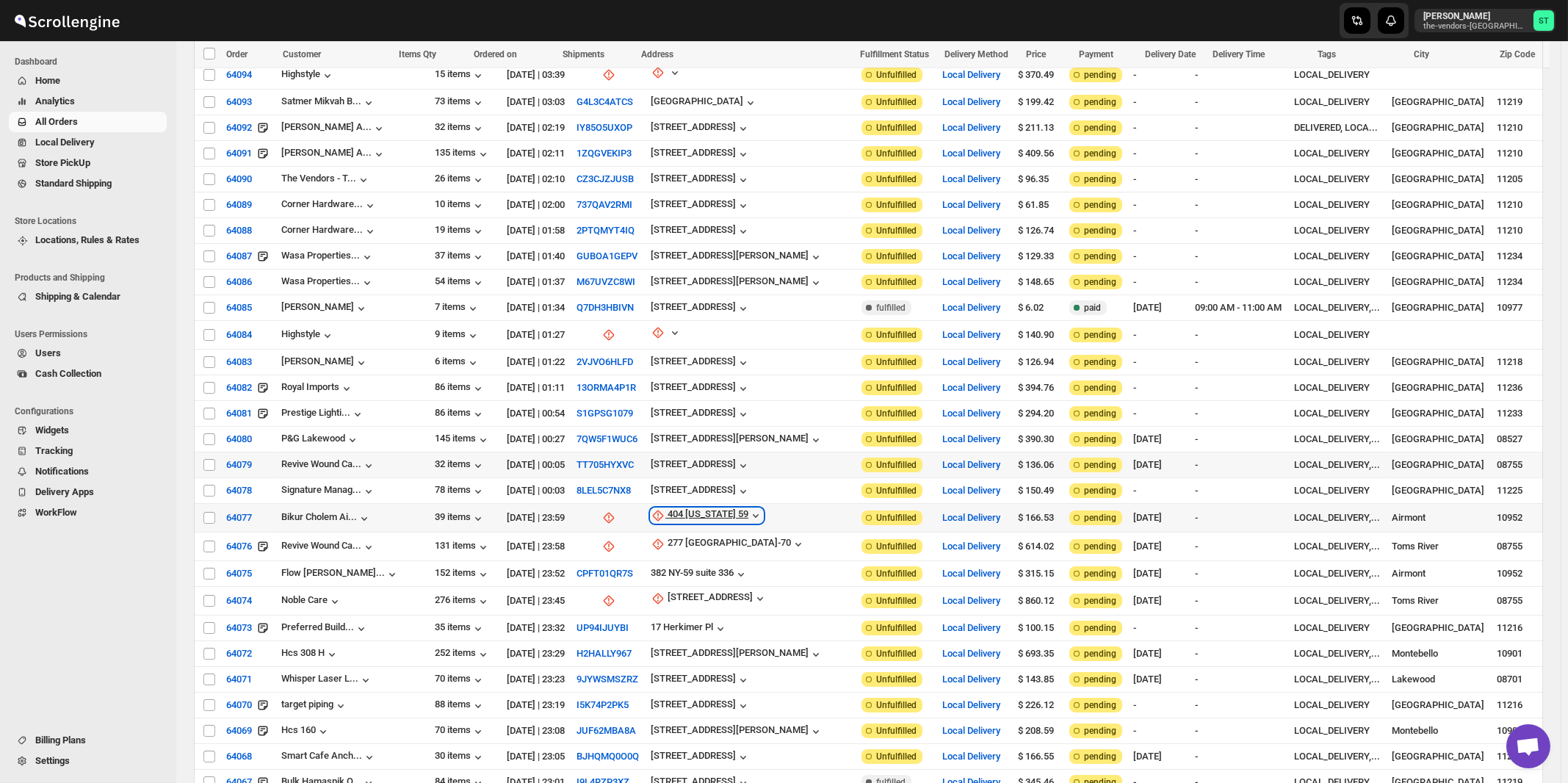
click at [711, 508] on div "404 New York 59" at bounding box center [708, 515] width 81 height 14
click at [704, 567] on span "Update manually" at bounding box center [703, 574] width 77 height 14
select select "US"
select select "[US_STATE]"
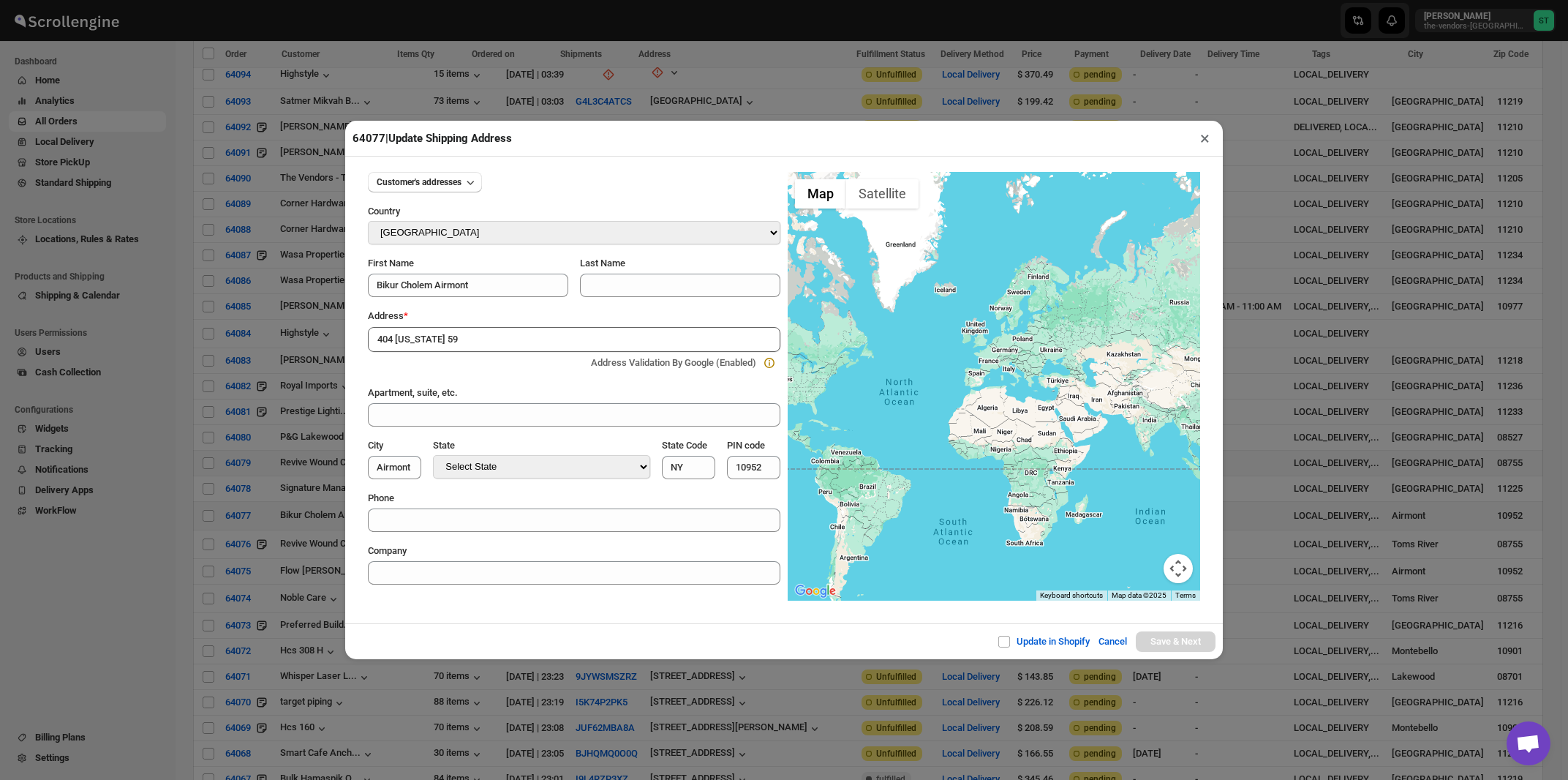
type input "404 New York 59, Airmont, NY, USA"
type input "[GEOGRAPHIC_DATA]"
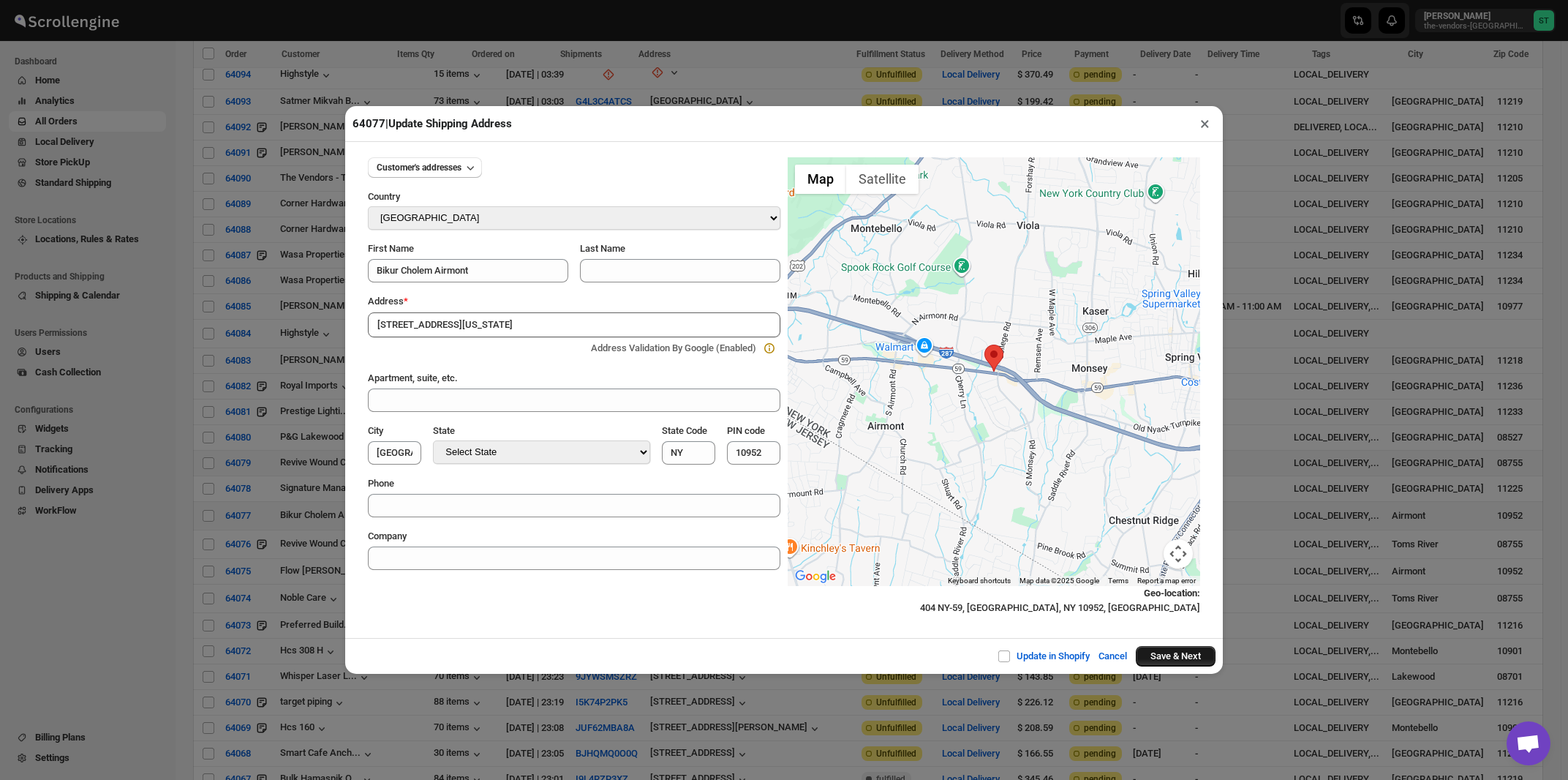
click at [1153, 658] on button "Save & Next" at bounding box center [1175, 656] width 79 height 21
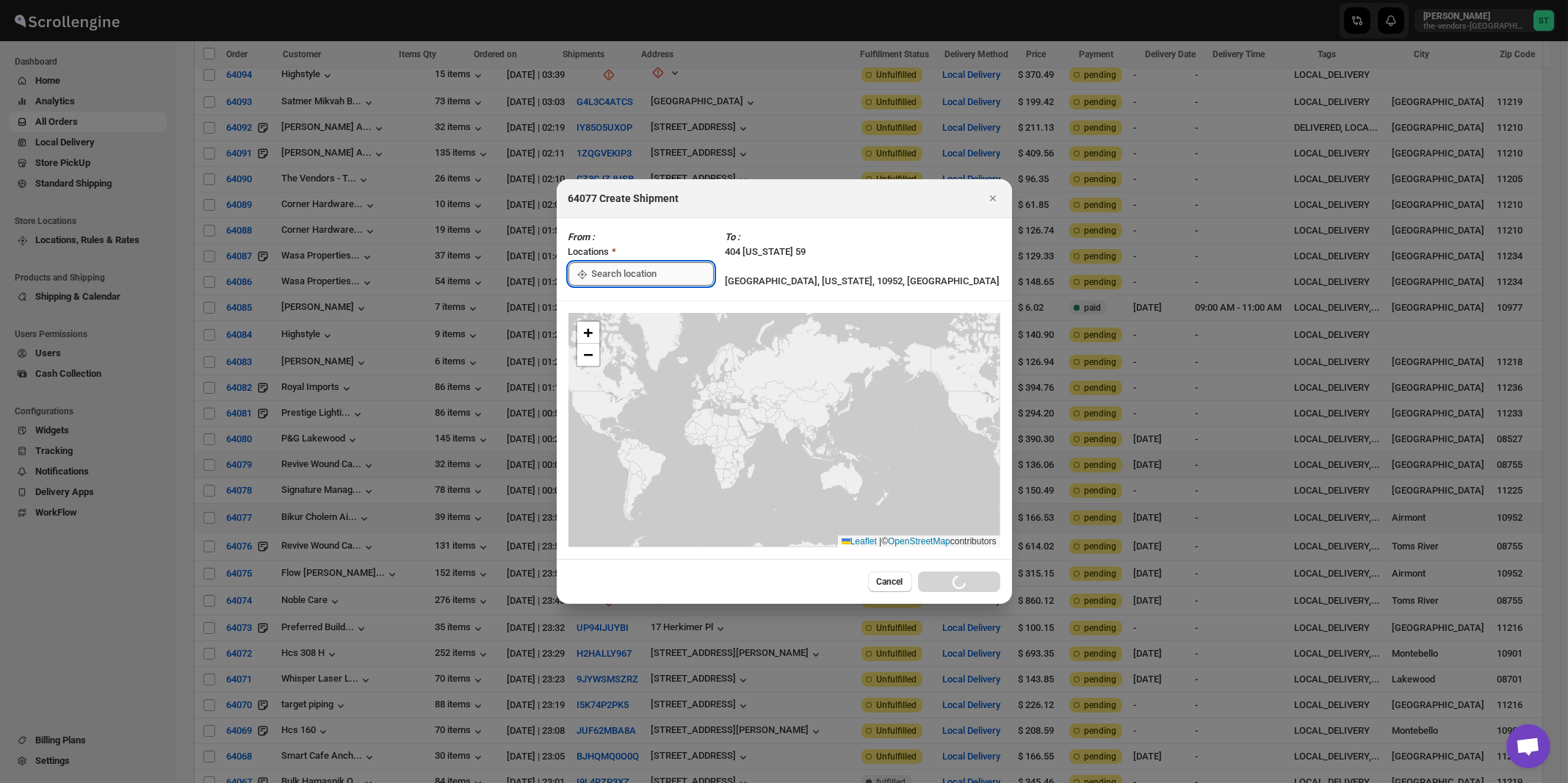
click at [649, 276] on input ":rfu:" at bounding box center [652, 274] width 122 height 23
click at [644, 304] on div "[STREET_ADDRESS]" at bounding box center [673, 307] width 181 height 14
type input "[STREET_ADDRESS]"
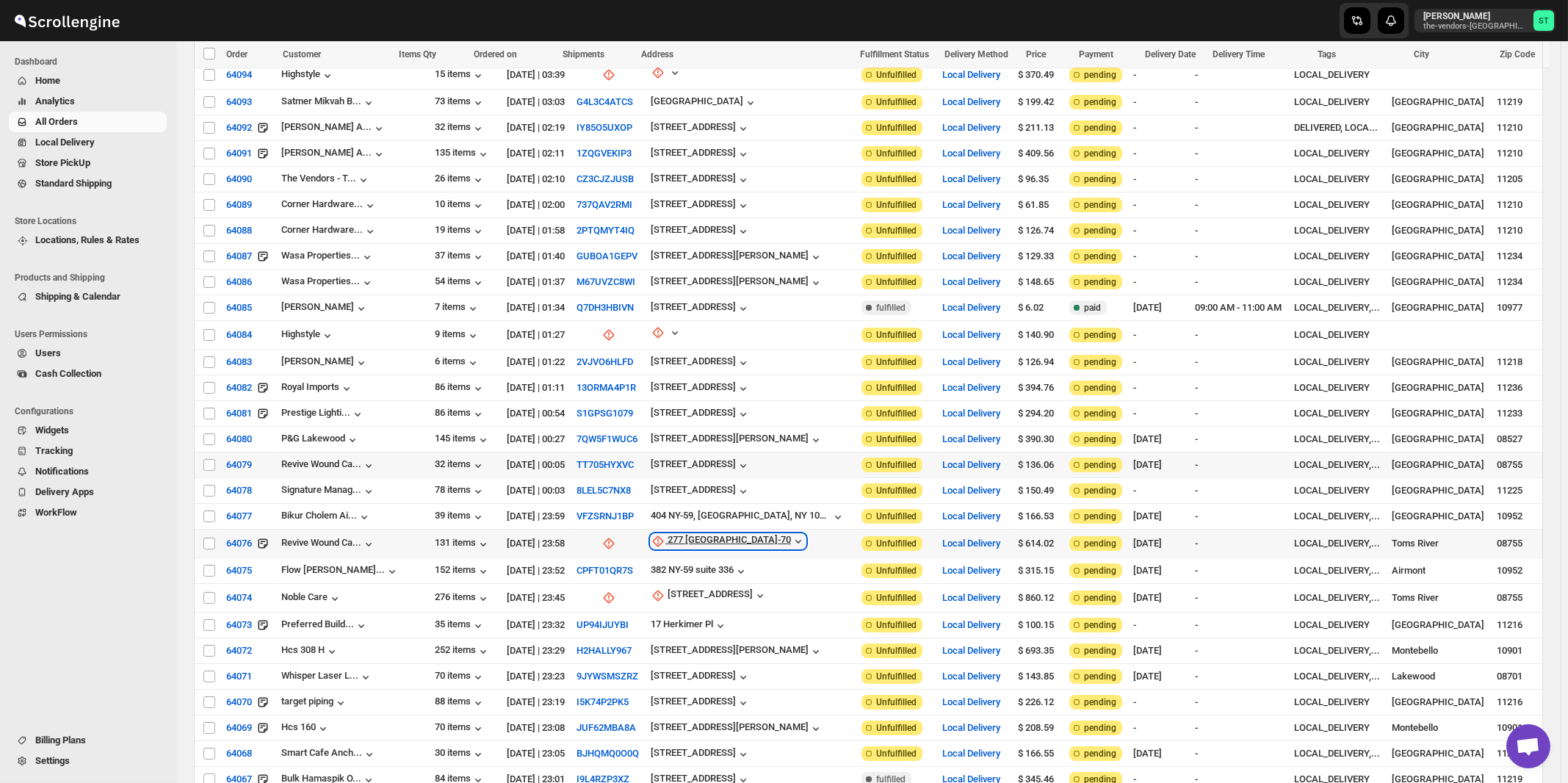
click at [677, 534] on div "277 NJ-70" at bounding box center [729, 541] width 124 height 14
click at [681, 595] on span "Update manually" at bounding box center [686, 599] width 70 height 11
select select "US"
select select "New Jersey"
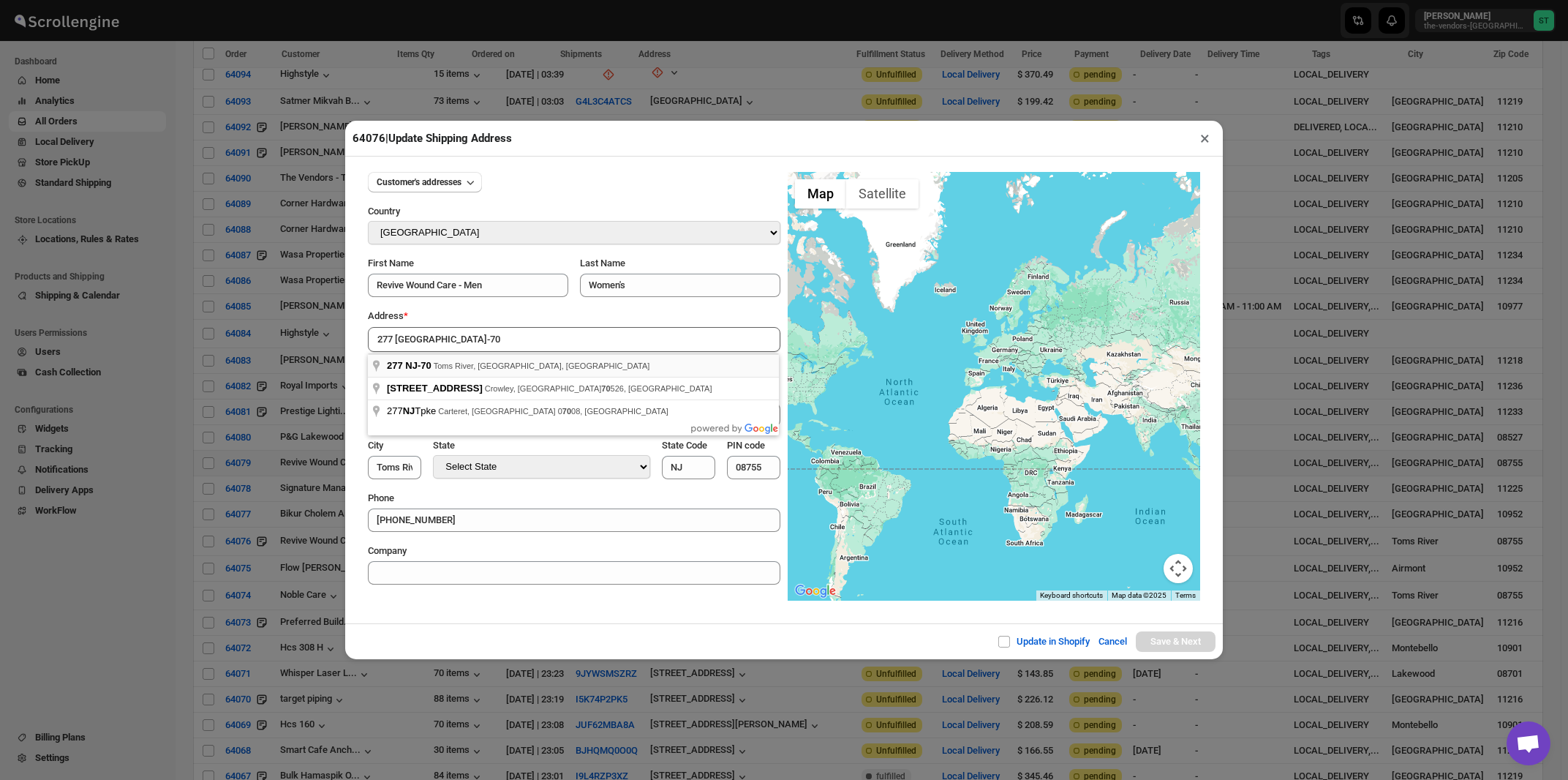
type input "277 NJ-70, Toms River, NJ, USA"
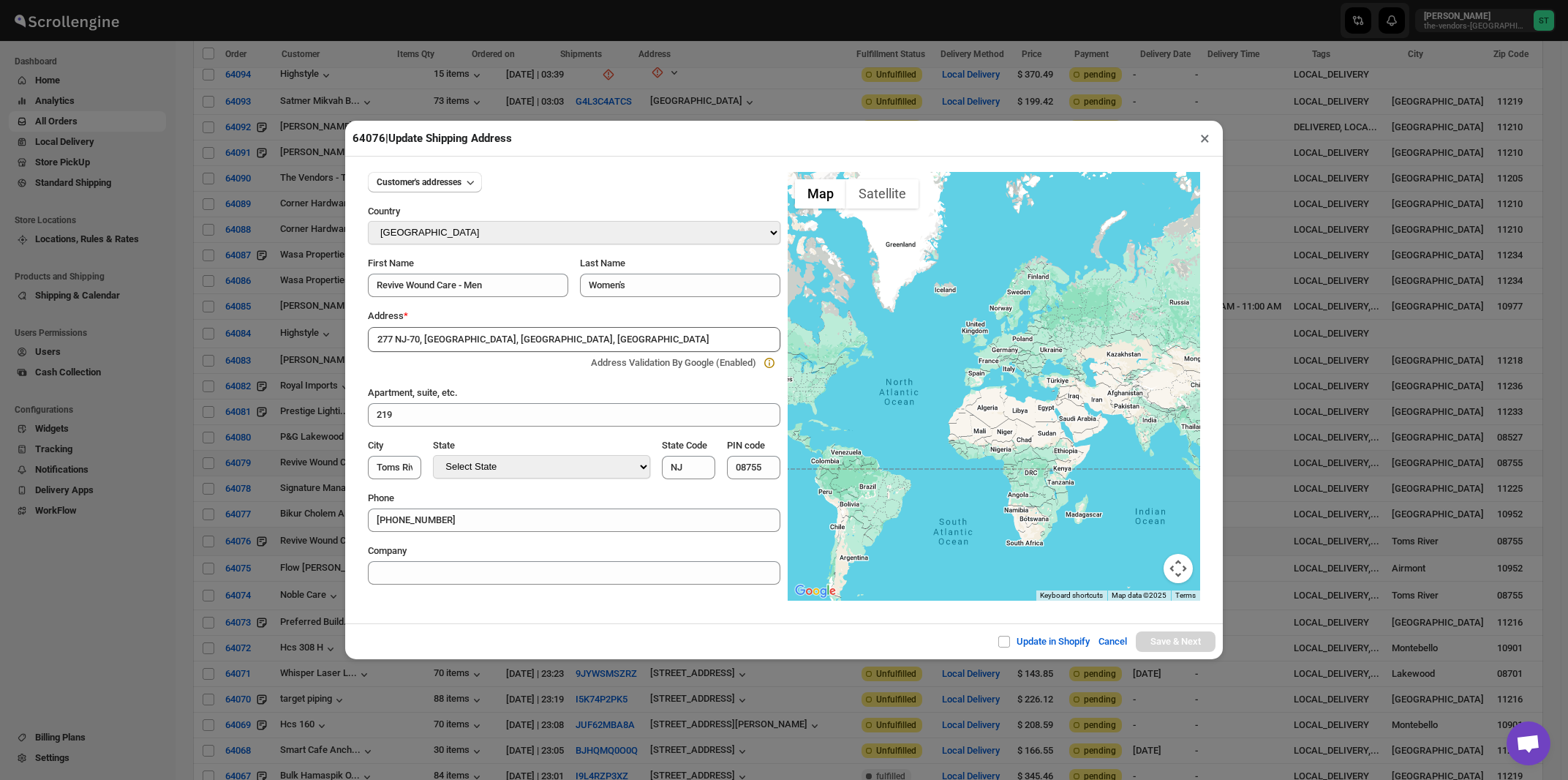
type input "[GEOGRAPHIC_DATA]"
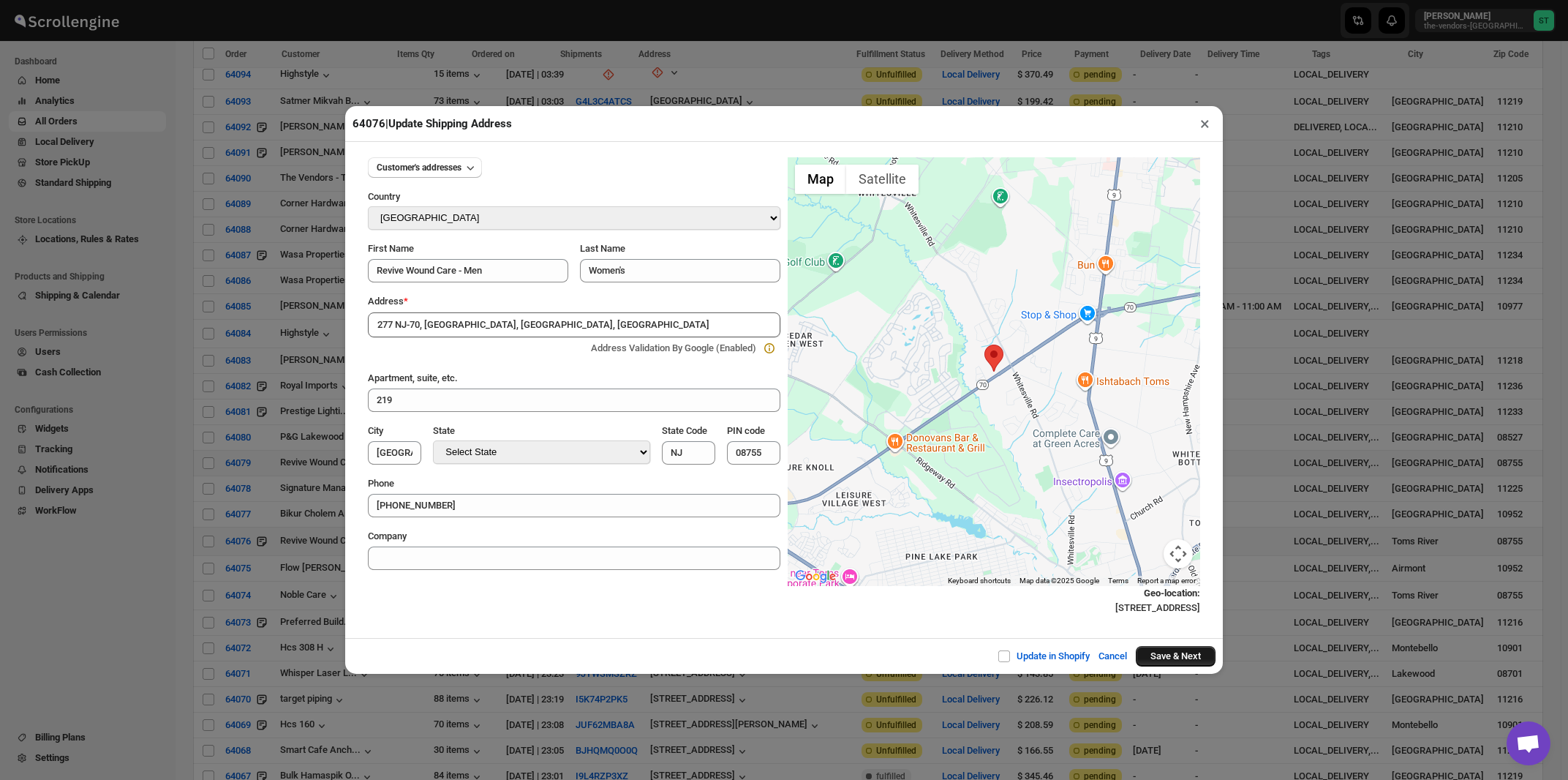
click at [1176, 657] on button "Save & Next" at bounding box center [1175, 656] width 79 height 21
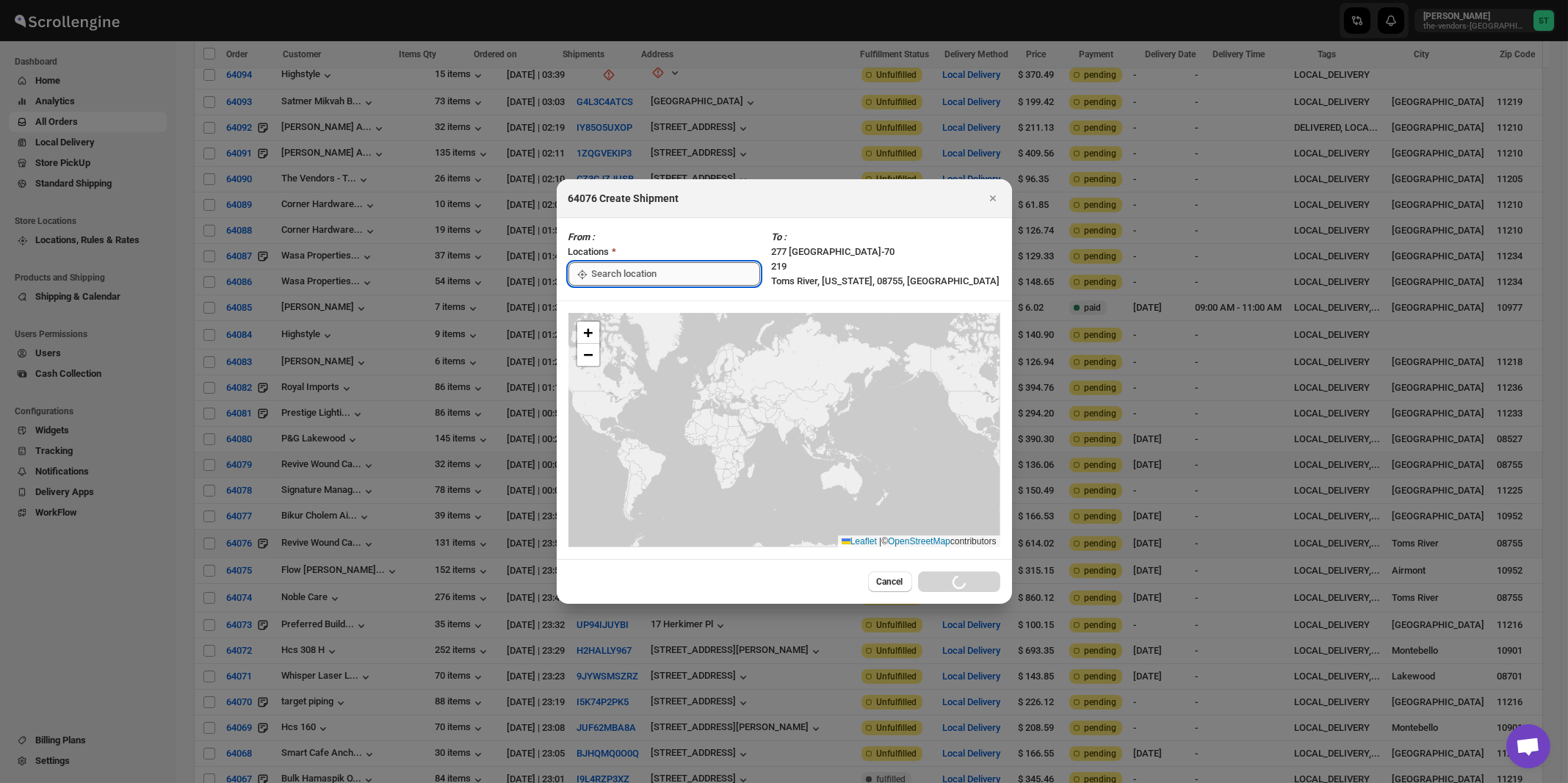
click at [618, 274] on input ":rgb:" at bounding box center [676, 274] width 168 height 23
click at [610, 309] on div "[STREET_ADDRESS]" at bounding box center [673, 307] width 181 height 14
type input "[STREET_ADDRESS]"
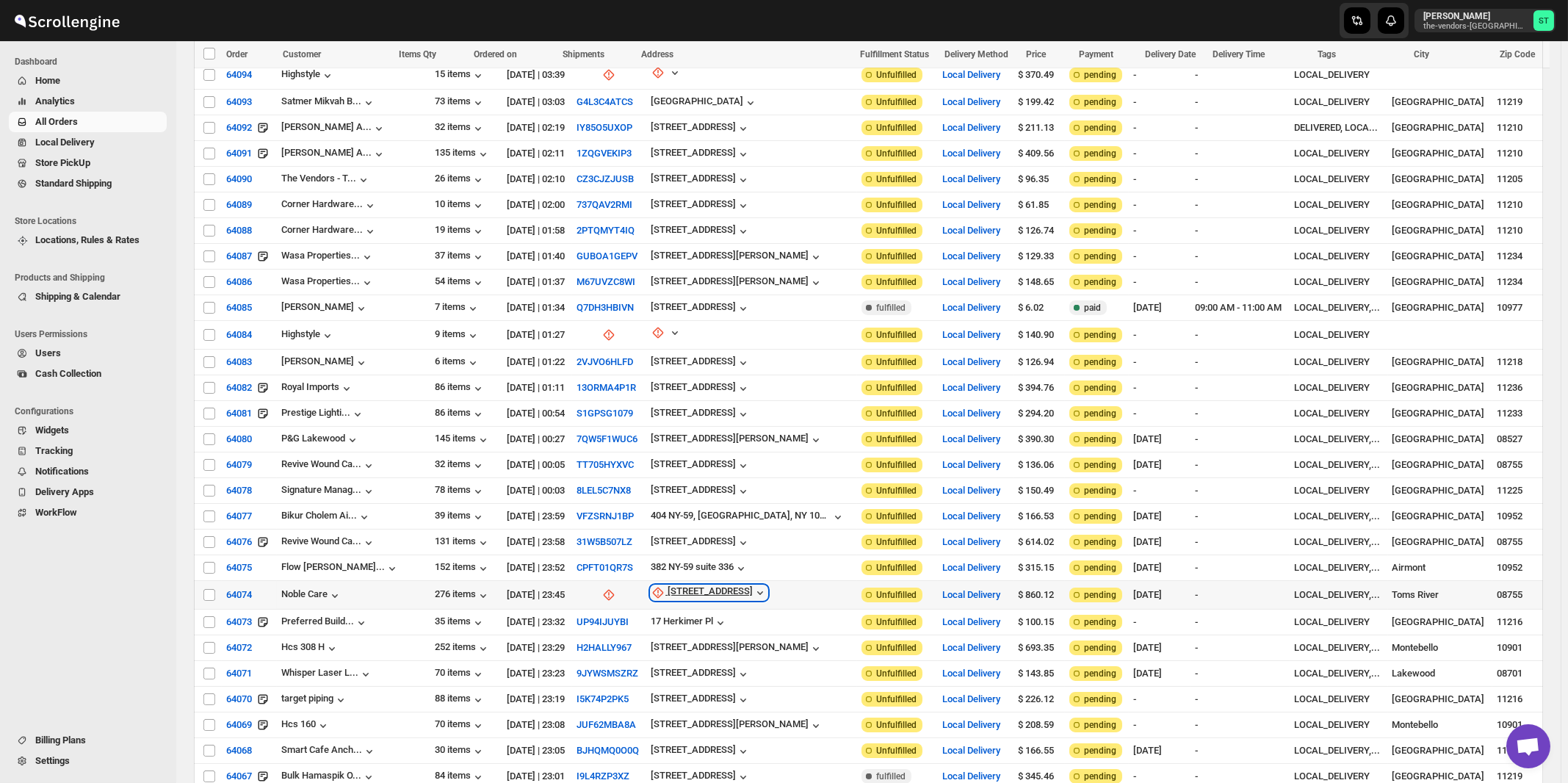
click at [683, 585] on div "[STREET_ADDRESS]" at bounding box center [710, 592] width 85 height 14
click at [679, 649] on span "Update manually" at bounding box center [687, 650] width 70 height 11
select select "US"
select select "New Jersey"
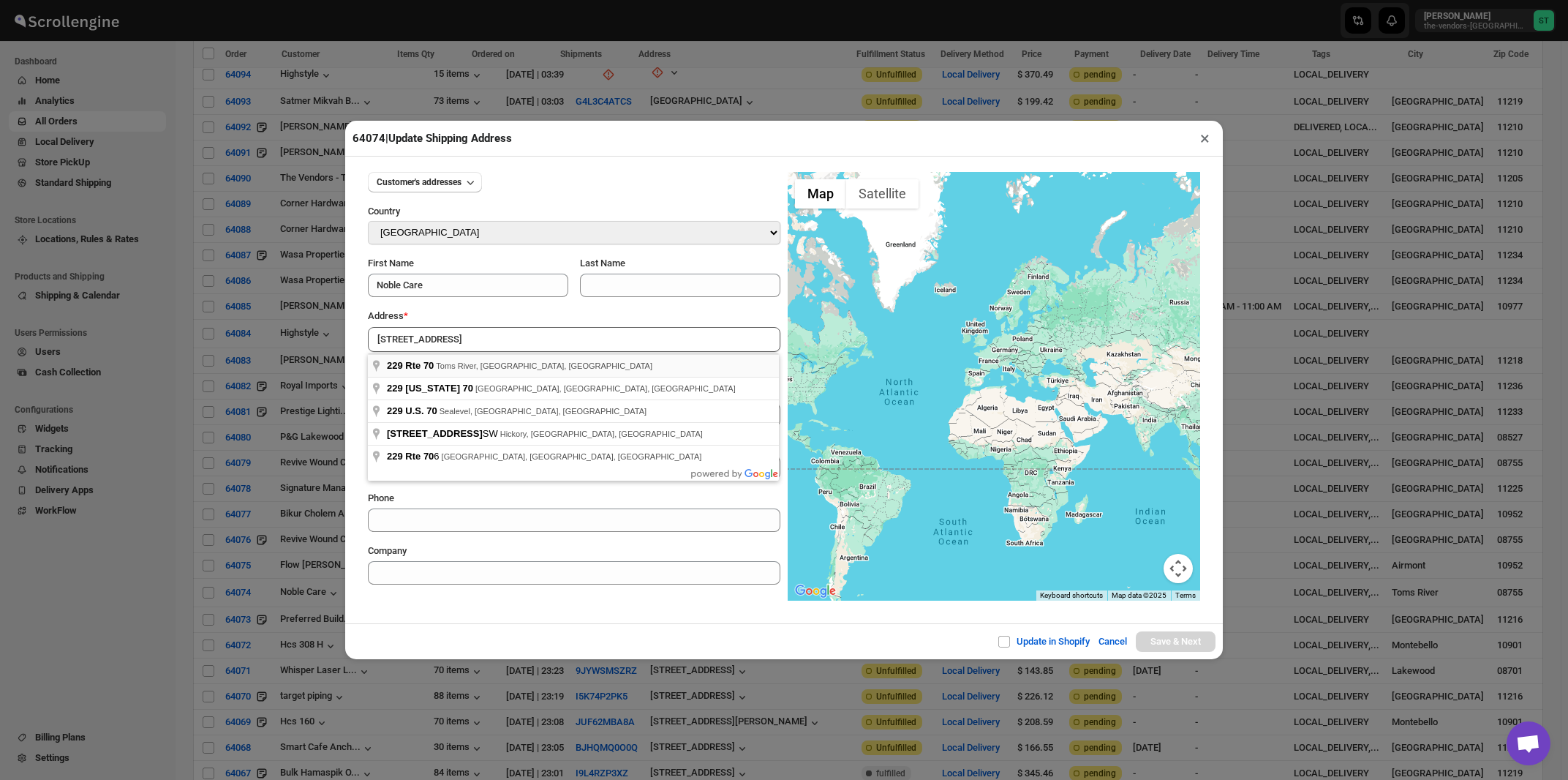
type input "229 Rte 70, Toms River, NJ, USA"
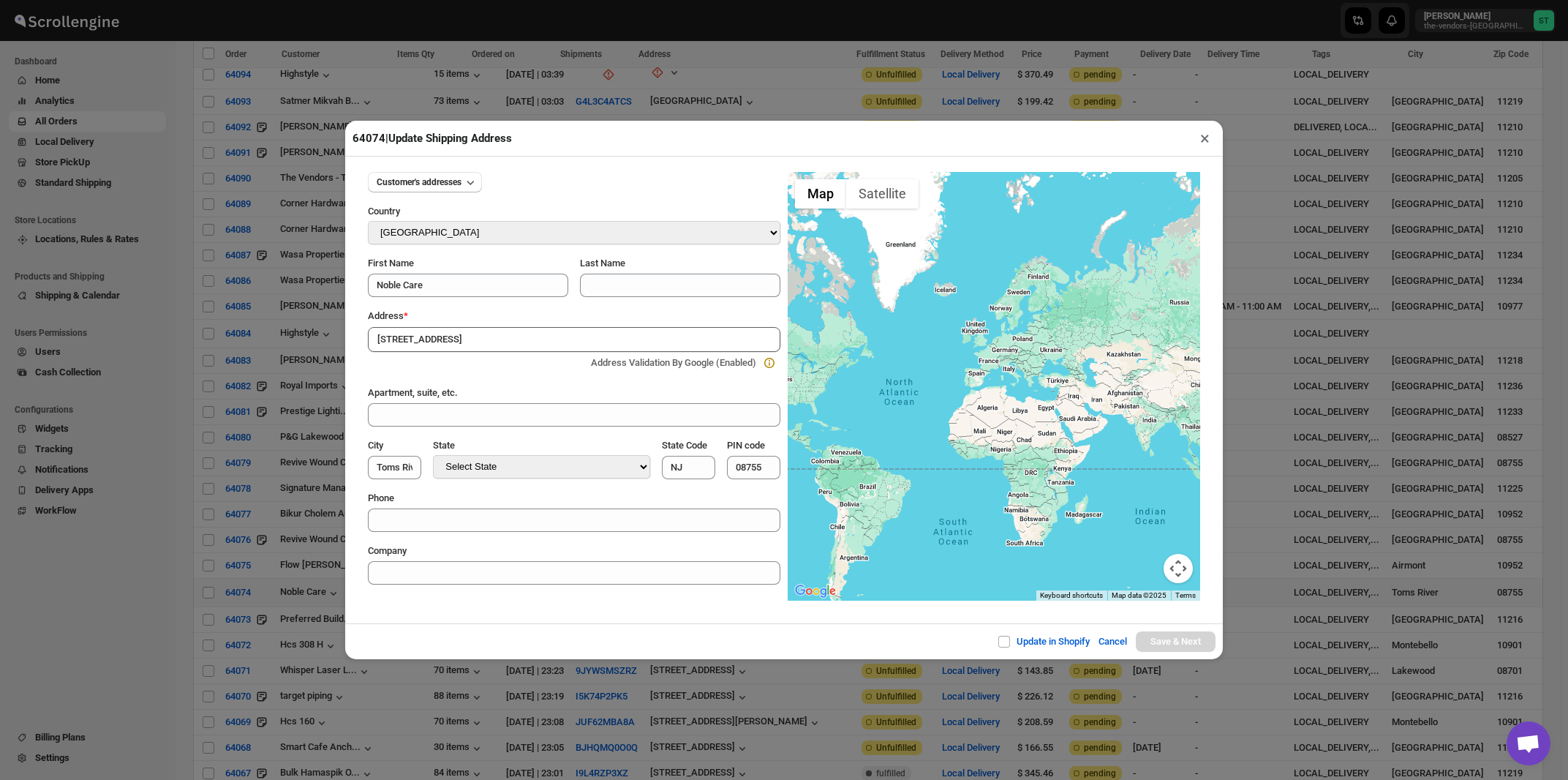
type input "[GEOGRAPHIC_DATA]"
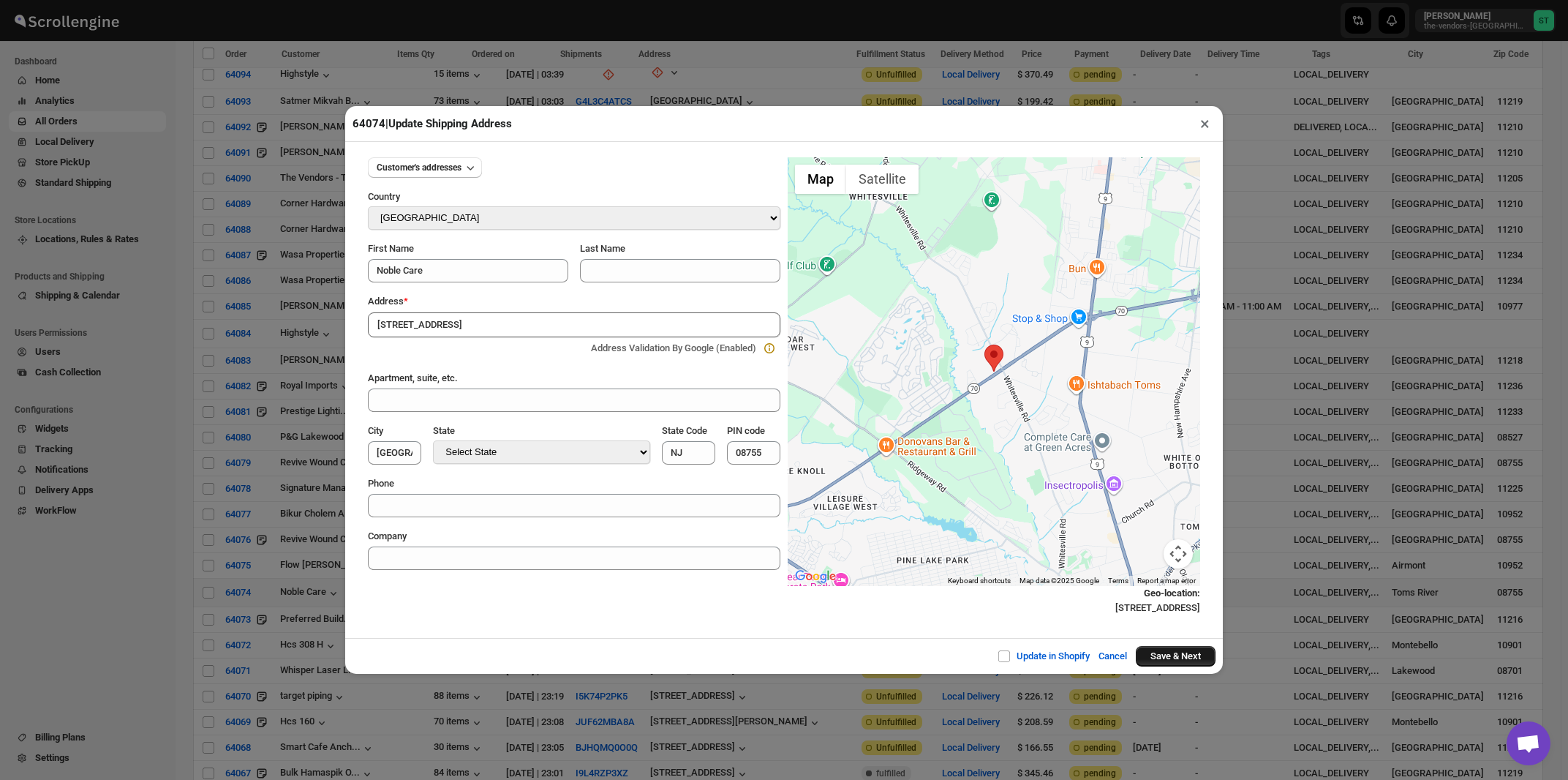
click at [1161, 658] on button "Save & Next" at bounding box center [1175, 656] width 79 height 21
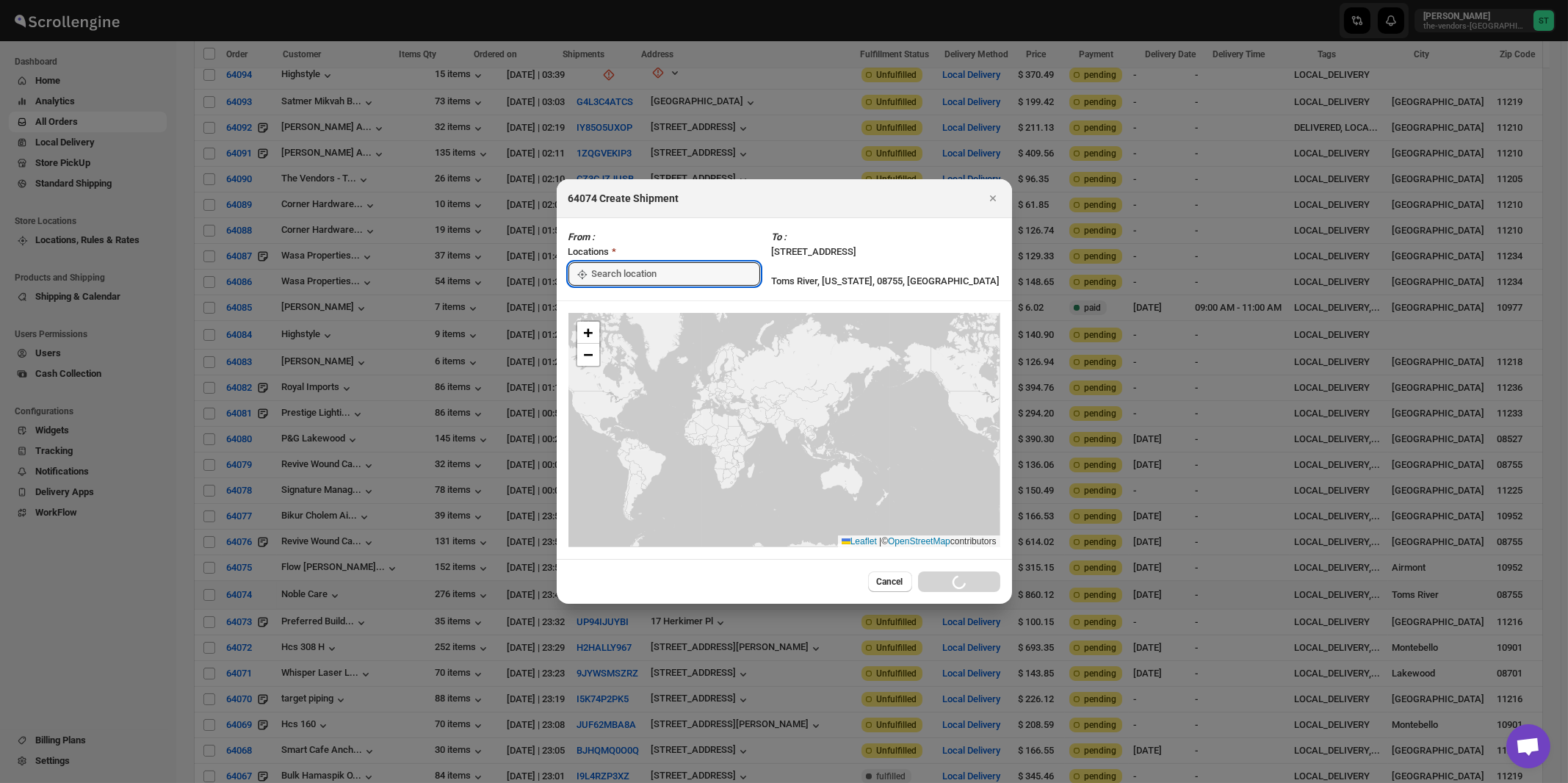
click at [627, 273] on input ":rh2:" at bounding box center [676, 274] width 168 height 23
click at [618, 304] on div "[STREET_ADDRESS]" at bounding box center [673, 307] width 181 height 14
type input "[STREET_ADDRESS]"
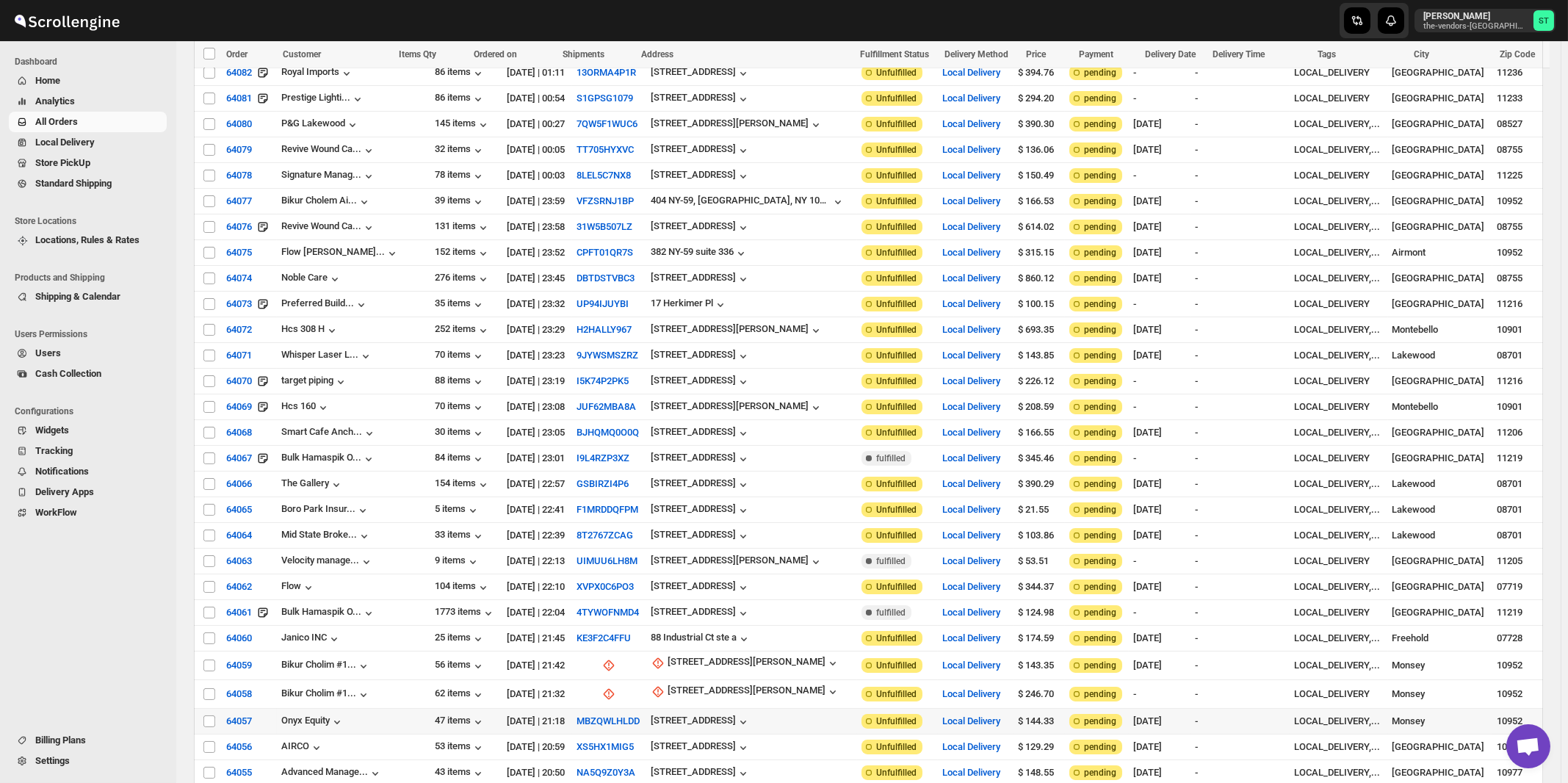
scroll to position [1102, 0]
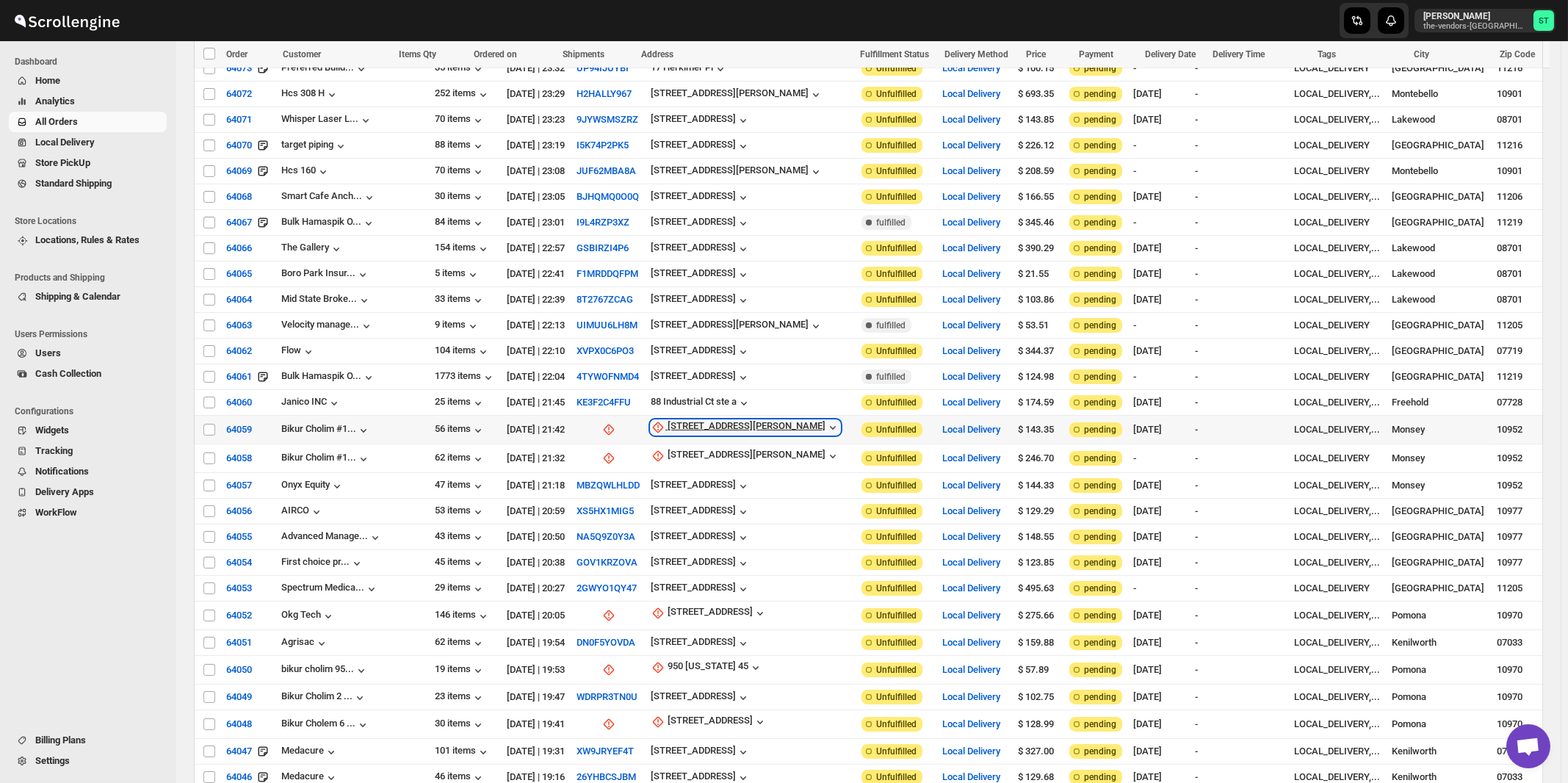
click at [702, 420] on div "21 Robert Pitt Drive" at bounding box center [746, 427] width 158 height 14
click at [706, 472] on span "Update manually" at bounding box center [706, 474] width 70 height 11
select select "US"
select select "[US_STATE]"
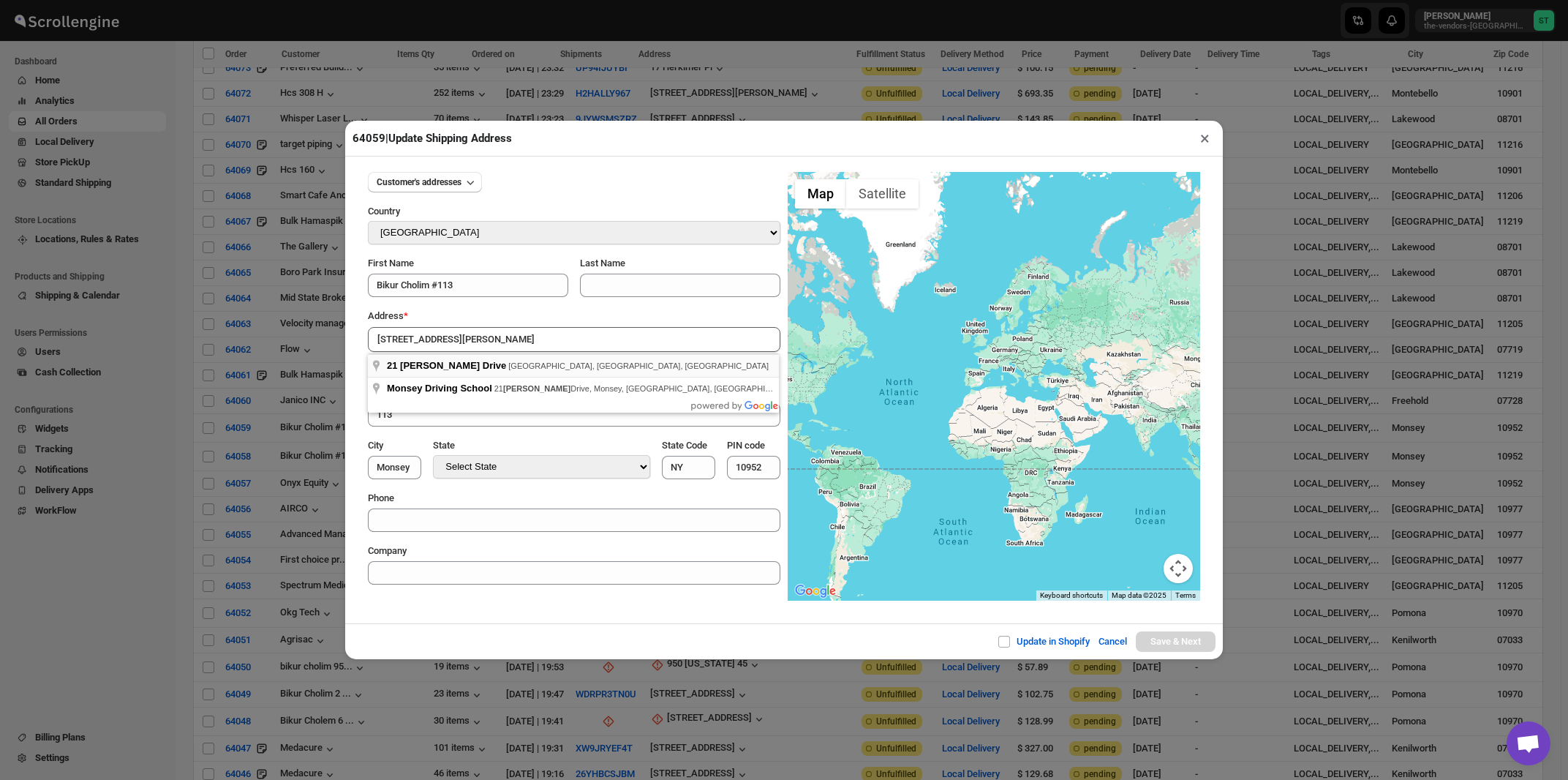
type input "21 Robert Pitt Drive, Monsey, NY, USA"
type input "[GEOGRAPHIC_DATA]"
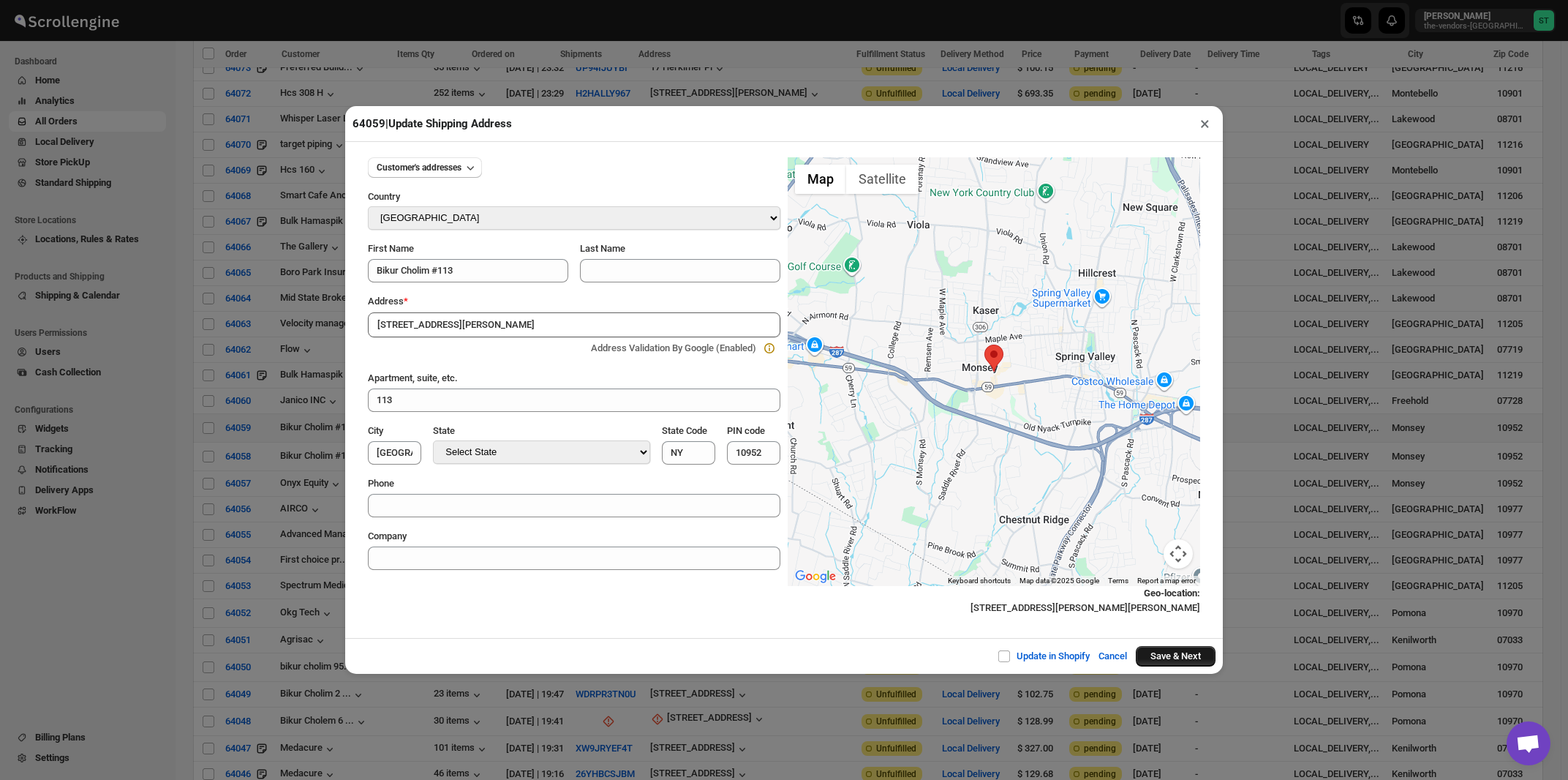
click at [1163, 658] on button "Save & Next" at bounding box center [1175, 656] width 79 height 21
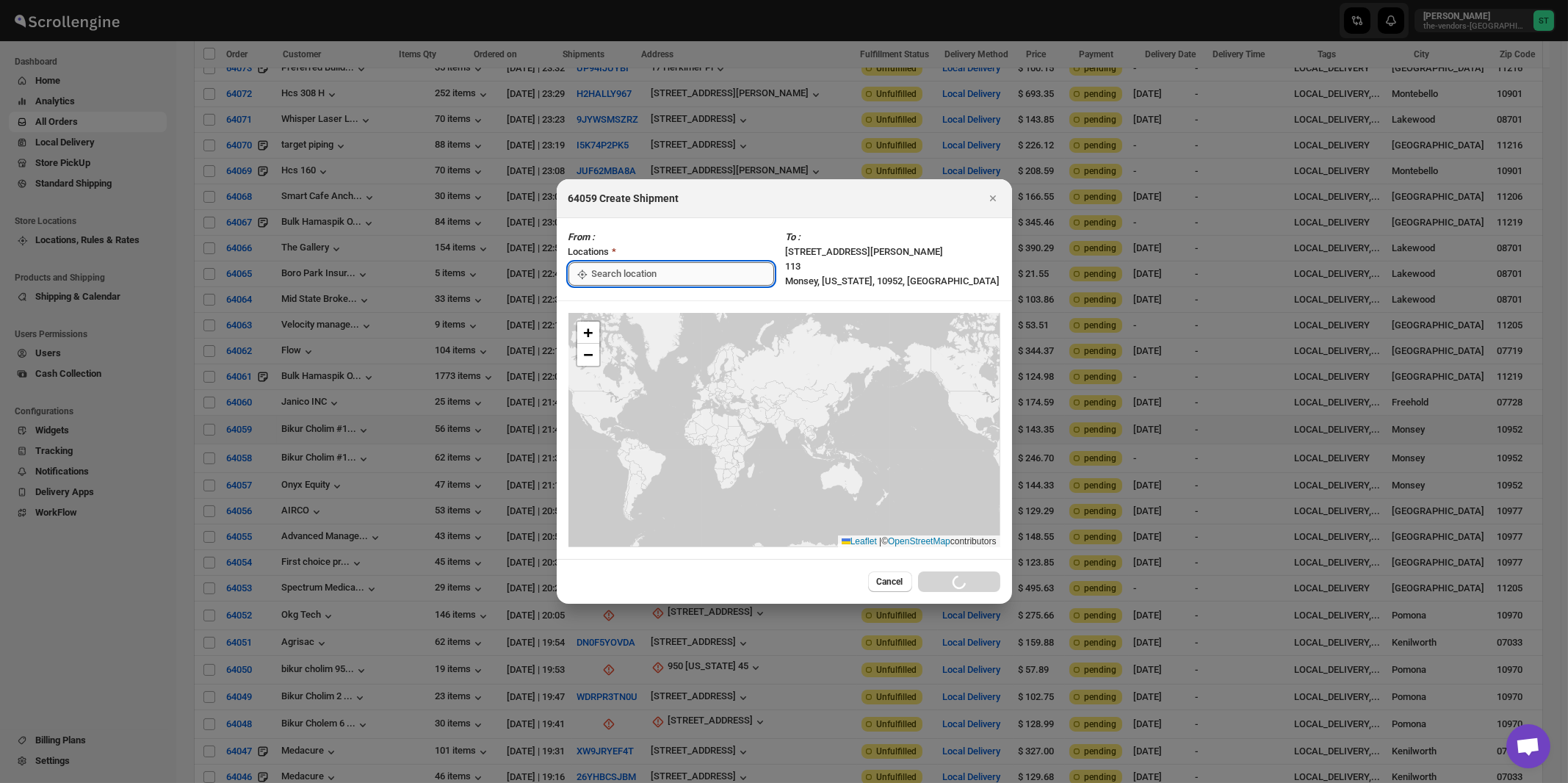
click at [624, 272] on input ":rmf:" at bounding box center [682, 274] width 182 height 23
click at [609, 308] on div "[STREET_ADDRESS]" at bounding box center [673, 307] width 181 height 14
type input "[STREET_ADDRESS]"
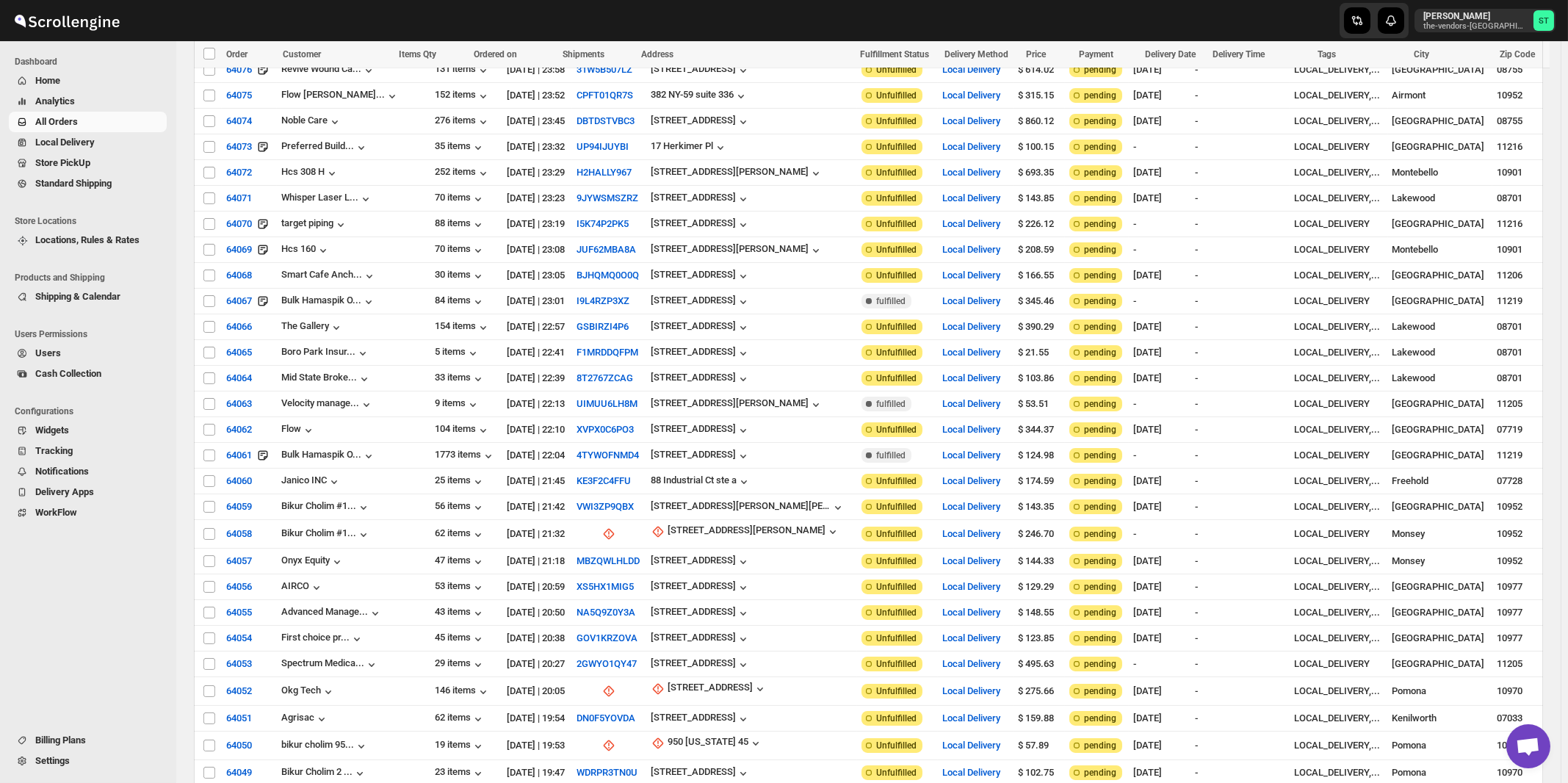
scroll to position [1259, 0]
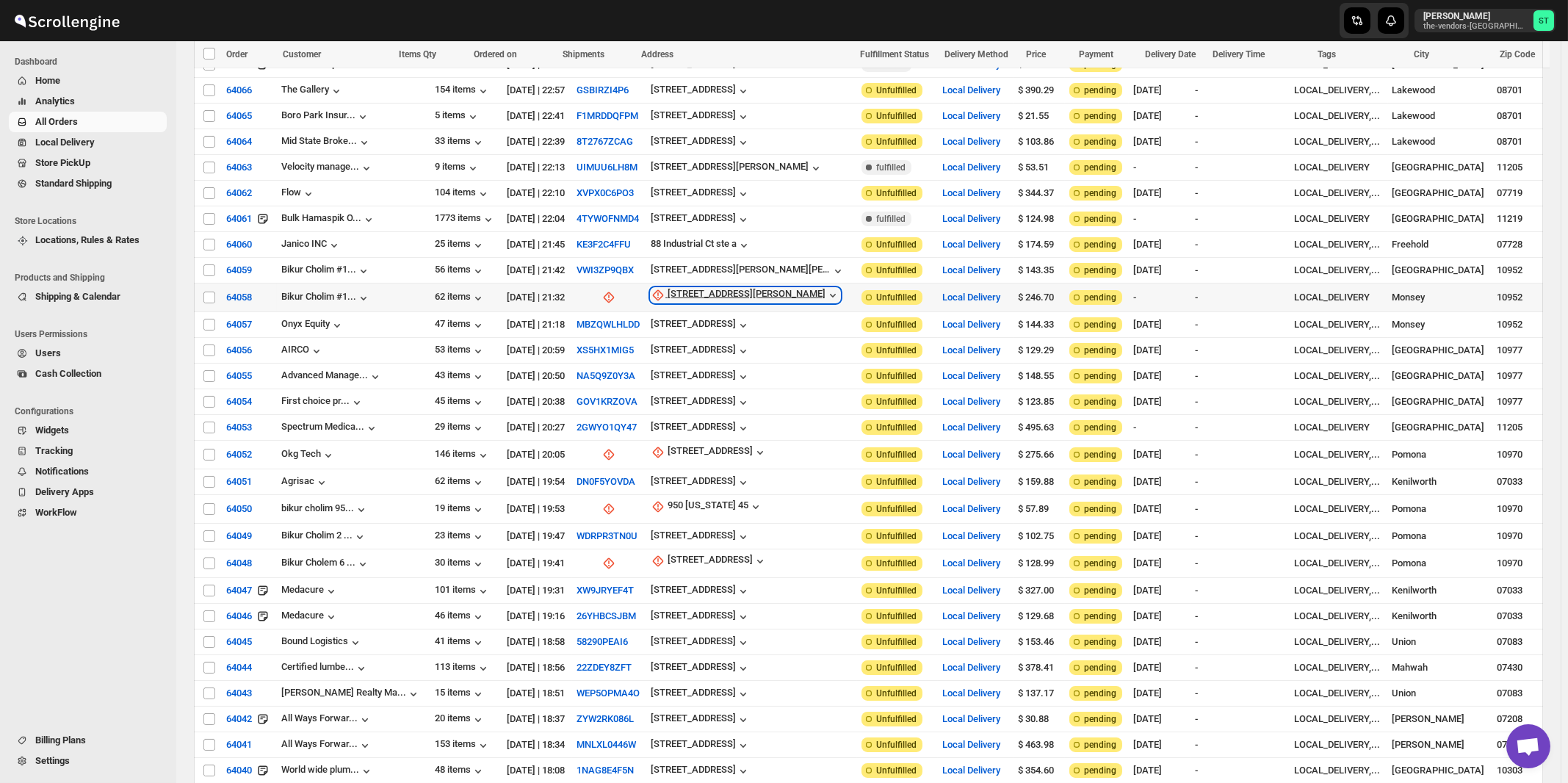
click at [701, 288] on div "25 Robert Pitt Drive" at bounding box center [746, 295] width 158 height 14
click at [708, 340] on span "Update manually" at bounding box center [706, 343] width 70 height 11
select select "US"
select select "[US_STATE]"
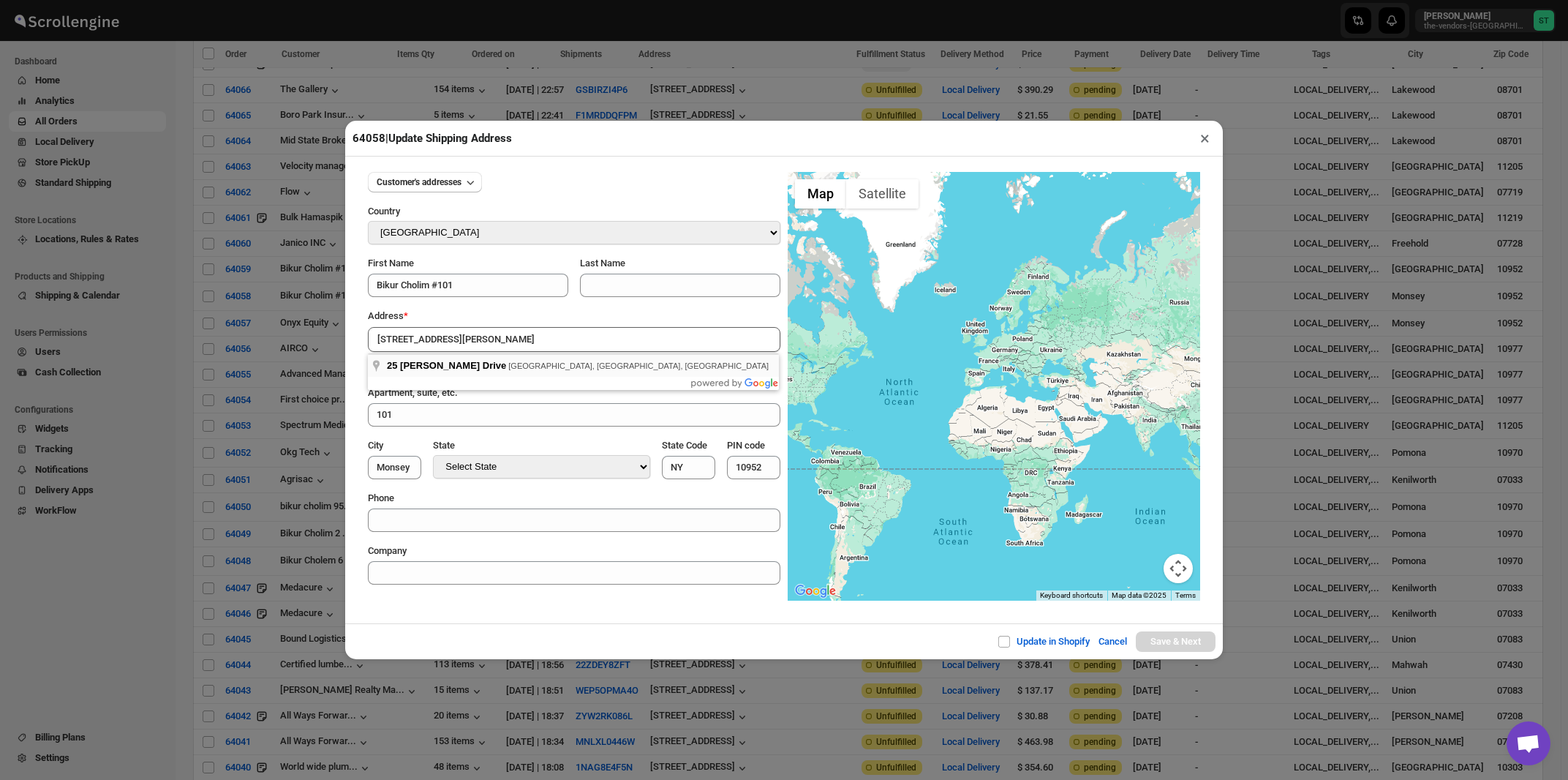
type input "25 Robert Pitt Drive, Monsey, NY, USA"
type input "[GEOGRAPHIC_DATA]"
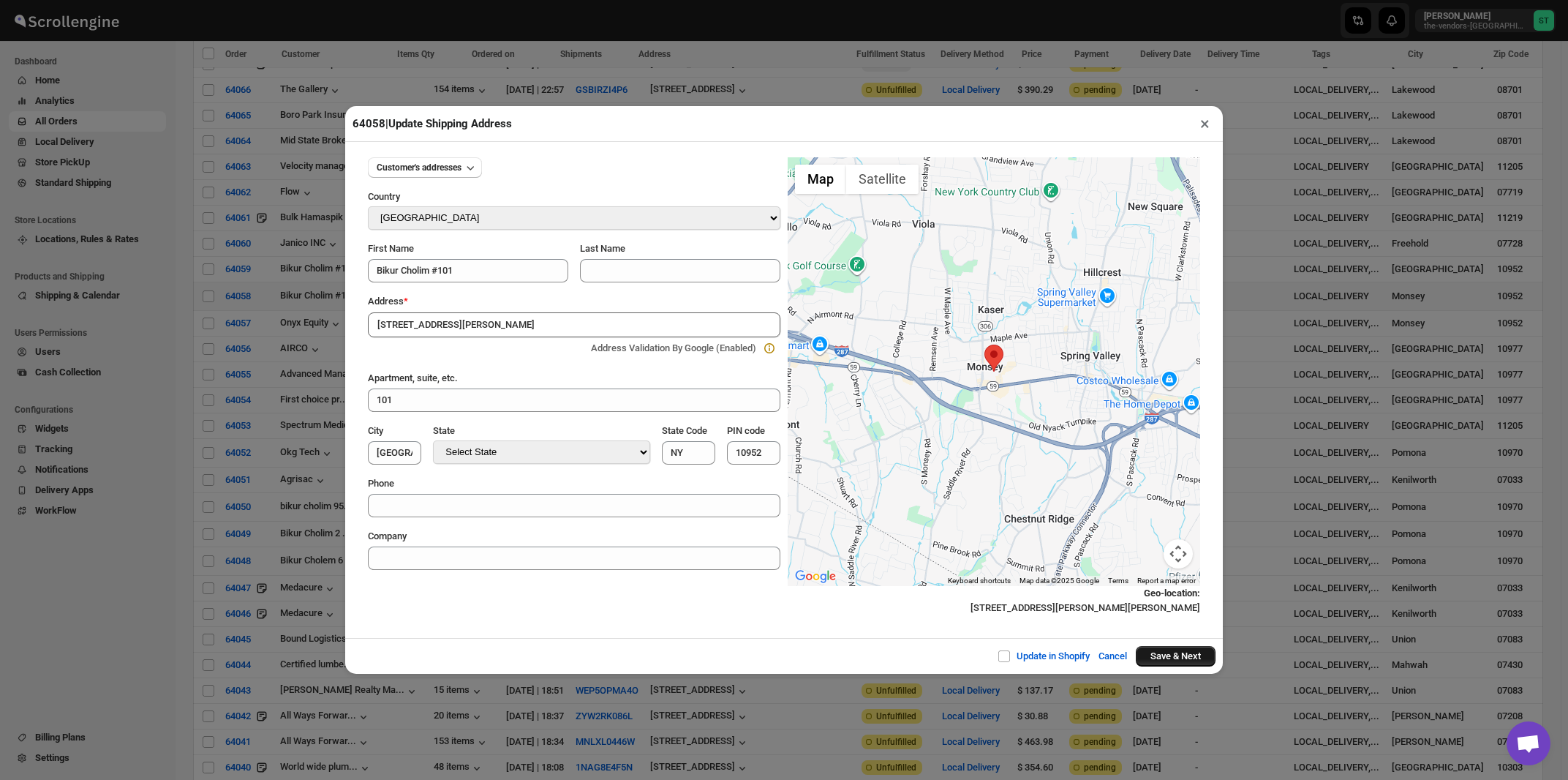
click at [1155, 658] on button "Save & Next" at bounding box center [1175, 656] width 79 height 21
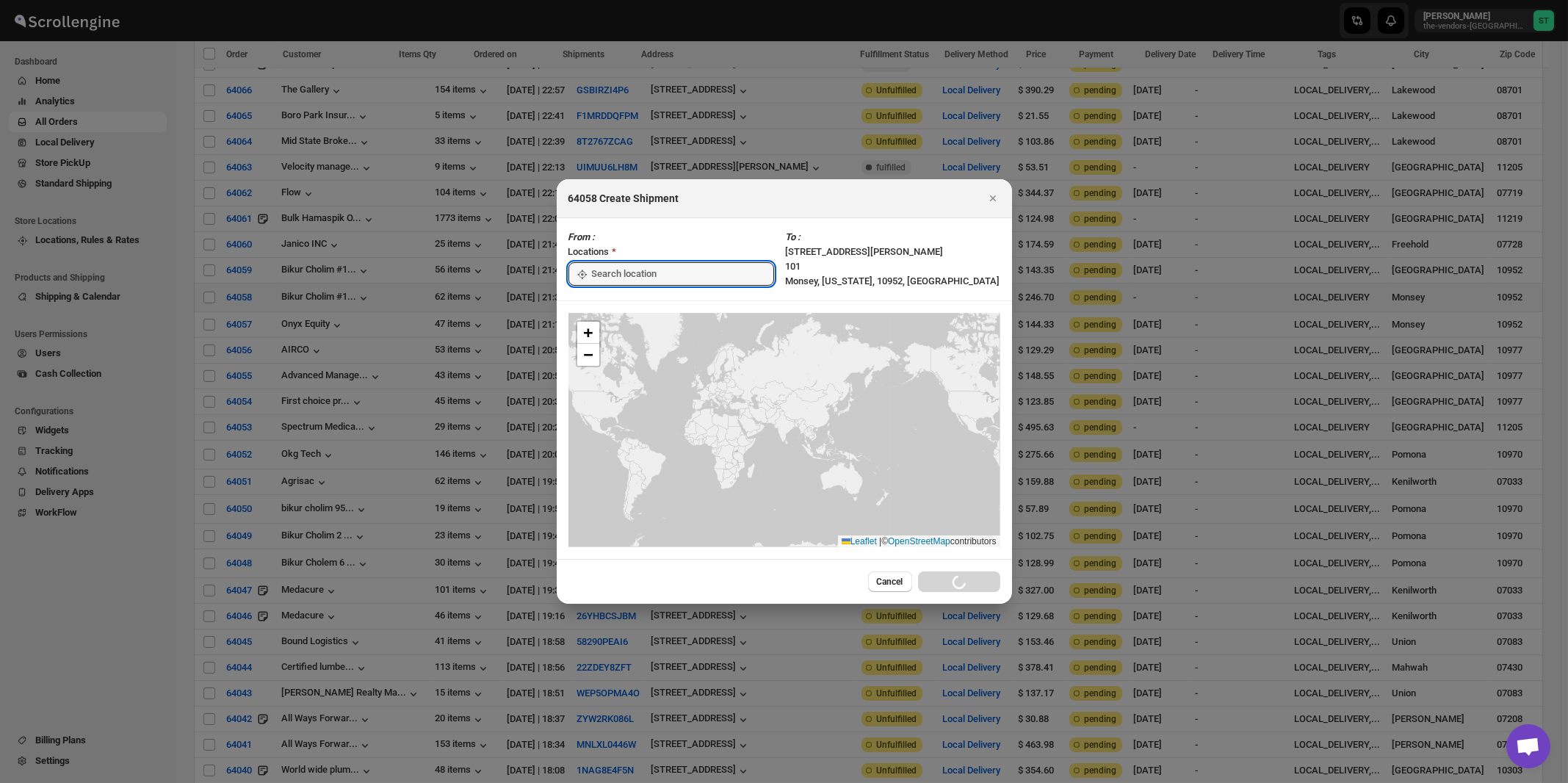
click at [653, 272] on input ":rmr:" at bounding box center [682, 274] width 182 height 23
click at [639, 304] on div "[STREET_ADDRESS]" at bounding box center [673, 307] width 181 height 14
type input "[STREET_ADDRESS]"
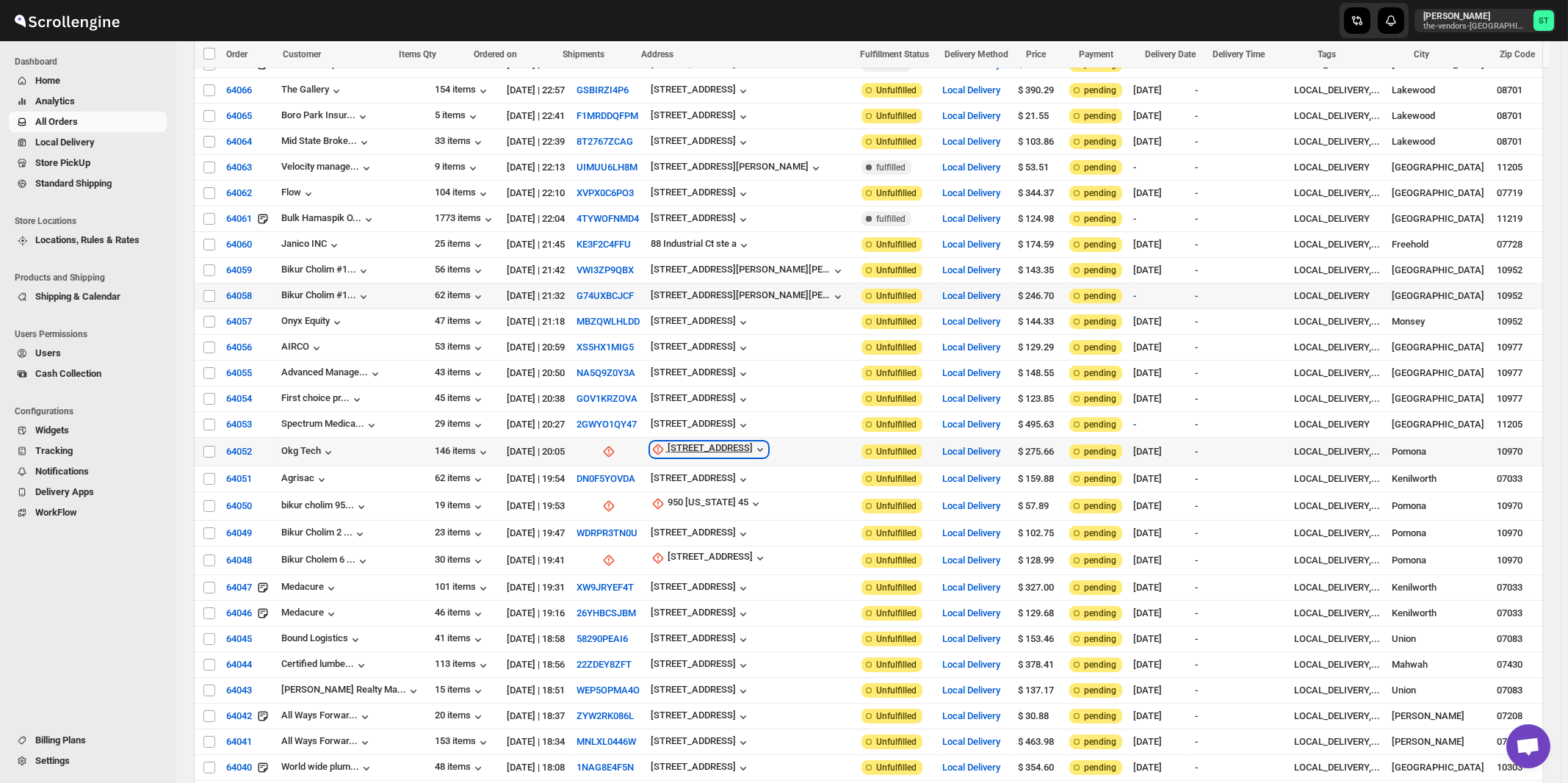
click at [700, 442] on div "4A Medical Park Drive" at bounding box center [710, 449] width 85 height 14
click at [715, 491] on span "Update manually" at bounding box center [711, 493] width 70 height 11
select select "US"
select select "[US_STATE]"
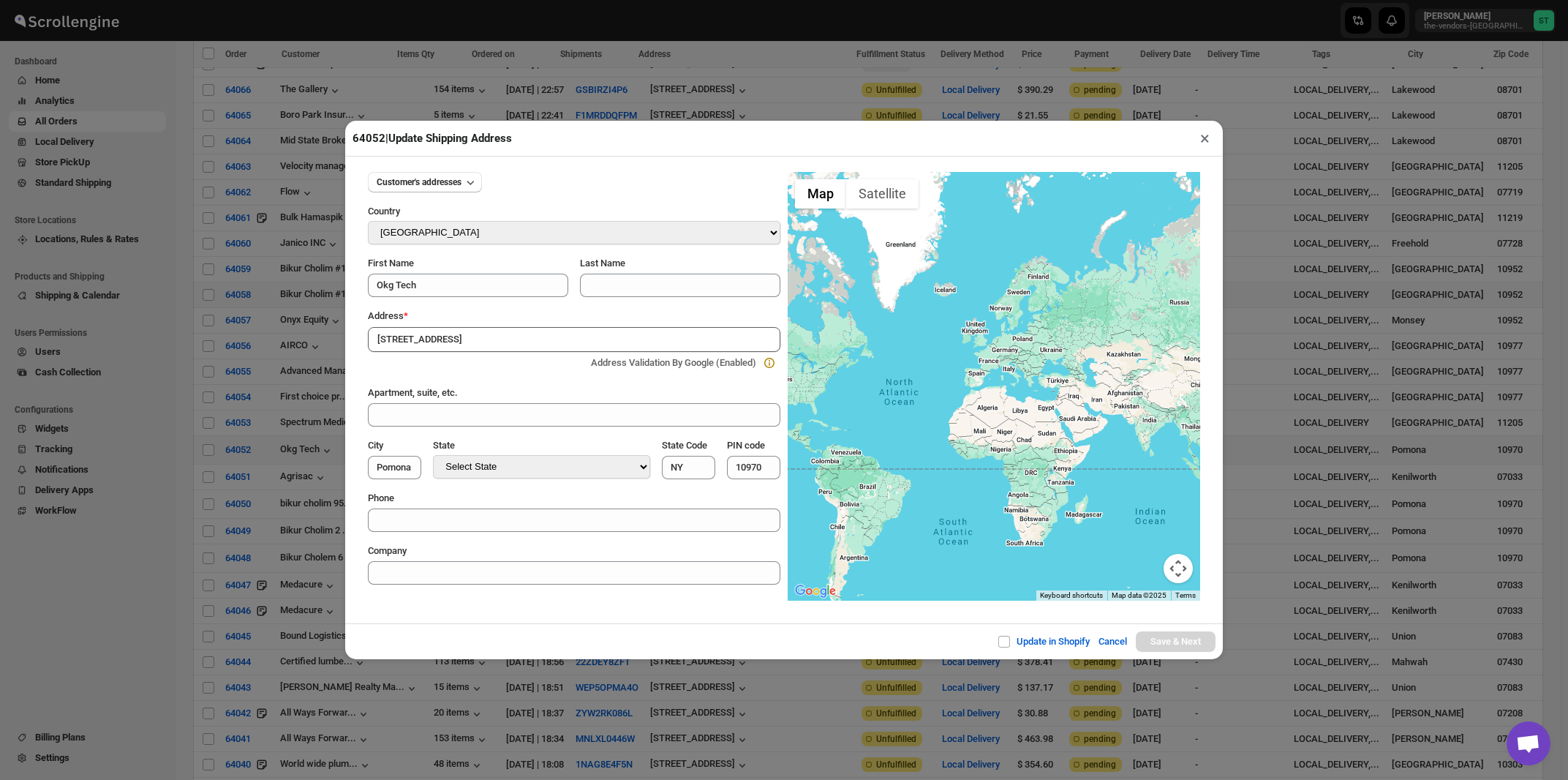
click at [506, 315] on div "Address *" at bounding box center [574, 316] width 413 height 14
click at [532, 341] on input "4A Medical Park Drive" at bounding box center [574, 340] width 413 height 25
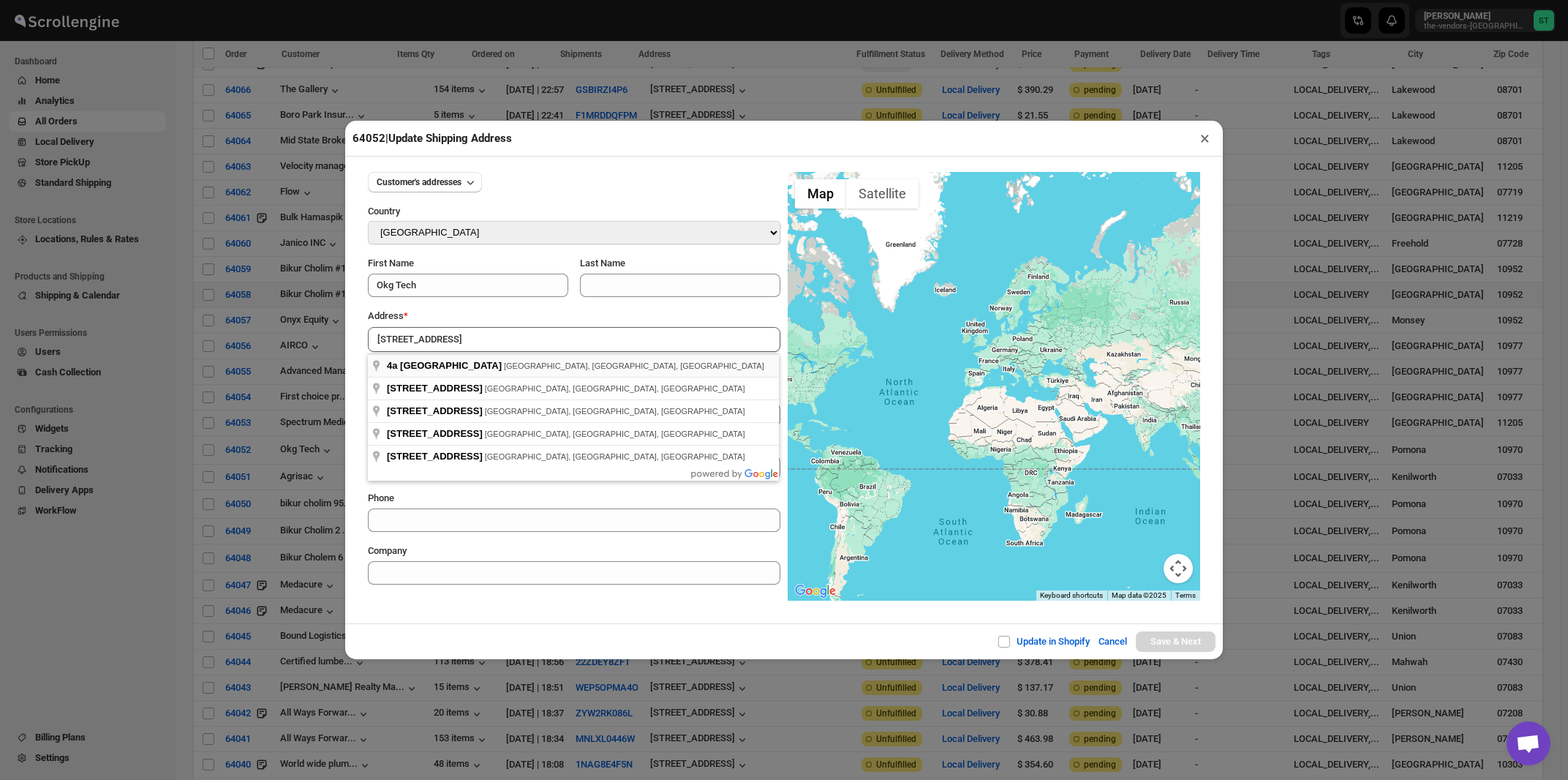
type input "4a Medical Park Drive, Pomona, NY, USA"
type input "[GEOGRAPHIC_DATA]"
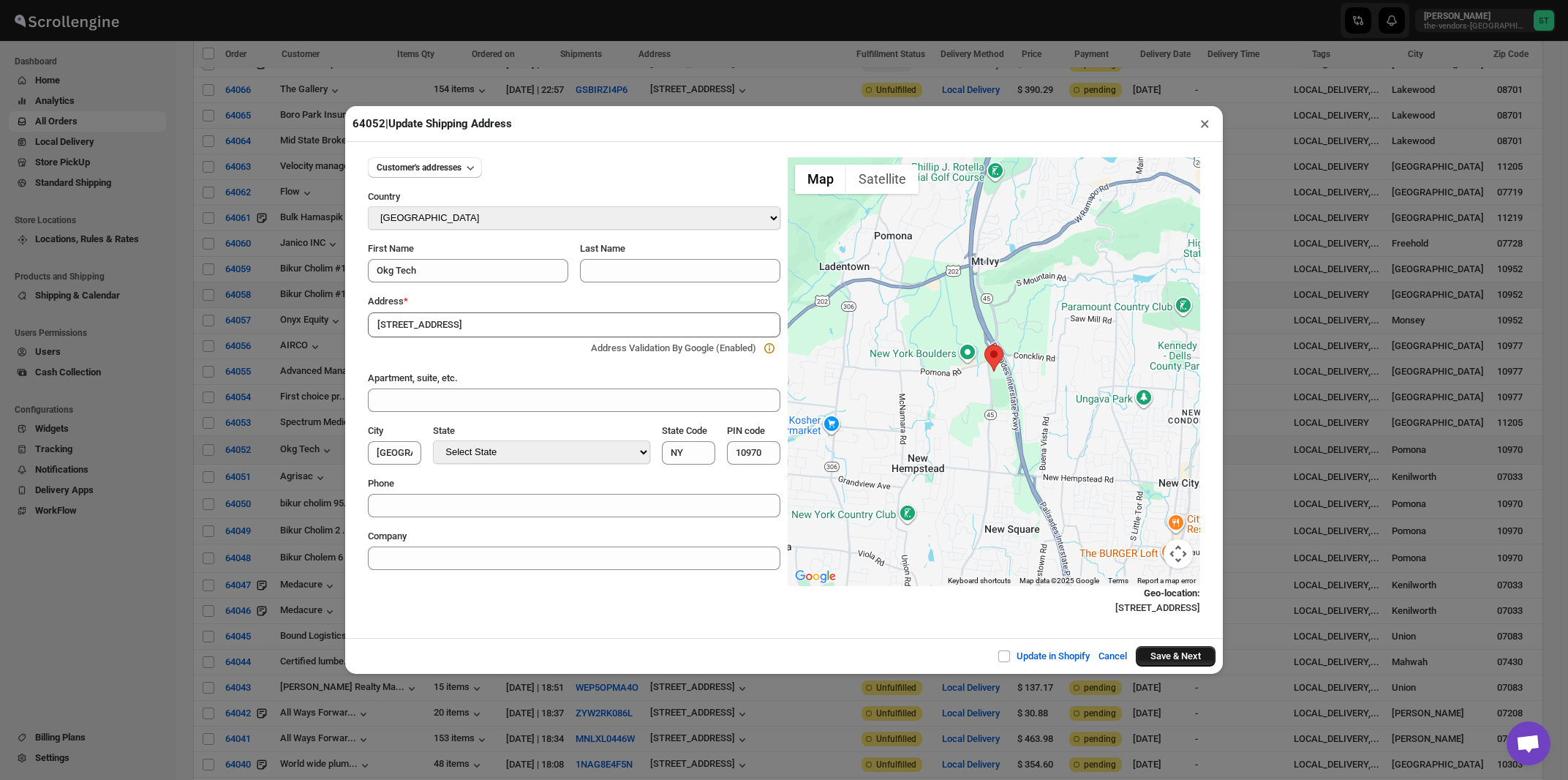
click at [1176, 658] on button "Save & Next" at bounding box center [1175, 656] width 79 height 21
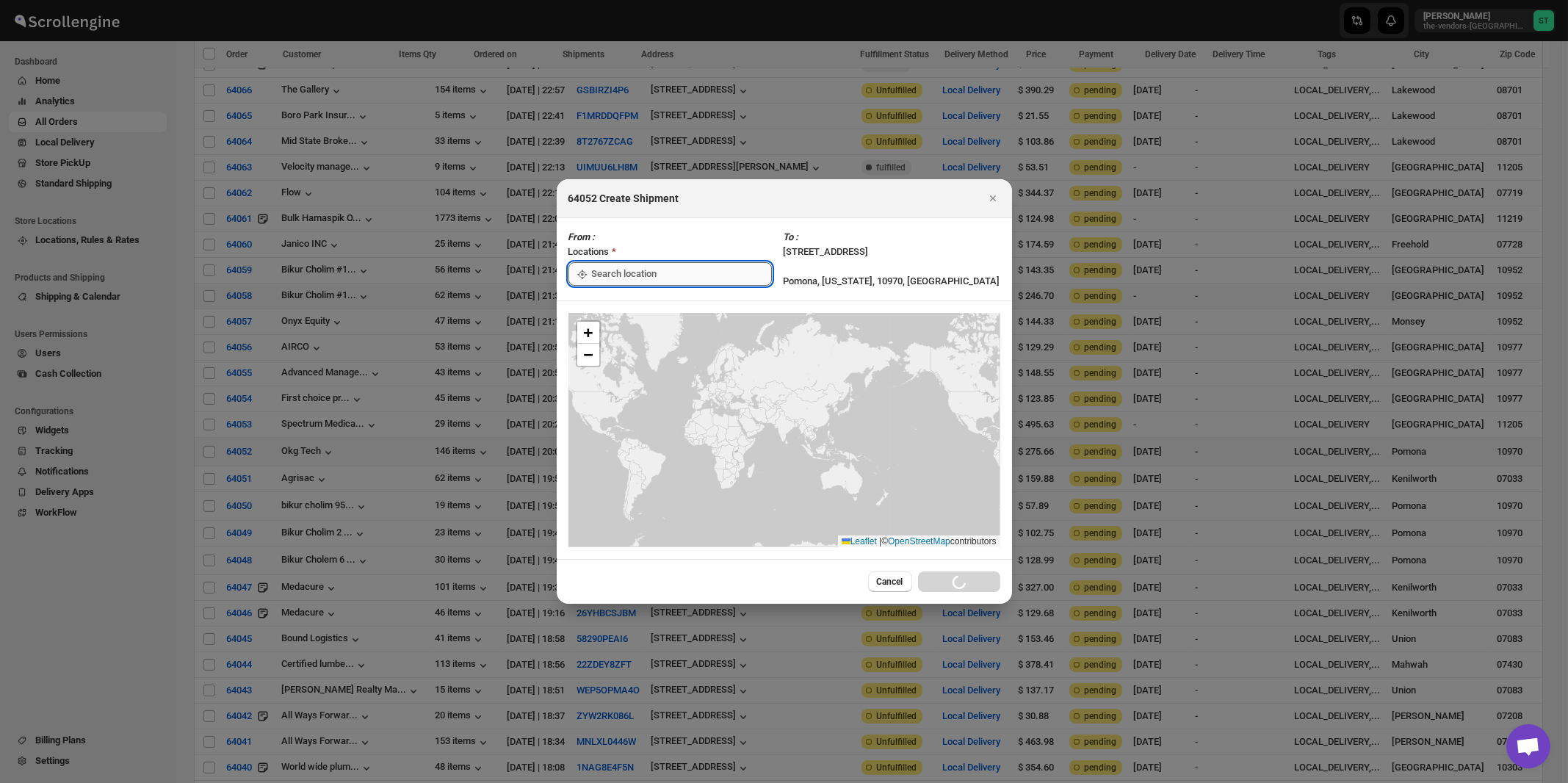
click at [642, 273] on input ":rou:" at bounding box center [681, 274] width 180 height 23
click at [635, 302] on div "[STREET_ADDRESS]" at bounding box center [673, 307] width 181 height 14
type input "[STREET_ADDRESS]"
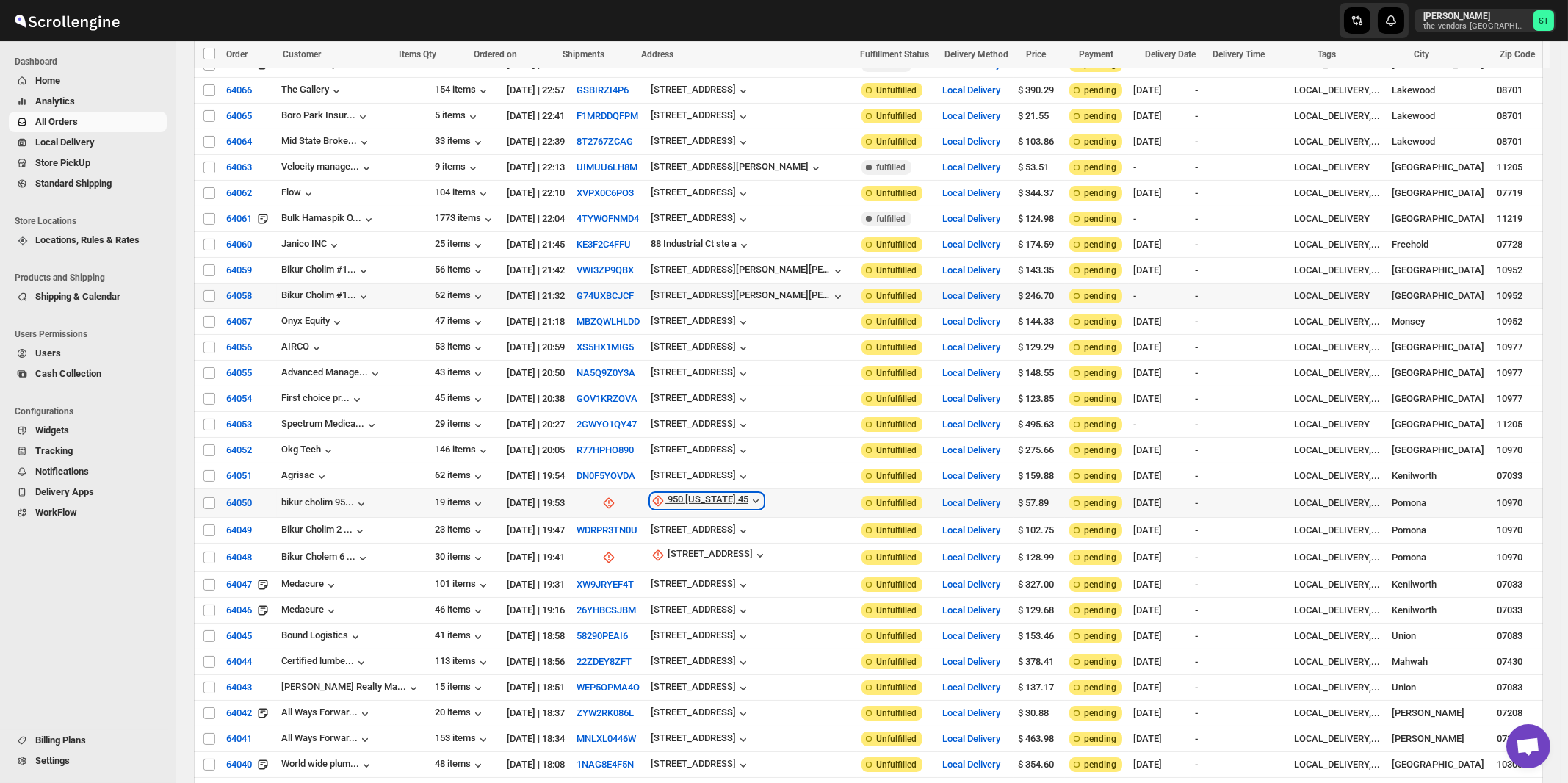
click at [694, 493] on div "950 New York 45" at bounding box center [708, 500] width 81 height 14
click at [696, 536] on span "Update manually" at bounding box center [703, 543] width 77 height 14
select select "US"
select select "[US_STATE]"
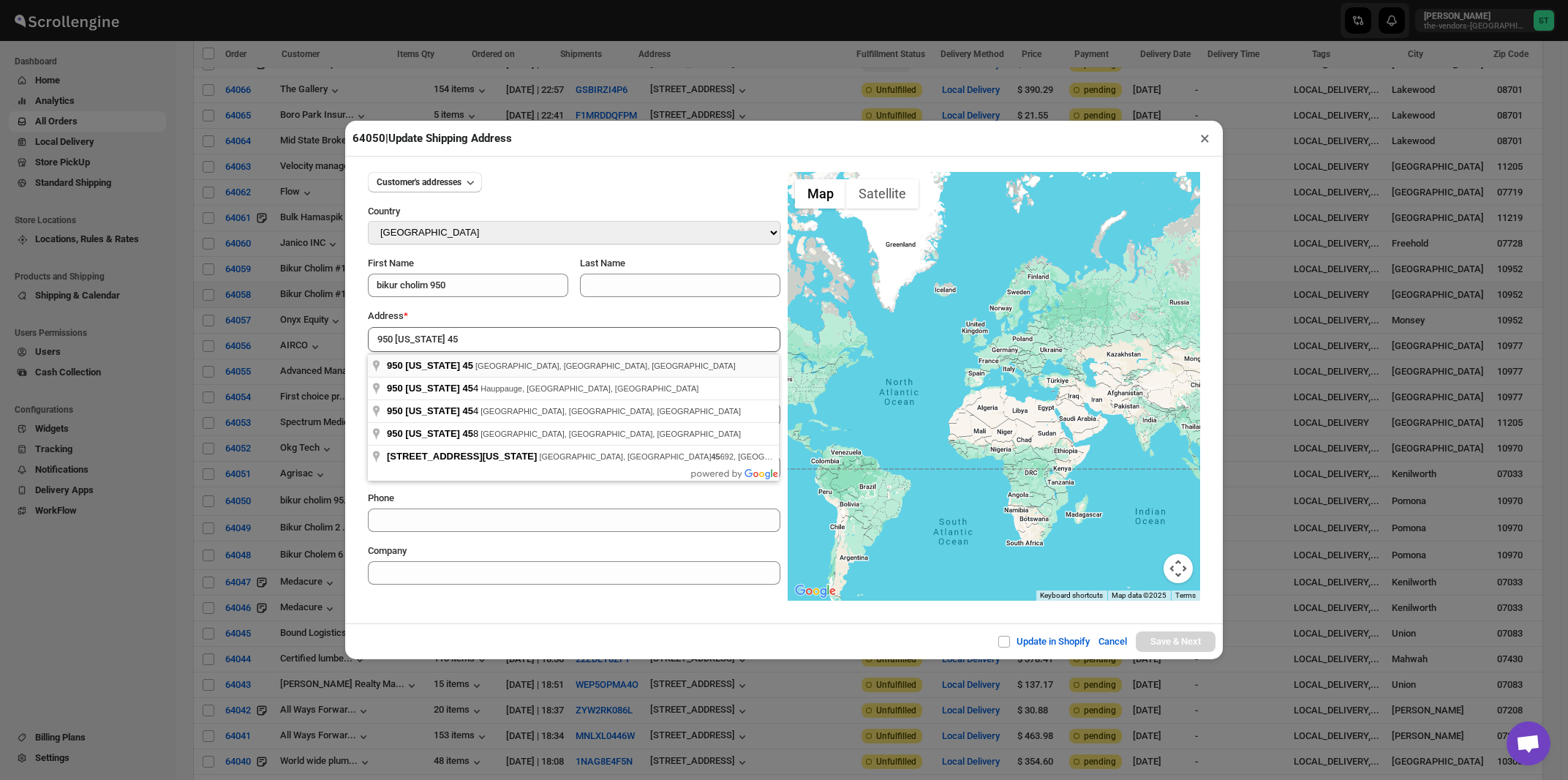
type input "950 New York 45, Pomona, NY, USA"
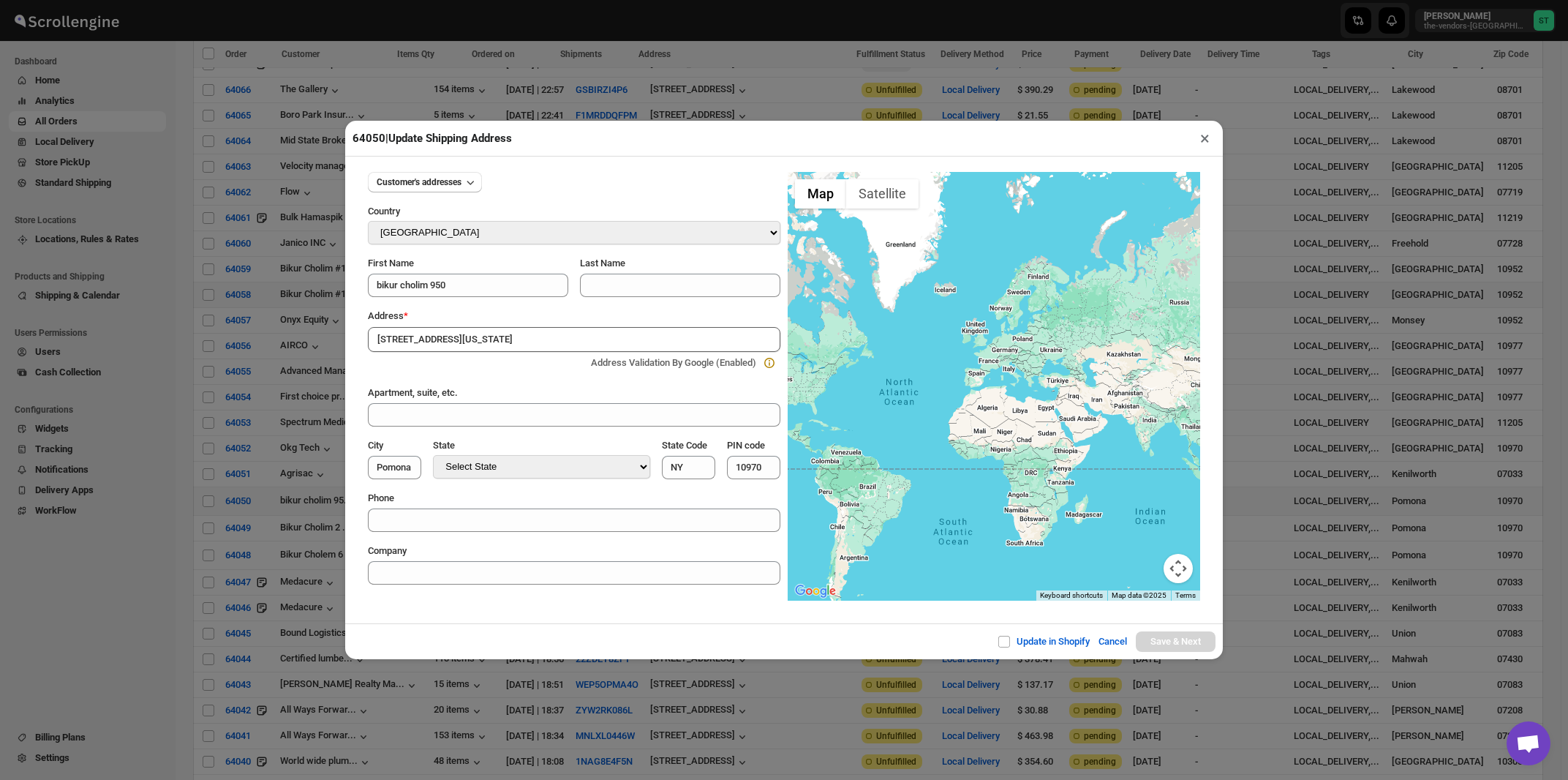
type input "[GEOGRAPHIC_DATA]"
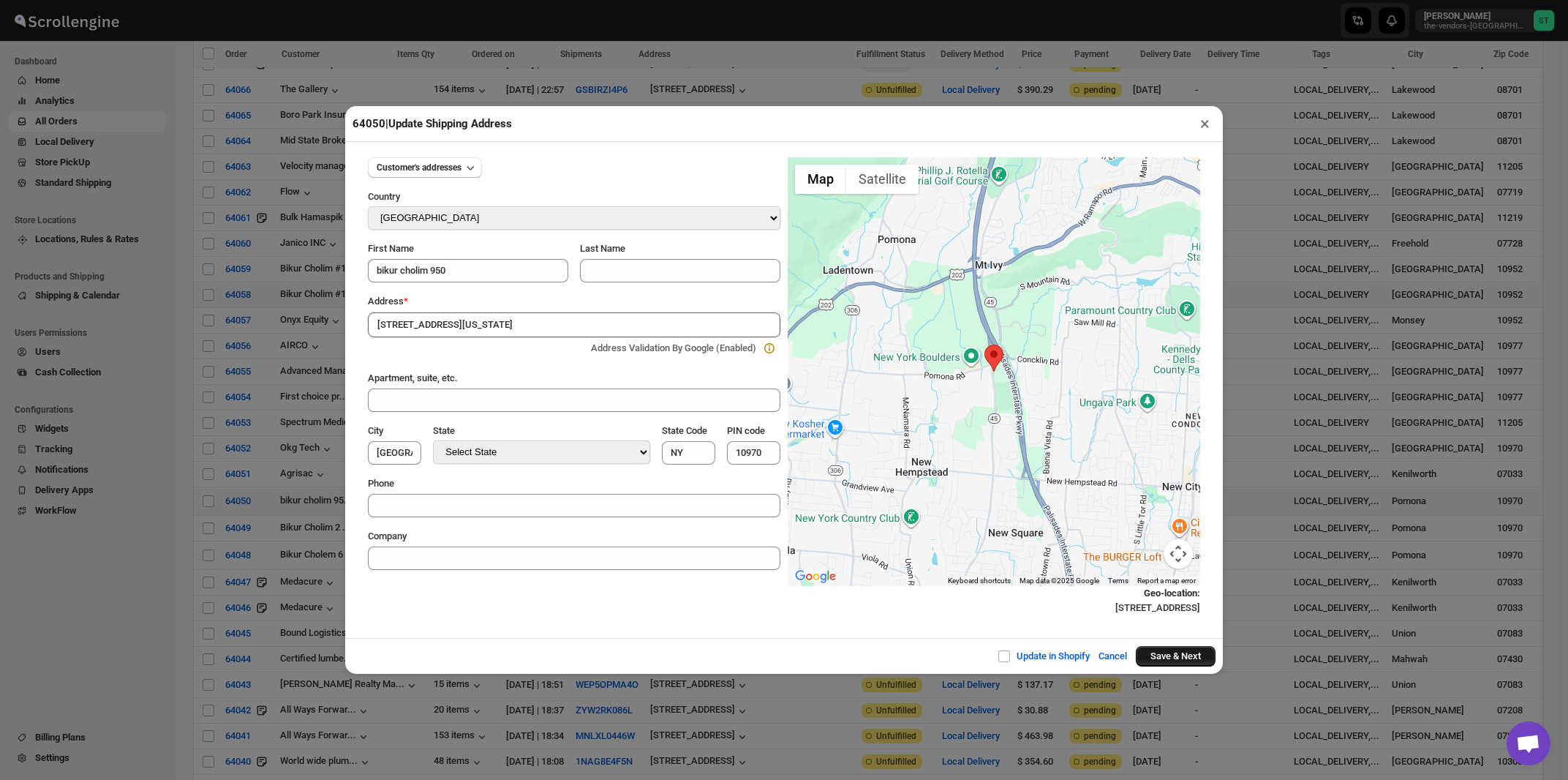
click at [1178, 658] on button "Save & Next" at bounding box center [1175, 656] width 79 height 21
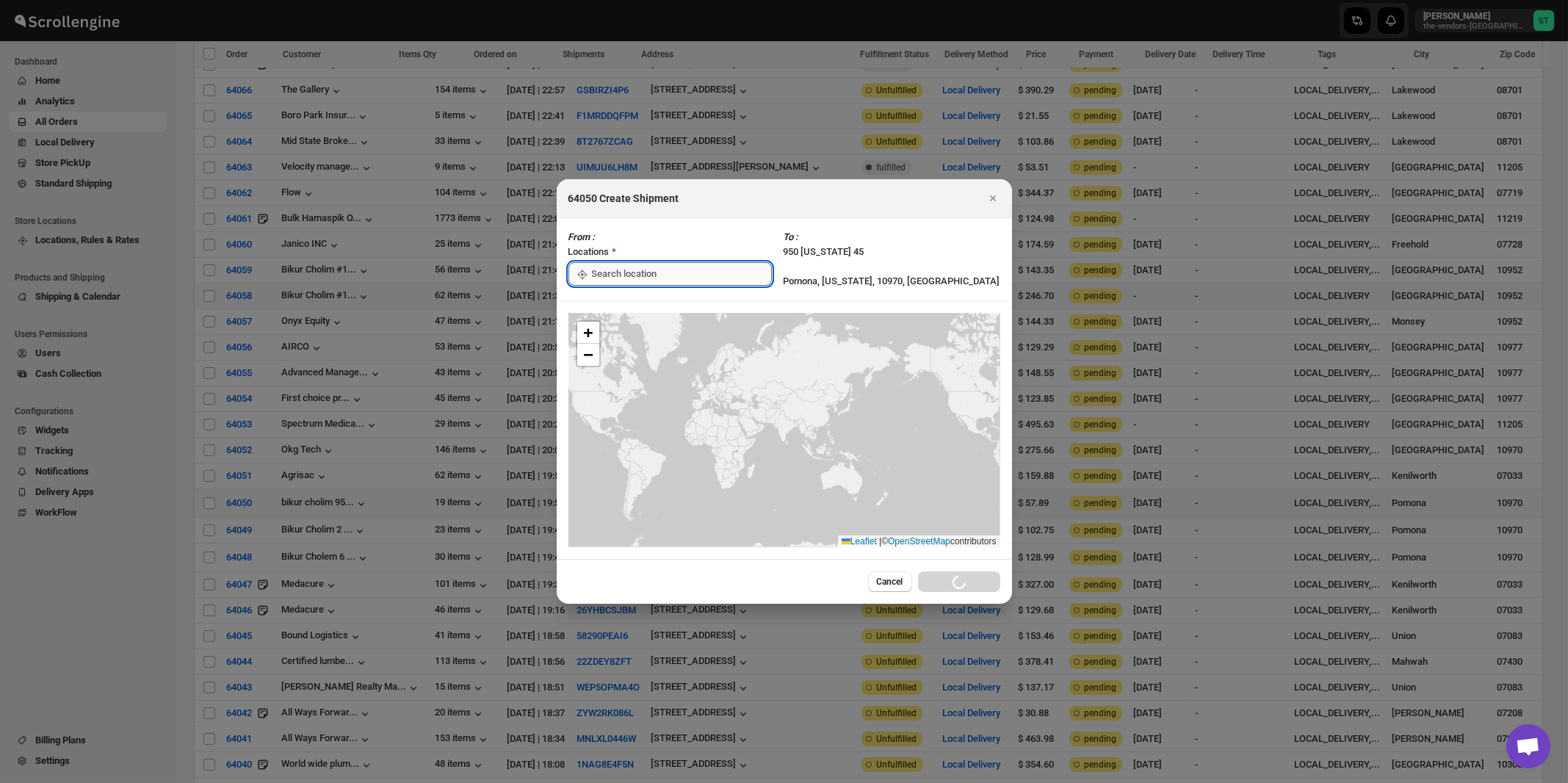
click at [635, 277] on input ":rpl:" at bounding box center [681, 274] width 180 height 23
click at [619, 309] on div "[STREET_ADDRESS]" at bounding box center [673, 307] width 181 height 14
type input "[STREET_ADDRESS]"
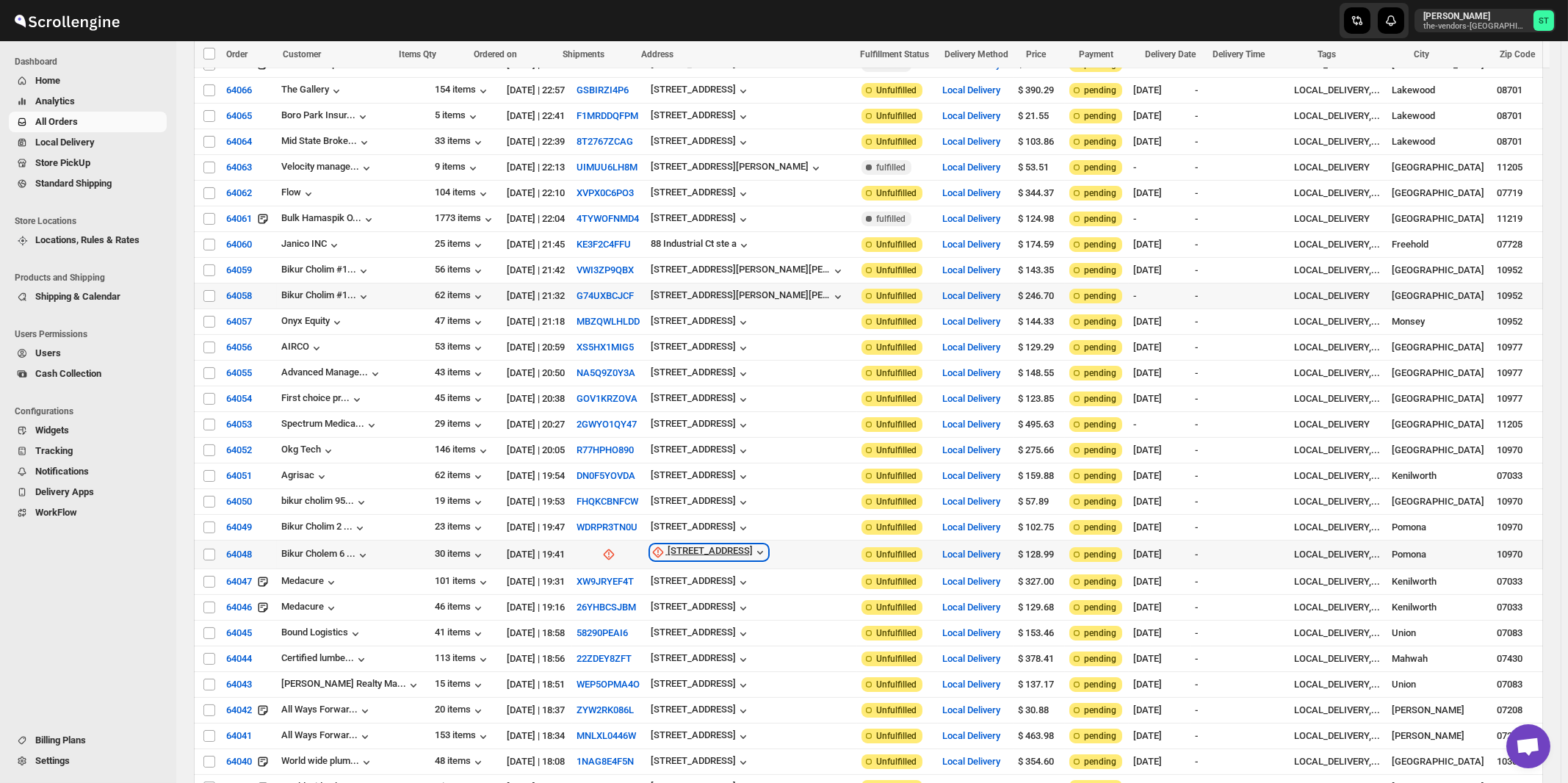
click at [696, 545] on div "6 Medical Park Drive" at bounding box center [710, 552] width 85 height 14
click at [695, 591] on span "Update manually" at bounding box center [708, 592] width 70 height 11
select select "US"
select select "[US_STATE]"
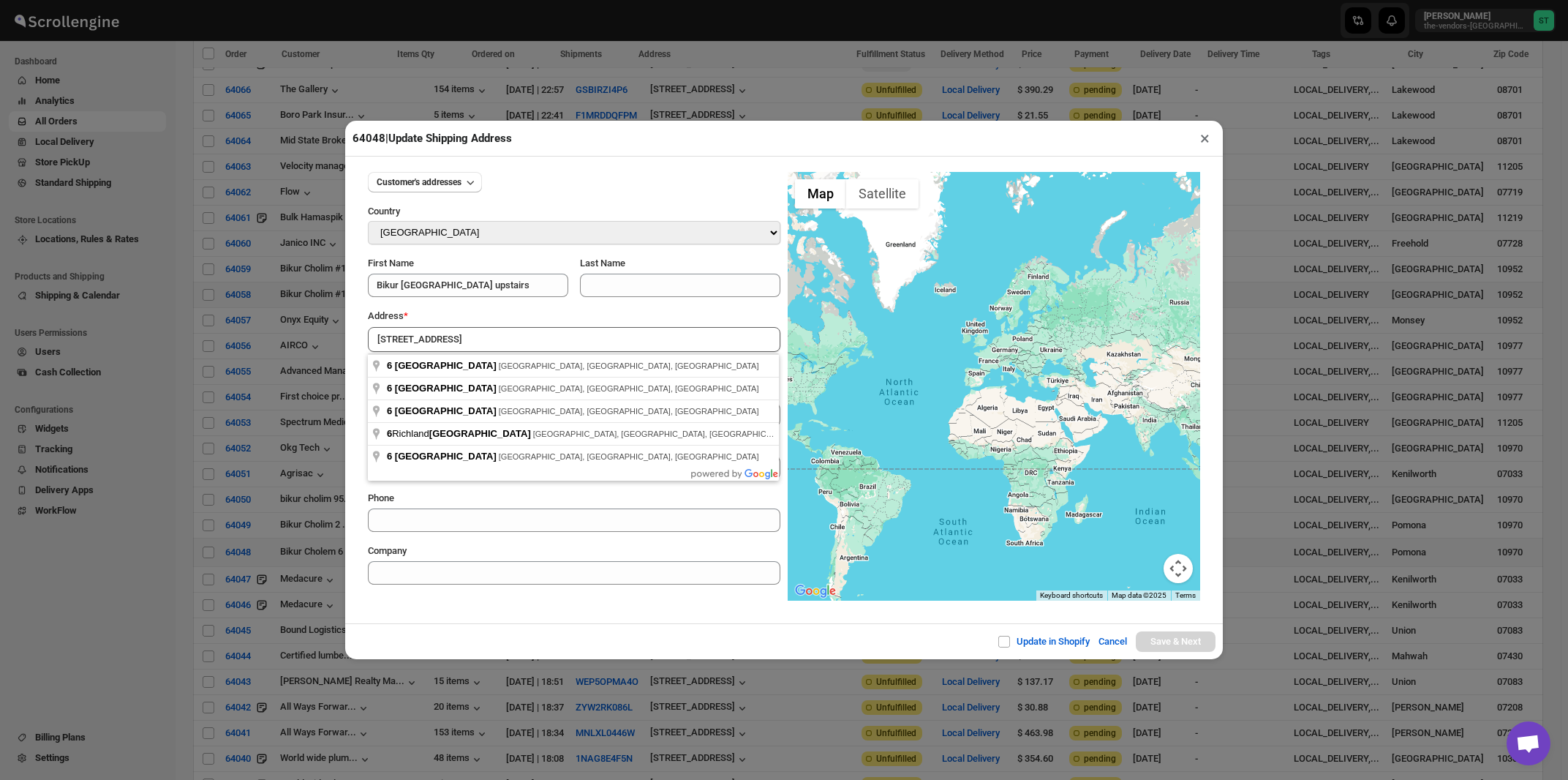
click at [504, 315] on div "Address *" at bounding box center [574, 316] width 413 height 14
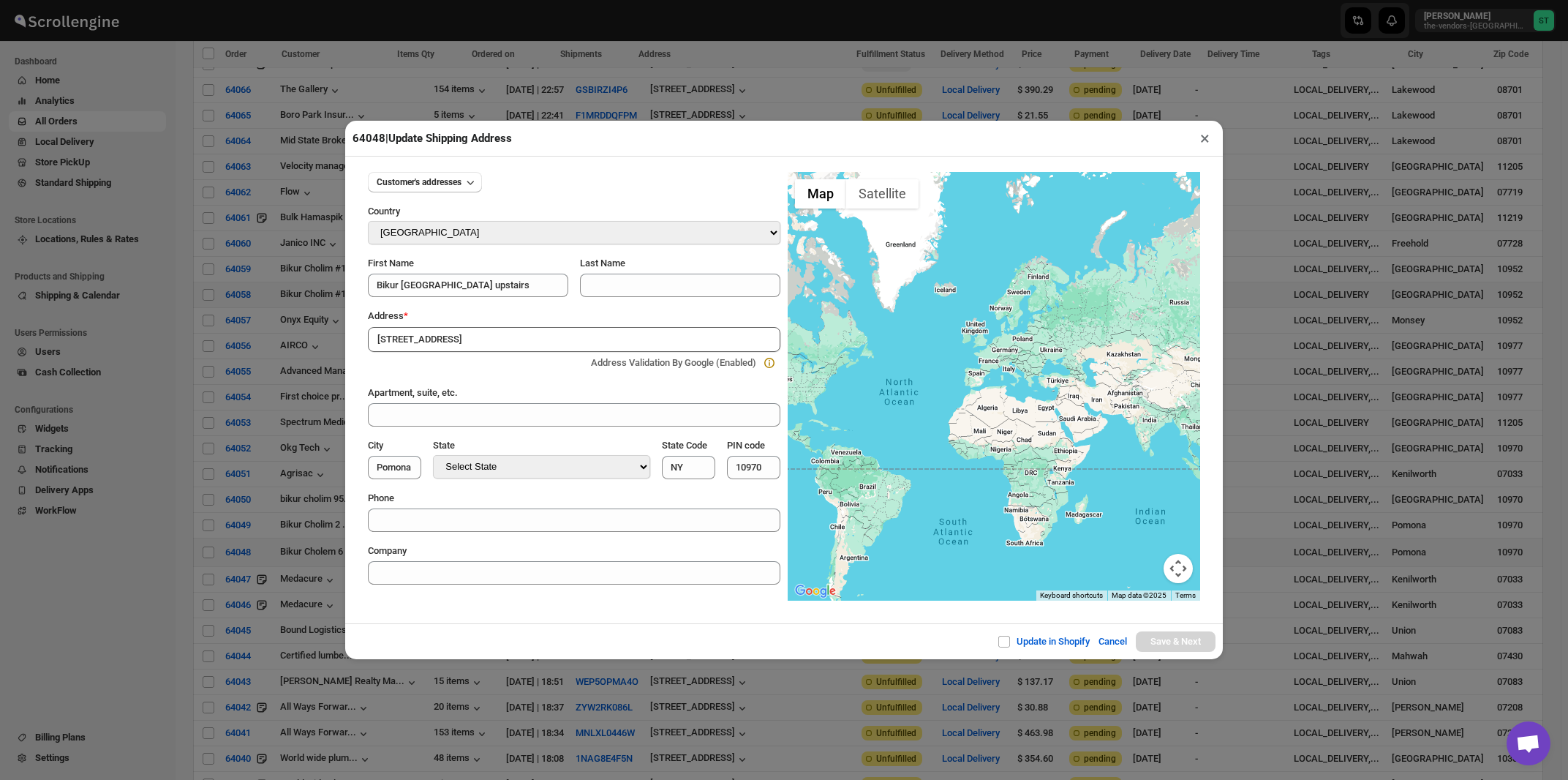
click at [496, 338] on input "6 Medical Park Drive" at bounding box center [574, 340] width 413 height 25
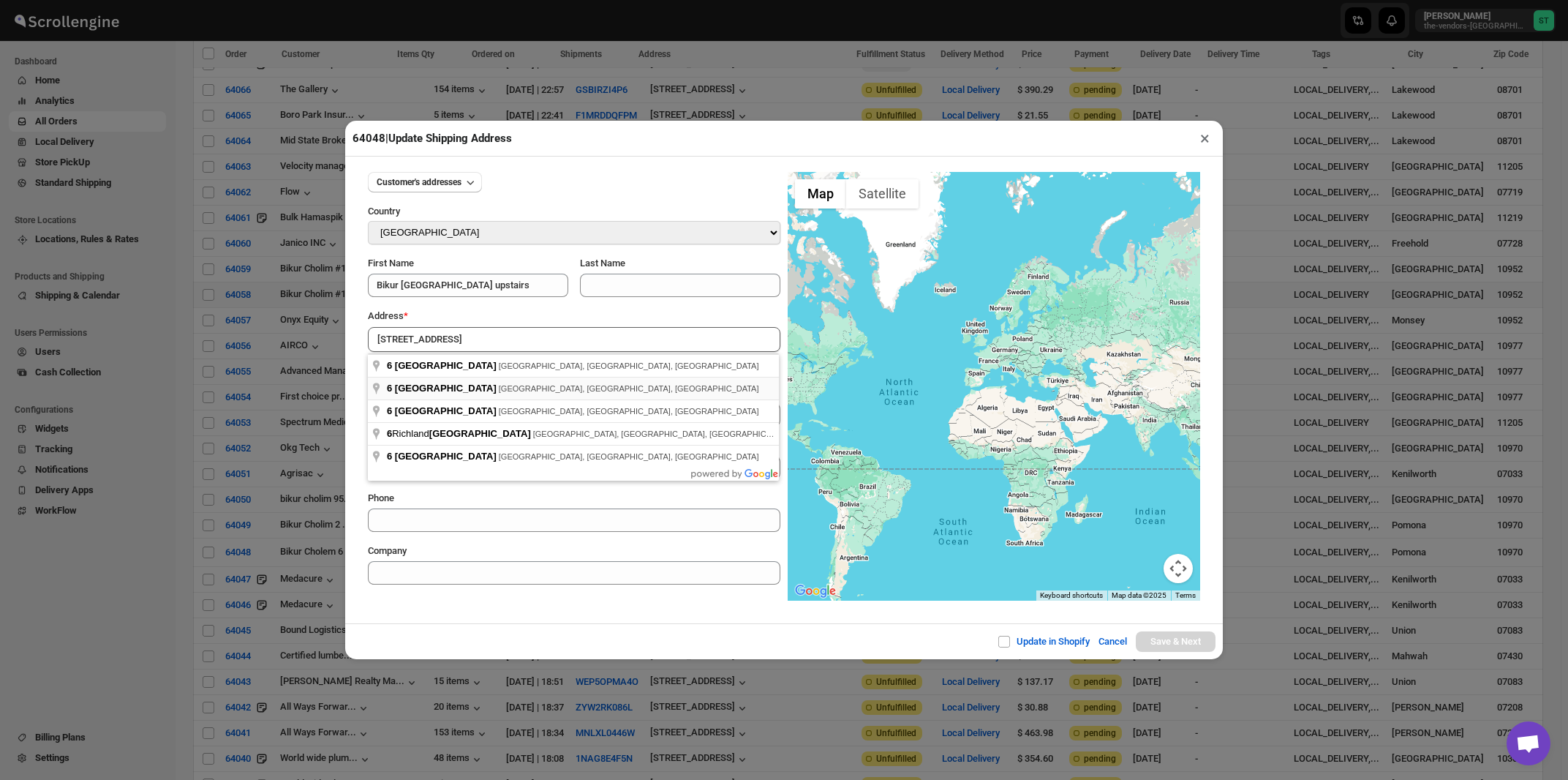
type input "6 Medical Park Drive, Pomona, NY, USA"
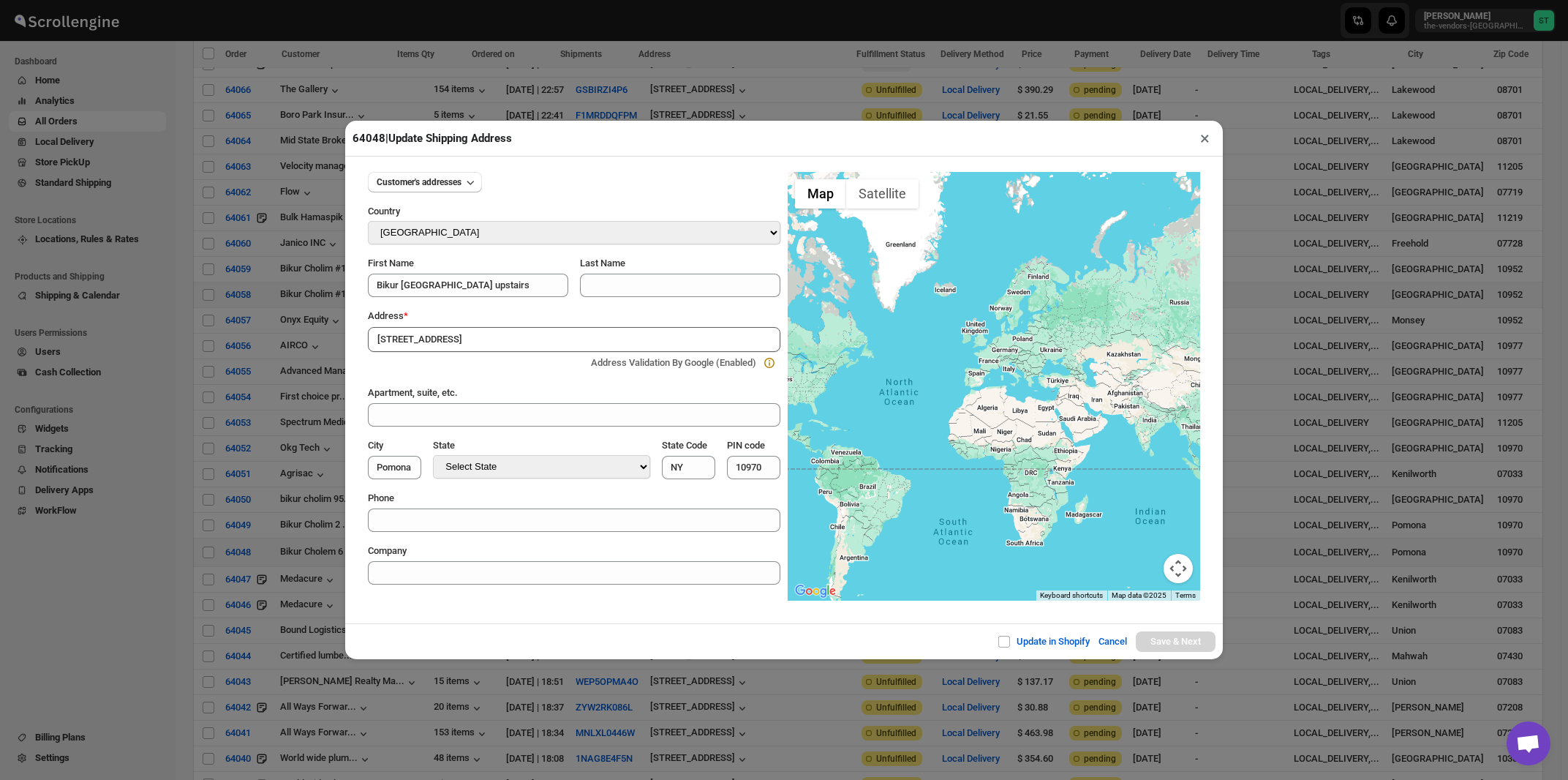
type input "[GEOGRAPHIC_DATA]"
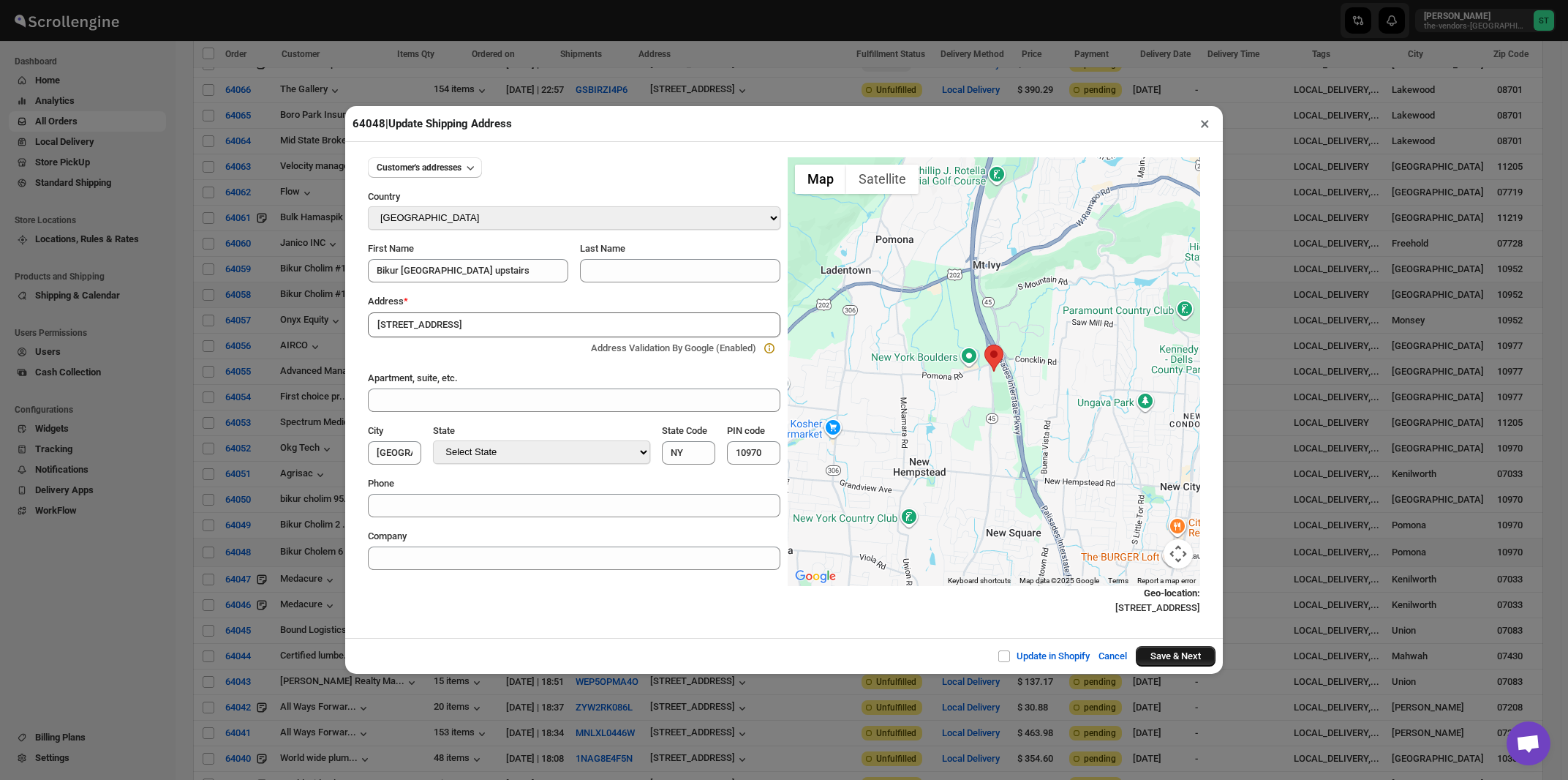
click at [1153, 658] on button "Save & Next" at bounding box center [1175, 656] width 79 height 21
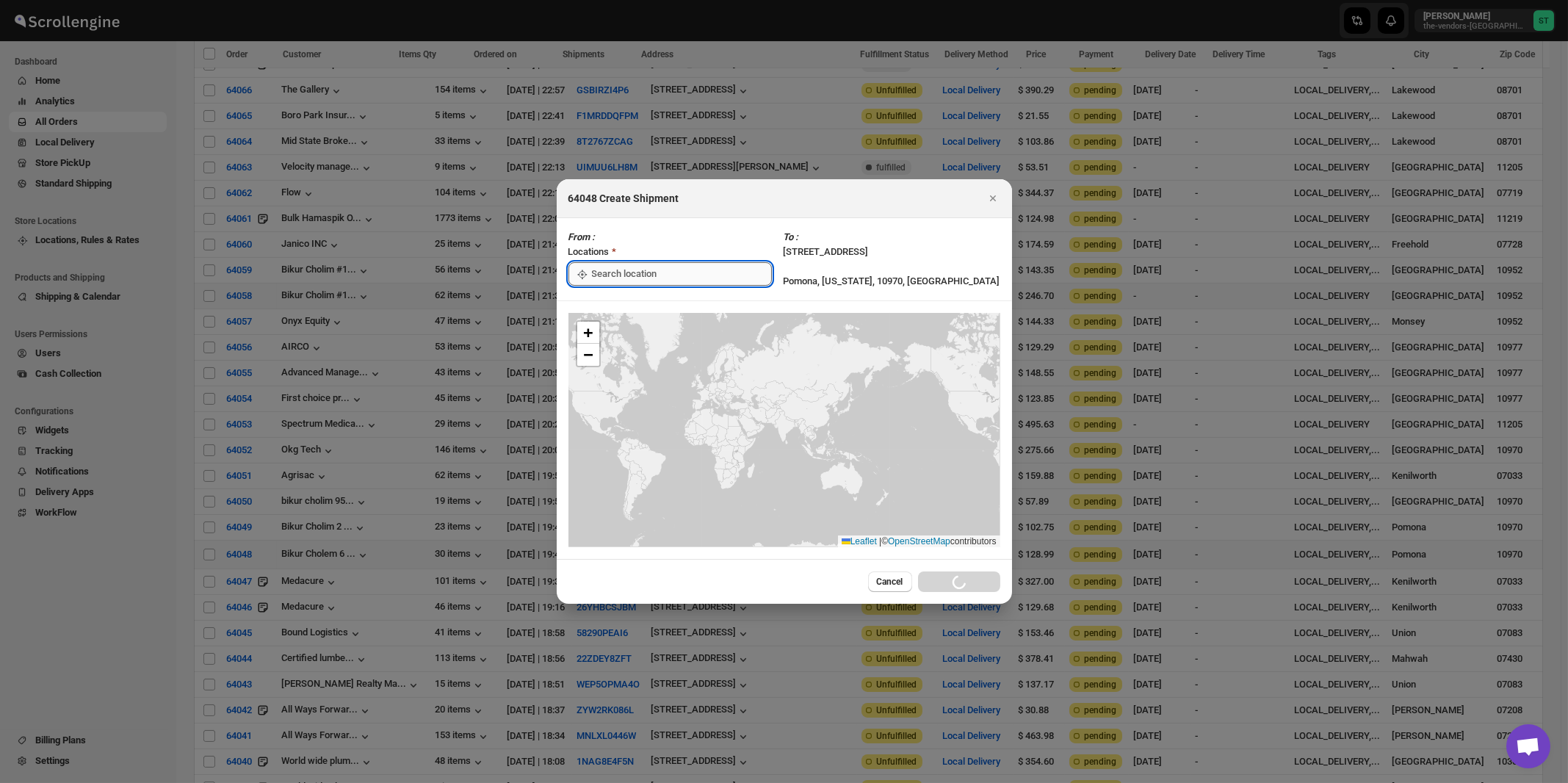
click at [627, 277] on input ":rqd:" at bounding box center [681, 274] width 180 height 23
click at [618, 313] on div "[STREET_ADDRESS]" at bounding box center [673, 307] width 181 height 14
type input "[STREET_ADDRESS]"
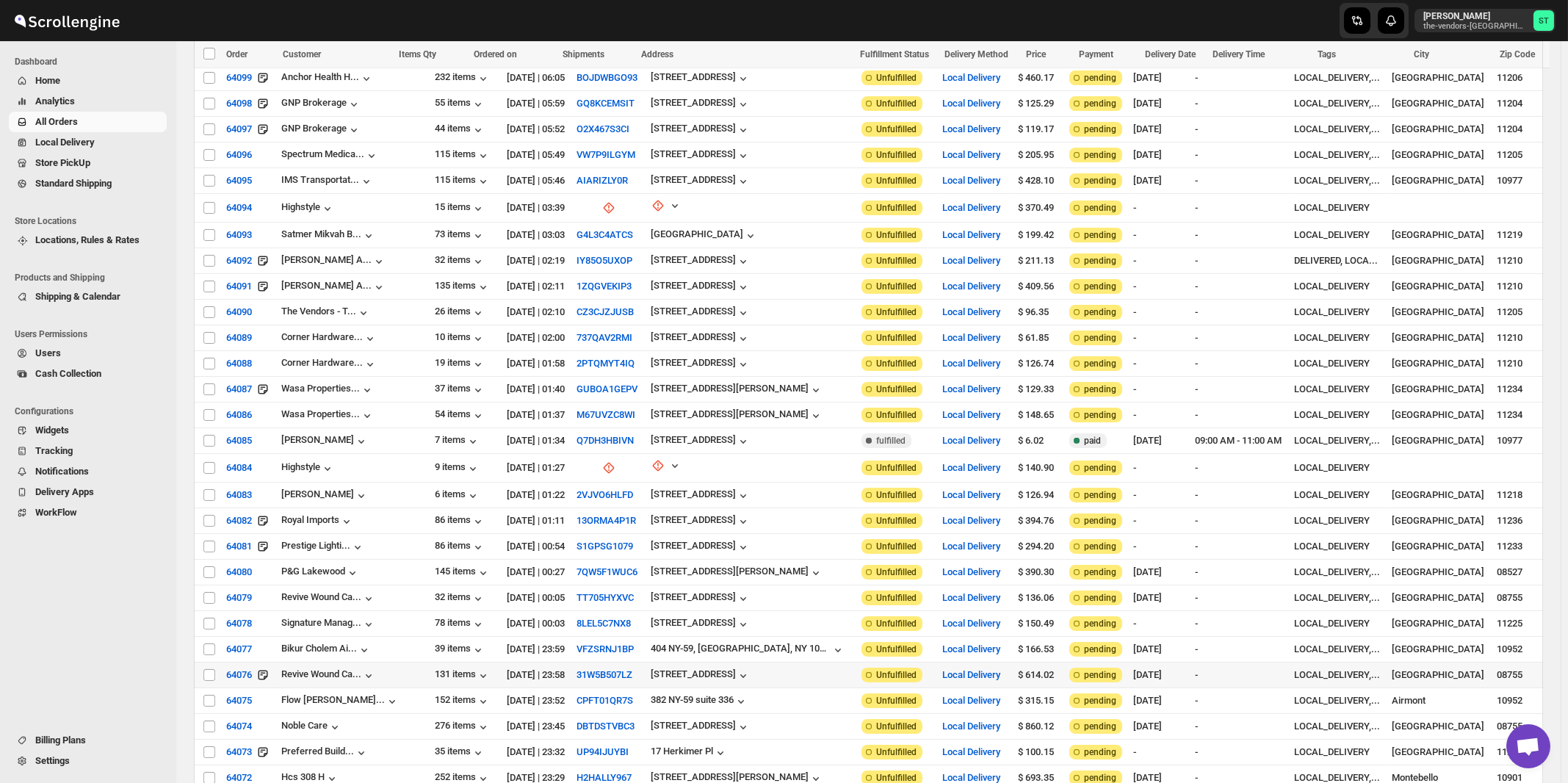
scroll to position [0, 0]
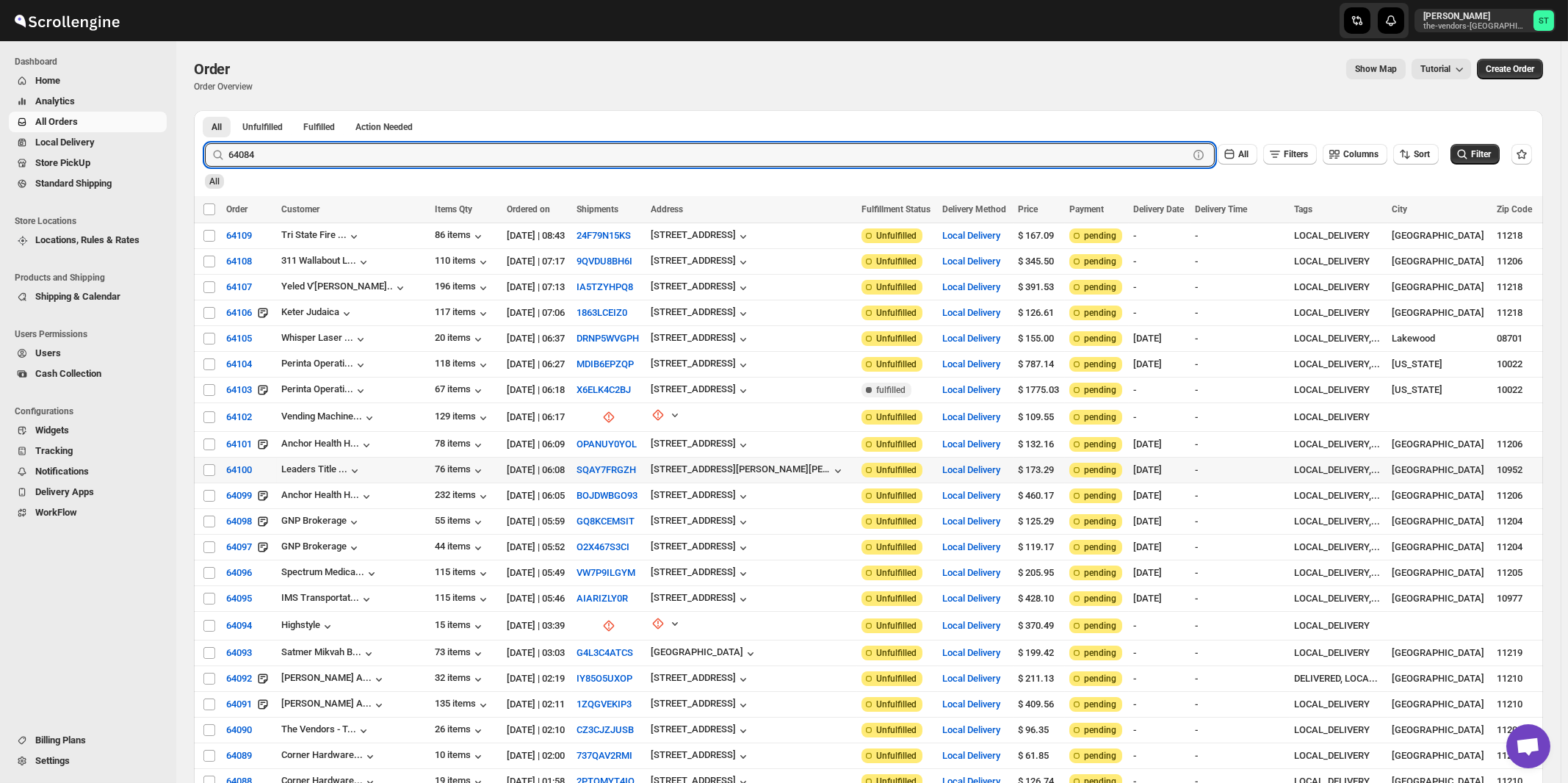
click at [205, 110] on button "Submit" at bounding box center [226, 117] width 42 height 15
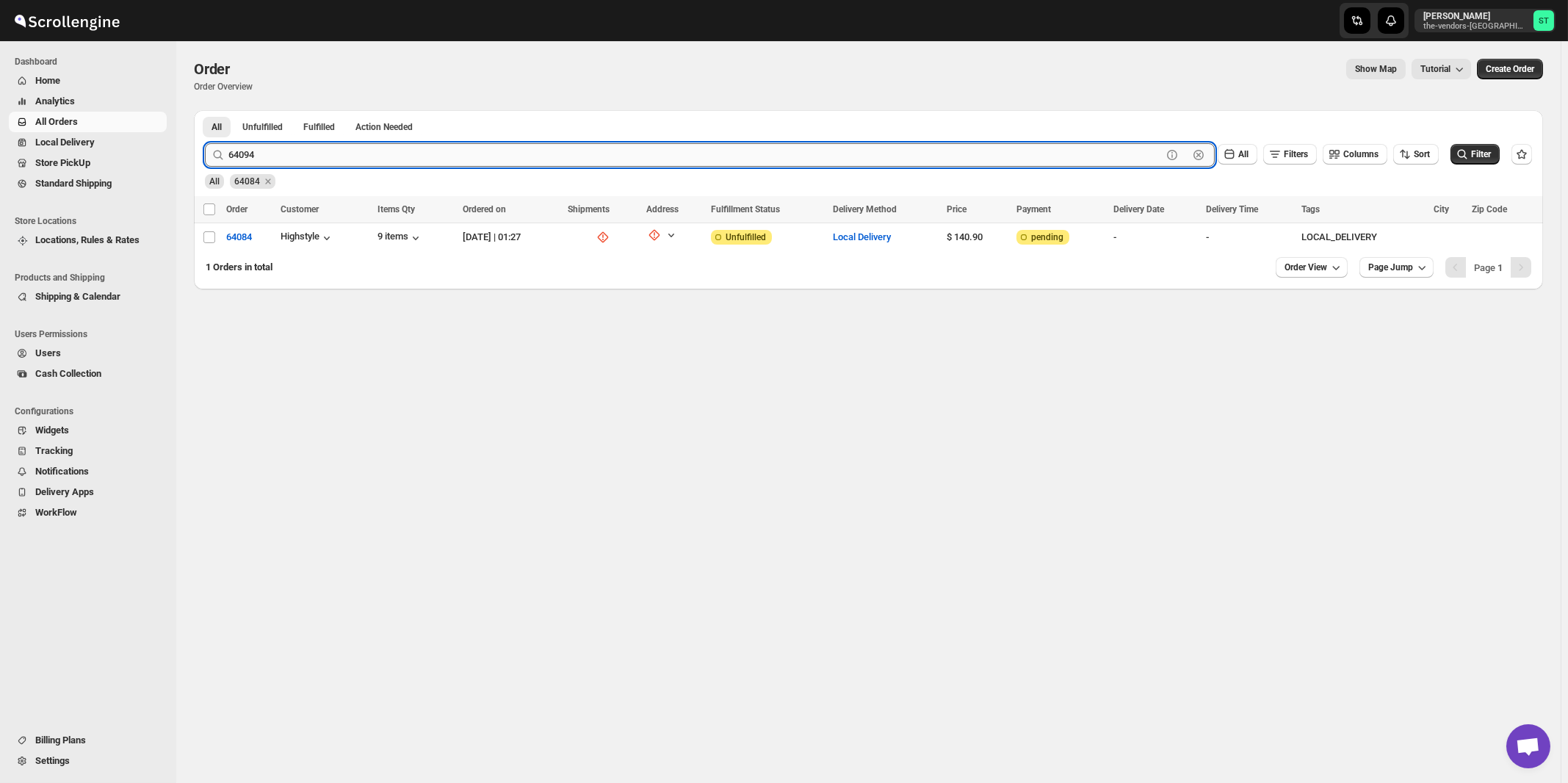
click at [205, 110] on button "Submit" at bounding box center [226, 117] width 42 height 15
type input "63733"
click at [205, 110] on button "Submit" at bounding box center [226, 117] width 42 height 15
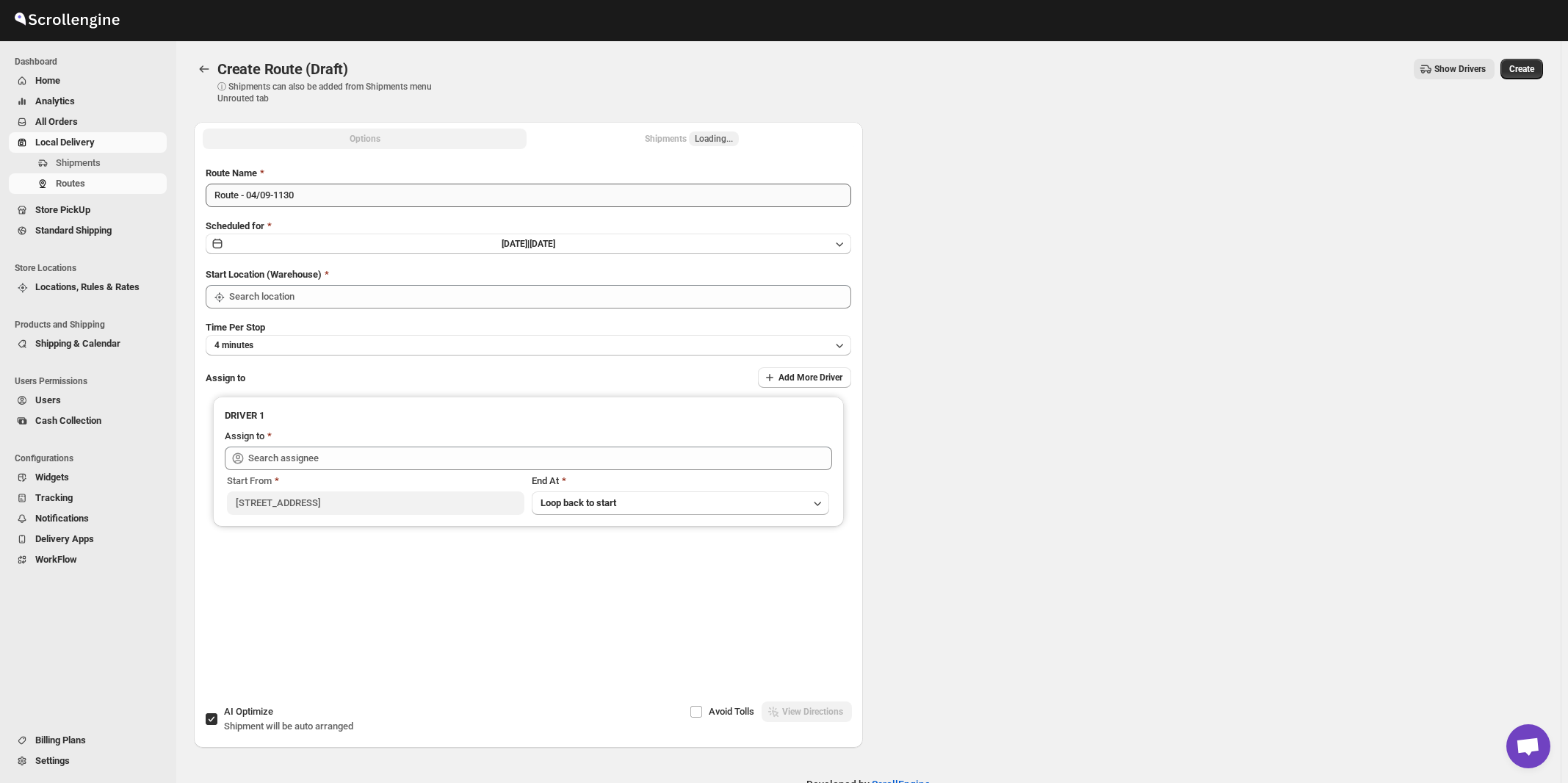
type input "[STREET_ADDRESS]"
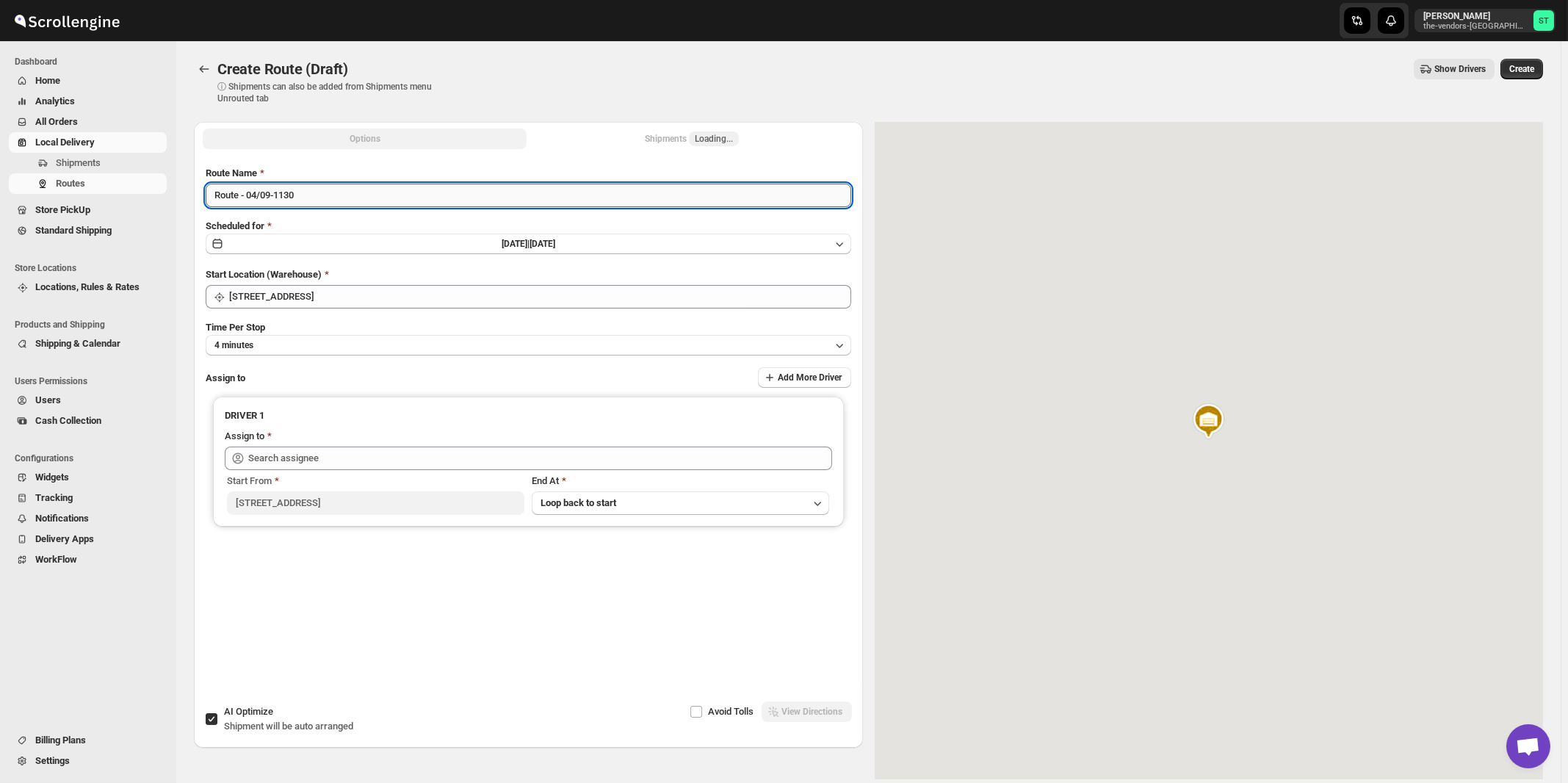
click at [446, 206] on input "Route - 04/09-1130" at bounding box center [528, 195] width 645 height 23
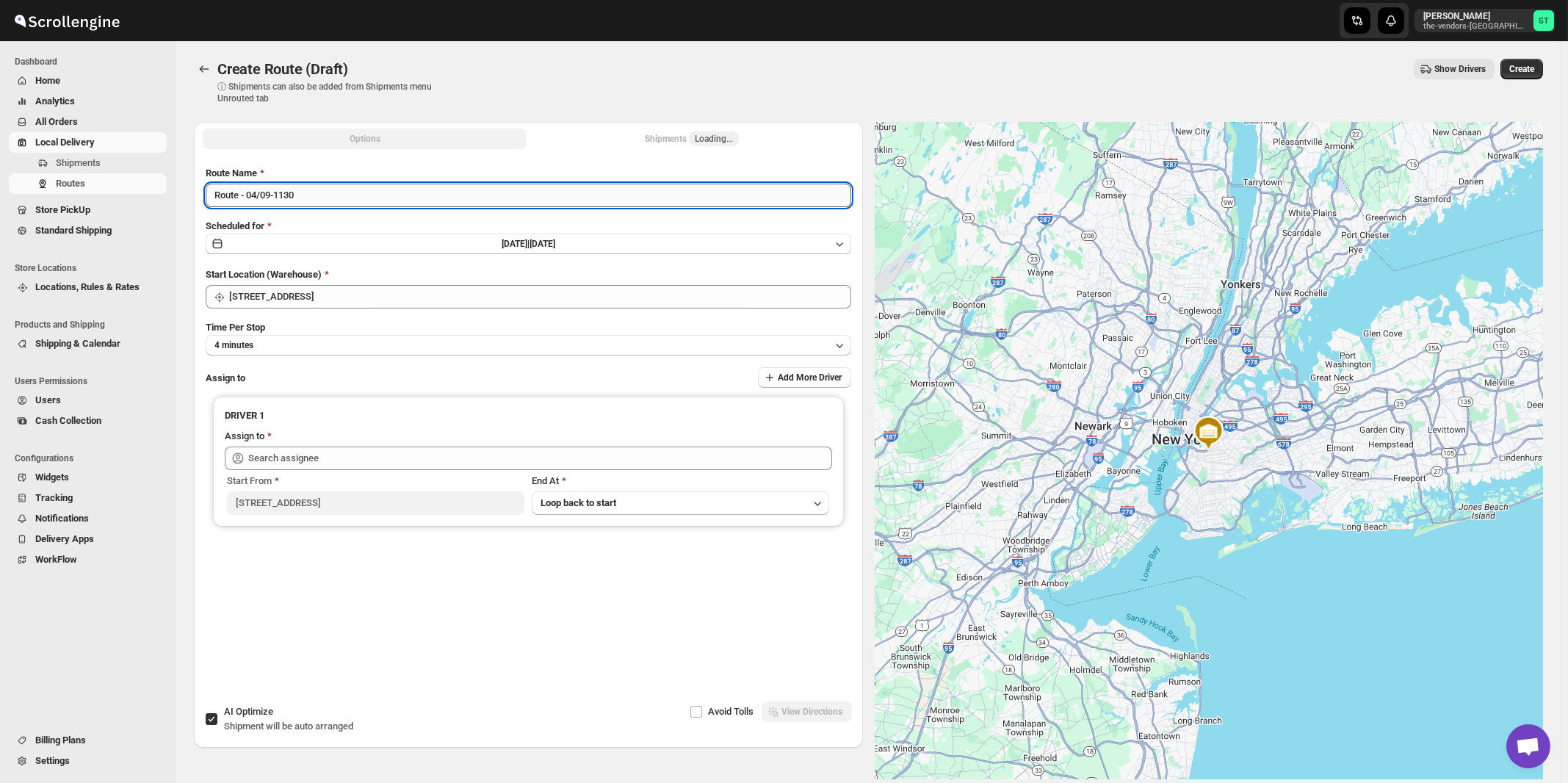
paste input "Nile"
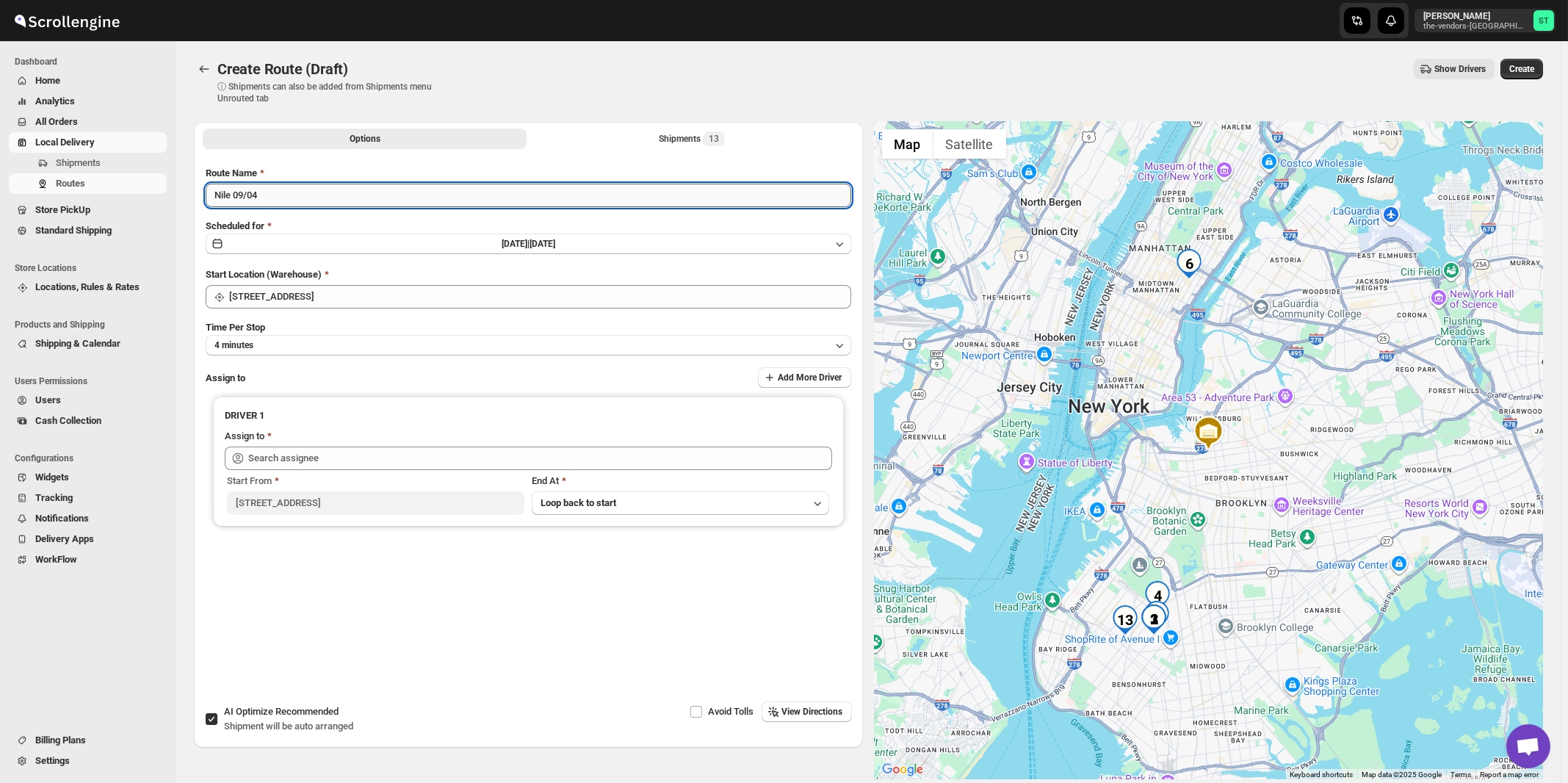
type input "Nile 09/04"
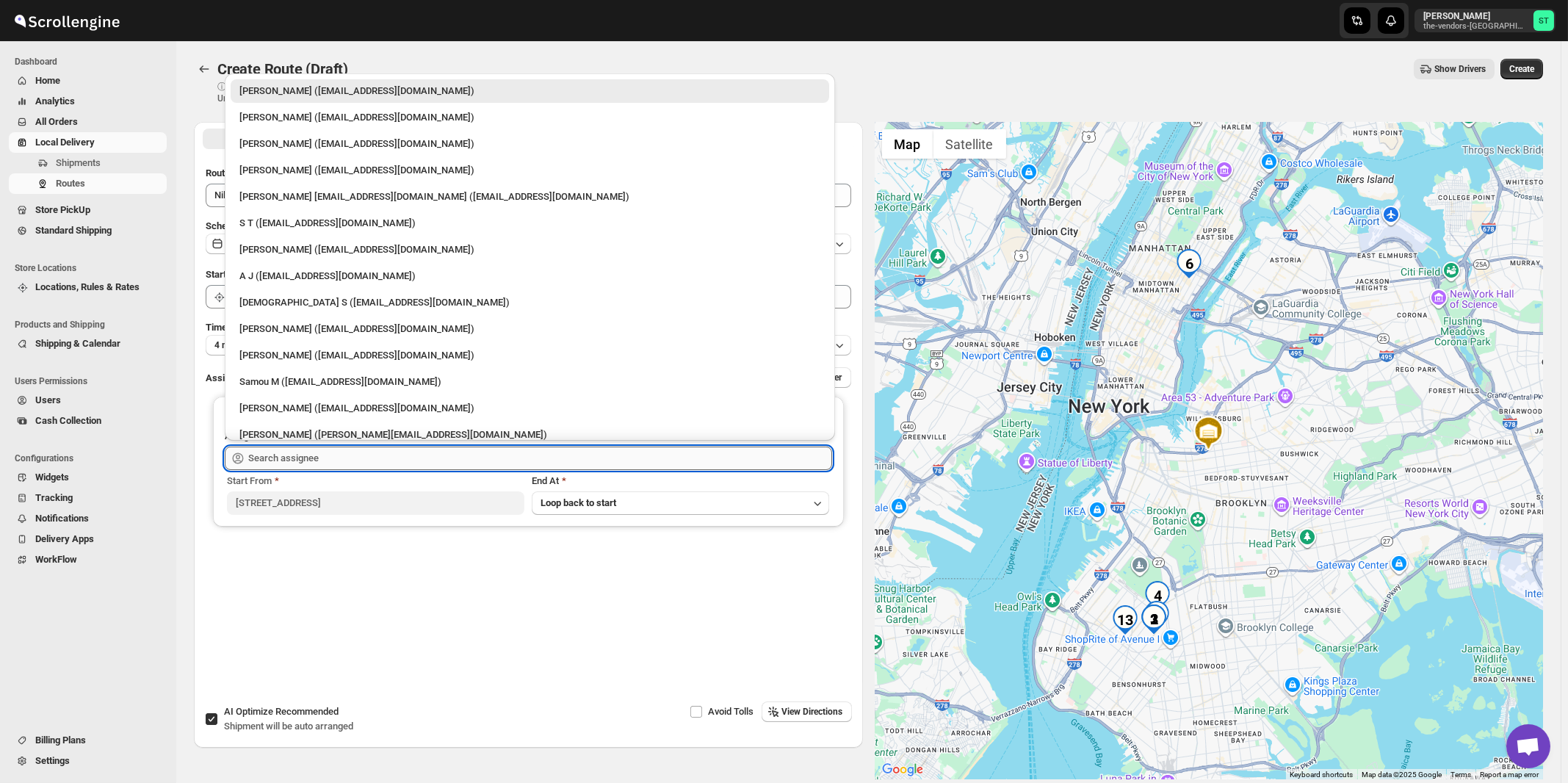
click at [373, 458] on input "text" at bounding box center [540, 458] width 584 height 23
click at [309, 195] on div "[PERSON_NAME] [EMAIL_ADDRESS][DOMAIN_NAME] ([EMAIL_ADDRESS][DOMAIN_NAME])" at bounding box center [529, 197] width 581 height 14
type input "[PERSON_NAME] [EMAIL_ADDRESS][DOMAIN_NAME] ([EMAIL_ADDRESS][DOMAIN_NAME])"
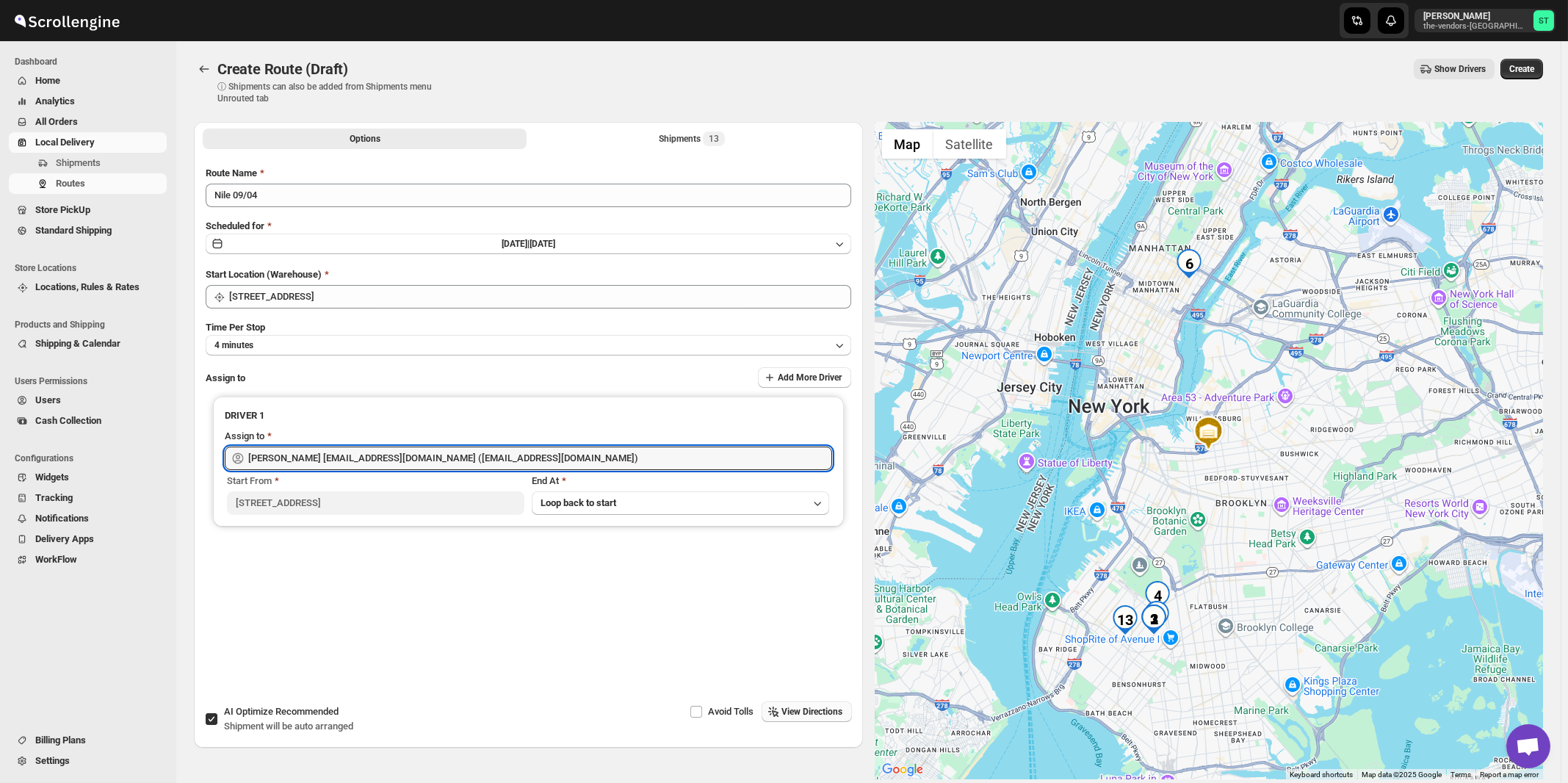
click at [814, 714] on span "View Directions" at bounding box center [813, 711] width 61 height 12
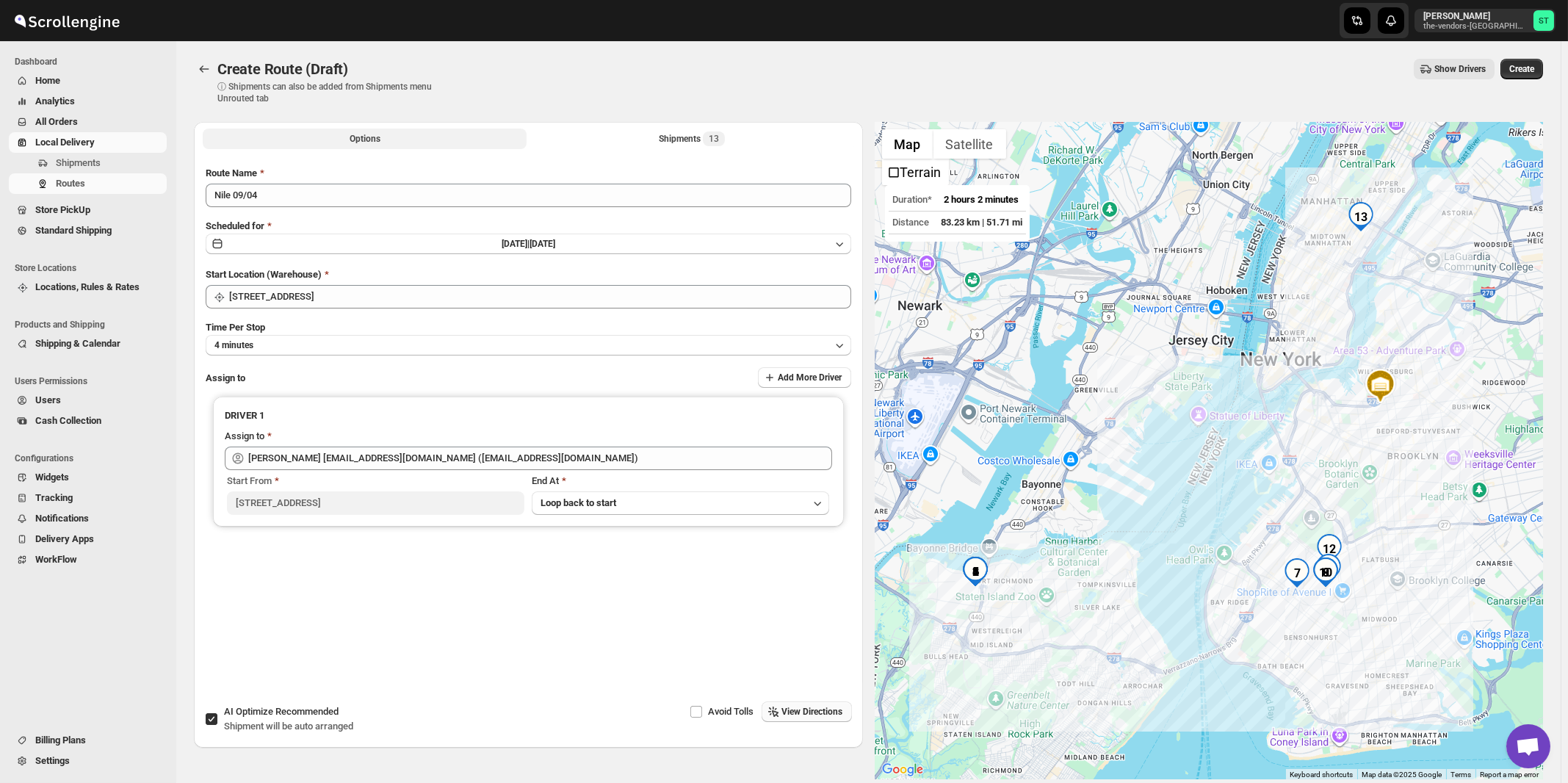
drag, startPoint x: 727, startPoint y: 140, endPoint x: 192, endPoint y: 592, distance: 700.4
click at [726, 140] on button "Shipments 13" at bounding box center [692, 139] width 324 height 21
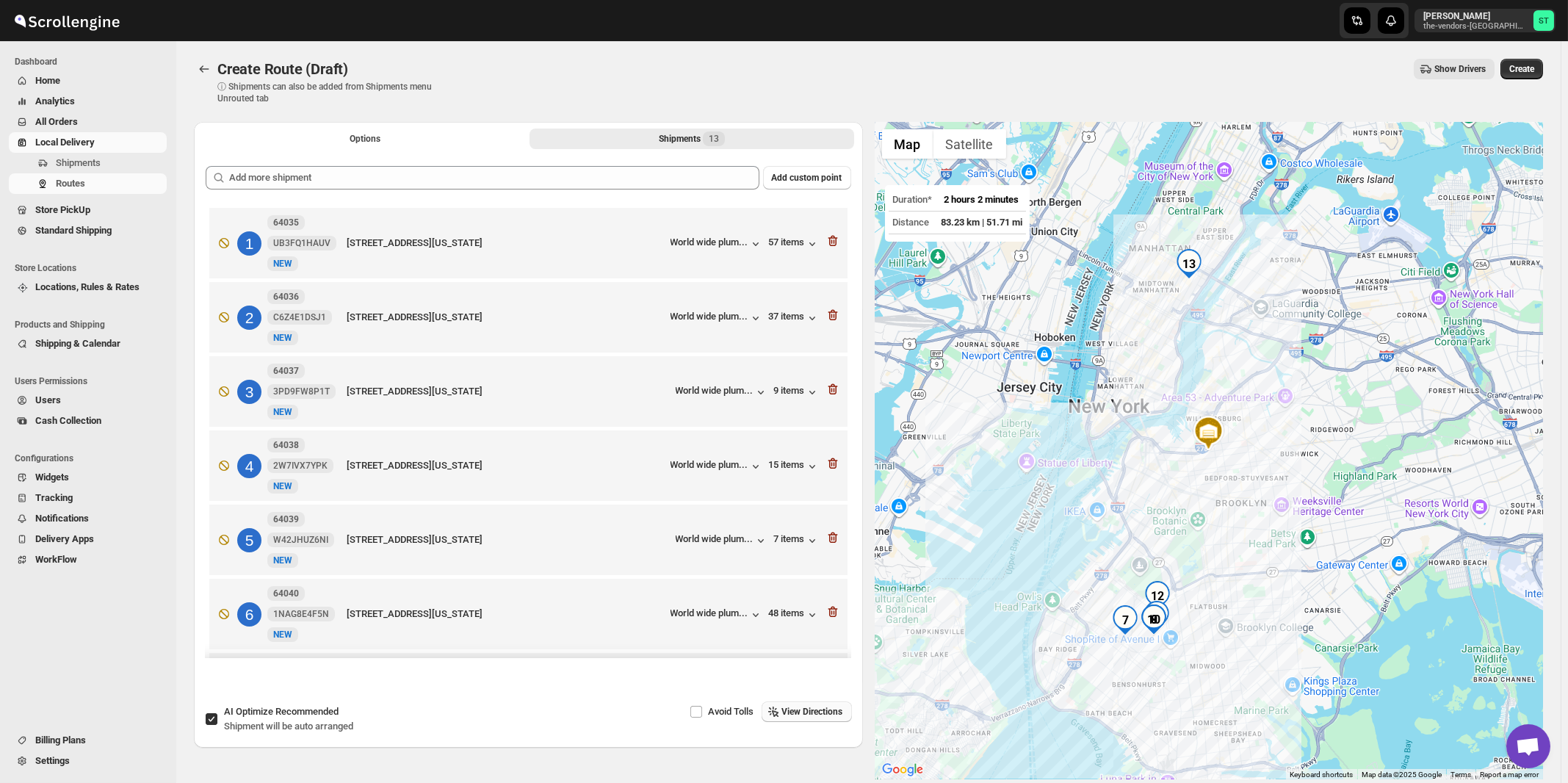
click at [251, 711] on span "AI Optimize Recommended" at bounding box center [281, 711] width 115 height 11
click at [217, 713] on input "AI Optimize Recommended Shipment will be auto arranged" at bounding box center [211, 719] width 12 height 12
checkbox input "false"
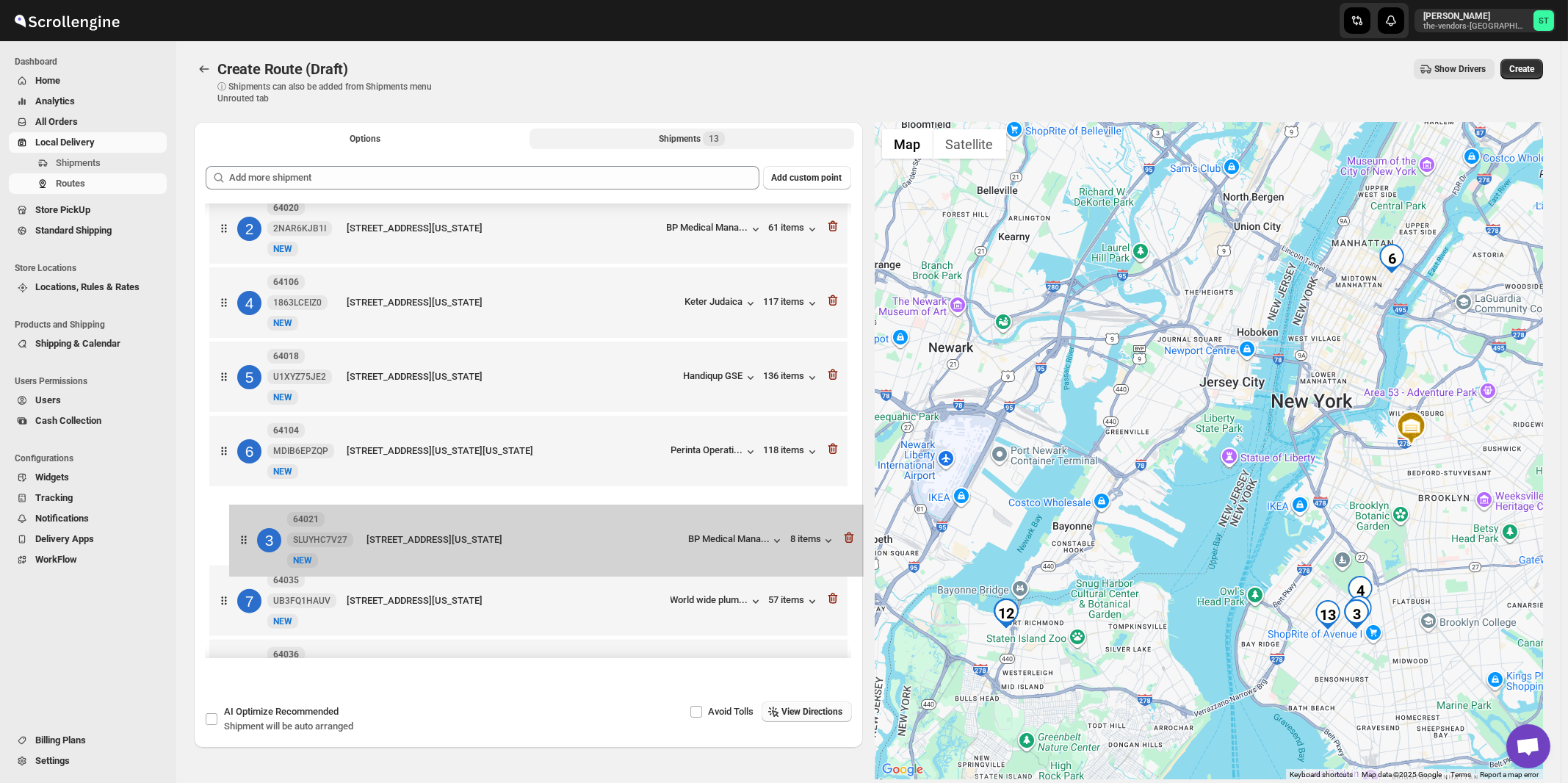
scroll to position [92, 0]
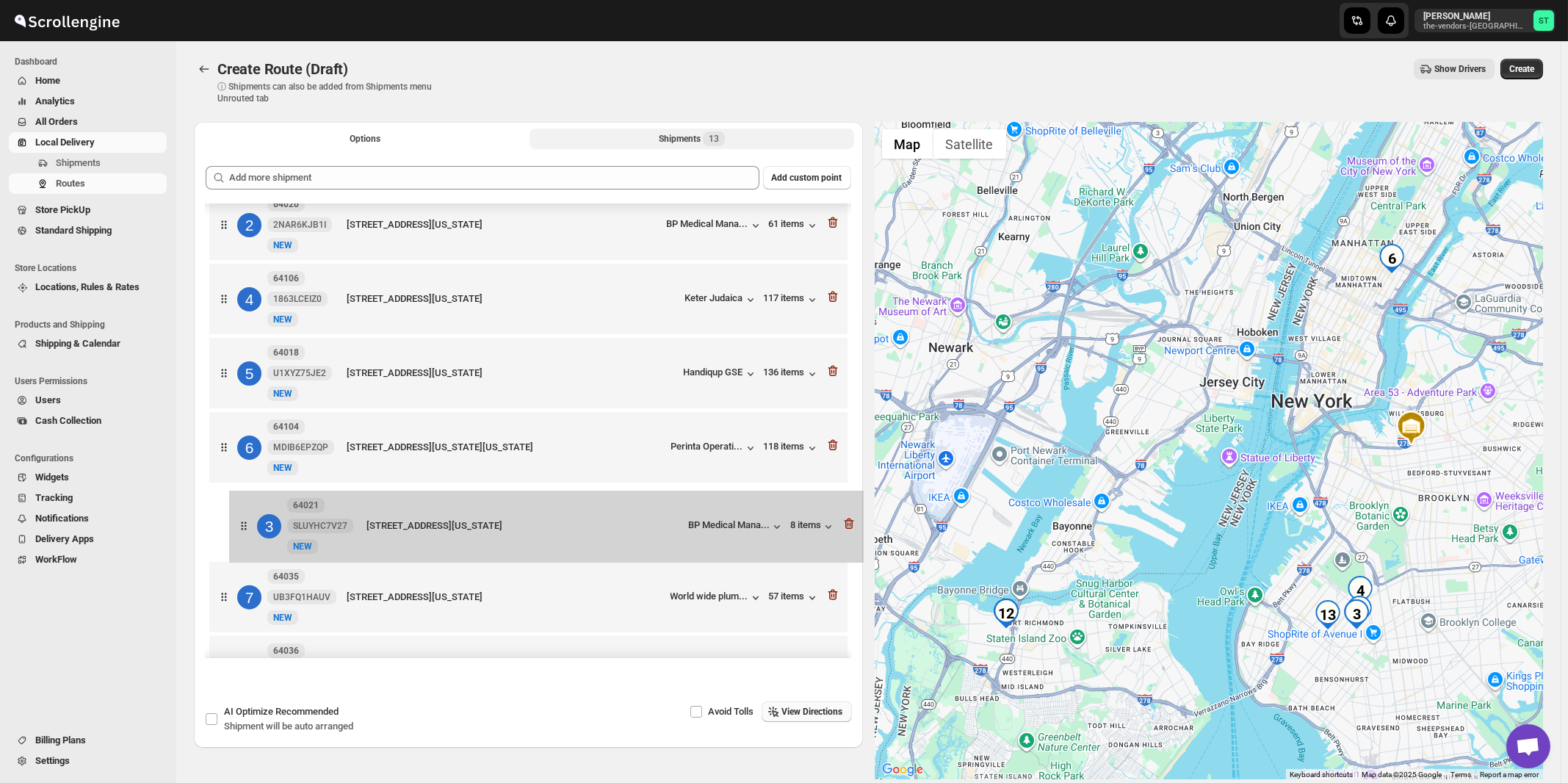
drag, startPoint x: 660, startPoint y: 320, endPoint x: 680, endPoint y: 538, distance: 218.9
click at [680, 538] on div "1 64019 WAVZ6K4OWX New NEW [STREET_ADDRESS][GEOGRAPHIC_DATA][US_STATE]... 67 it…" at bounding box center [528, 598] width 645 height 973
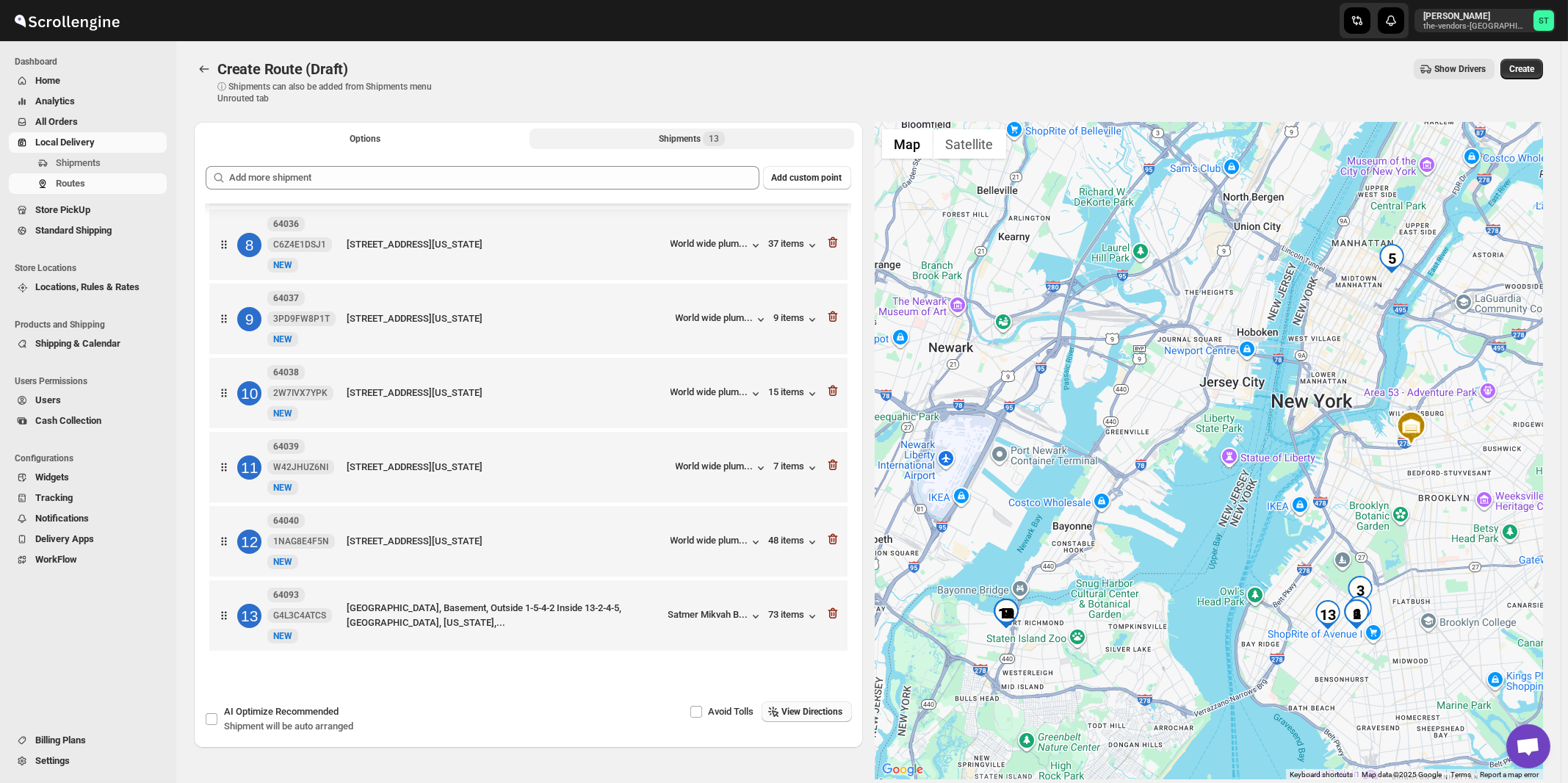
scroll to position [532, 0]
click at [810, 712] on span "View Directions" at bounding box center [813, 711] width 61 height 12
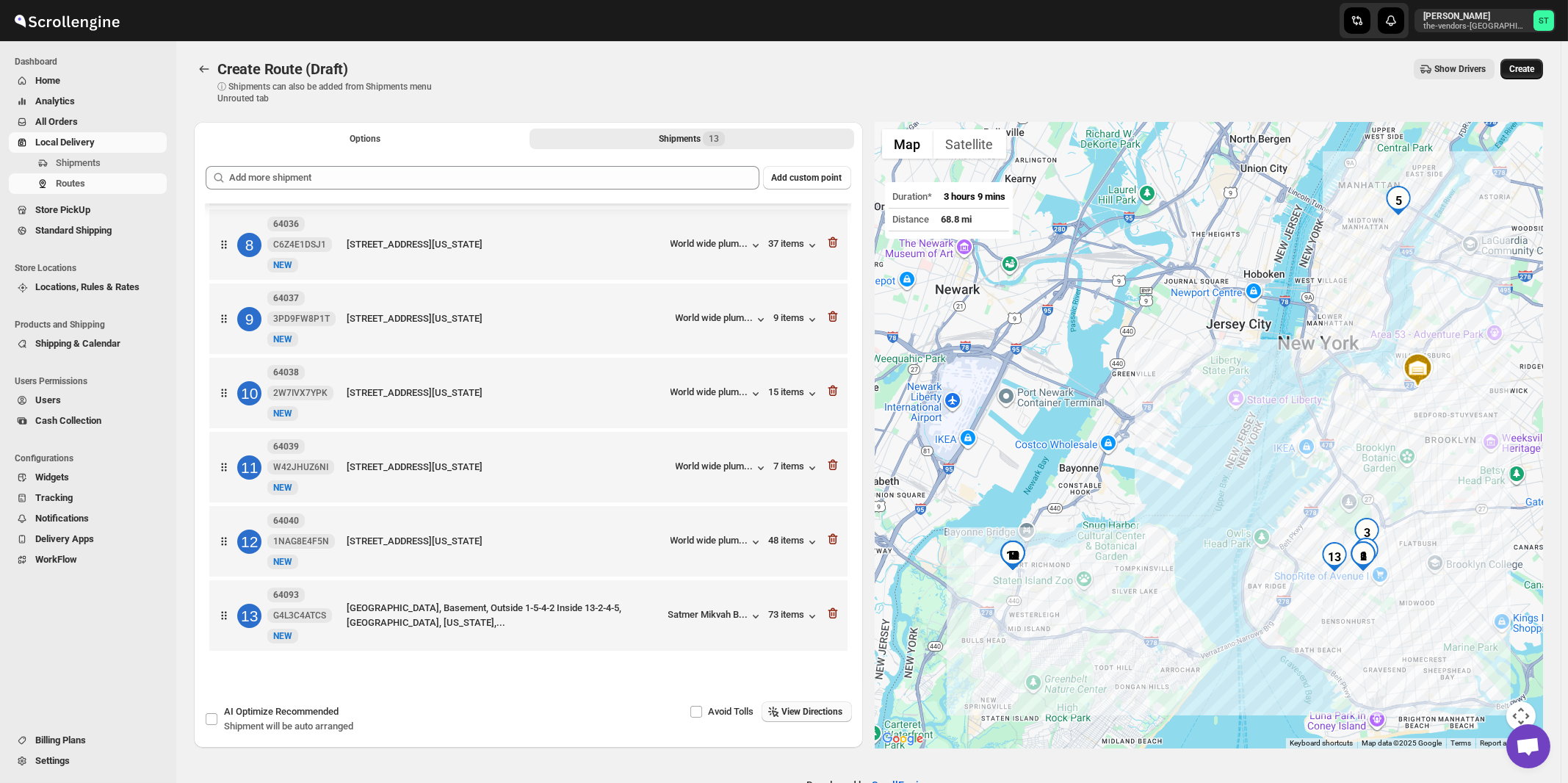
click at [1524, 67] on span "Create" at bounding box center [1521, 69] width 25 height 12
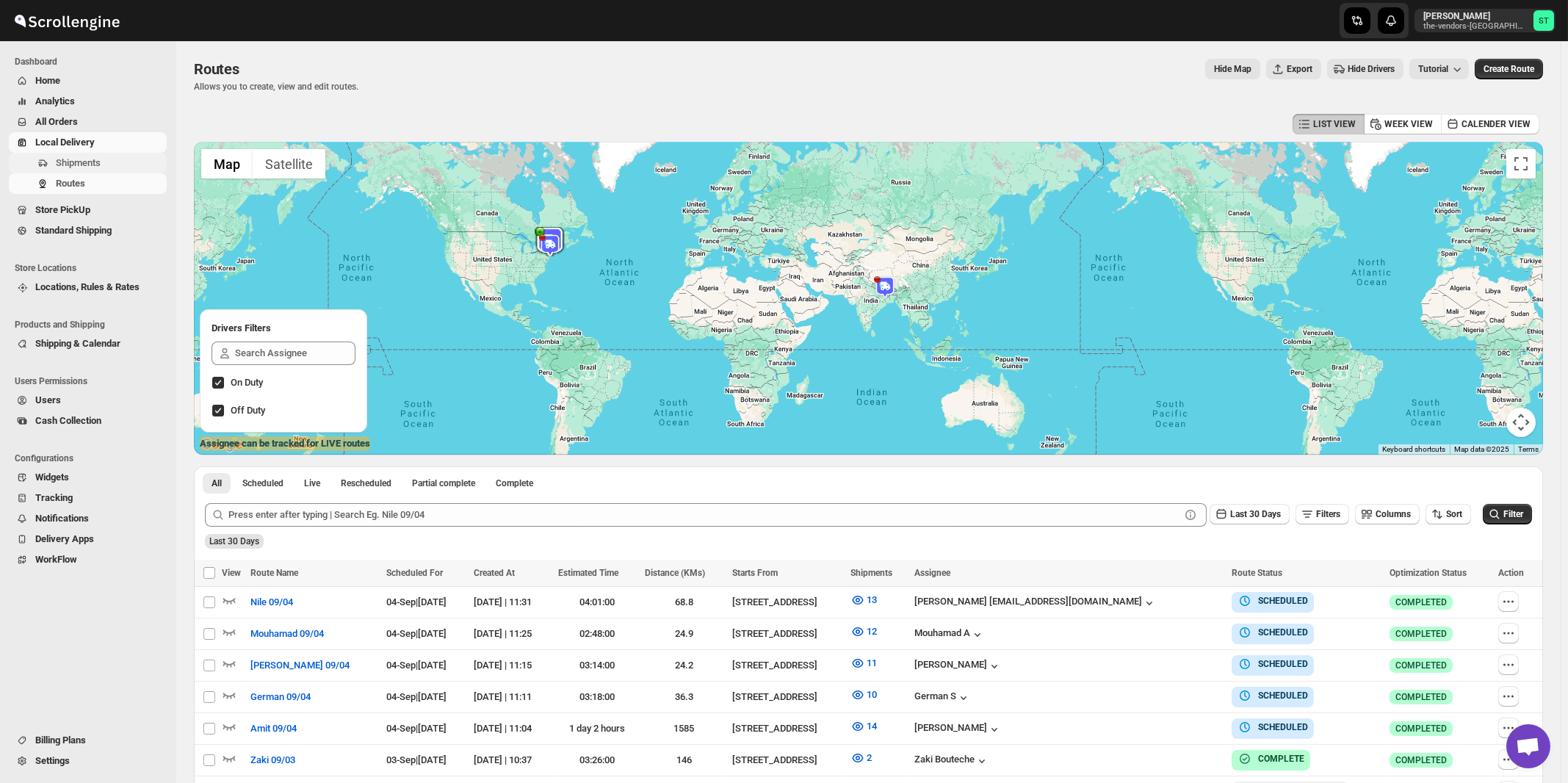
click at [70, 166] on span "Shipments" at bounding box center [78, 163] width 45 height 11
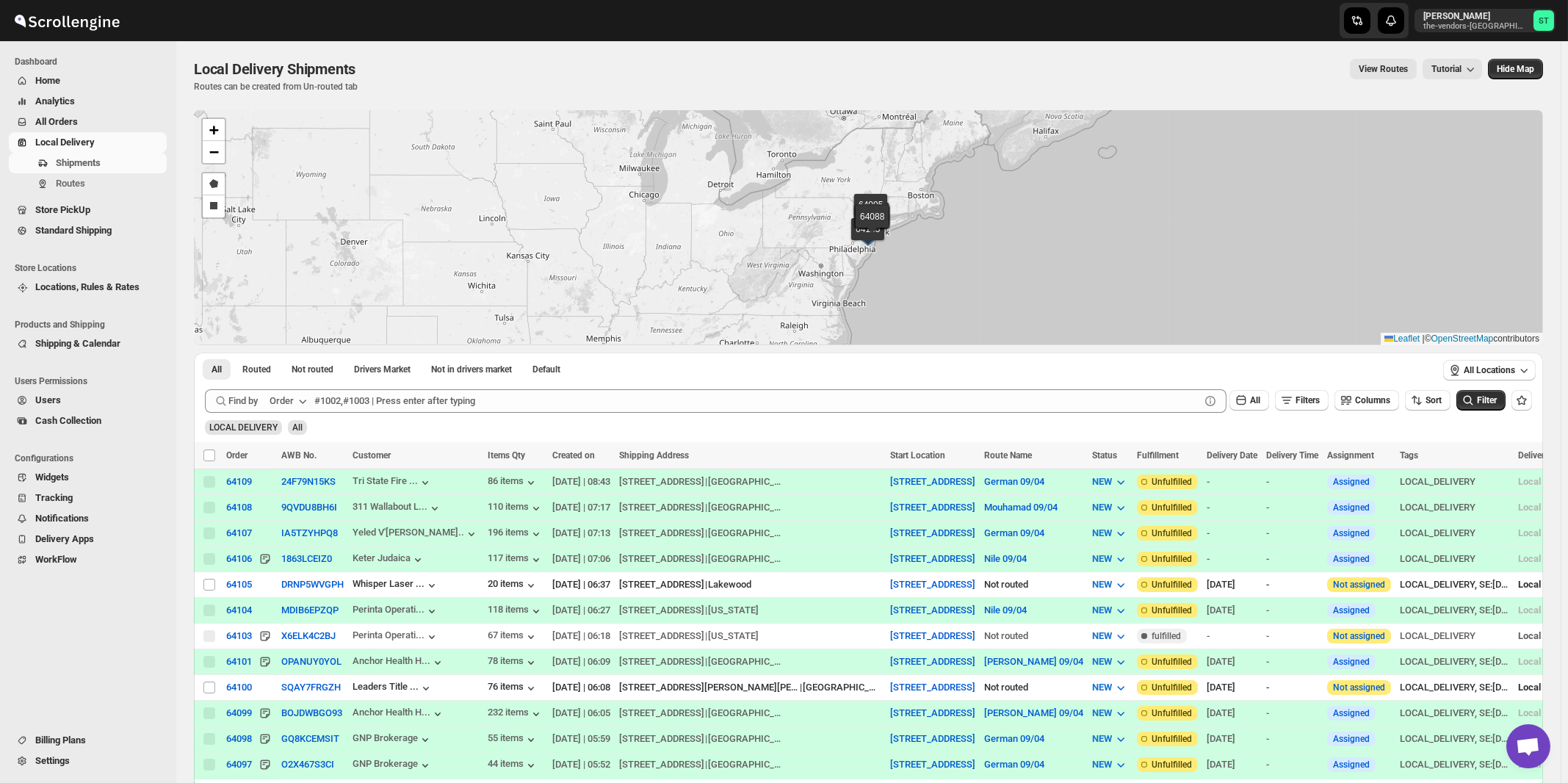
click at [294, 399] on div "Order" at bounding box center [281, 401] width 24 height 14
click at [313, 515] on div "Customer Name" at bounding box center [290, 510] width 67 height 14
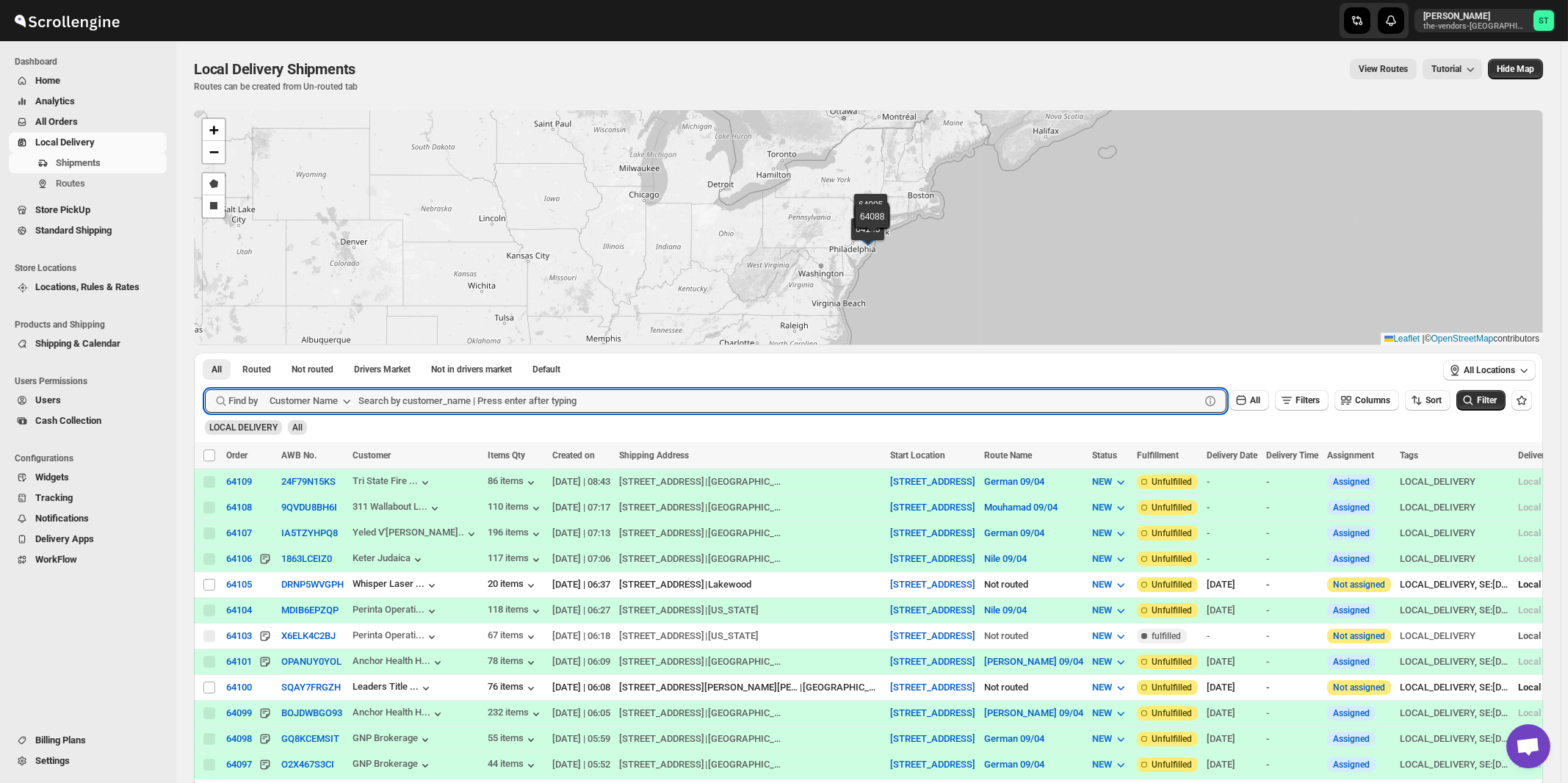
paste input "boro park insurance lakewood"
click at [205, 353] on button "Submit" at bounding box center [226, 360] width 42 height 15
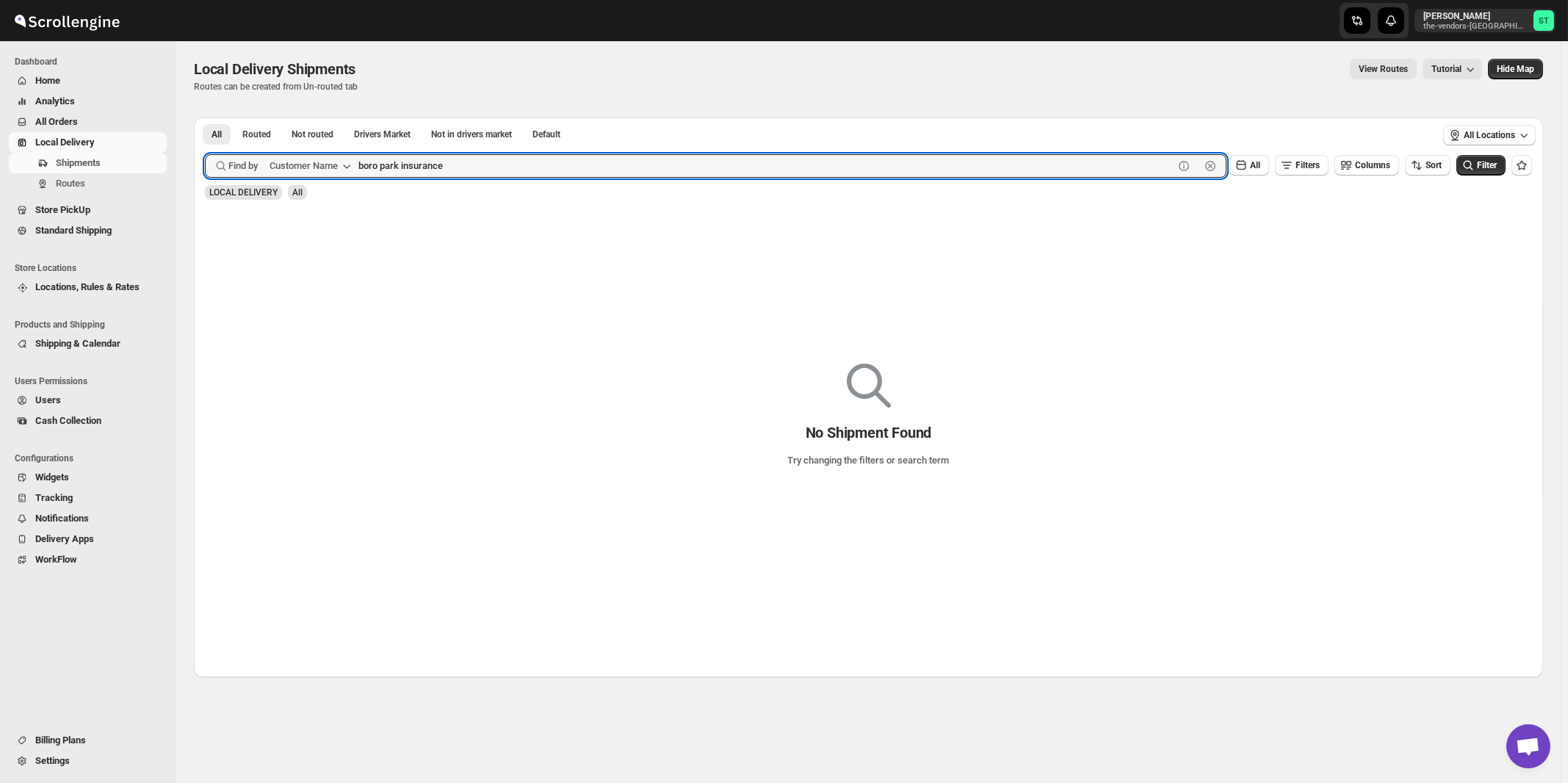
type input "boro park insurance"
click at [205, 117] on button "Submit" at bounding box center [226, 124] width 42 height 15
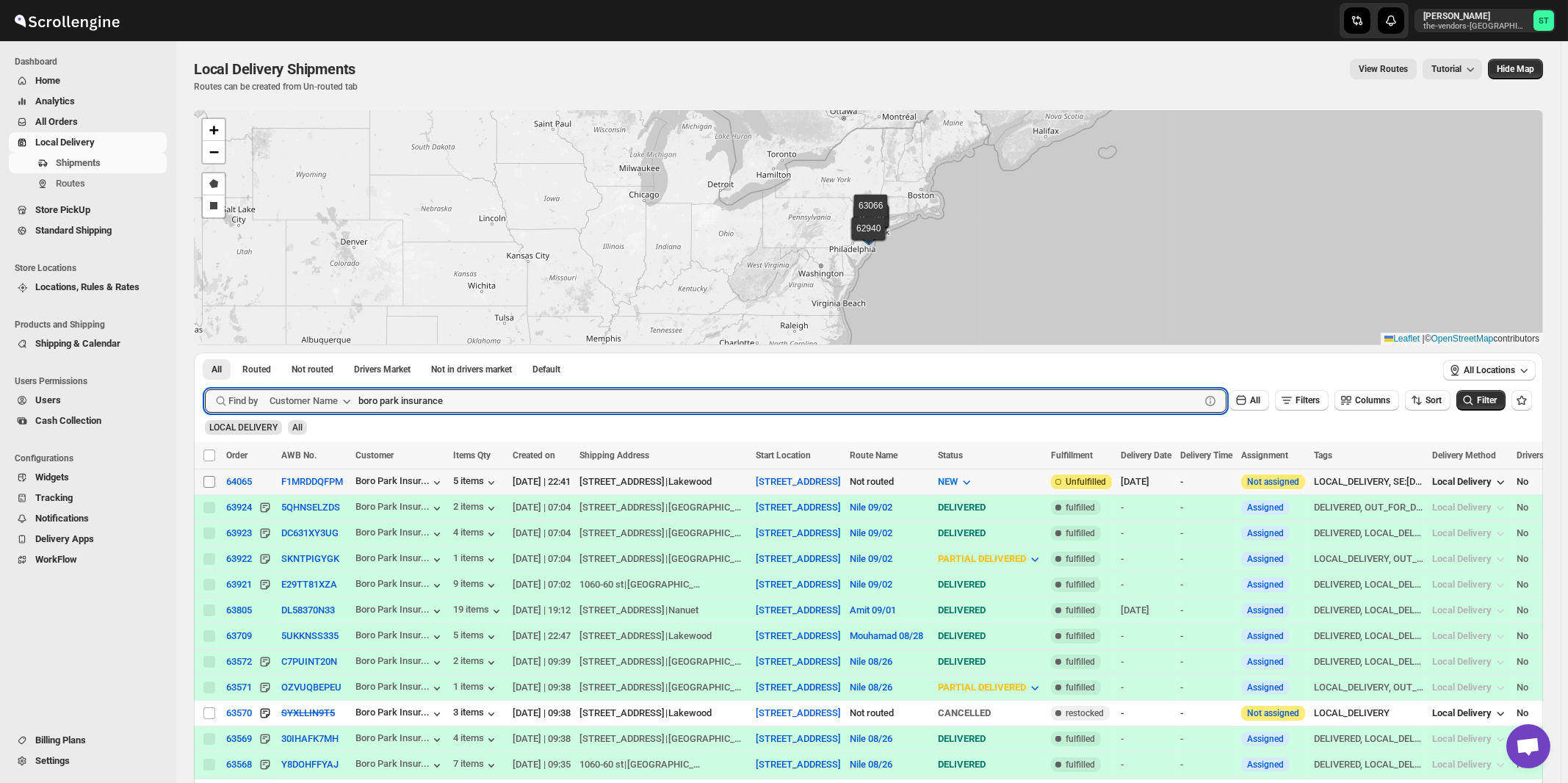
click at [213, 482] on input "Select shipment" at bounding box center [209, 481] width 12 height 12
checkbox input "true"
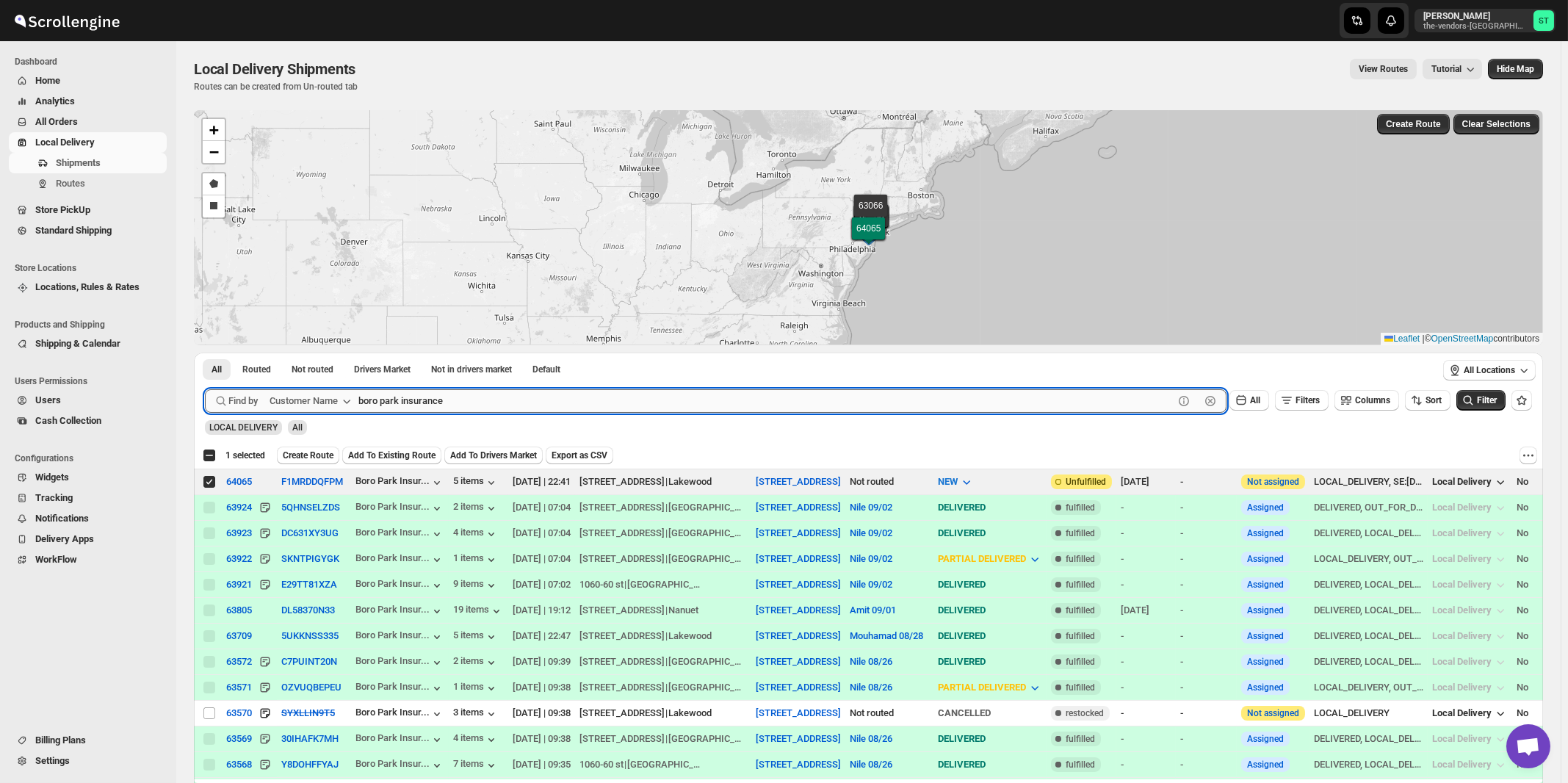
click at [571, 401] on input "boro park insurance" at bounding box center [765, 401] width 815 height 23
paste input "Noble Car"
type input "Noble Care"
click at [205, 353] on button "Submit" at bounding box center [226, 360] width 42 height 15
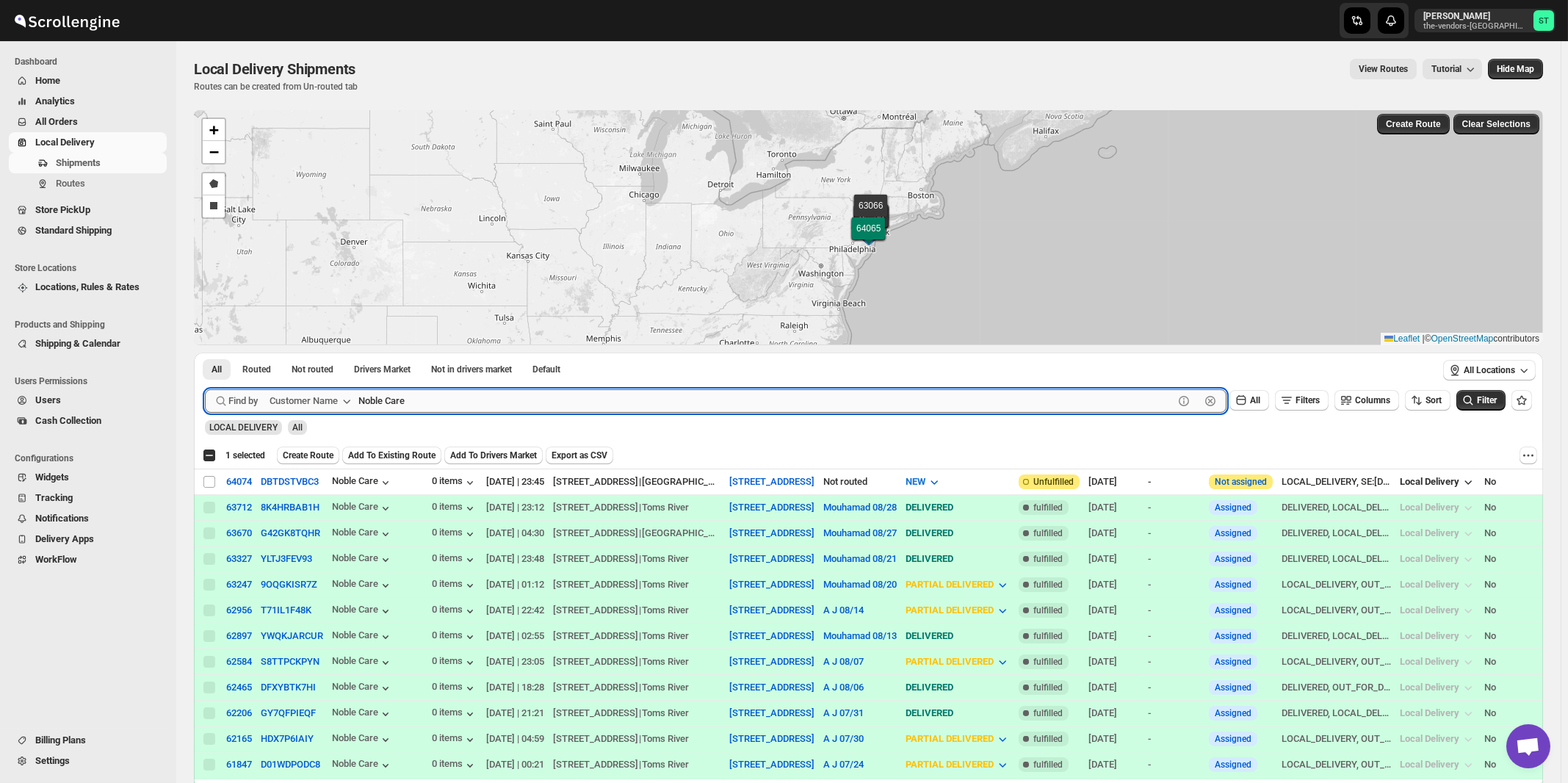
checkbox input "true"
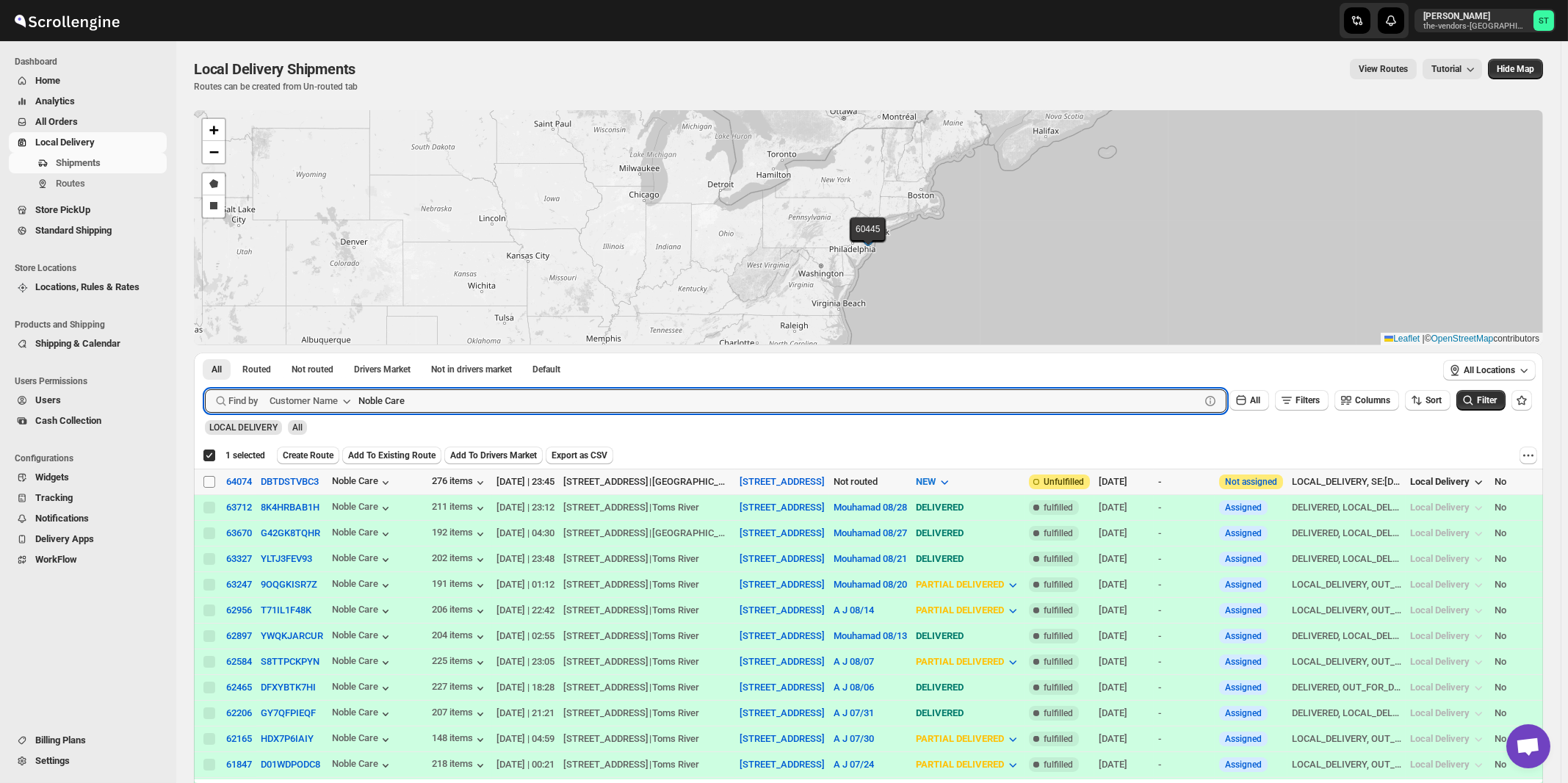
click at [208, 477] on input "Select shipment" at bounding box center [209, 481] width 12 height 12
checkbox input "true"
checkbox input "false"
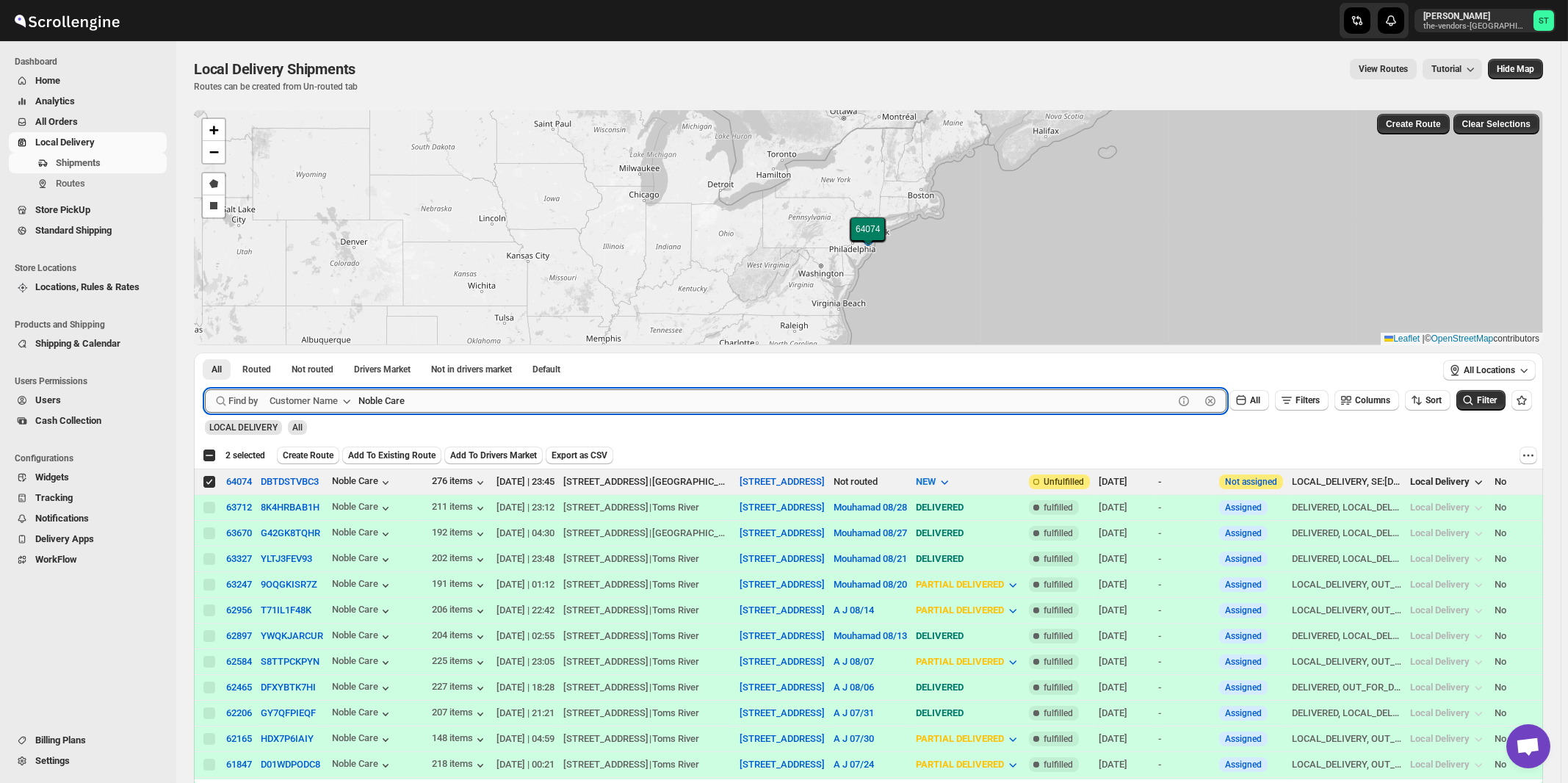
click at [504, 401] on input "Noble Care" at bounding box center [765, 401] width 815 height 23
paste input "P&G Lakewood"
type input "P&G Lakewood"
click at [205, 353] on button "Submit" at bounding box center [226, 360] width 42 height 15
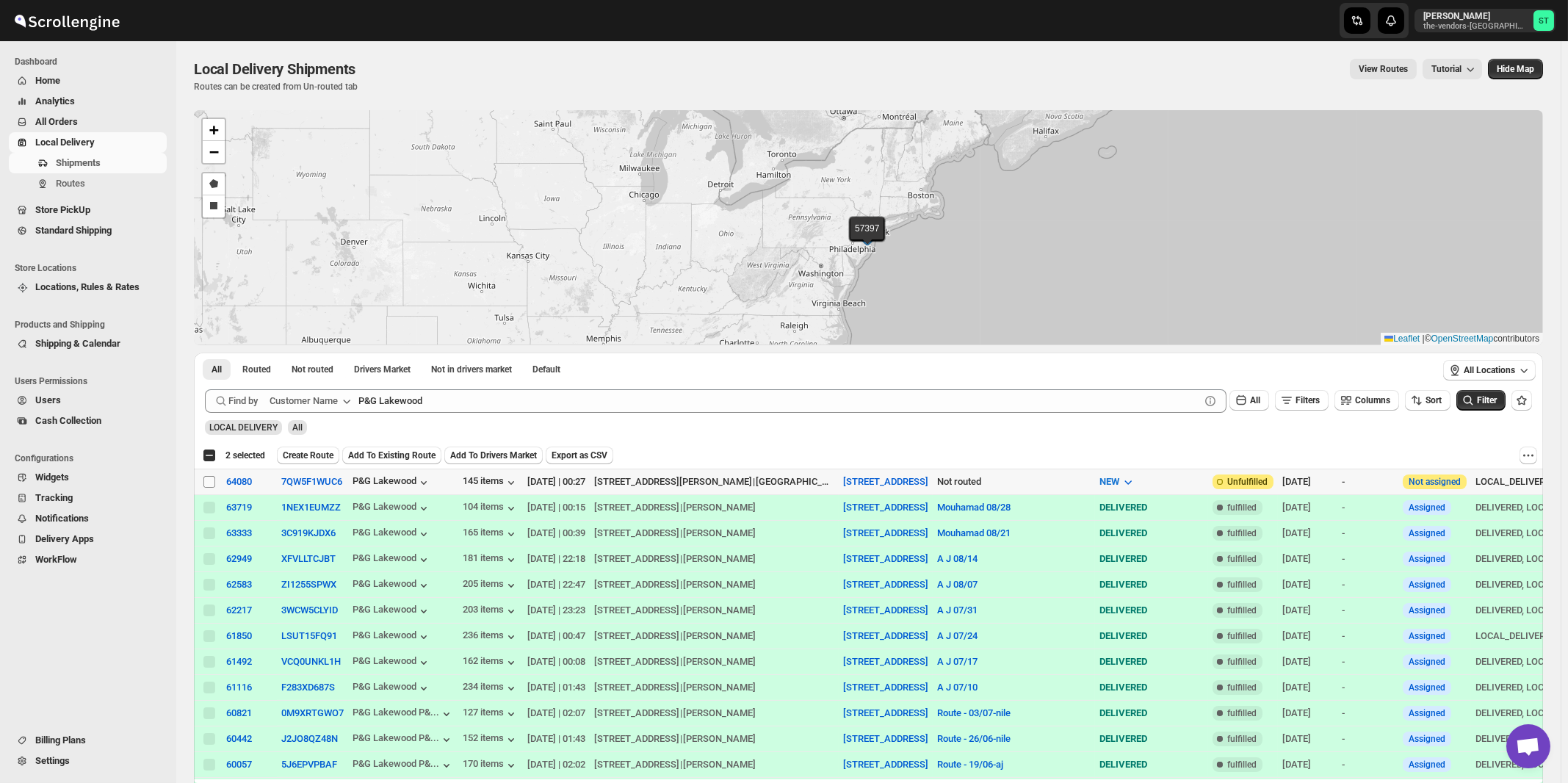
click at [209, 481] on input "Select shipment" at bounding box center [209, 481] width 12 height 12
checkbox input "true"
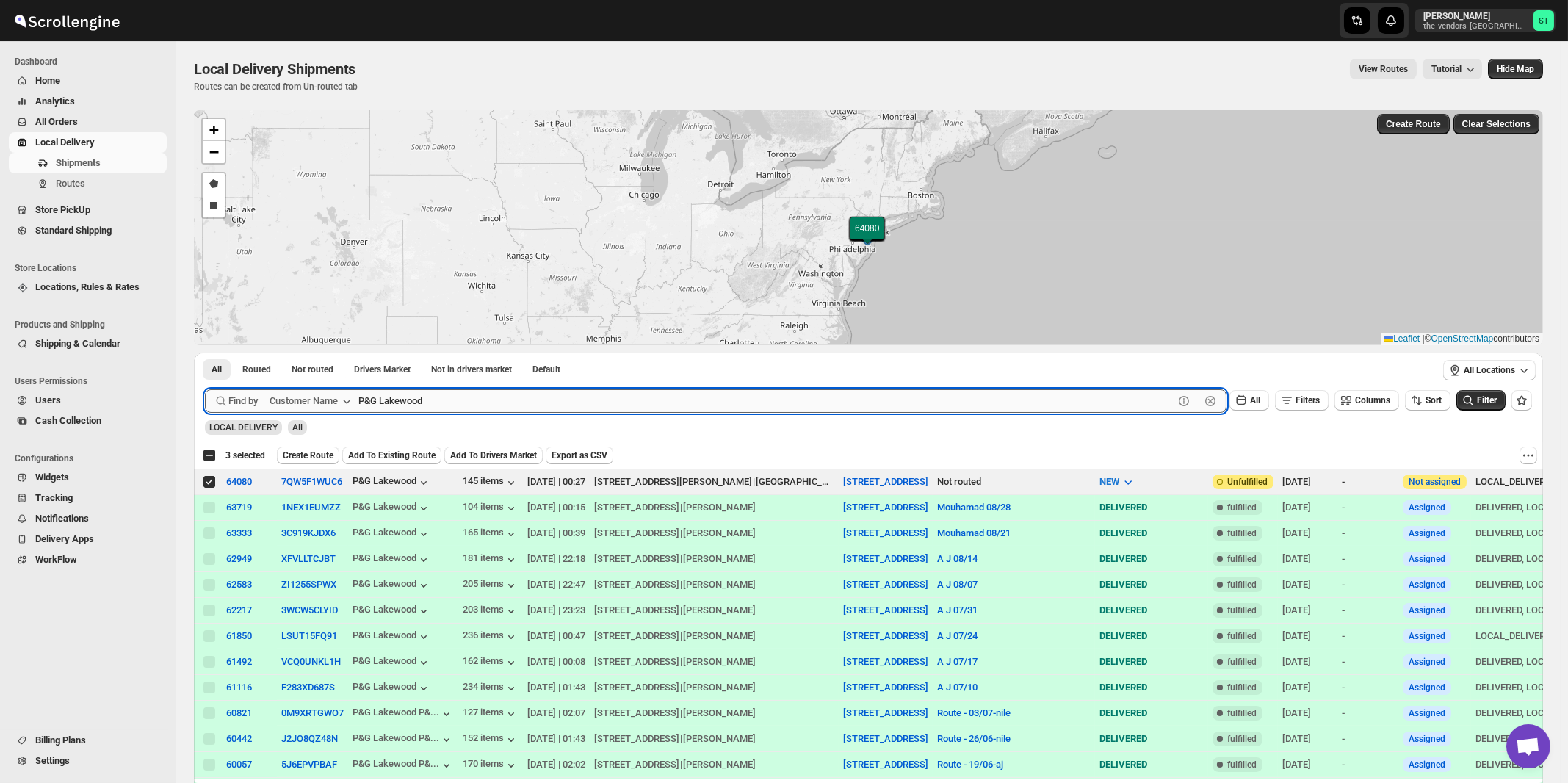
click at [527, 404] on input "P&G Lakewood" at bounding box center [765, 401] width 815 height 23
paste input "The Gallery"
type input "The Gallery"
click at [205, 353] on button "Submit" at bounding box center [226, 360] width 42 height 15
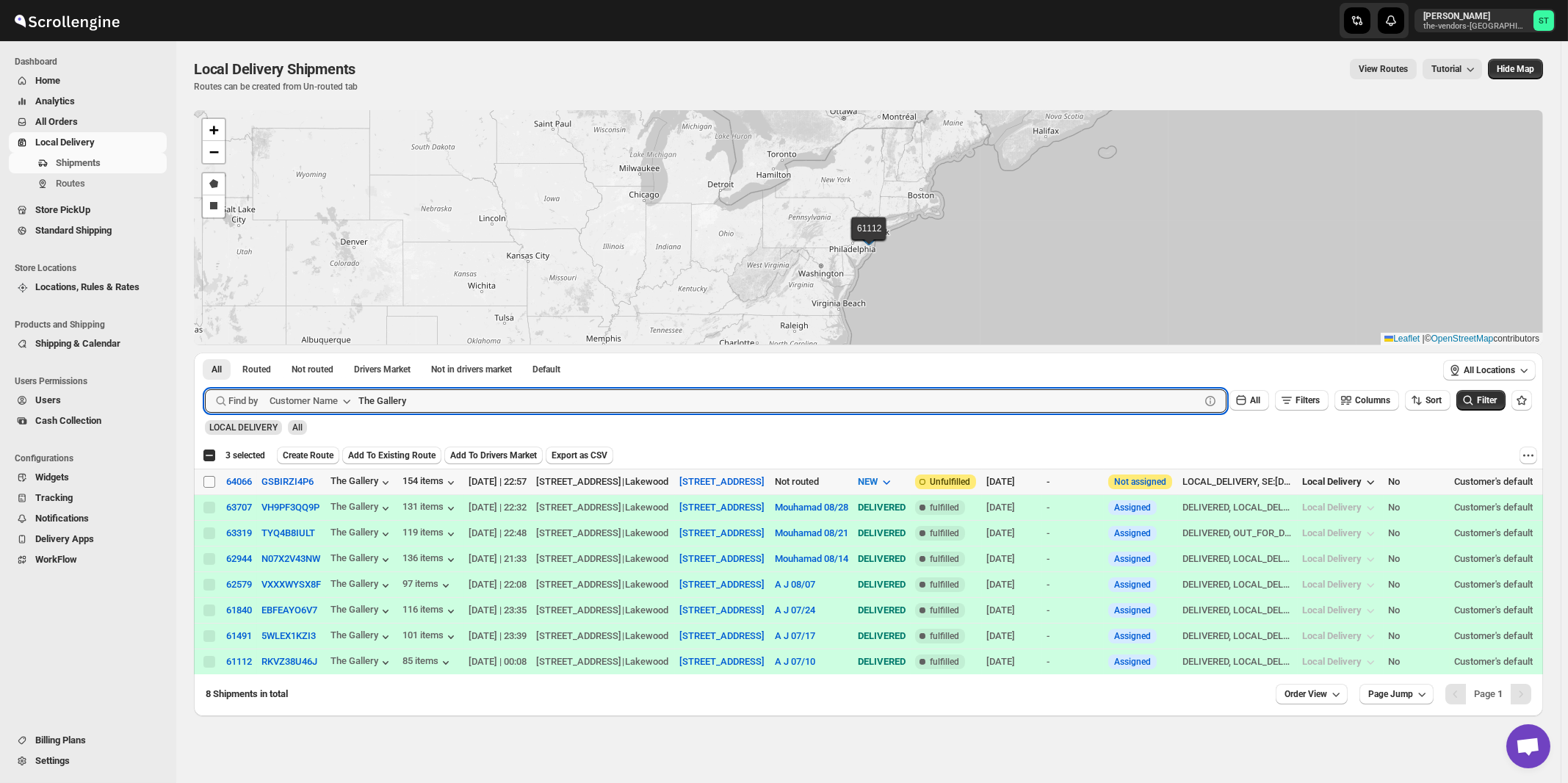
click at [210, 481] on input "Select shipment" at bounding box center [209, 481] width 12 height 12
checkbox input "true"
click at [526, 403] on input "The Gallery" at bounding box center [765, 401] width 815 height 23
paste input "Dekal Abstract"
click at [205, 353] on button "Submit" at bounding box center [226, 360] width 42 height 15
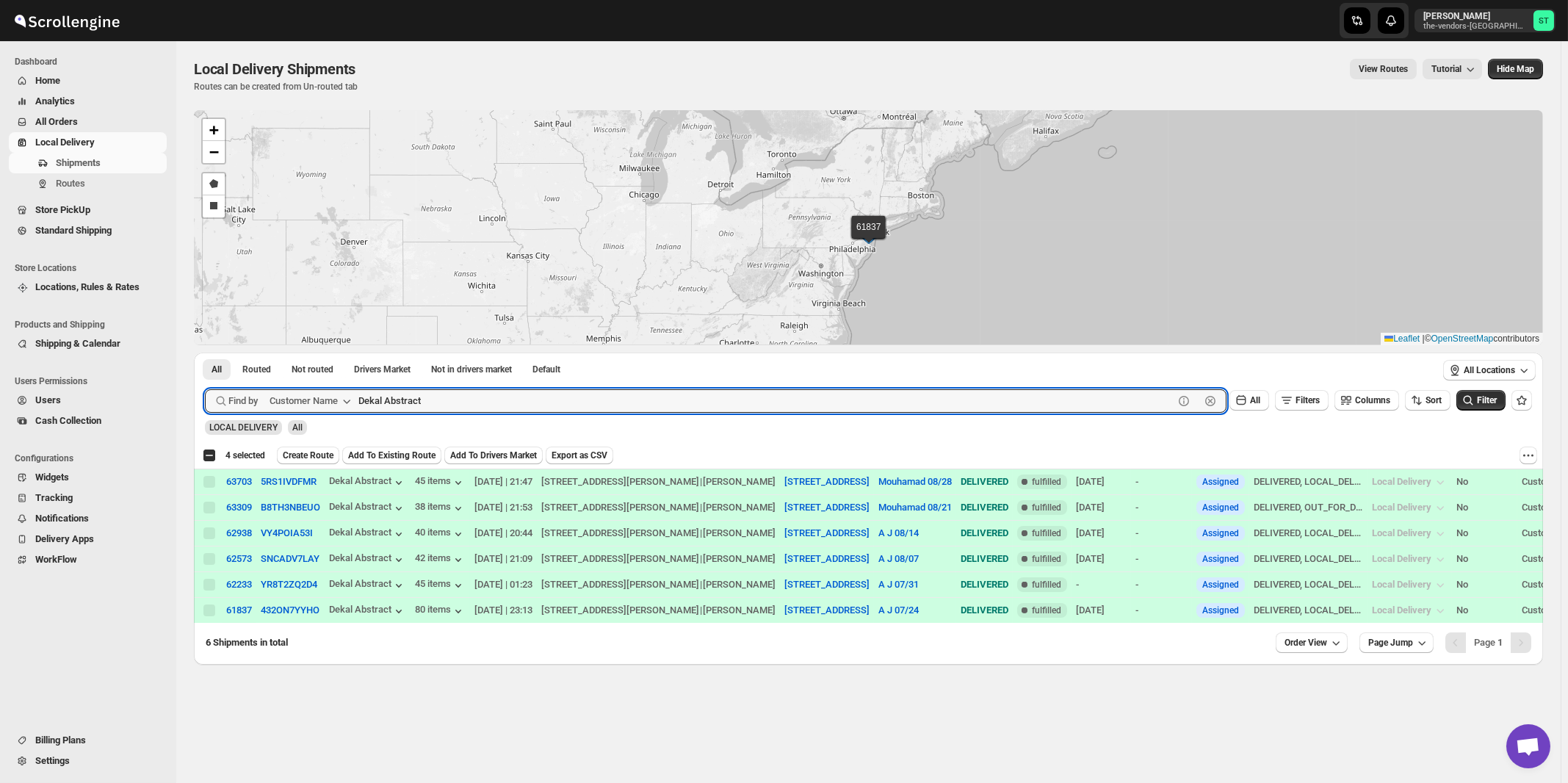
paste input "Mid State Brokerage"
type input "Mid State Brokerage"
click at [205, 353] on button "Submit" at bounding box center [226, 360] width 42 height 15
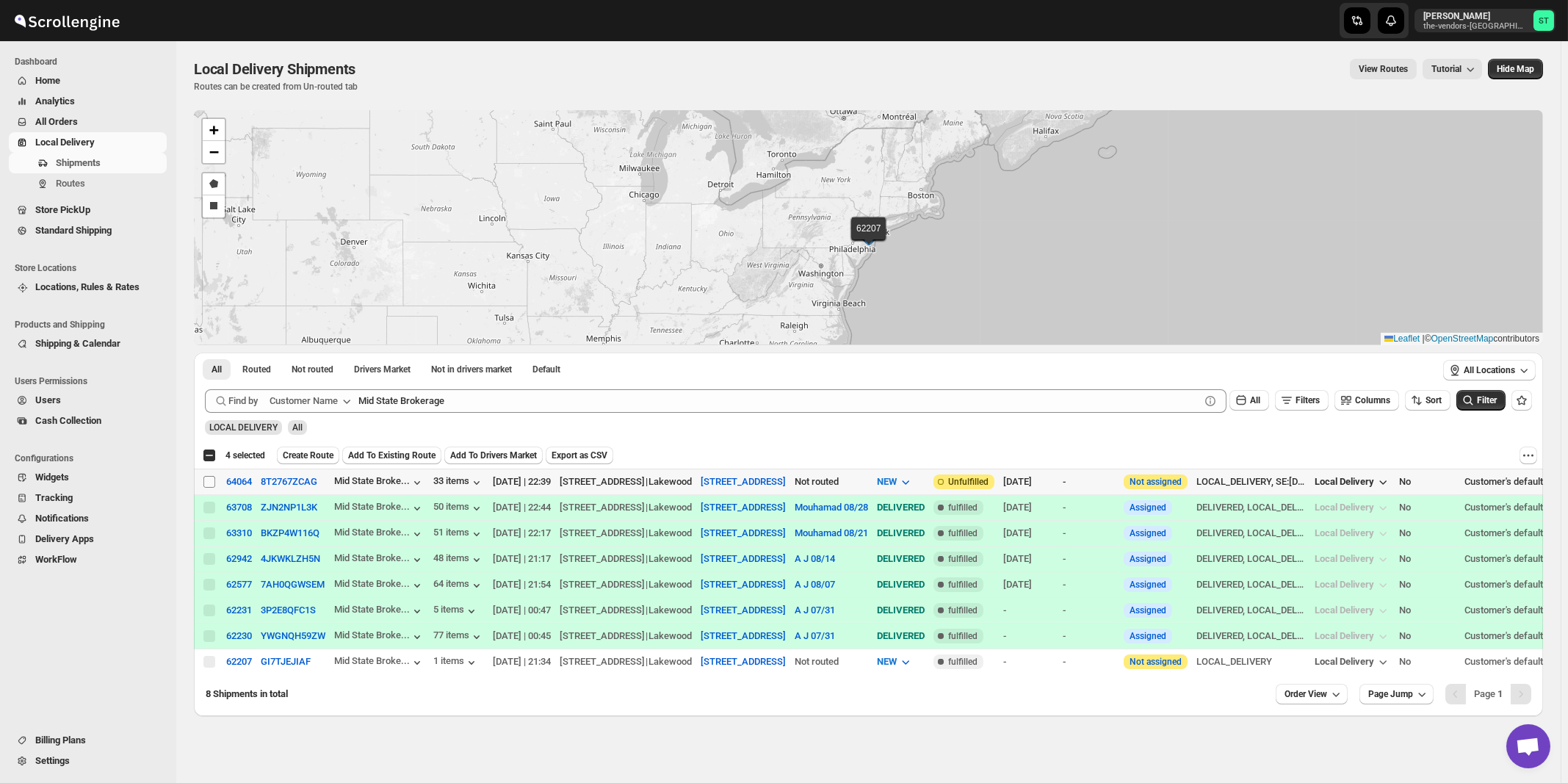
click at [210, 484] on input "Select shipment" at bounding box center [209, 481] width 12 height 12
checkbox input "true"
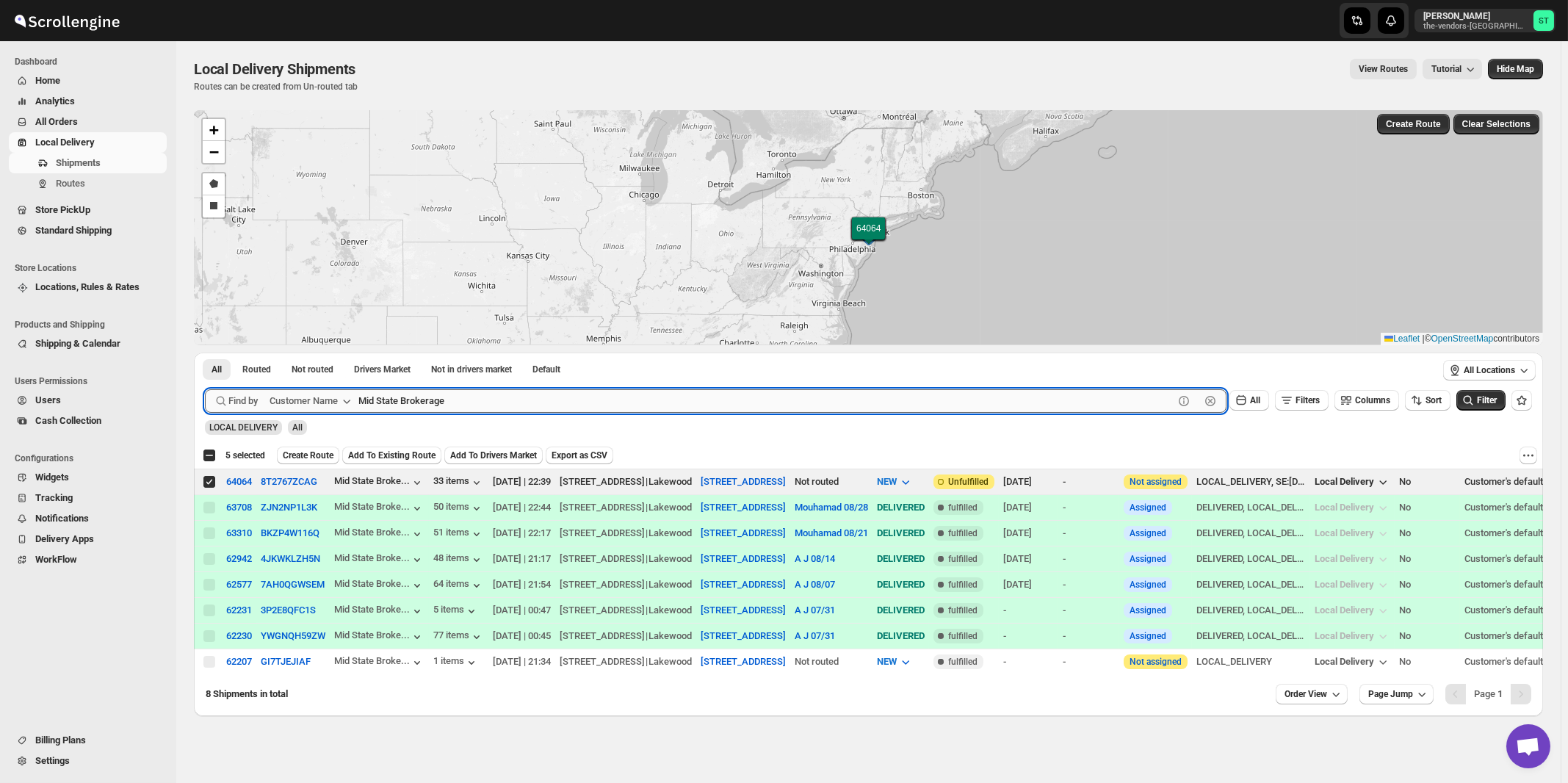
click at [632, 399] on input "Mid State Brokerage" at bounding box center [765, 401] width 815 height 23
paste input "Bayrock Insurance [GEOGRAPHIC_DATA]"
type input "Bayrock Insurance [GEOGRAPHIC_DATA]"
click at [205, 353] on button "Submit" at bounding box center [226, 360] width 42 height 15
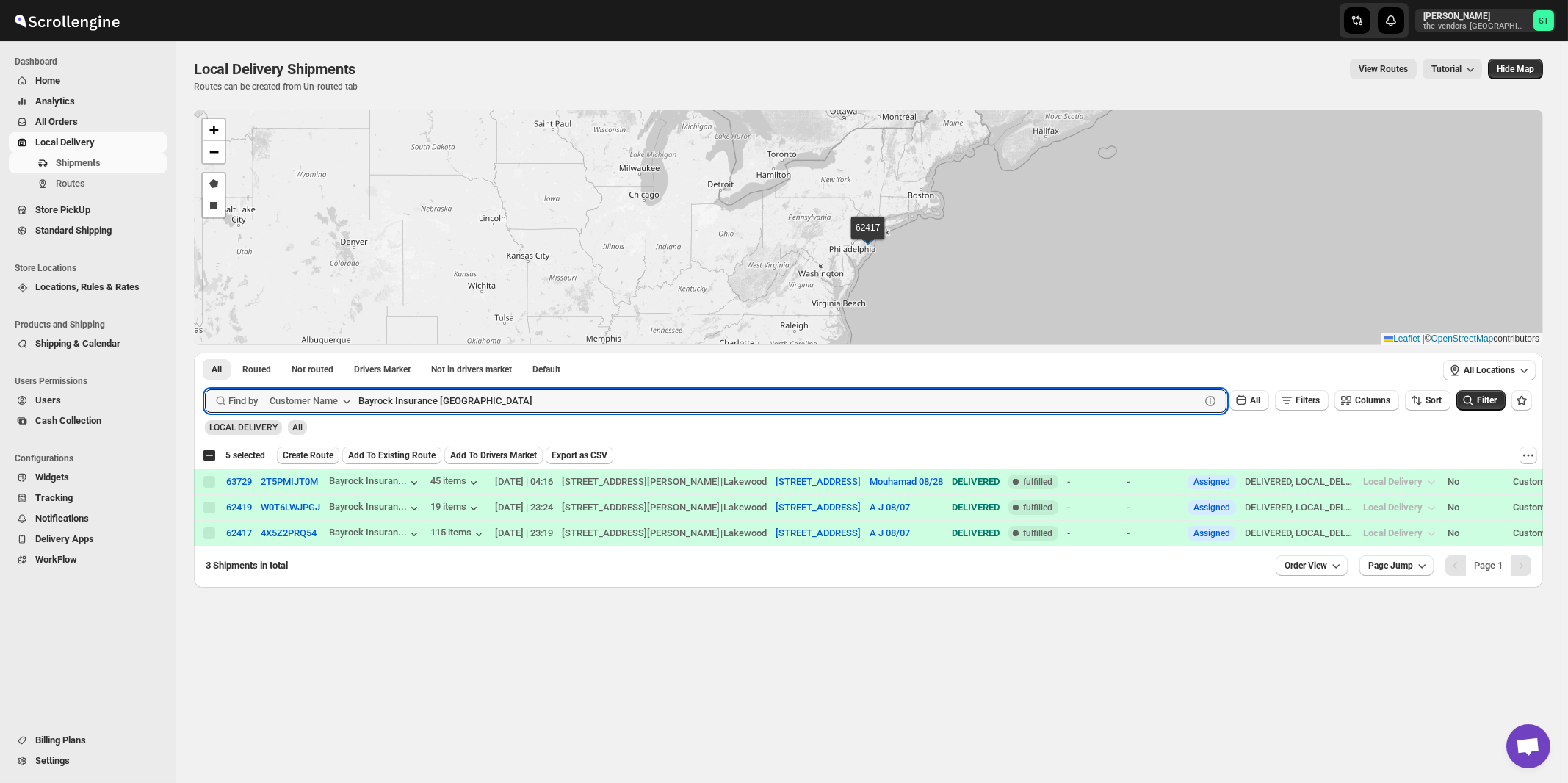
click at [308, 456] on span "Create Route" at bounding box center [308, 455] width 51 height 12
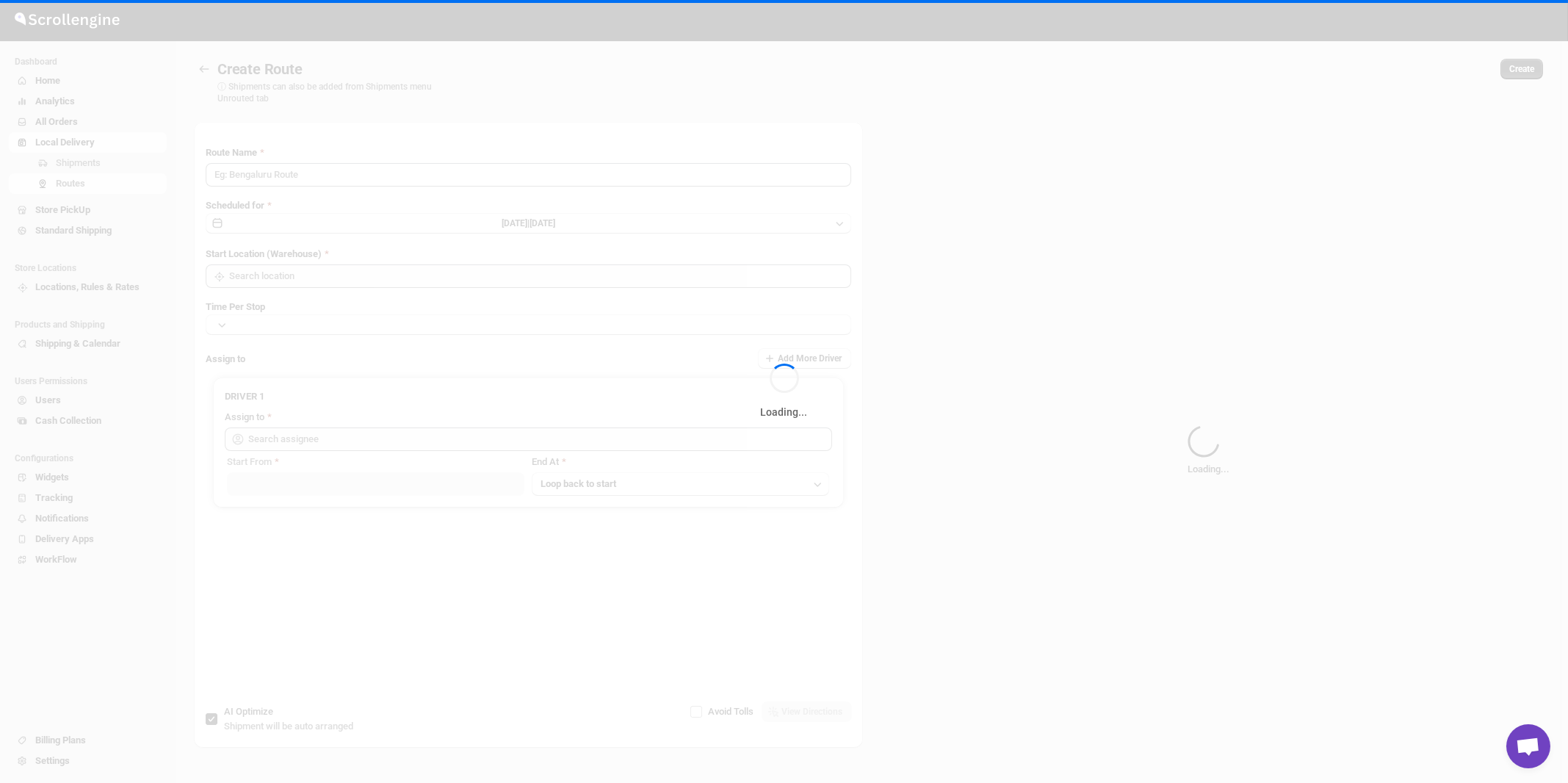
type input "Route - 04/09-1142"
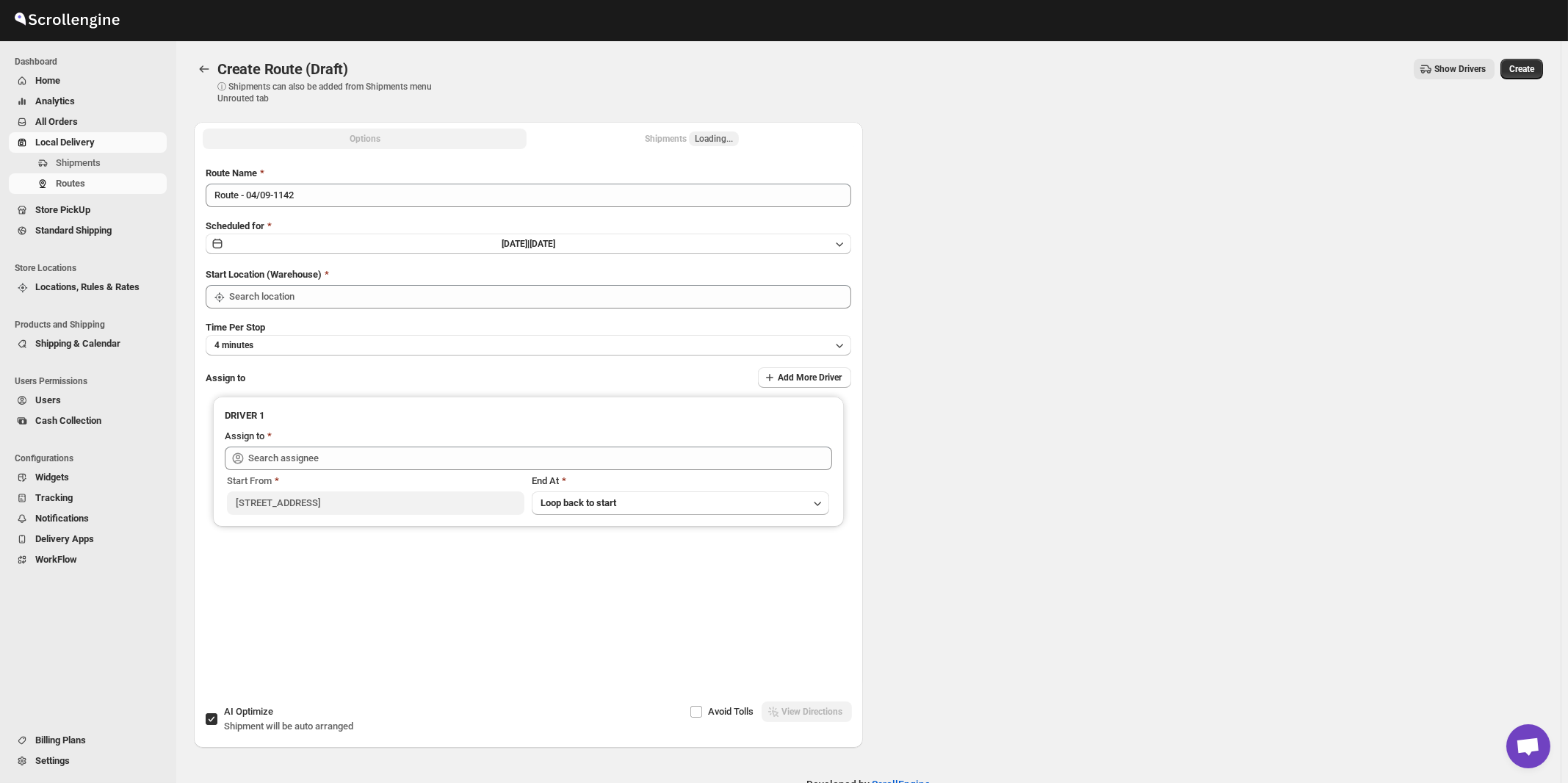
type input "[STREET_ADDRESS]"
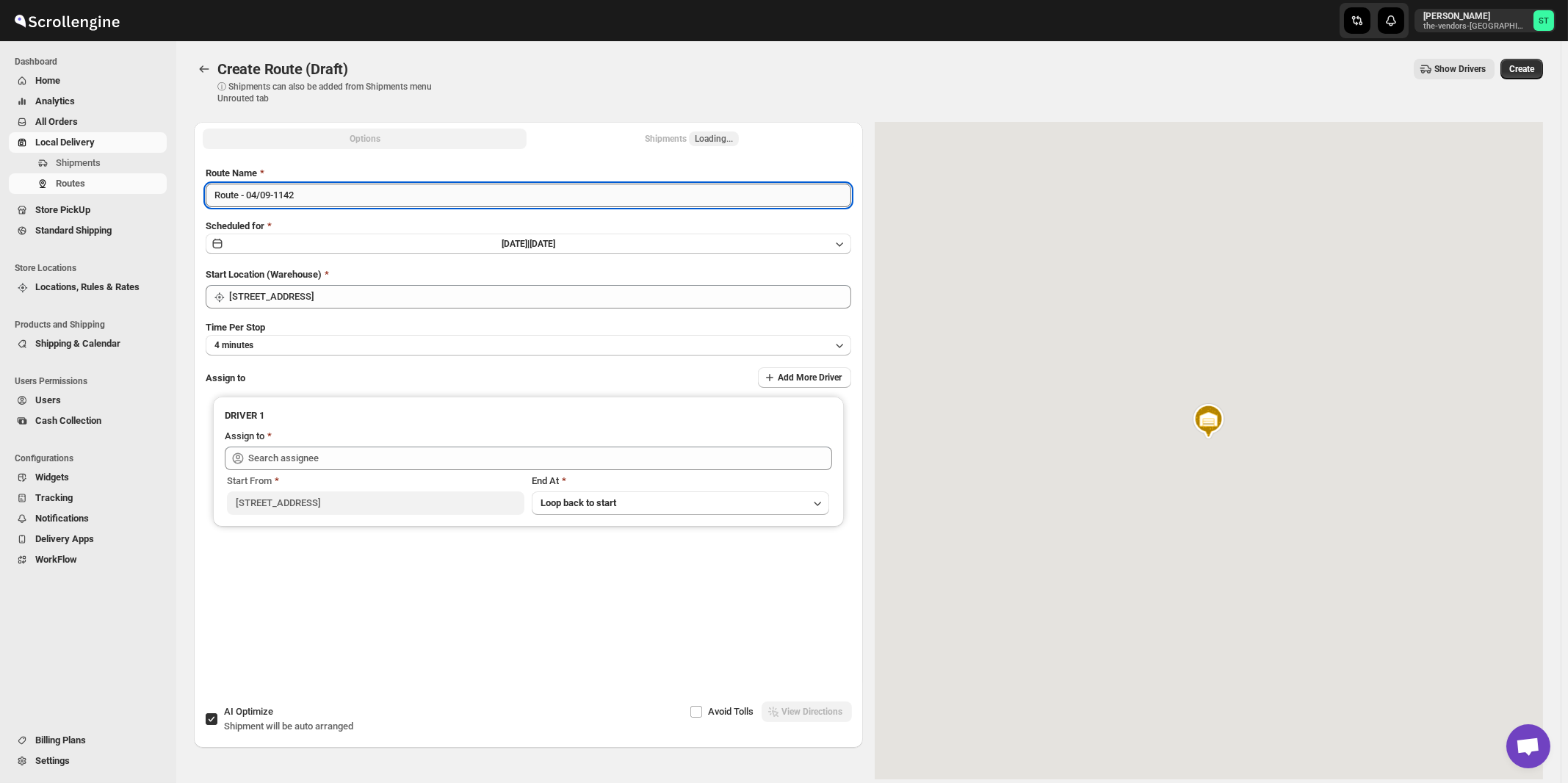
click at [420, 192] on input "Route - 04/09-1142" at bounding box center [528, 195] width 645 height 23
paste input "Zaki"
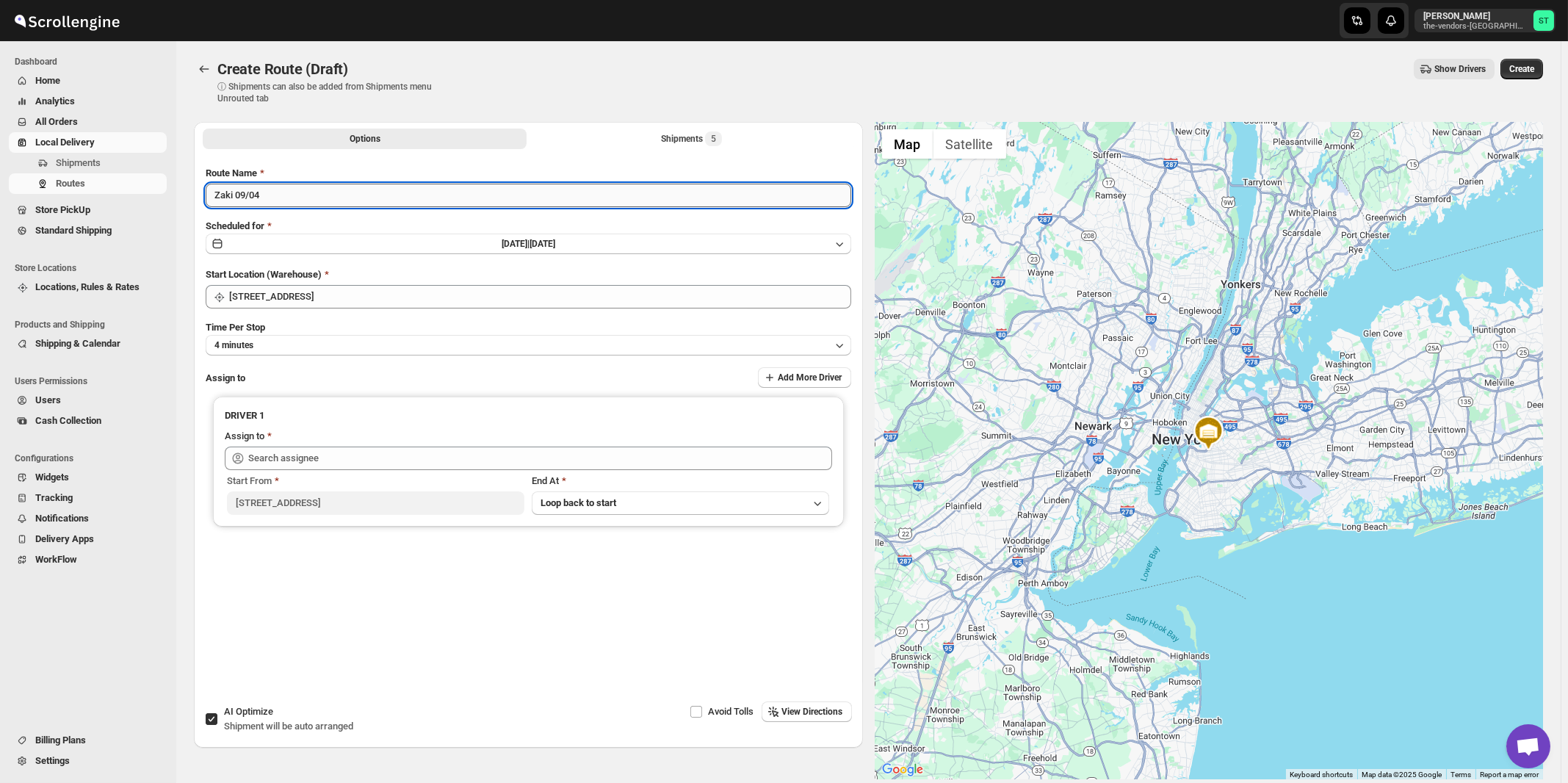
type input "Zaki 09/04"
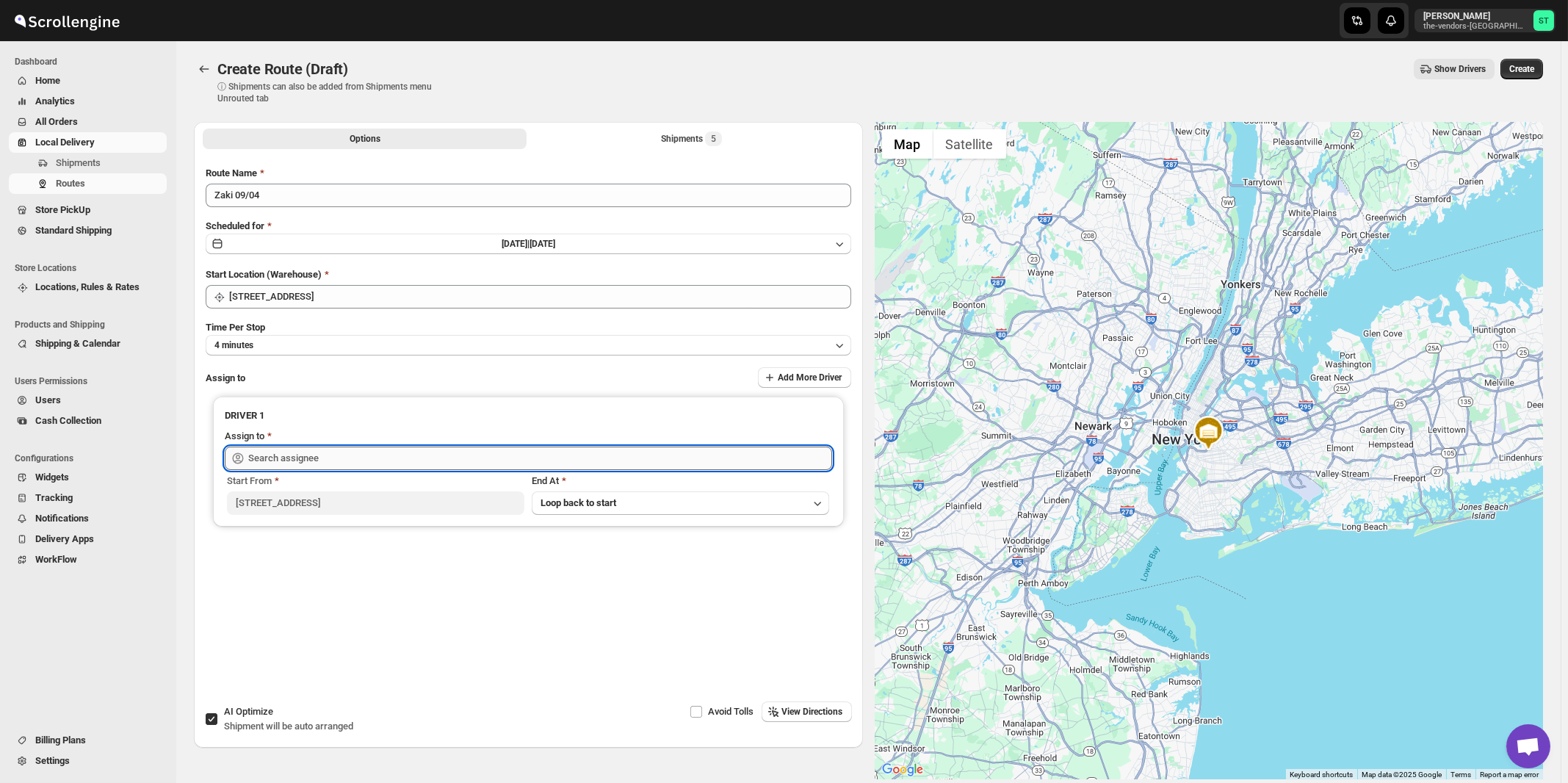
click at [379, 454] on input "text" at bounding box center [540, 458] width 584 height 23
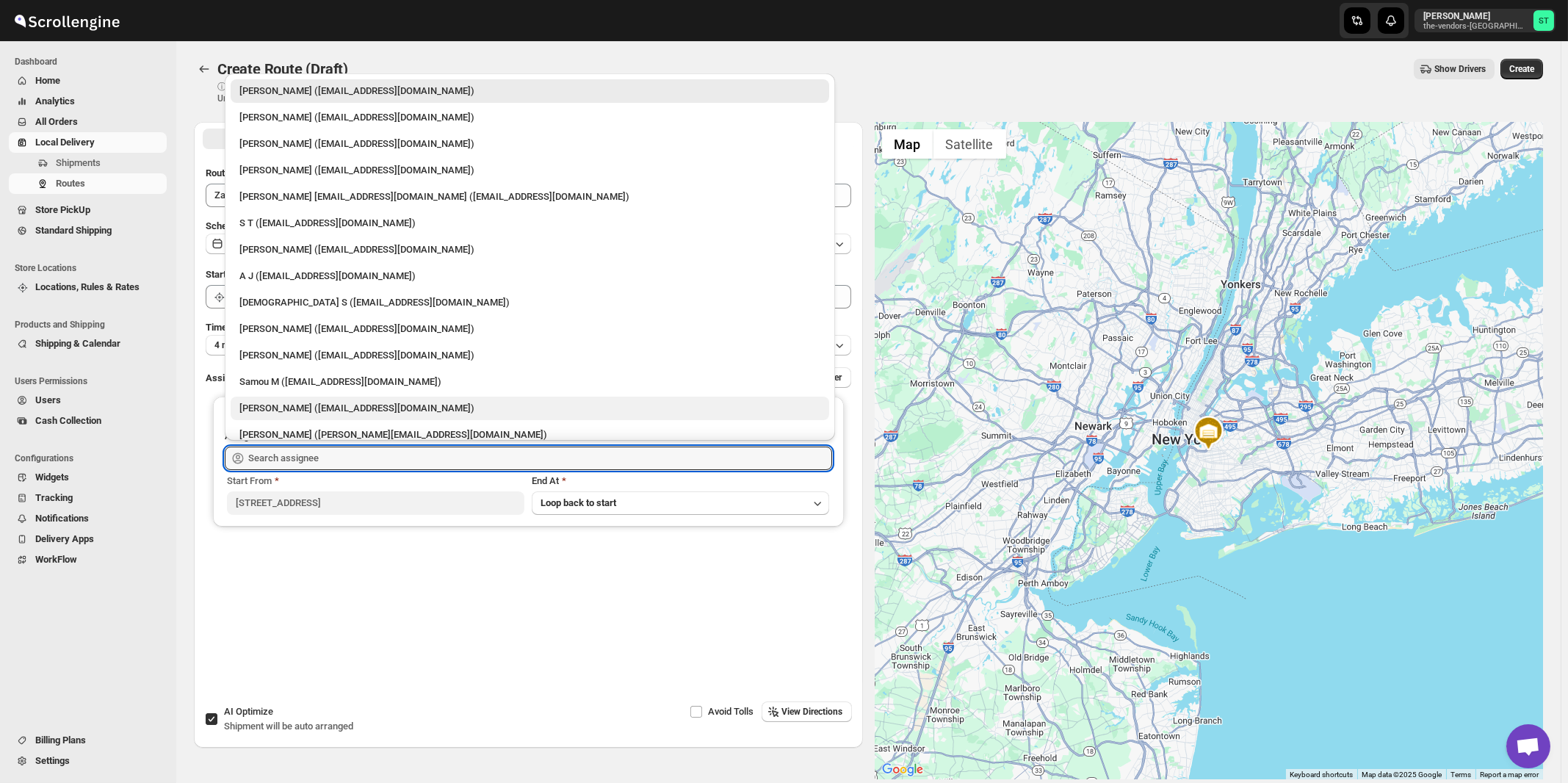
click at [332, 406] on div "[PERSON_NAME] ([EMAIL_ADDRESS][DOMAIN_NAME])" at bounding box center [529, 408] width 581 height 14
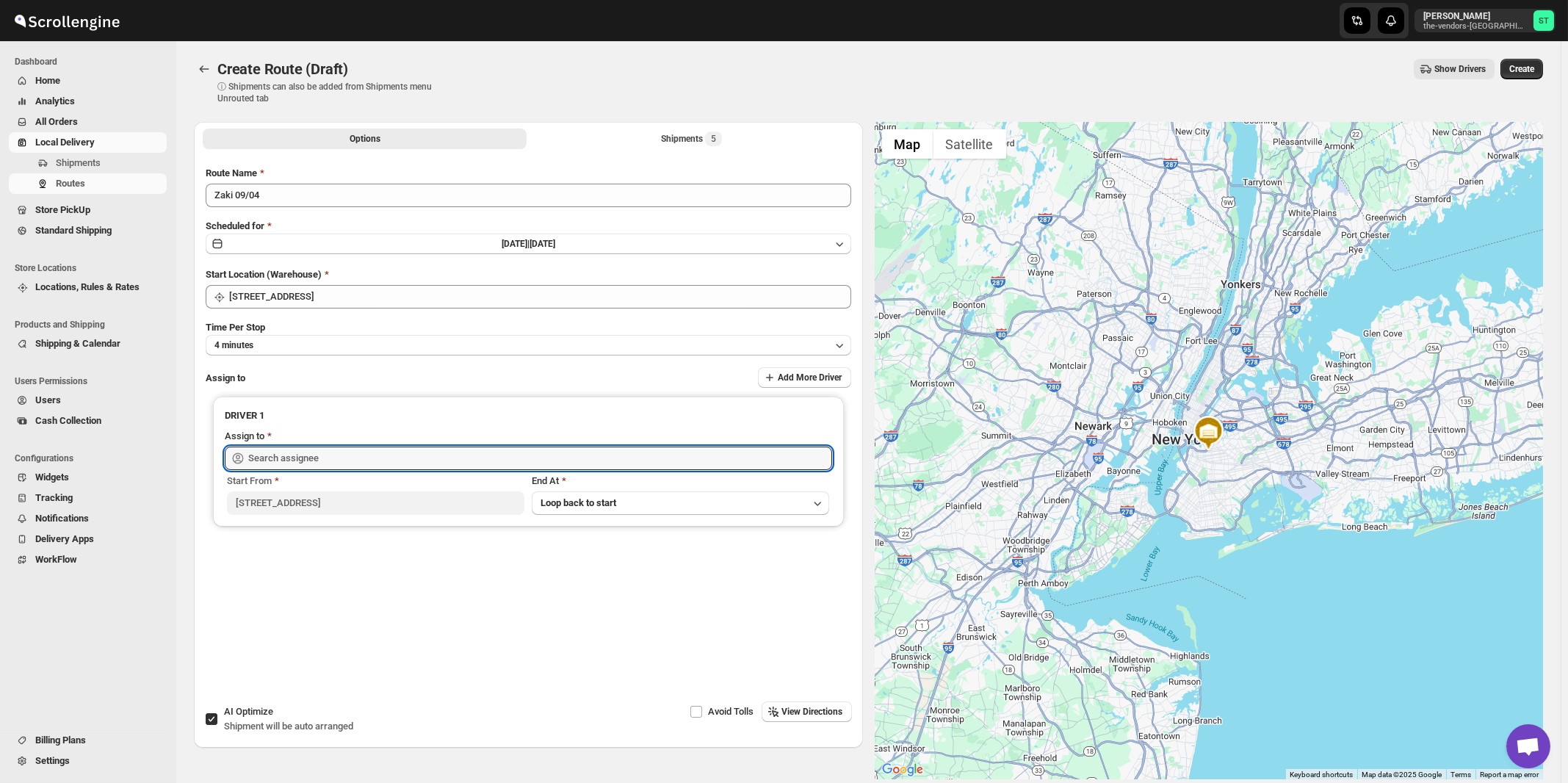
type input "[PERSON_NAME] ([EMAIL_ADDRESS][DOMAIN_NAME])"
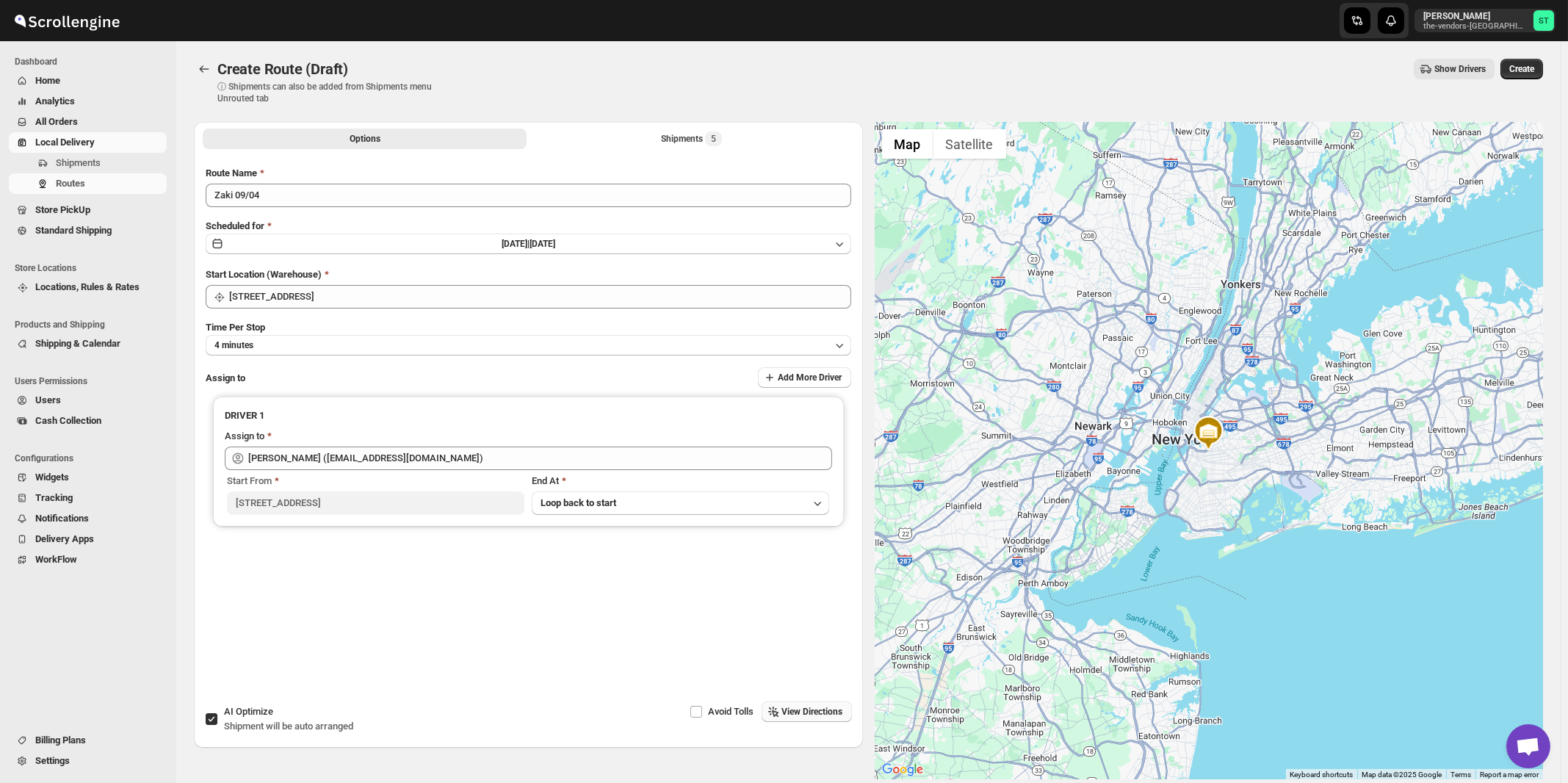
click at [813, 715] on span "View Directions" at bounding box center [813, 711] width 61 height 12
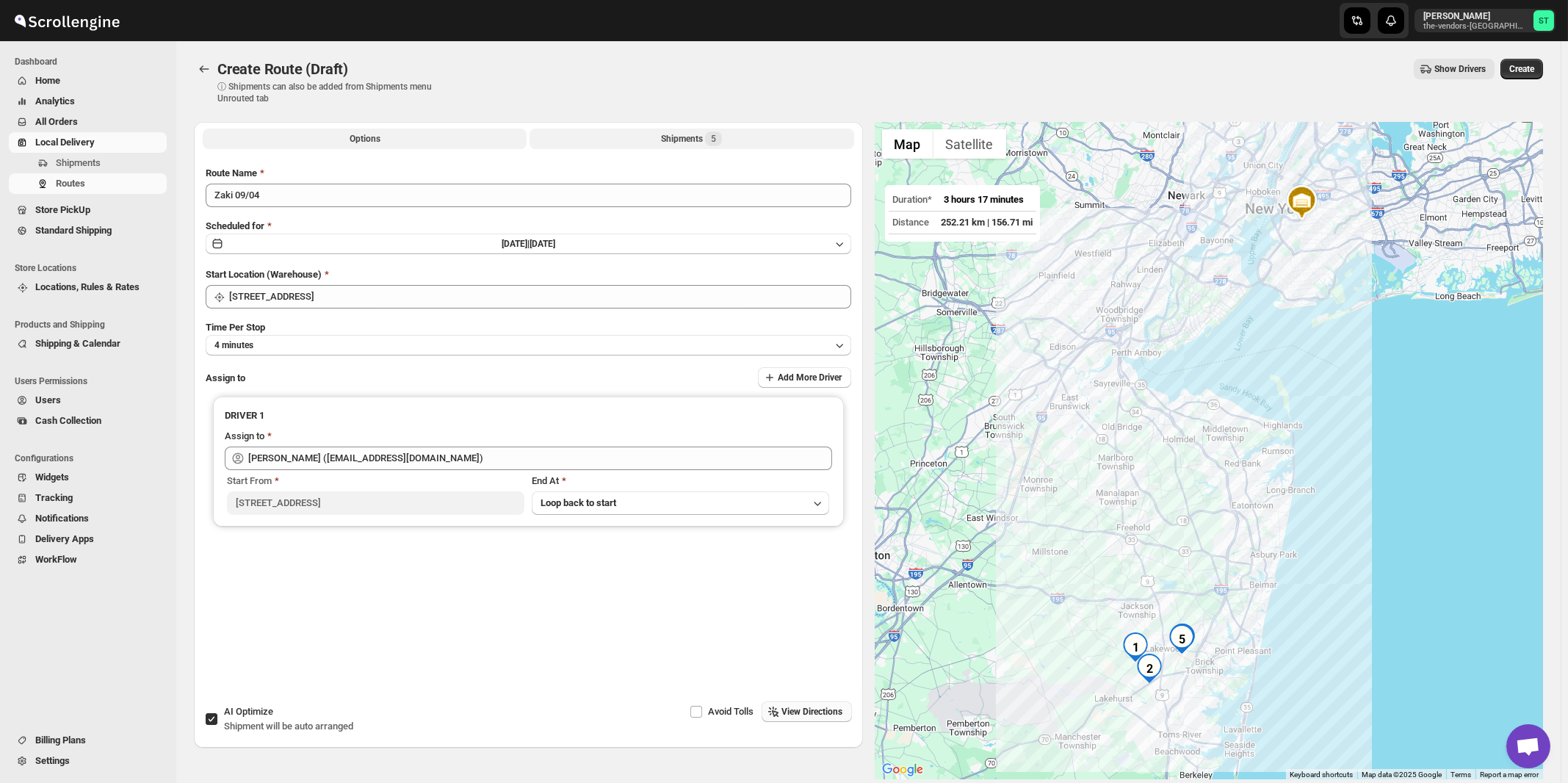
click at [703, 142] on div "Shipments 5" at bounding box center [691, 139] width 61 height 14
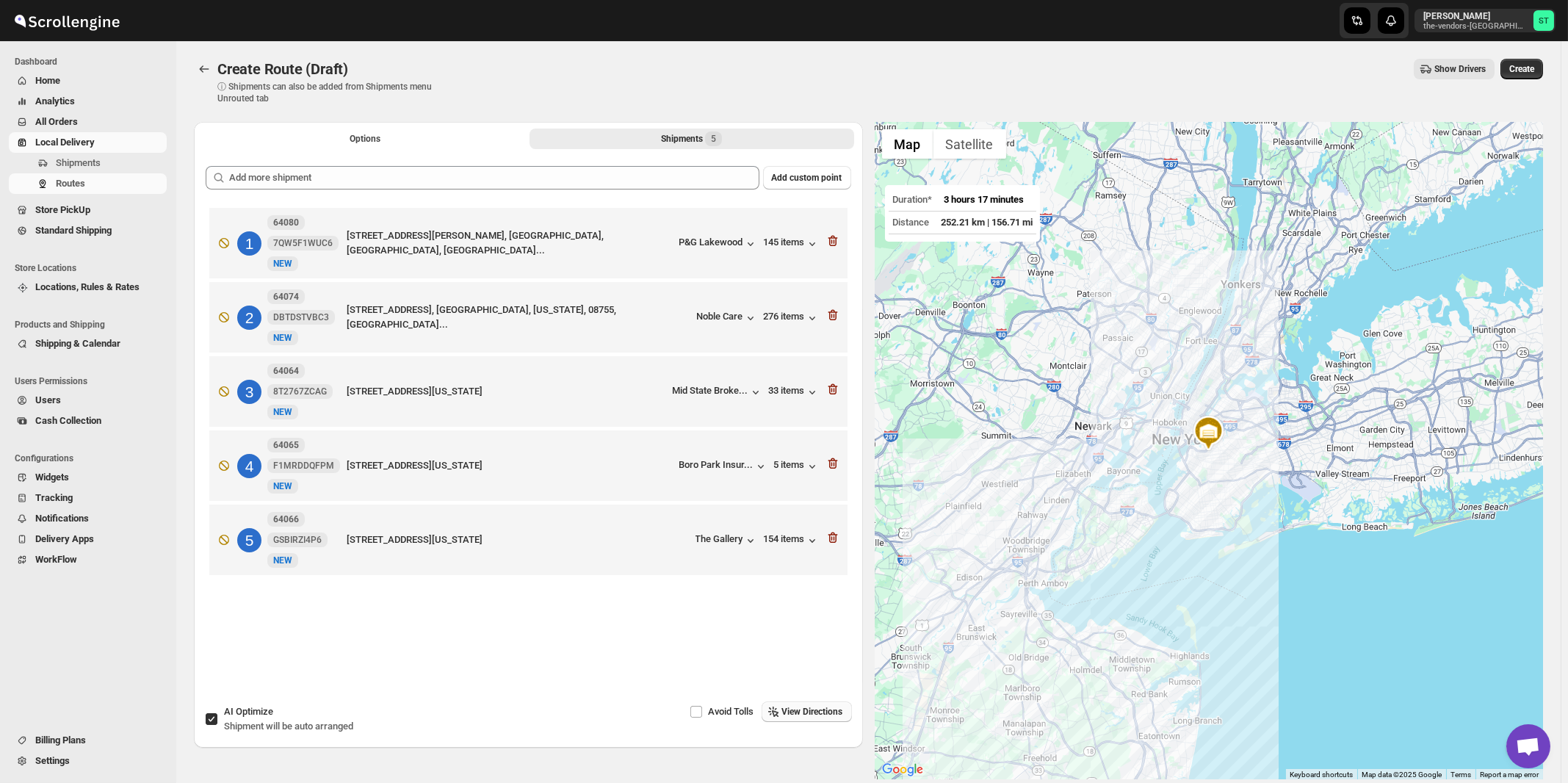
click at [330, 728] on span "Shipment will be auto arranged" at bounding box center [288, 726] width 129 height 11
click at [217, 725] on input "AI Optimize Shipment will be auto arranged" at bounding box center [211, 719] width 12 height 12
checkbox input "false"
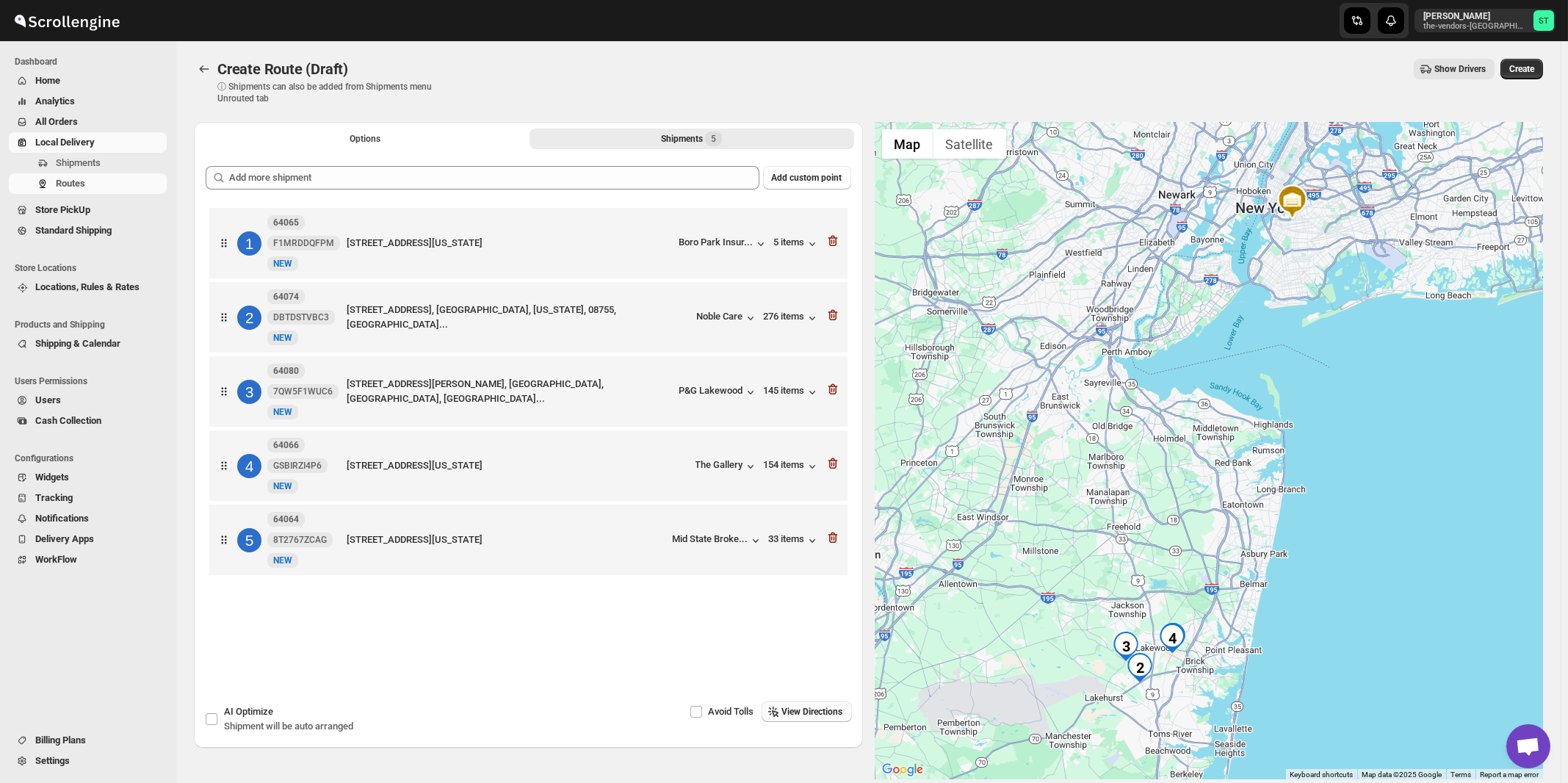
click at [804, 711] on span "View Directions" at bounding box center [813, 711] width 61 height 12
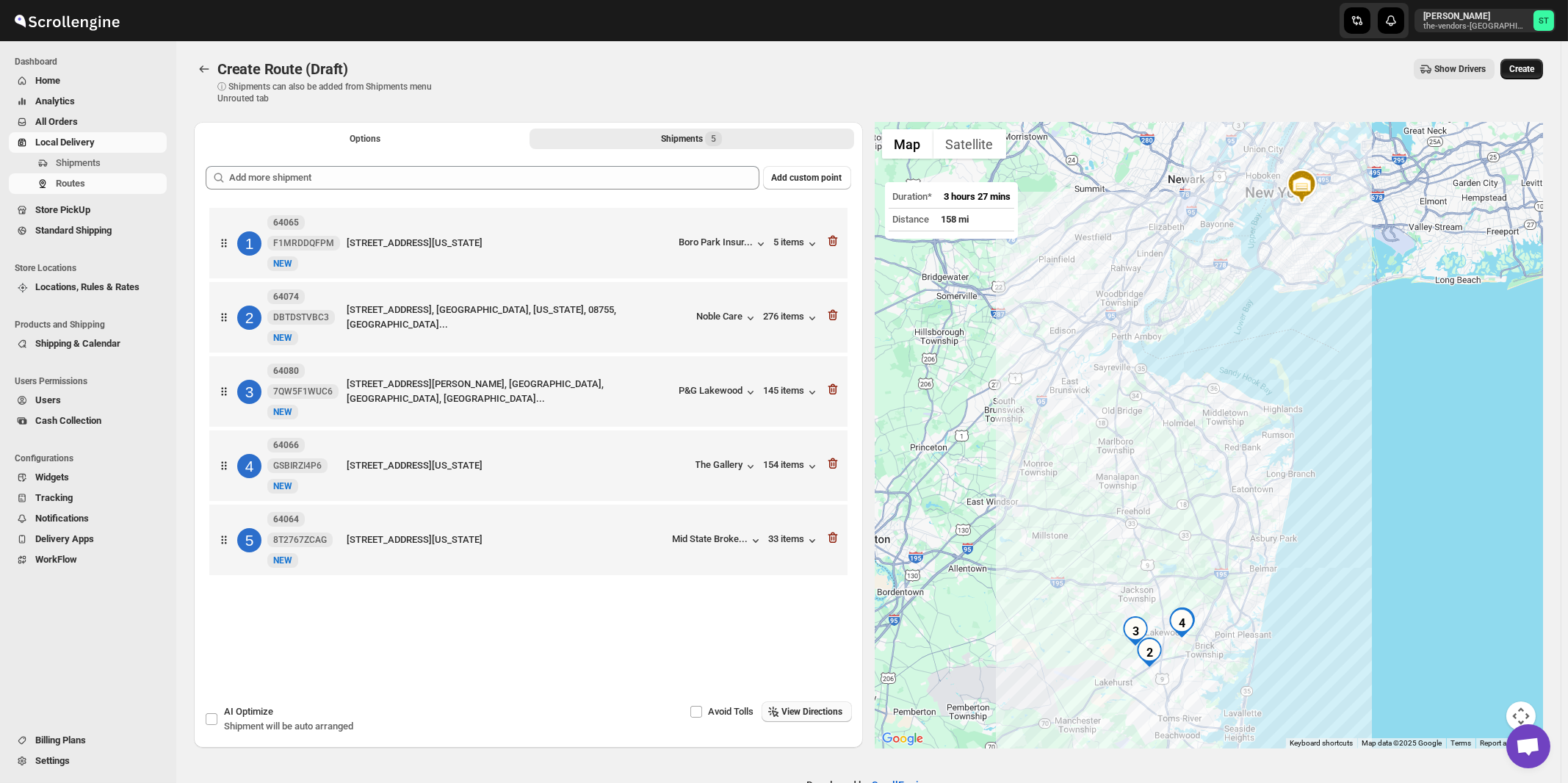
click at [1534, 68] on span "Create" at bounding box center [1521, 69] width 25 height 12
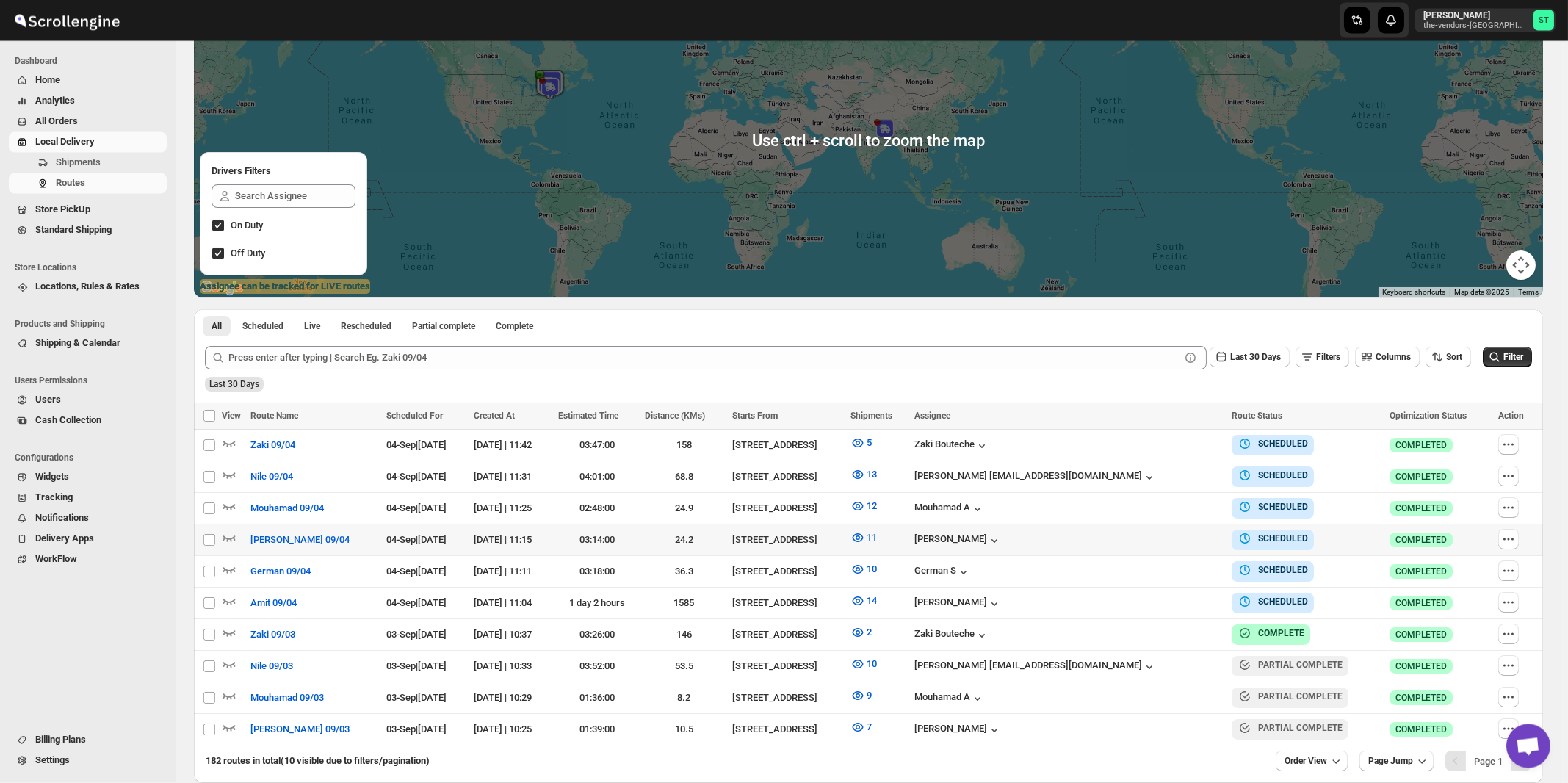
scroll to position [220, 0]
